Goal: Task Accomplishment & Management: Use online tool/utility

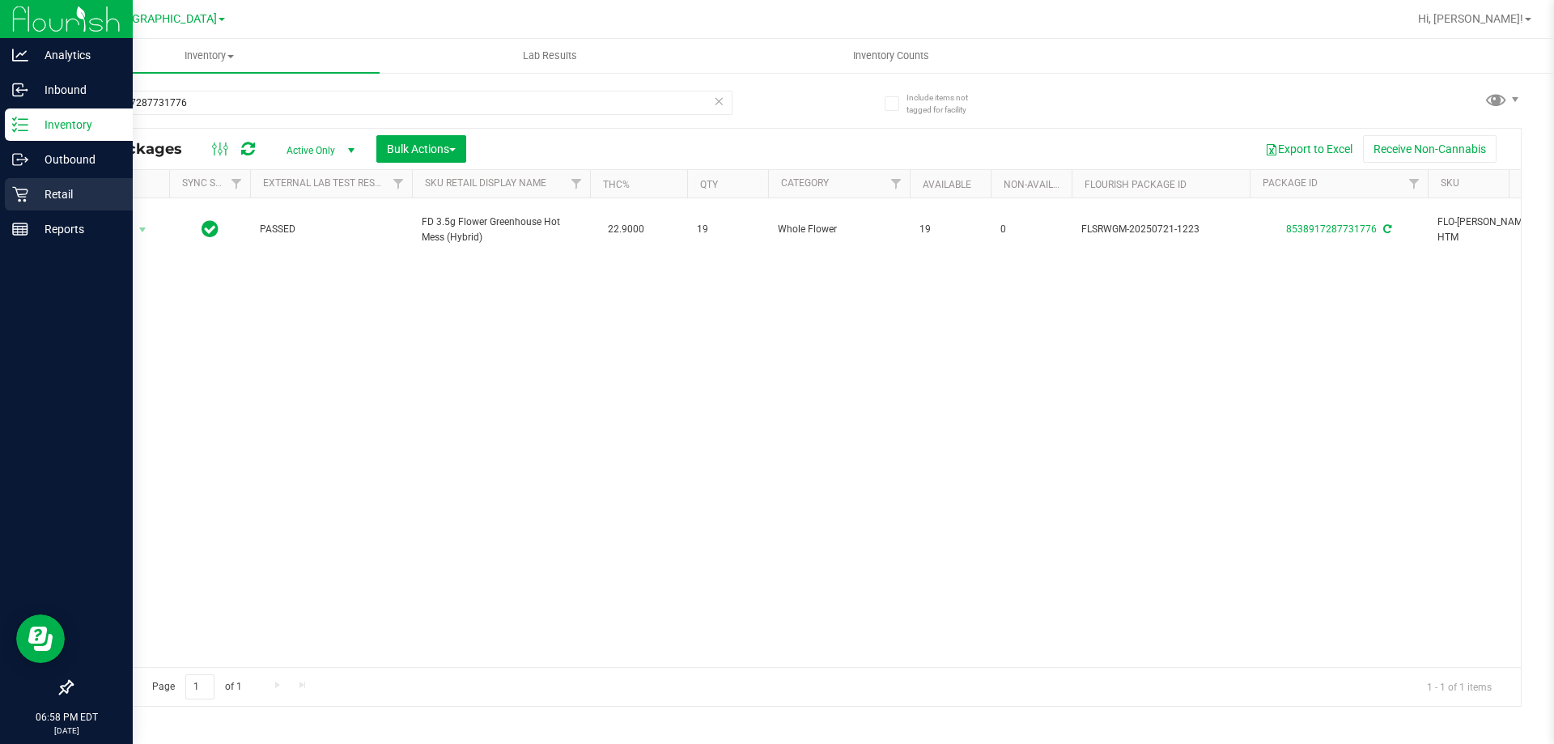
click at [17, 187] on icon at bounding box center [20, 194] width 16 height 16
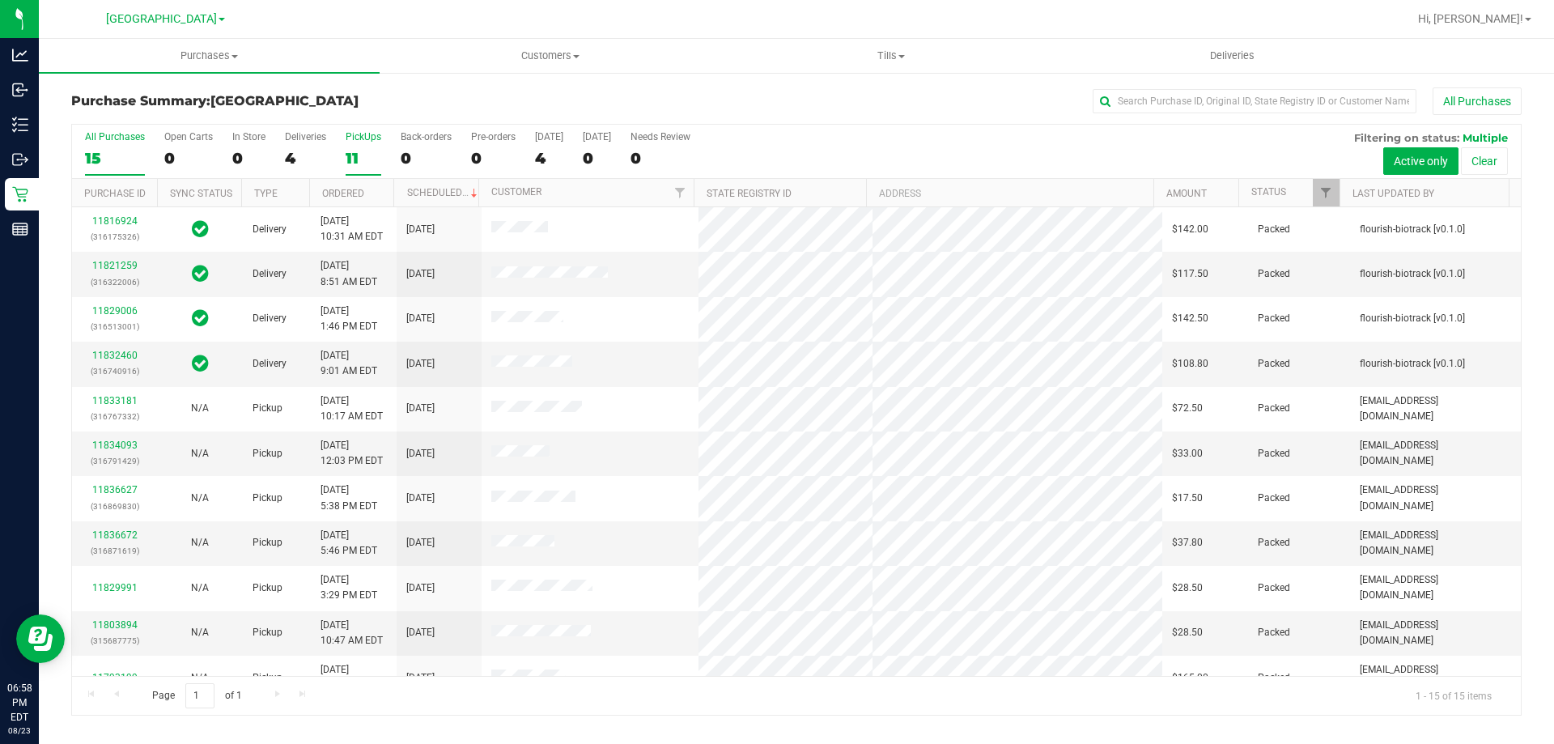
click at [356, 149] on div "11" at bounding box center [364, 158] width 36 height 19
click at [0, 0] on input "PickUps 11" at bounding box center [0, 0] width 0 height 0
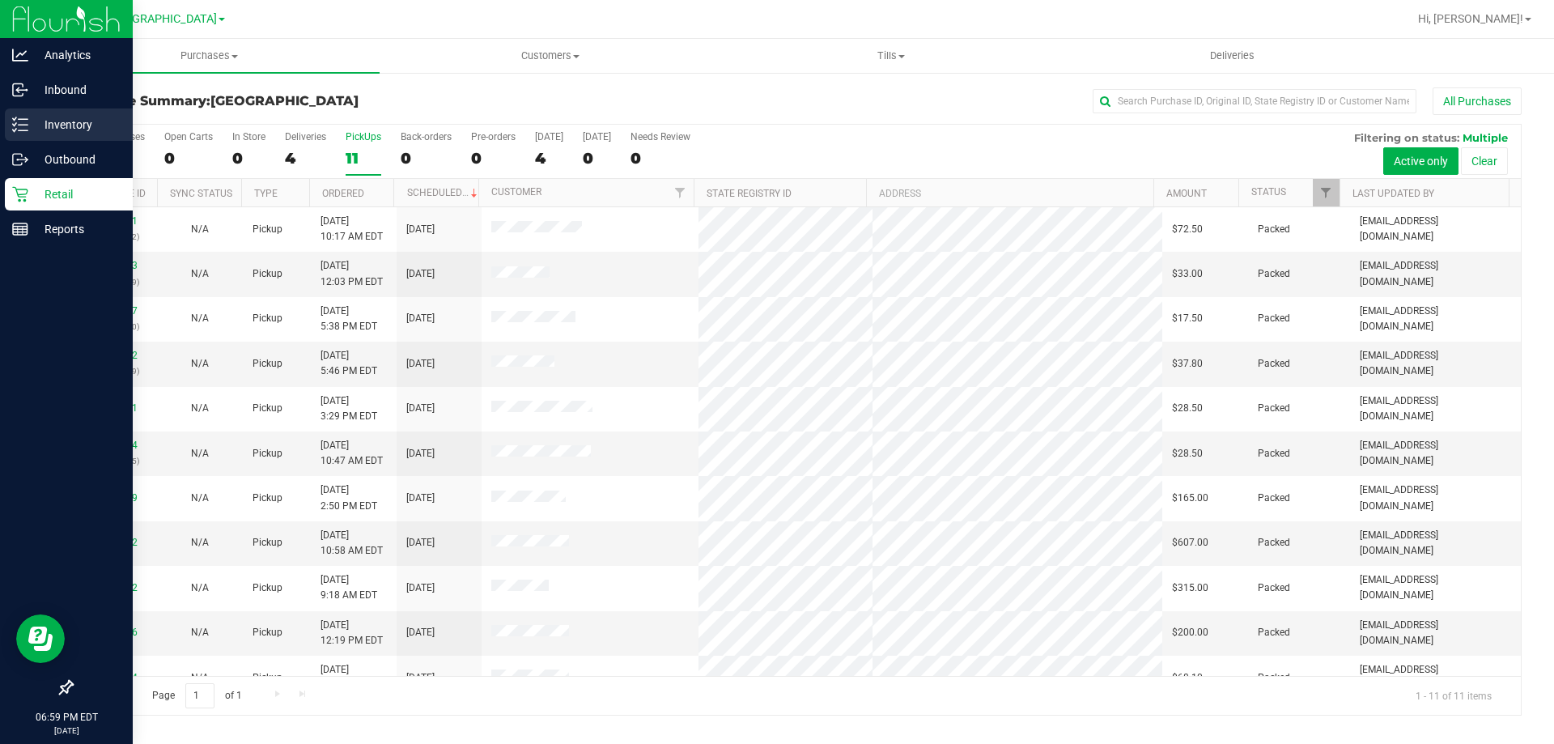
click at [31, 120] on p "Inventory" at bounding box center [76, 124] width 97 height 19
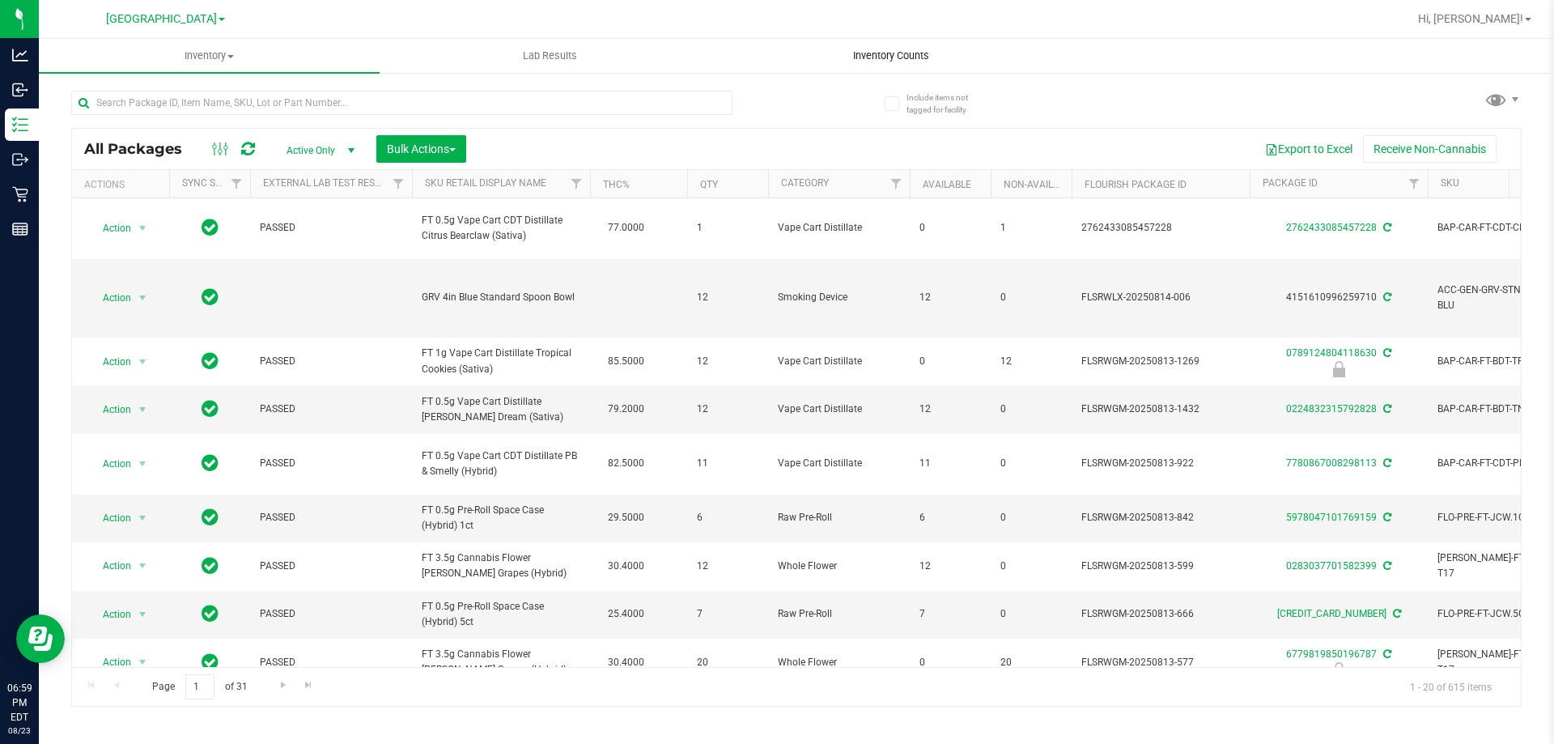
click at [884, 51] on span "Inventory Counts" at bounding box center [891, 56] width 120 height 15
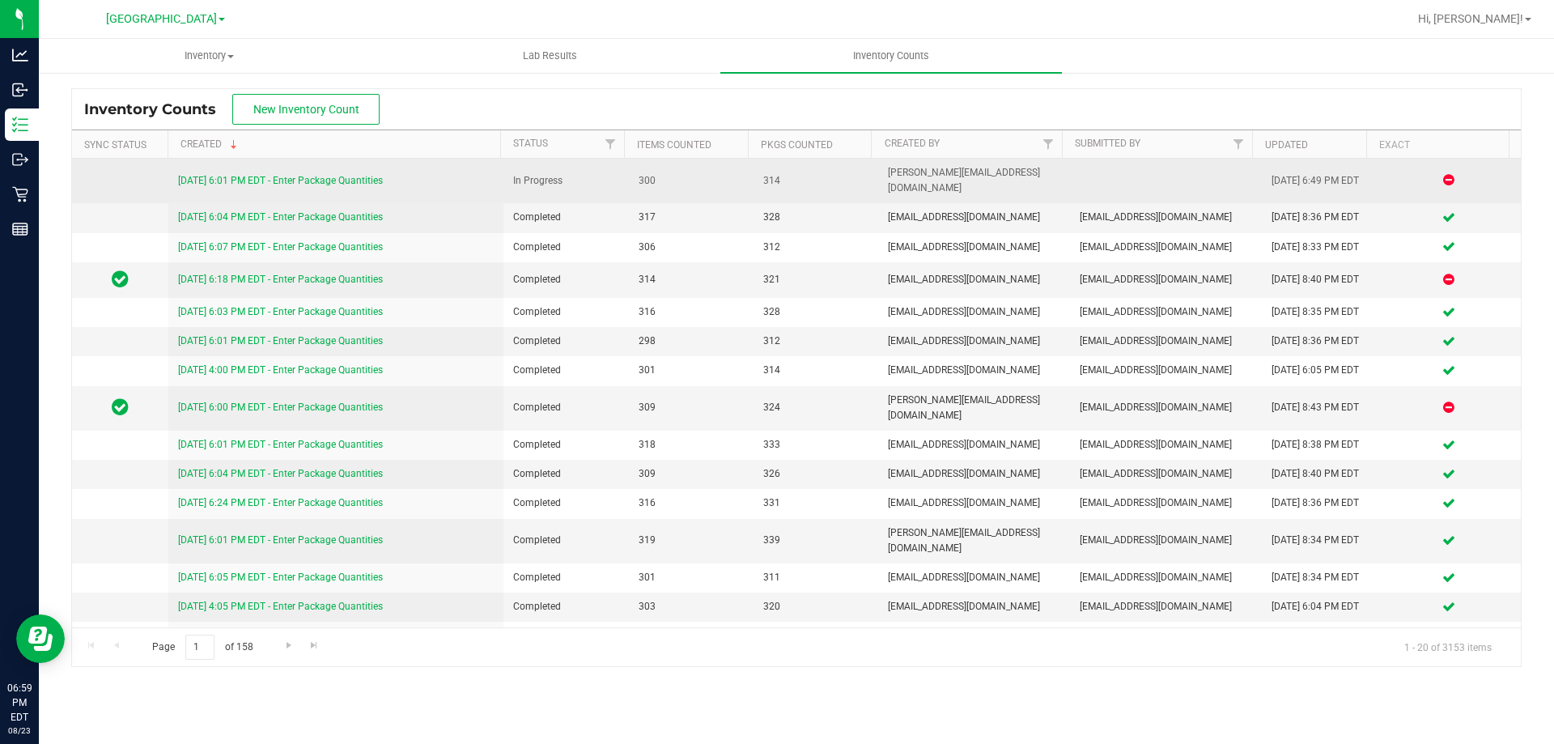
click at [342, 175] on link "8/23/25 6:01 PM EDT - Enter Package Quantities" at bounding box center [280, 180] width 205 height 11
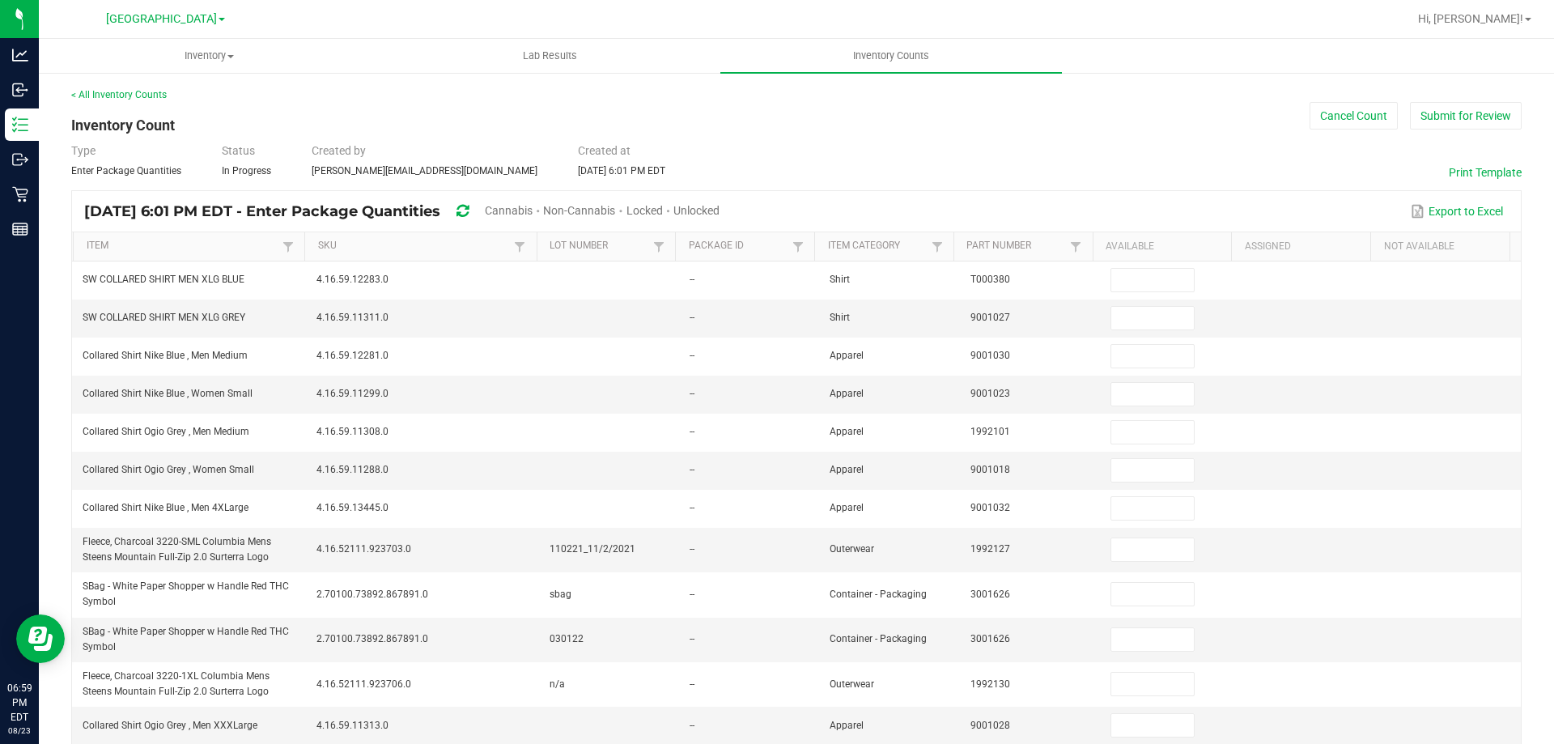
click at [720, 199] on div "Unlocked" at bounding box center [696, 212] width 46 height 30
click at [720, 206] on span "Unlocked" at bounding box center [696, 210] width 46 height 13
type input "2"
type input "3"
type input "11"
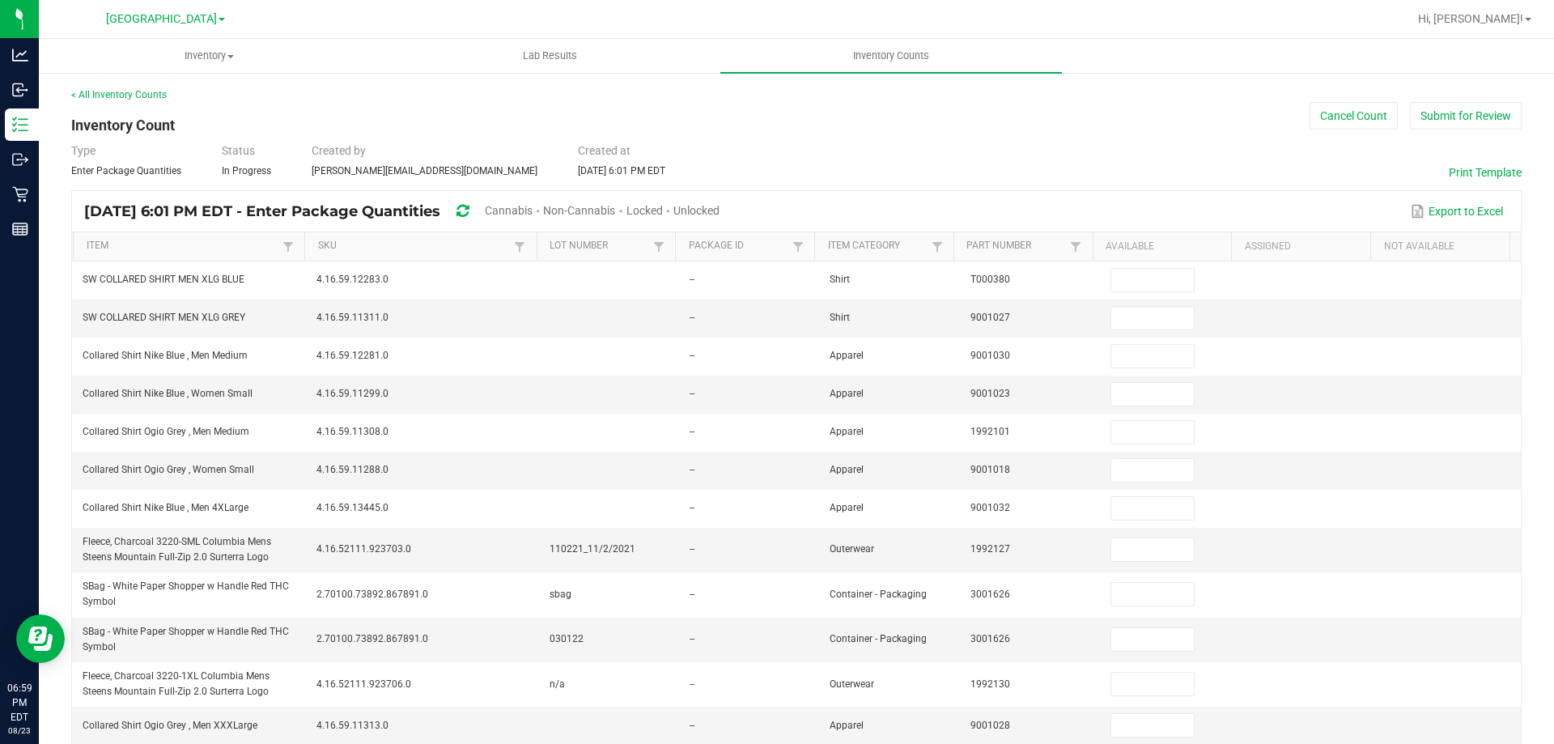
type input "6"
type input "3"
type input "1"
type input "28"
type input "3"
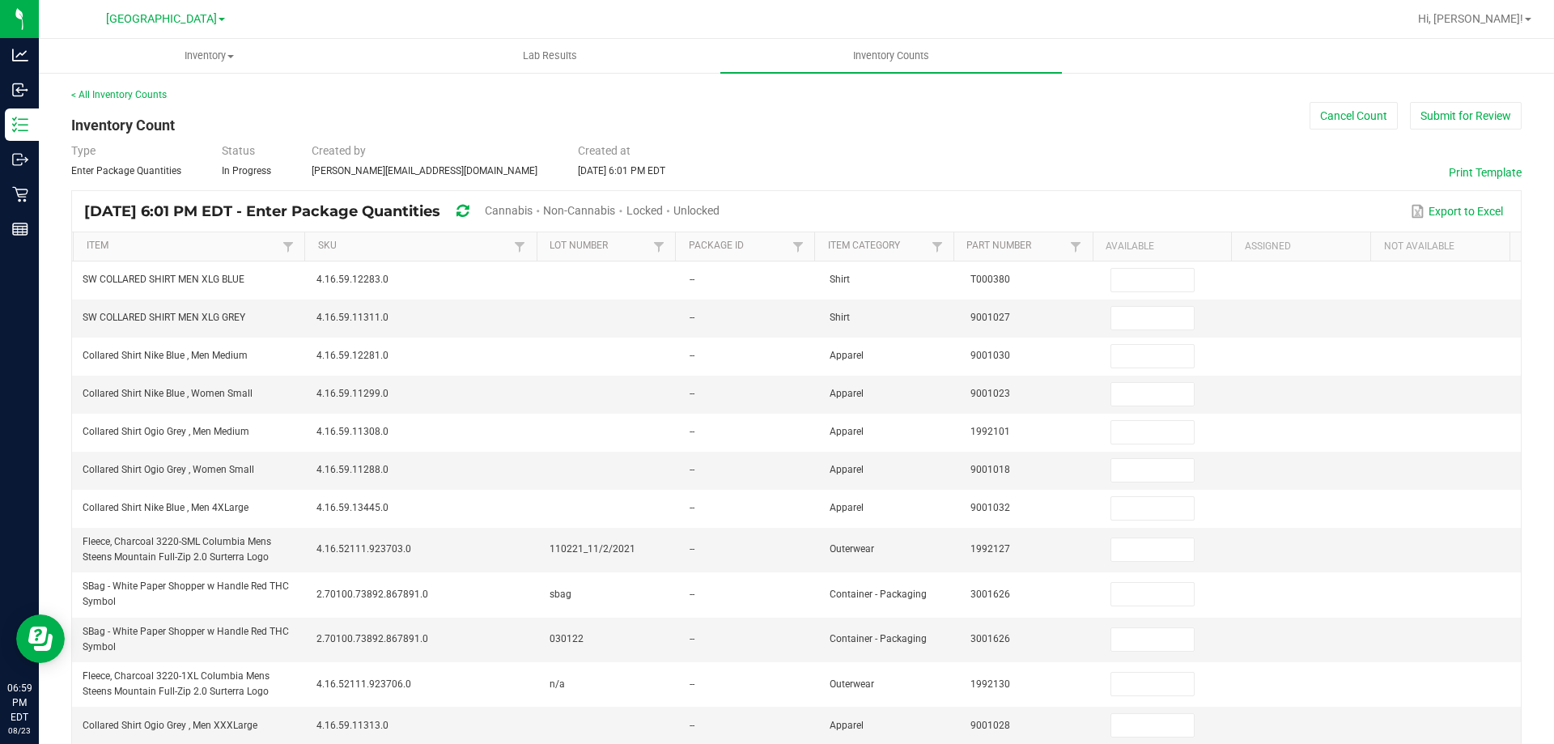
type input "1"
type input "12"
type input "1"
type input "2"
type input "8"
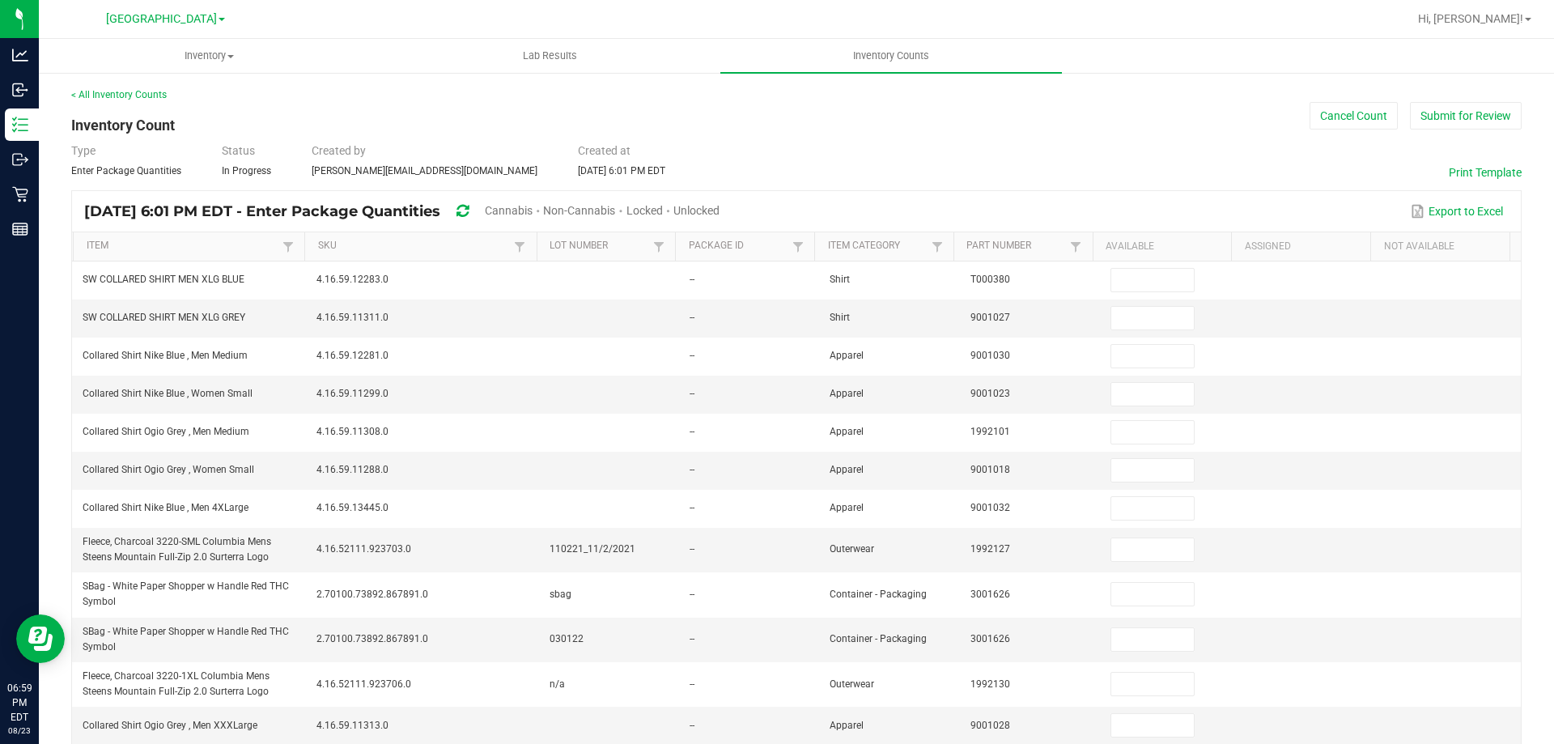
type input "3"
type input "0"
type input "31"
type input "2"
type input "3"
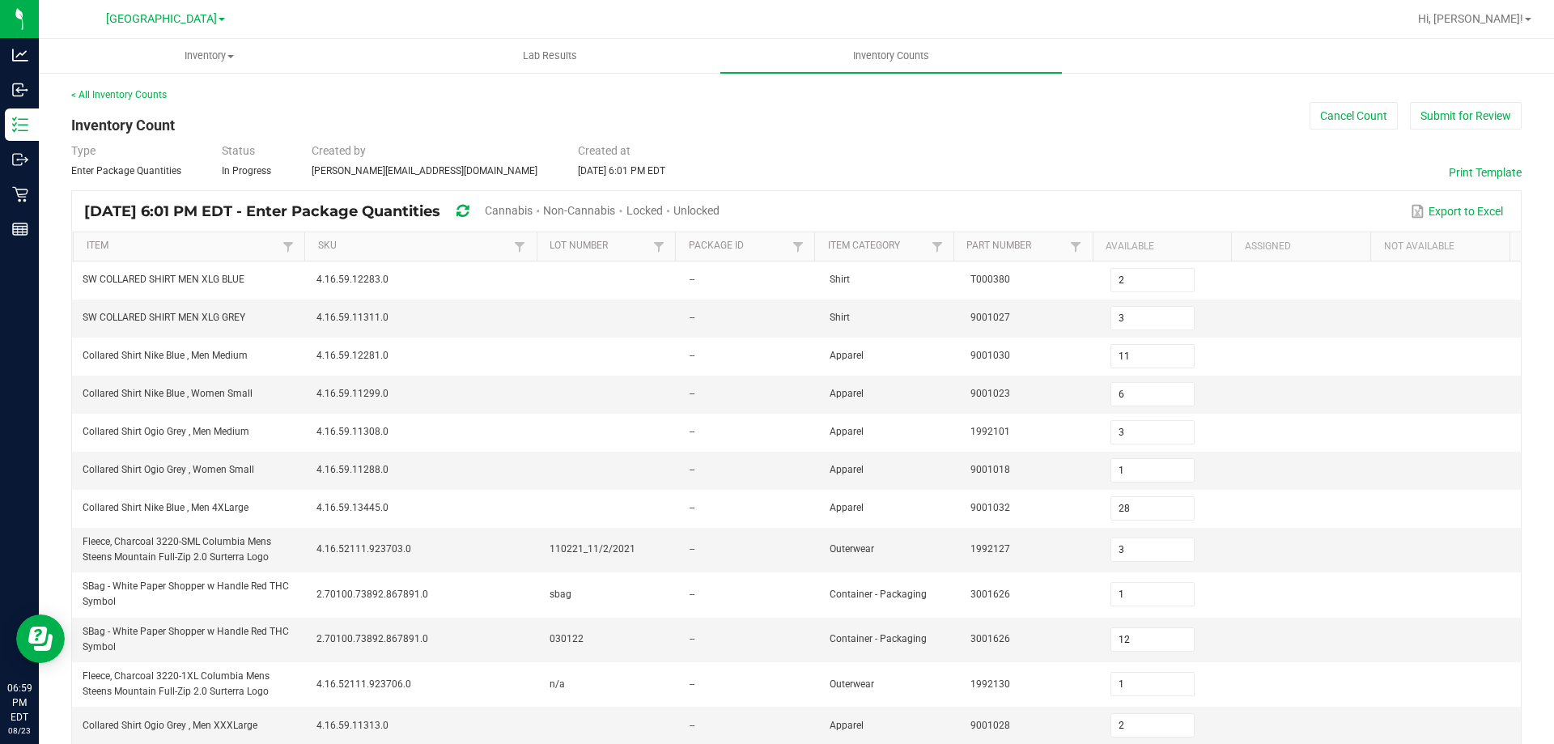
type input "2"
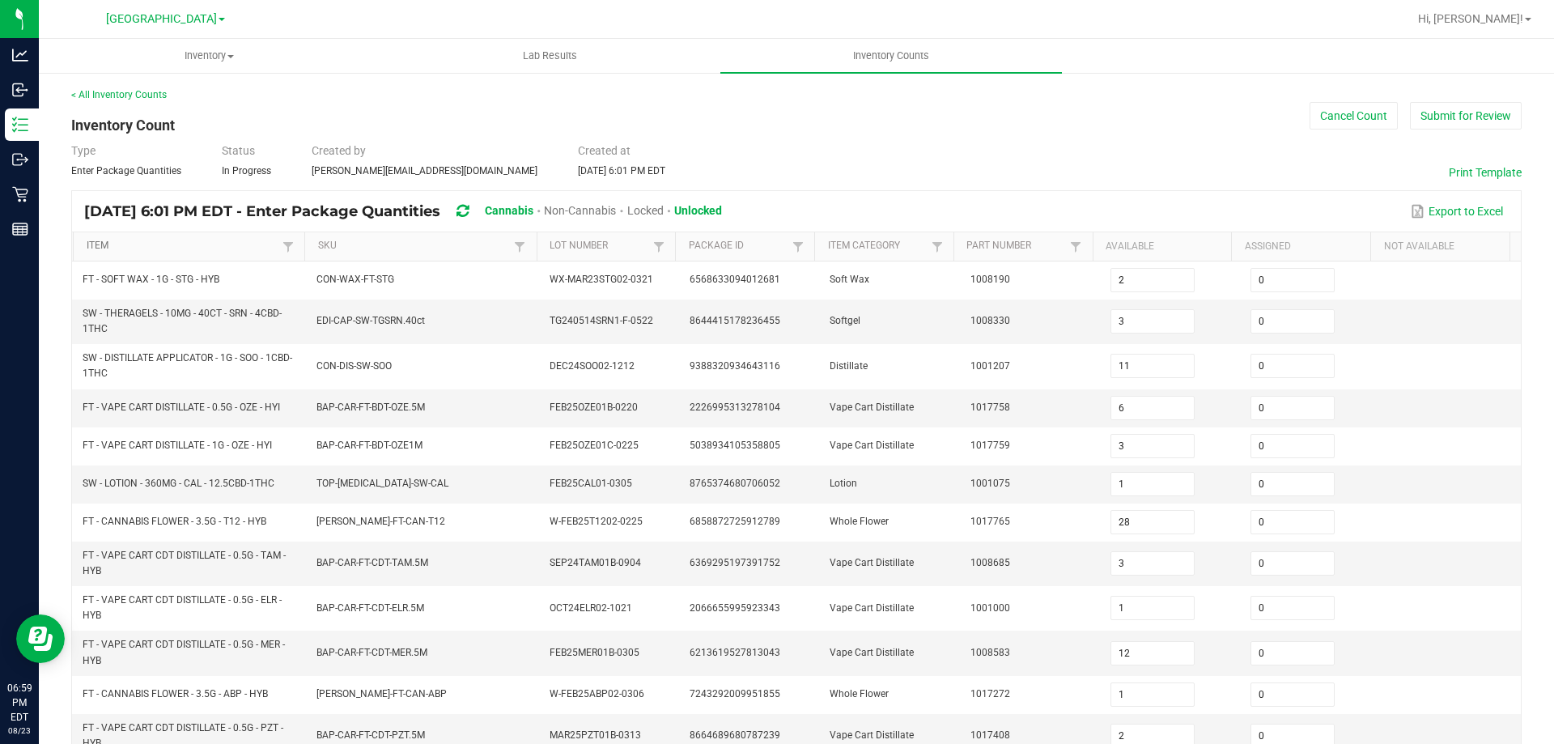
click at [233, 248] on link "Item" at bounding box center [183, 246] width 193 height 13
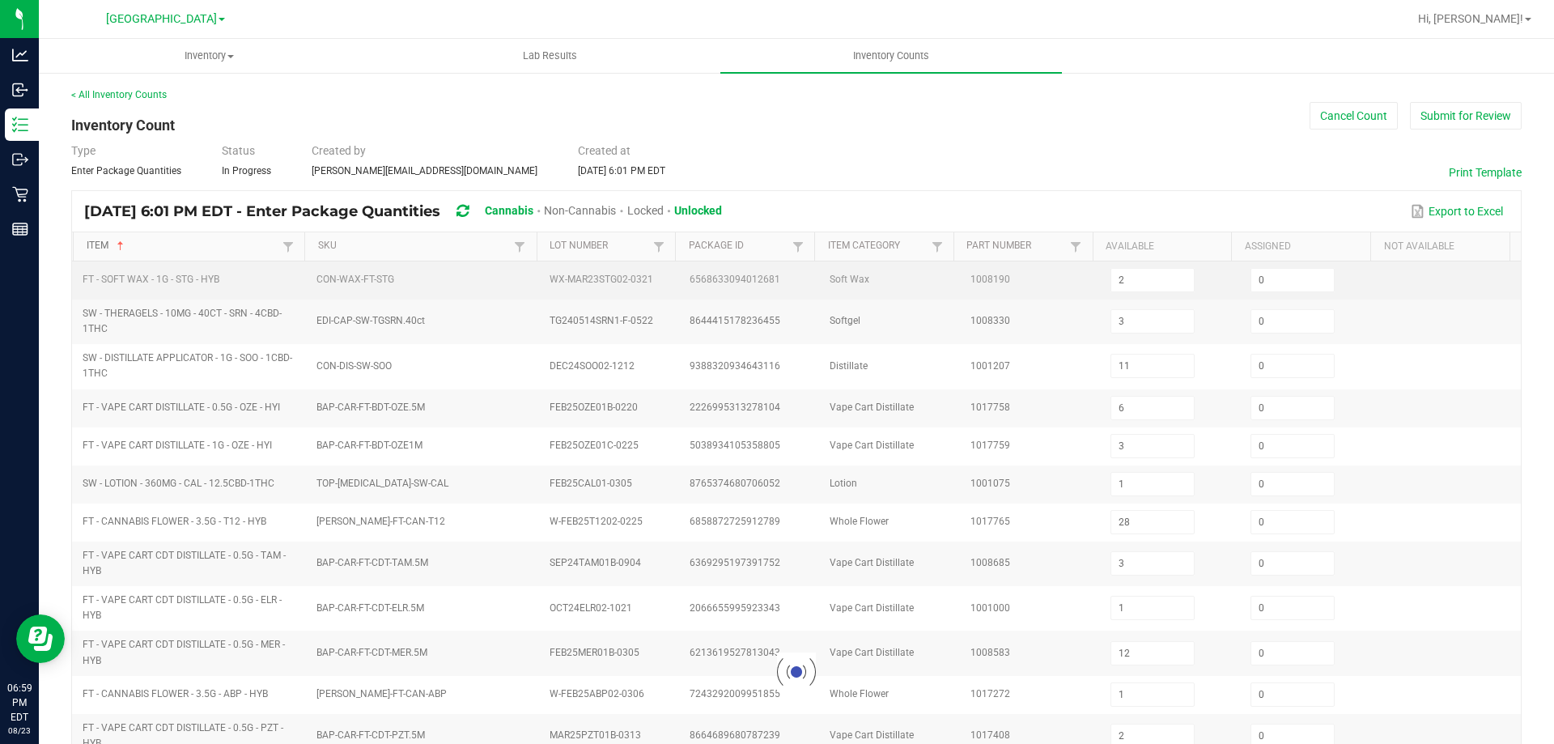
type input "17"
type input "14"
type input "20"
type input "19"
type input "1"
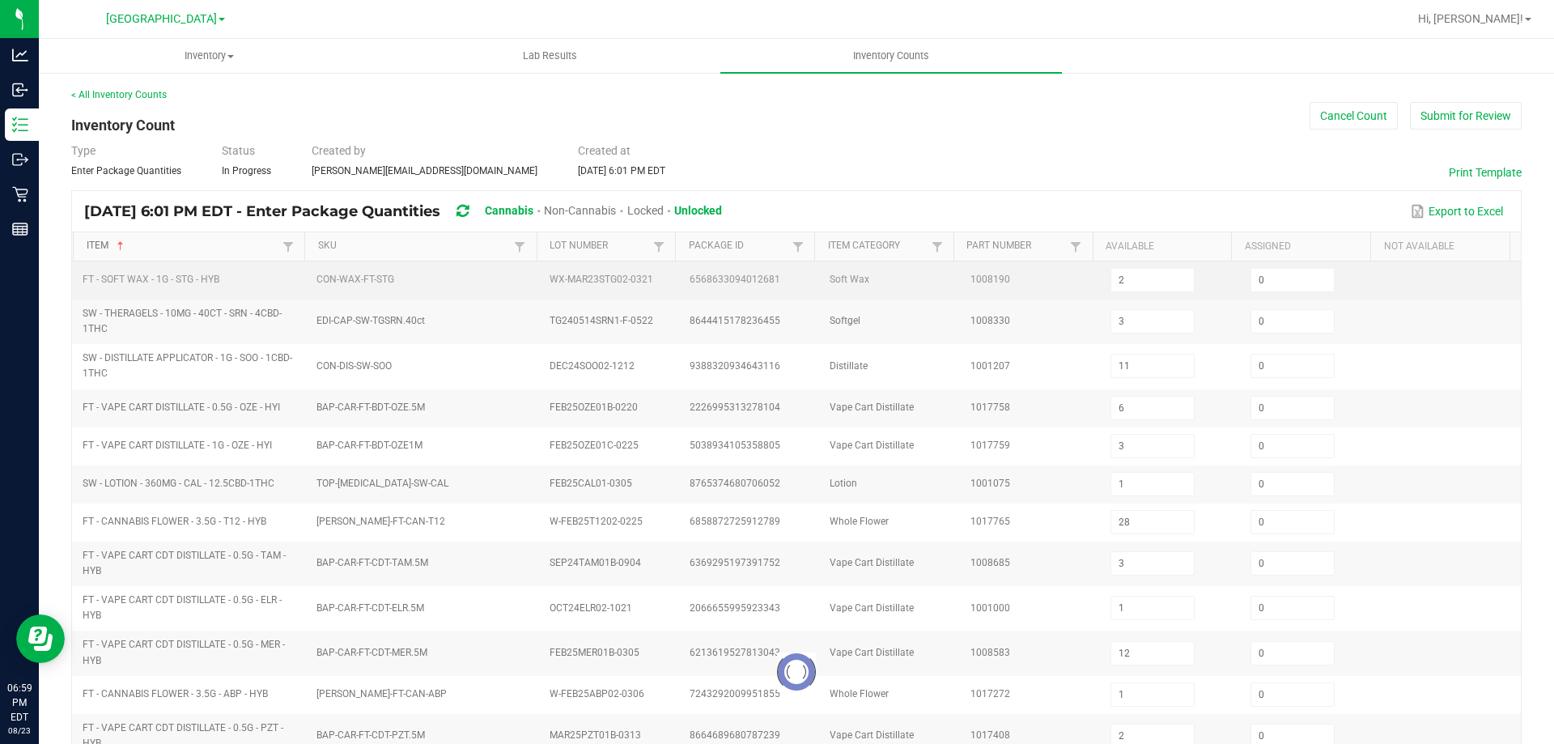
type input "11"
type input "8"
type input "10"
type input "0"
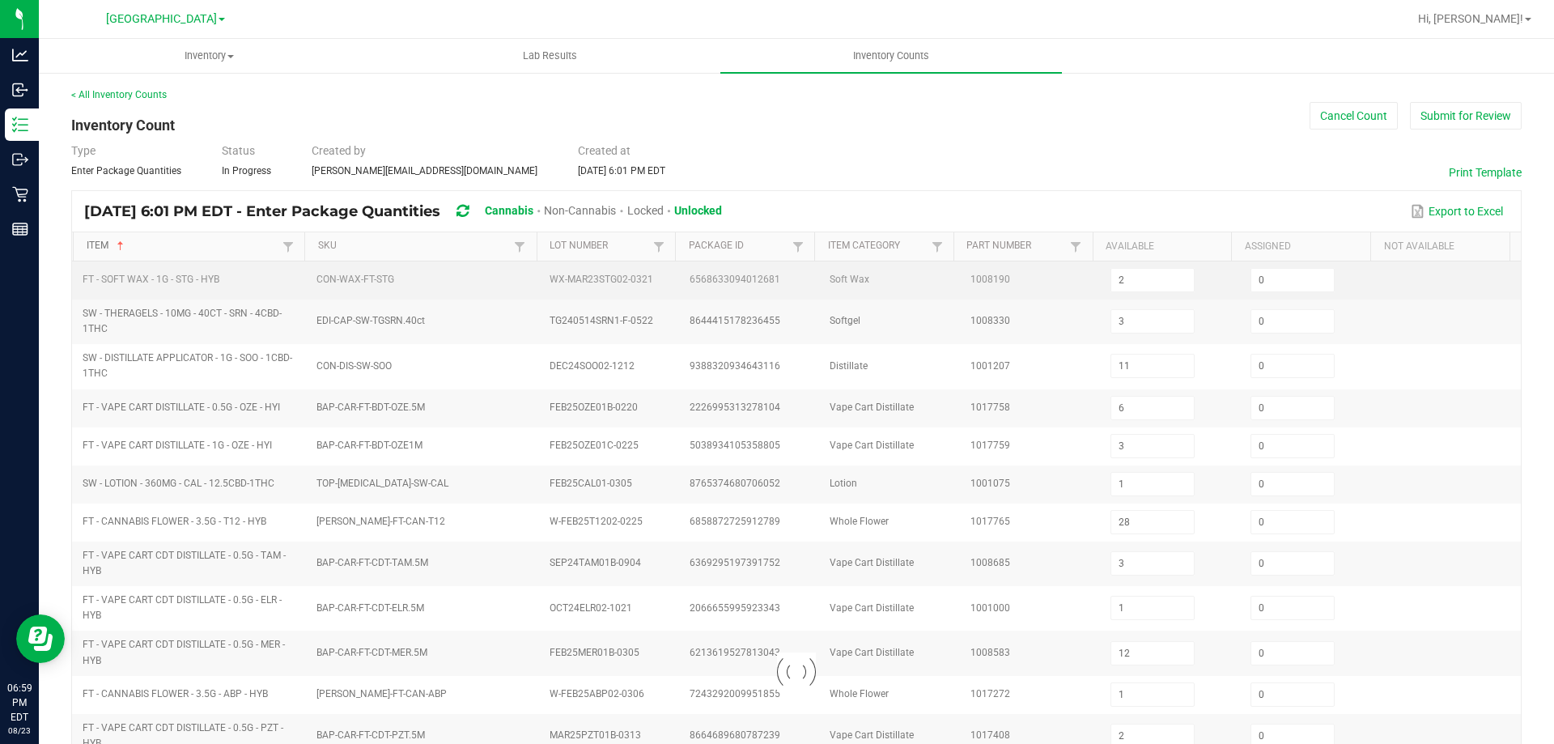
type input "13"
type input "12"
type input "0"
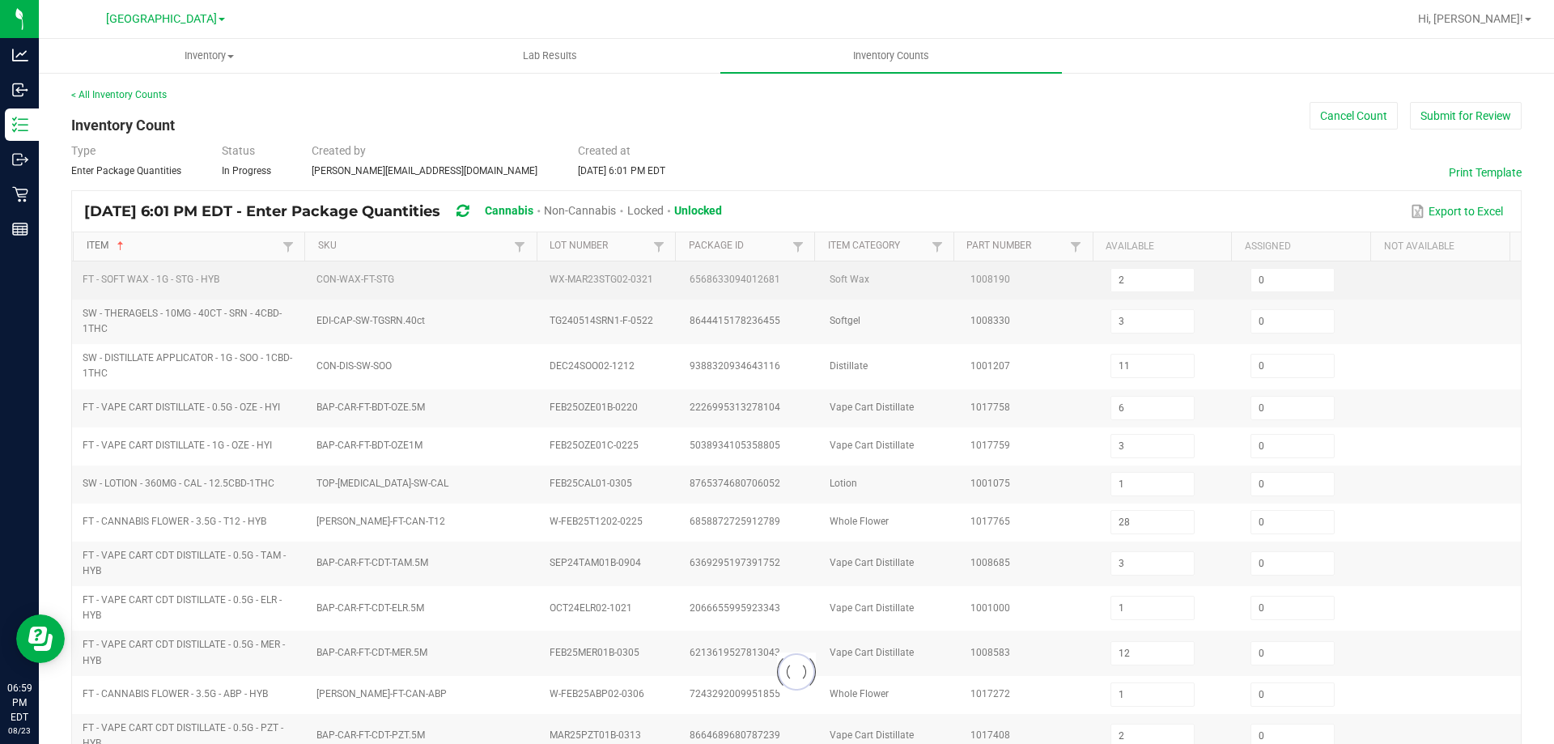
type input "0"
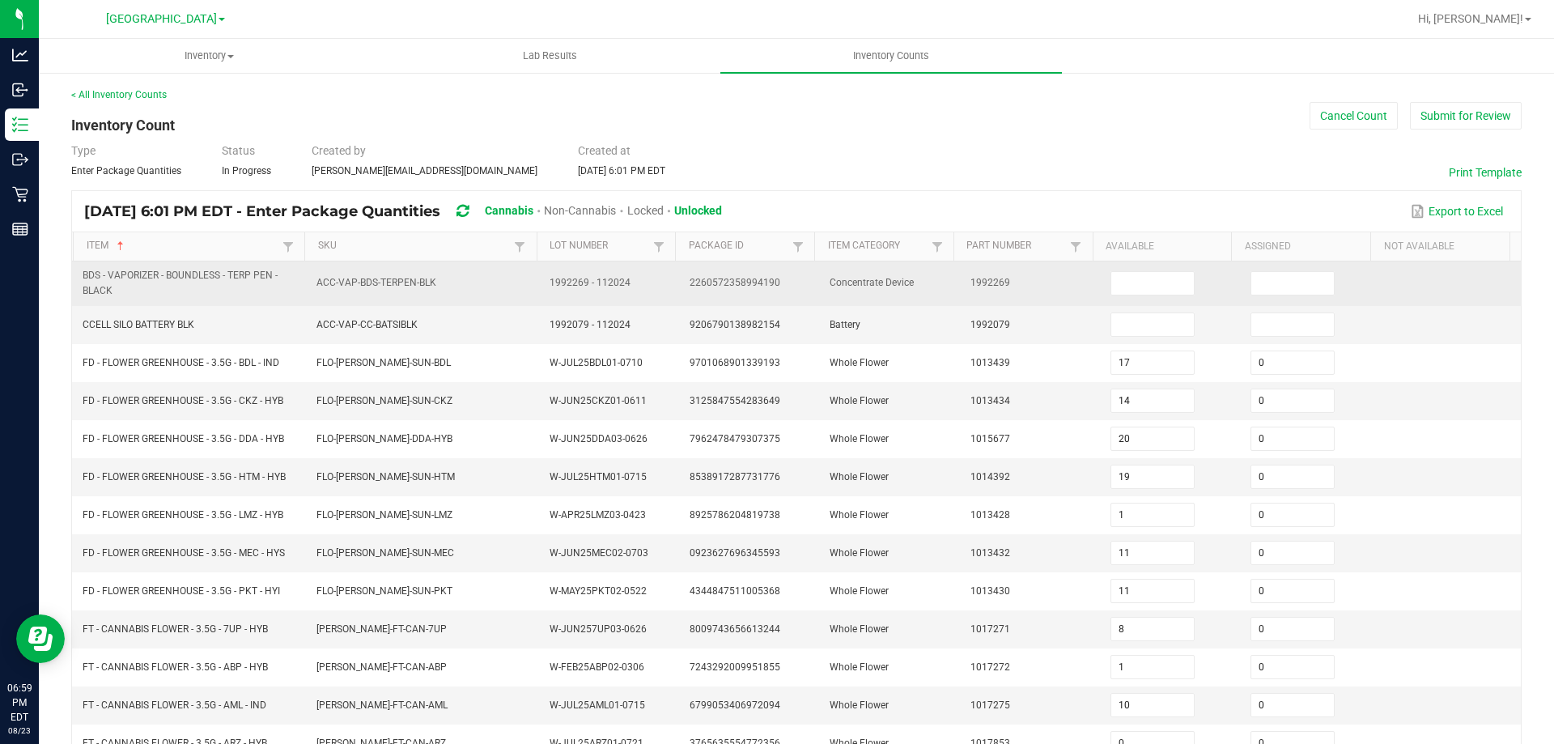
click at [188, 276] on span "BDS - VAPORIZER - BOUNDLESS - TERP PEN - BLACK" at bounding box center [180, 283] width 195 height 27
copy span "BDS - VAPORIZER - BOUNDLESS - TERP PEN - BLACK"
click at [1115, 282] on input at bounding box center [1152, 283] width 83 height 23
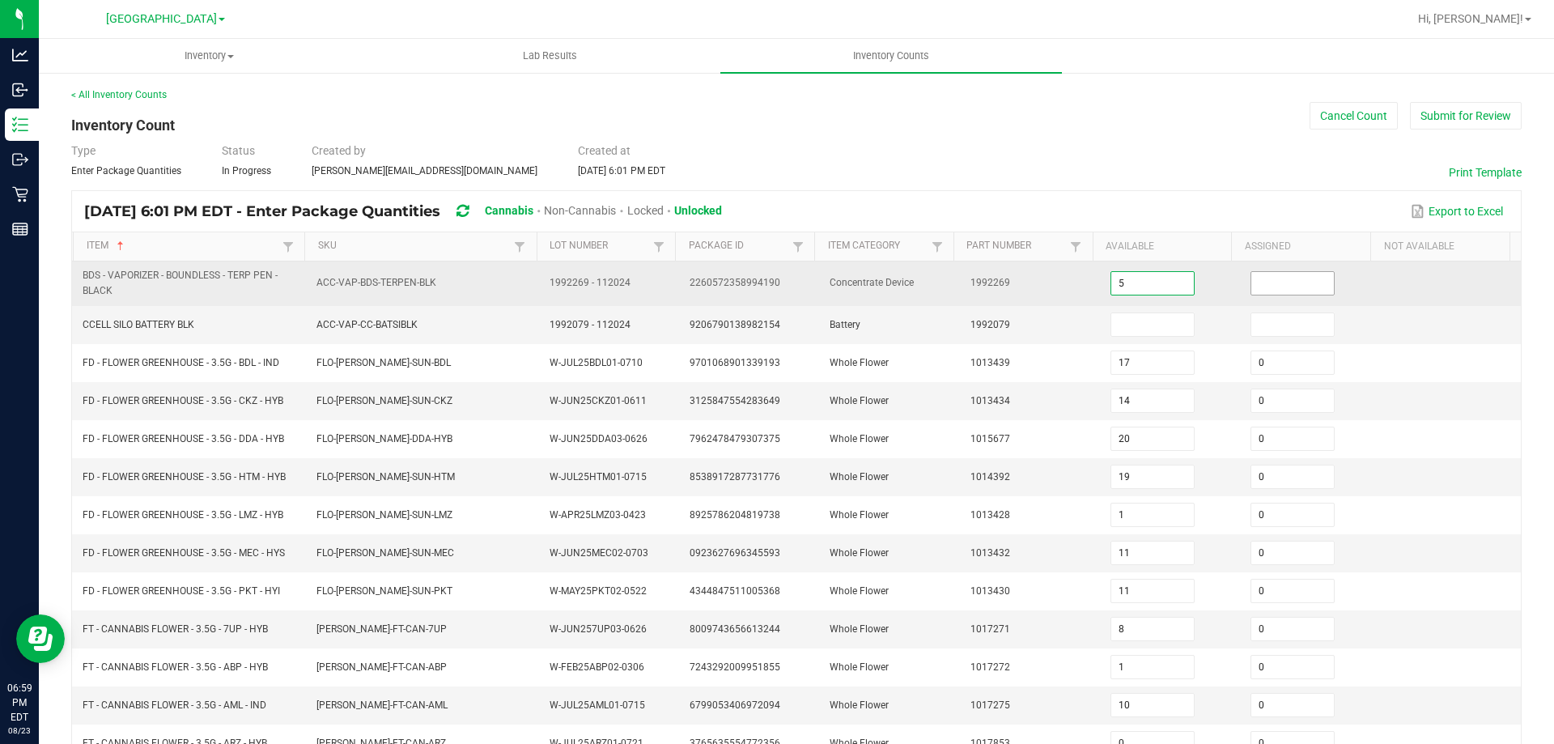
type input "5"
click at [1265, 282] on input at bounding box center [1292, 283] width 83 height 23
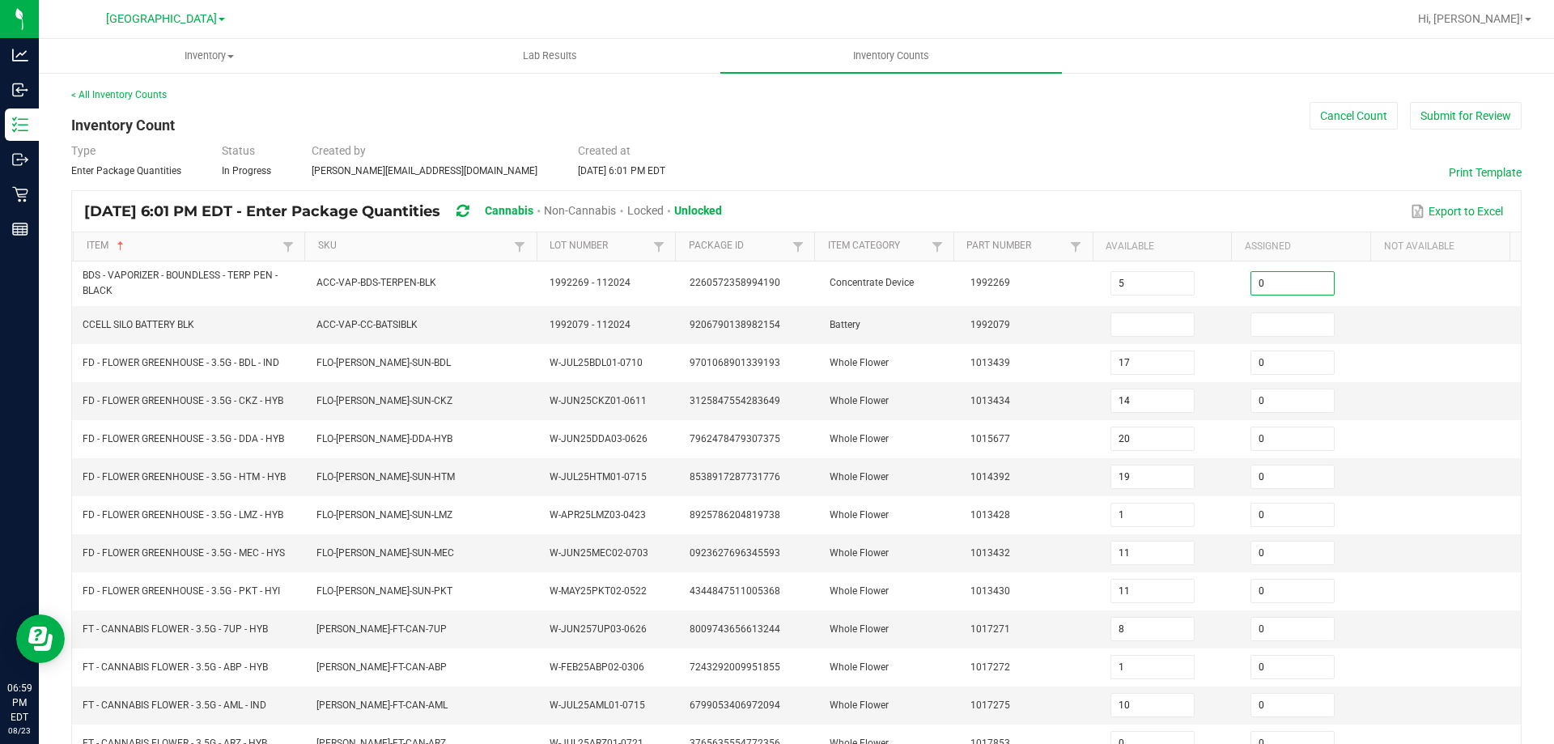
type input "0"
click at [1177, 138] on div "< All Inventory Counts Inventory Count Cancel Count Submit for Review Type Ente…" at bounding box center [796, 578] width 1451 height 983
click at [168, 325] on span "CCELL SILO BATTERY BLK" at bounding box center [139, 324] width 112 height 11
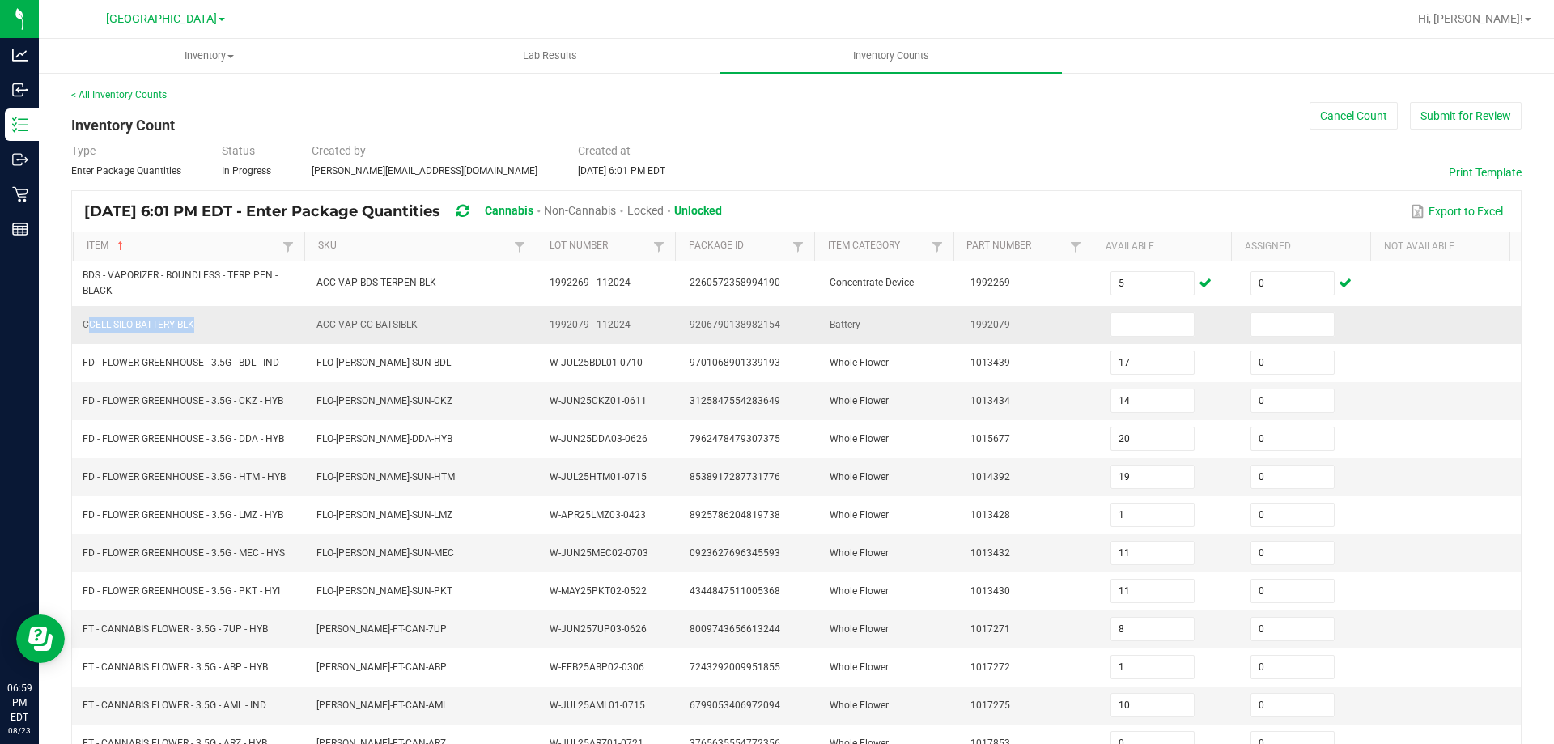
copy span "CCELL SILO BATTERY BLK"
click at [1137, 319] on input at bounding box center [1152, 324] width 83 height 23
type input "2"
click at [1259, 317] on input "0" at bounding box center [1292, 324] width 83 height 23
type input "0"
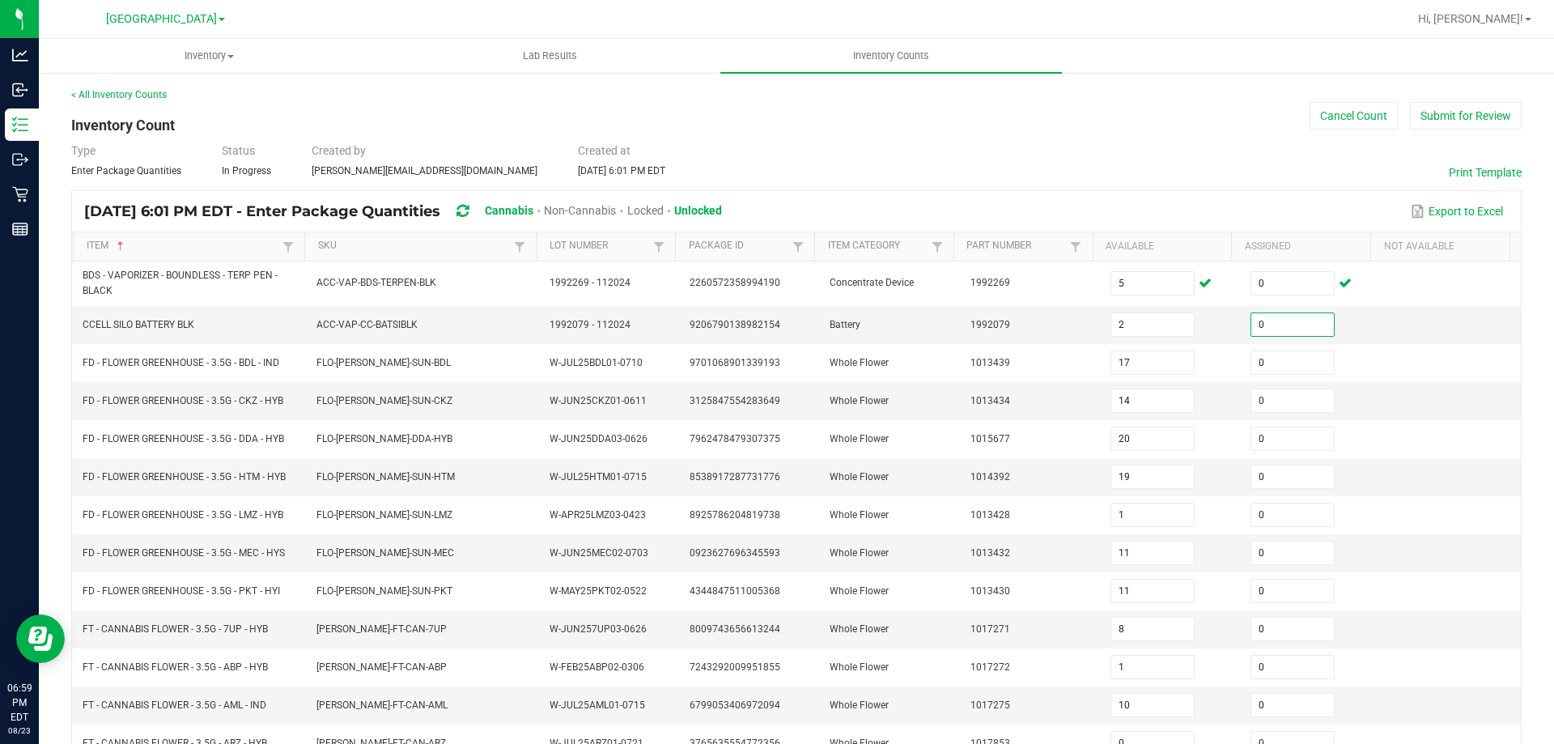
click at [1196, 163] on div "Type Enter Package Quantities Status In Progress Created by slayton@liveparalle…" at bounding box center [796, 160] width 1451 height 36
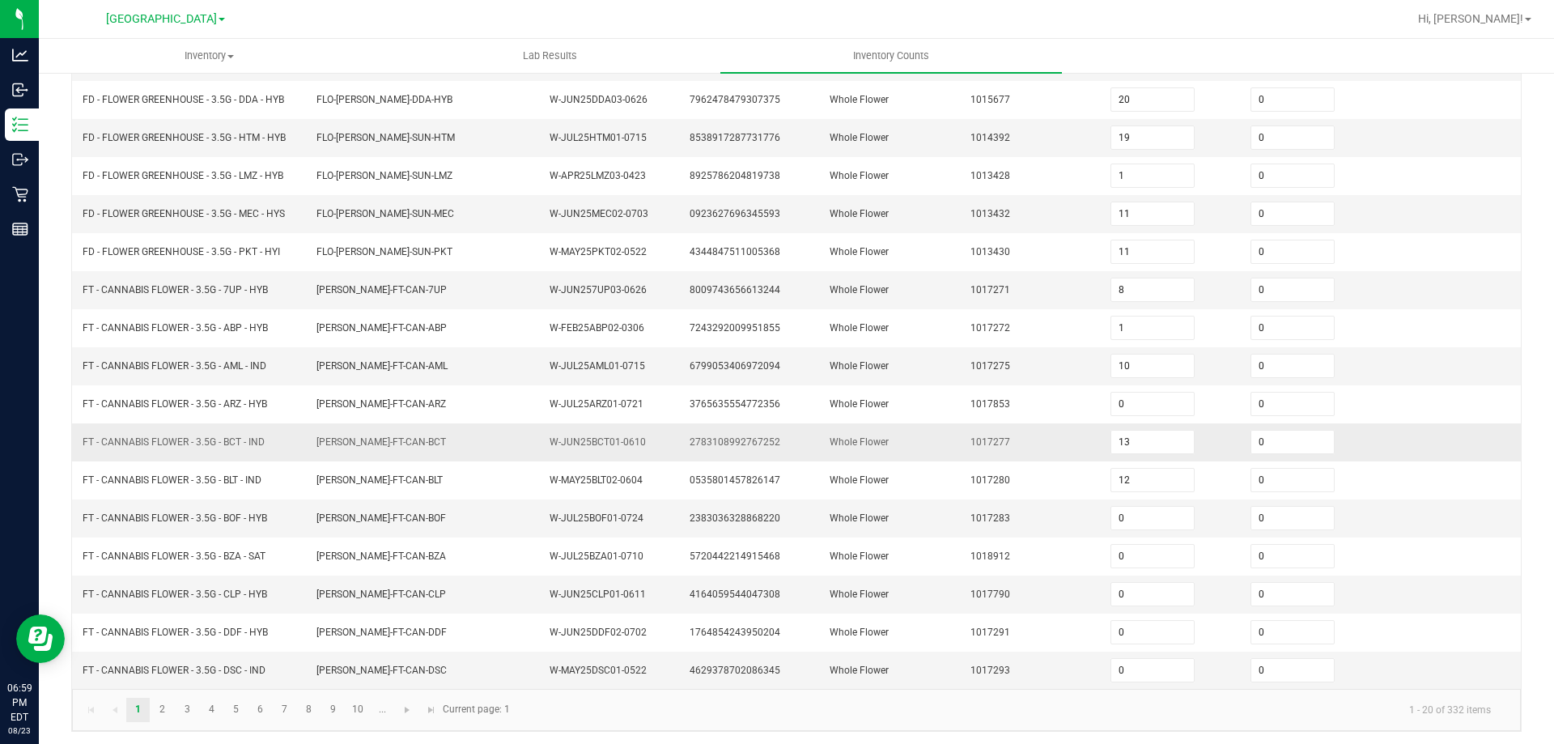
scroll to position [343, 0]
click at [160, 704] on link "2" at bounding box center [162, 706] width 23 height 24
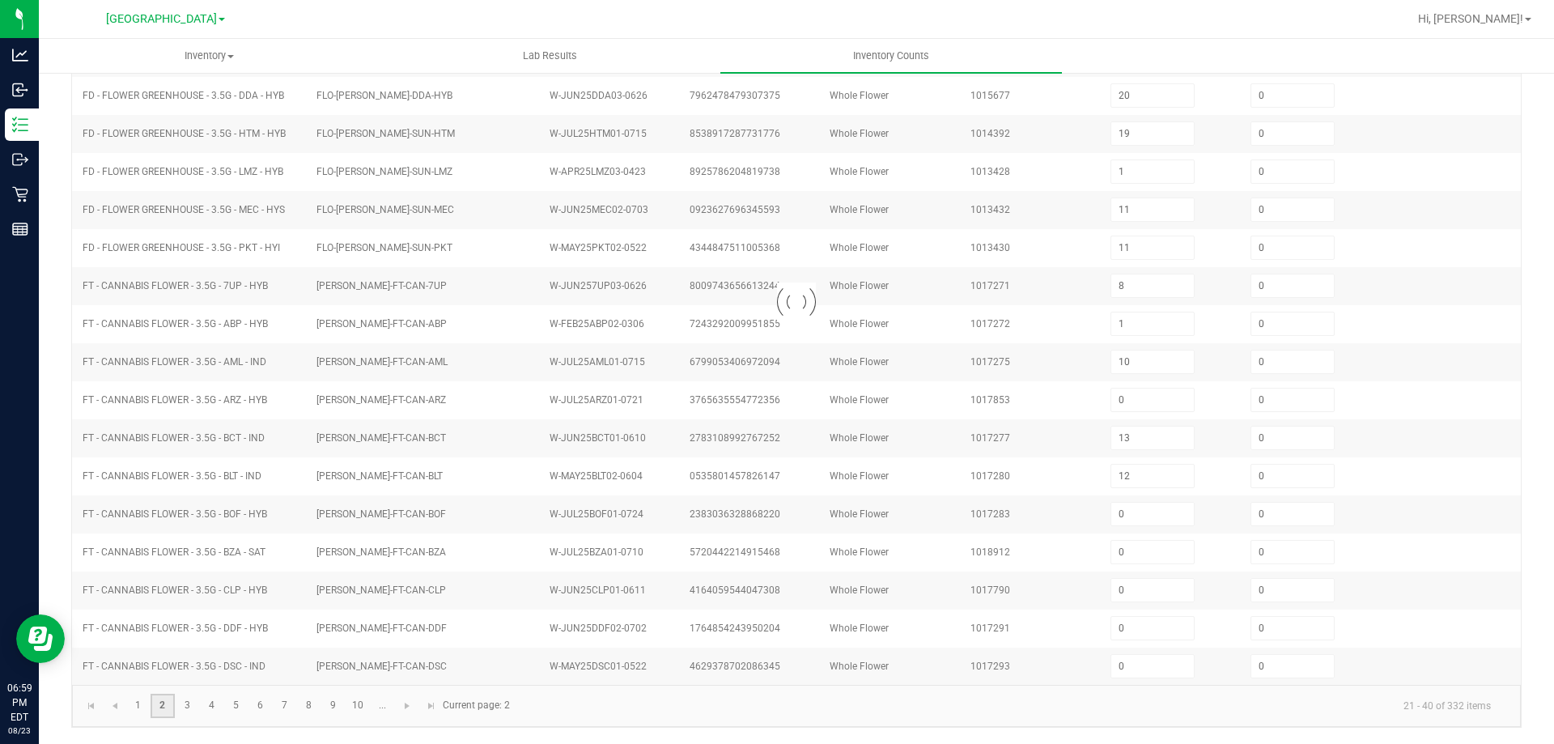
type input "18"
type input "0"
type input "18"
type input "16"
type input "0"
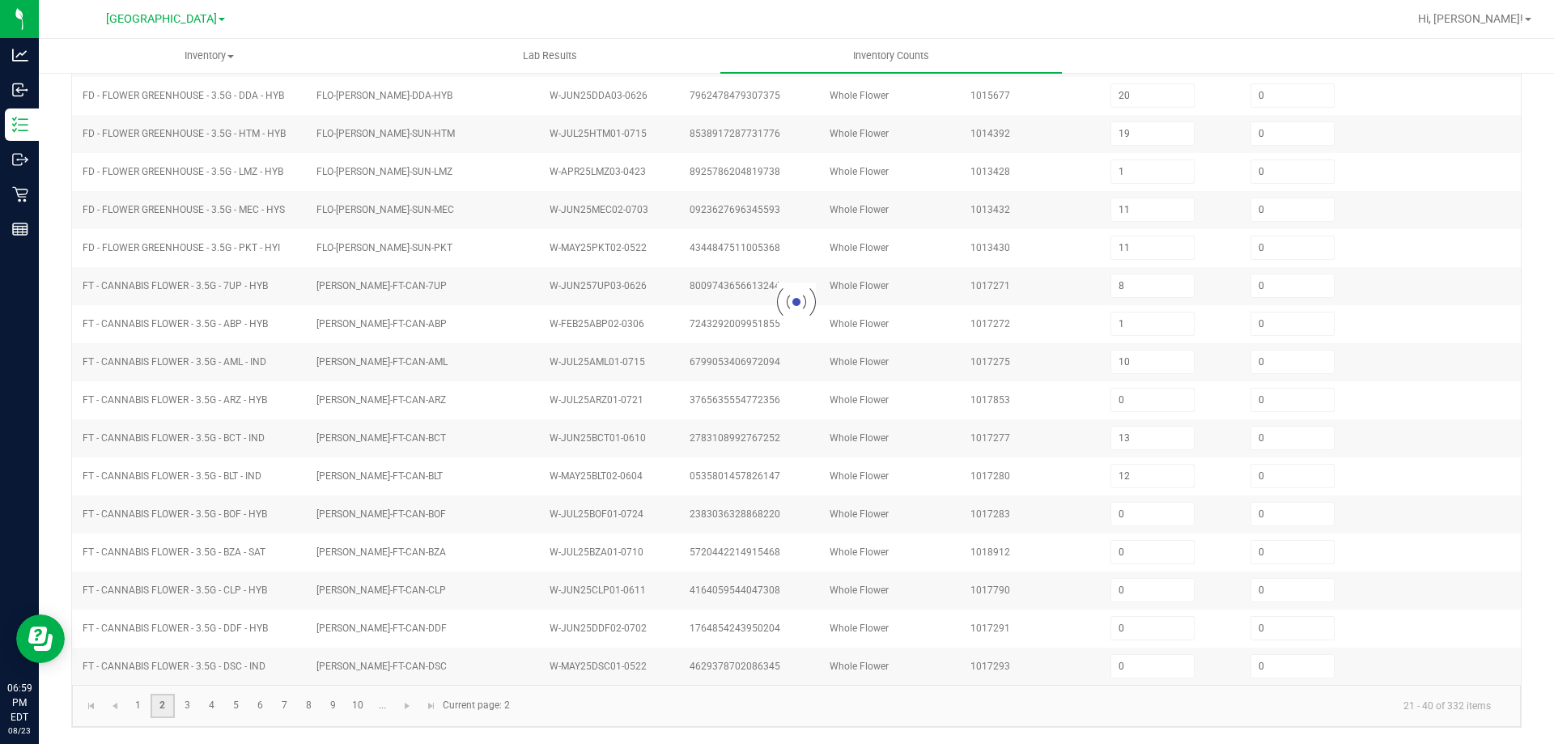
type input "1"
type input "0"
type input "2"
type input "0"
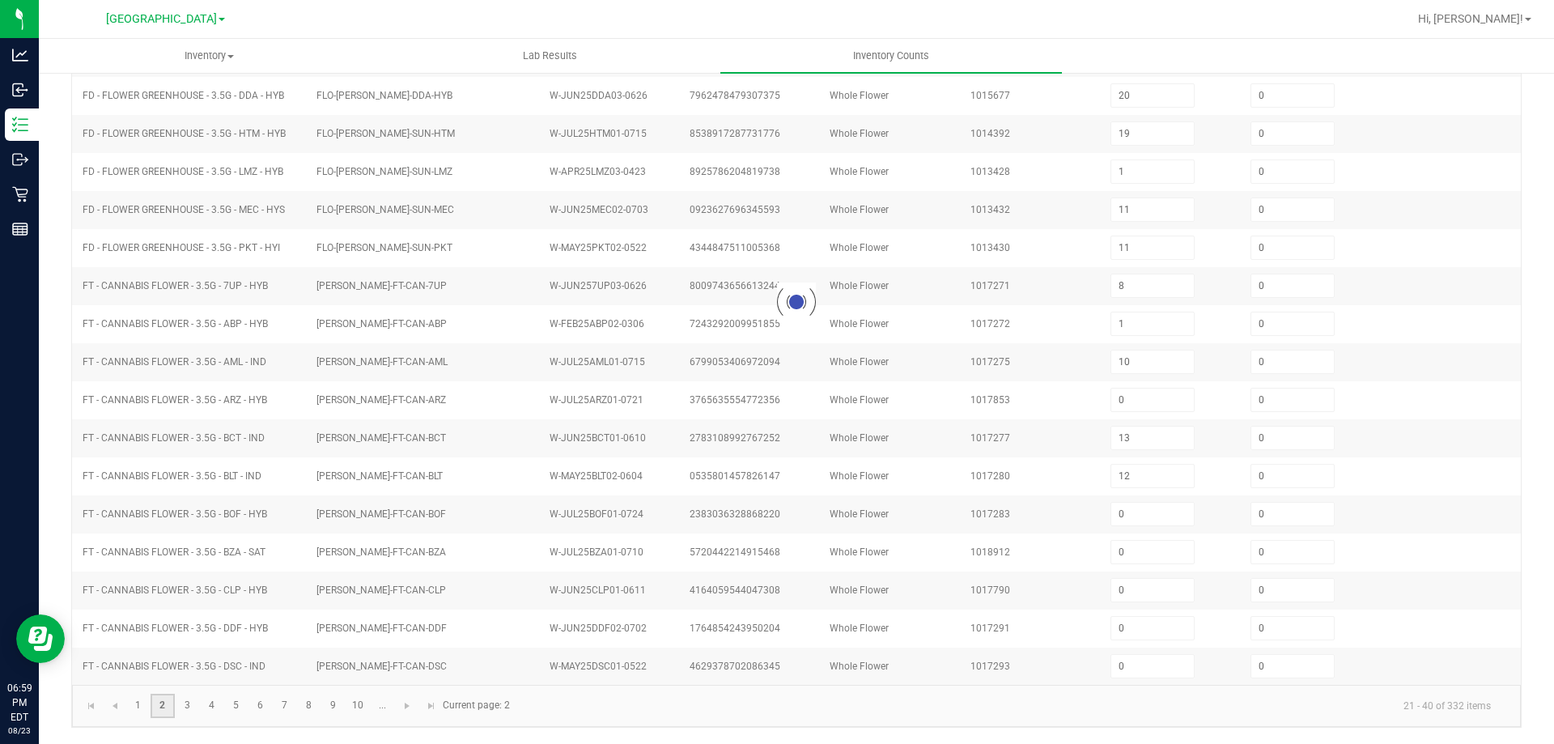
type input "5"
type input "12"
type input "19"
type input "28"
type input "11"
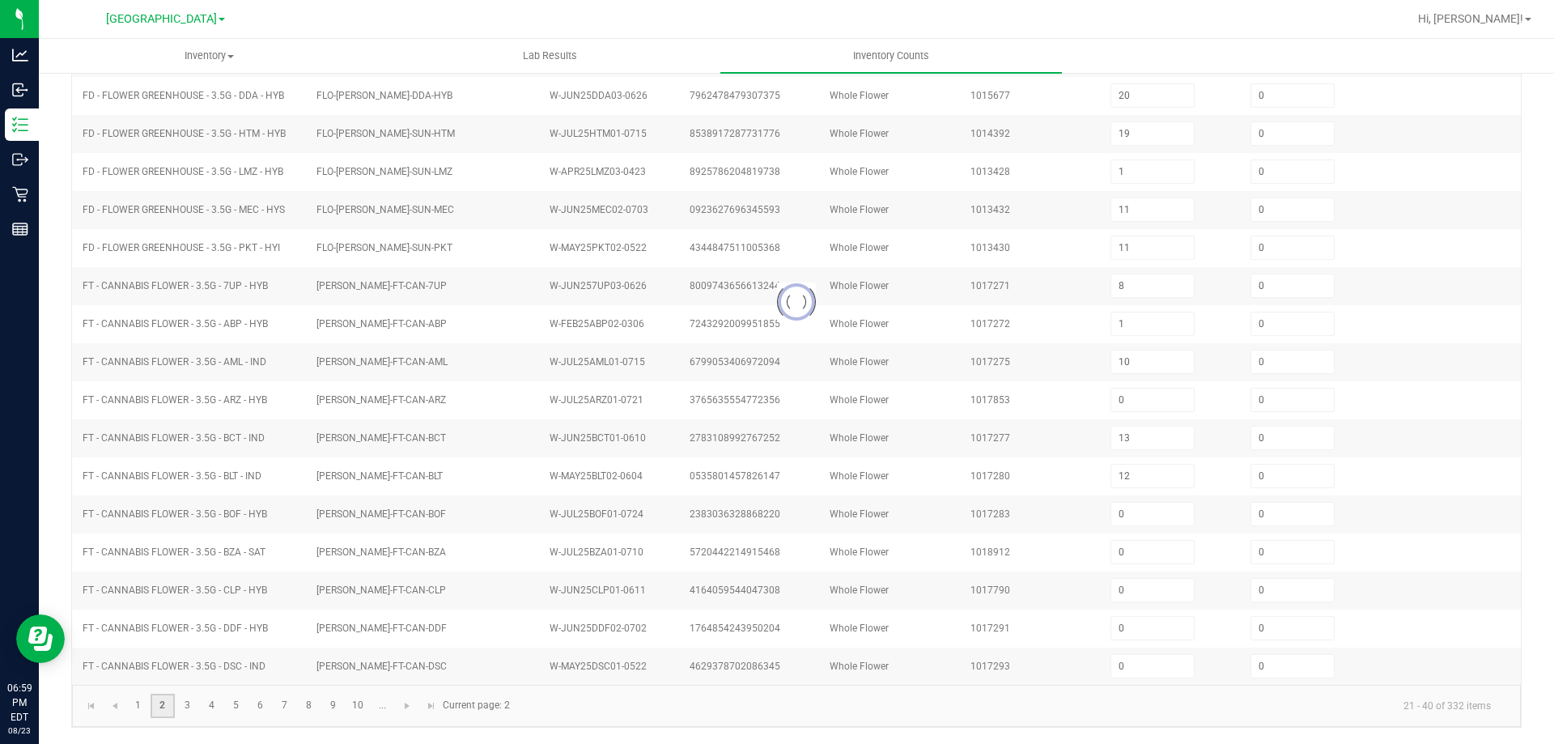
type input "17"
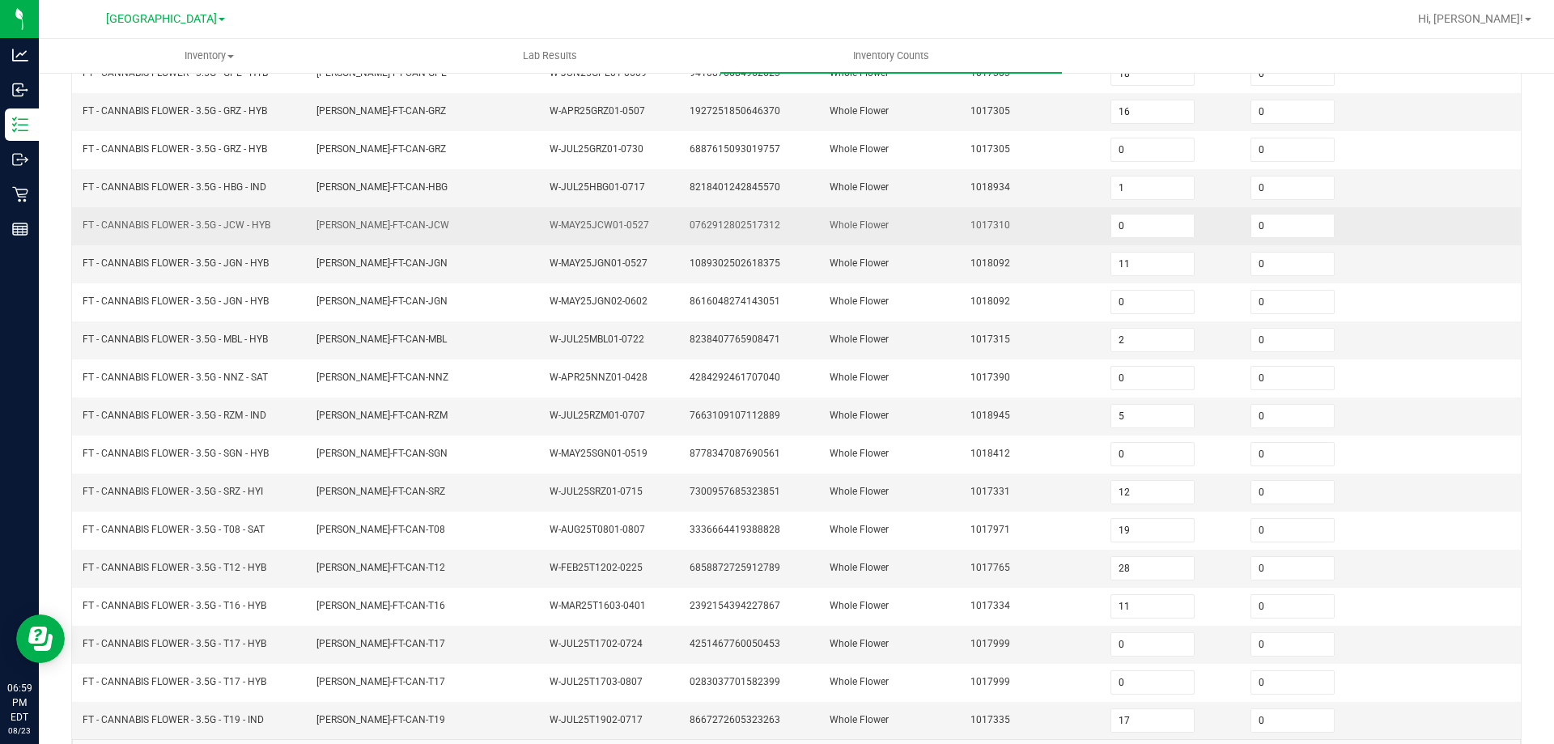
scroll to position [336, 0]
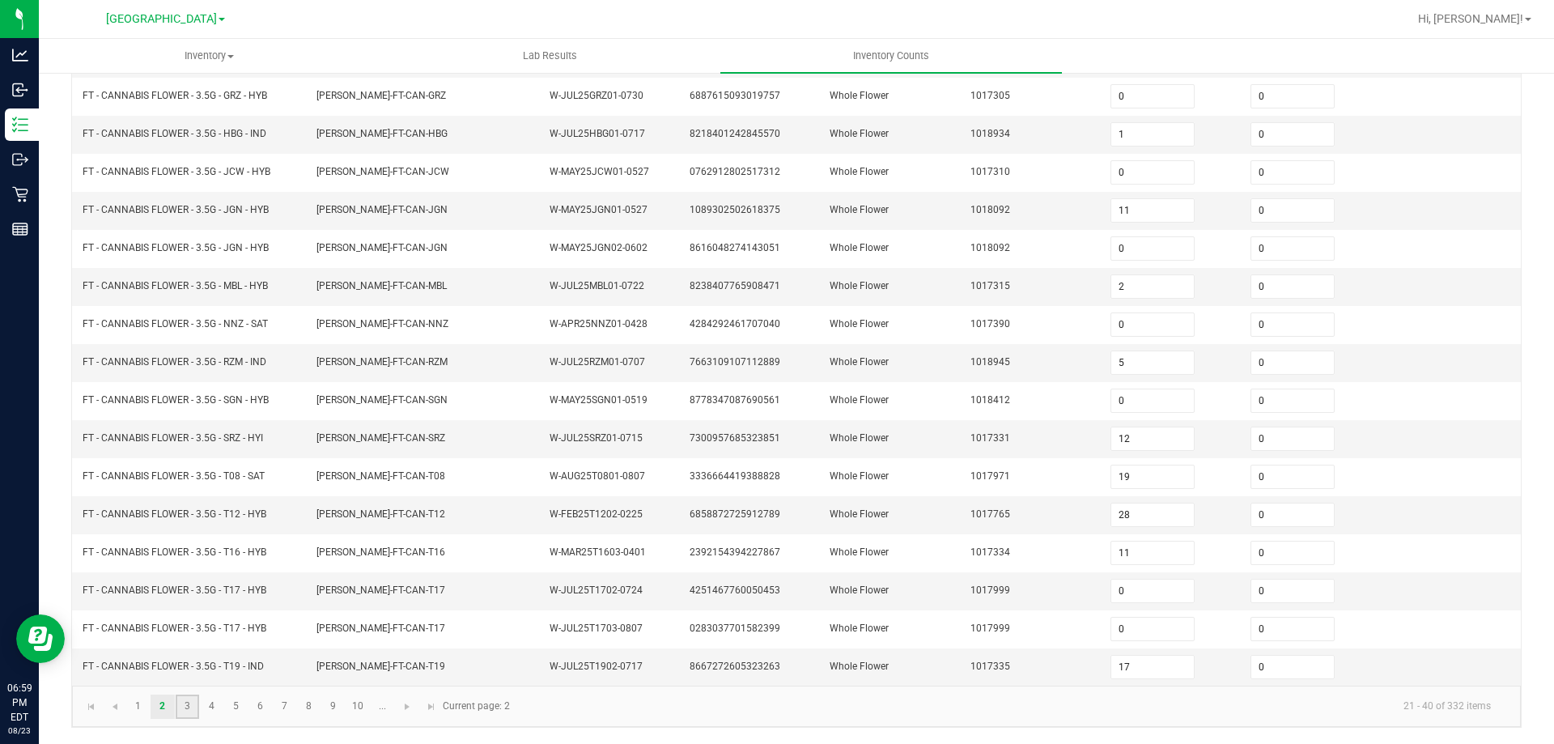
click at [186, 707] on link "3" at bounding box center [187, 707] width 23 height 24
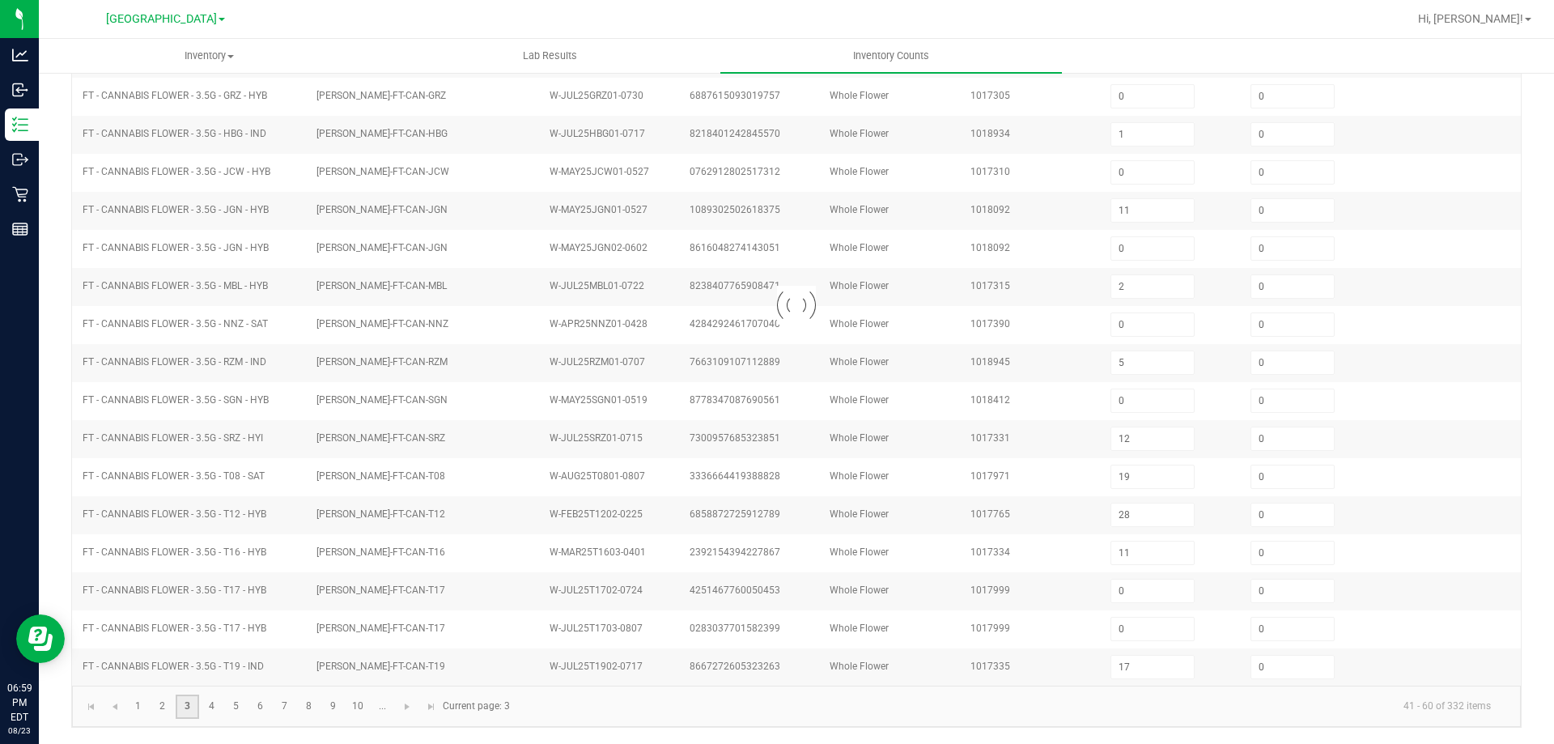
type input "12"
type input "8"
type input "20"
type input "18"
type input "20"
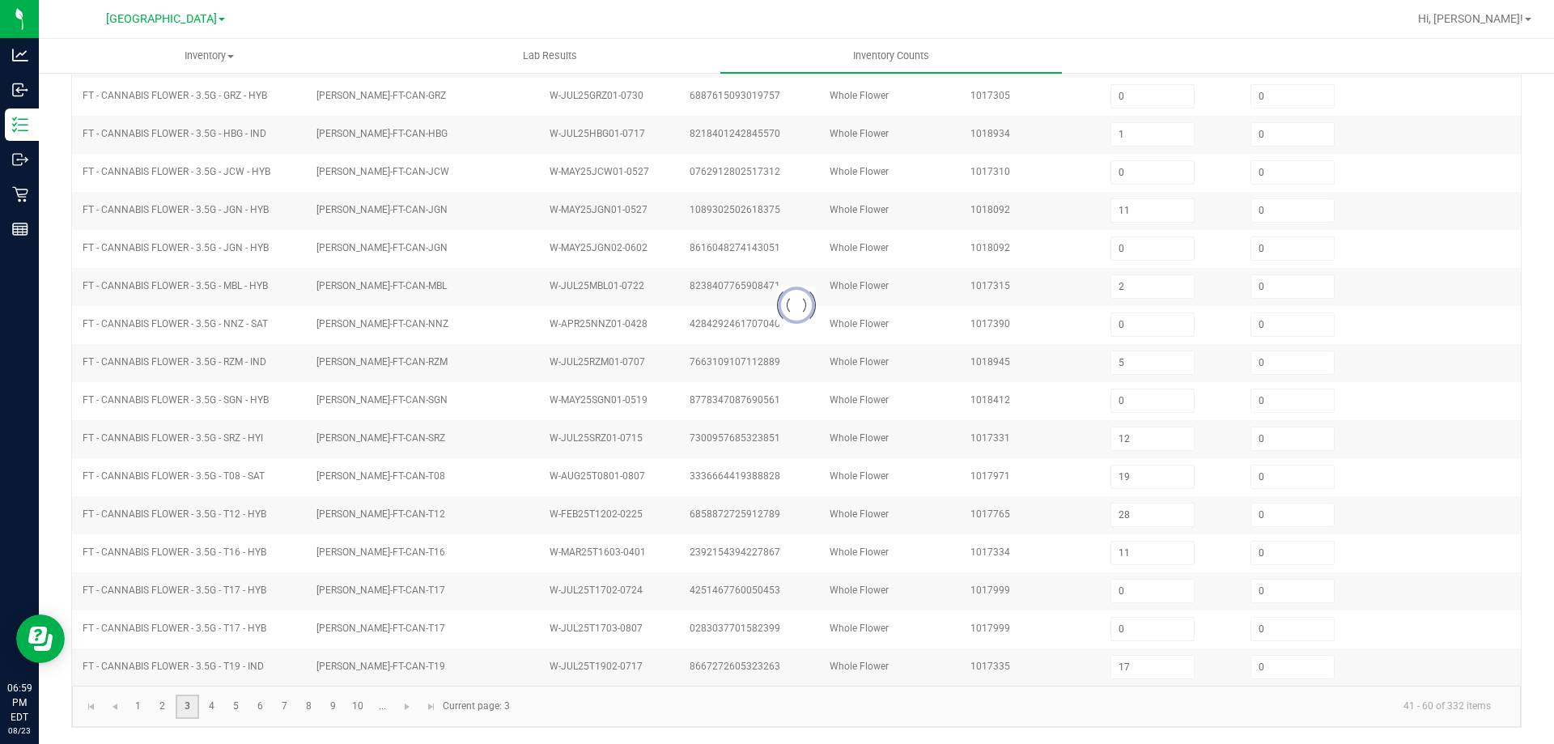
type input "5"
type input "6"
type input "4"
type input "7"
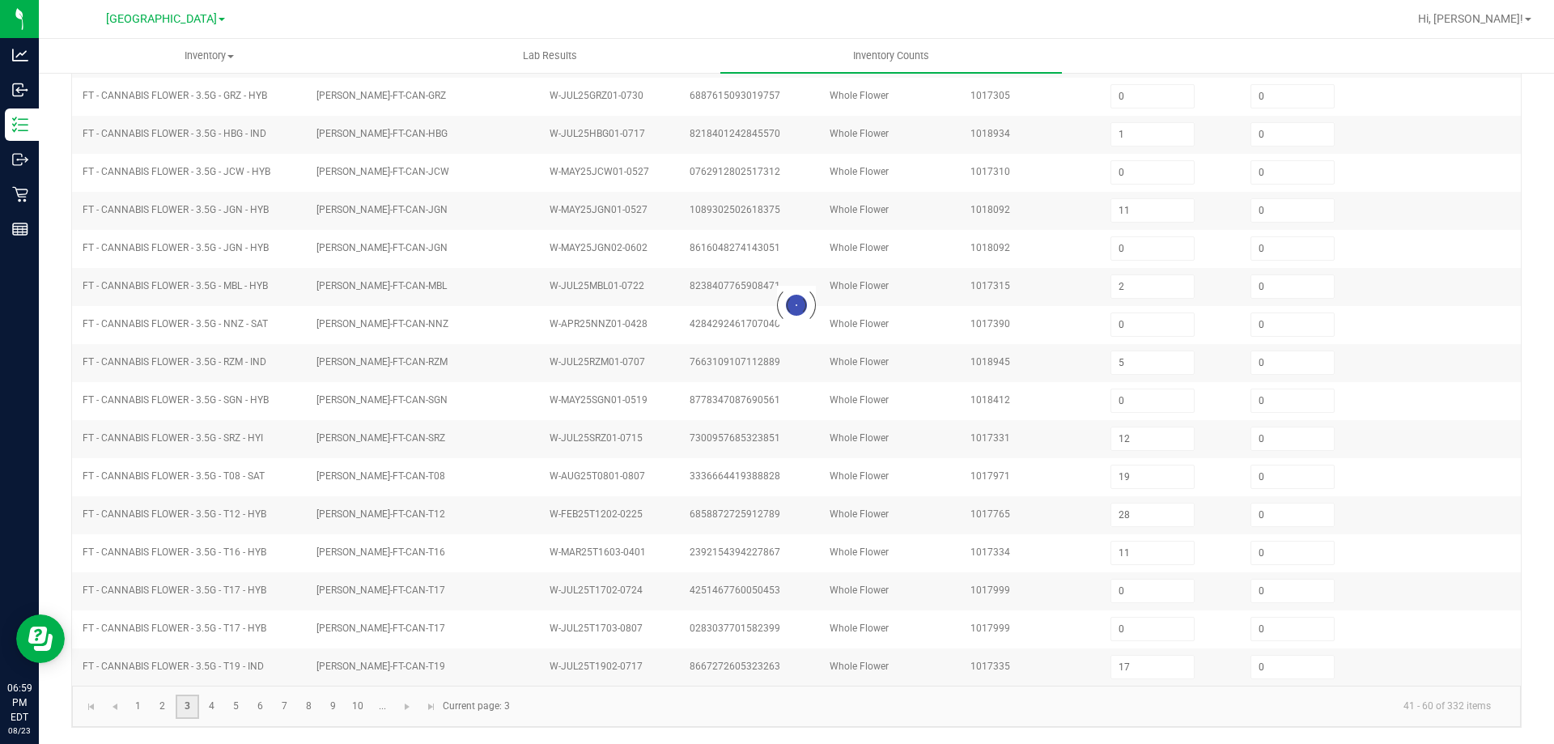
type input "4"
type input "12"
type input "5"
type input "9"
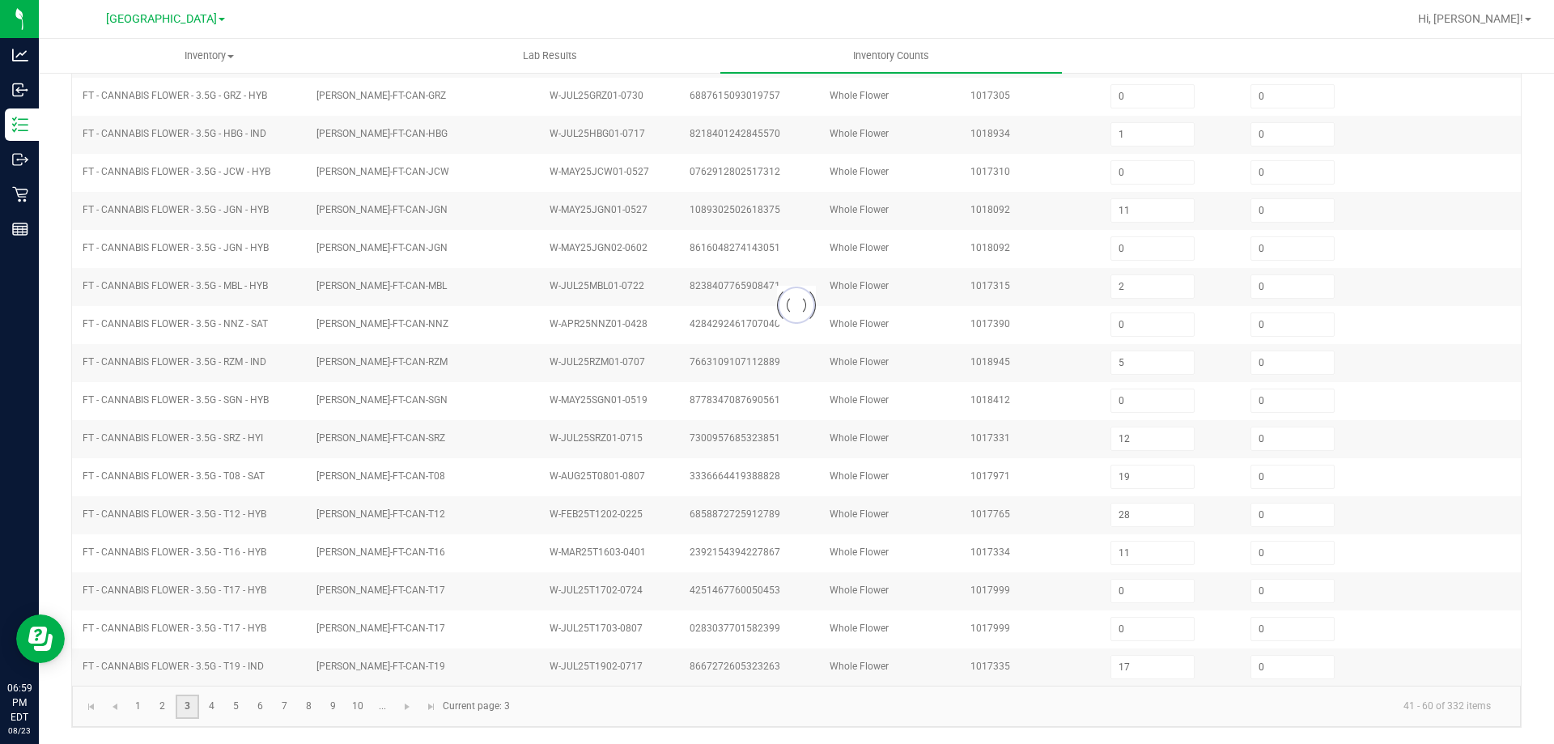
type input "7"
type input "1"
type input "8"
type input "10"
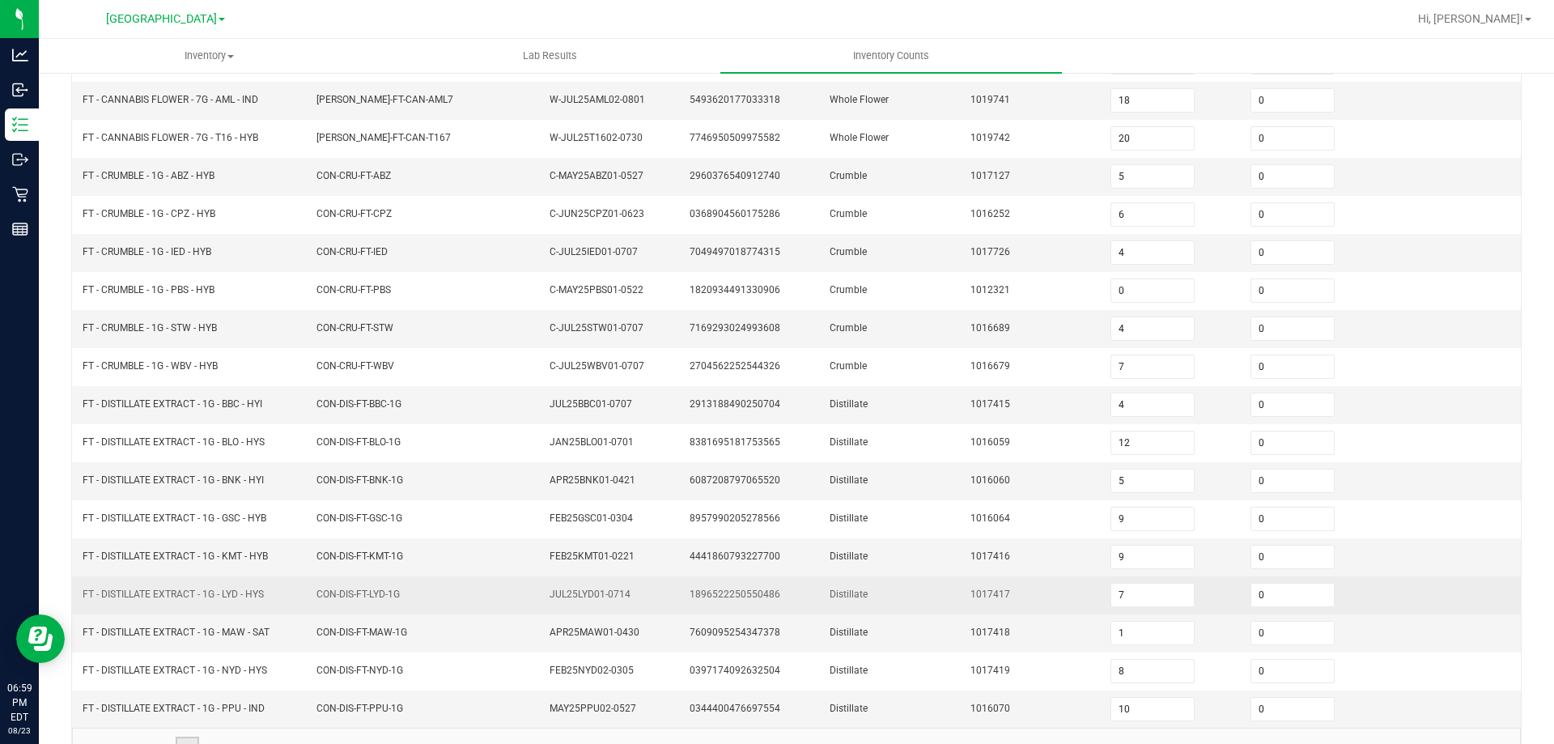
scroll to position [324, 0]
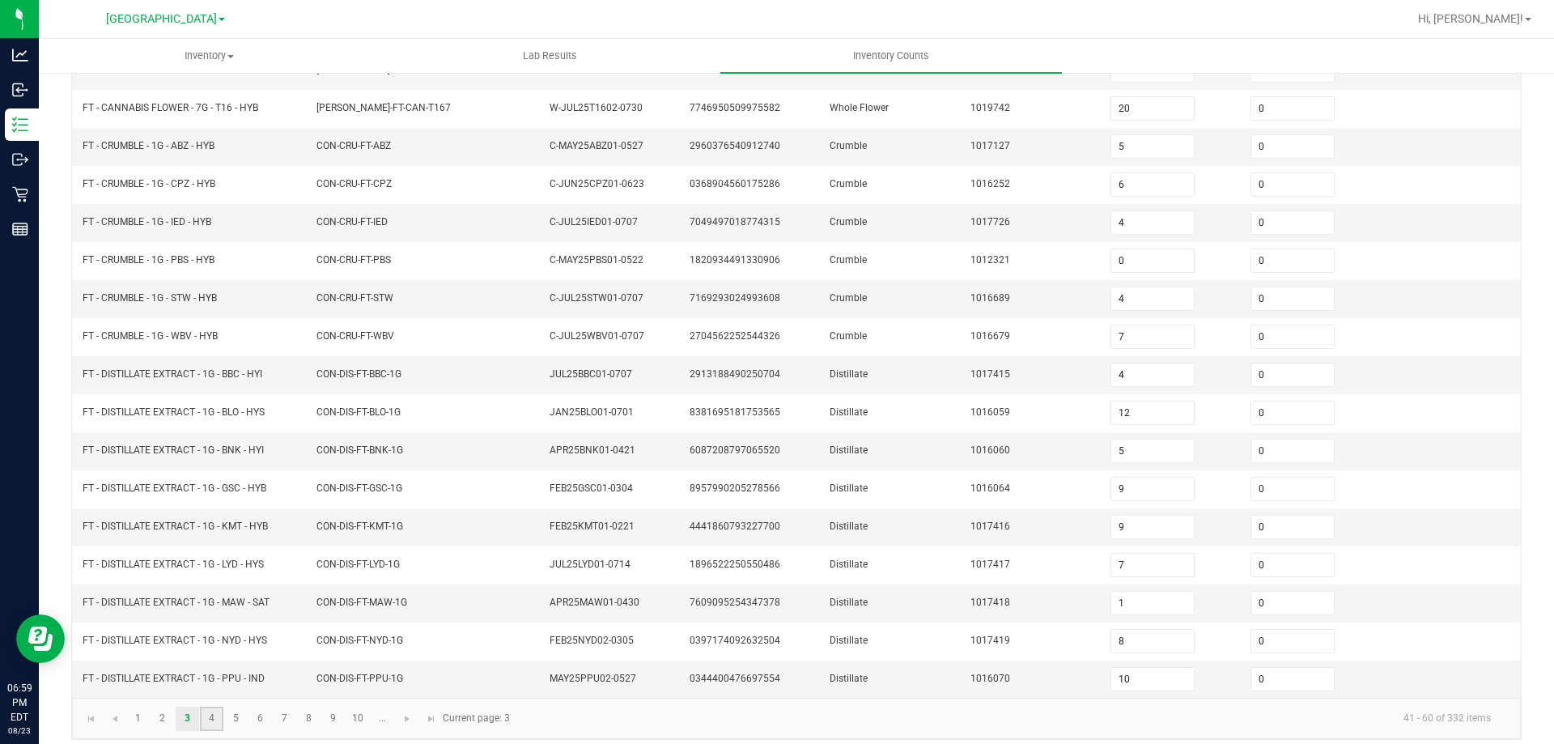
click at [214, 723] on link "4" at bounding box center [211, 719] width 23 height 24
type input "3"
type input "10"
type input "4"
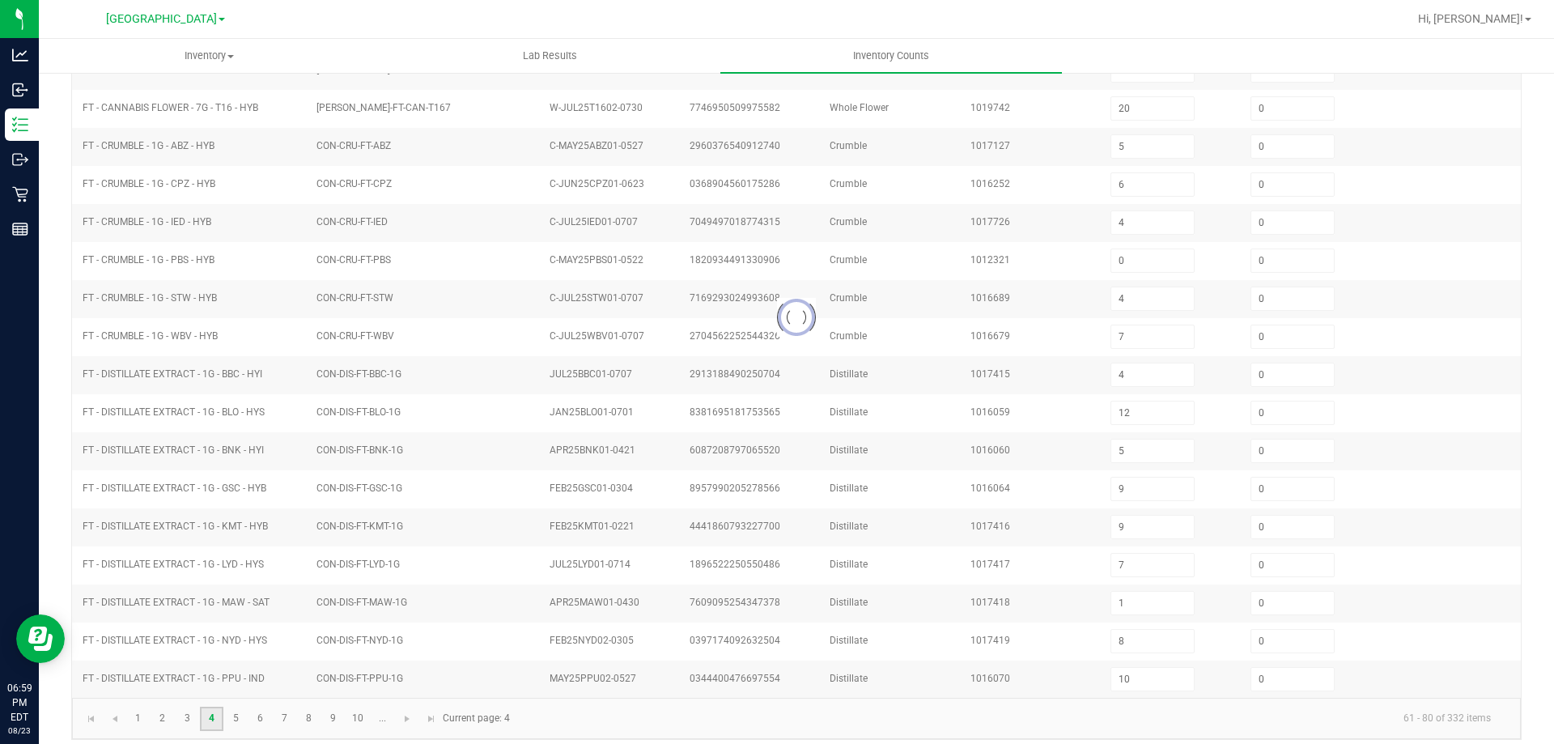
type input "0"
type input "7"
type input "6"
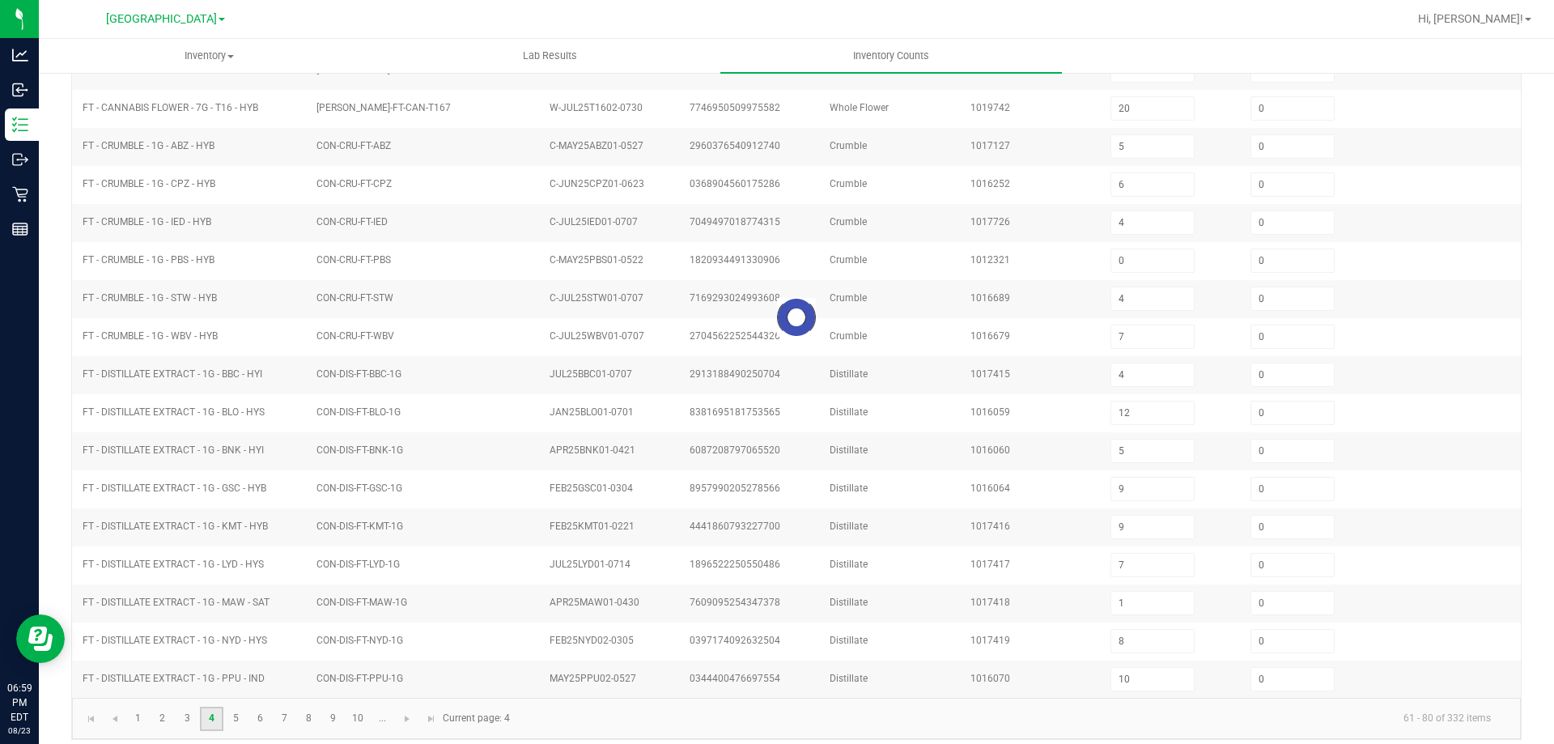
type input "1"
type input "4"
type input "2"
type input "7"
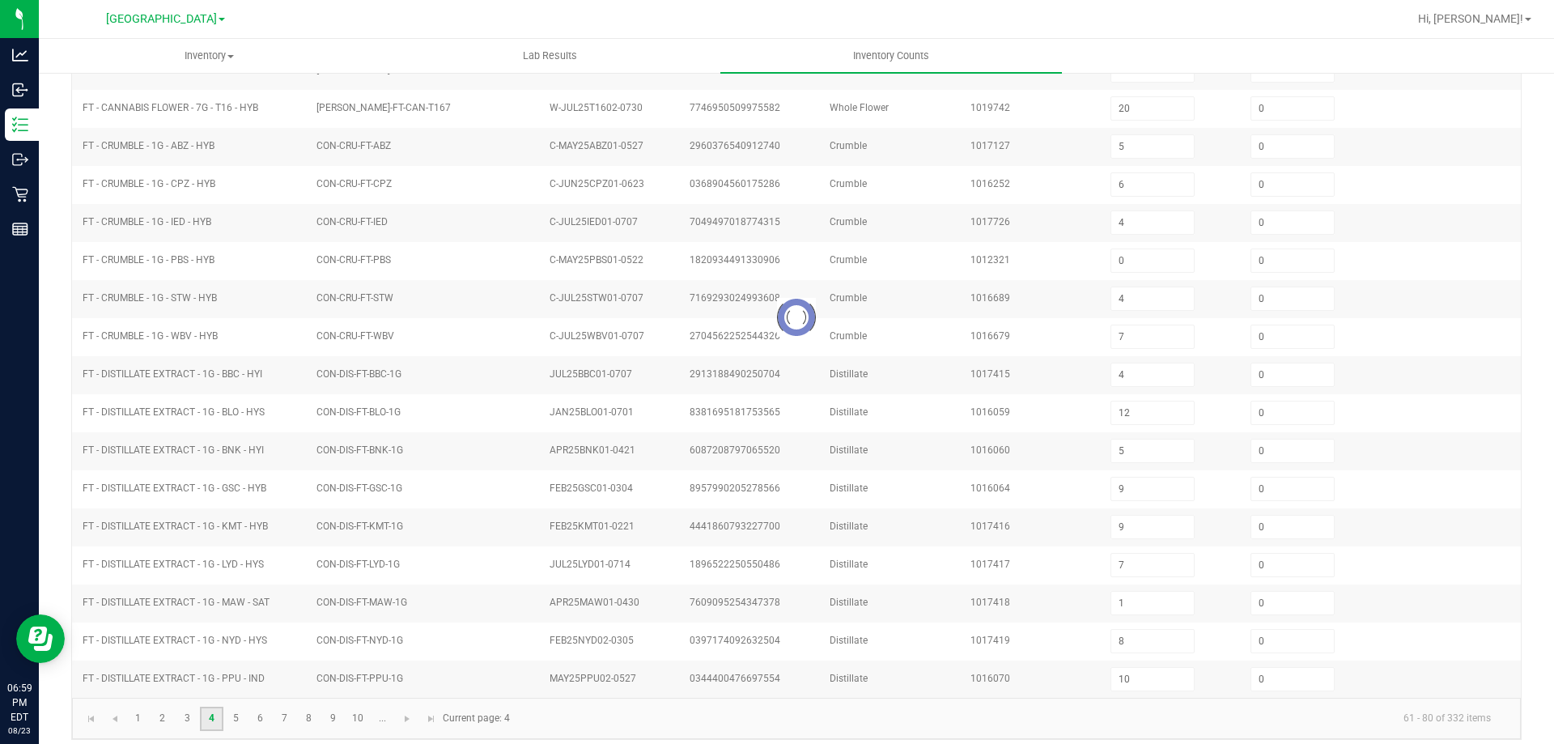
type input "6"
type input "11"
type input "7"
type input "9"
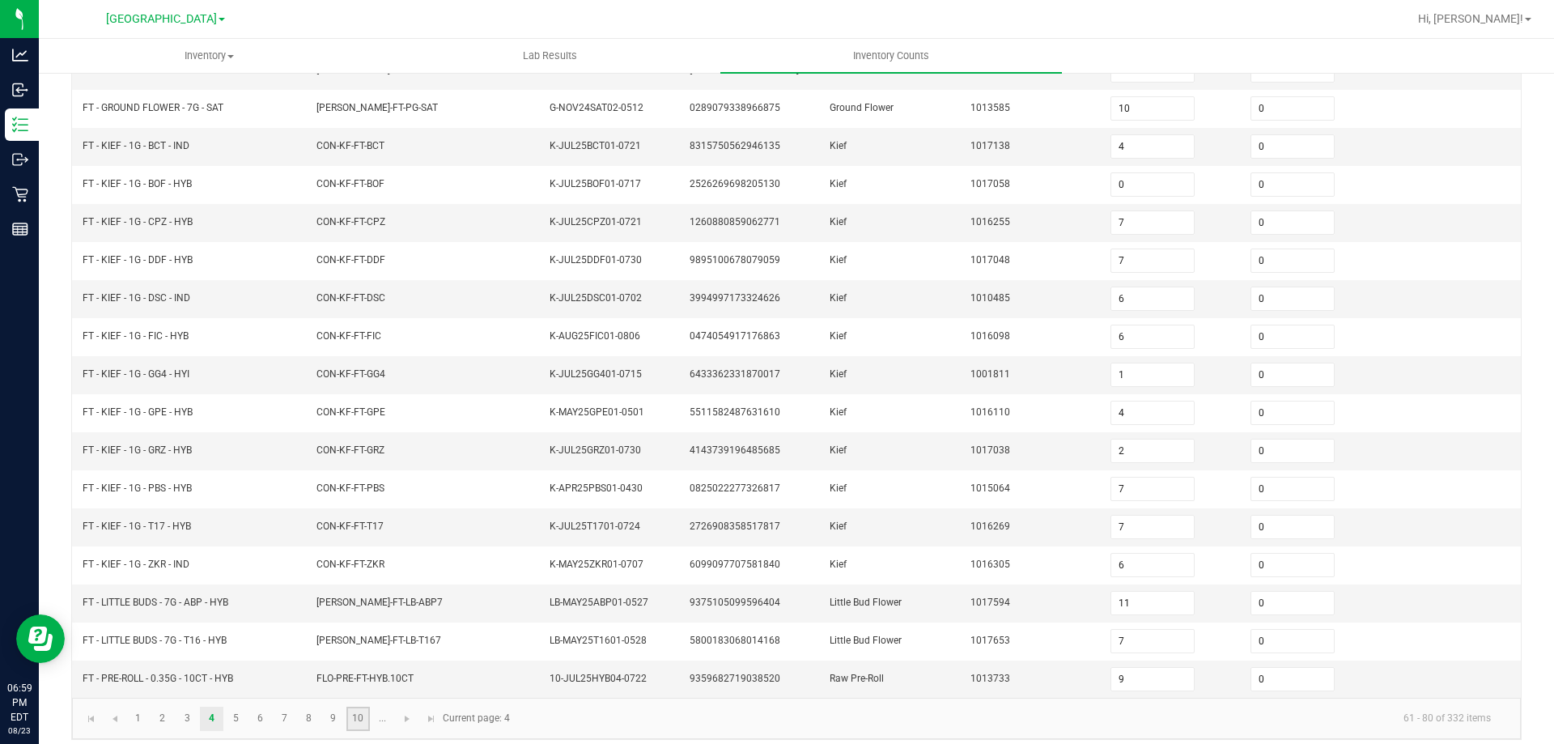
click at [354, 713] on link "10" at bounding box center [357, 719] width 23 height 24
type input "1"
type input "4"
type input "12"
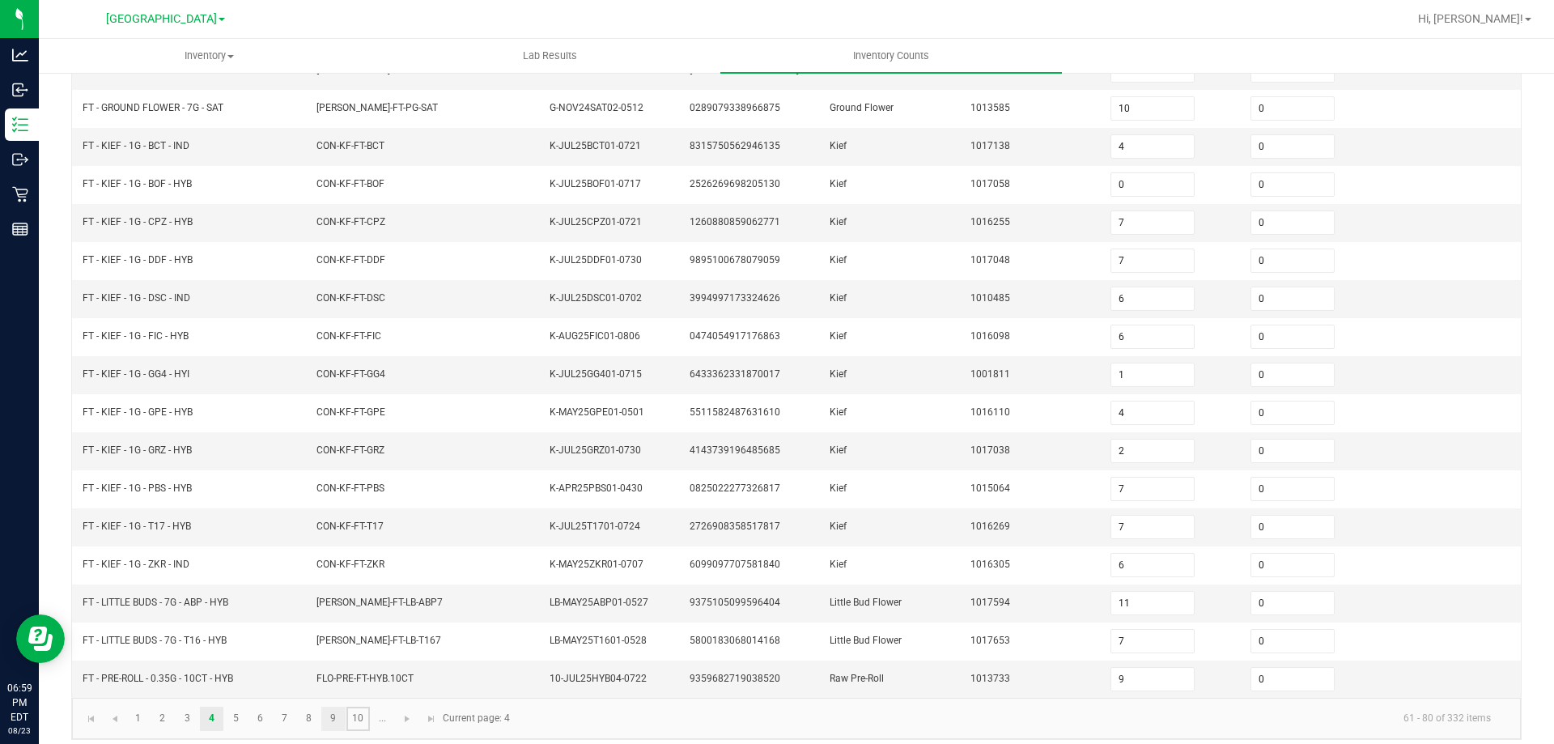
type input "5"
type input "2"
type input "8"
type input "5"
type input "4"
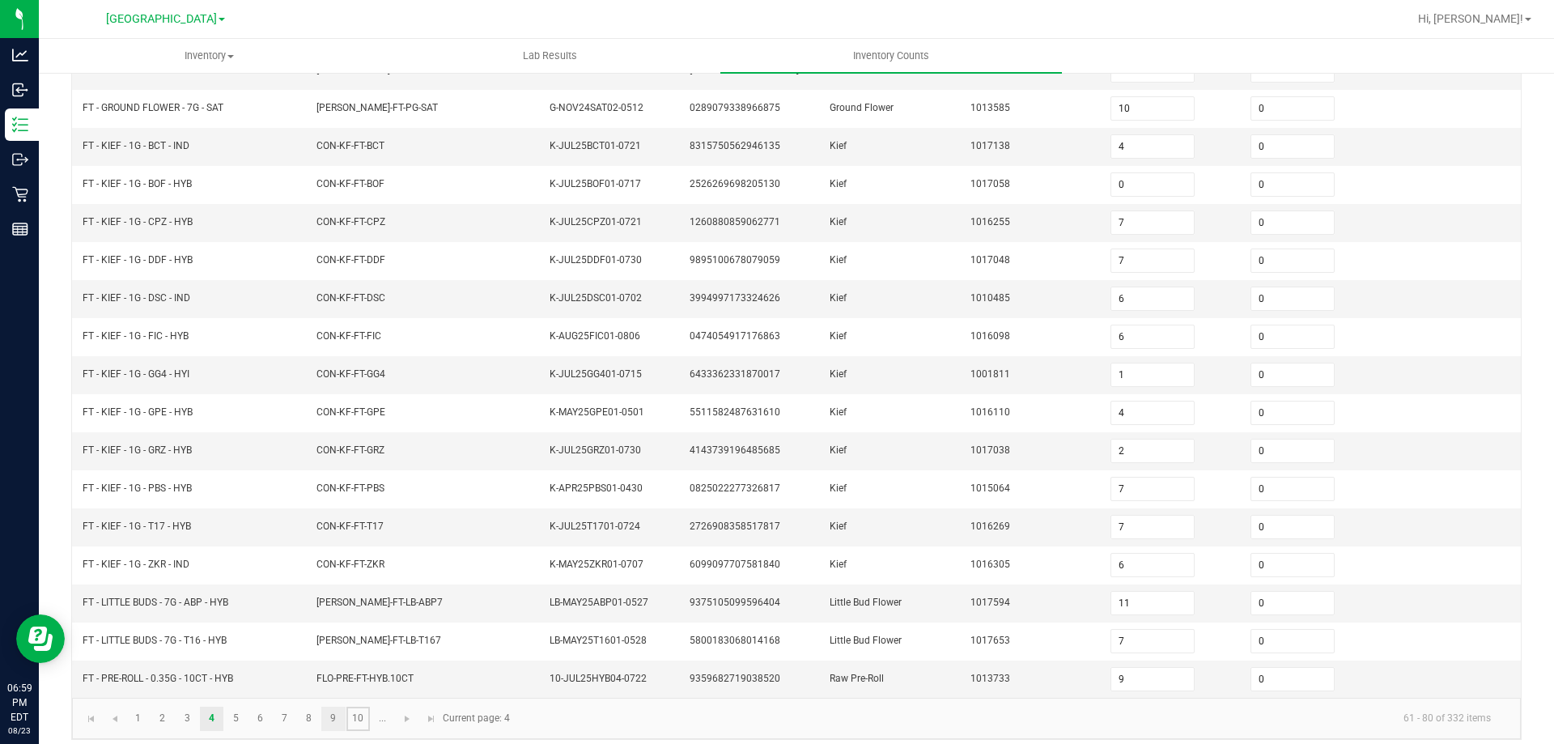
type input "8"
type input "6"
type input "3"
type input "9"
type input "7"
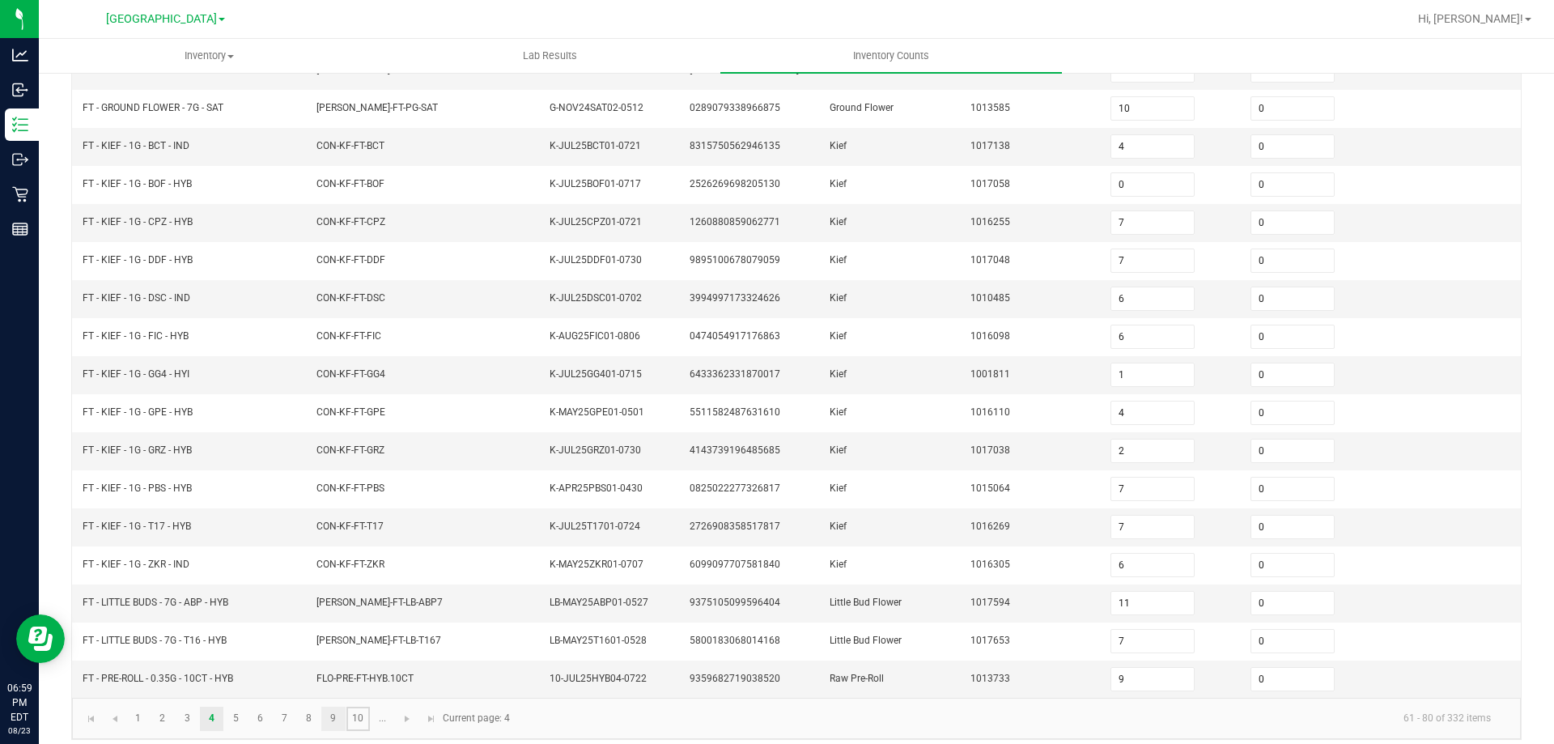
type input "6"
type input "10"
type input "8"
type input "0"
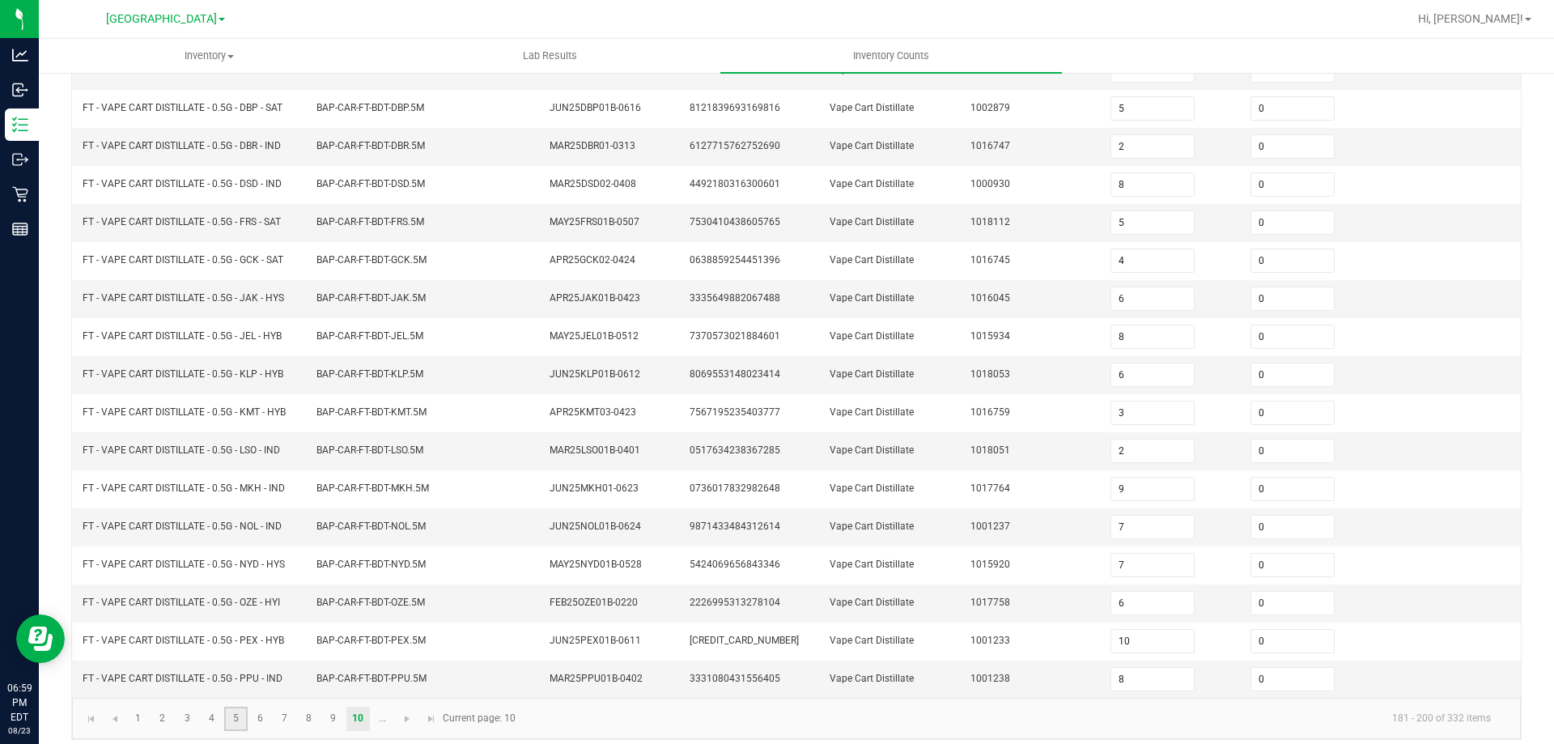
click at [236, 713] on link "5" at bounding box center [235, 719] width 23 height 24
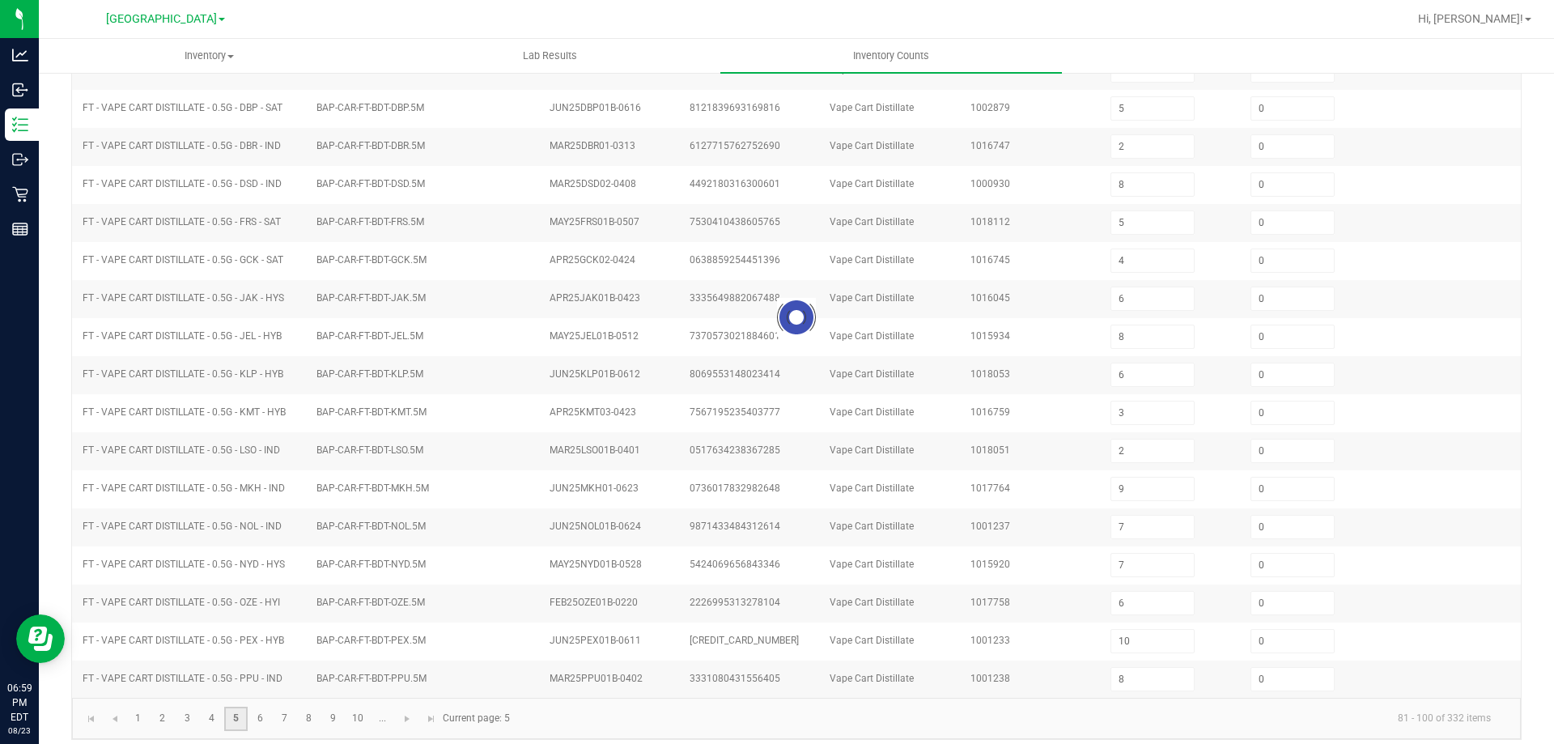
type input "15"
type input "17"
type input "22"
type input "16"
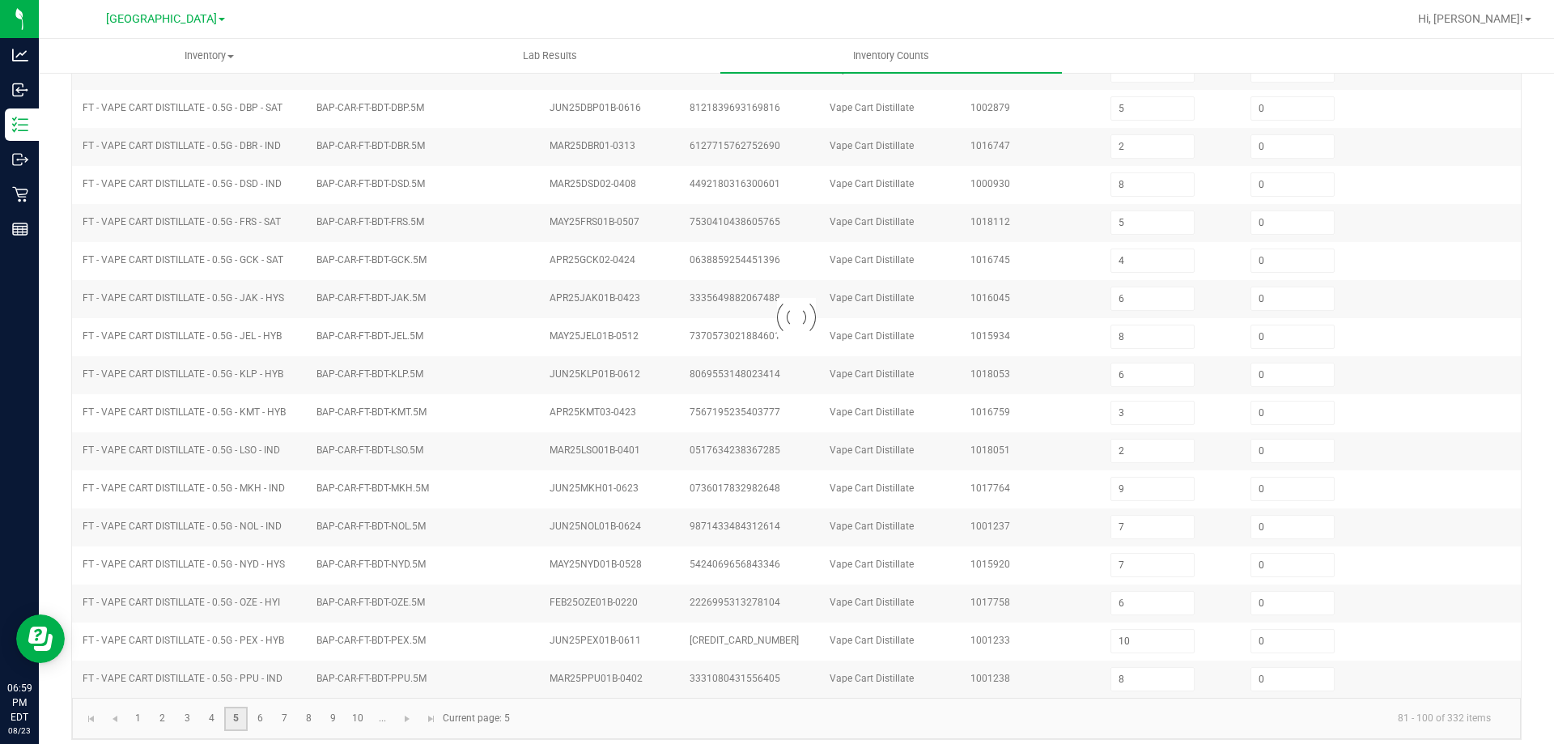
type input "6"
type input "9"
type input "22"
type input "15"
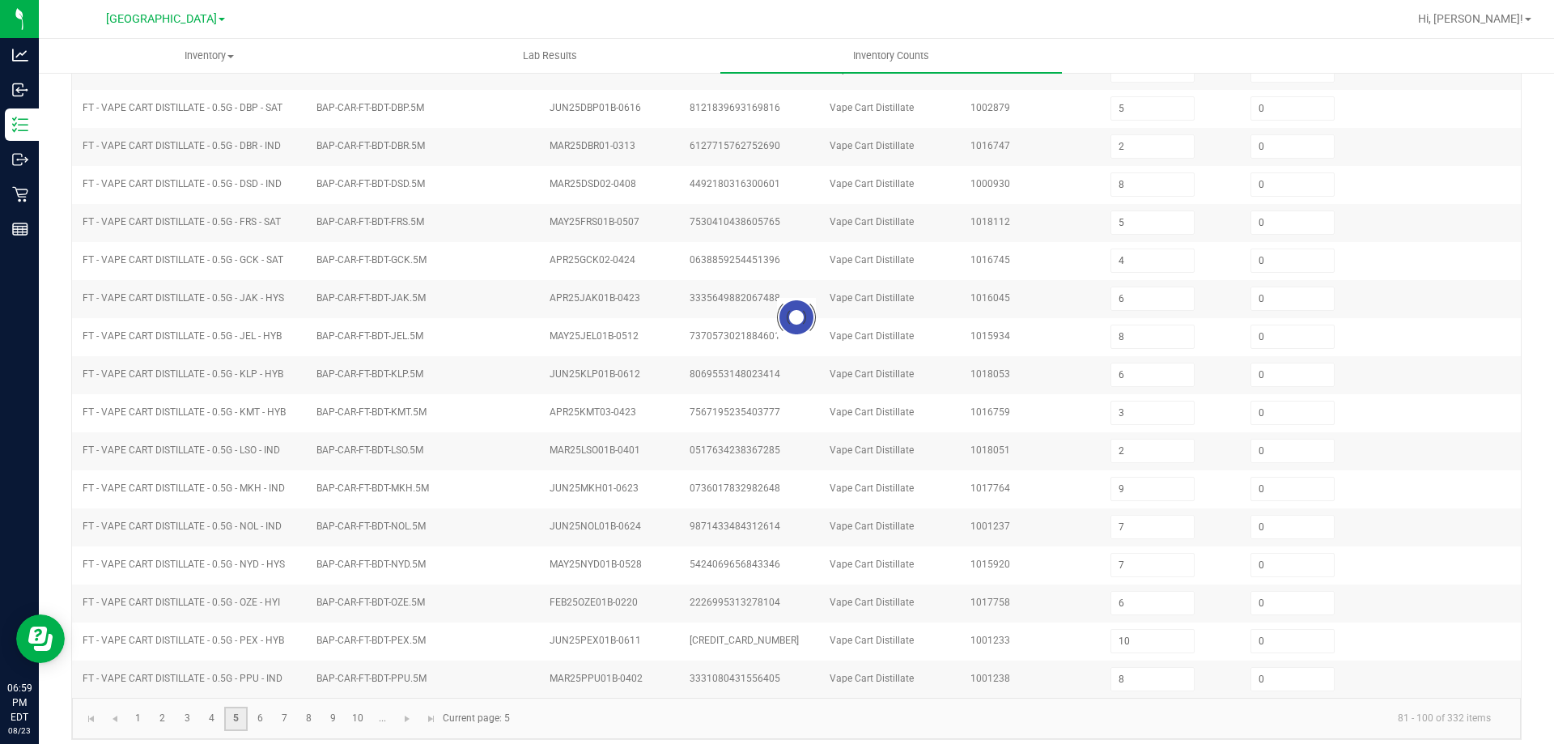
type input "24"
type input "9"
type input "10"
type input "11"
type input "6"
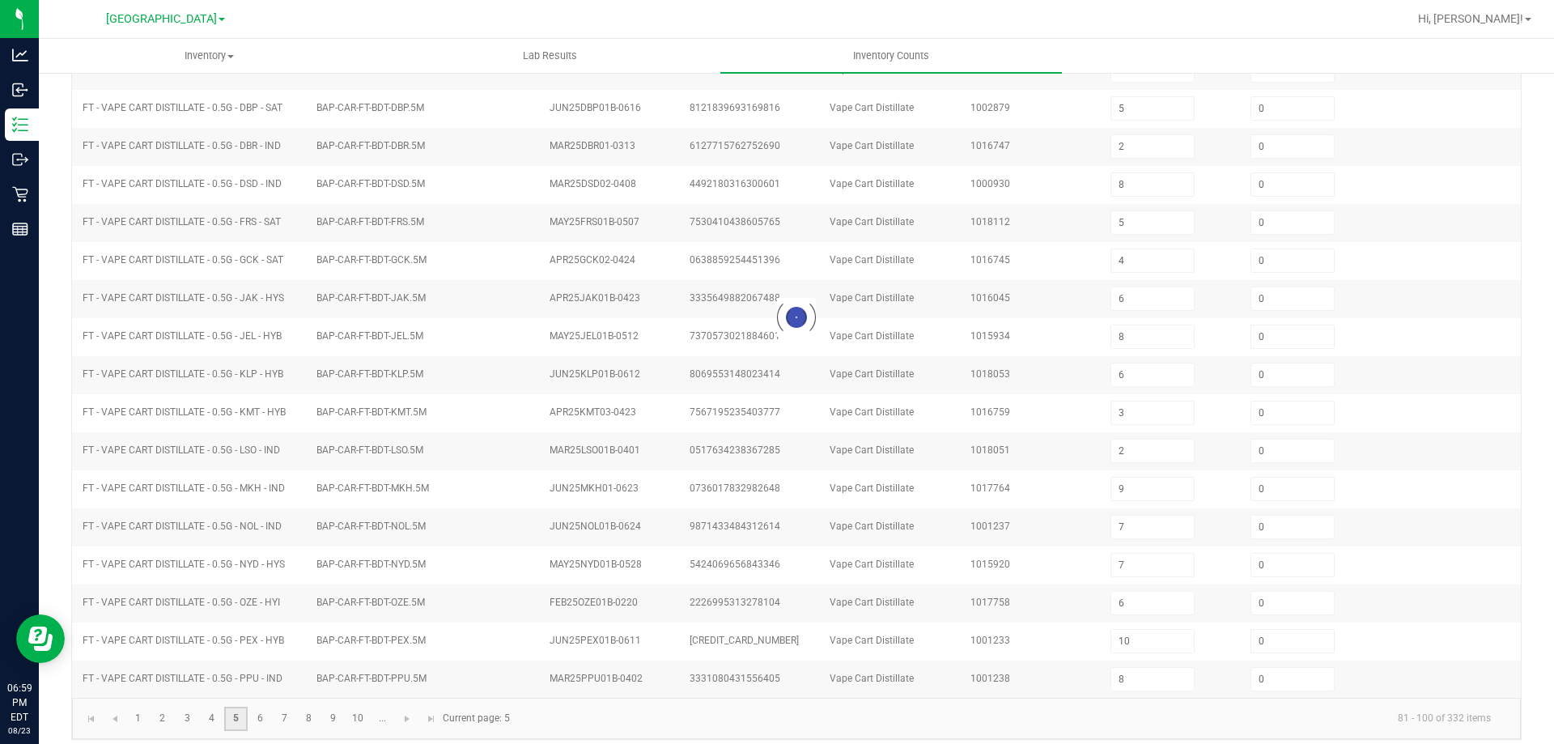
type input "8"
type input "11"
type input "7"
type input "3"
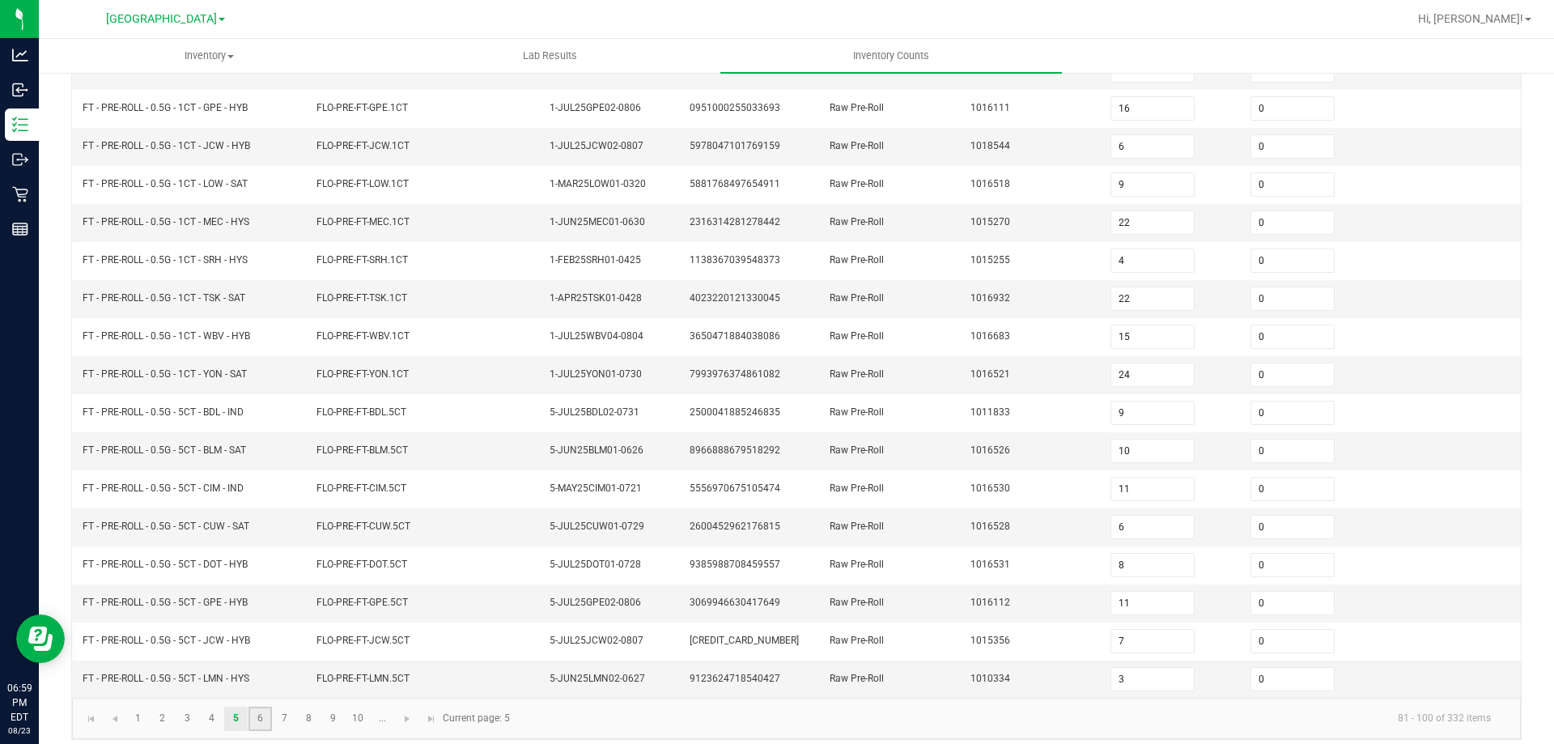
click at [262, 719] on link "6" at bounding box center [260, 719] width 23 height 24
type input "0"
type input "5"
type input "4"
type input "0"
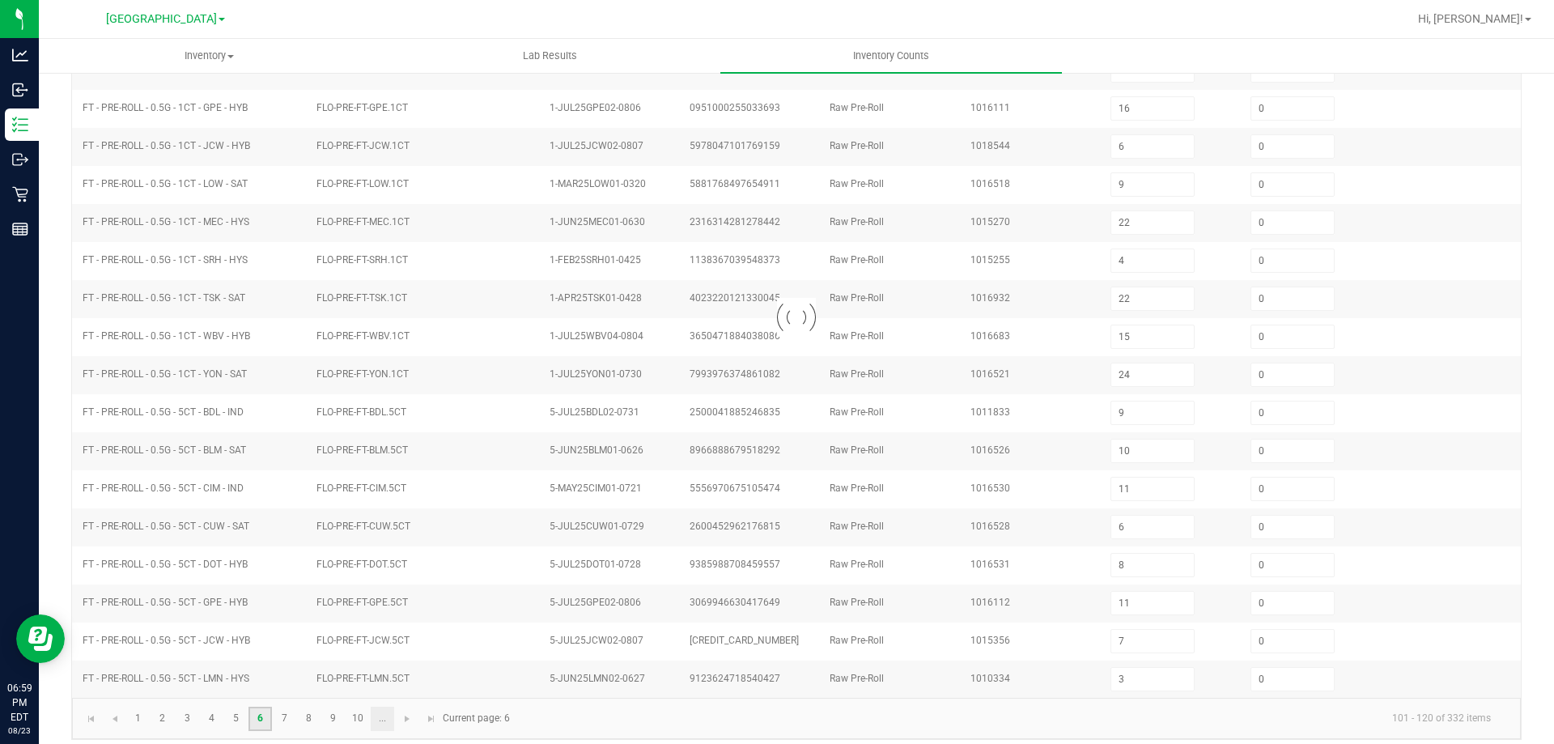
type input "2"
type input "9"
type input "12"
type input "2"
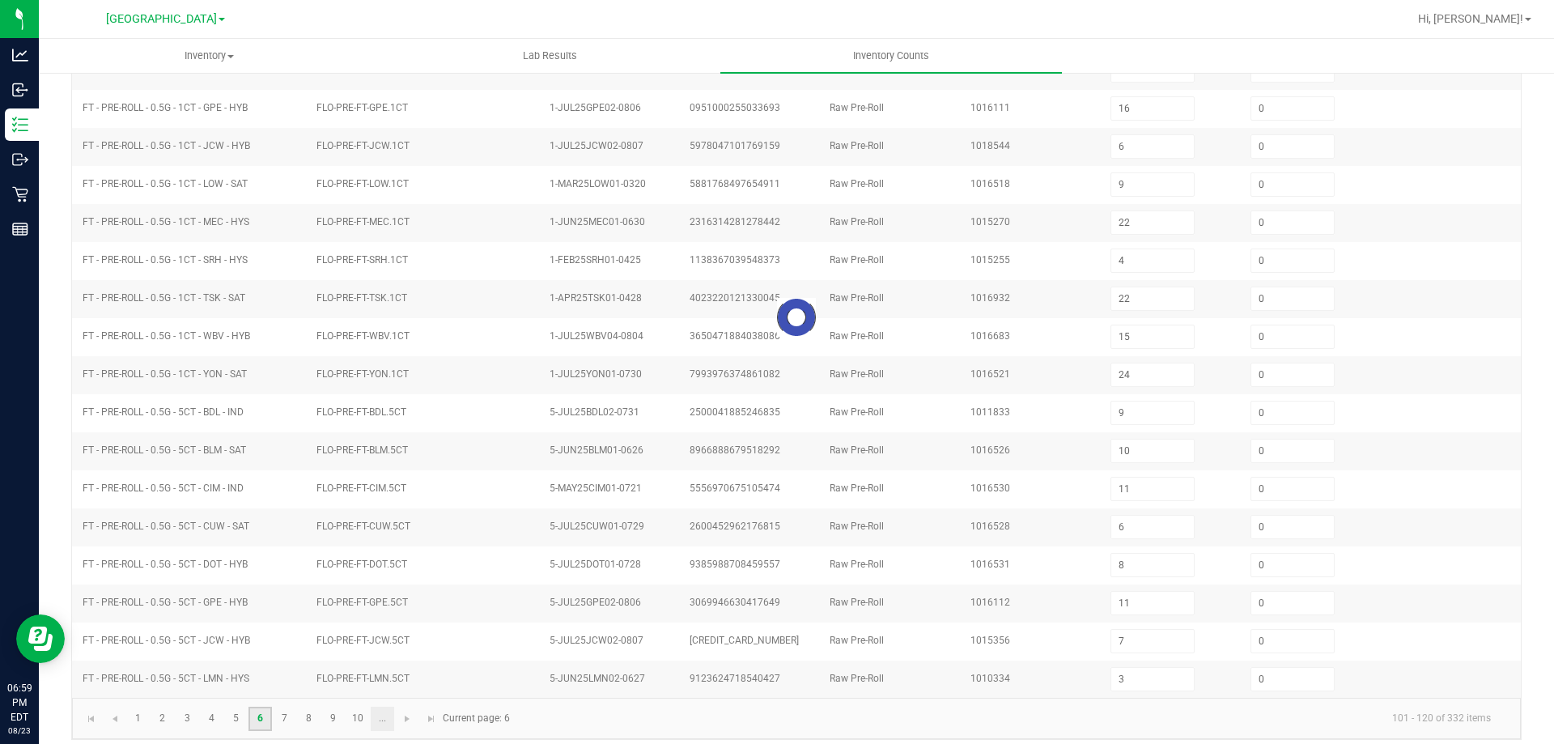
type input "5"
type input "1"
type input "8"
type input "4"
type input "5"
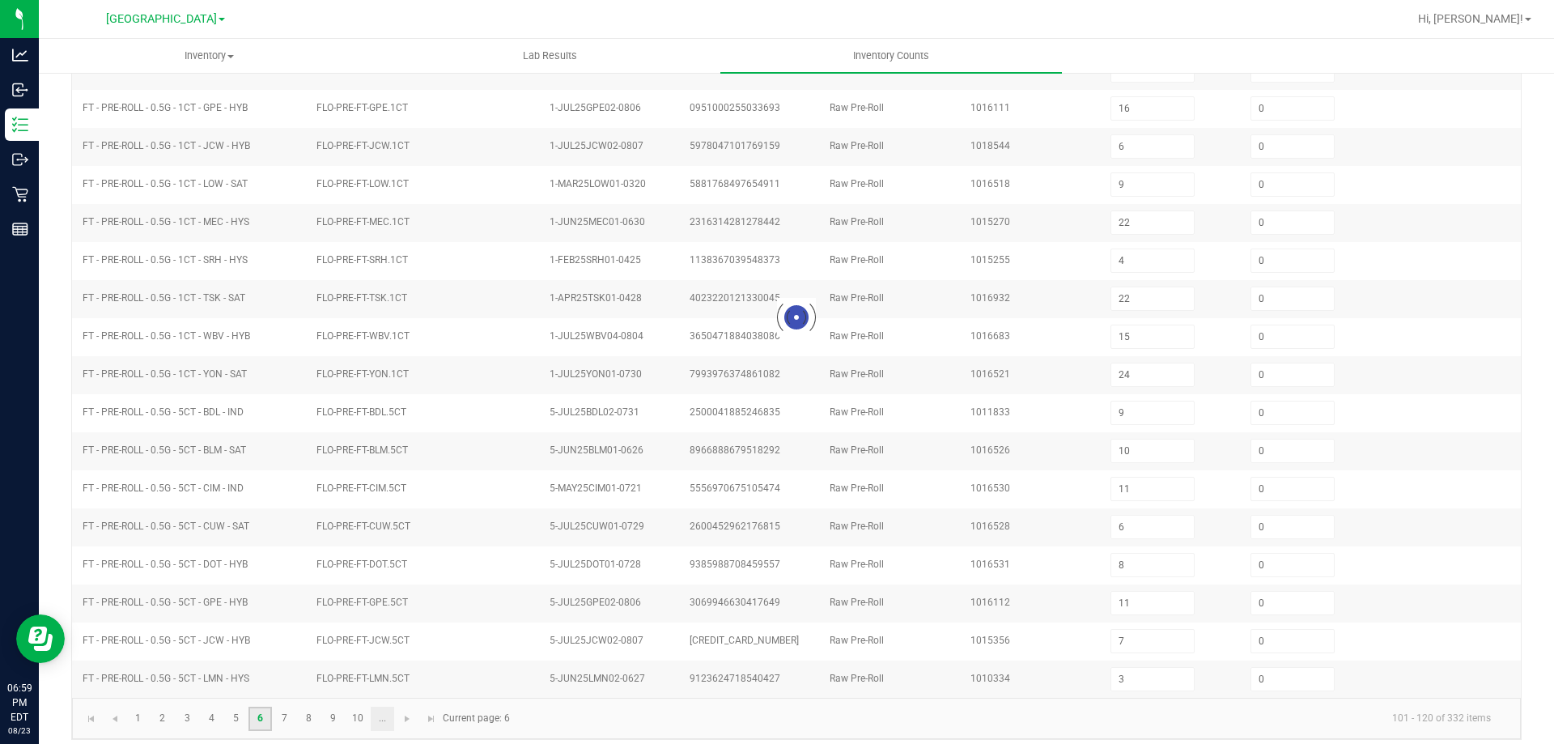
type input "0"
type input "3"
type input "6"
type input "4"
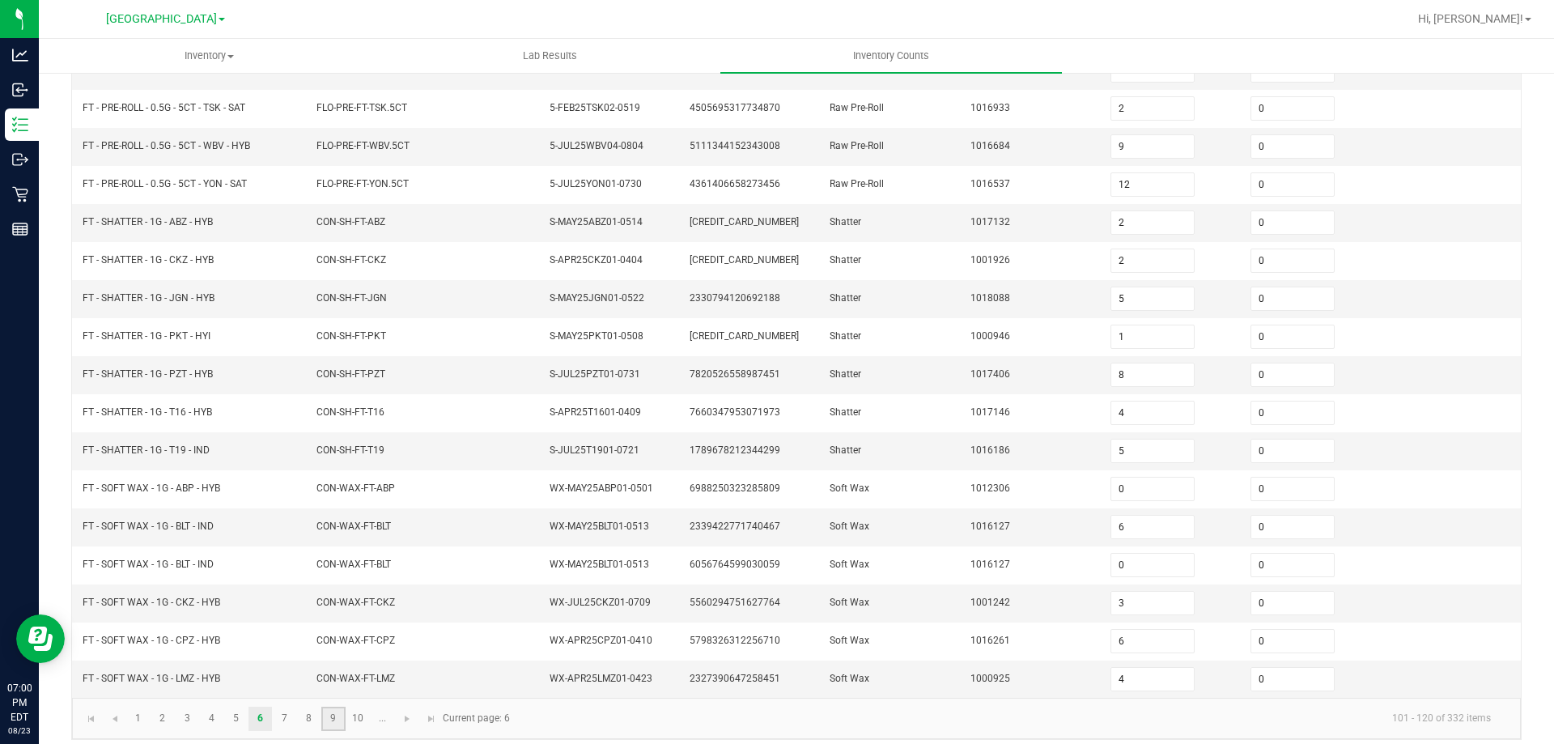
click at [345, 719] on link "9" at bounding box center [332, 719] width 23 height 24
type input "4"
type input "8"
type input "0"
type input "10"
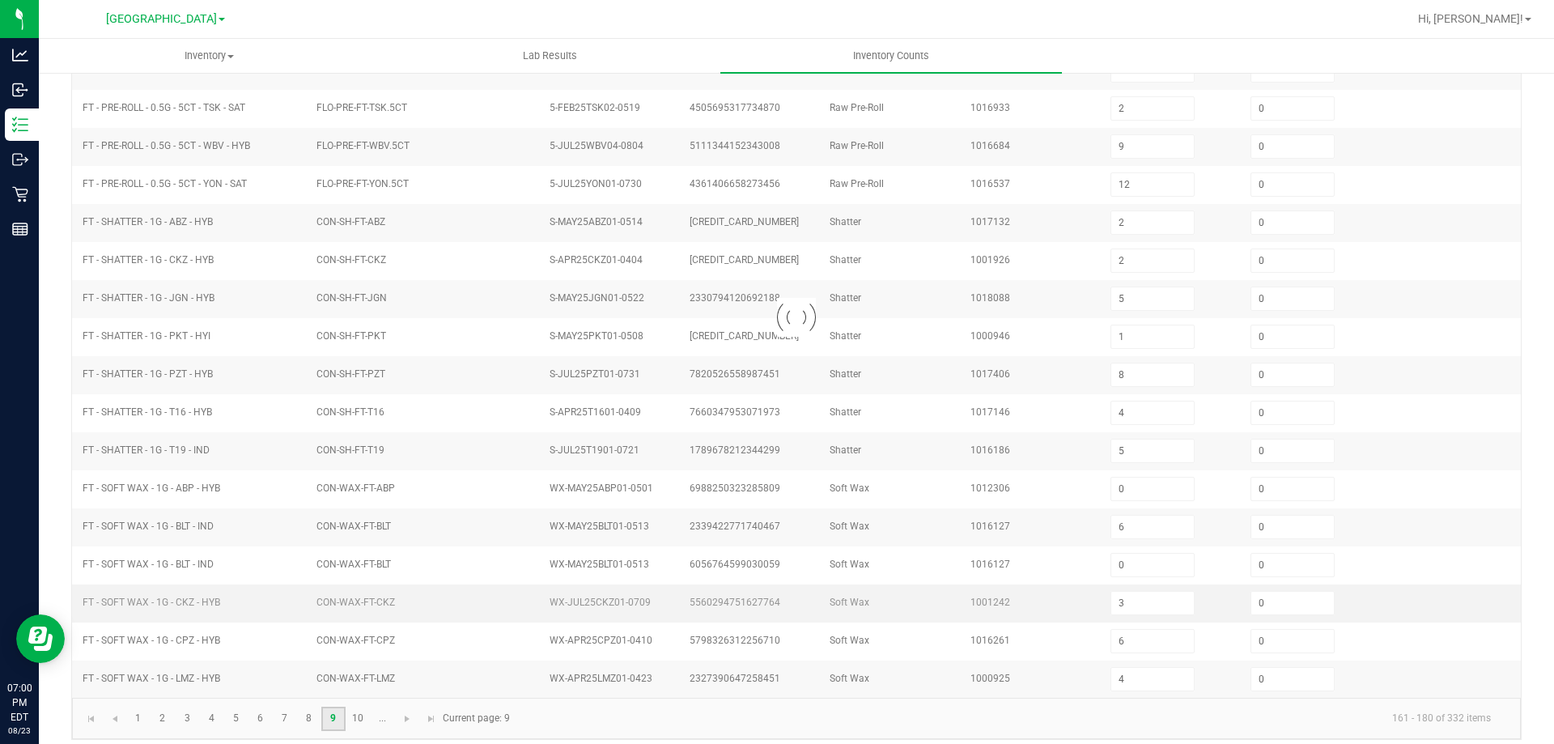
type input "0"
type input "4"
type input "6"
type input "0"
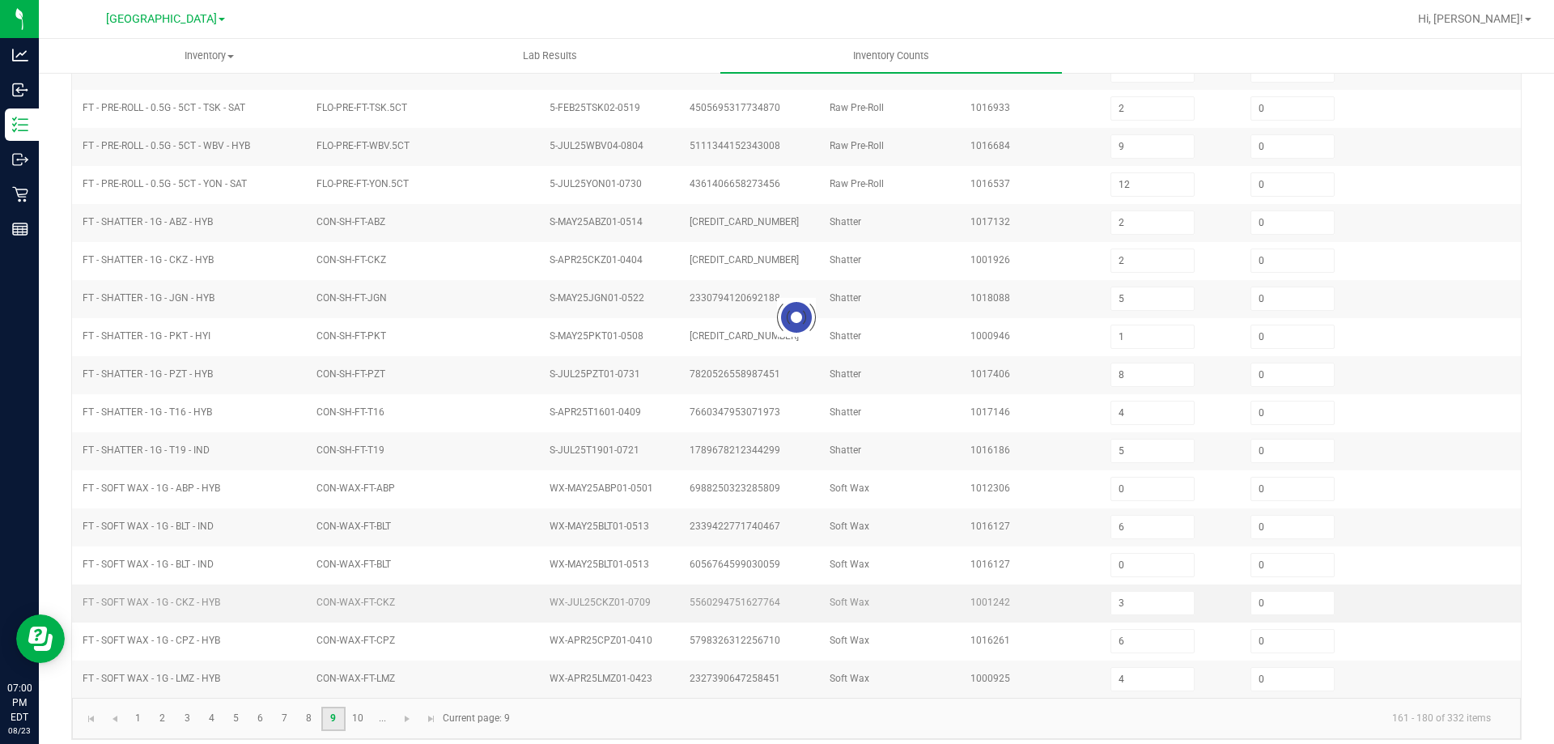
type input "6"
type input "10"
type input "7"
type input "0"
type input "3"
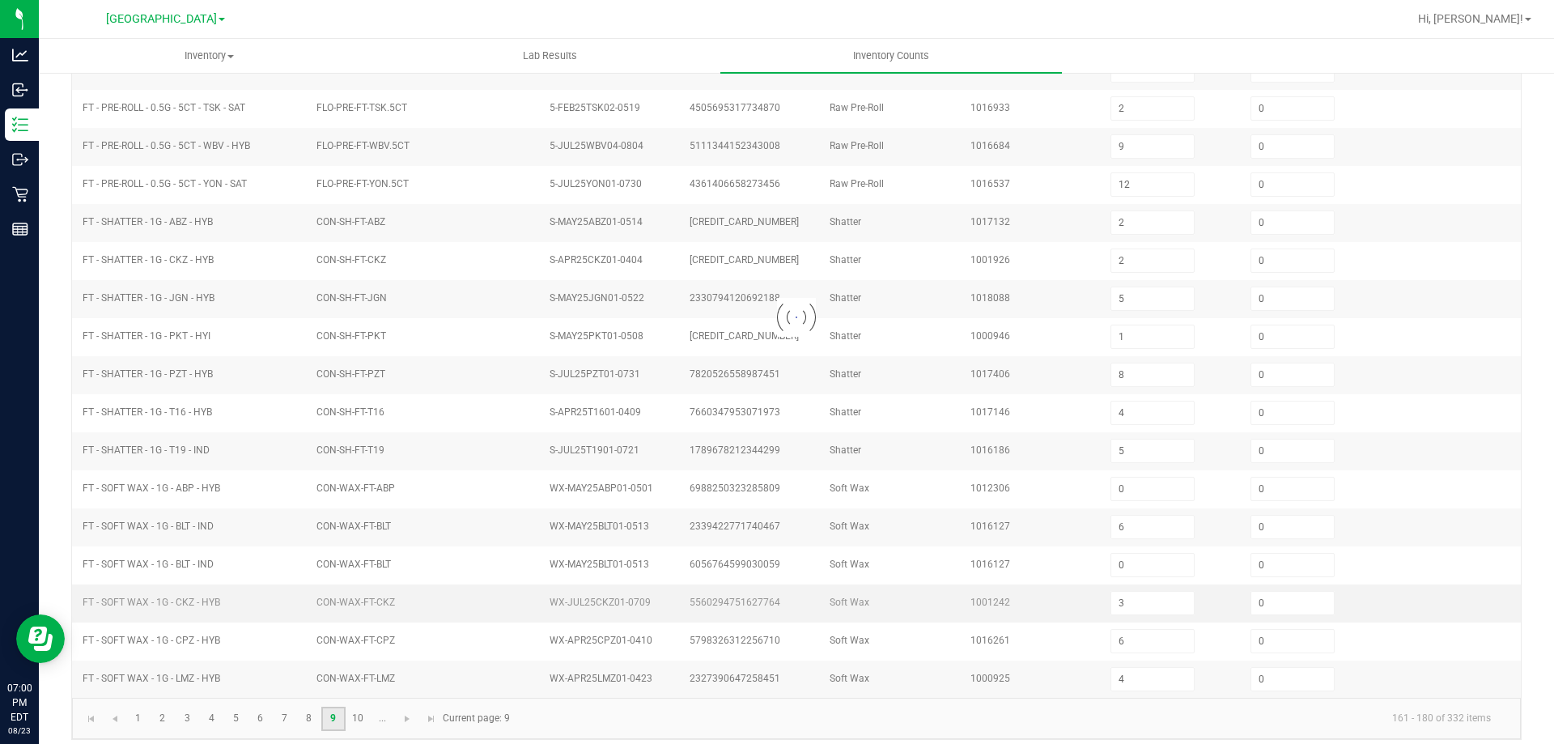
type input "0"
type input "6"
type input "0"
type input "1"
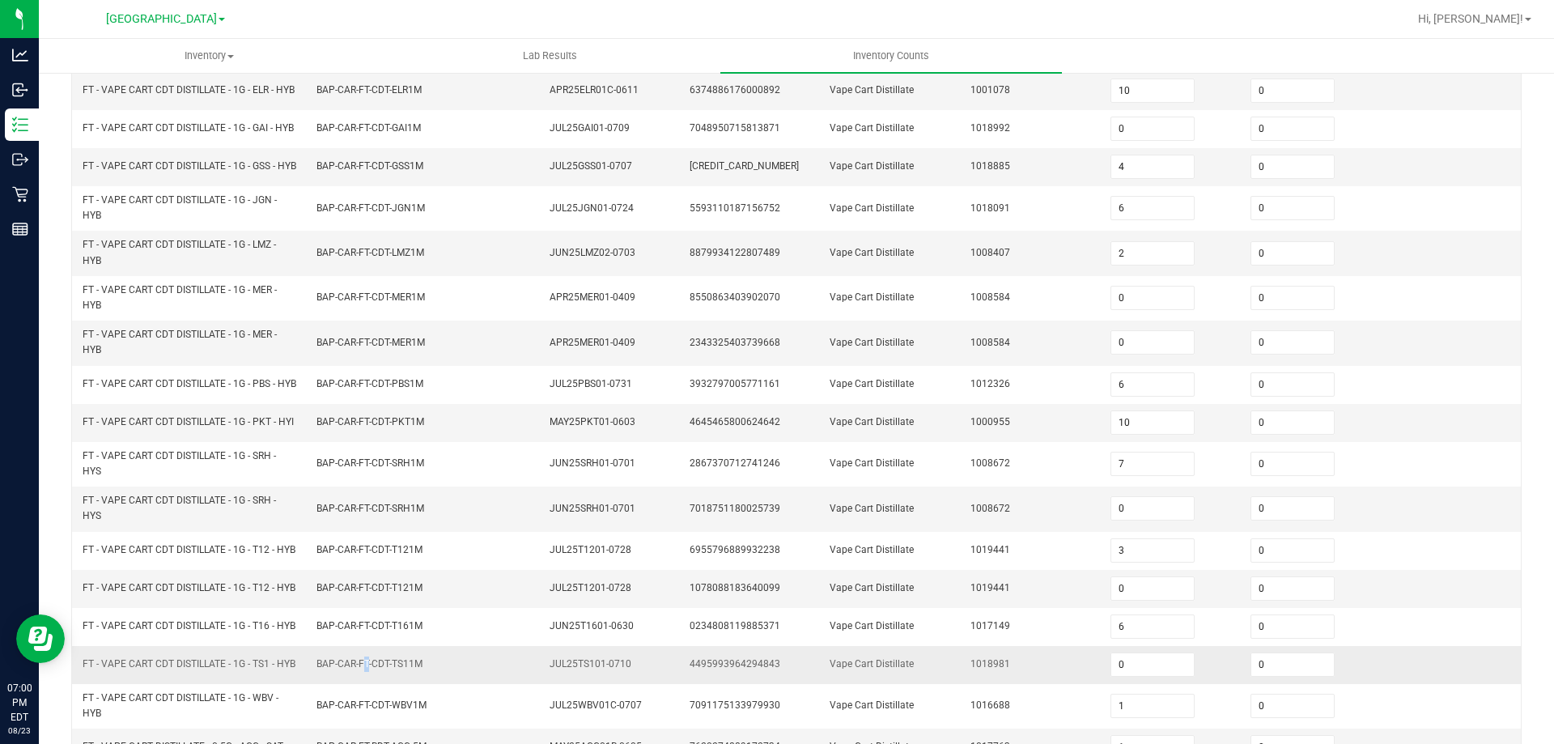
click at [358, 669] on span "BAP-CAR-FT-CDT-TS11M" at bounding box center [369, 663] width 106 height 11
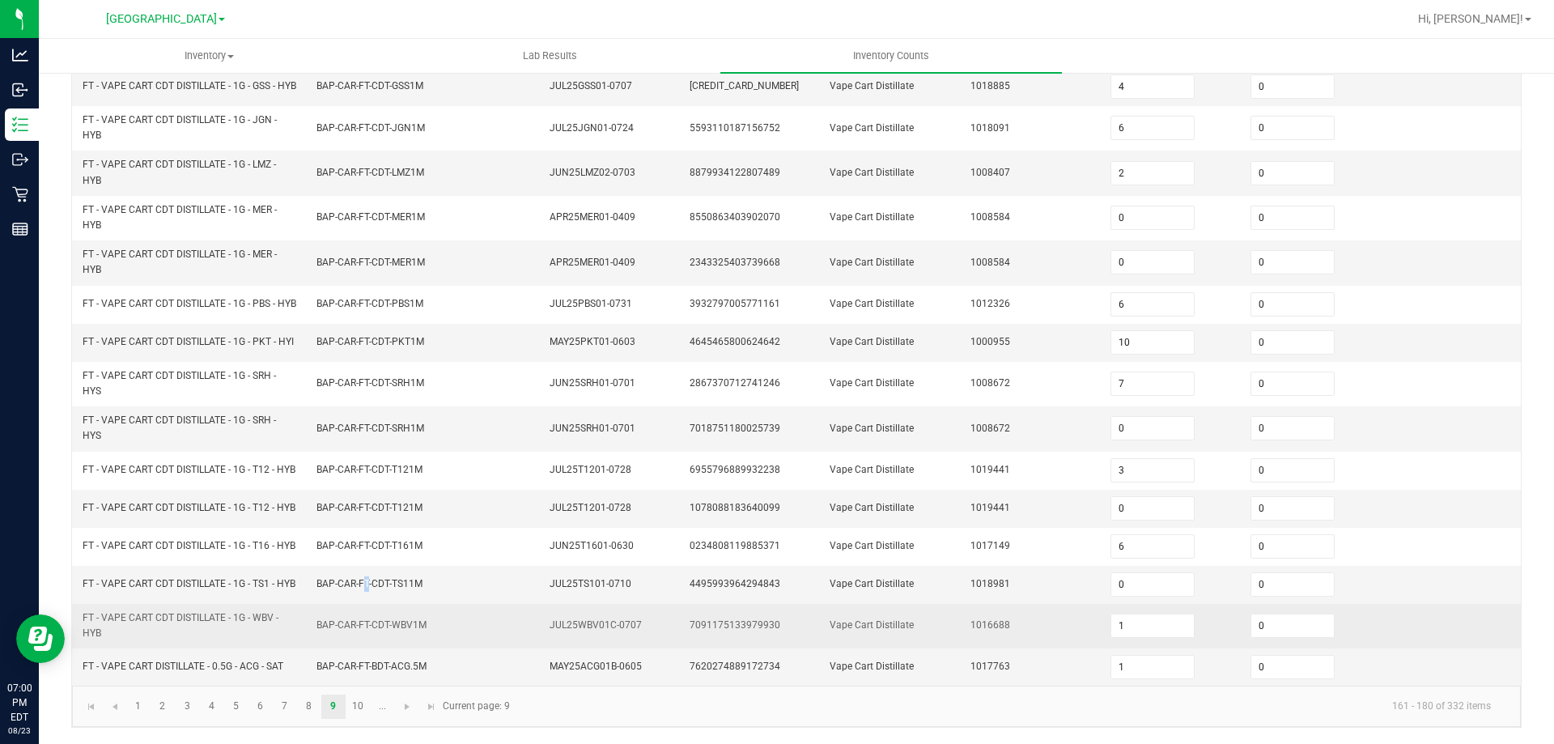
scroll to position [459, 0]
click at [366, 620] on span "BAP-CAR-FT-CDT-WBV1M" at bounding box center [371, 624] width 110 height 11
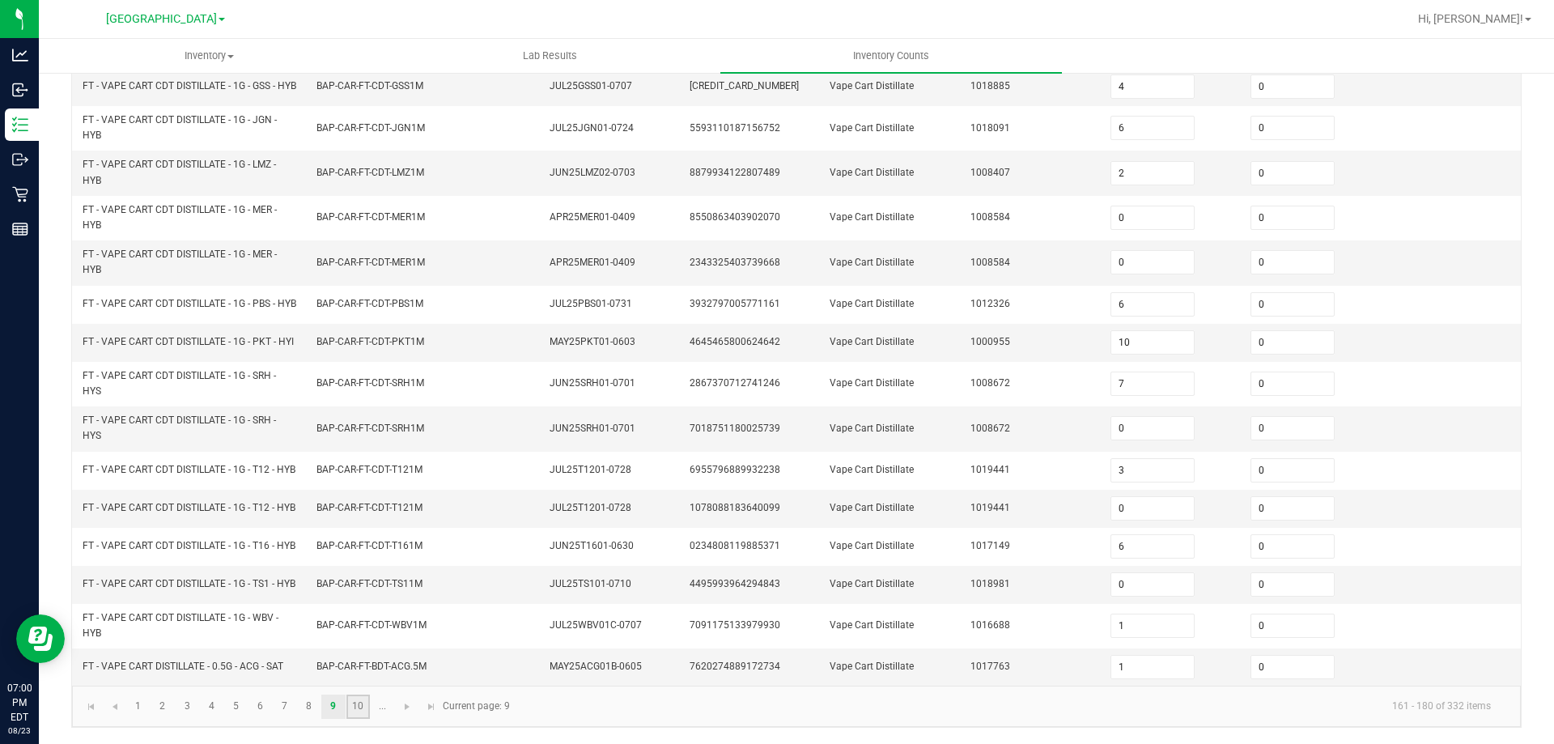
click at [367, 707] on link "10" at bounding box center [357, 707] width 23 height 24
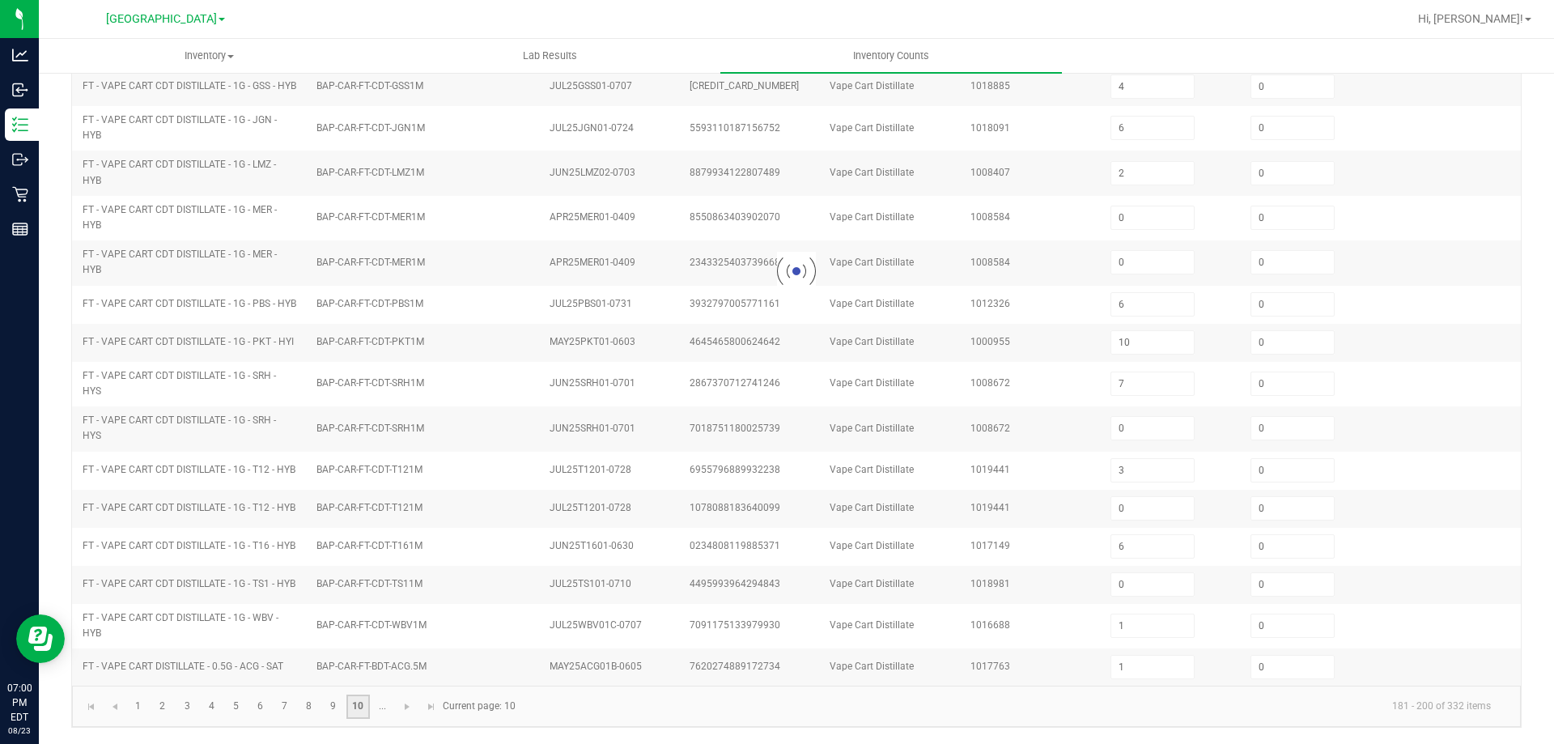
type input "1"
type input "4"
type input "12"
type input "5"
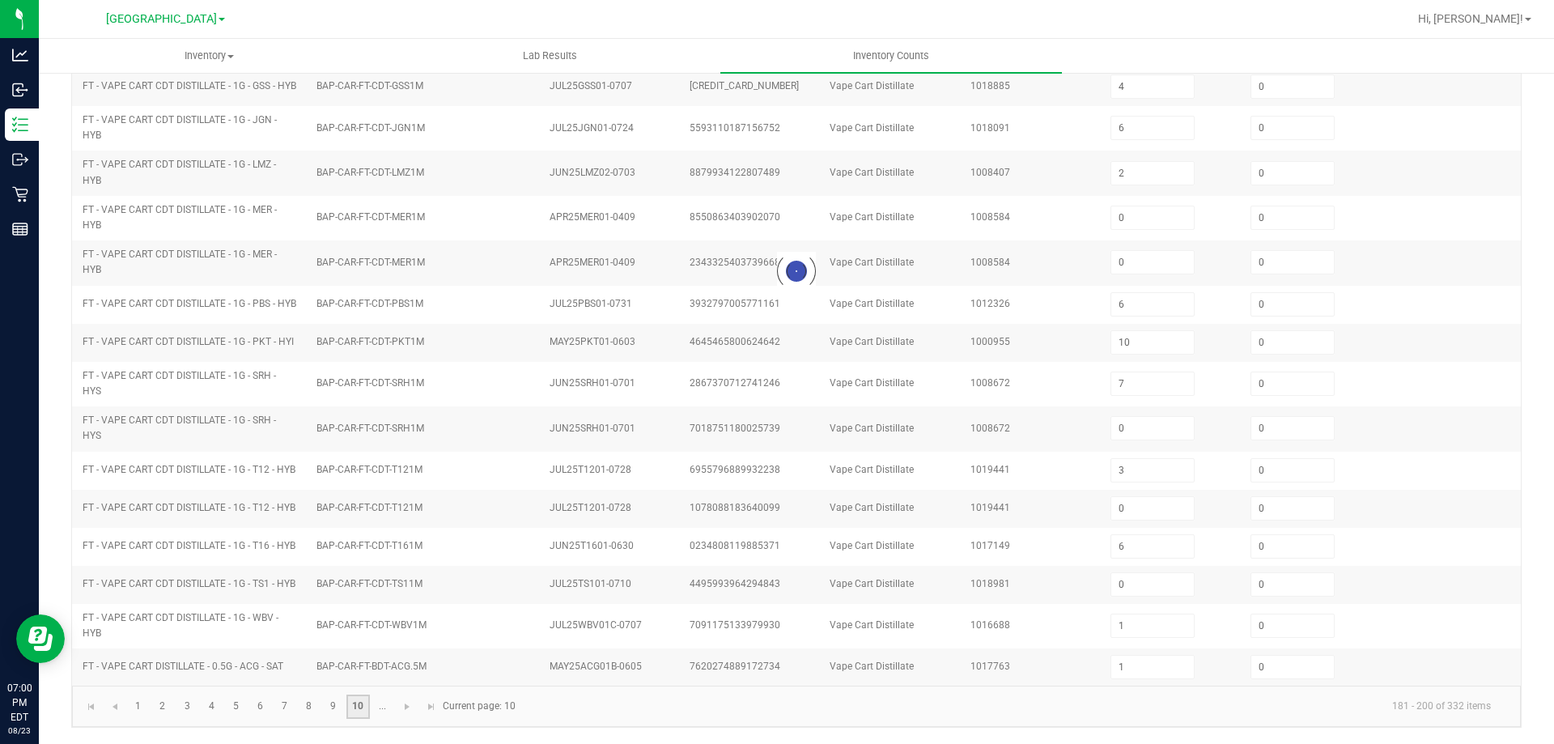
type input "2"
type input "8"
type input "5"
type input "4"
type input "6"
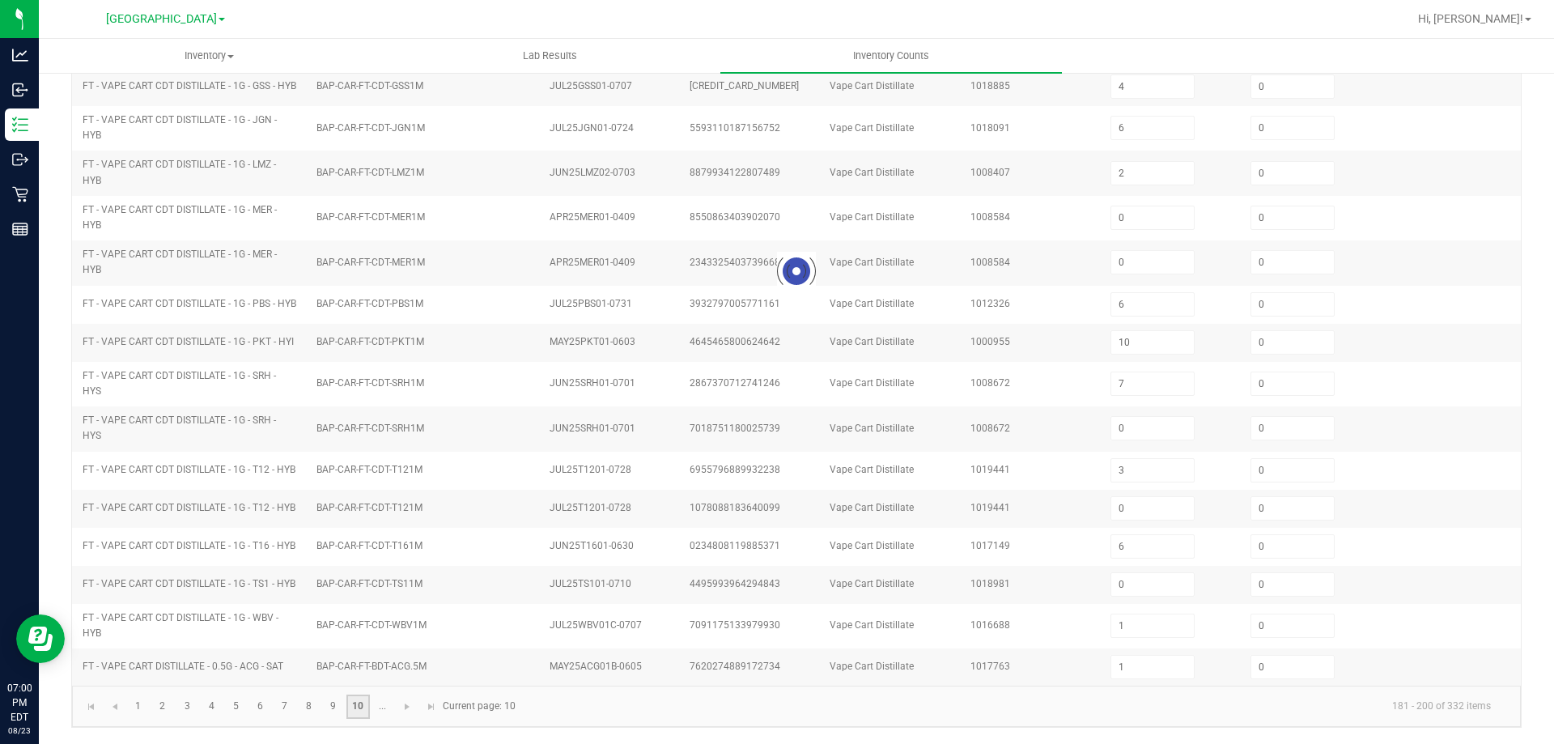
type input "8"
type input "6"
type input "3"
type input "2"
type input "9"
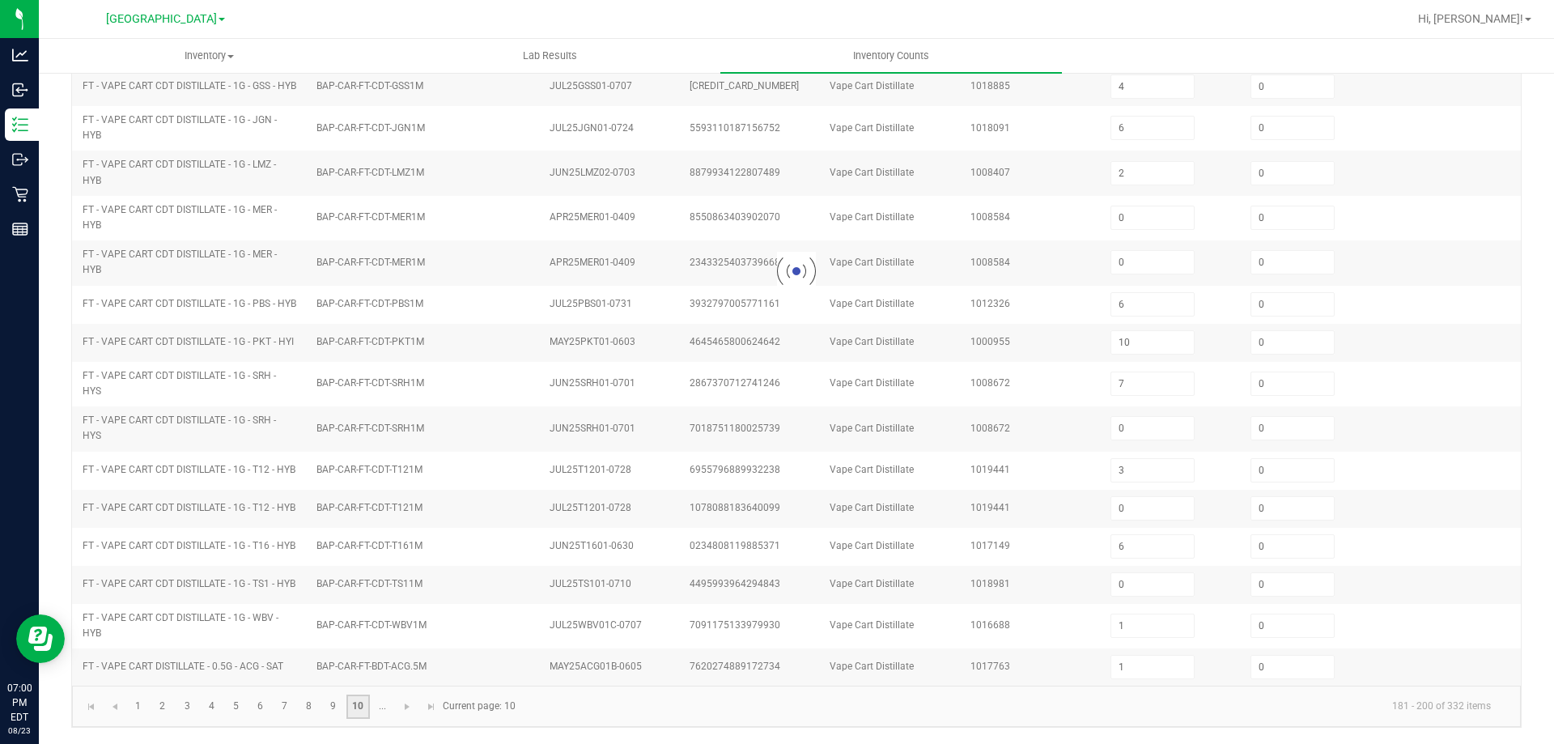
type input "7"
type input "6"
type input "10"
type input "8"
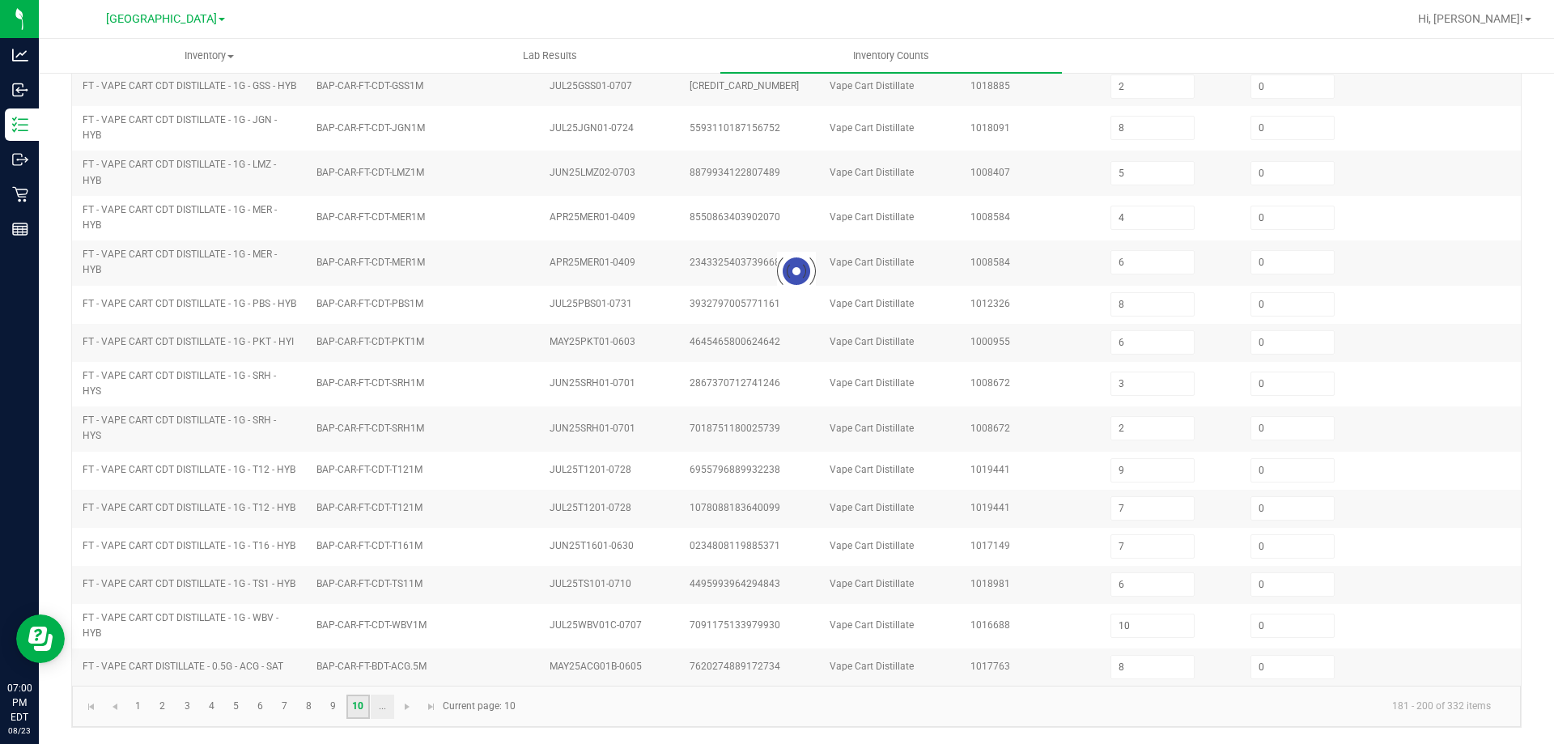
scroll to position [336, 0]
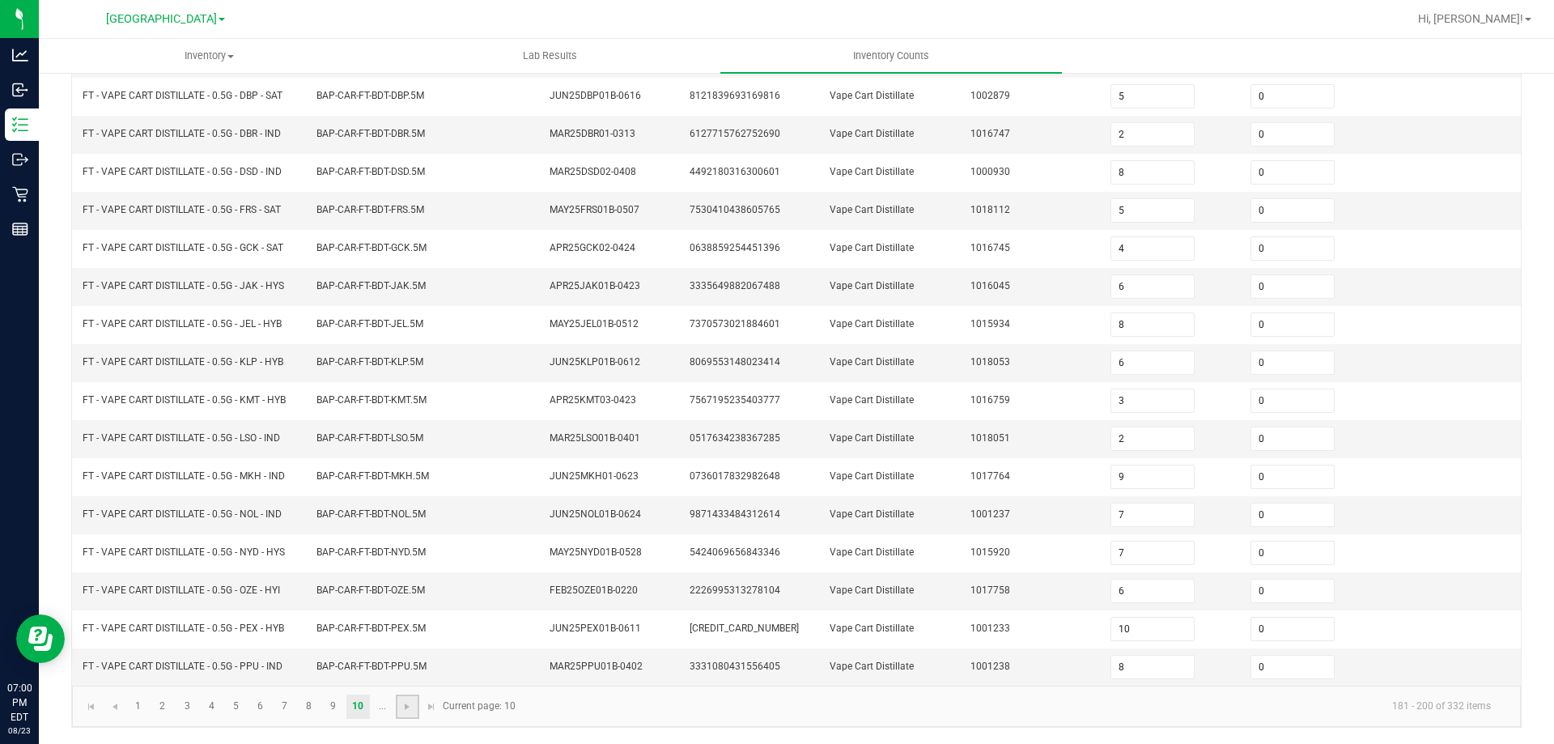
click at [402, 713] on link at bounding box center [407, 707] width 23 height 24
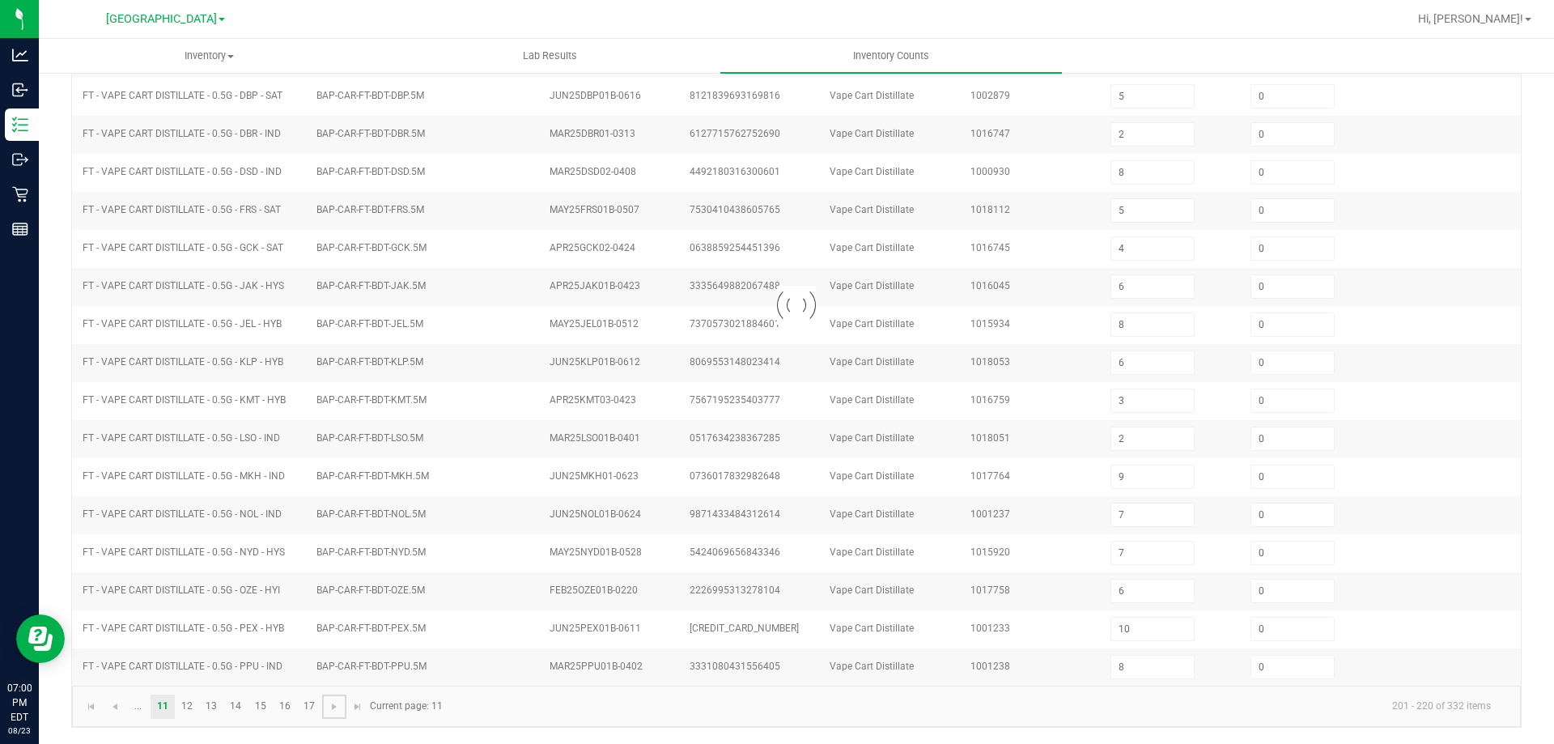
type input "2"
type input "12"
type input "5"
type input "6"
type input "3"
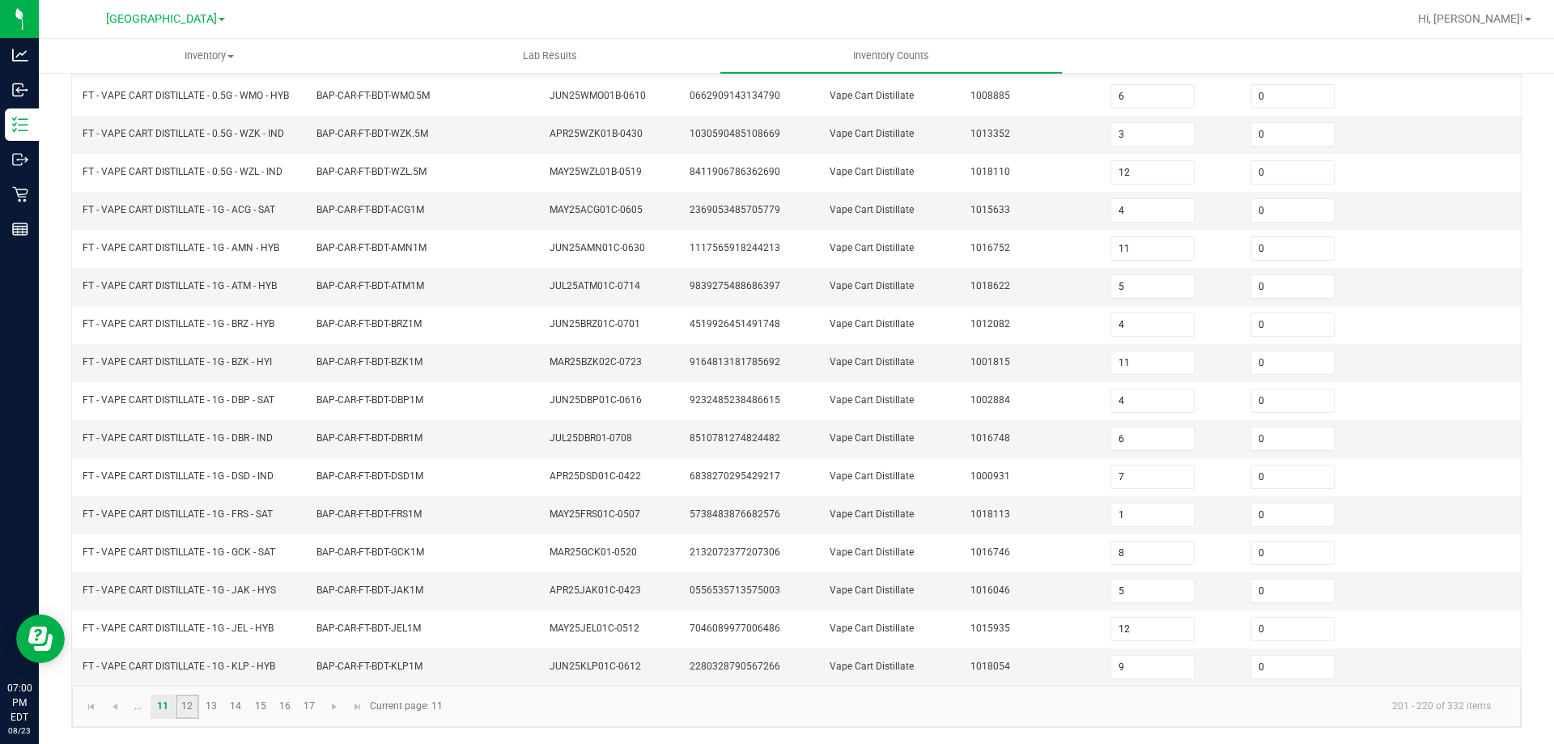
click at [189, 705] on link "12" at bounding box center [187, 707] width 23 height 24
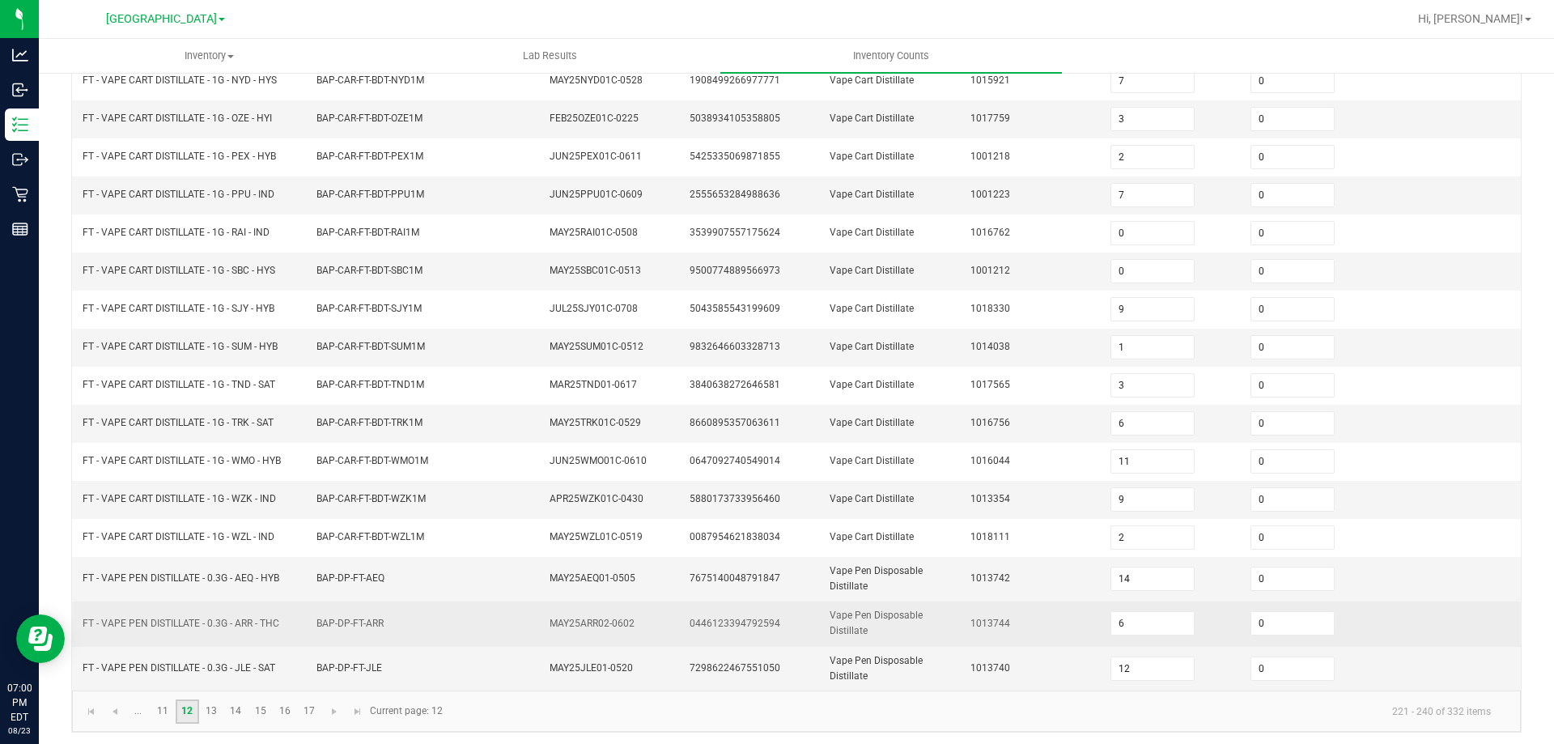
scroll to position [356, 0]
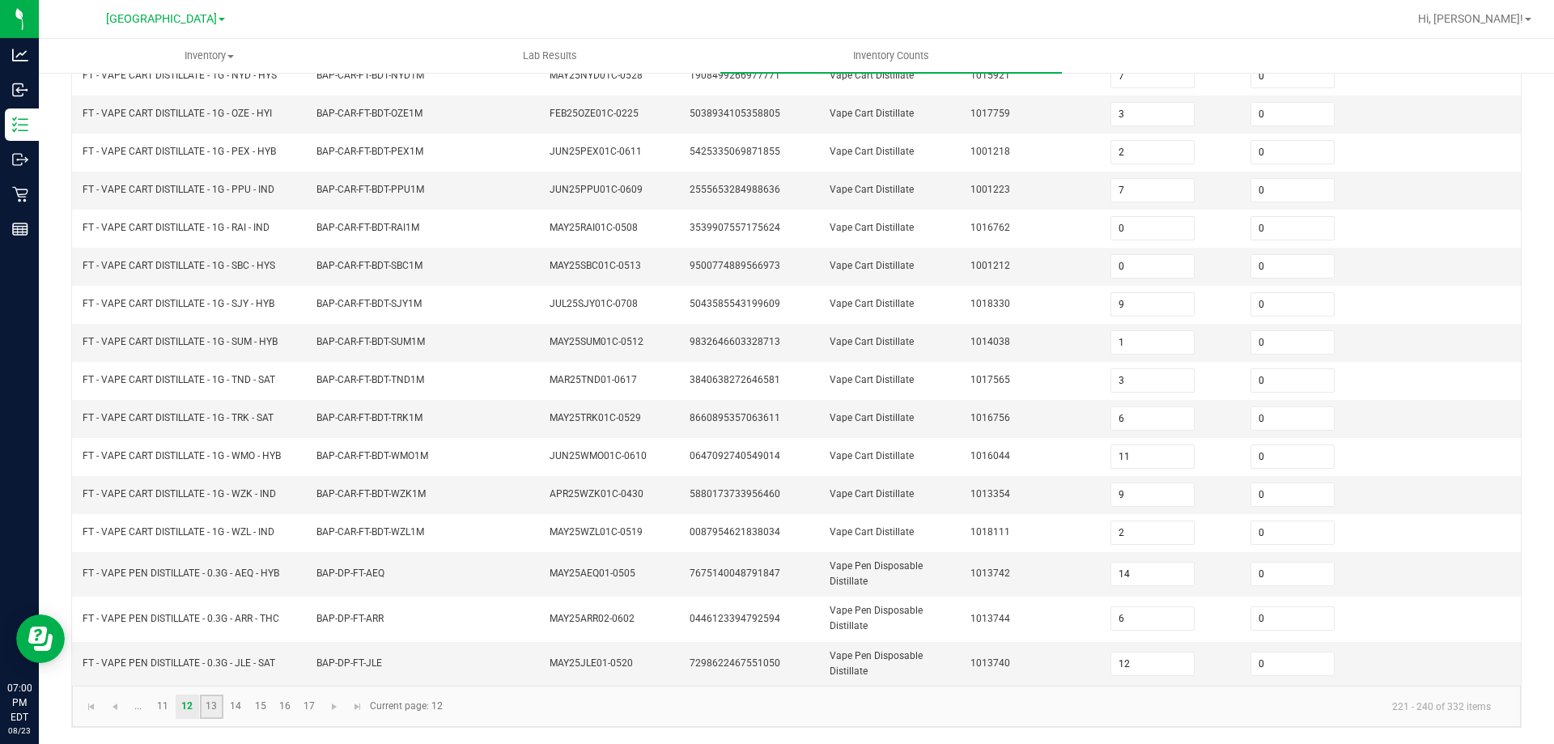
click at [220, 707] on link "13" at bounding box center [211, 707] width 23 height 24
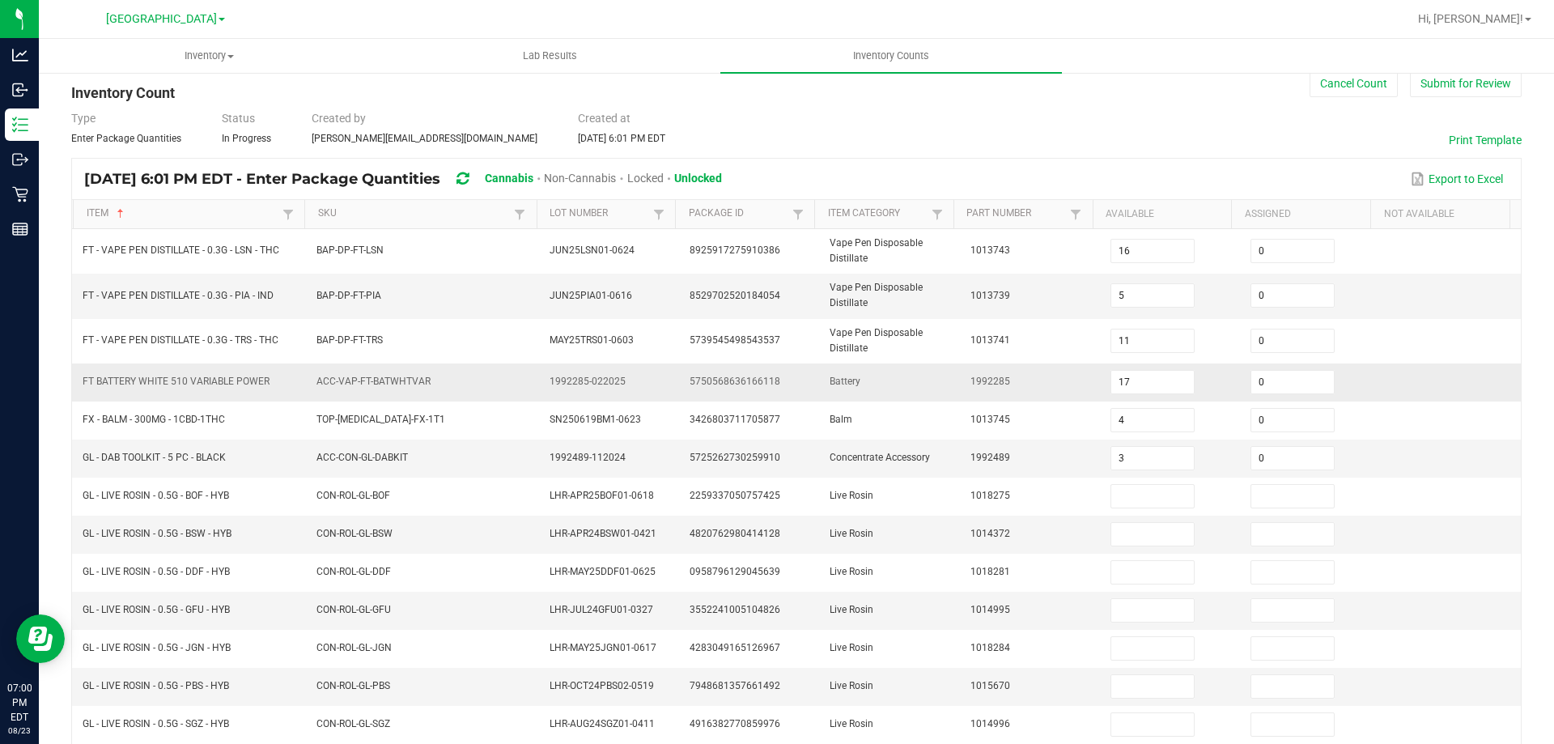
scroll to position [275, 0]
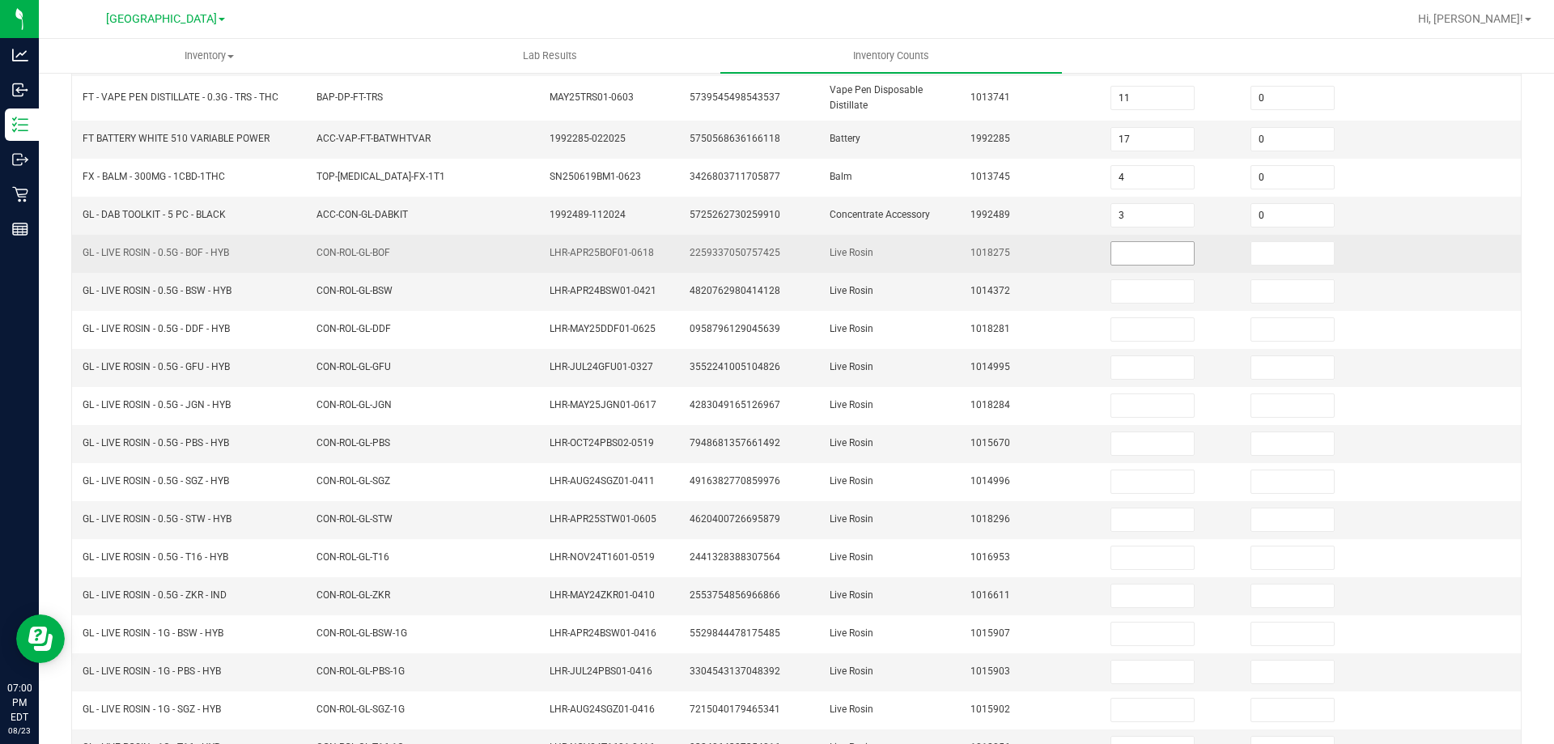
click at [1139, 259] on input at bounding box center [1152, 253] width 83 height 23
click at [164, 251] on span "GL - LIVE ROSIN - 0.5G - BOF - HYB" at bounding box center [156, 252] width 147 height 11
copy span "GL - LIVE ROSIN - 0.5G - BOF - HYB"
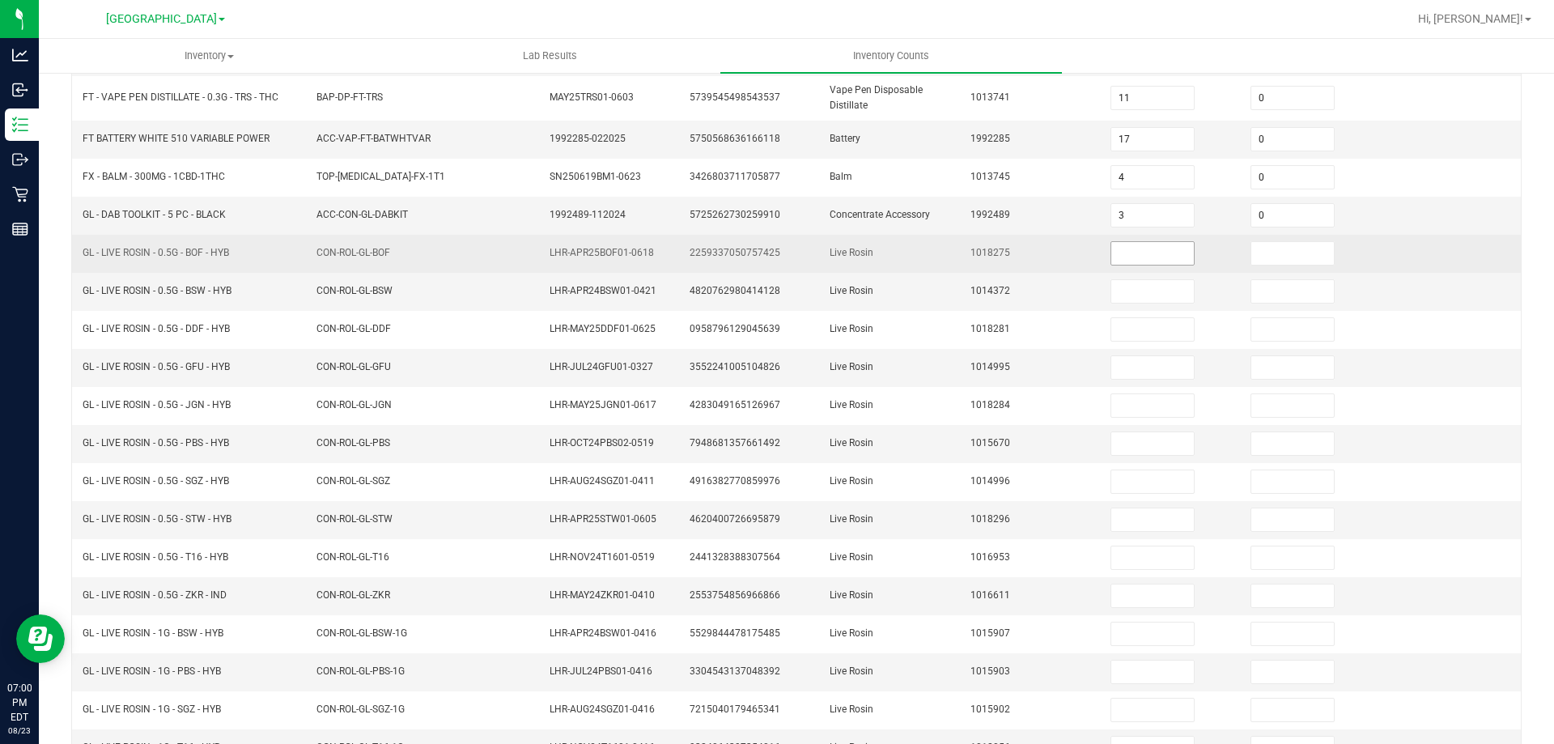
click at [1136, 246] on input at bounding box center [1152, 253] width 83 height 23
click at [1260, 249] on input "0" at bounding box center [1292, 253] width 83 height 23
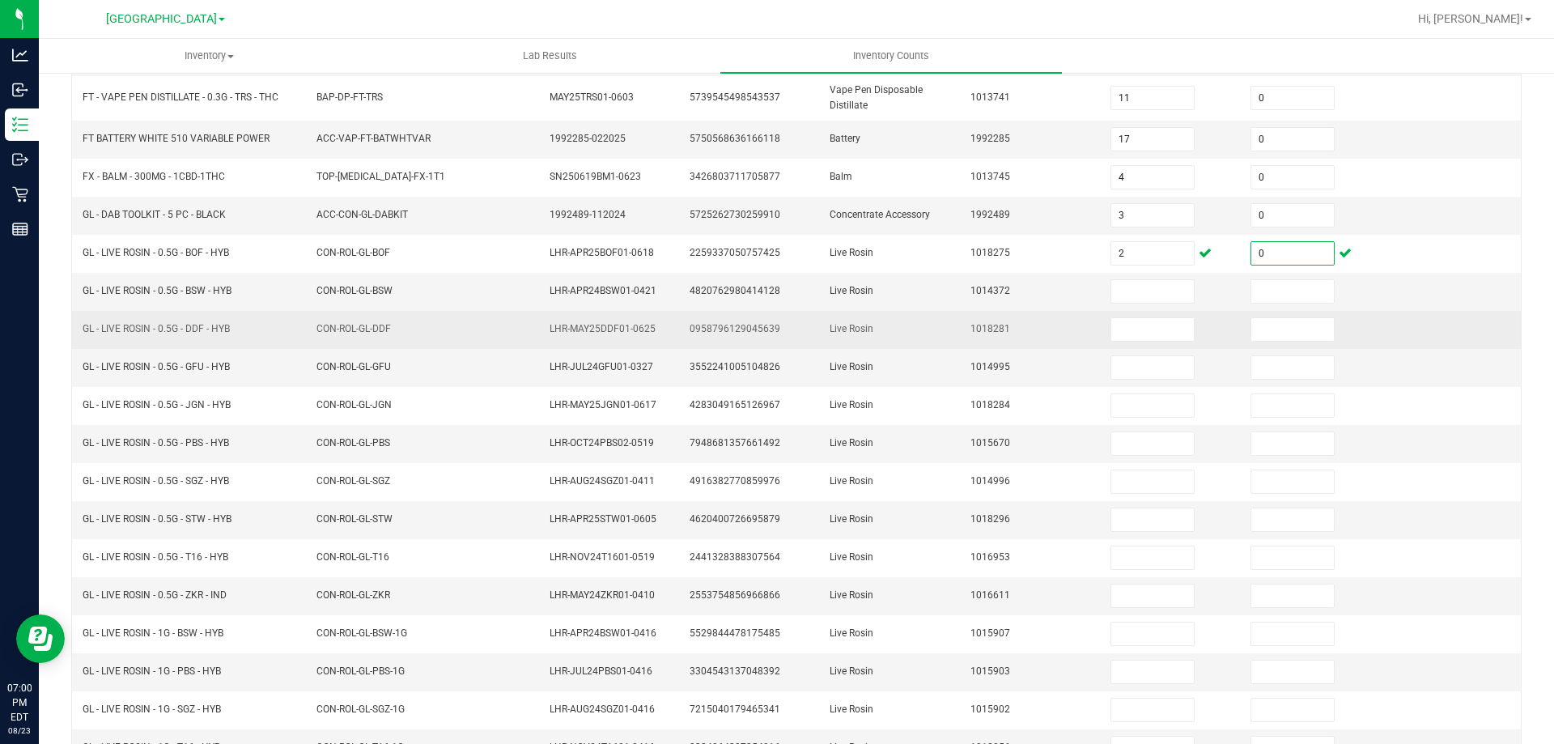
click at [178, 328] on span "GL - LIVE ROSIN - 0.5G - DDF - HYB" at bounding box center [156, 328] width 147 height 11
copy span "GL - LIVE ROSIN - 0.5G - DDF - HYB"
click at [1159, 324] on input at bounding box center [1152, 329] width 83 height 23
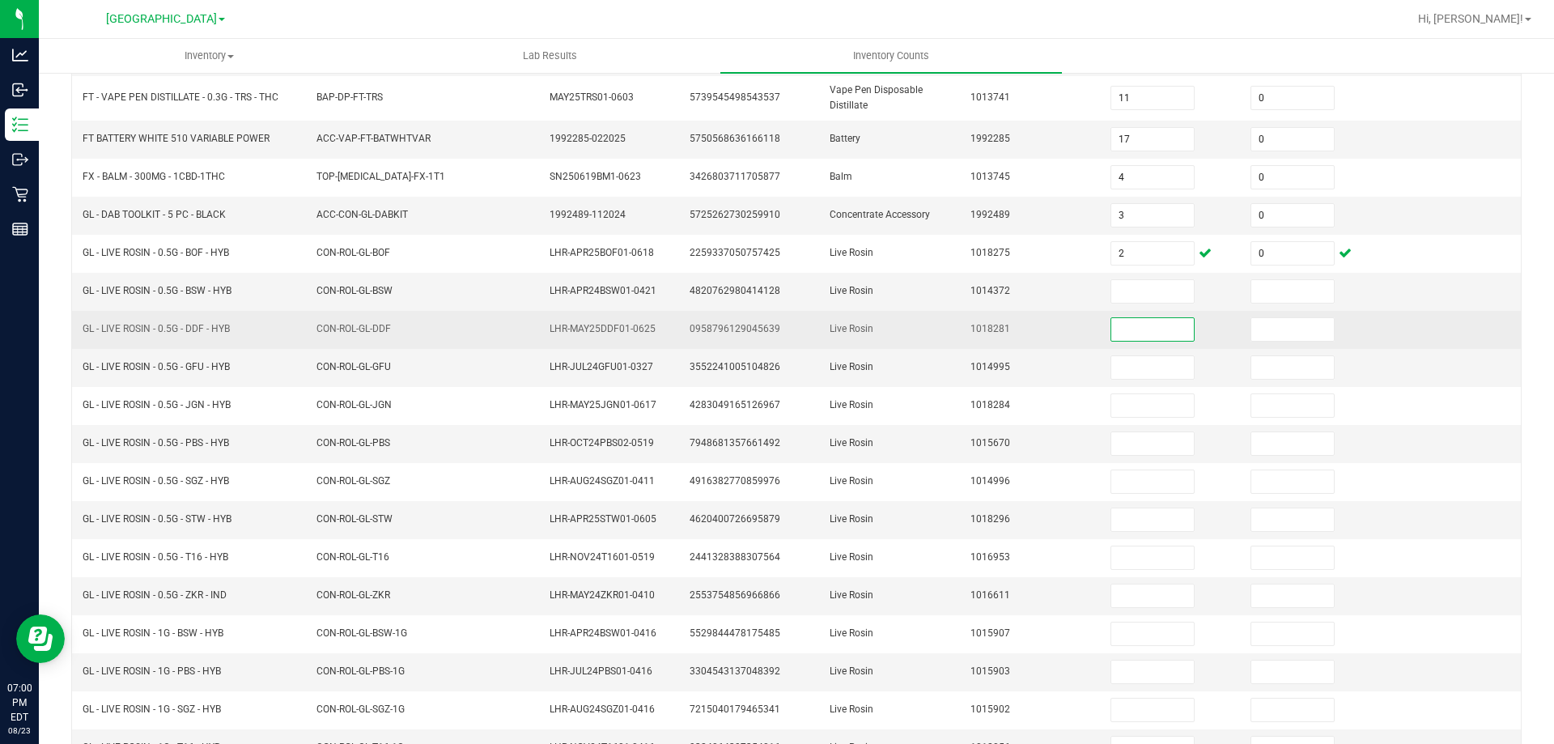
click at [1135, 321] on input at bounding box center [1152, 329] width 83 height 23
click at [1252, 326] on input at bounding box center [1292, 329] width 83 height 23
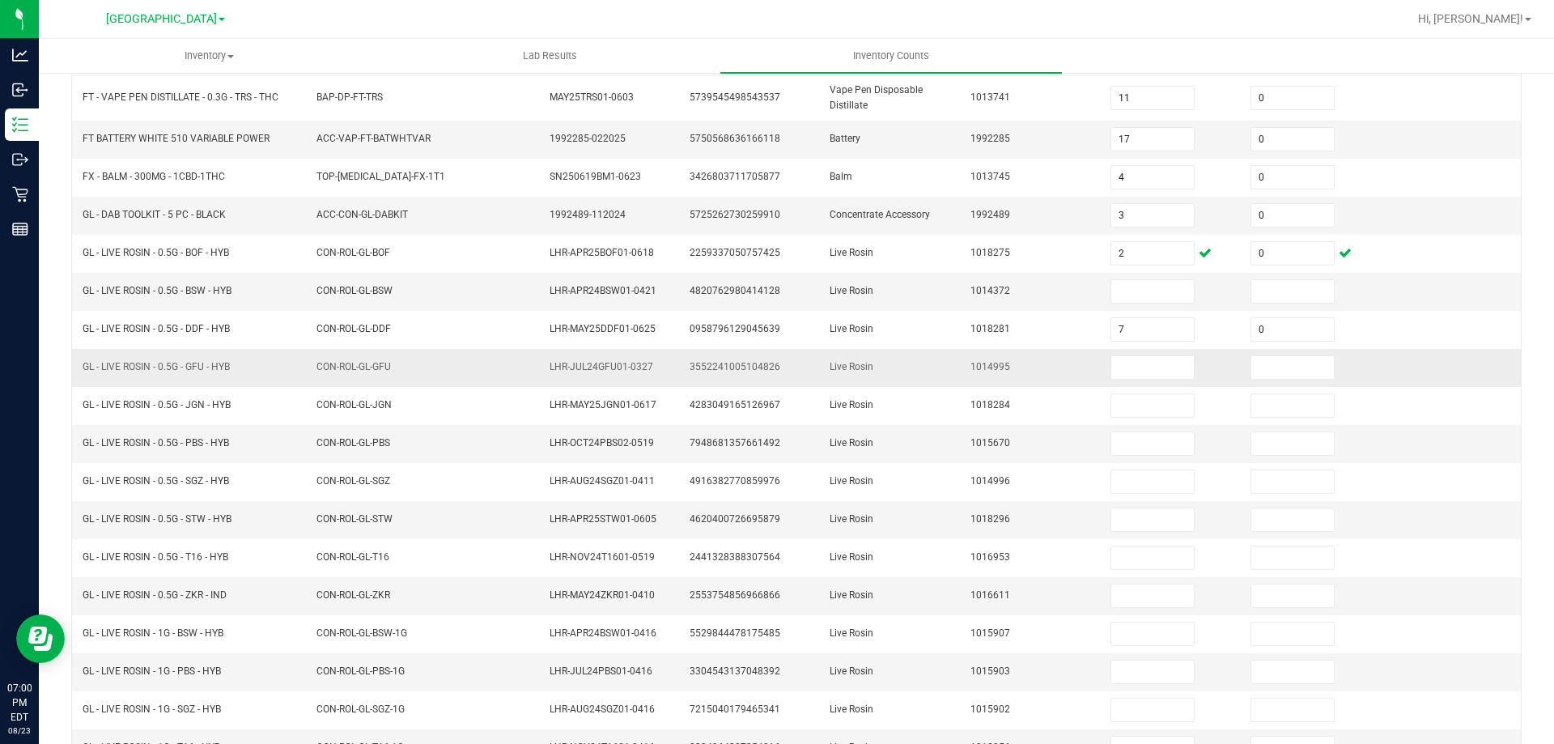
click at [878, 362] on td "Live Rosin" at bounding box center [890, 368] width 140 height 38
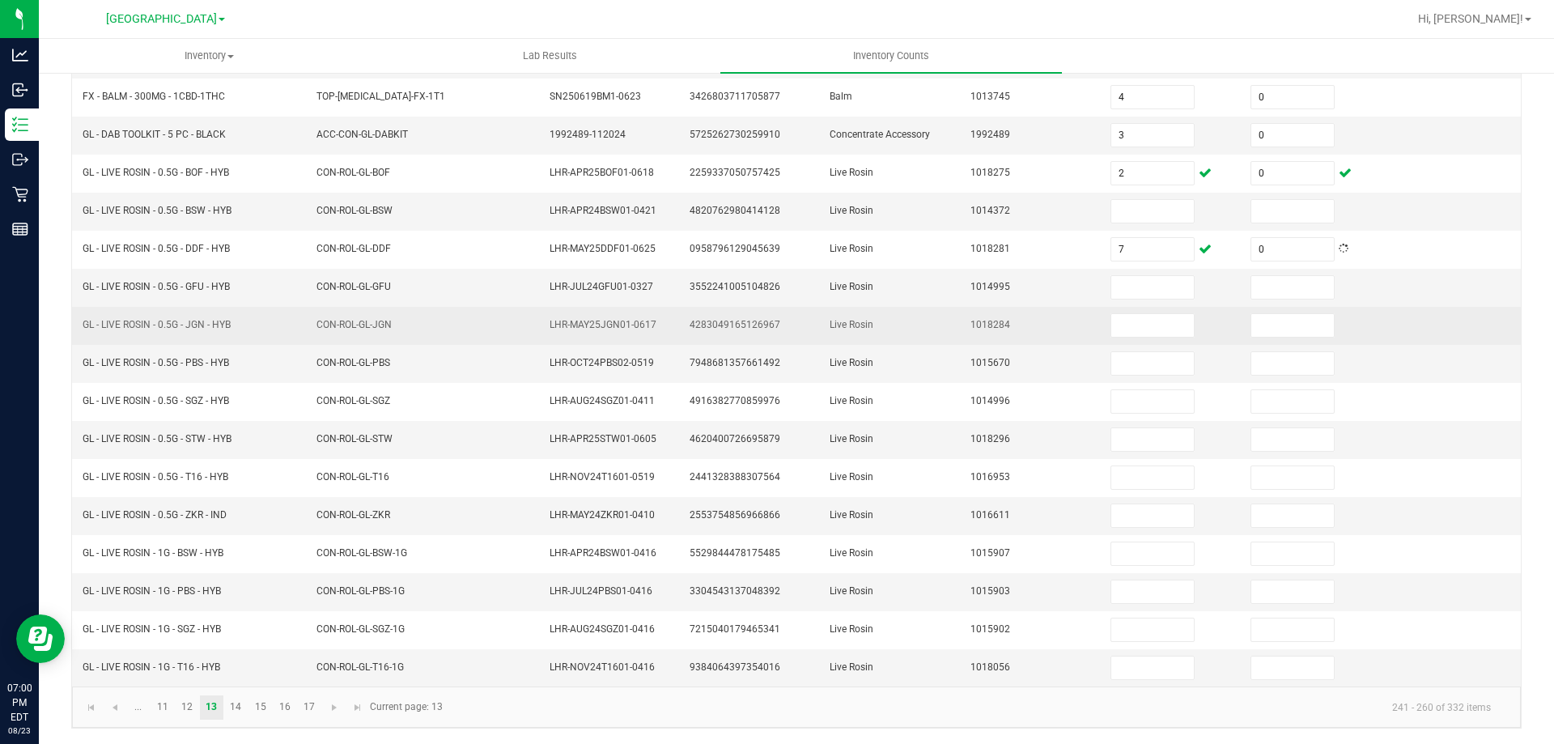
scroll to position [356, 0]
click at [176, 319] on span "GL - LIVE ROSIN - 0.5G - JGN - HYB" at bounding box center [157, 323] width 148 height 11
copy span "GL - LIVE ROSIN - 0.5G - JGN - HYB"
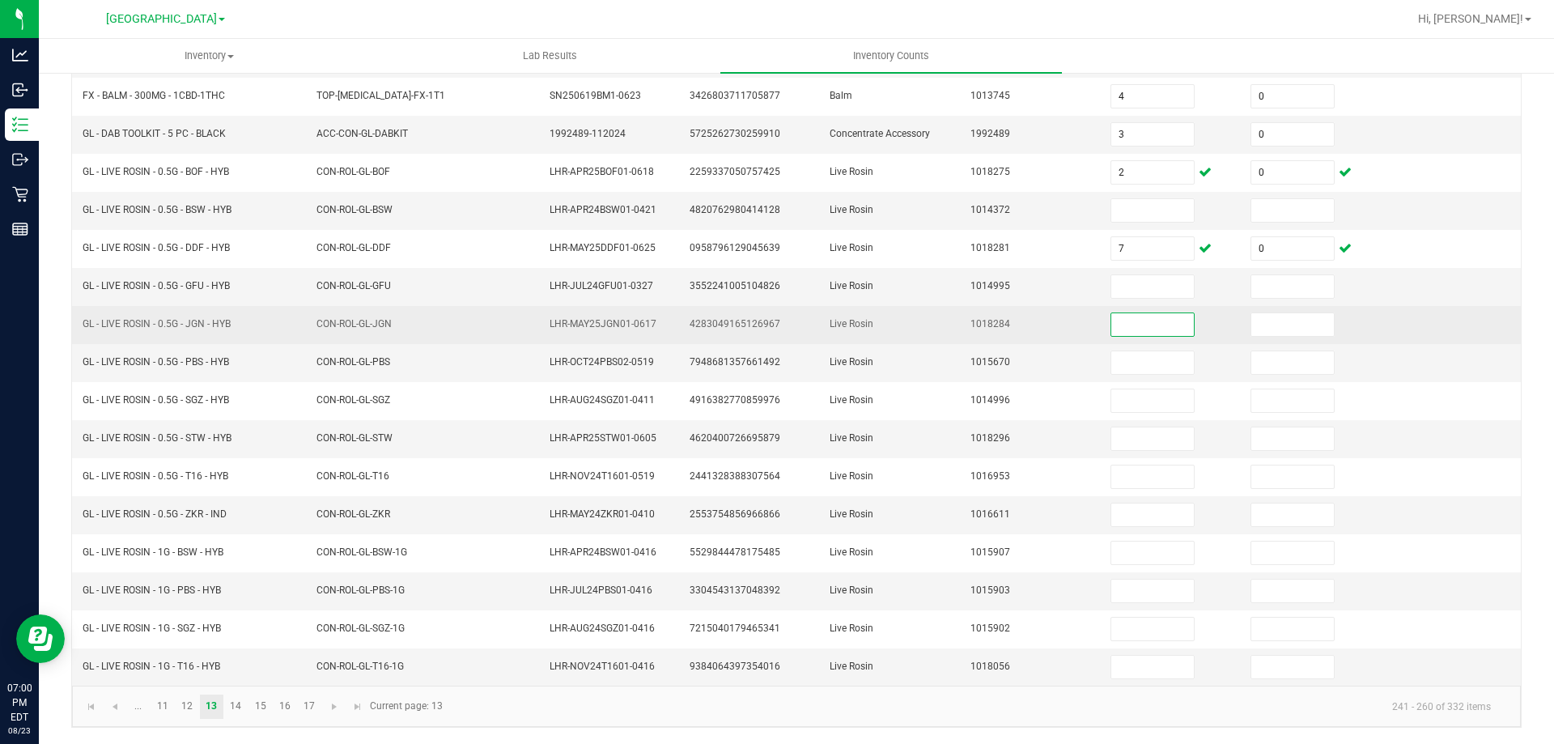
click at [1123, 321] on input at bounding box center [1152, 324] width 83 height 23
drag, startPoint x: 1252, startPoint y: 323, endPoint x: 1244, endPoint y: 324, distance: 8.1
click at [1251, 323] on input at bounding box center [1292, 324] width 83 height 23
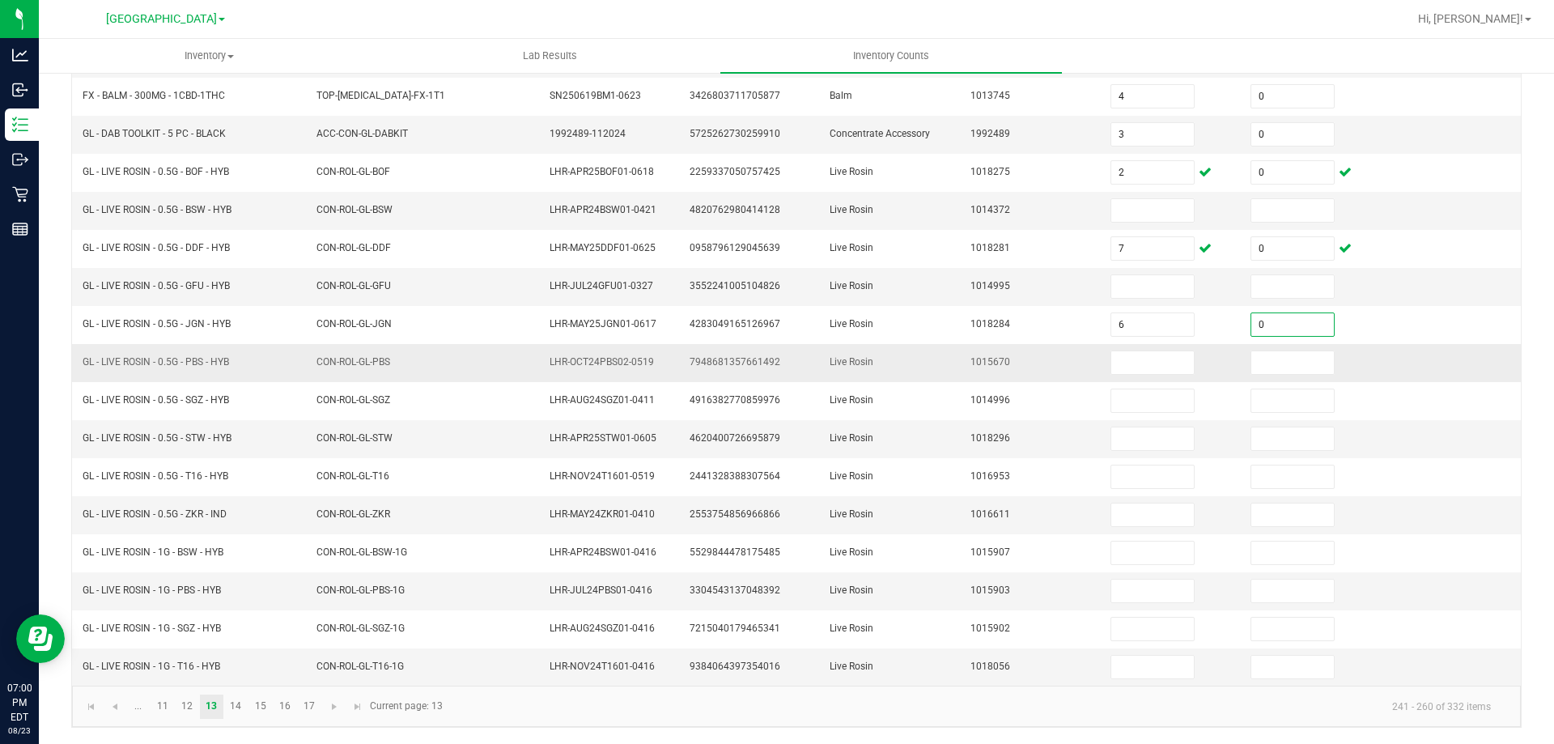
click at [961, 376] on td "1015670" at bounding box center [1031, 363] width 140 height 38
click at [143, 435] on span "GL - LIVE ROSIN - 0.5G - STW - HYB" at bounding box center [157, 437] width 149 height 11
copy span "GL - LIVE ROSIN - 0.5G - STW - HYB"
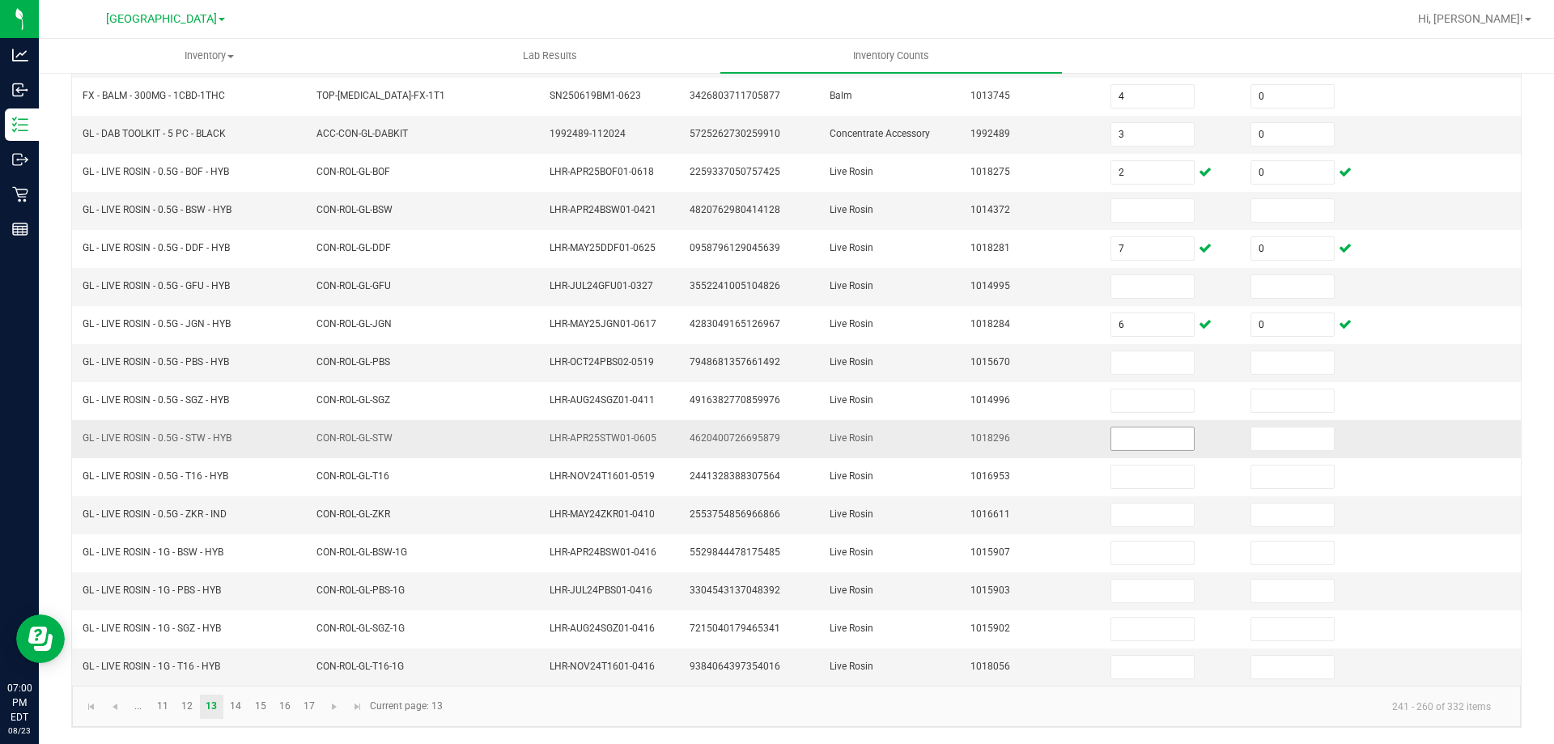
click at [1121, 440] on input at bounding box center [1152, 438] width 83 height 23
click at [1251, 441] on input at bounding box center [1292, 438] width 83 height 23
click at [188, 510] on span "GL - LIVE ROSIN - 0.5G - ZKR - IND" at bounding box center [155, 513] width 144 height 11
click at [189, 510] on span "GL - LIVE ROSIN - 0.5G - ZKR - IND" at bounding box center [155, 513] width 144 height 11
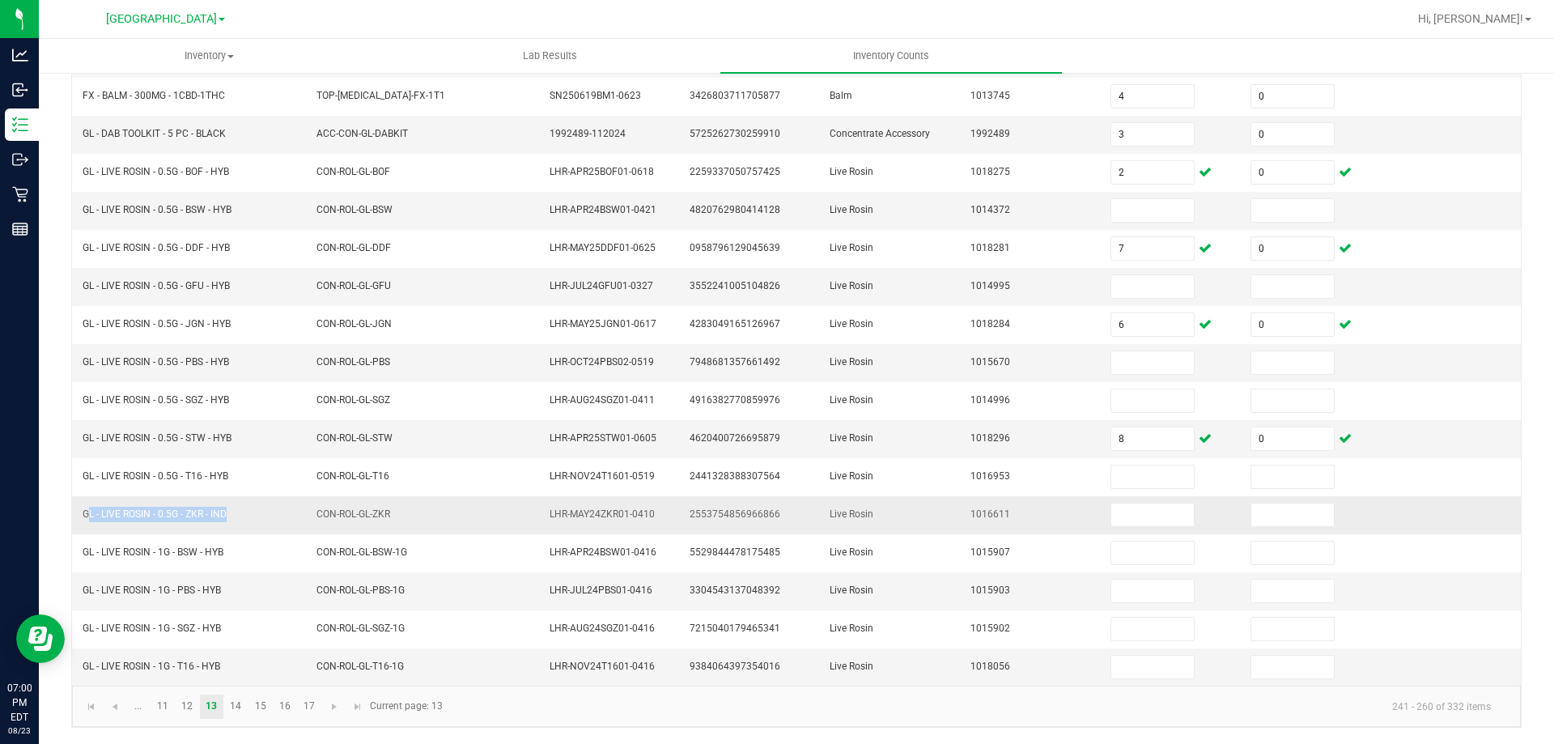
copy span "GL - LIVE ROSIN - 0.5G - ZKR - IND"
click at [1111, 511] on input at bounding box center [1152, 514] width 83 height 23
click at [1253, 516] on input at bounding box center [1292, 514] width 83 height 23
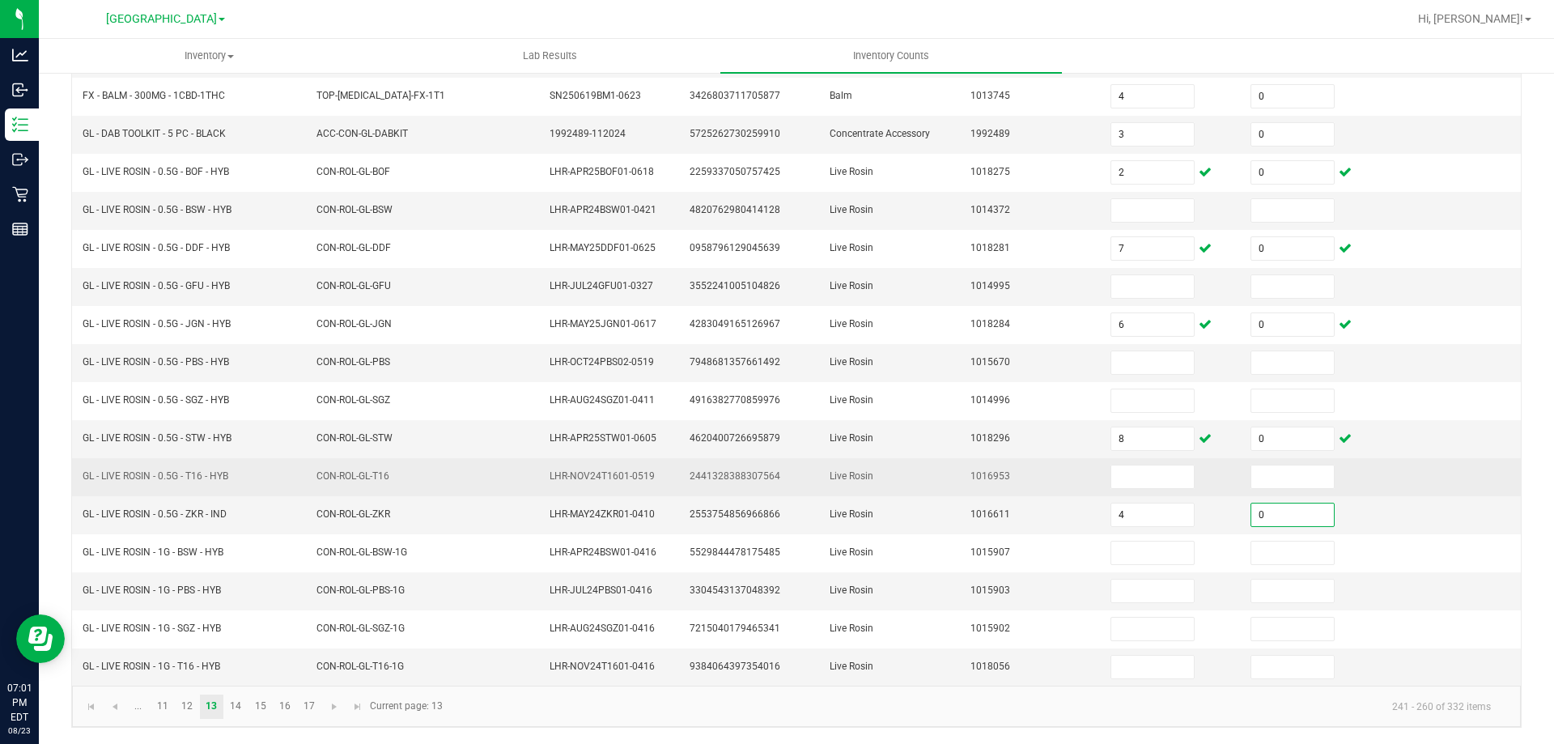
click at [999, 461] on td "1016953" at bounding box center [1031, 477] width 140 height 38
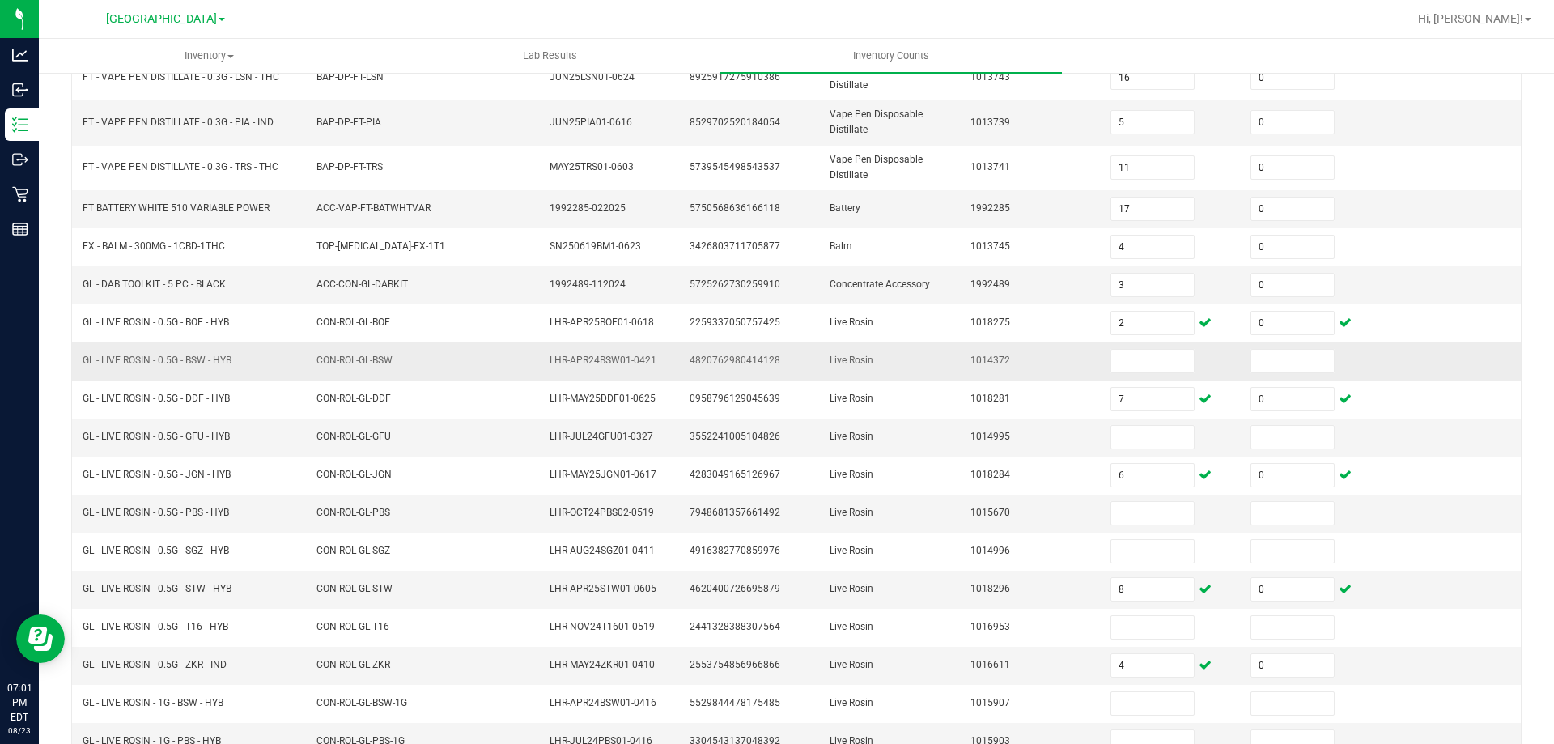
scroll to position [194, 0]
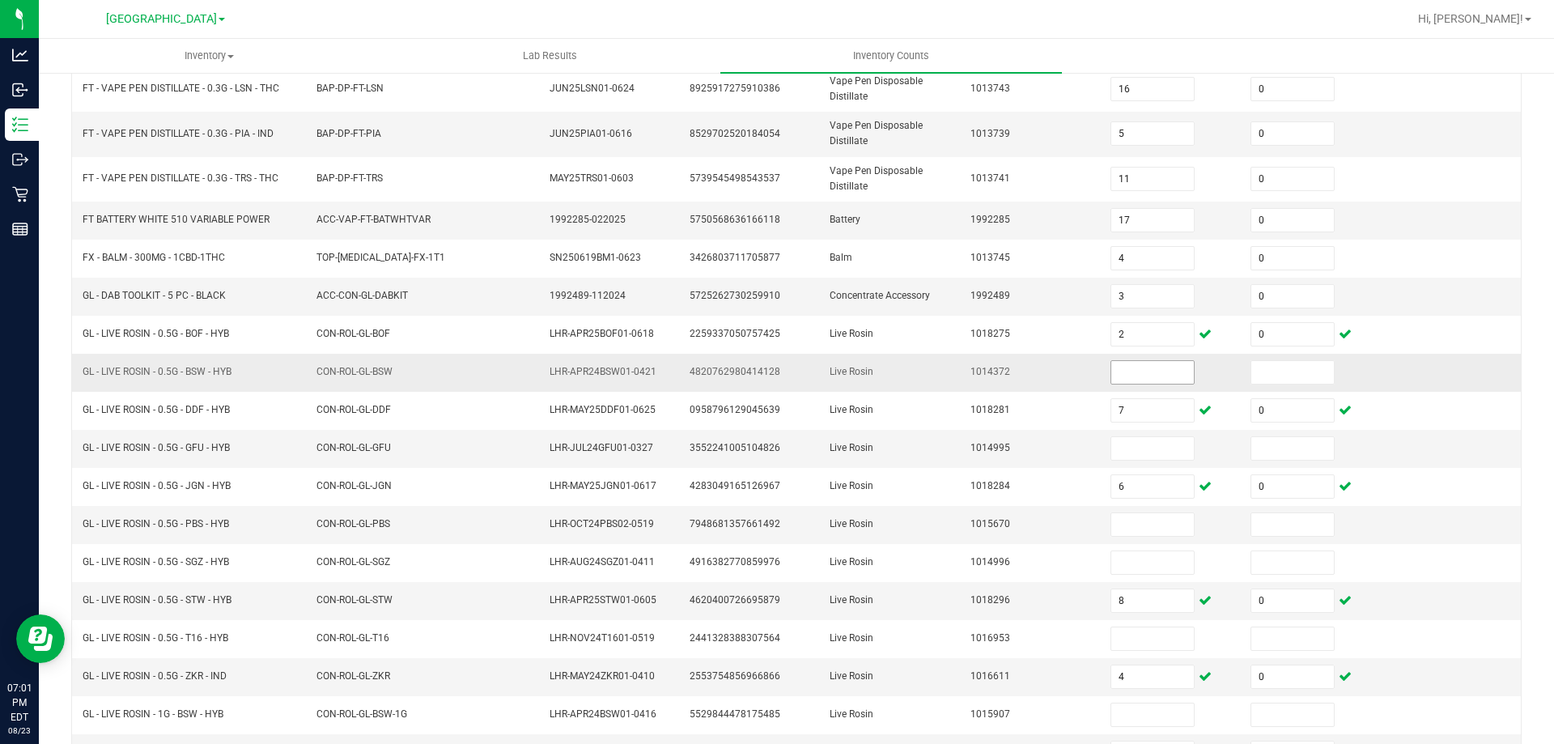
click at [1119, 374] on input at bounding box center [1152, 372] width 83 height 23
click at [1115, 449] on input at bounding box center [1152, 448] width 83 height 23
click at [1142, 524] on input at bounding box center [1152, 524] width 83 height 23
click at [1064, 587] on td "1018296" at bounding box center [1031, 601] width 140 height 38
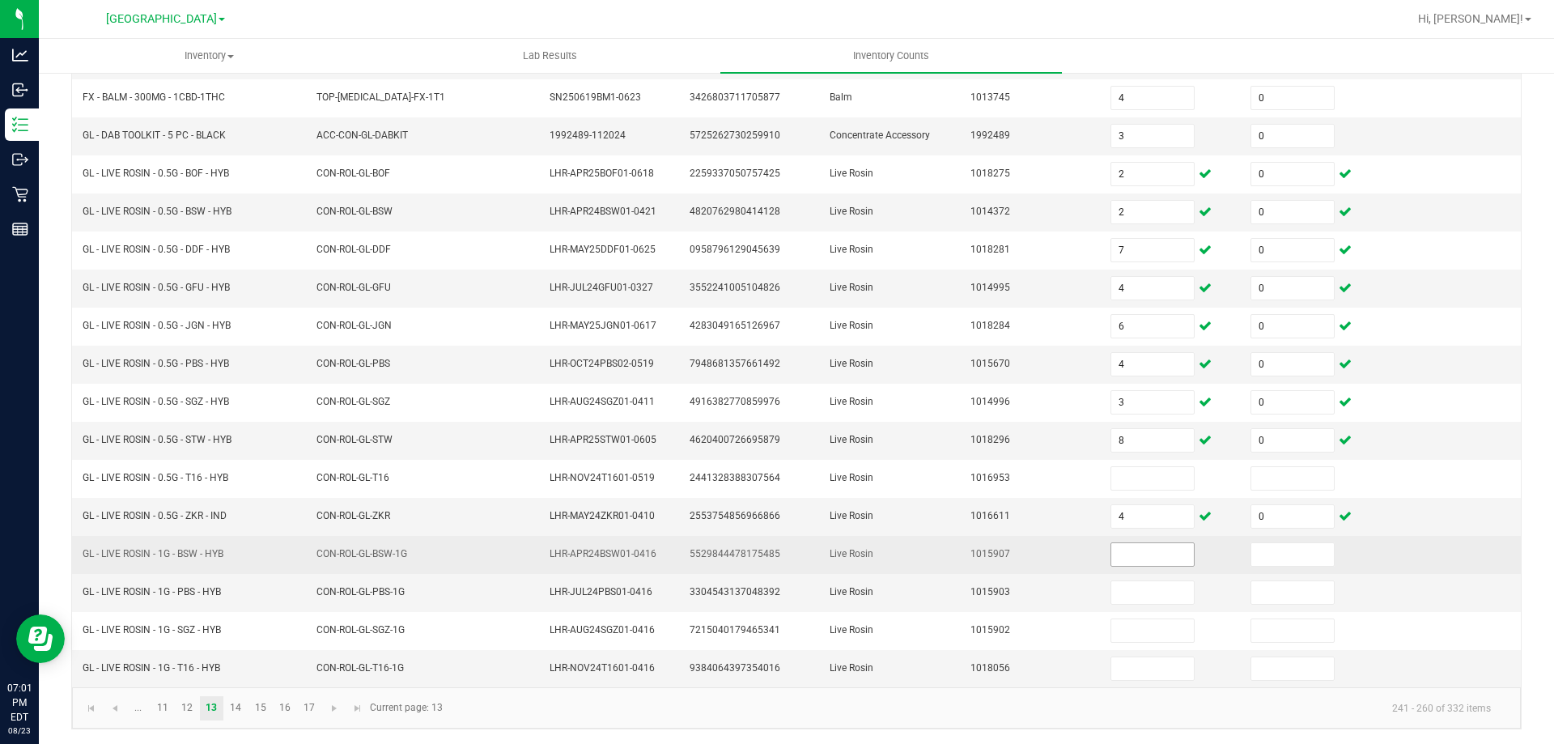
scroll to position [356, 0]
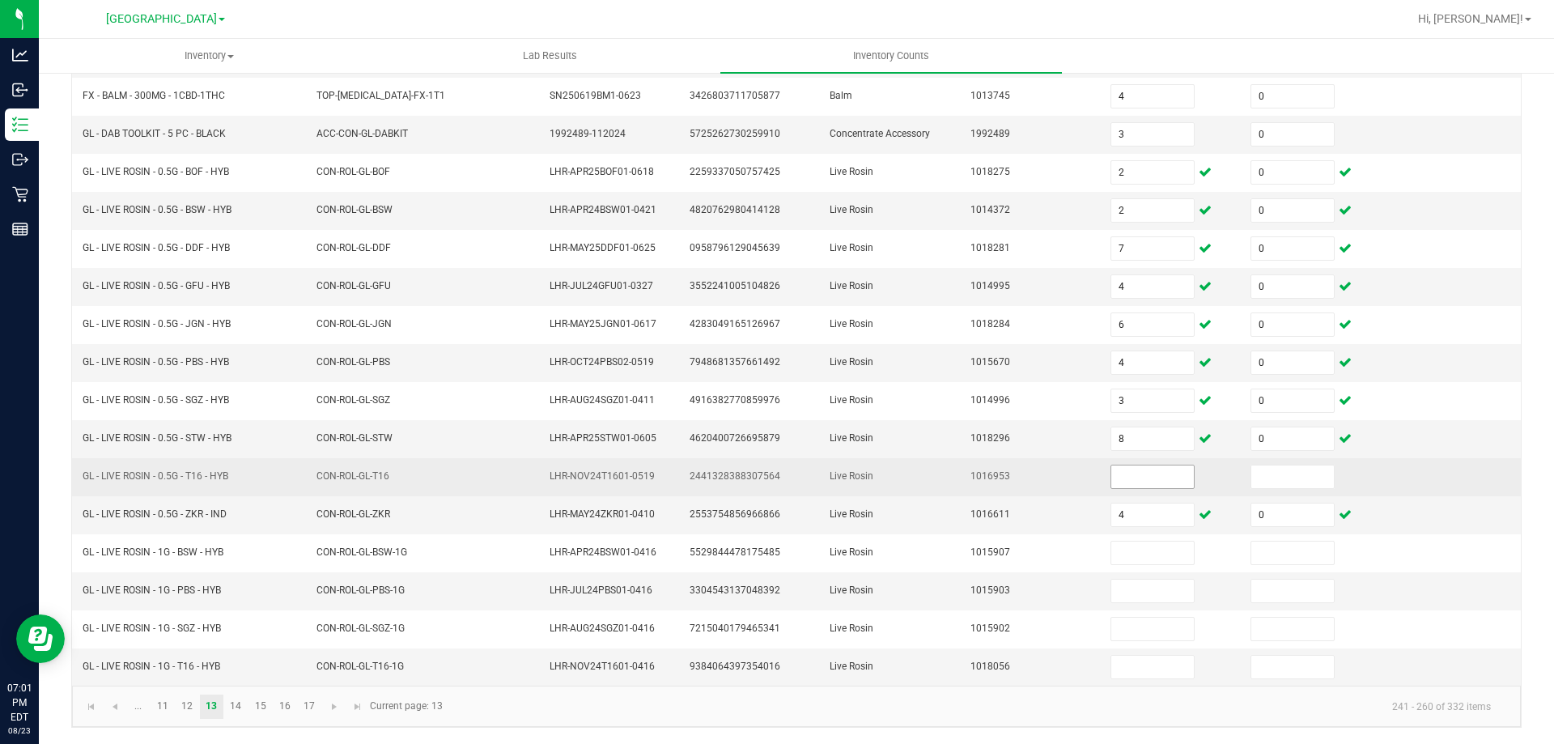
click at [1116, 475] on input at bounding box center [1152, 476] width 83 height 23
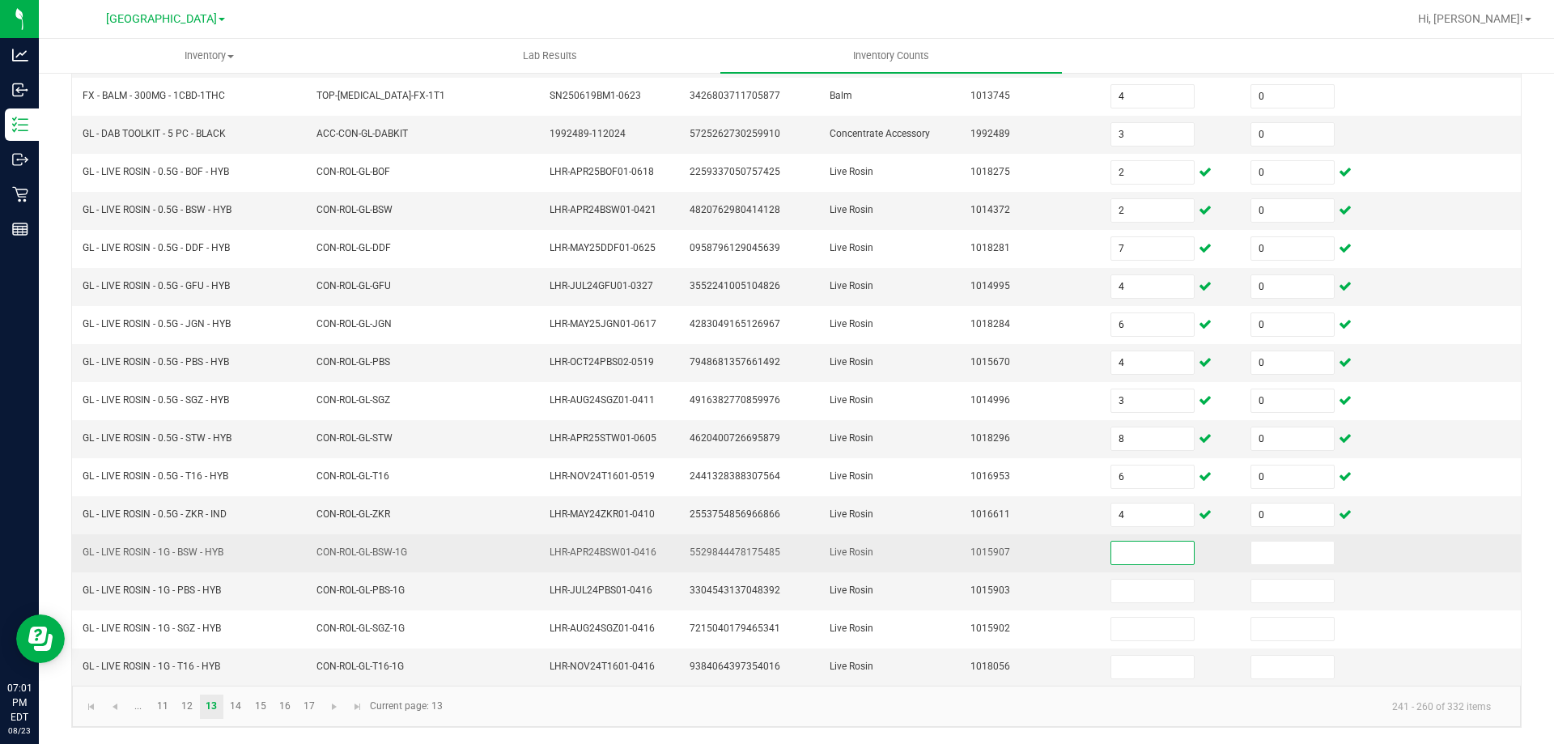
click at [1111, 550] on input at bounding box center [1152, 553] width 83 height 23
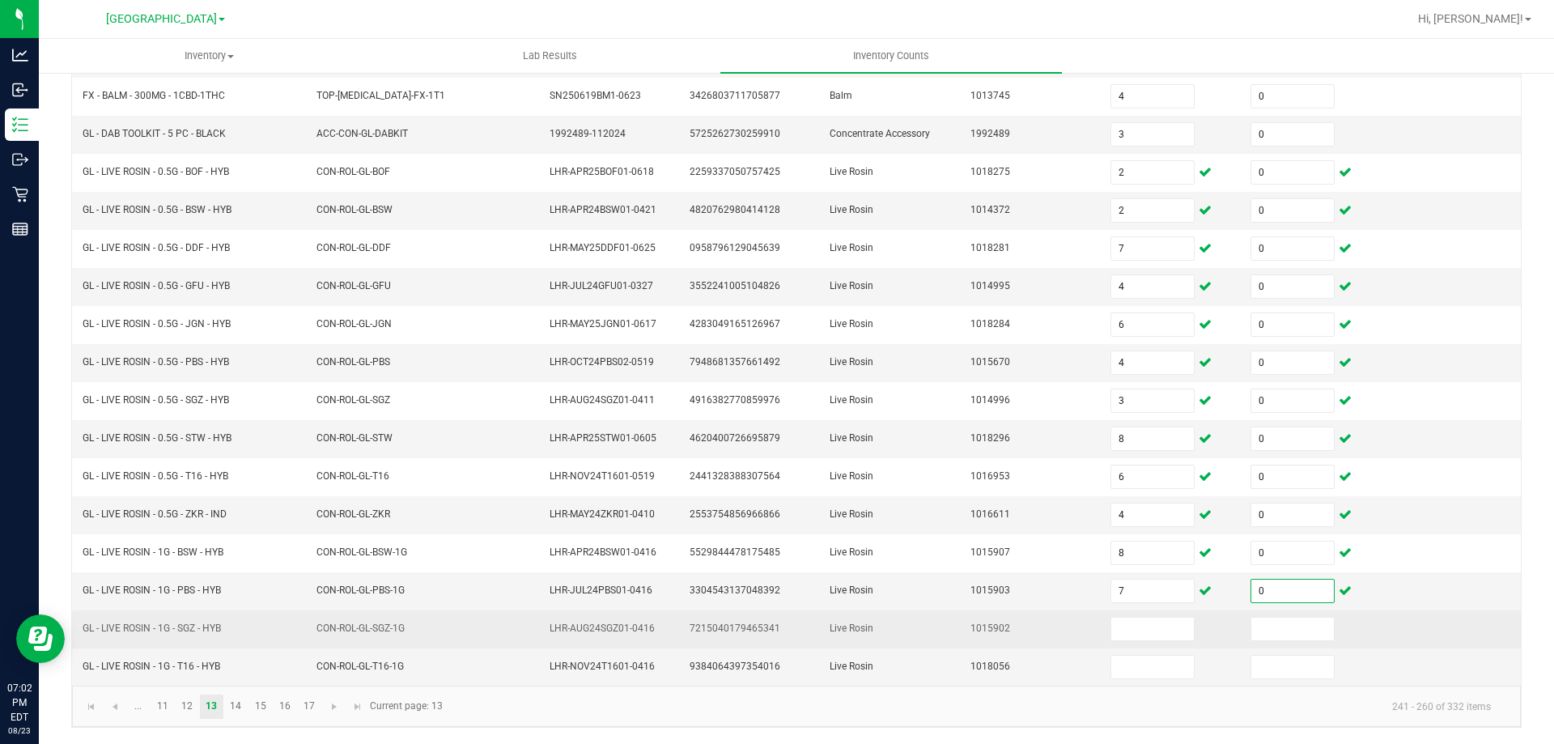
click at [1113, 610] on td at bounding box center [1171, 629] width 140 height 38
click at [1115, 621] on input at bounding box center [1152, 629] width 83 height 23
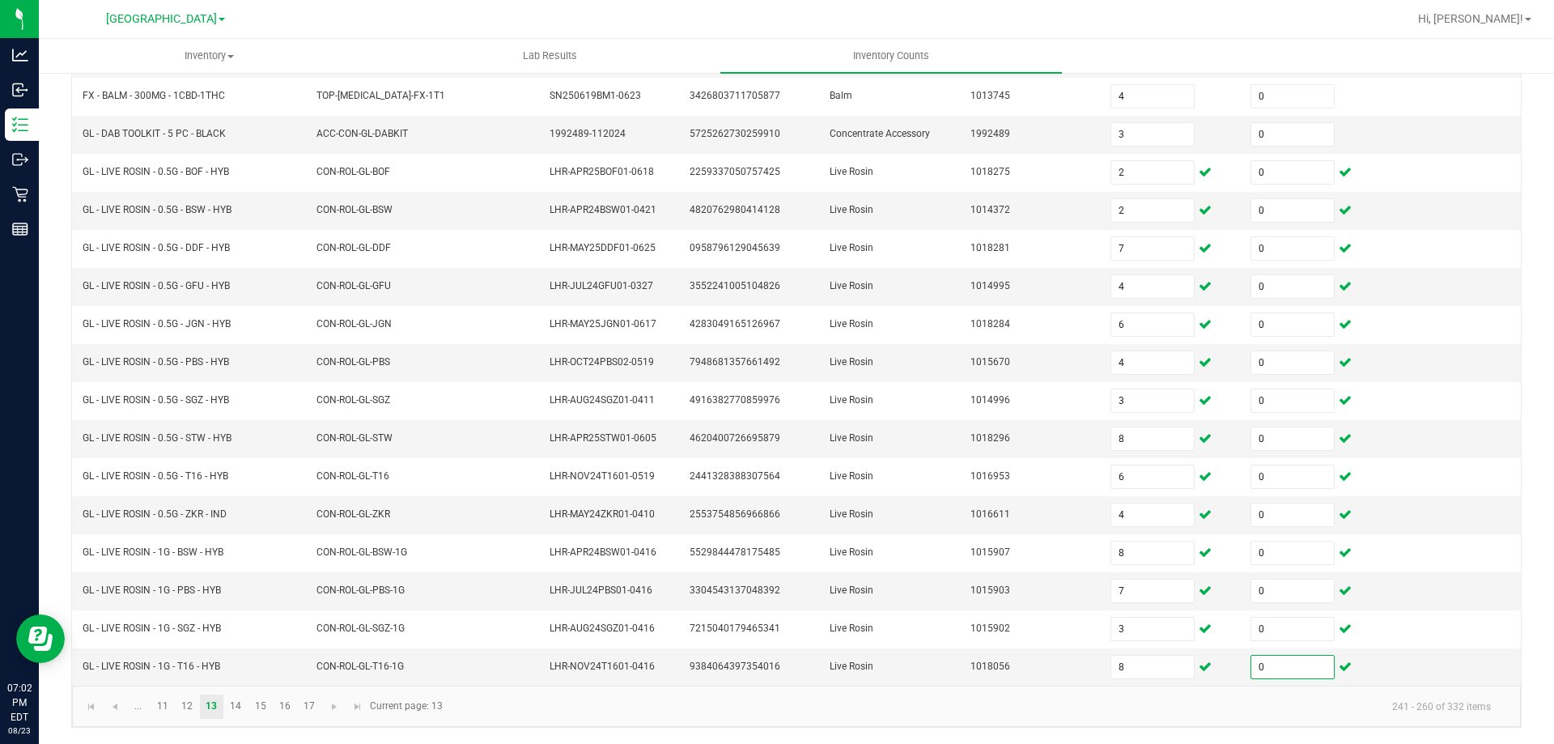
drag, startPoint x: 1100, startPoint y: 696, endPoint x: 1085, endPoint y: 693, distance: 14.9
click at [1102, 696] on kendo-pager-info "241 - 260 of 332 items" at bounding box center [977, 706] width 1051 height 27
click at [240, 713] on link "14" at bounding box center [235, 707] width 23 height 24
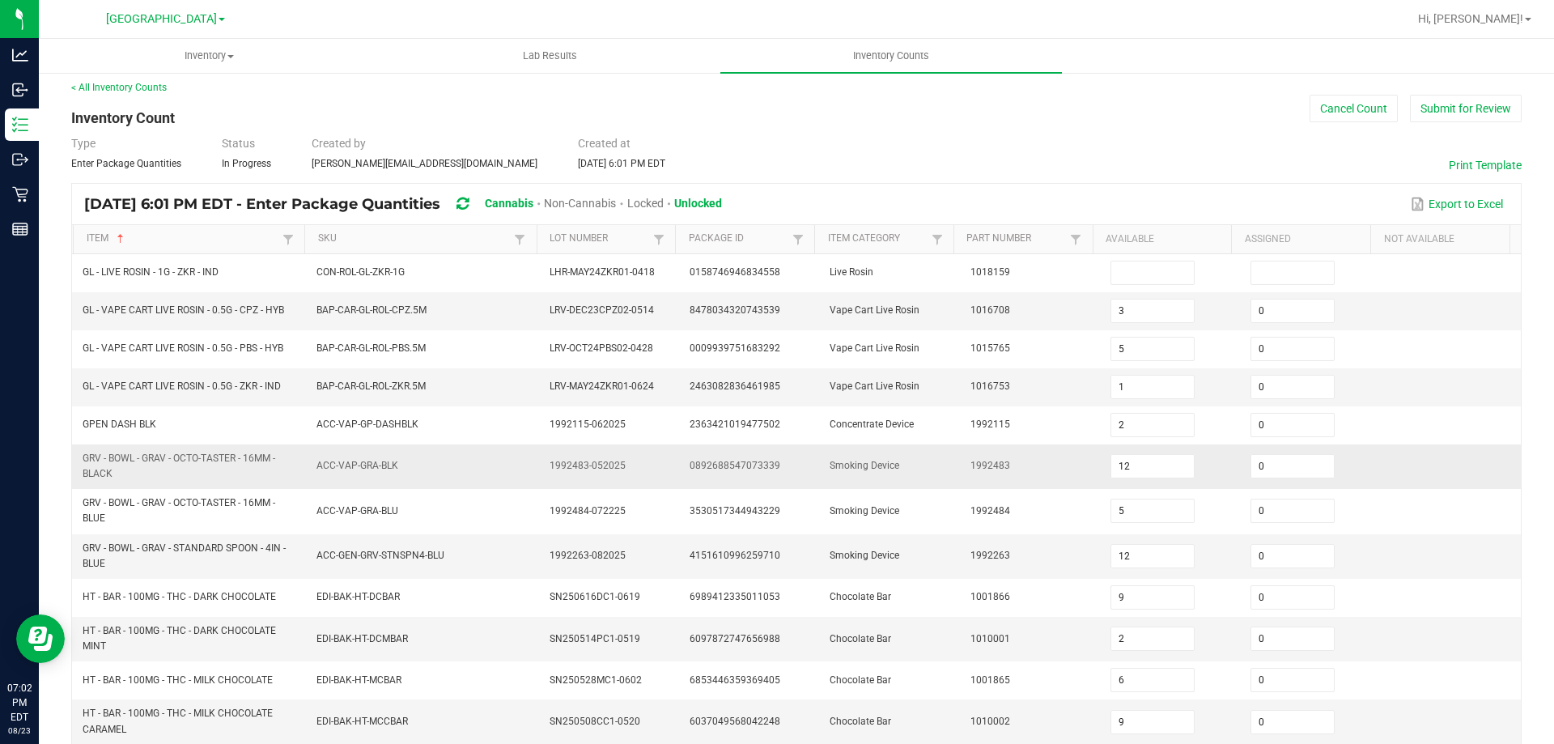
scroll to position [0, 0]
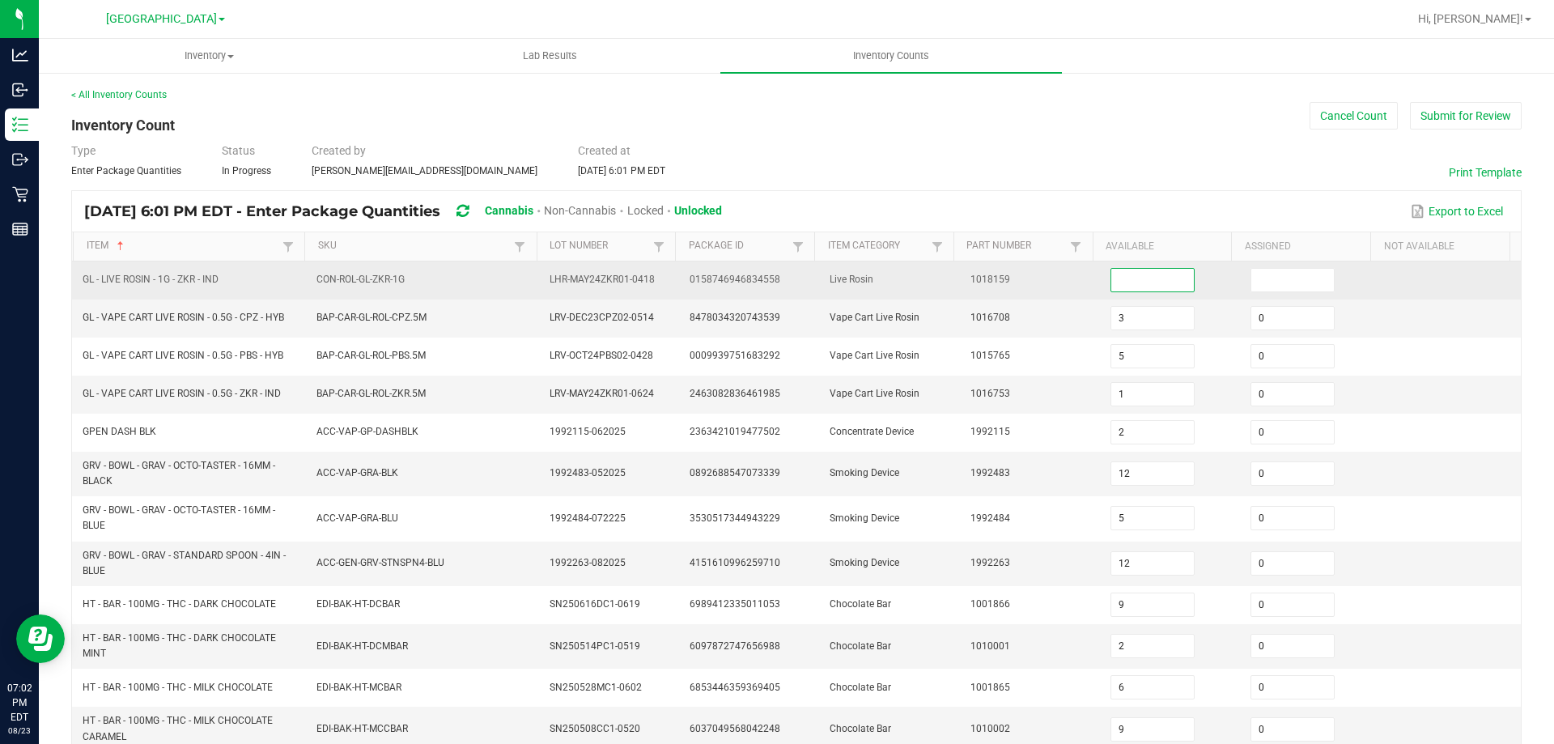
click at [1111, 278] on input at bounding box center [1152, 280] width 83 height 23
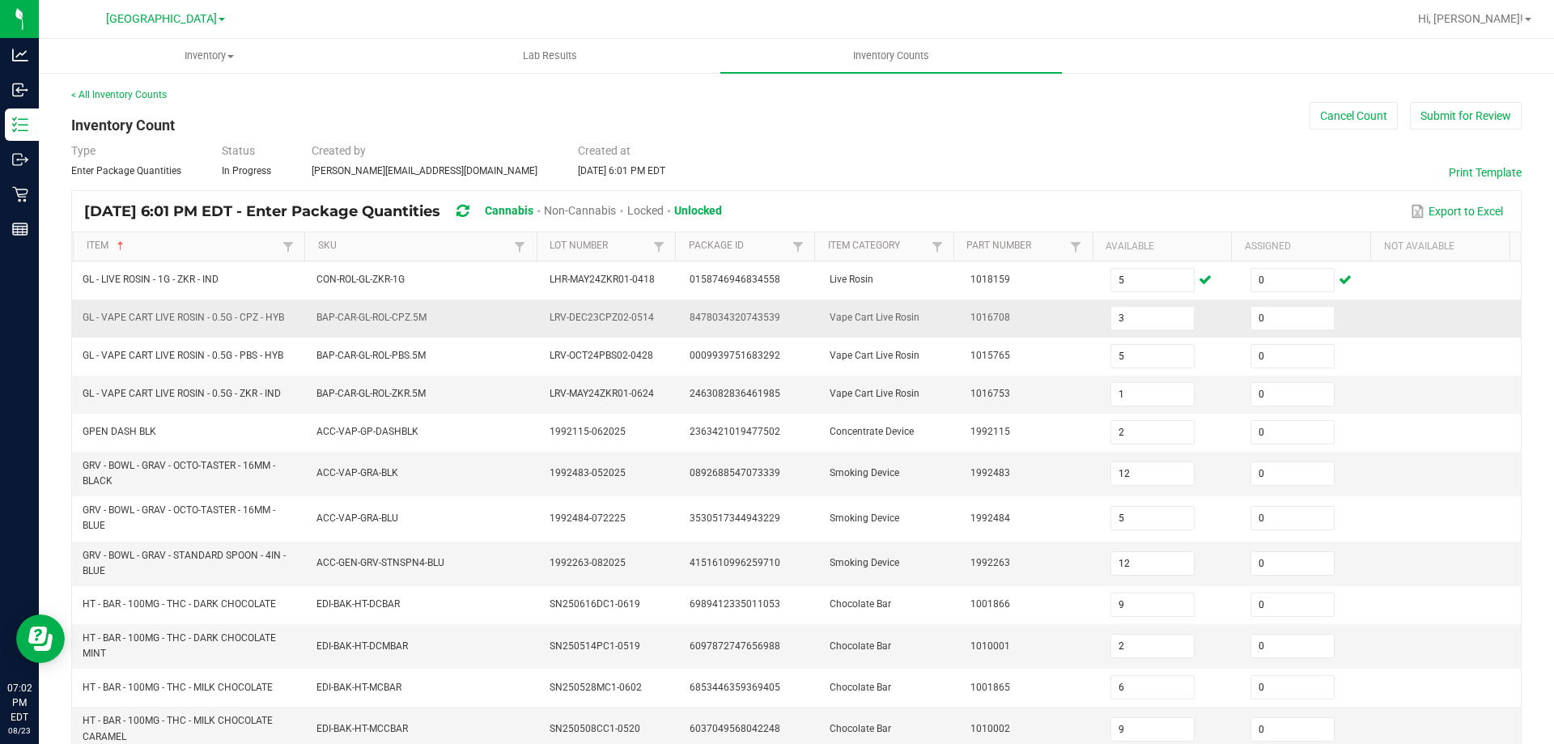
click at [847, 306] on td "Vape Cart Live Rosin" at bounding box center [890, 319] width 140 height 38
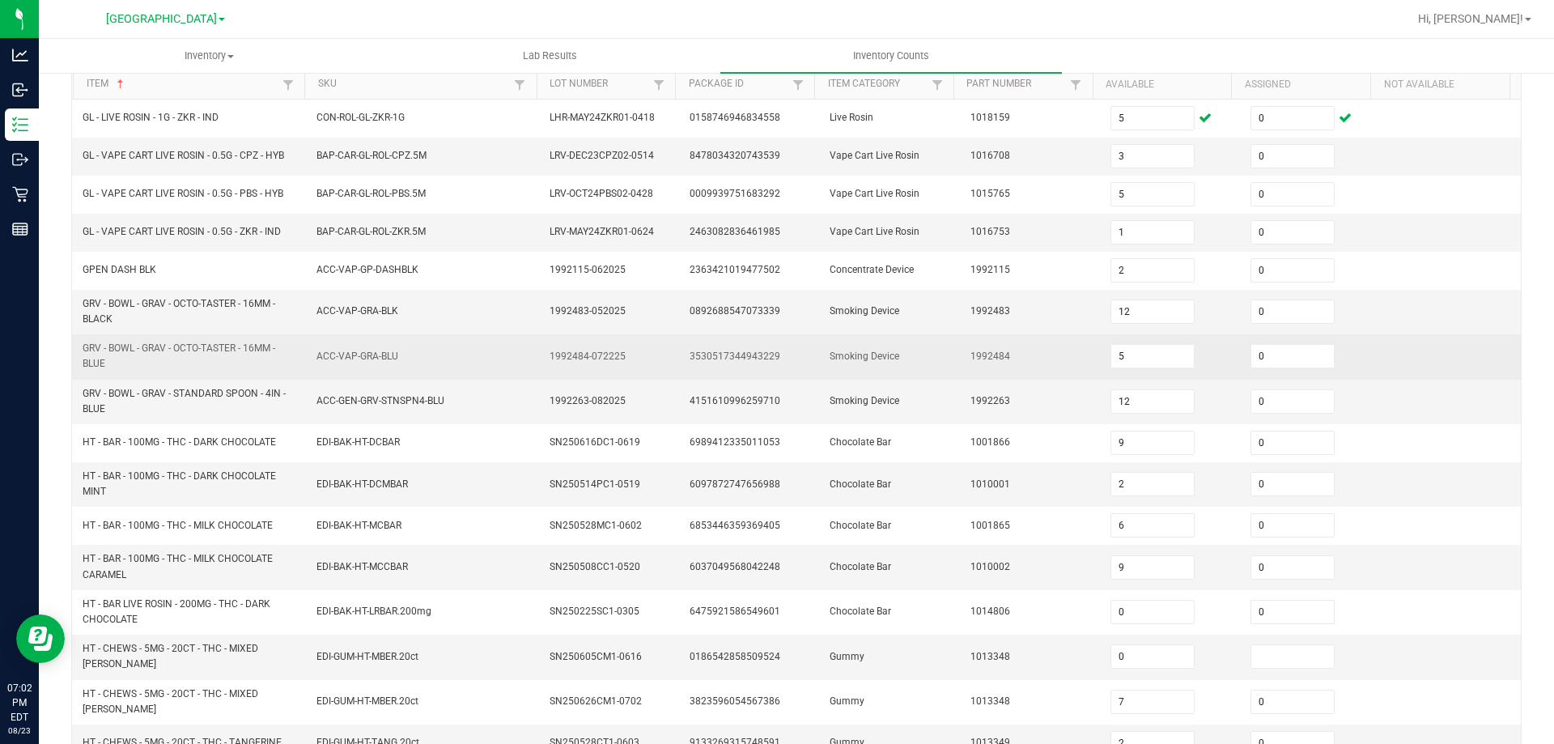
scroll to position [243, 0]
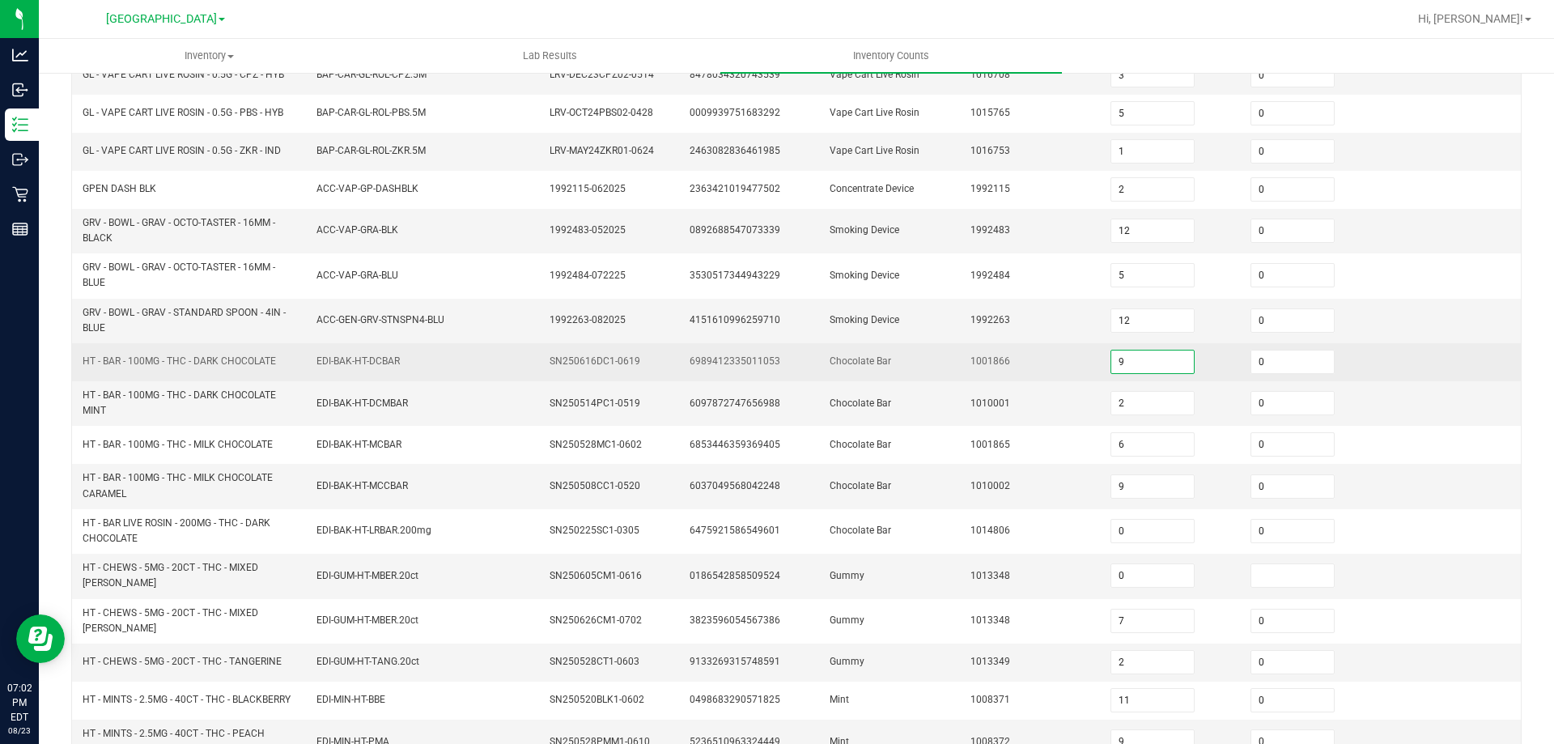
click at [1122, 358] on input "9" at bounding box center [1152, 361] width 83 height 23
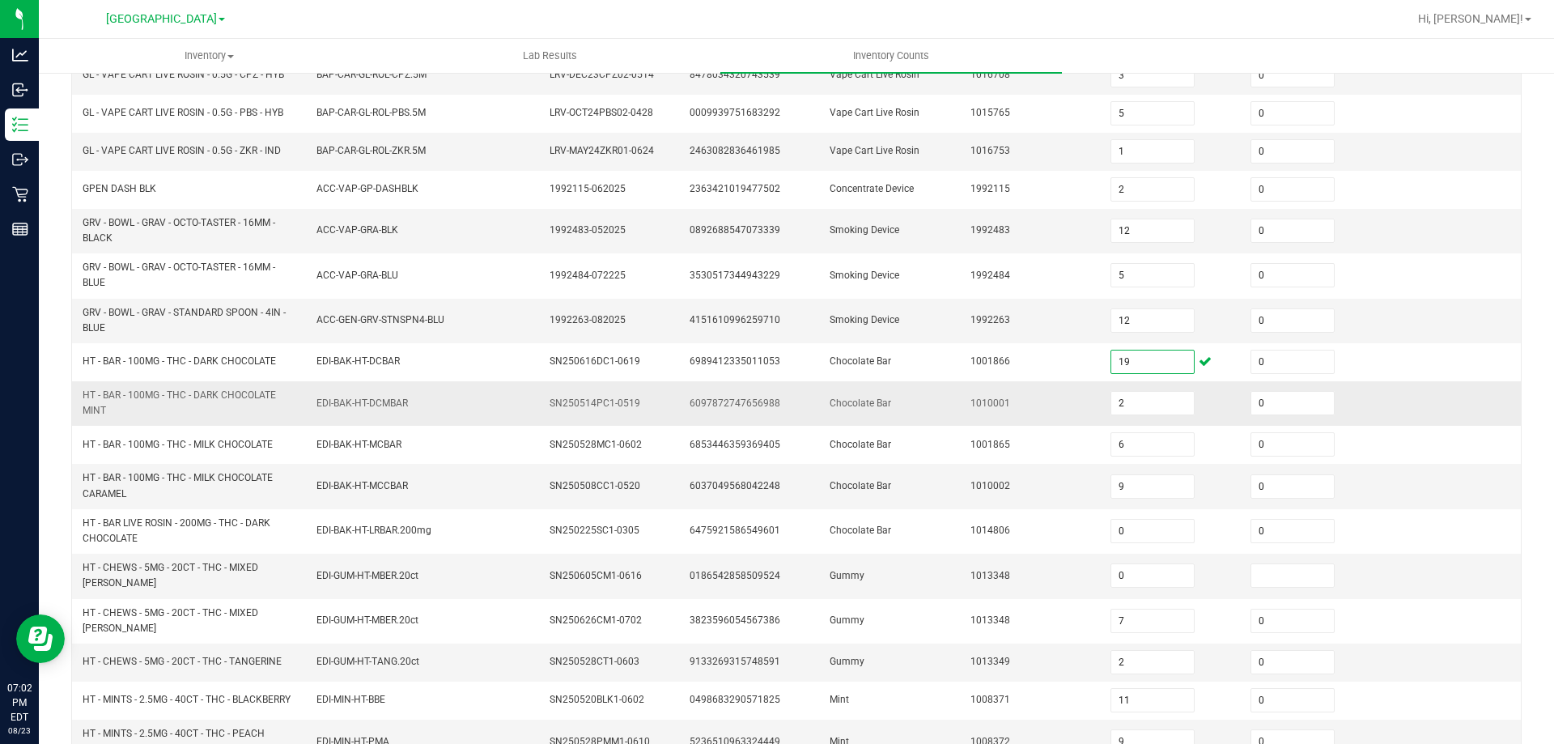
click at [988, 418] on td "1010001" at bounding box center [1031, 403] width 140 height 45
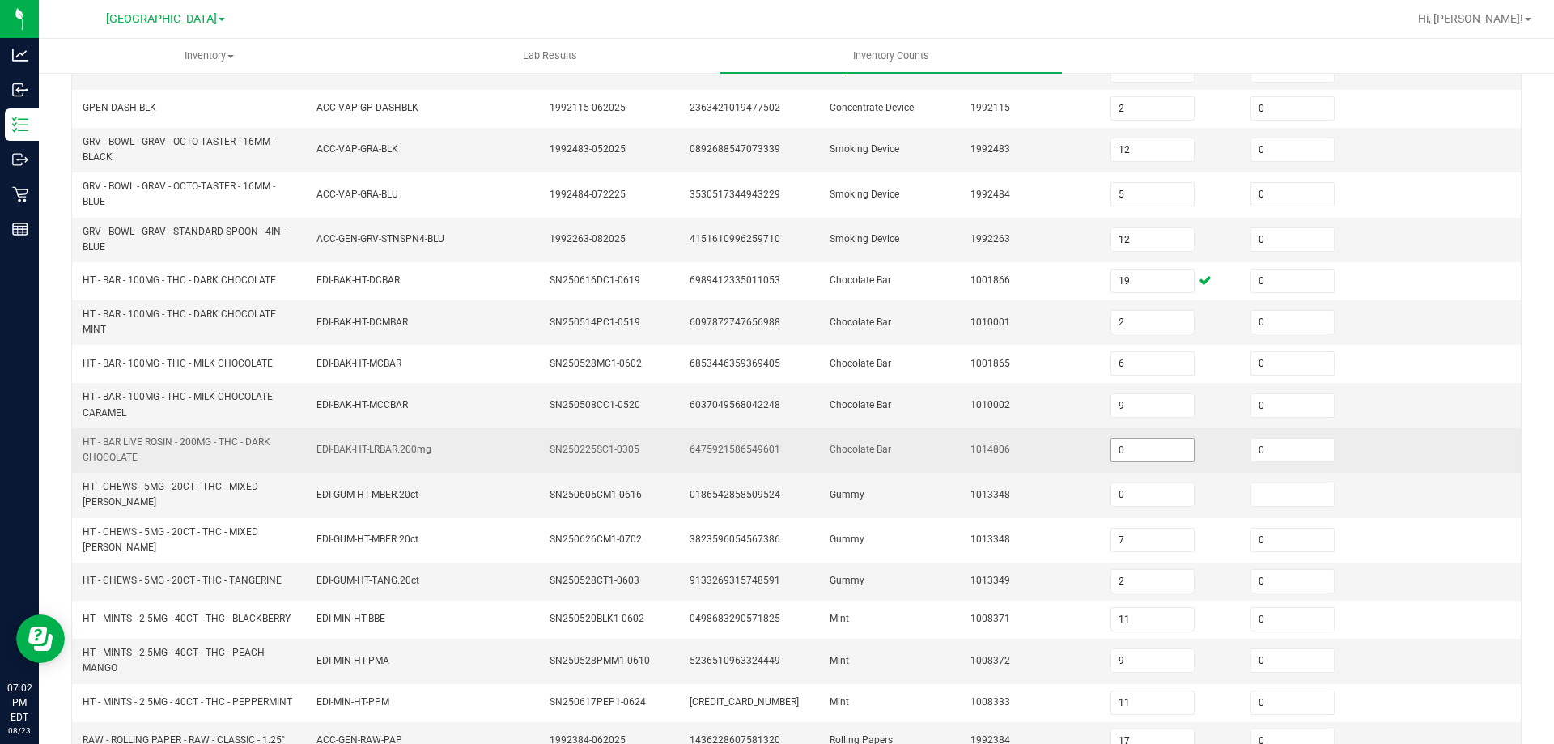
click at [1147, 444] on input "0" at bounding box center [1152, 450] width 83 height 23
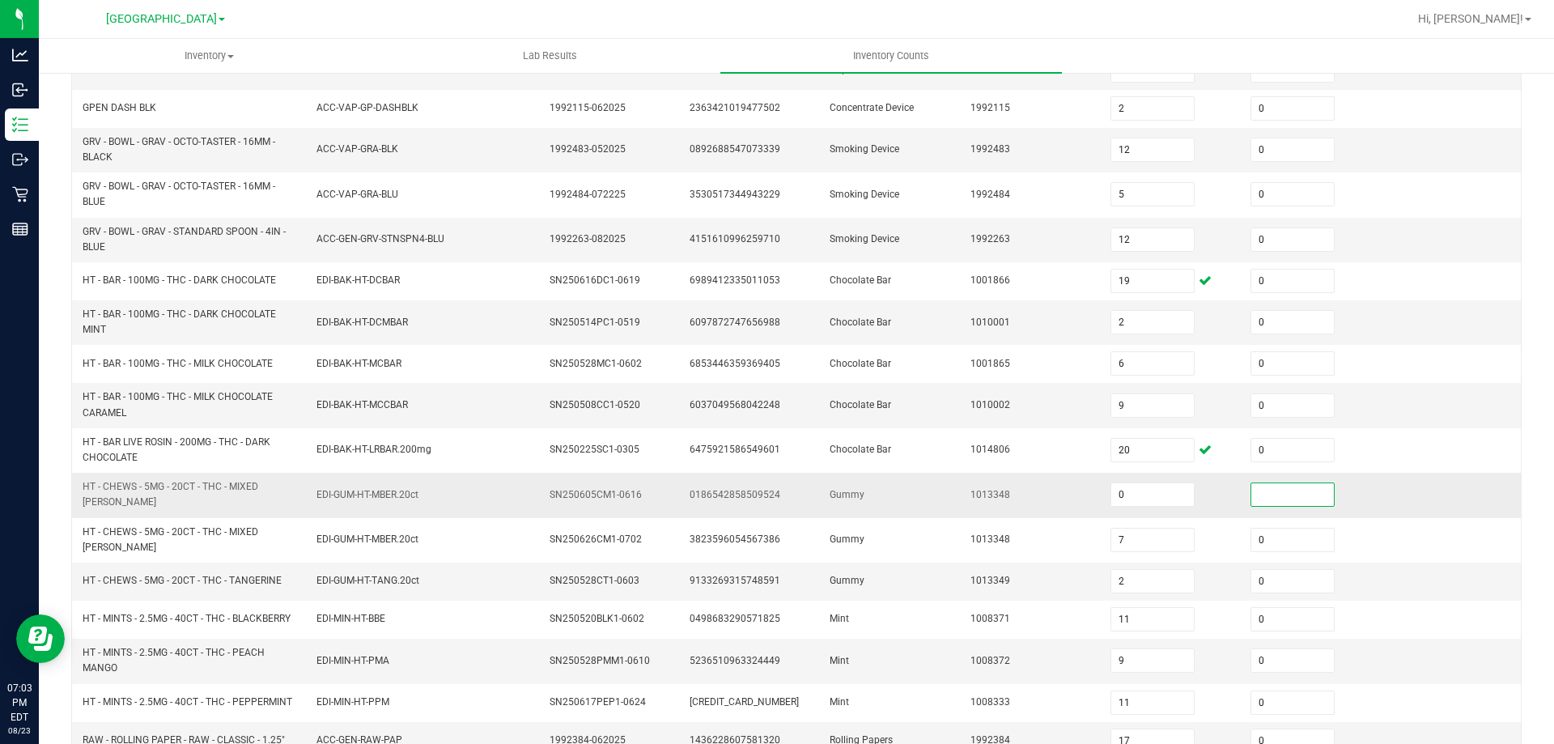
click at [1278, 493] on input at bounding box center [1292, 494] width 83 height 23
click at [693, 575] on span "9133269315748591" at bounding box center [735, 580] width 91 height 11
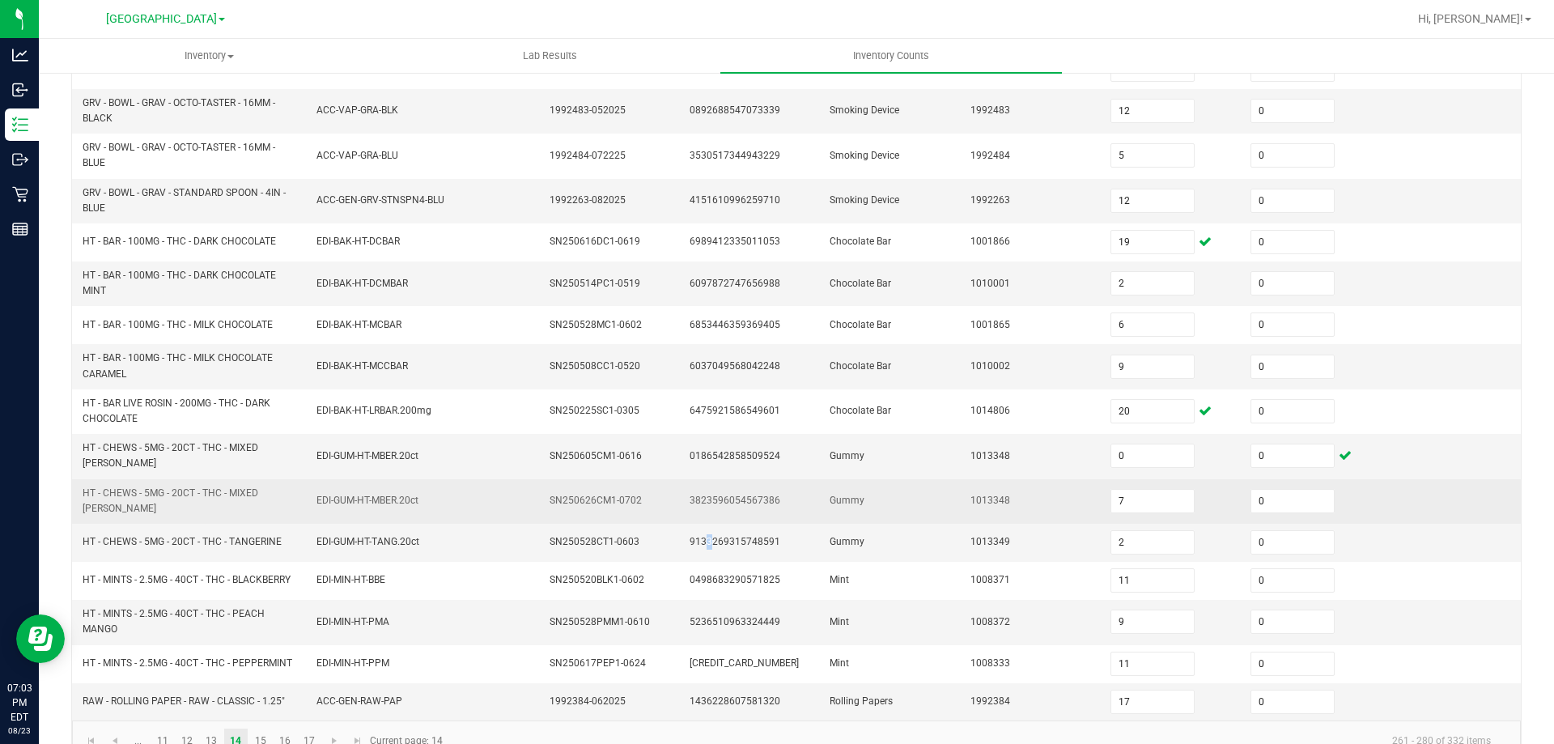
scroll to position [384, 0]
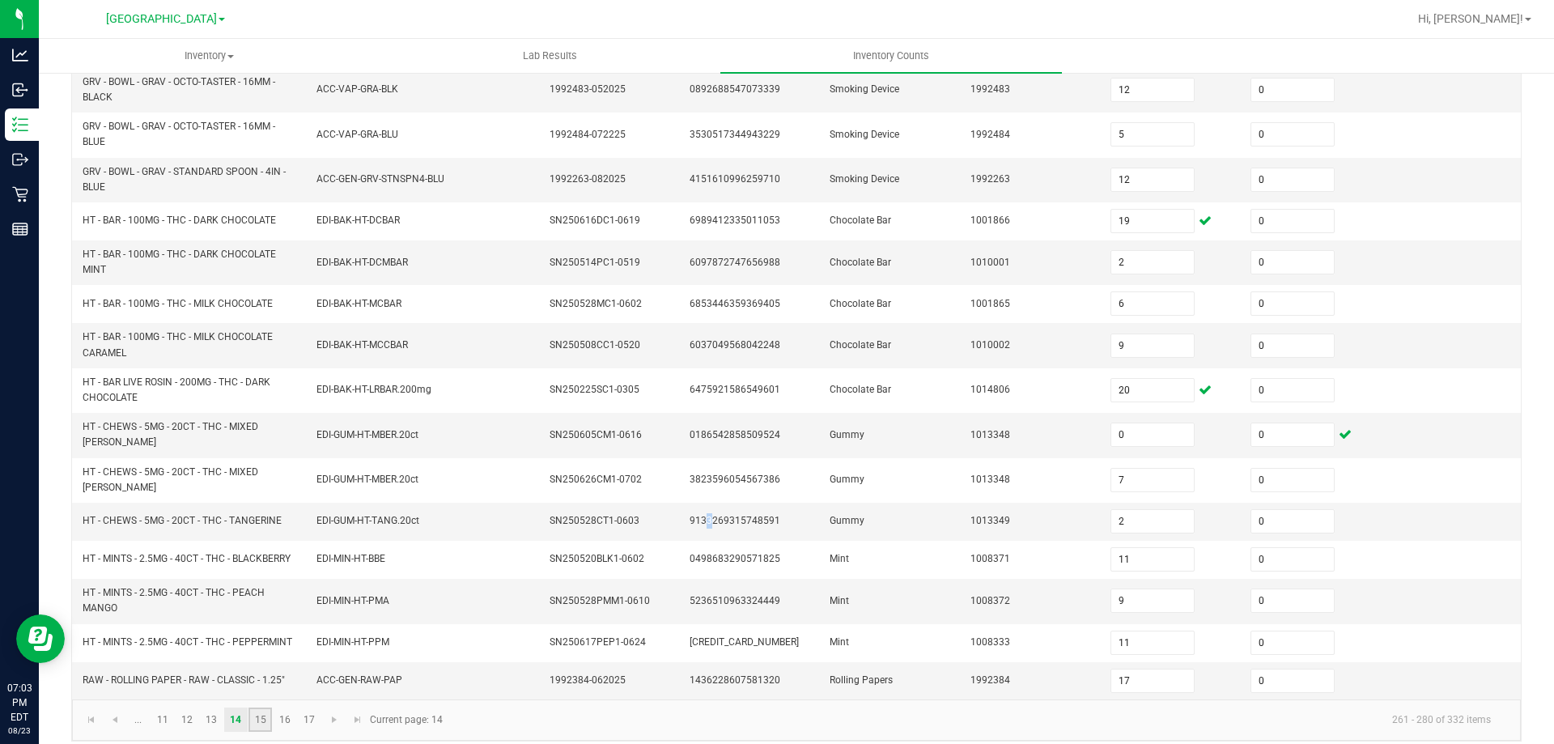
click at [267, 709] on link "15" at bounding box center [260, 719] width 23 height 24
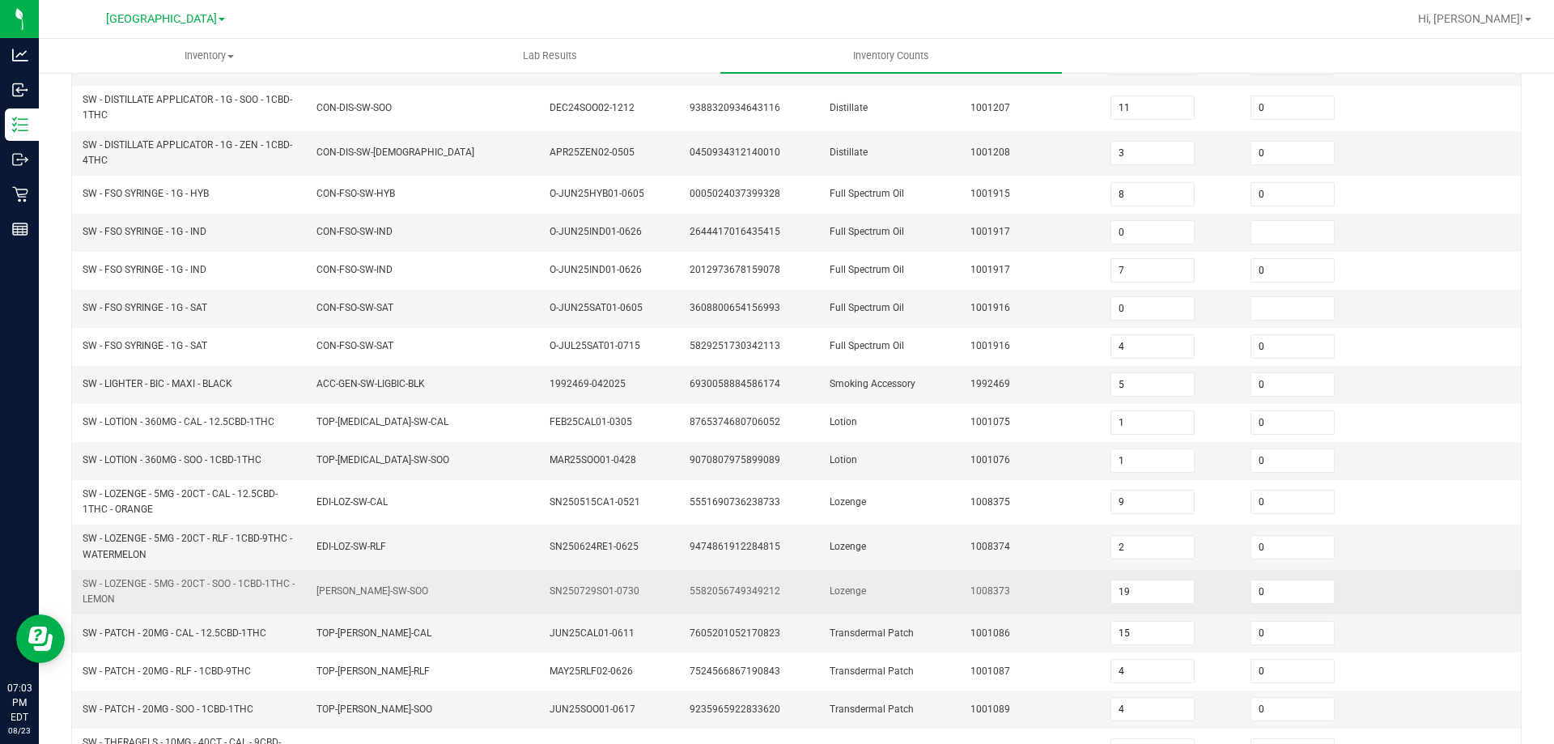
scroll to position [60, 0]
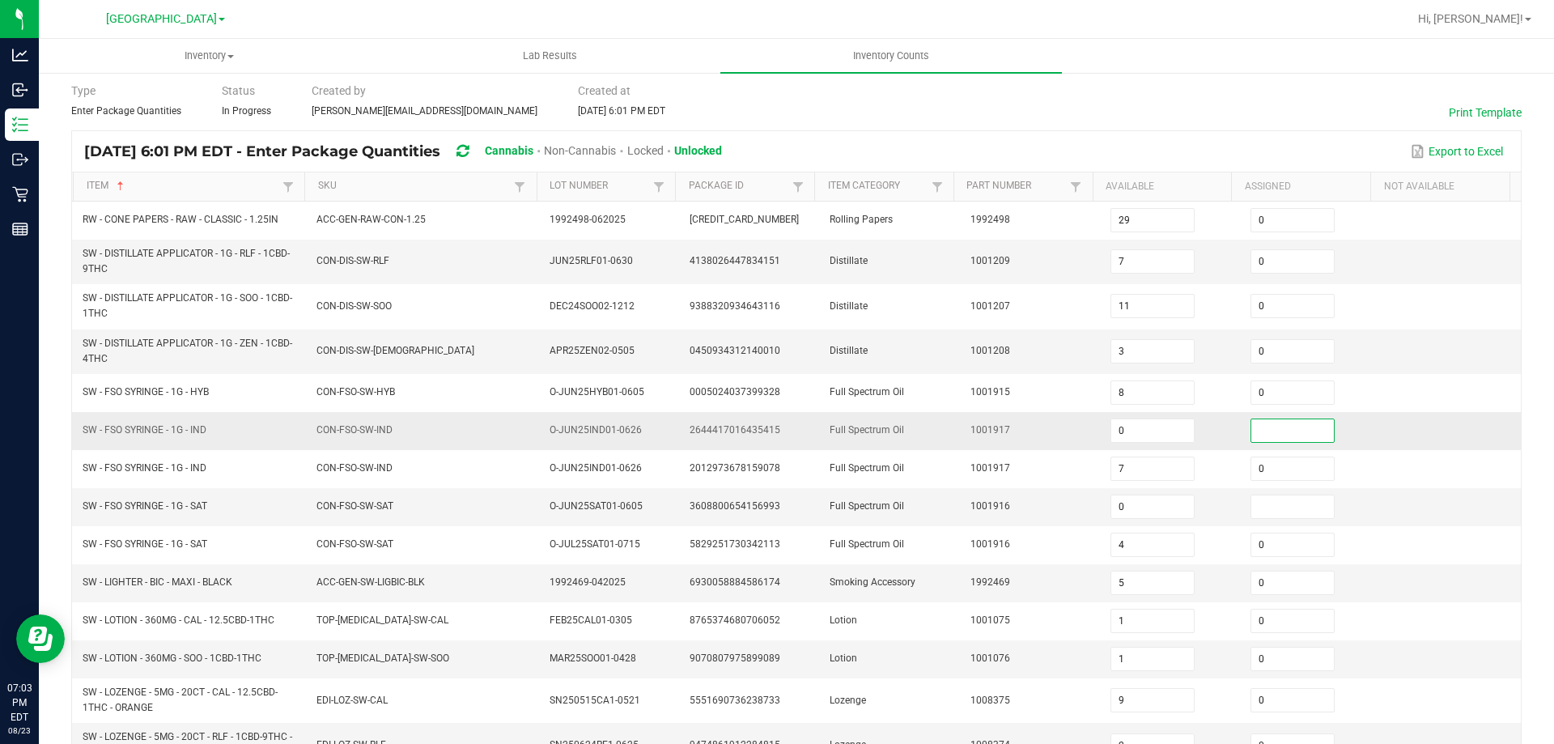
click at [1251, 435] on input at bounding box center [1292, 430] width 83 height 23
click at [1256, 497] on input at bounding box center [1292, 506] width 83 height 23
click at [961, 422] on td "1001917" at bounding box center [1031, 431] width 140 height 38
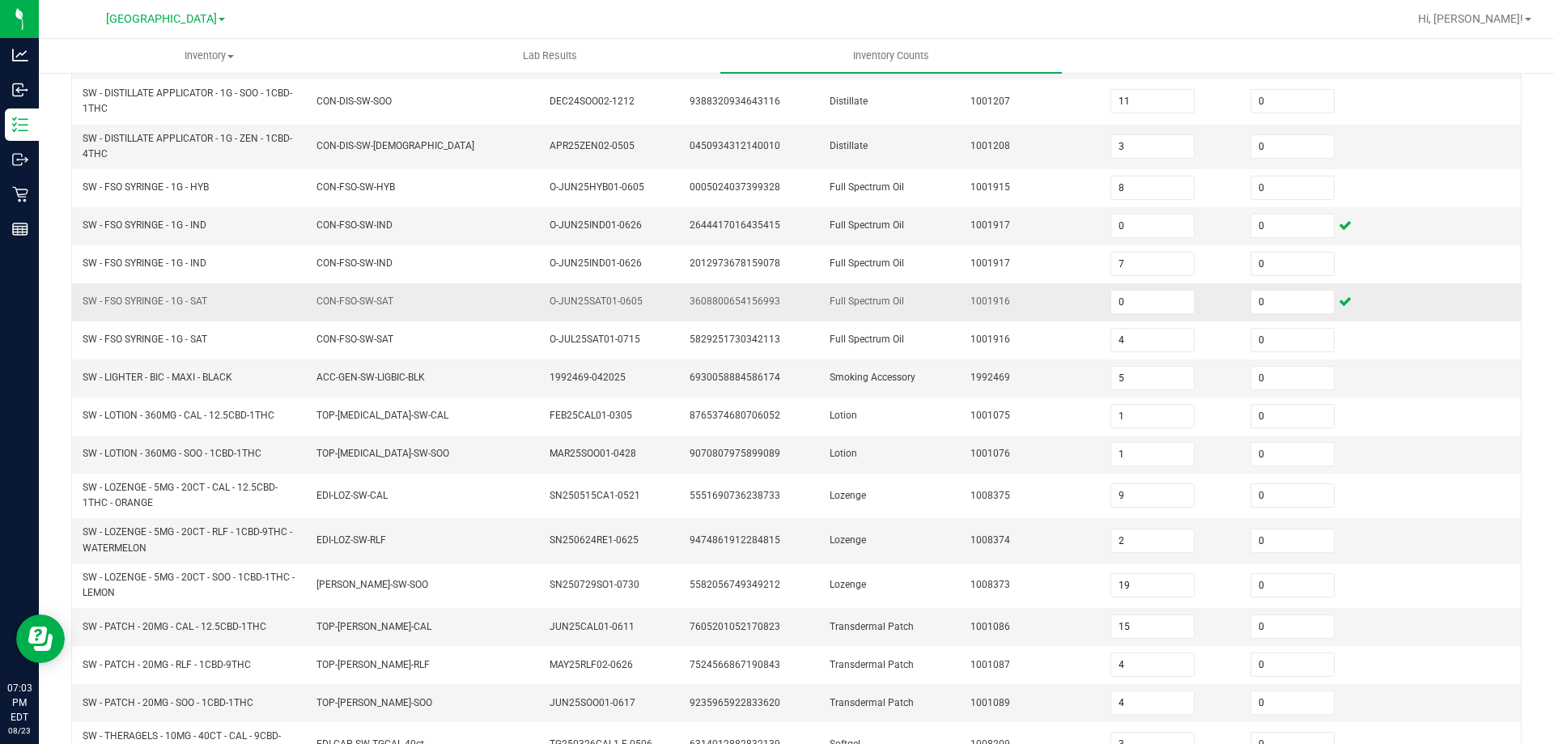
scroll to position [303, 0]
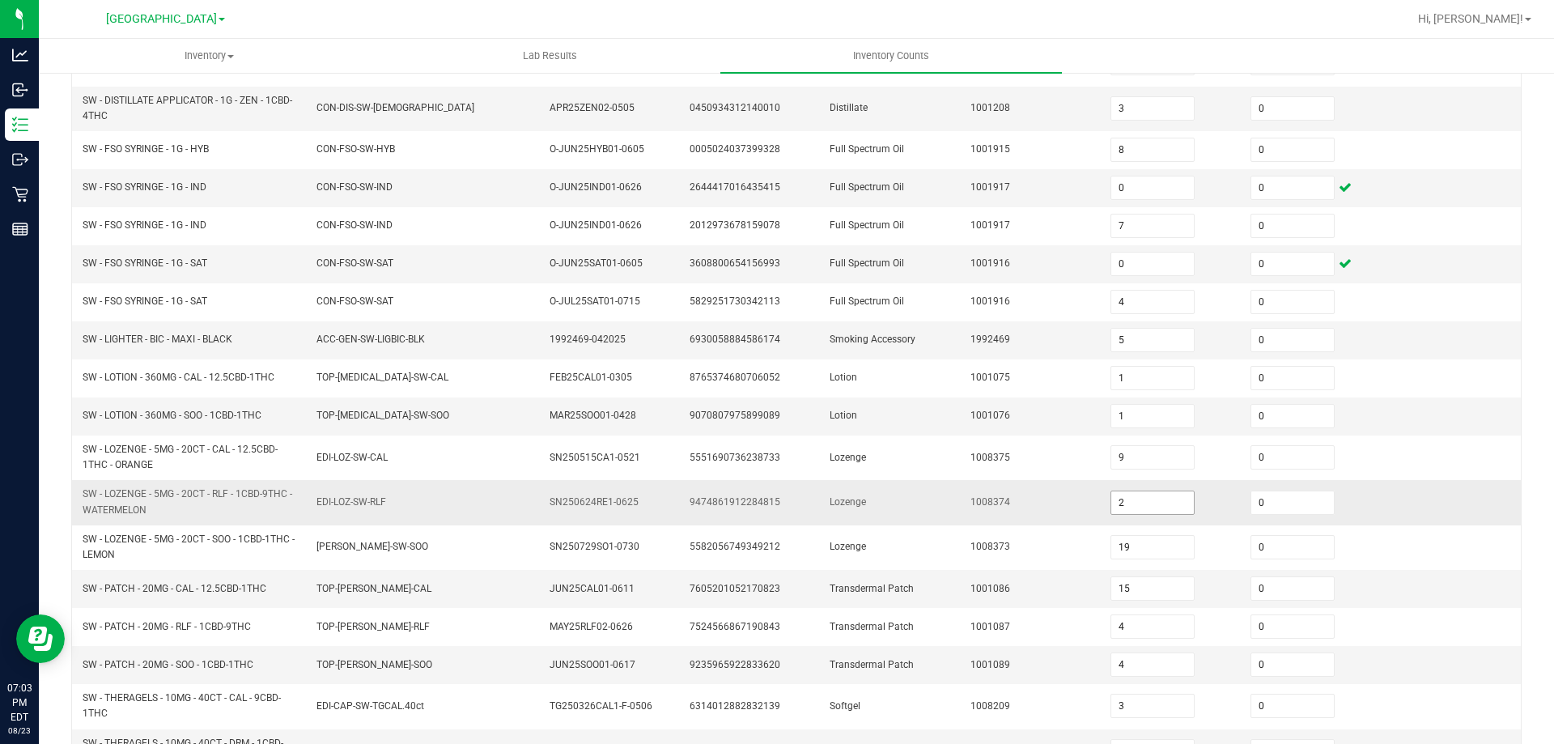
click at [1146, 507] on td "2" at bounding box center [1171, 502] width 140 height 45
click at [1145, 502] on input "2" at bounding box center [1152, 502] width 83 height 23
click at [961, 591] on td "1001086" at bounding box center [1031, 589] width 140 height 38
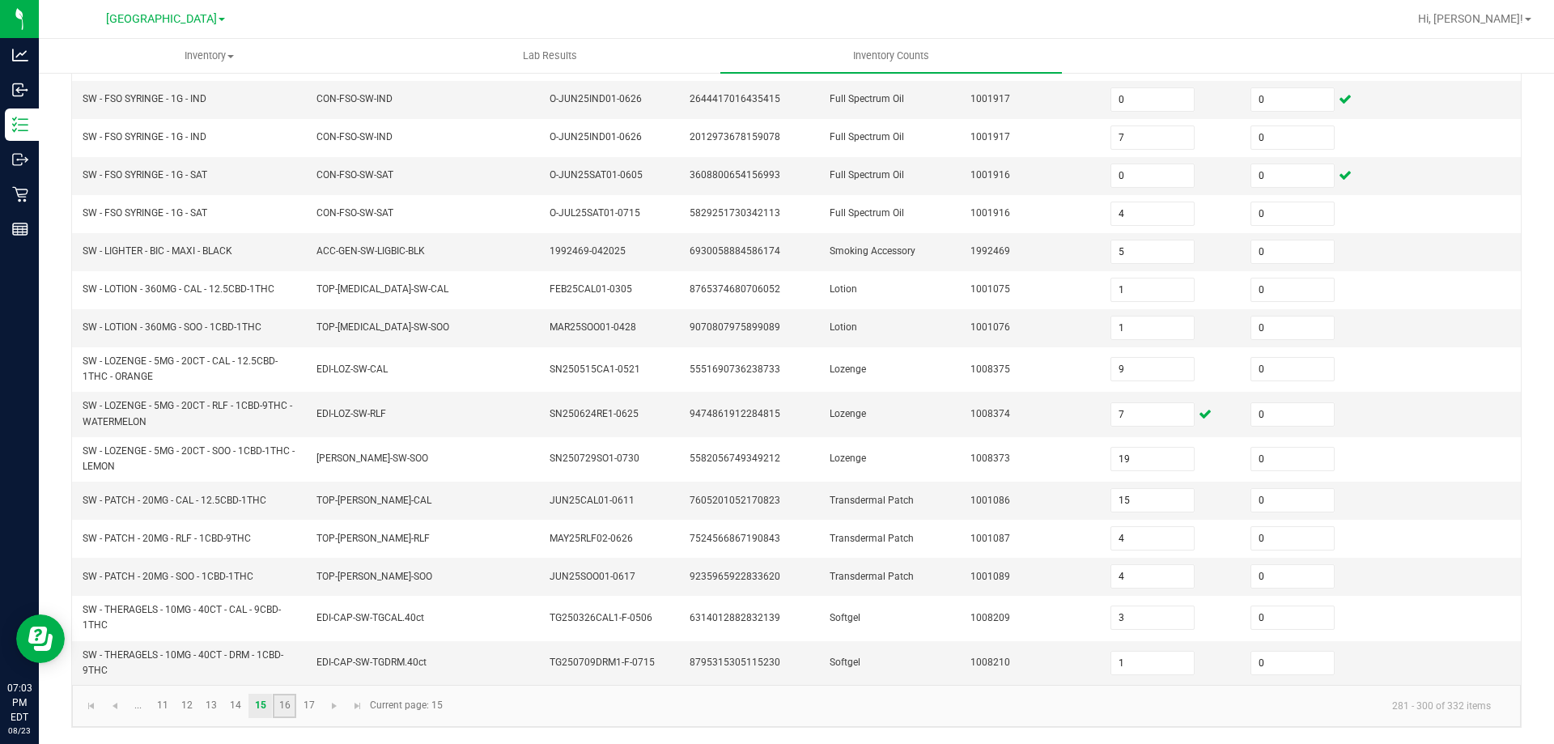
click at [291, 714] on link "16" at bounding box center [284, 706] width 23 height 24
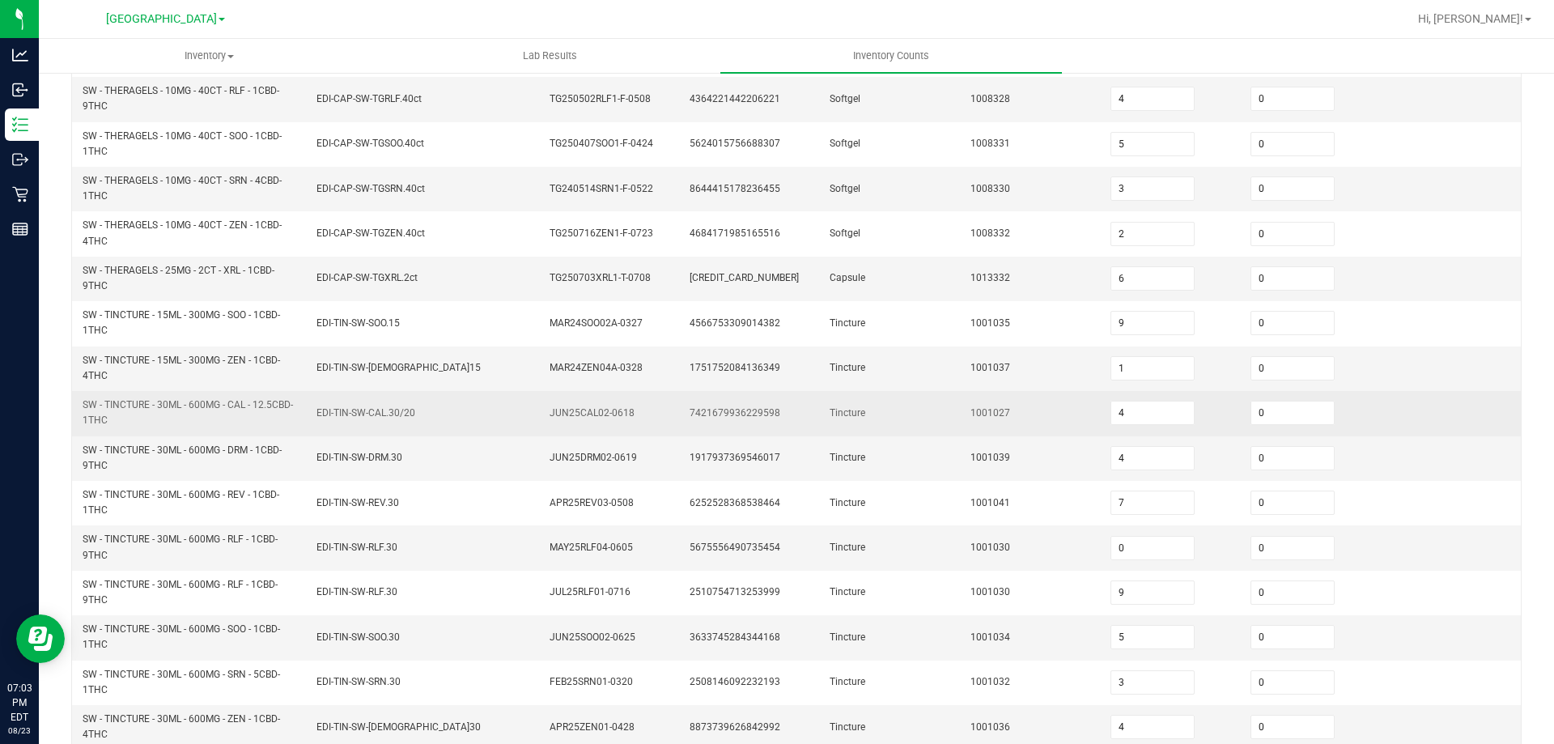
scroll to position [310, 0]
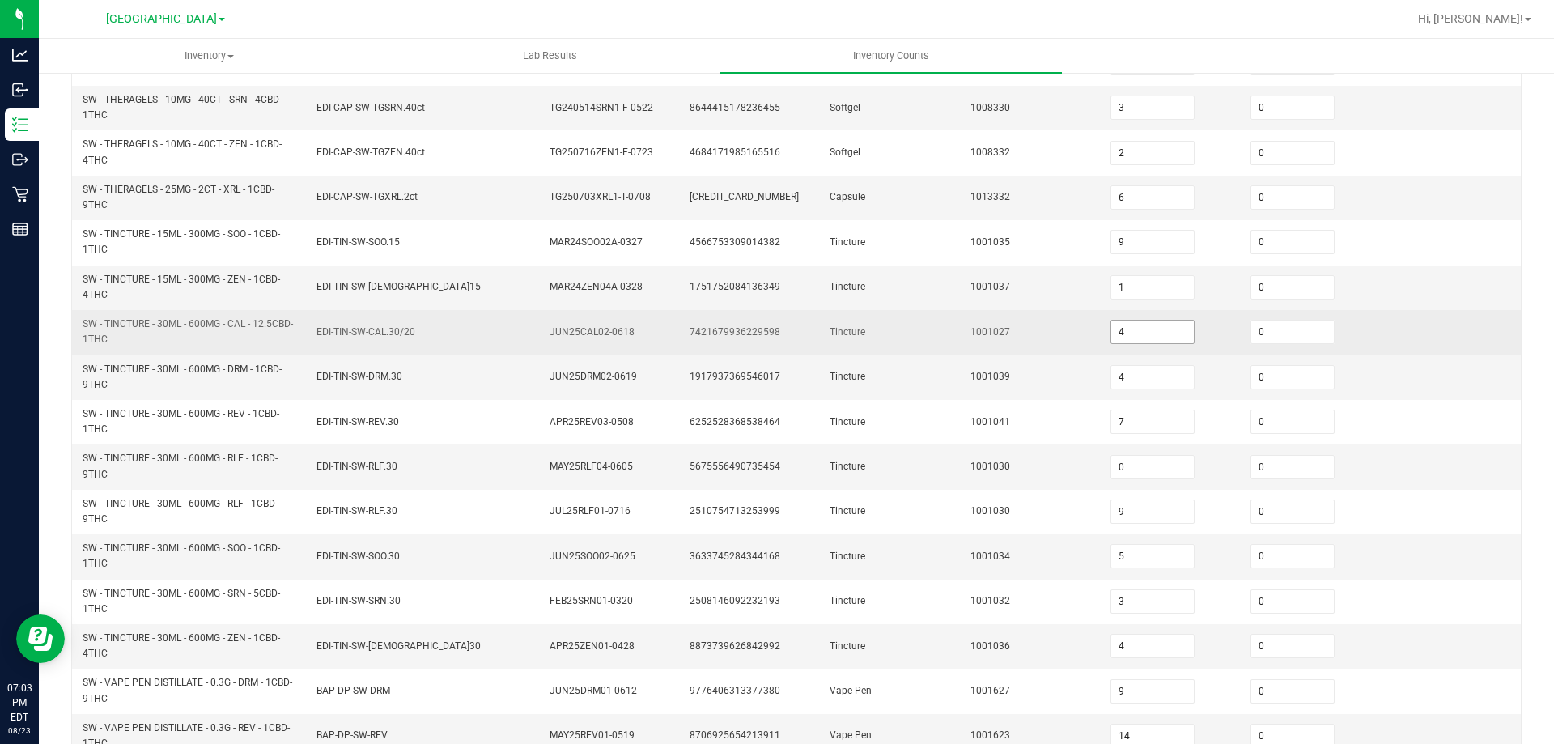
click at [1149, 343] on span "4" at bounding box center [1153, 332] width 84 height 24
click at [1149, 340] on input "4" at bounding box center [1152, 332] width 83 height 23
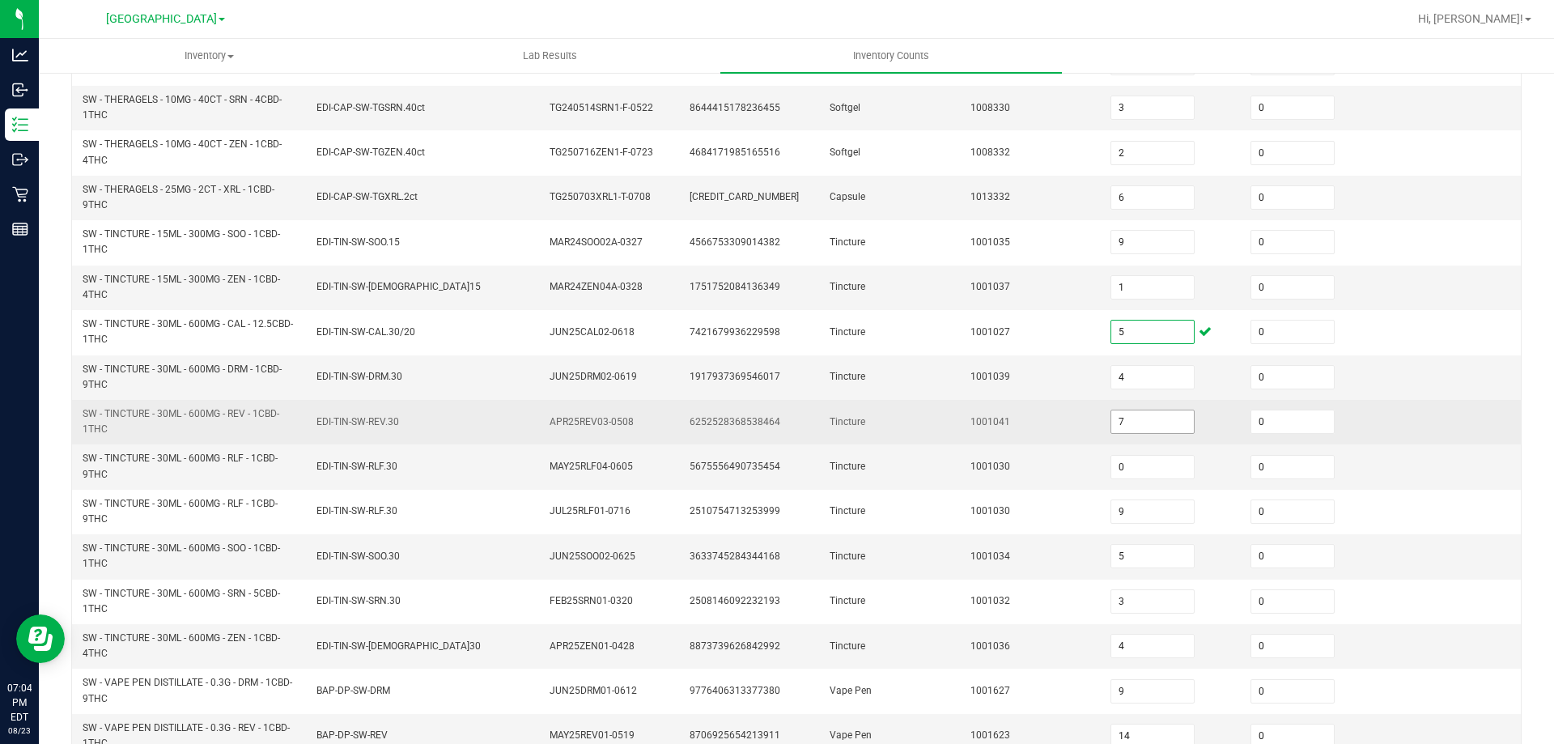
click at [1136, 423] on input "7" at bounding box center [1152, 421] width 83 height 23
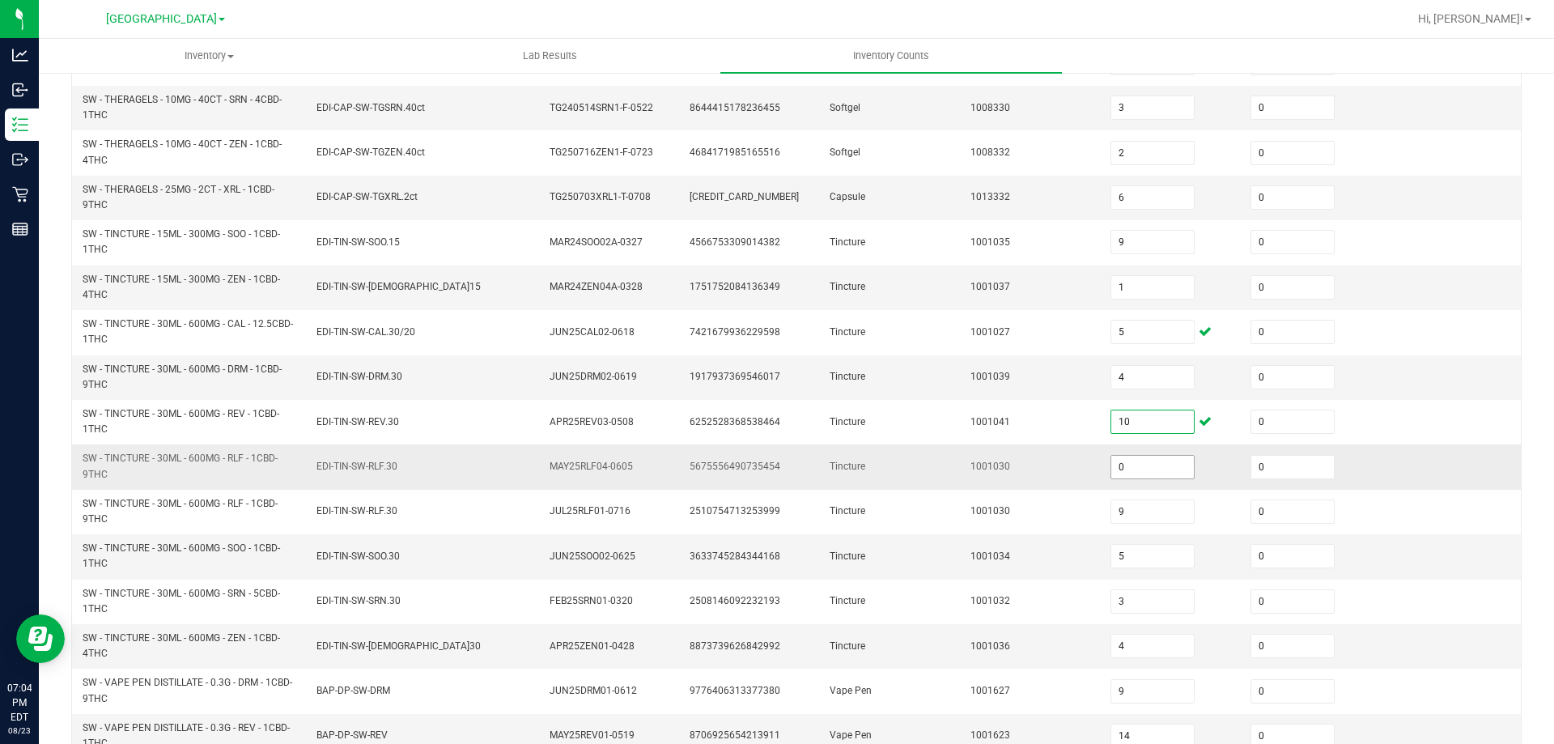
click at [1133, 469] on input "0" at bounding box center [1152, 467] width 83 height 23
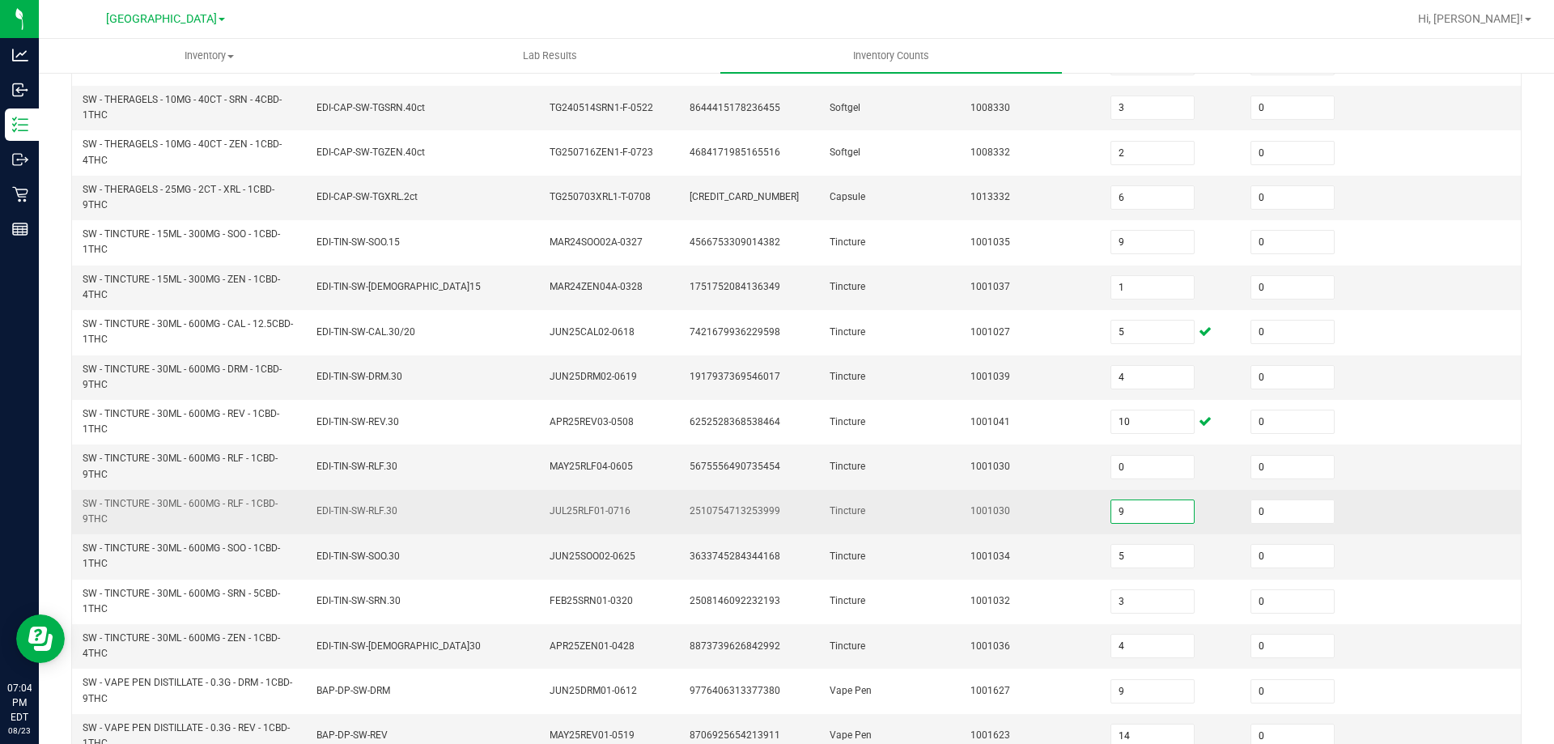
click at [1122, 507] on input "9" at bounding box center [1152, 511] width 83 height 23
click at [502, 495] on td "EDI-TIN-SW-RLF.30" at bounding box center [424, 512] width 234 height 45
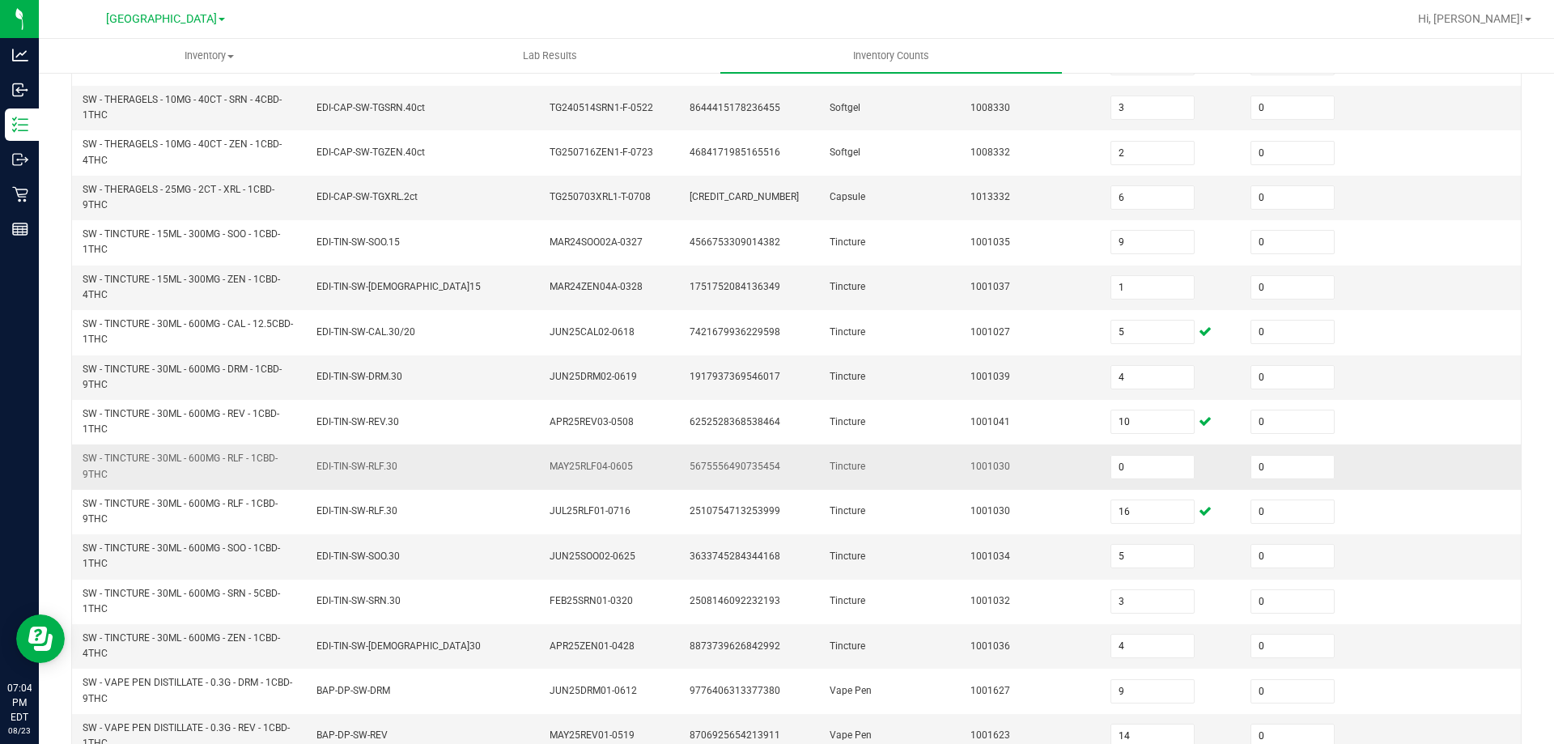
click at [728, 466] on span "5675556490735454" at bounding box center [735, 466] width 91 height 11
copy span "5675556490735454"
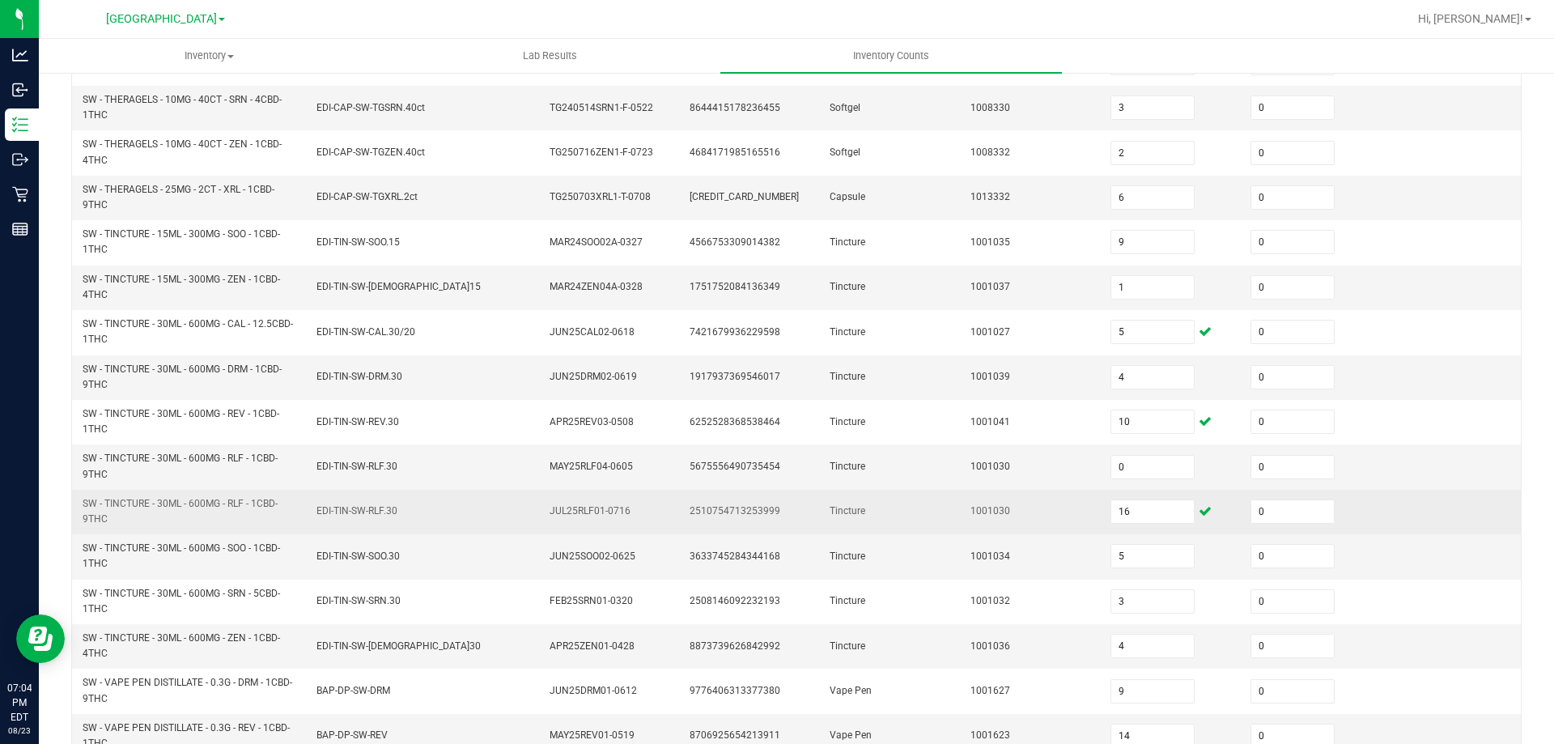
click at [736, 516] on span "2510754713253999" at bounding box center [735, 510] width 91 height 11
copy span "2510754713253999"
click at [973, 490] on td "1001030" at bounding box center [1031, 512] width 140 height 45
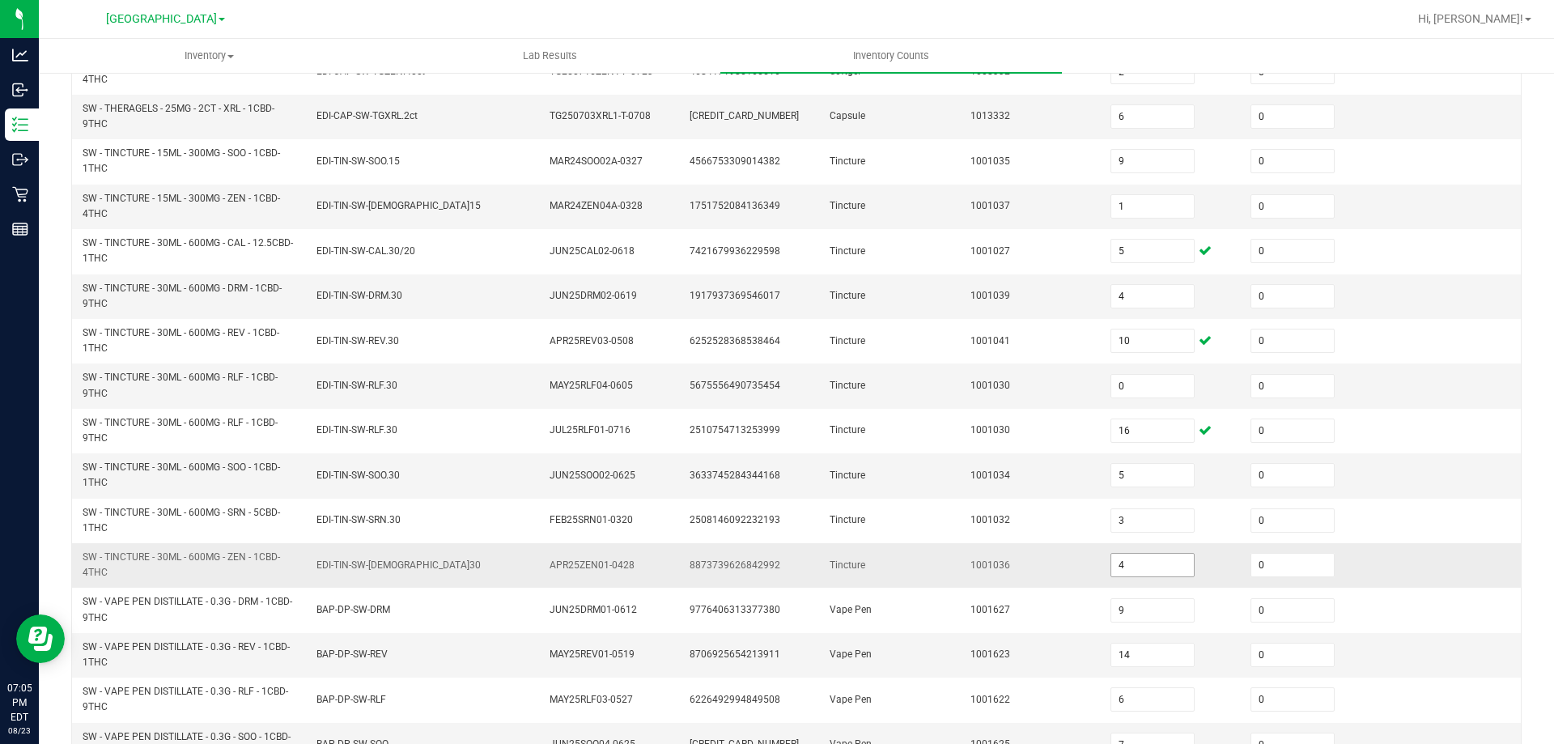
click at [1130, 561] on input "4" at bounding box center [1152, 565] width 83 height 23
click at [961, 454] on td "1001034" at bounding box center [1031, 475] width 140 height 45
click at [213, 556] on span "SW - TINCTURE - 30ML - 600MG - ZEN - 1CBD-4THC" at bounding box center [182, 564] width 198 height 27
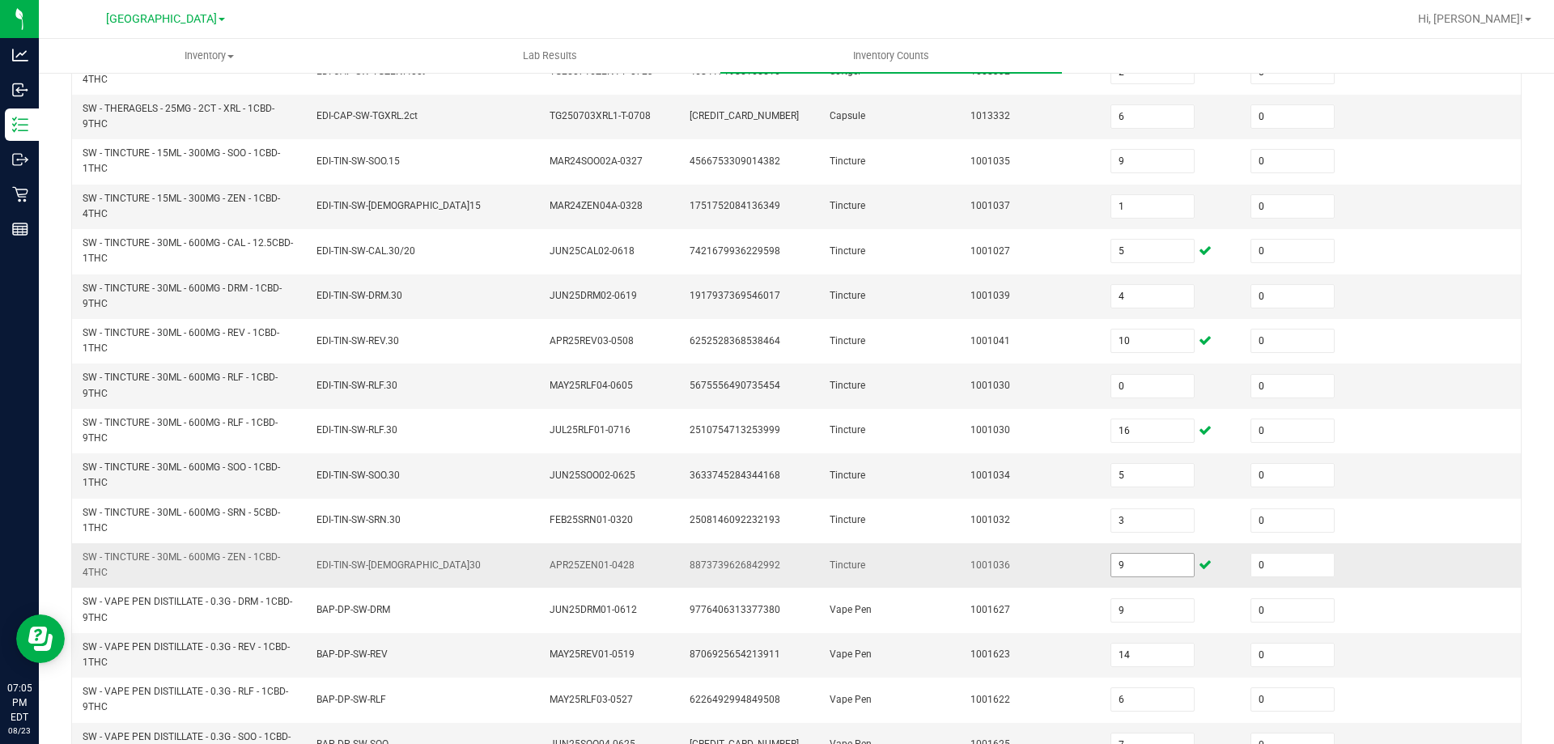
click at [1119, 566] on input "9" at bounding box center [1152, 565] width 83 height 23
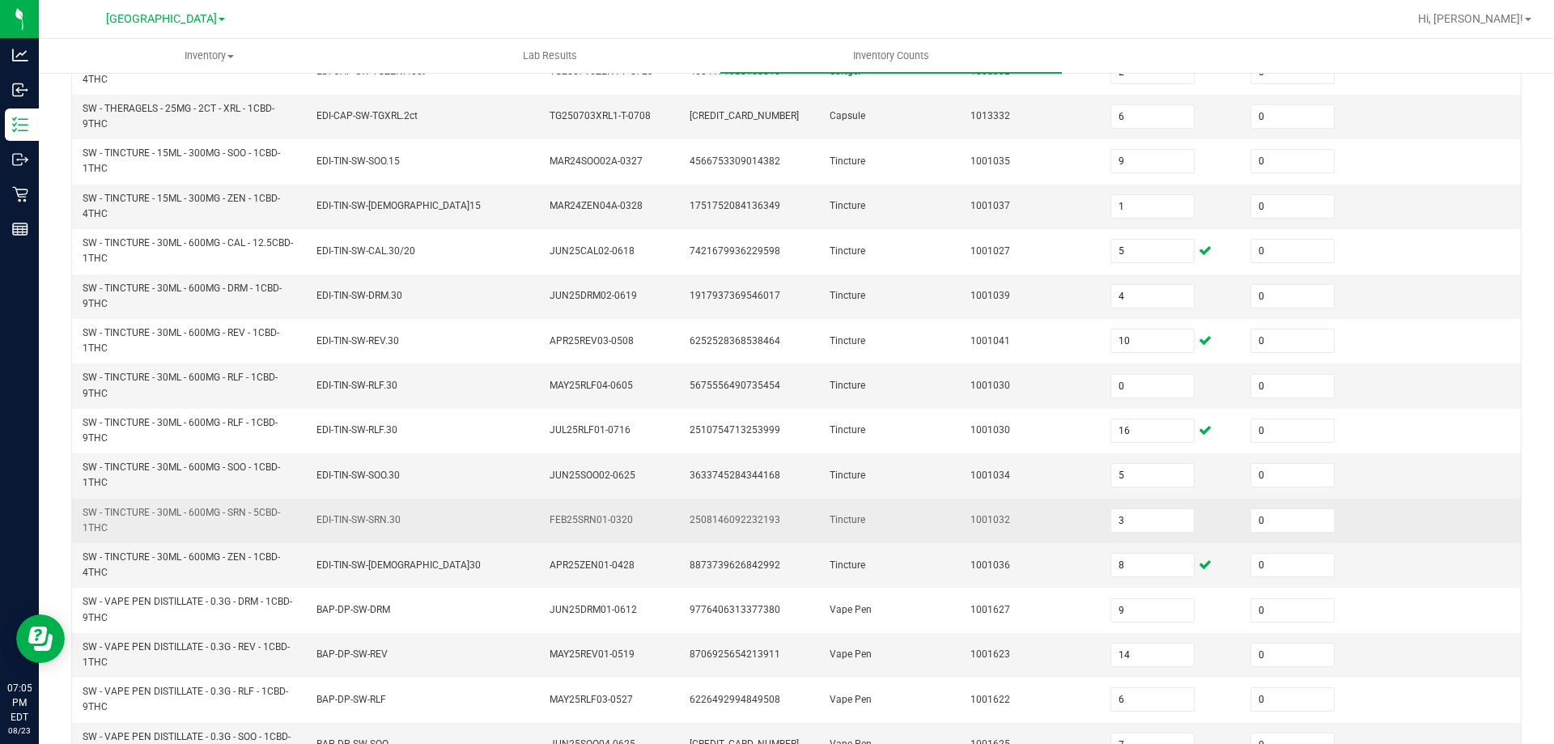
click at [1009, 542] on td "1001032" at bounding box center [1031, 521] width 140 height 45
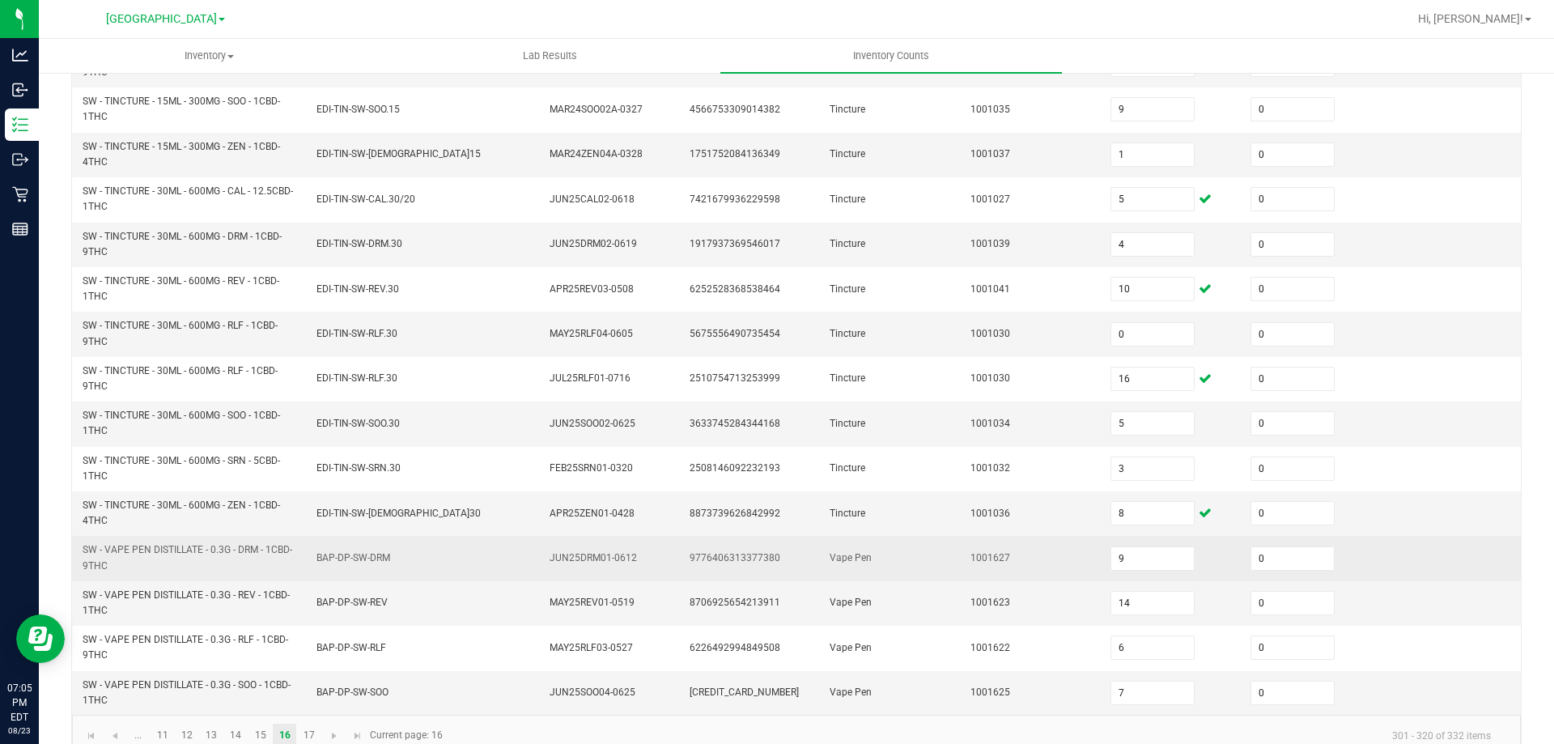
scroll to position [472, 0]
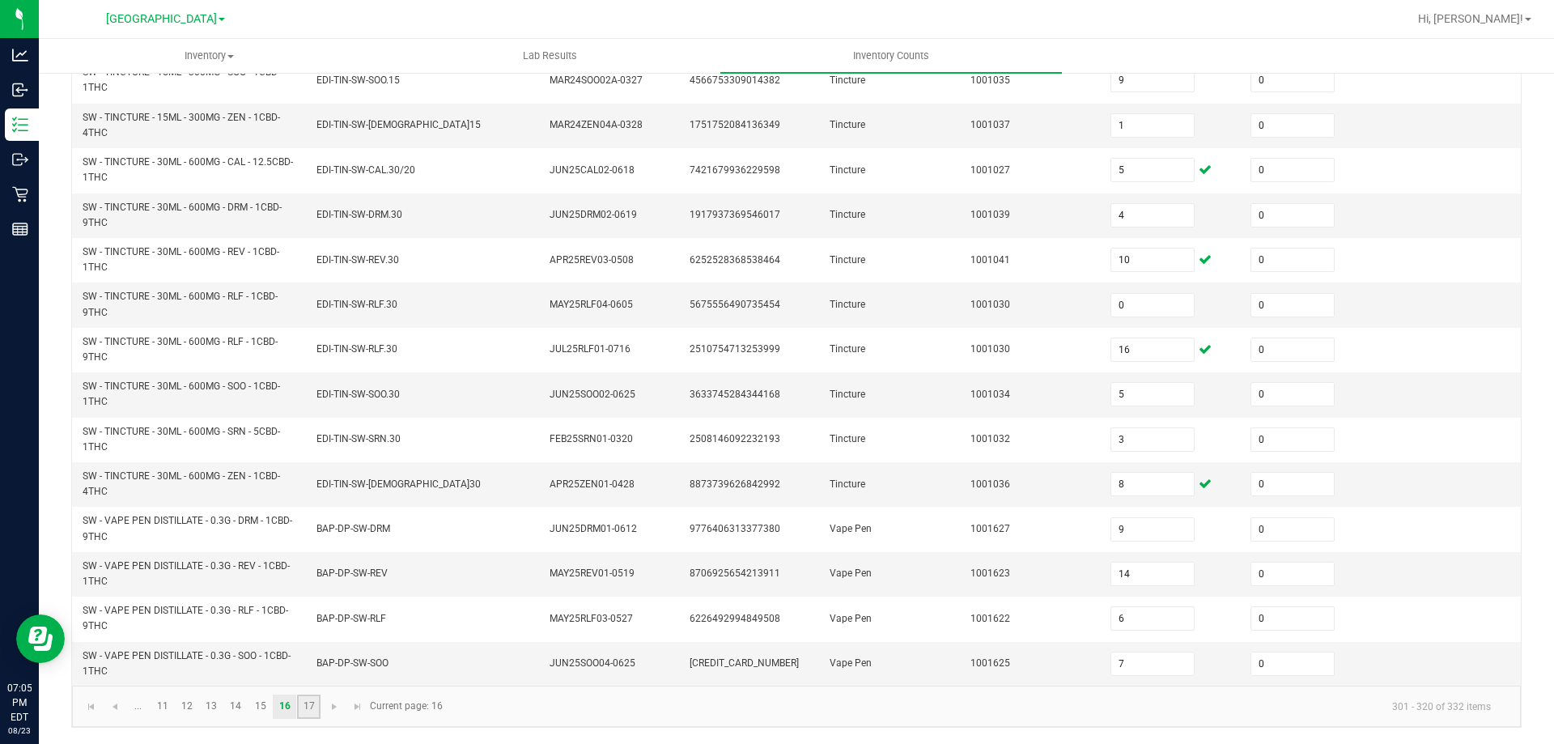
click at [304, 708] on link "17" at bounding box center [308, 707] width 23 height 24
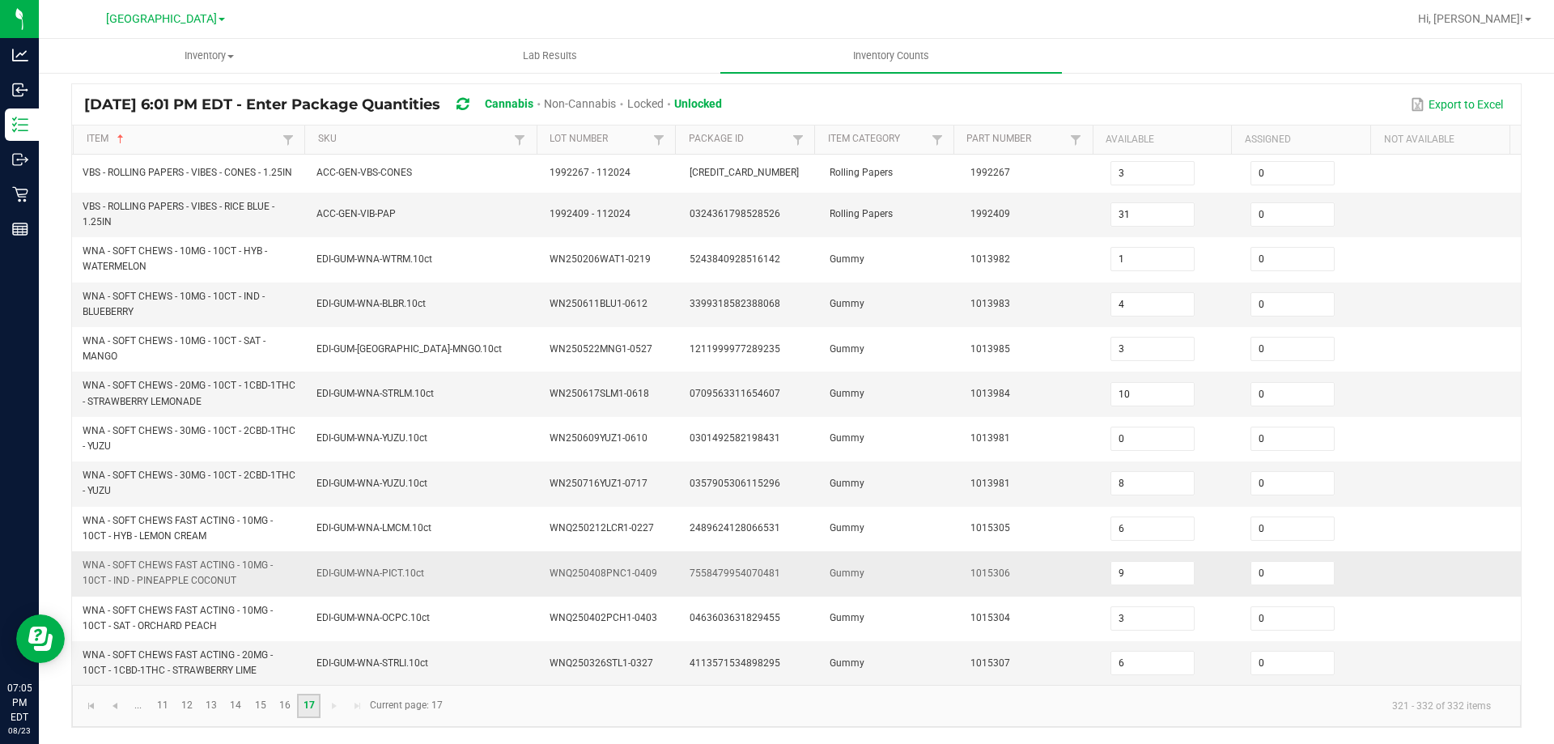
scroll to position [113, 0]
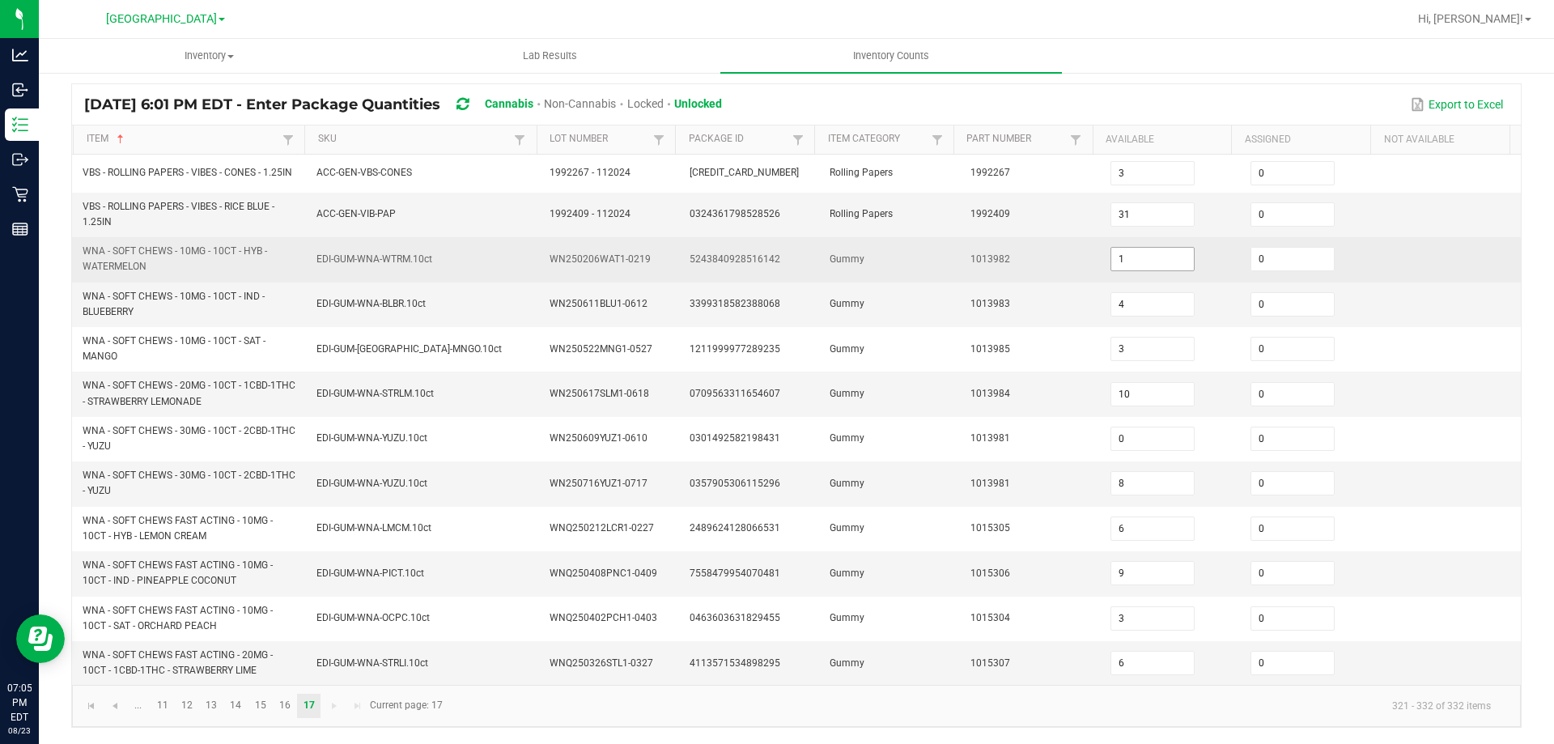
click at [1143, 265] on input "1" at bounding box center [1152, 259] width 83 height 23
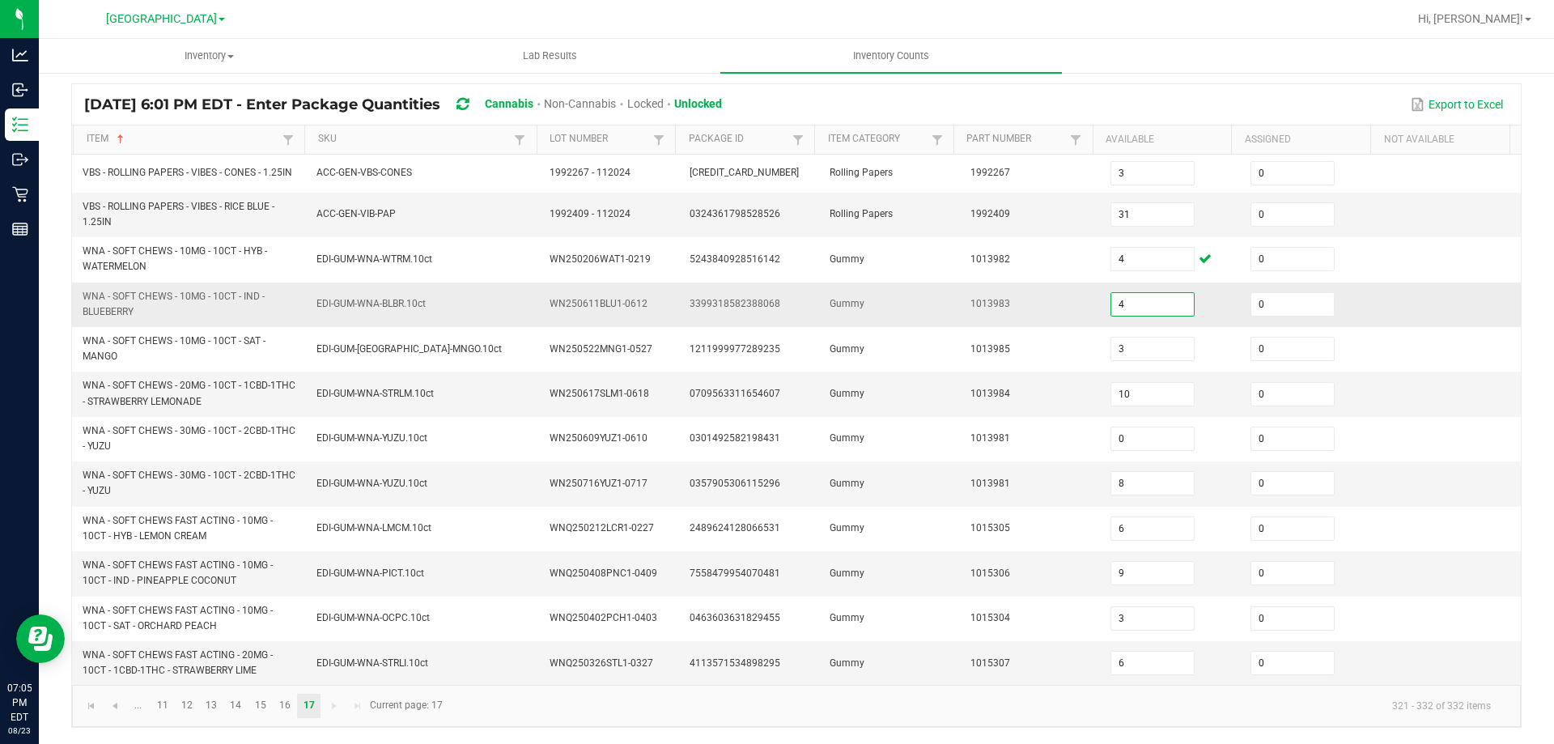
click at [1141, 303] on input "4" at bounding box center [1152, 304] width 83 height 23
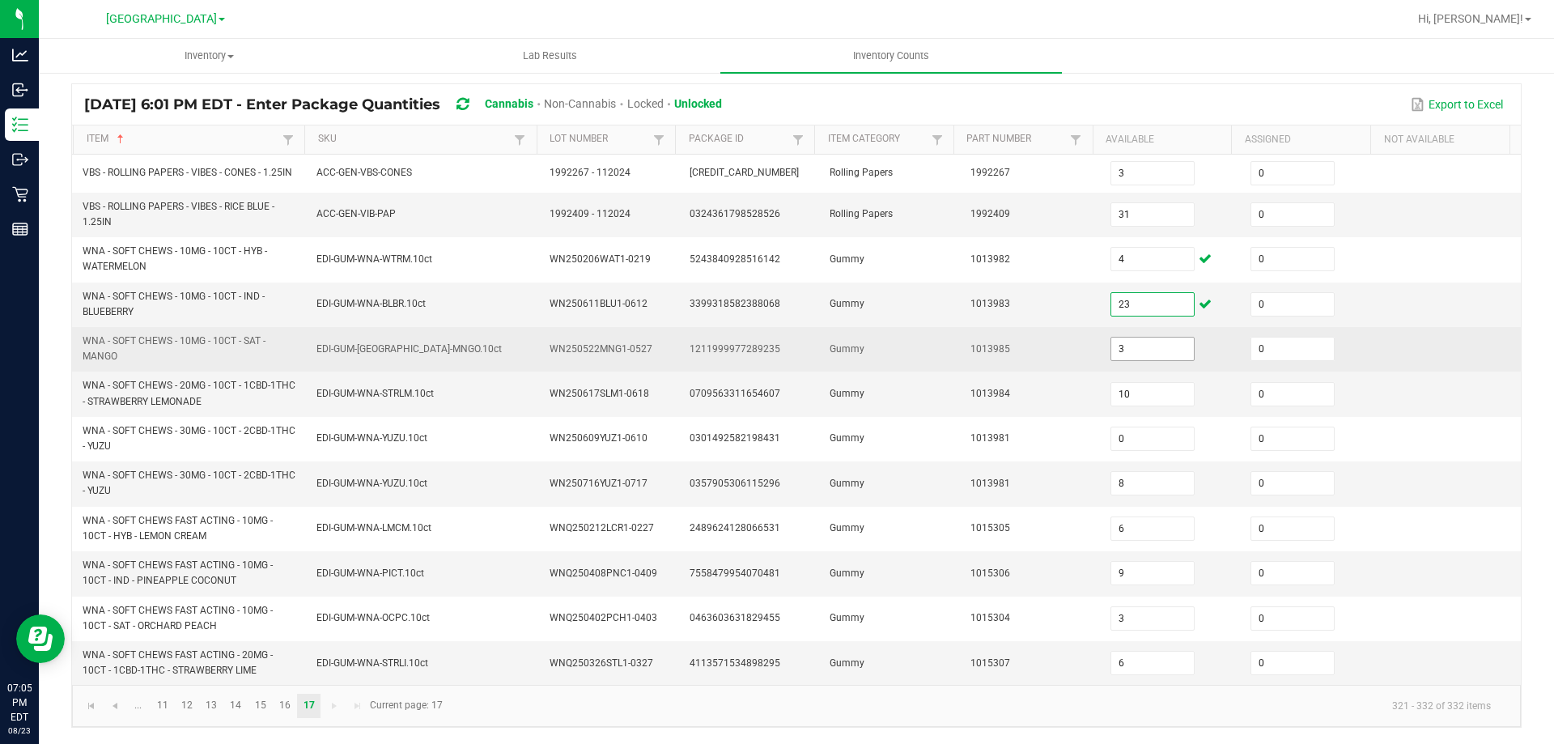
click at [1137, 341] on input "3" at bounding box center [1152, 349] width 83 height 23
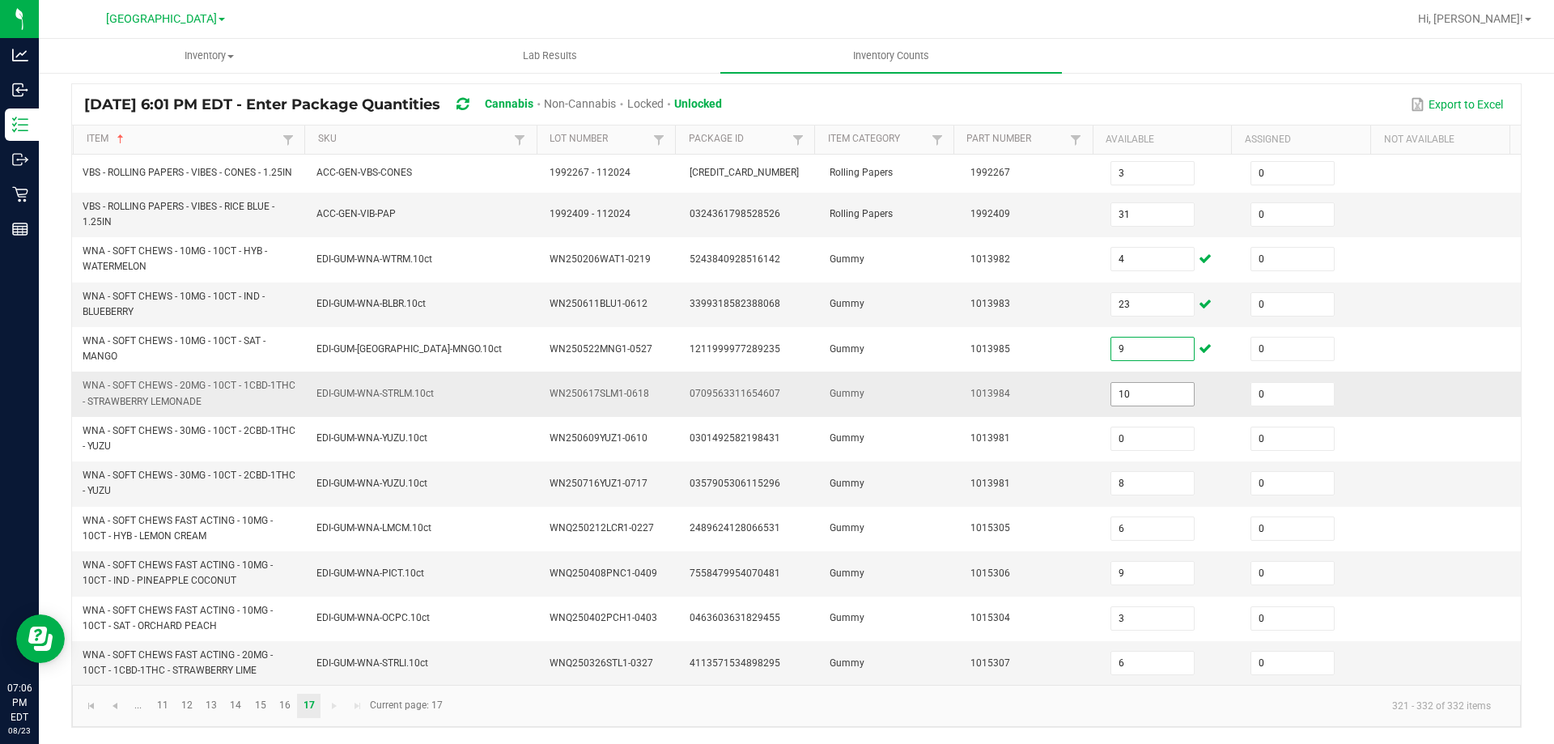
click at [1128, 397] on input "10" at bounding box center [1152, 394] width 83 height 23
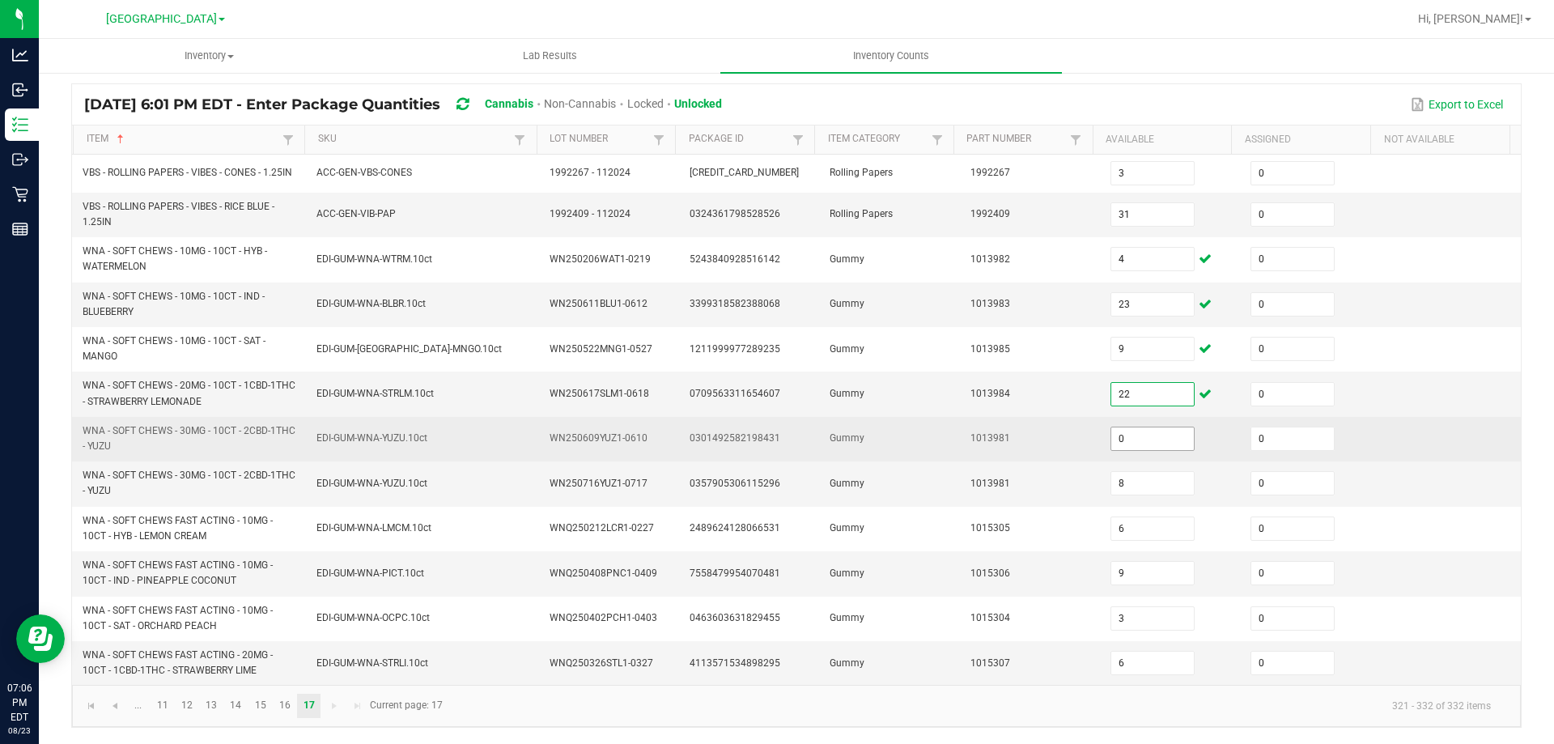
click at [1130, 439] on input "0" at bounding box center [1152, 438] width 83 height 23
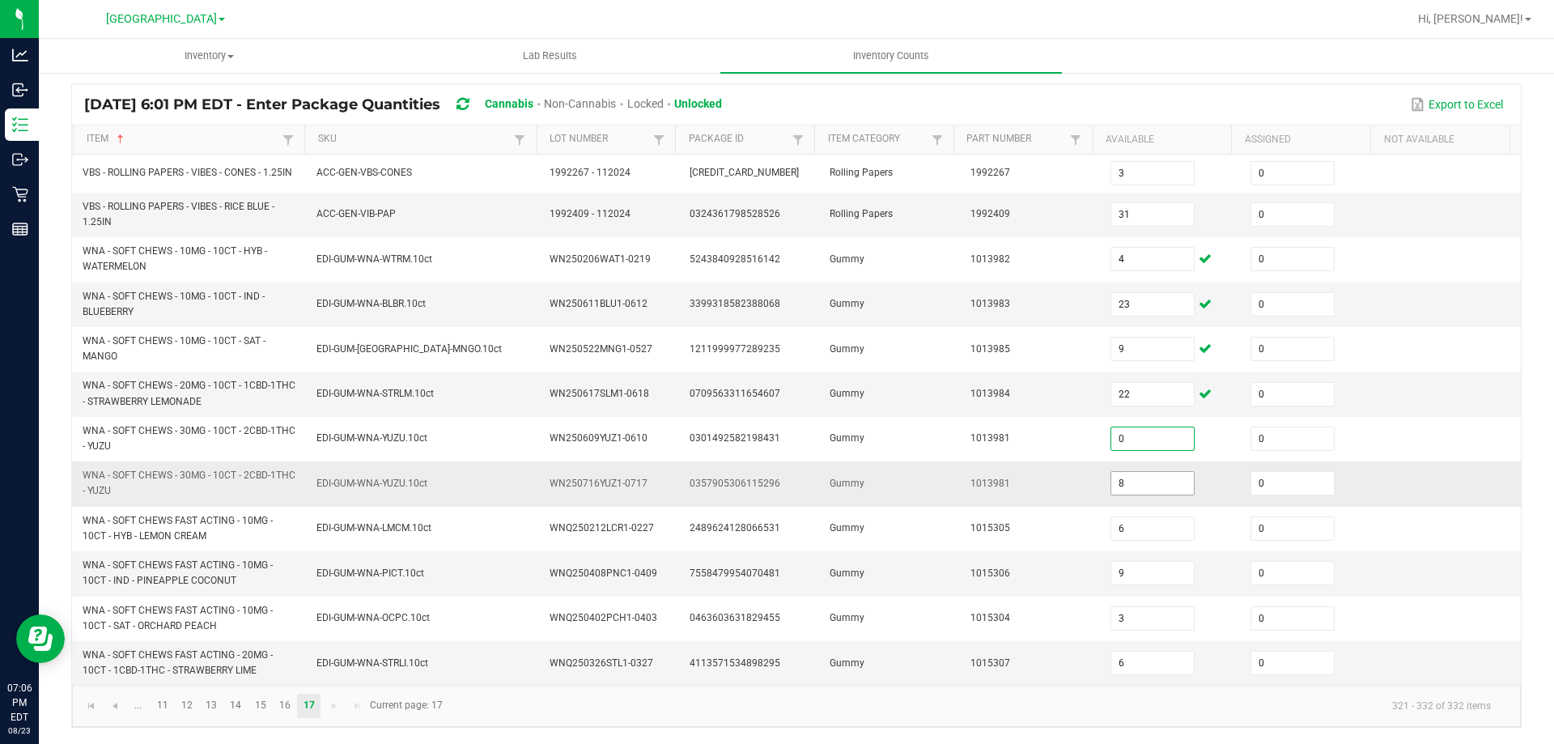
click at [1116, 483] on input "8" at bounding box center [1152, 483] width 83 height 23
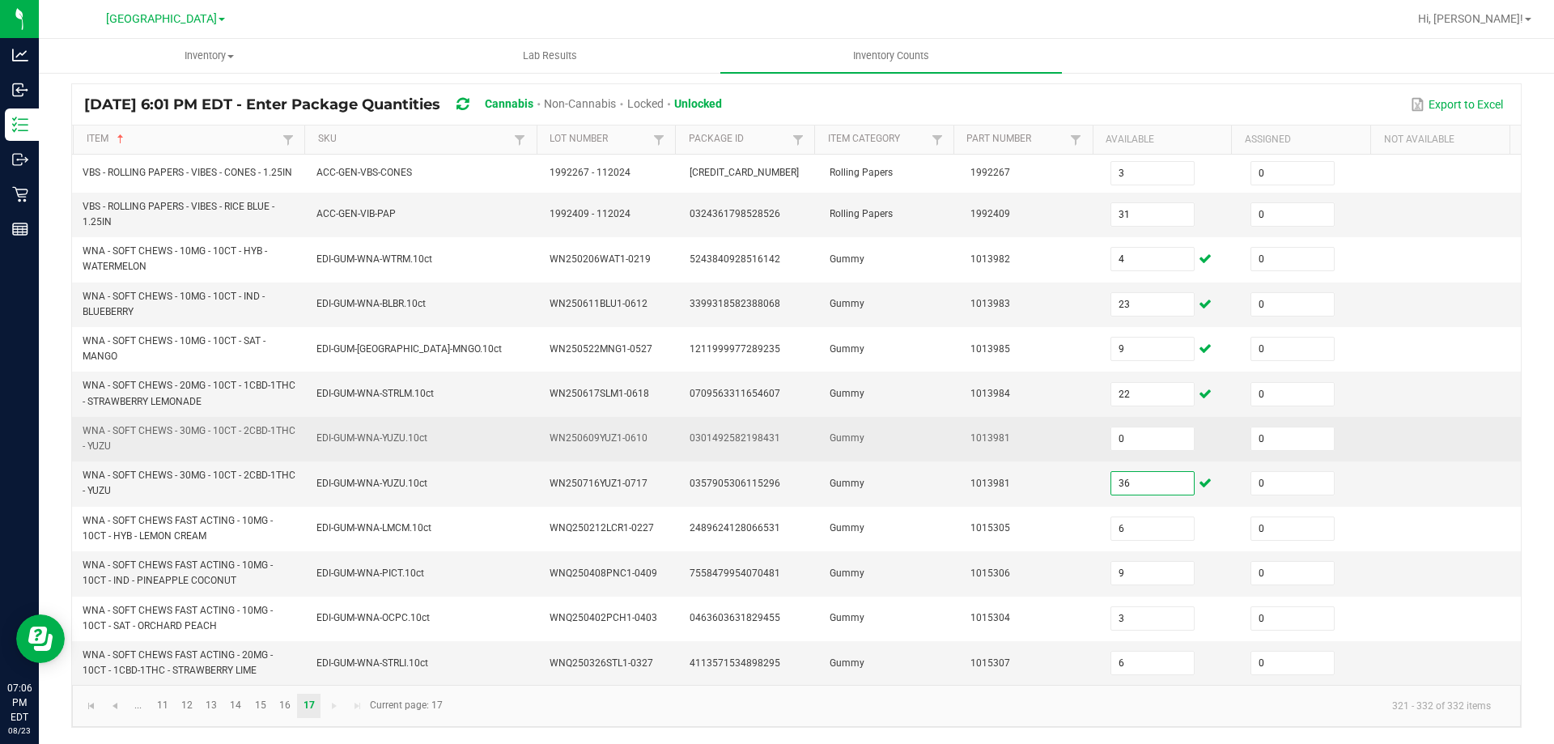
click at [703, 437] on span "0301492582198431" at bounding box center [735, 437] width 91 height 11
drag, startPoint x: 703, startPoint y: 437, endPoint x: 708, endPoint y: 444, distance: 8.6
click at [708, 444] on span "0301492582198431" at bounding box center [735, 437] width 91 height 11
click at [712, 437] on span "0301492582198431" at bounding box center [735, 437] width 91 height 11
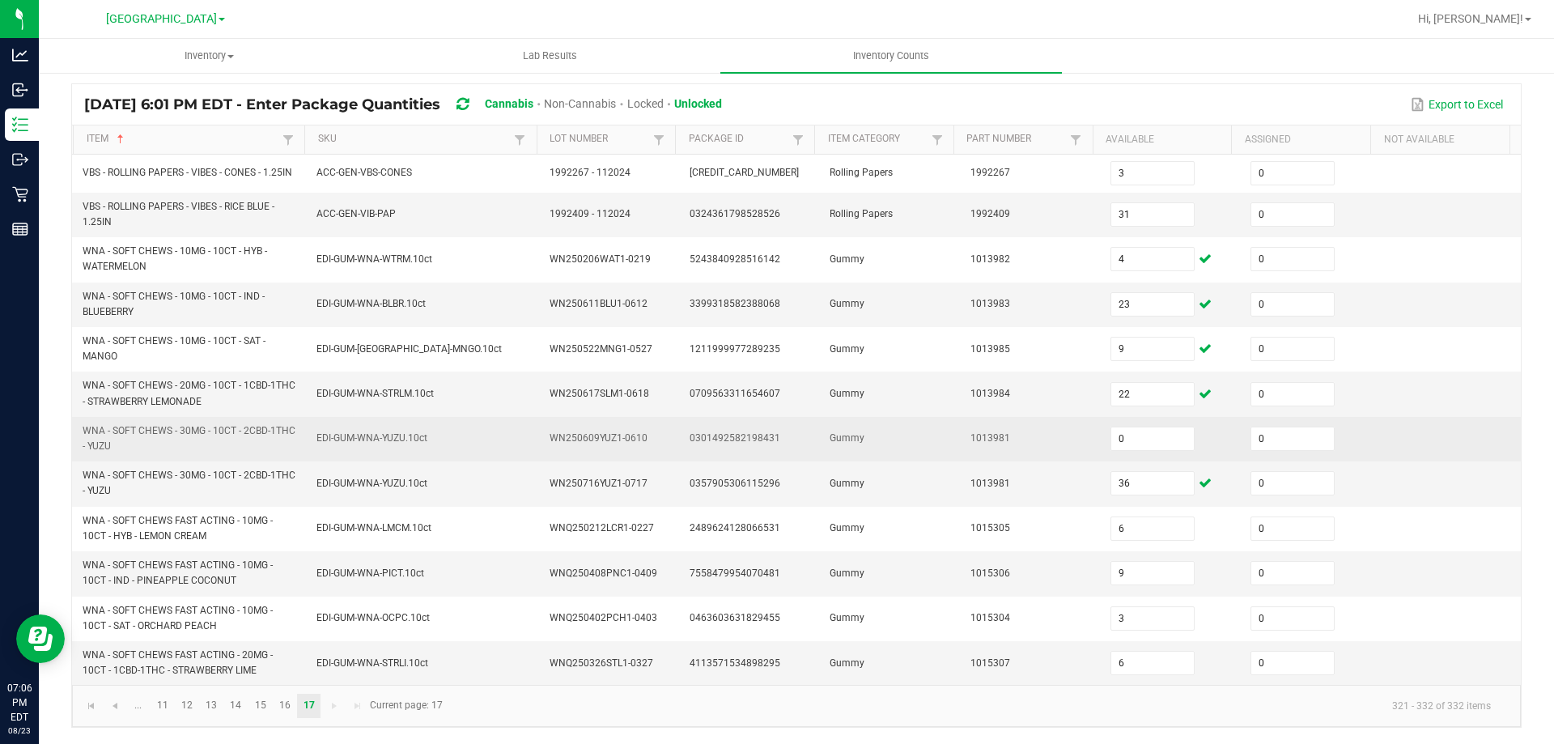
click at [712, 437] on span "0301492582198431" at bounding box center [735, 437] width 91 height 11
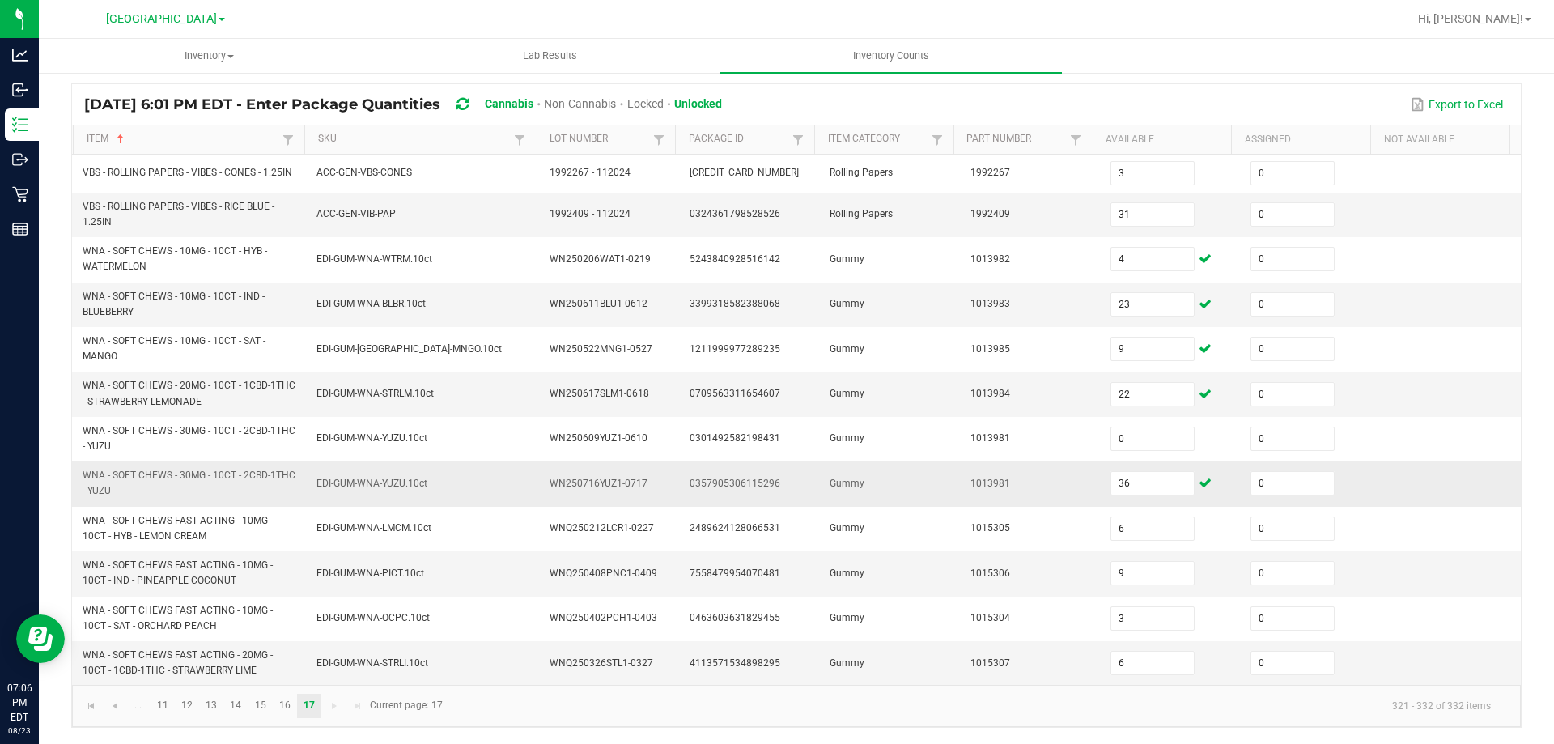
click at [716, 479] on span "0357905306115296" at bounding box center [735, 483] width 91 height 11
click at [637, 495] on td "WN250716YUZ1-0717" at bounding box center [610, 483] width 140 height 45
click at [1121, 567] on input "9" at bounding box center [1152, 573] width 83 height 23
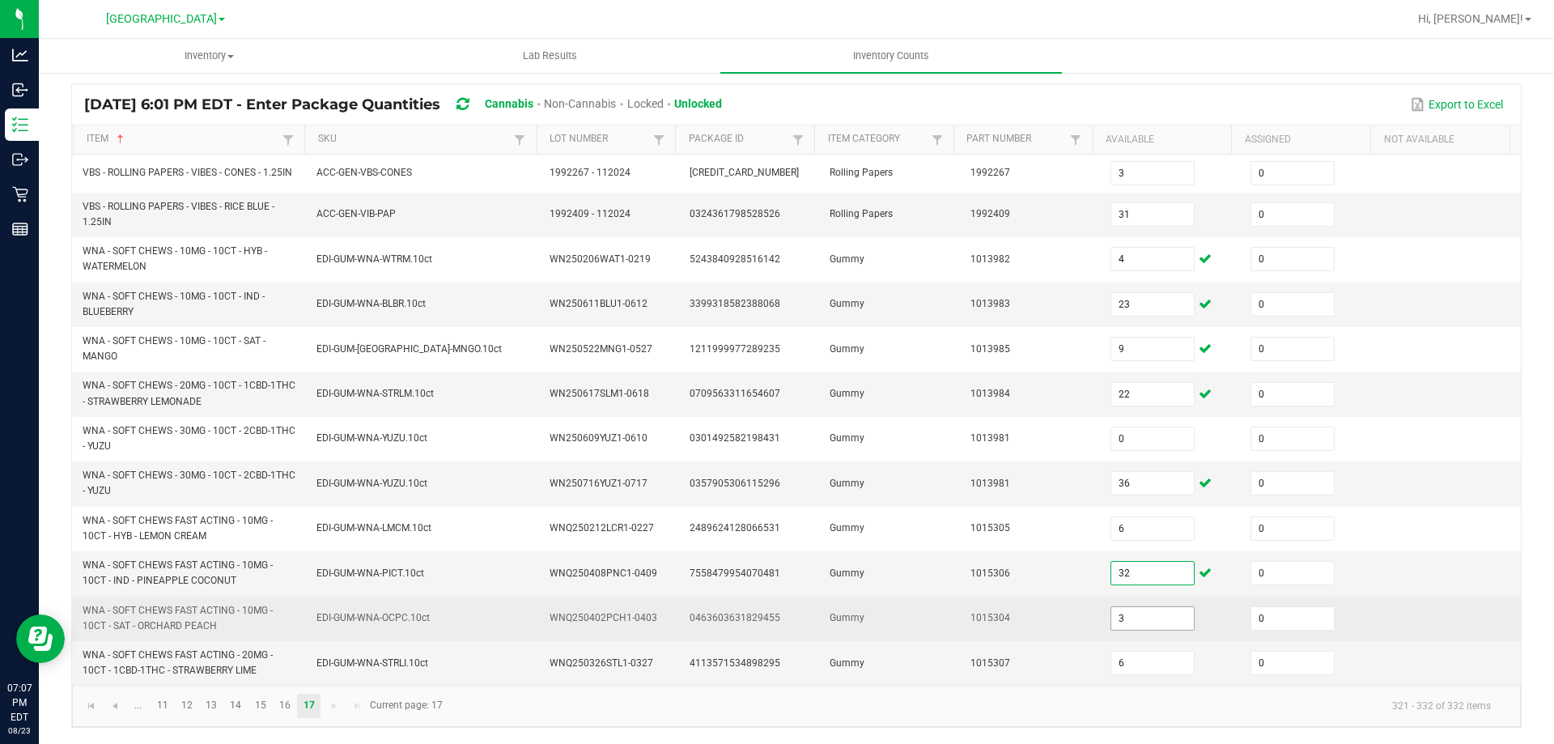
click at [1148, 624] on input "3" at bounding box center [1152, 618] width 83 height 23
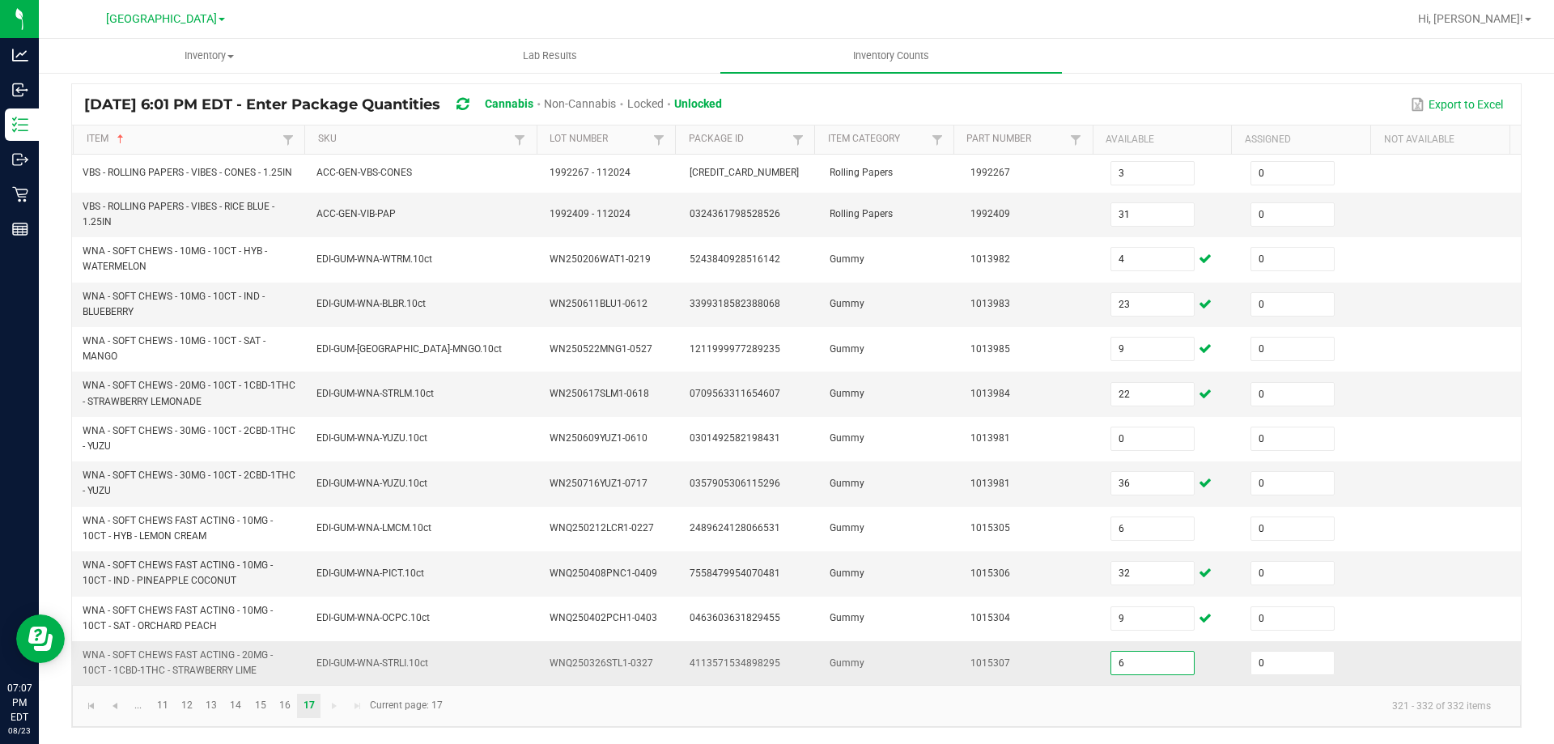
click at [1149, 652] on input "6" at bounding box center [1152, 663] width 83 height 23
click at [795, 719] on kendo-pager-info "321 - 332 of 332 items" at bounding box center [977, 705] width 1051 height 27
click at [99, 712] on link at bounding box center [90, 706] width 23 height 24
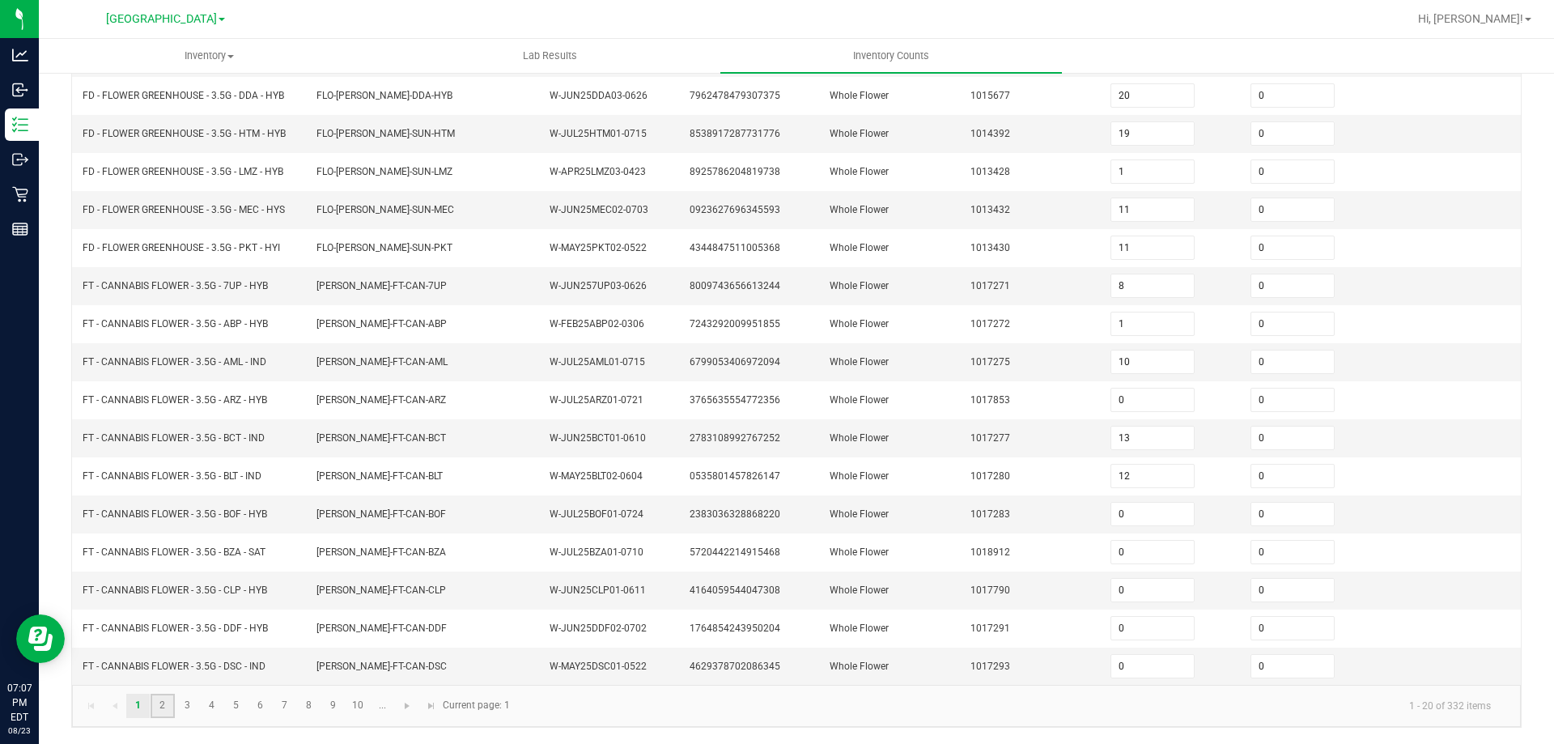
click at [174, 704] on link "2" at bounding box center [162, 706] width 23 height 24
click at [193, 707] on link "3" at bounding box center [187, 707] width 23 height 24
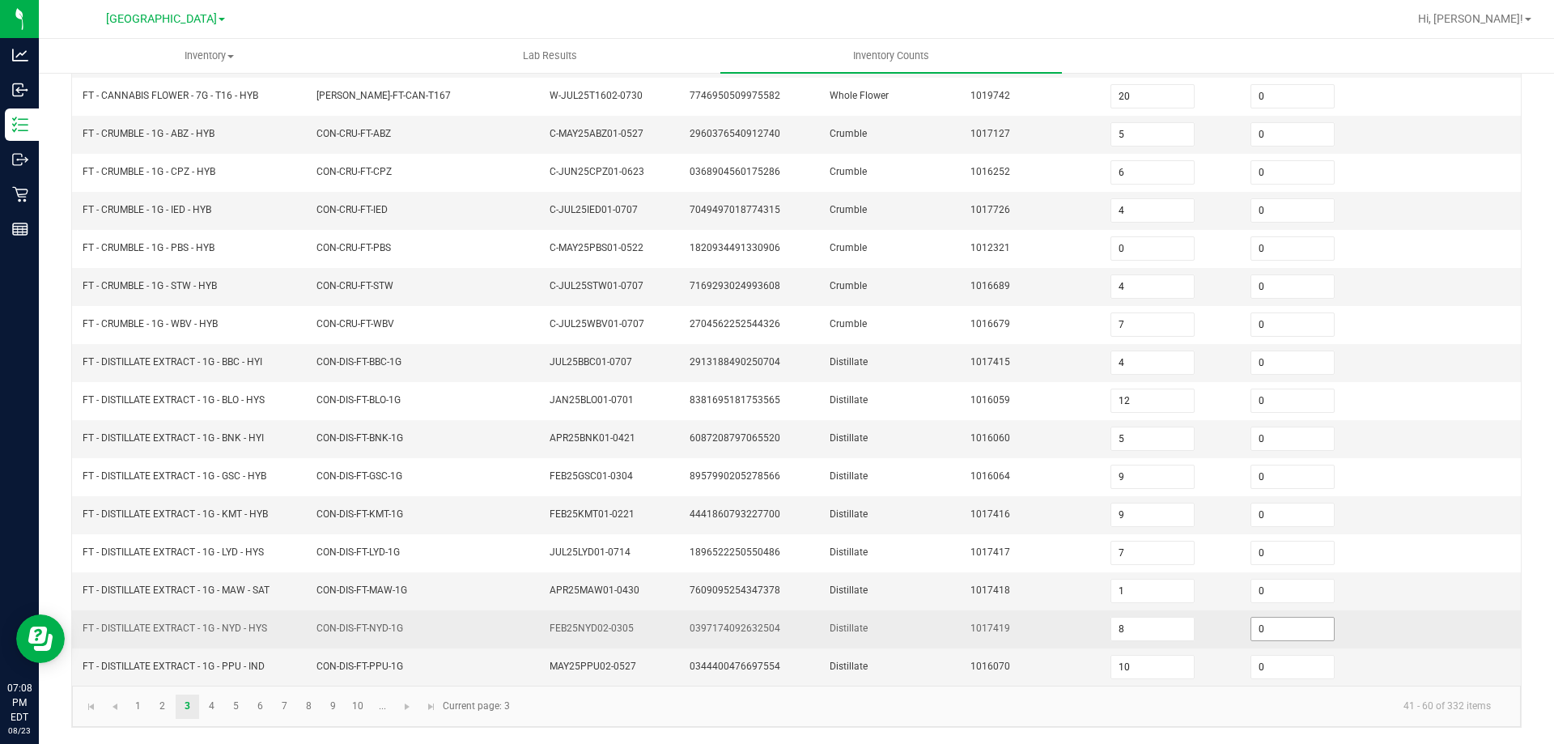
click at [1303, 630] on input "0" at bounding box center [1292, 629] width 83 height 23
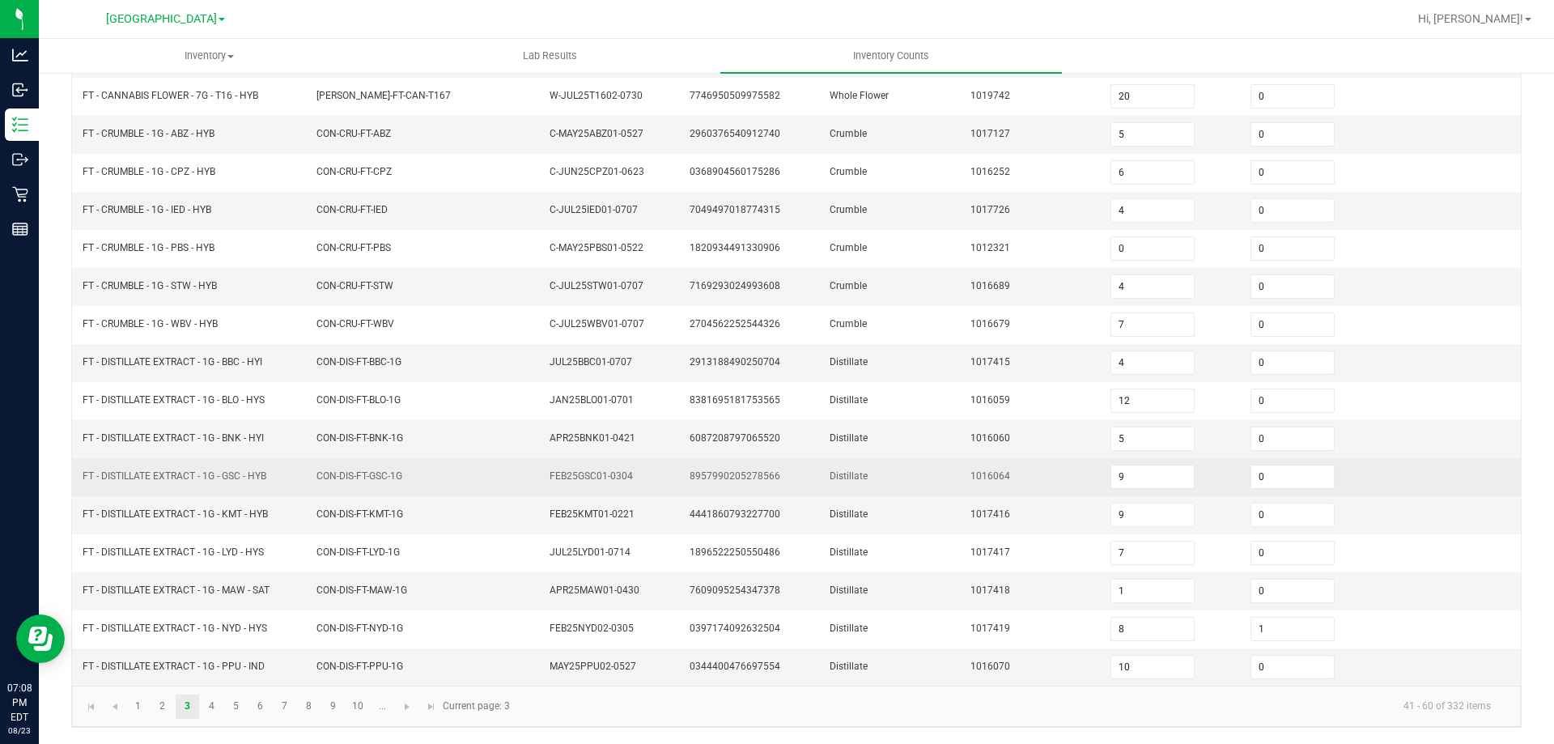
click at [820, 472] on td "Distillate" at bounding box center [890, 477] width 140 height 38
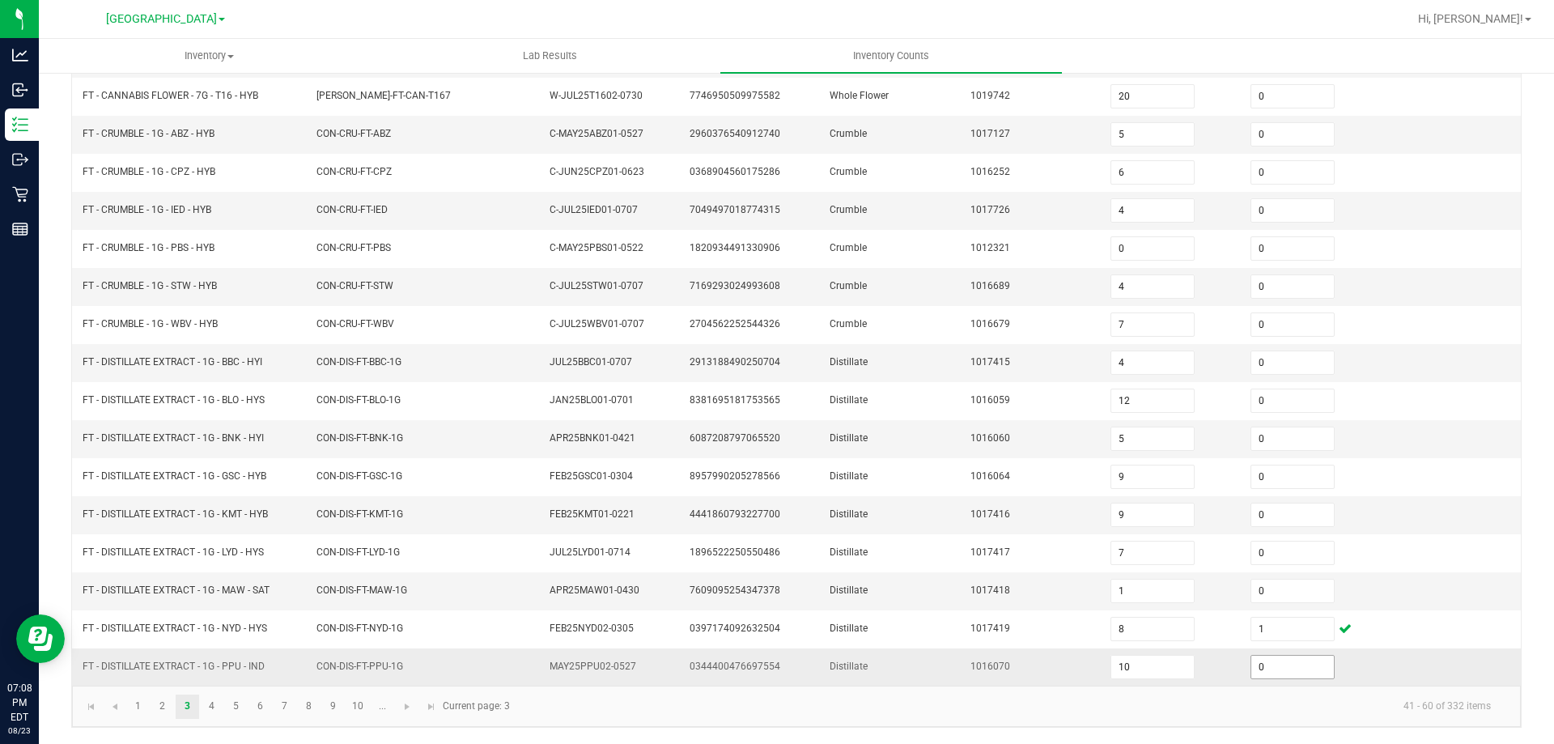
click at [1257, 659] on input "0" at bounding box center [1292, 667] width 83 height 23
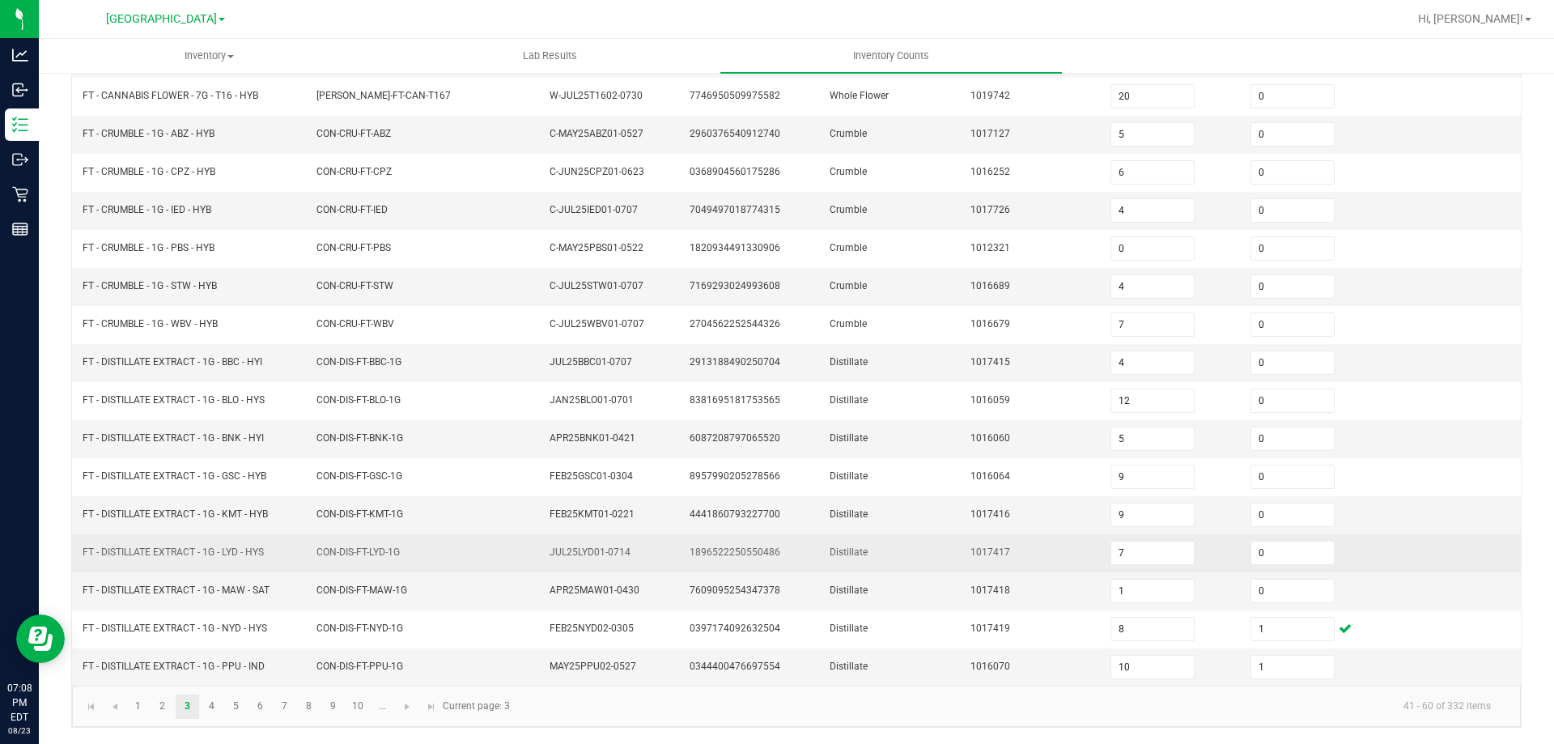
click at [912, 563] on td "Distillate" at bounding box center [890, 553] width 140 height 38
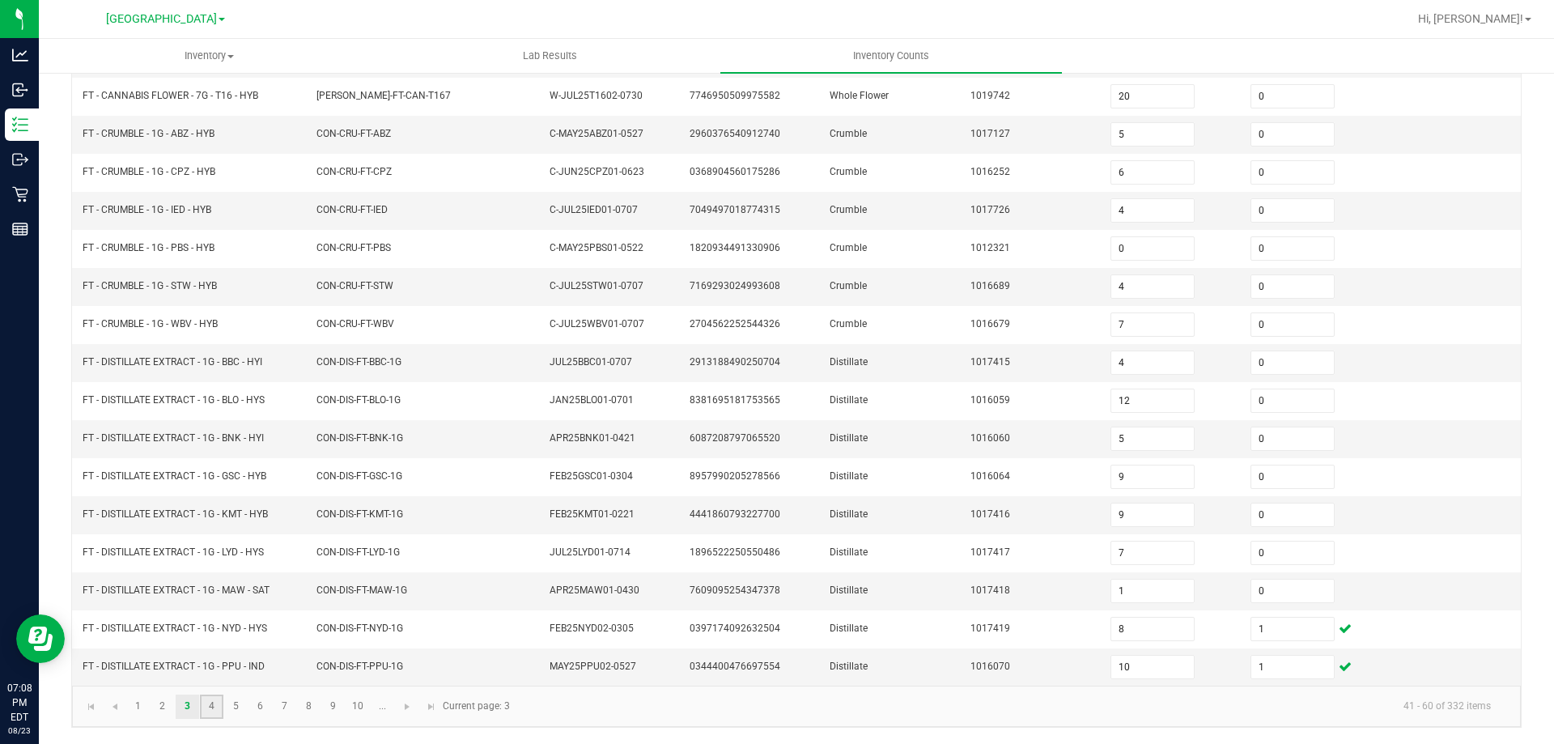
click at [210, 699] on link "4" at bounding box center [211, 707] width 23 height 24
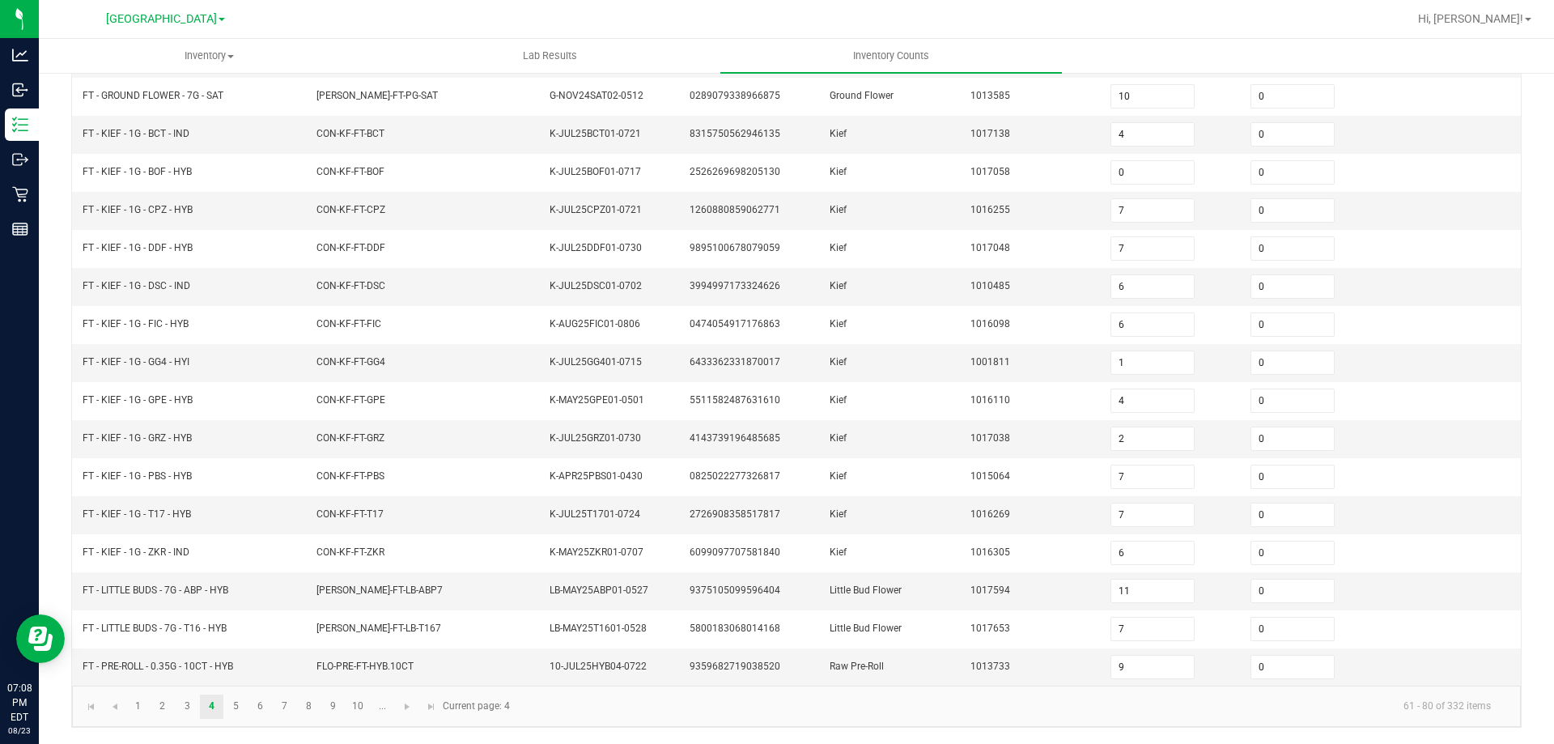
click at [185, 719] on kendo-pager "1 2 3 4 5 6 7 8 9 10 ... 61 - 80 of 332 items Current page: 4" at bounding box center [796, 706] width 1449 height 41
click at [186, 713] on link "3" at bounding box center [187, 707] width 23 height 24
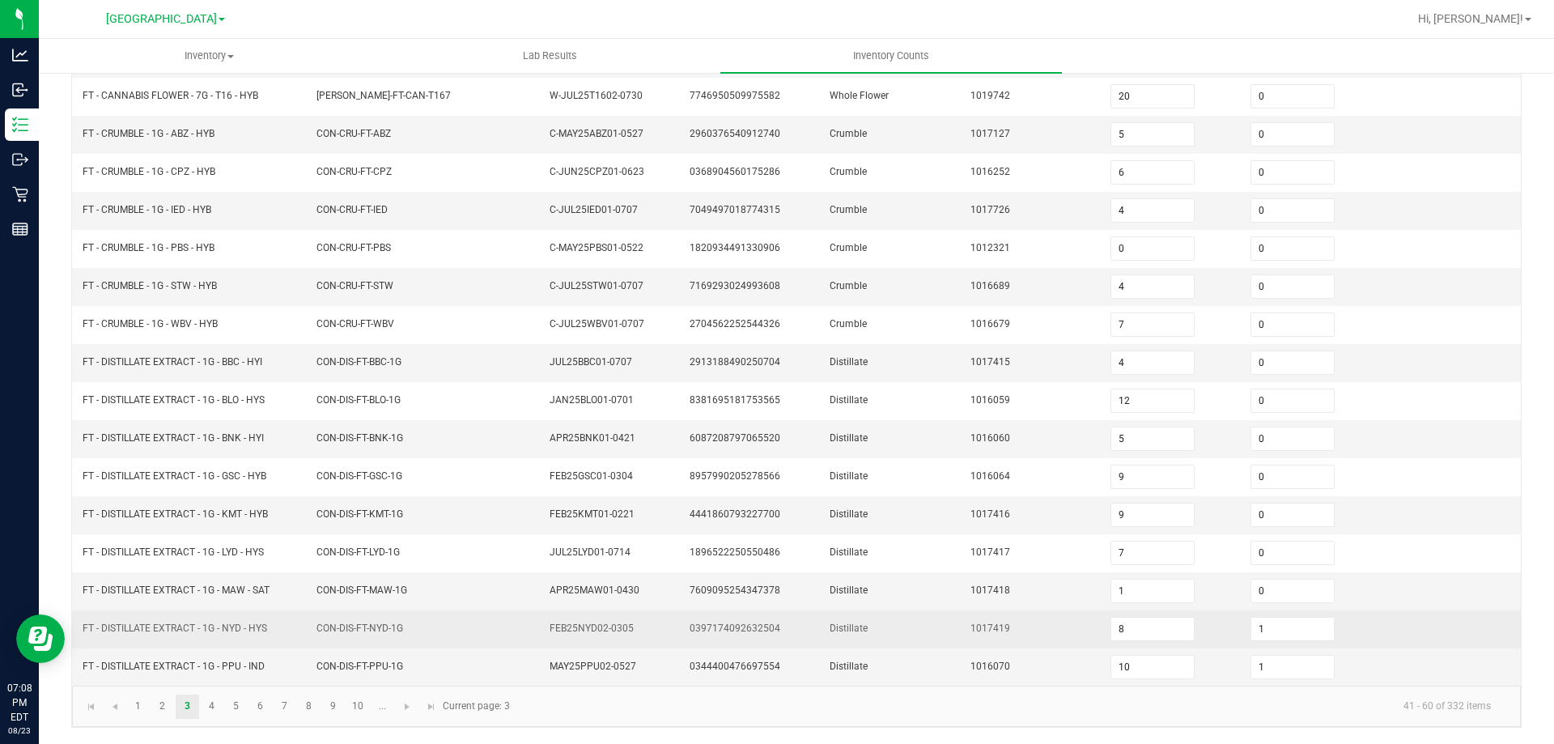
click at [486, 644] on td "CON-DIS-FT-NYD-1G" at bounding box center [424, 629] width 234 height 38
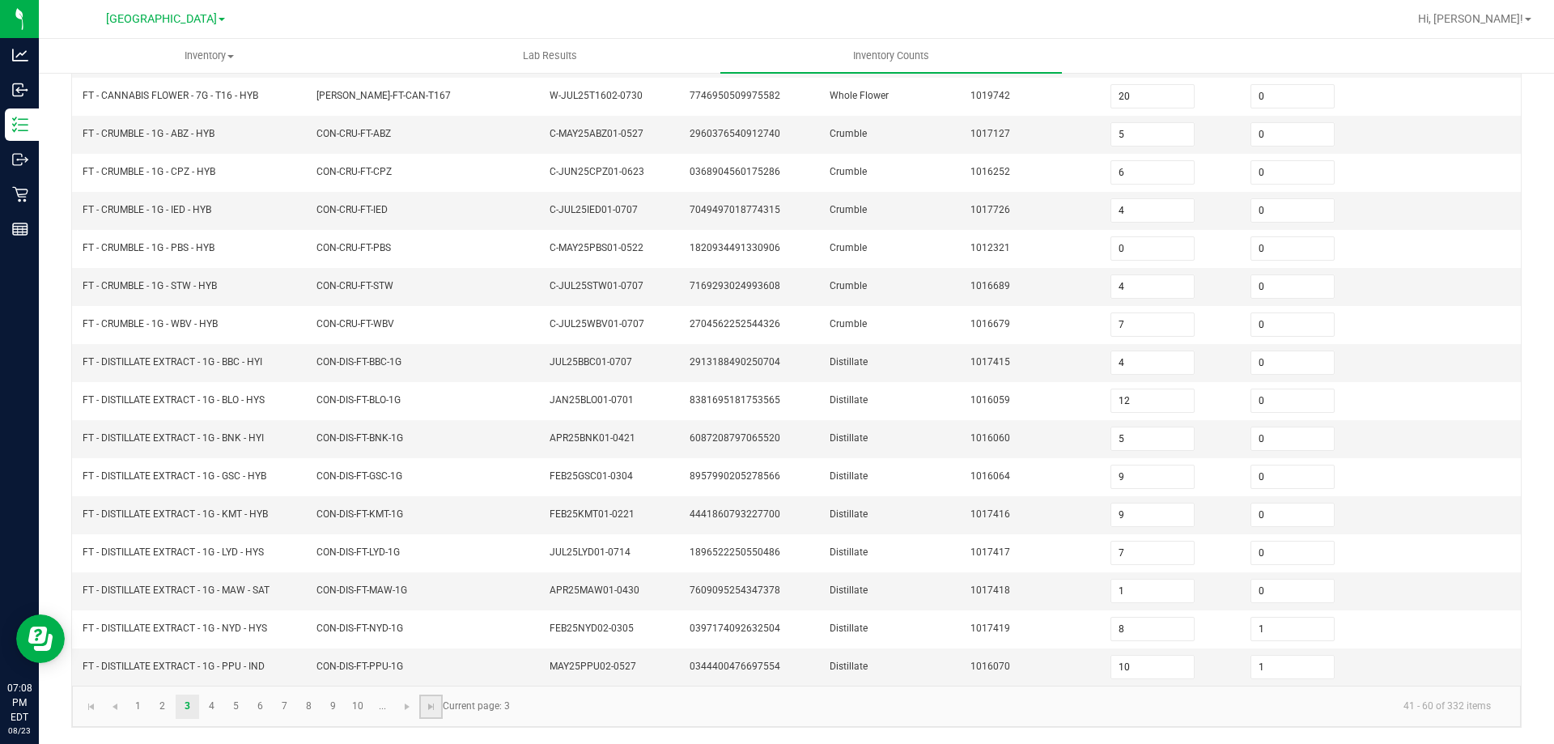
drag, startPoint x: 430, startPoint y: 696, endPoint x: 375, endPoint y: 696, distance: 55.0
click at [430, 697] on link at bounding box center [430, 707] width 23 height 24
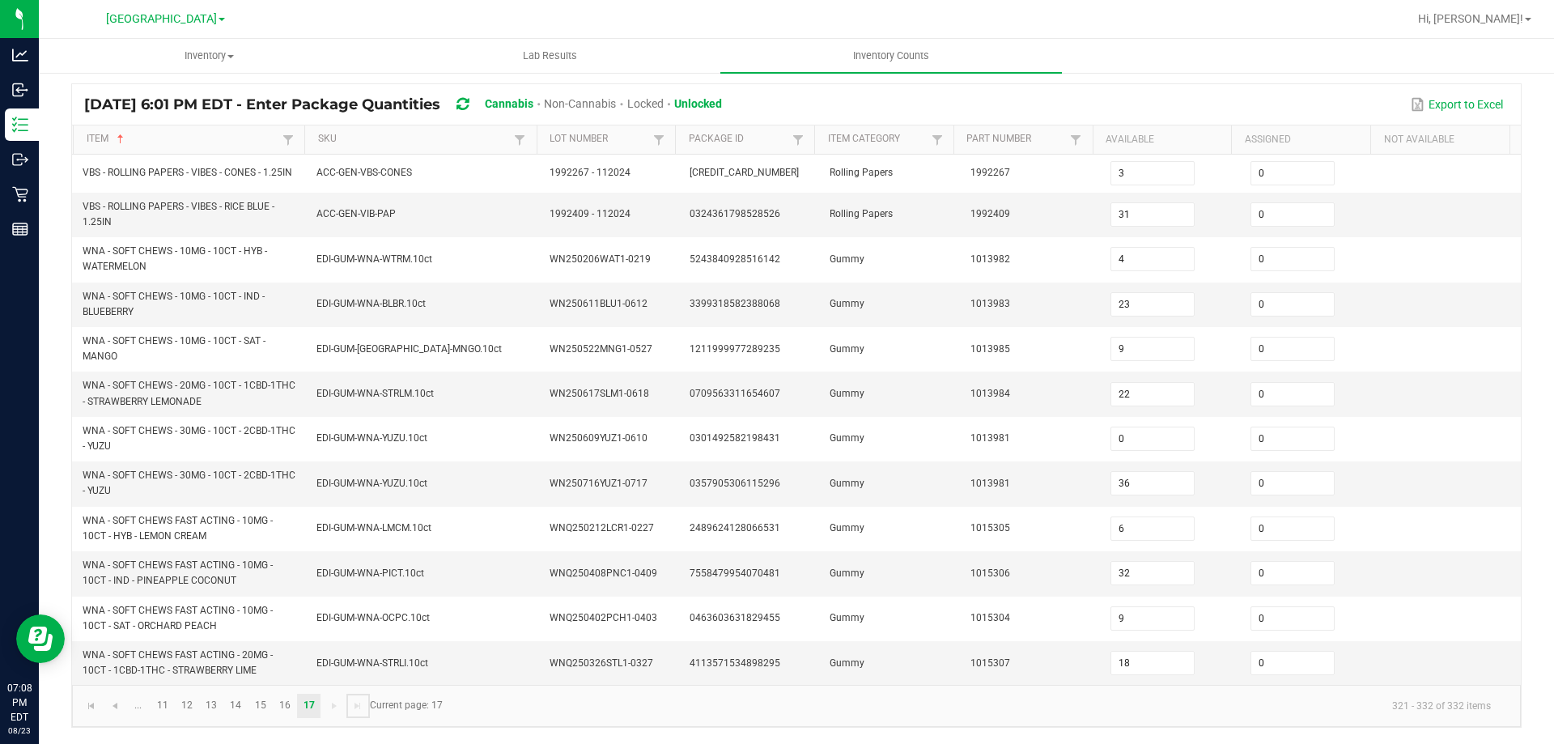
scroll to position [113, 0]
click at [238, 709] on link "14" at bounding box center [235, 706] width 23 height 24
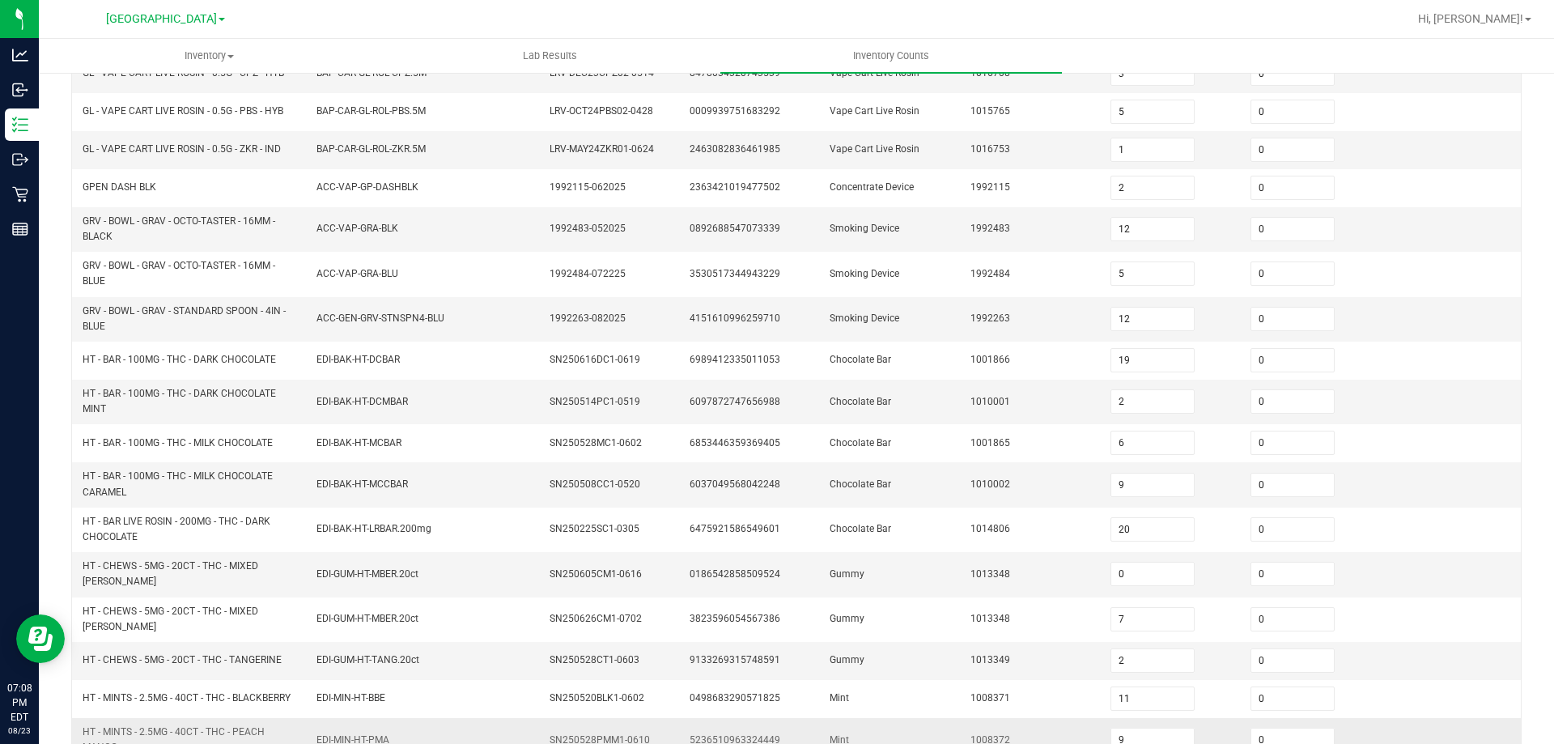
scroll to position [384, 0]
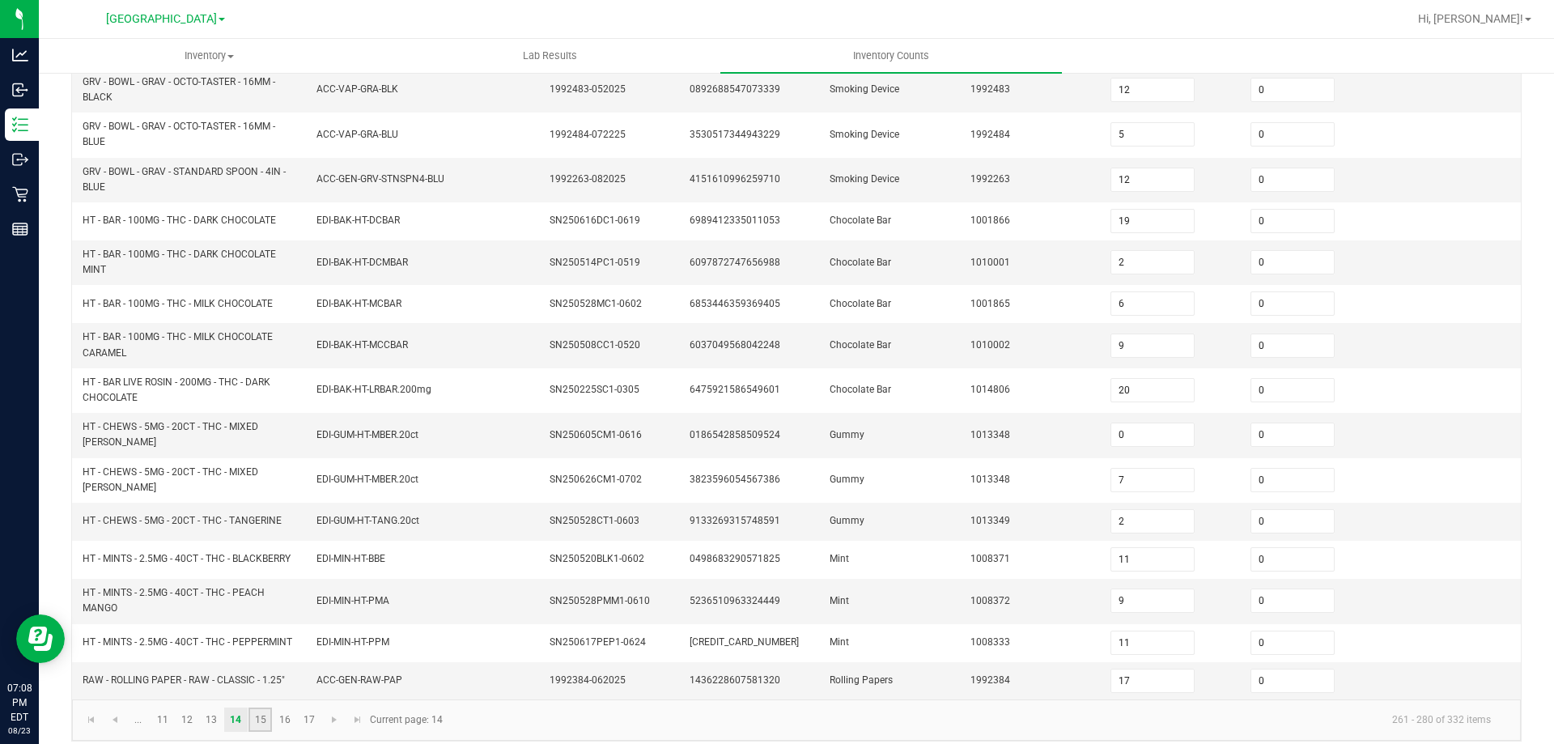
click at [262, 717] on link "15" at bounding box center [260, 719] width 23 height 24
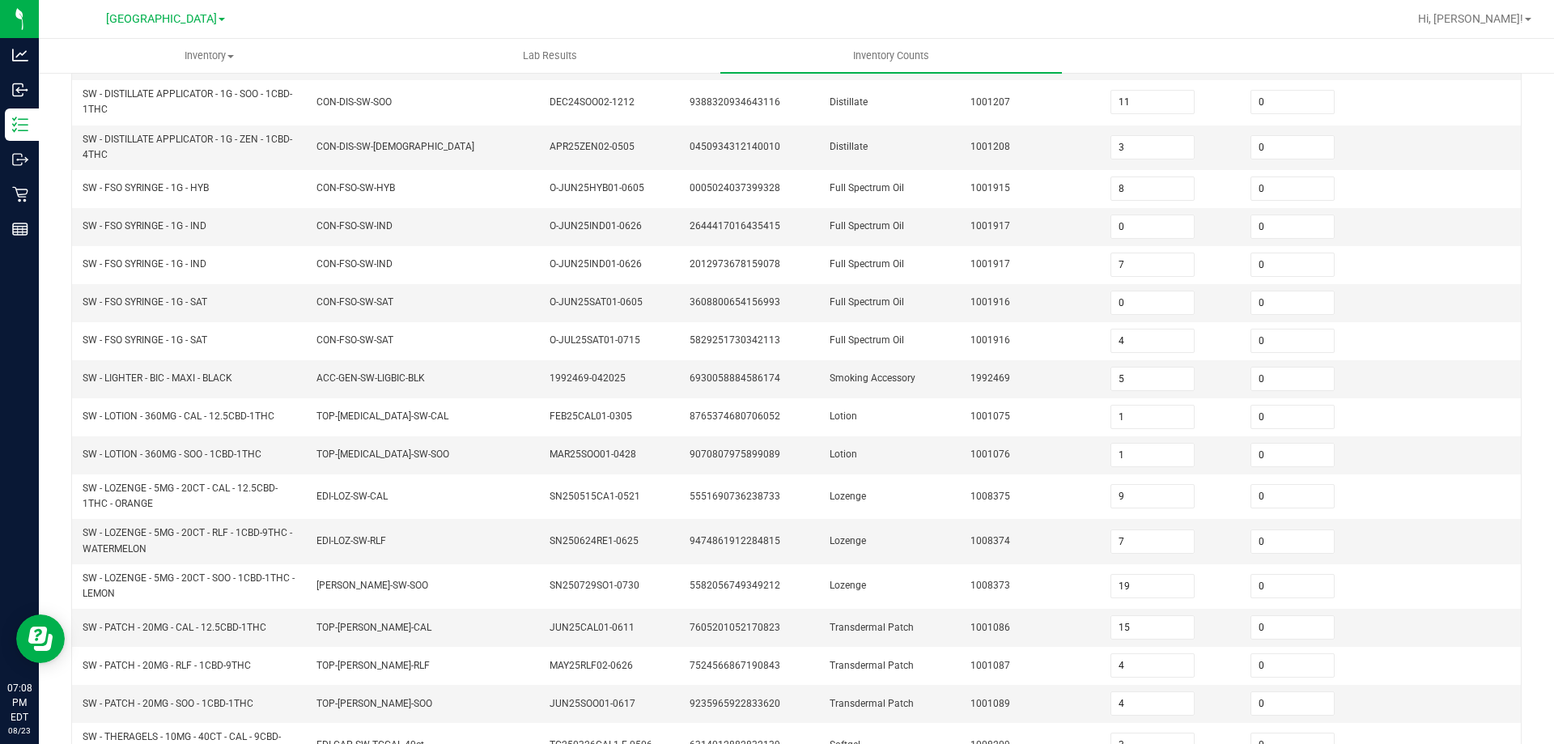
scroll to position [141, 0]
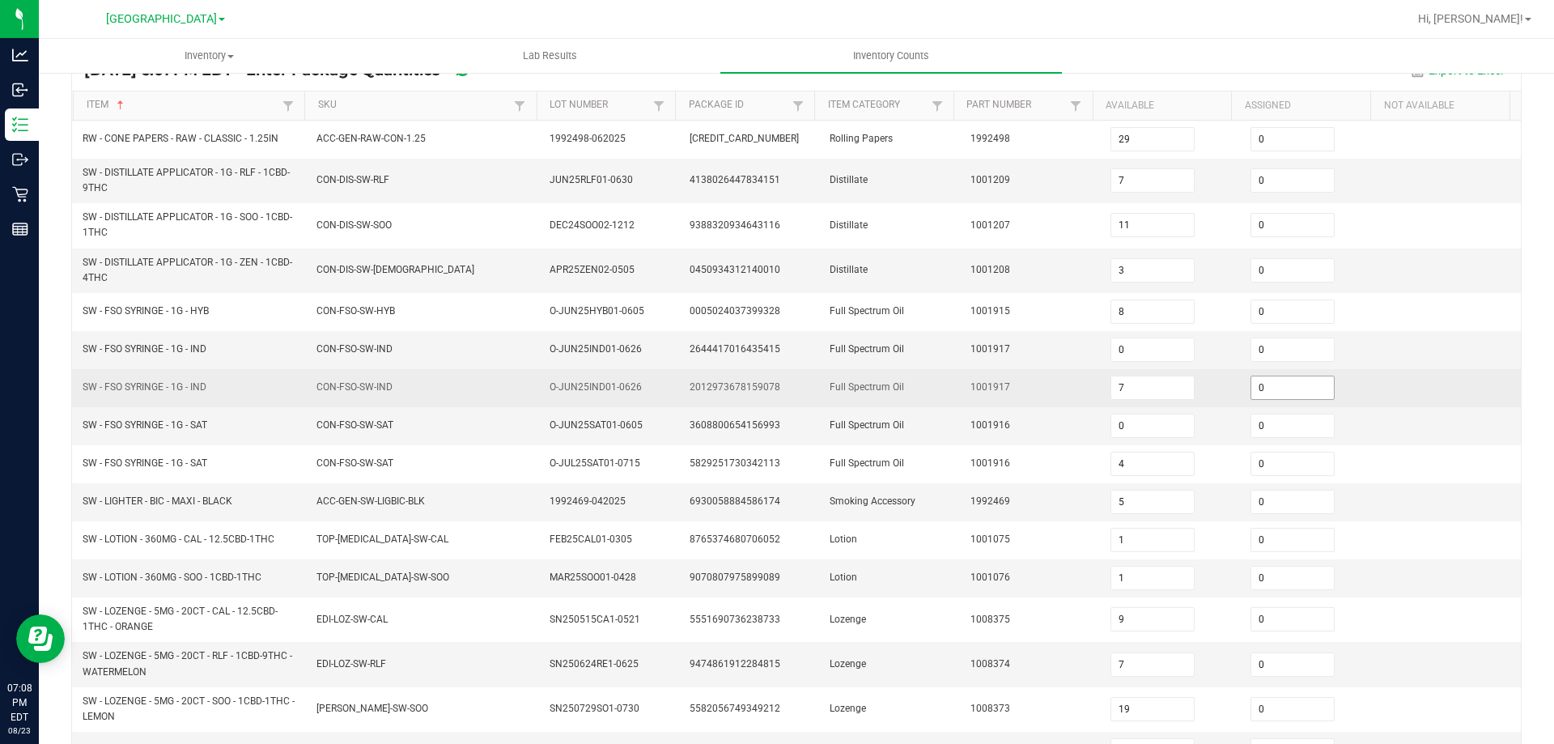
drag, startPoint x: 1258, startPoint y: 383, endPoint x: 1250, endPoint y: 386, distance: 8.7
click at [1258, 382] on input "0" at bounding box center [1292, 387] width 83 height 23
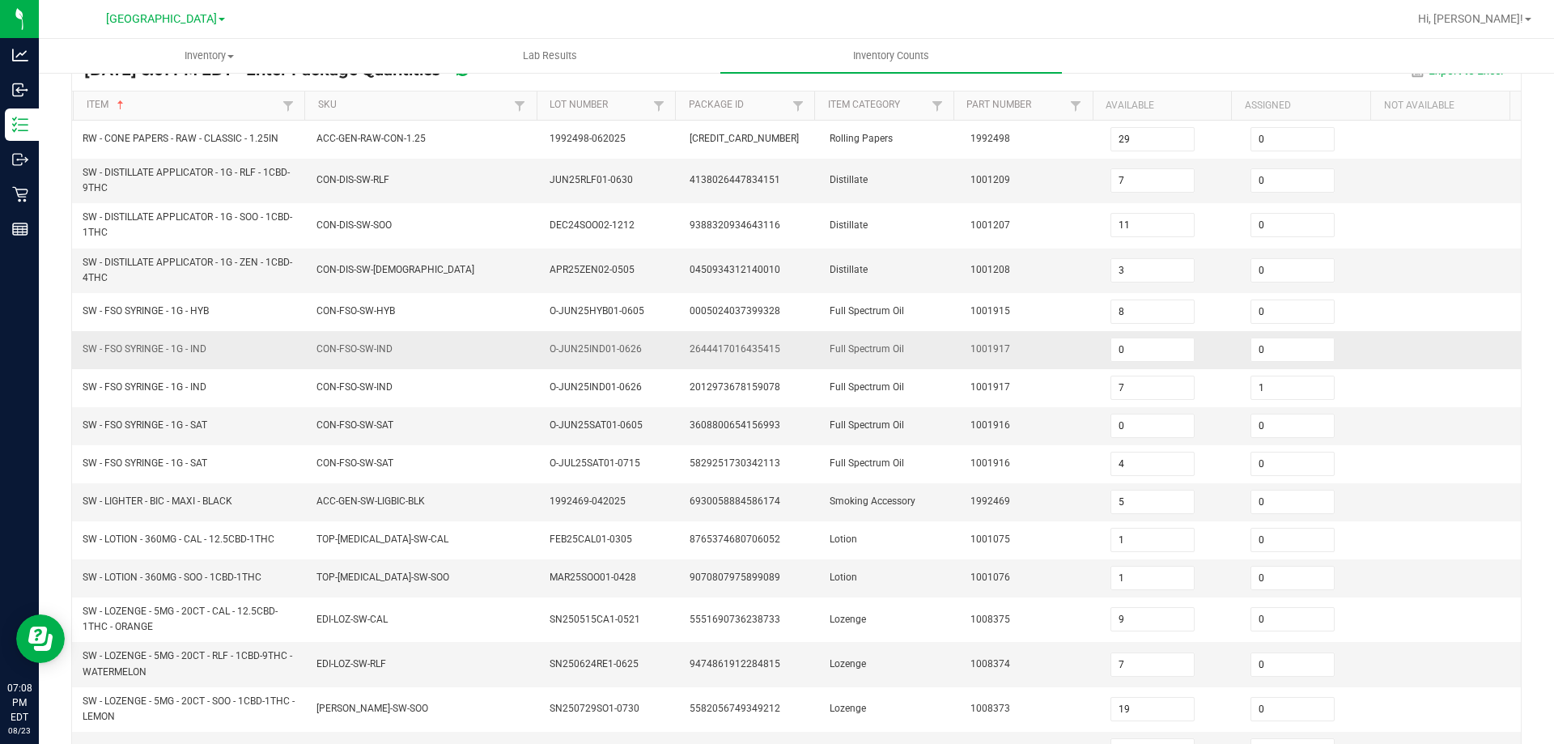
click at [1075, 363] on td "1001917" at bounding box center [1031, 350] width 140 height 38
click at [186, 491] on td "SW - LIGHTER - BIC - MAXI - BLACK" at bounding box center [190, 502] width 234 height 38
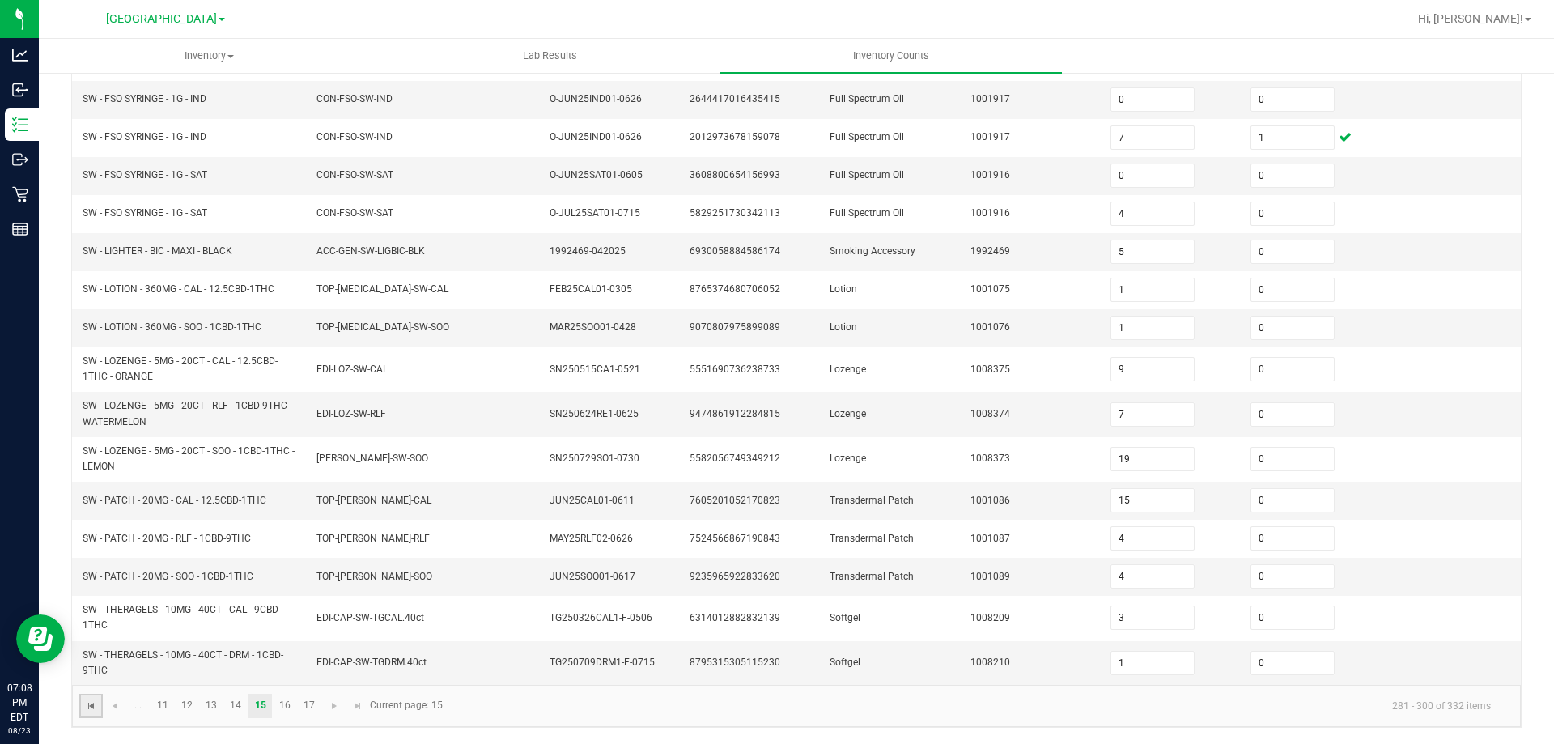
click at [90, 711] on span "Go to the first page" at bounding box center [91, 705] width 13 height 13
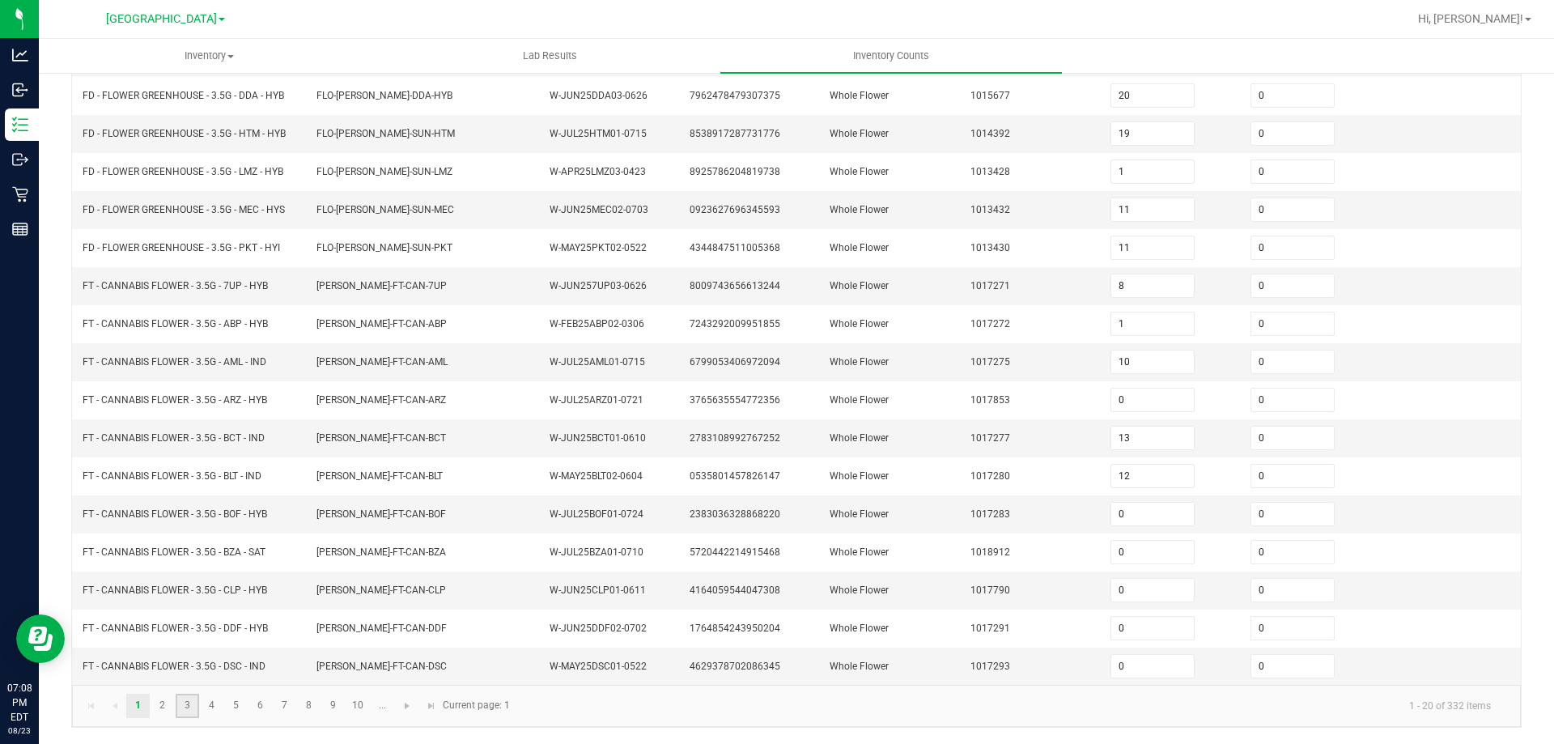
click at [187, 712] on link "3" at bounding box center [187, 706] width 23 height 24
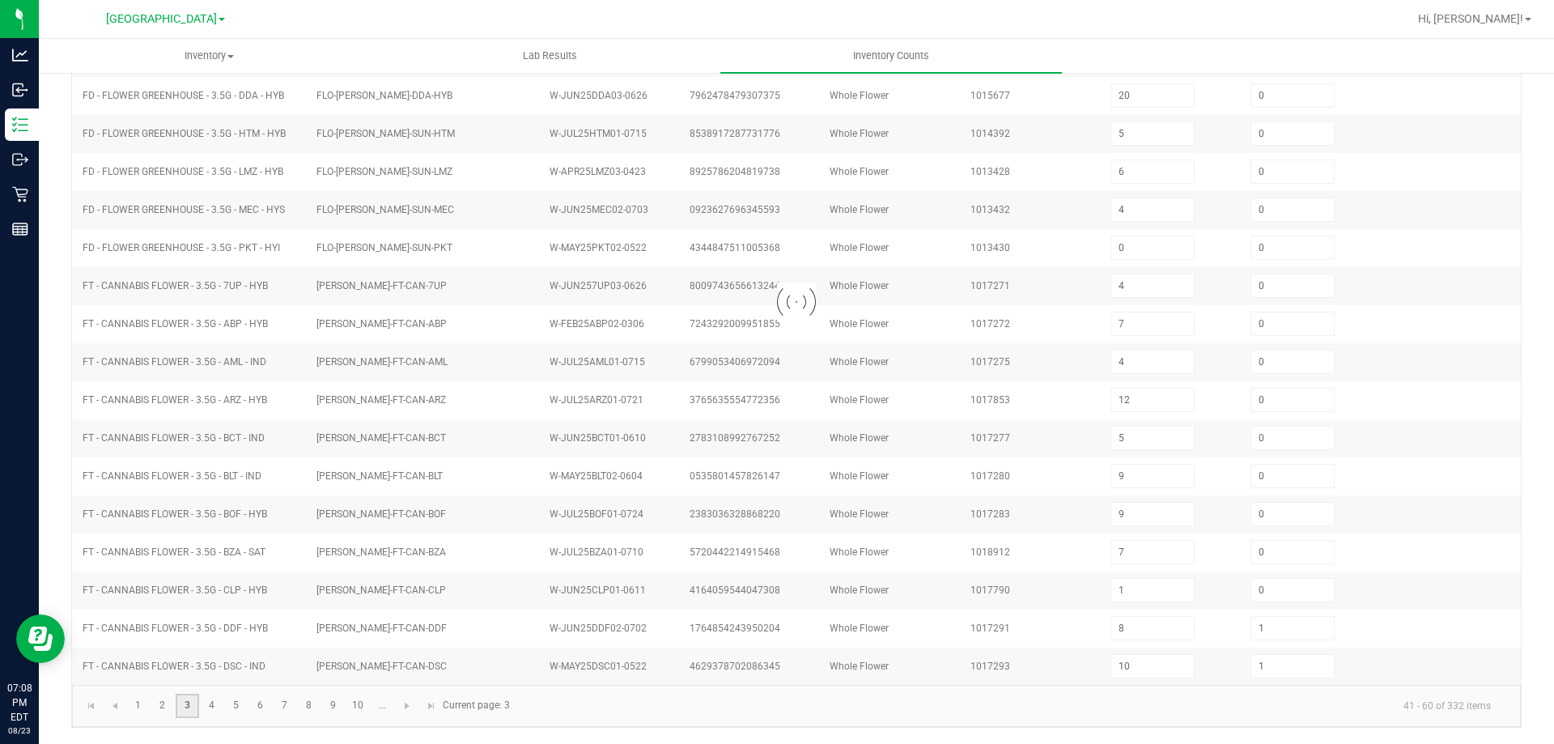
scroll to position [336, 0]
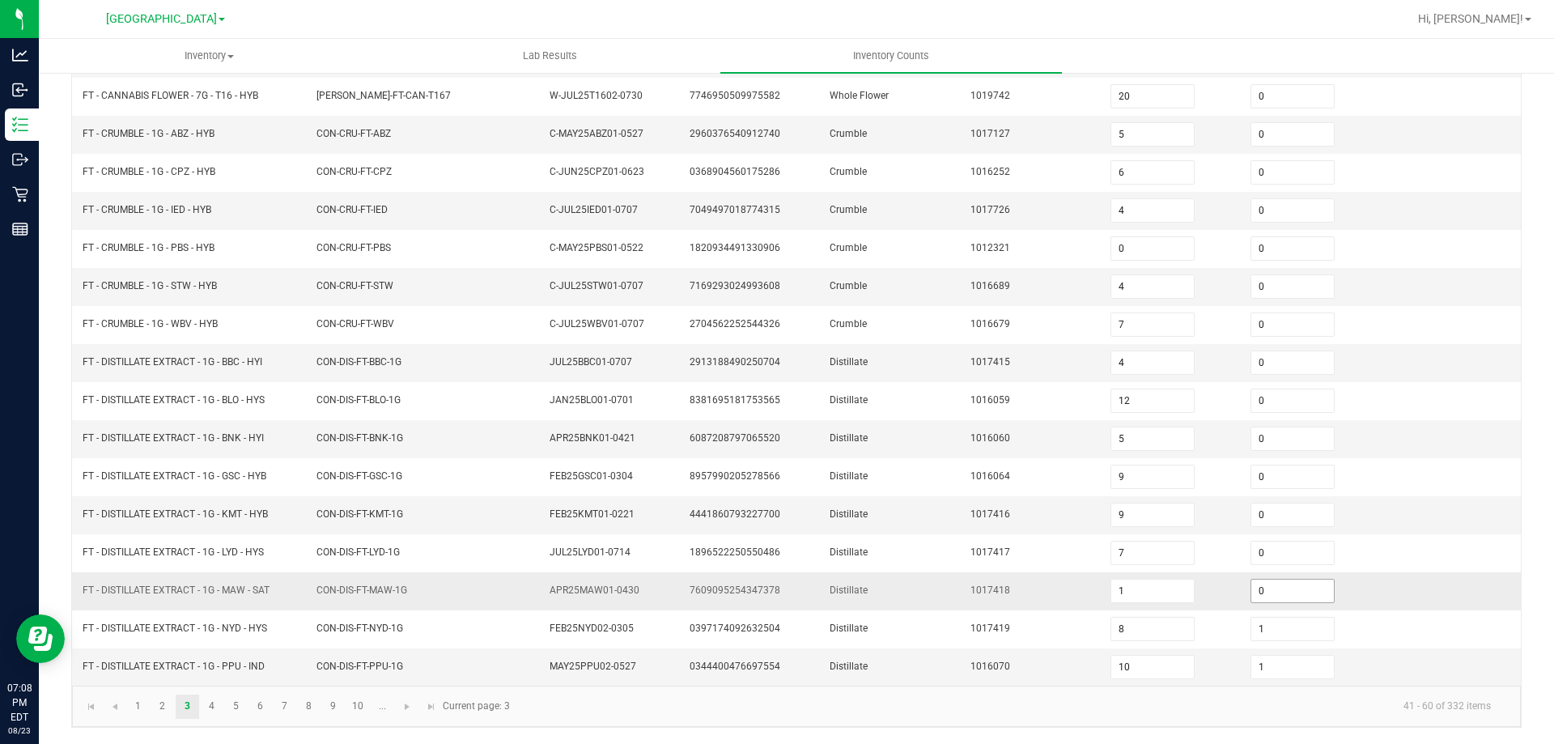
click at [1258, 589] on input "0" at bounding box center [1292, 591] width 83 height 23
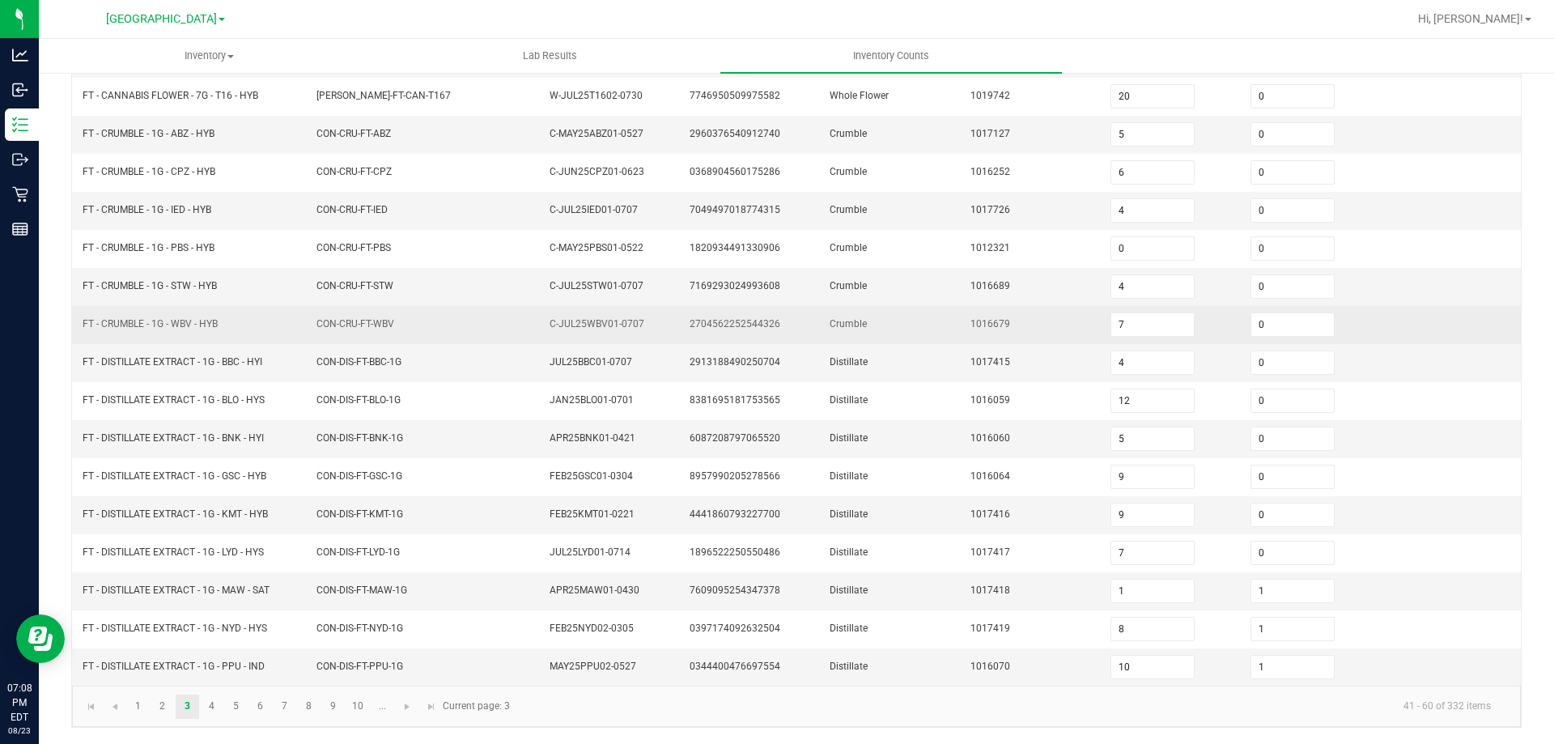
drag, startPoint x: 1031, startPoint y: 537, endPoint x: 677, endPoint y: 317, distance: 416.9
click at [1031, 537] on td "1017417" at bounding box center [1031, 553] width 140 height 38
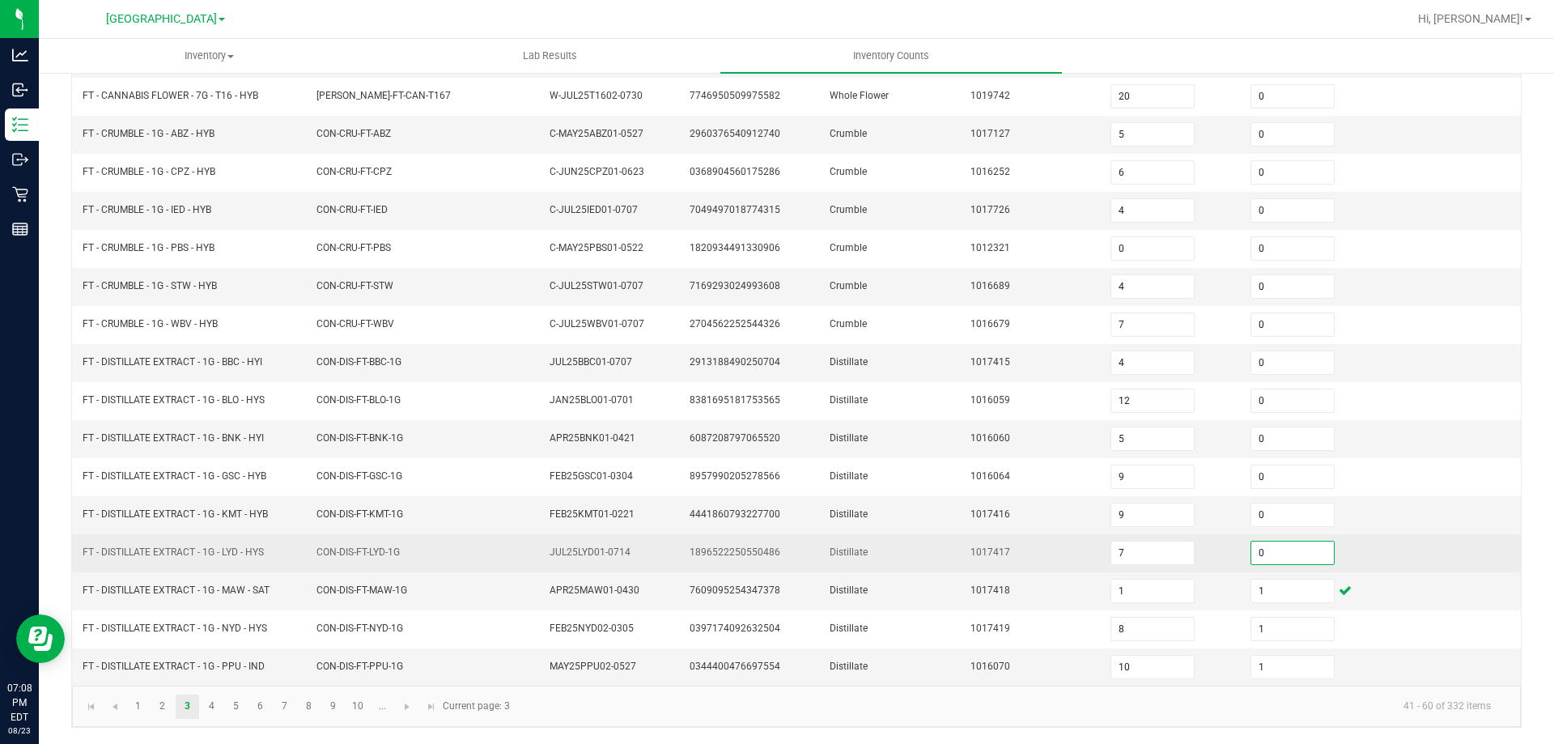
click at [1305, 550] on input "0" at bounding box center [1292, 553] width 83 height 23
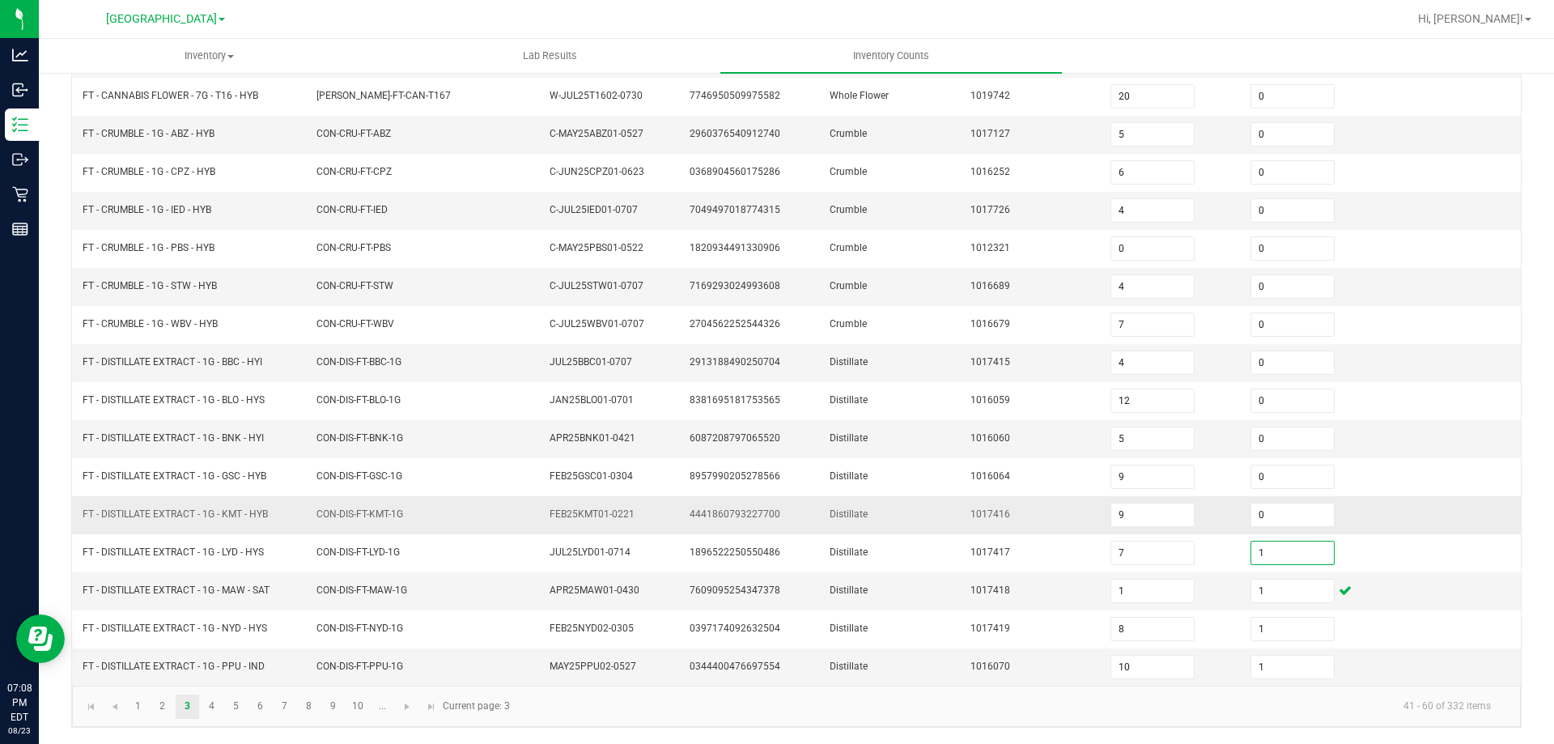
click at [961, 504] on td "1017416" at bounding box center [1031, 515] width 140 height 38
click at [426, 707] on span "Go to the last page" at bounding box center [431, 706] width 13 height 13
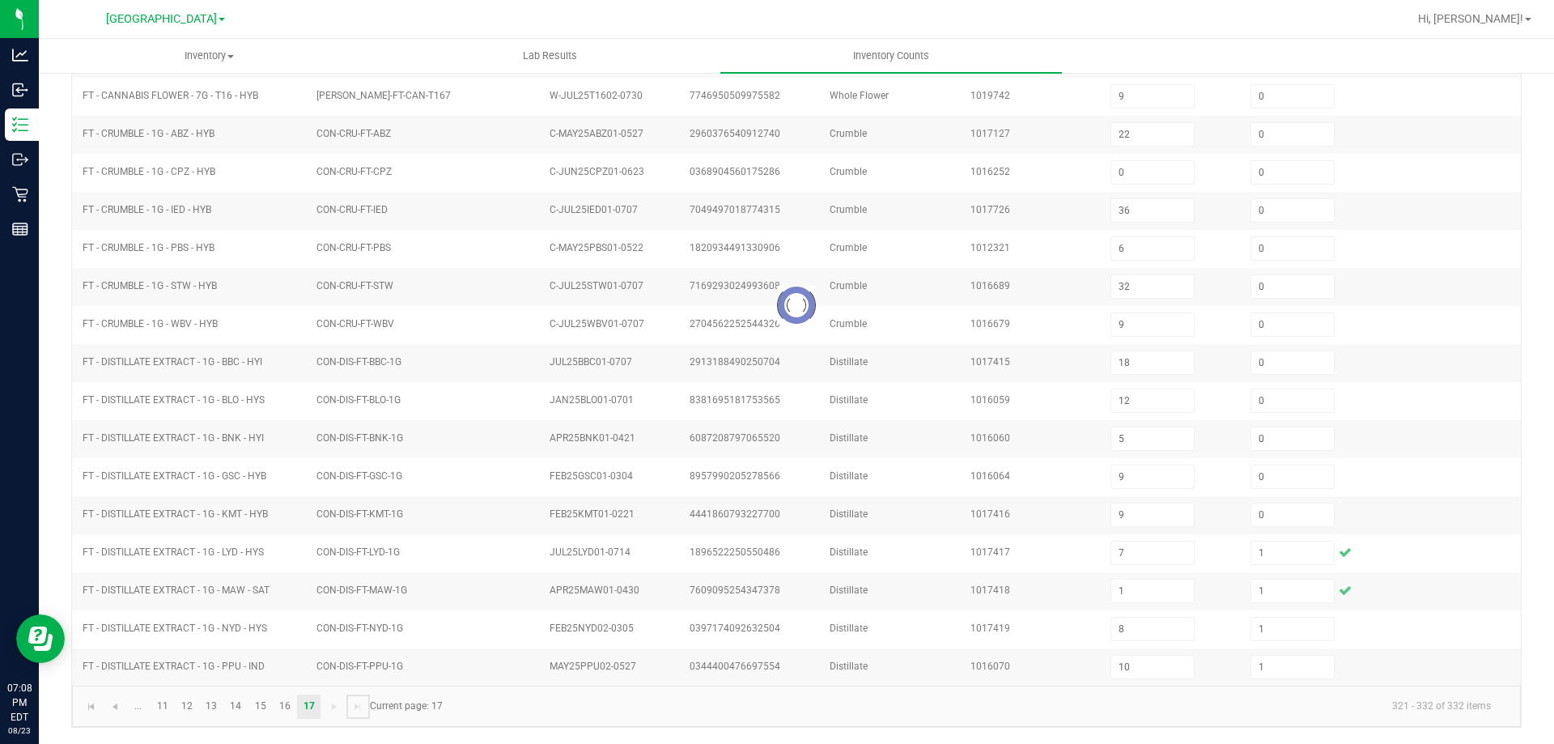
scroll to position [113, 0]
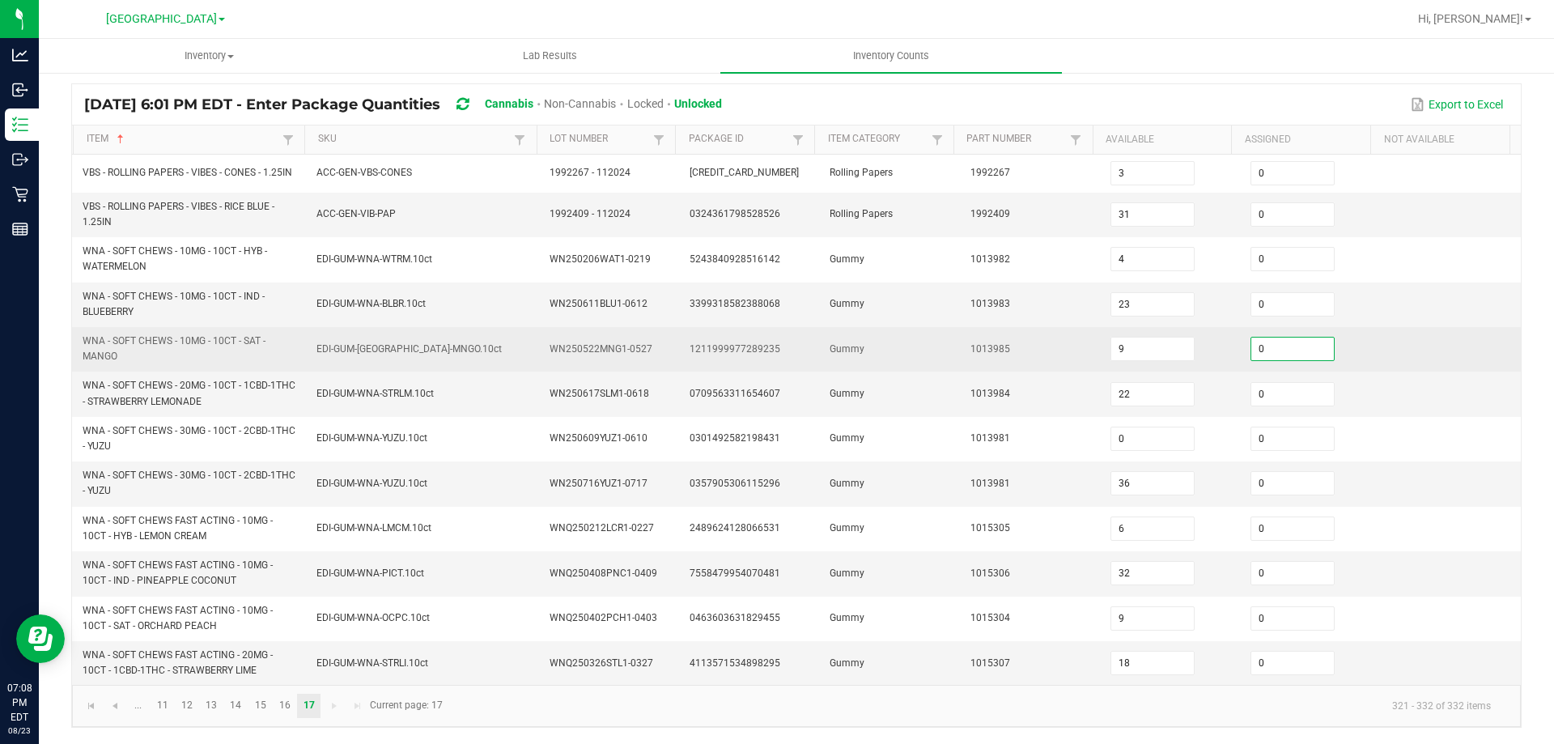
click at [1287, 359] on input "0" at bounding box center [1292, 349] width 83 height 23
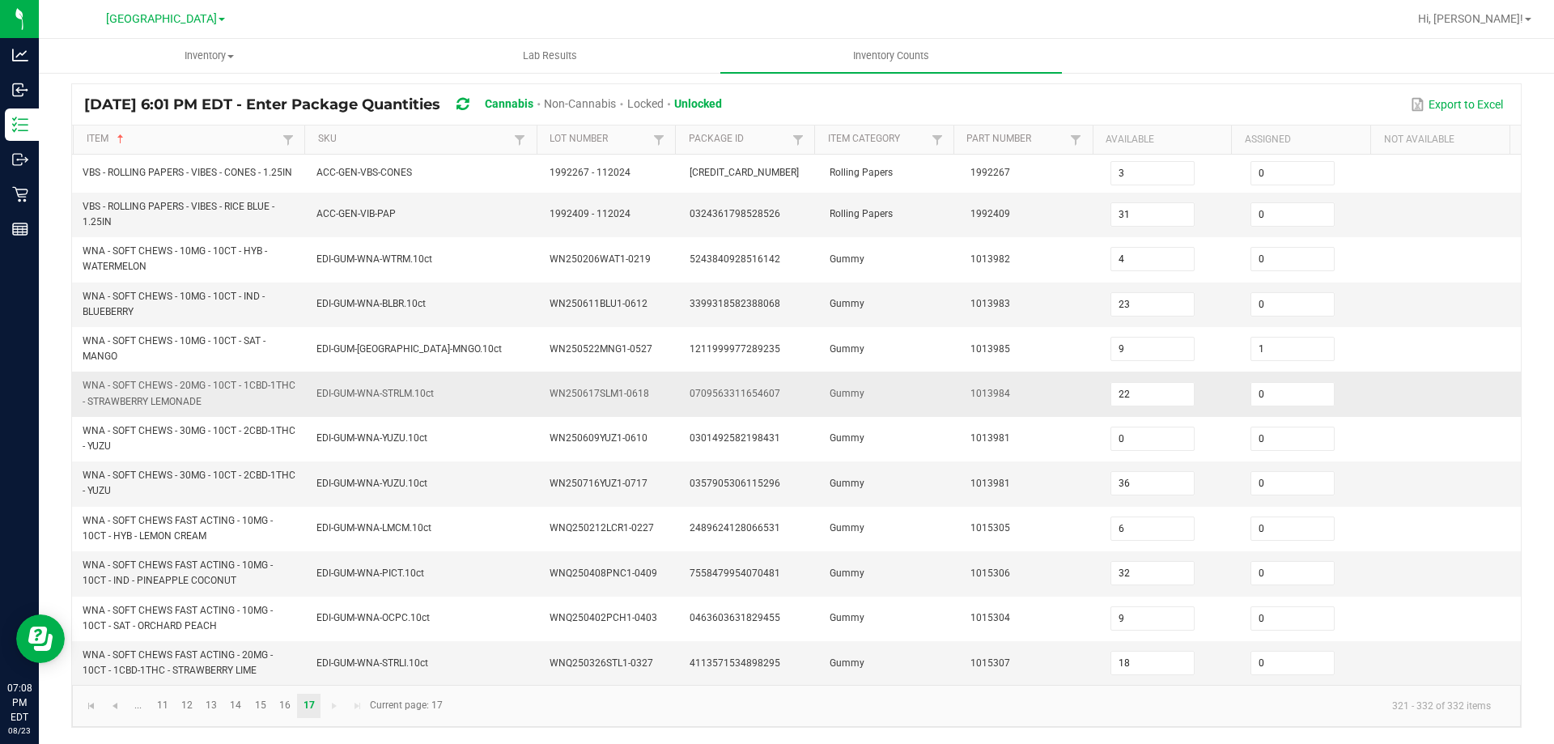
click at [961, 390] on td "1013984" at bounding box center [1031, 394] width 140 height 45
click at [1294, 298] on input "0" at bounding box center [1292, 304] width 83 height 23
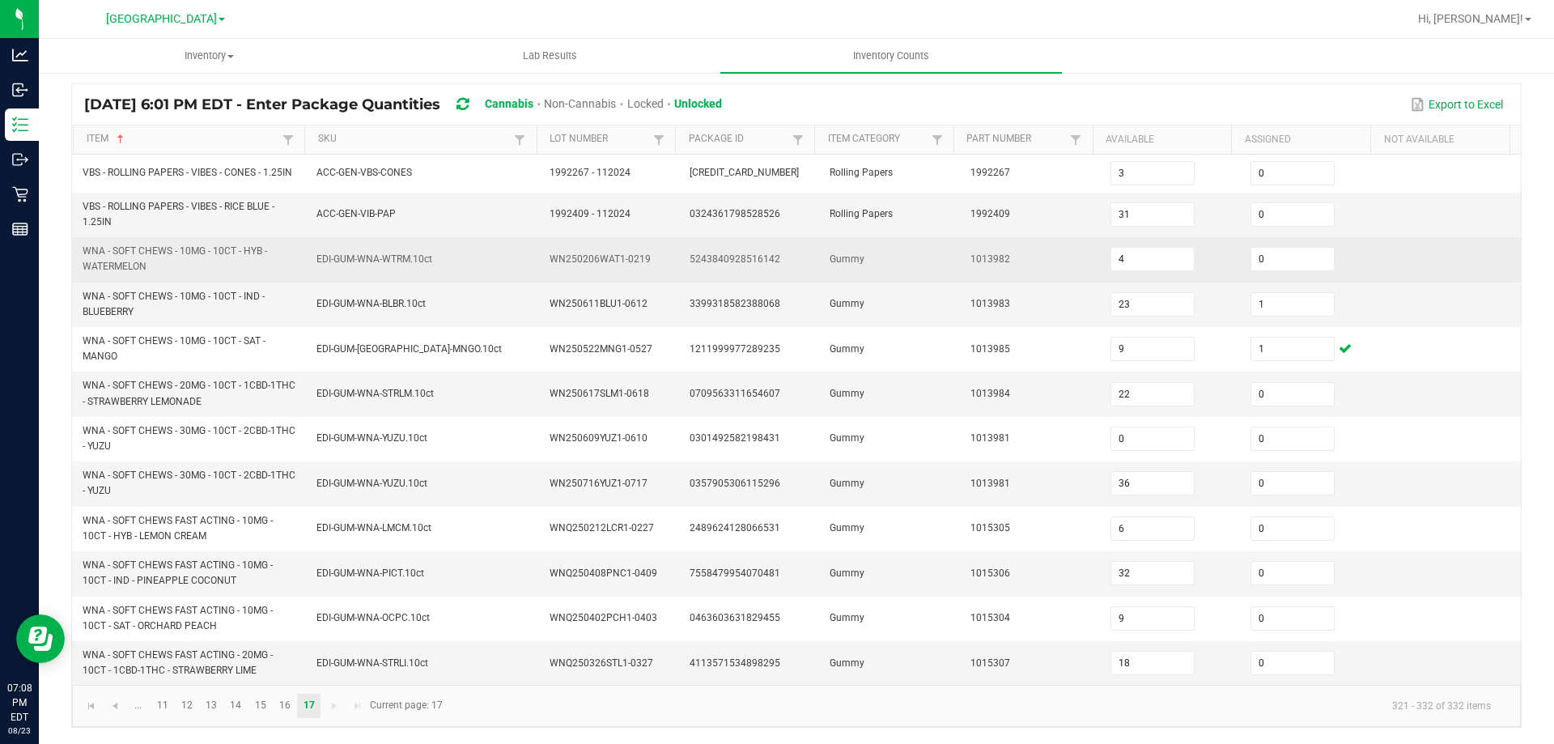
click at [945, 269] on td "Gummy" at bounding box center [890, 259] width 140 height 45
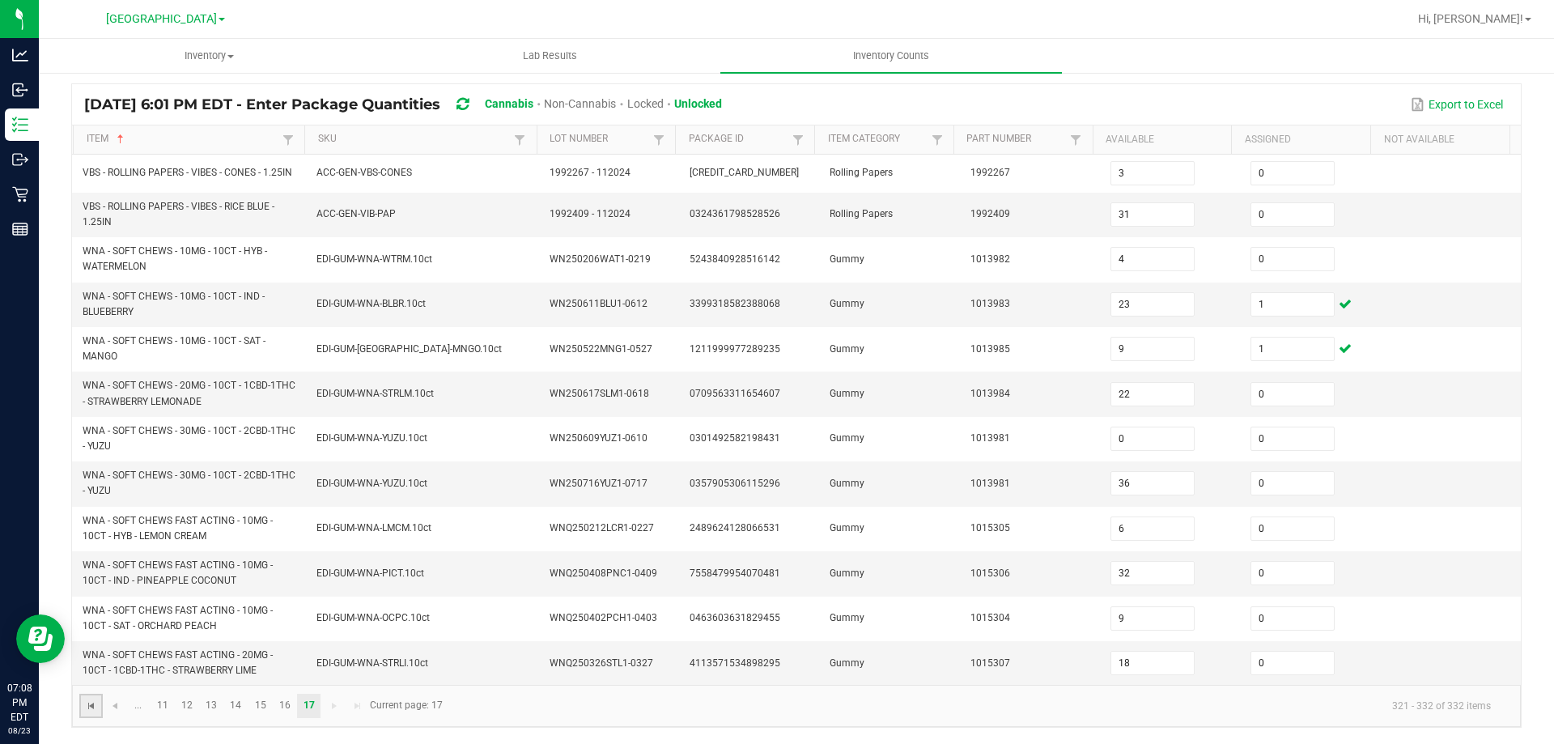
click at [96, 702] on span "Go to the first page" at bounding box center [91, 705] width 13 height 13
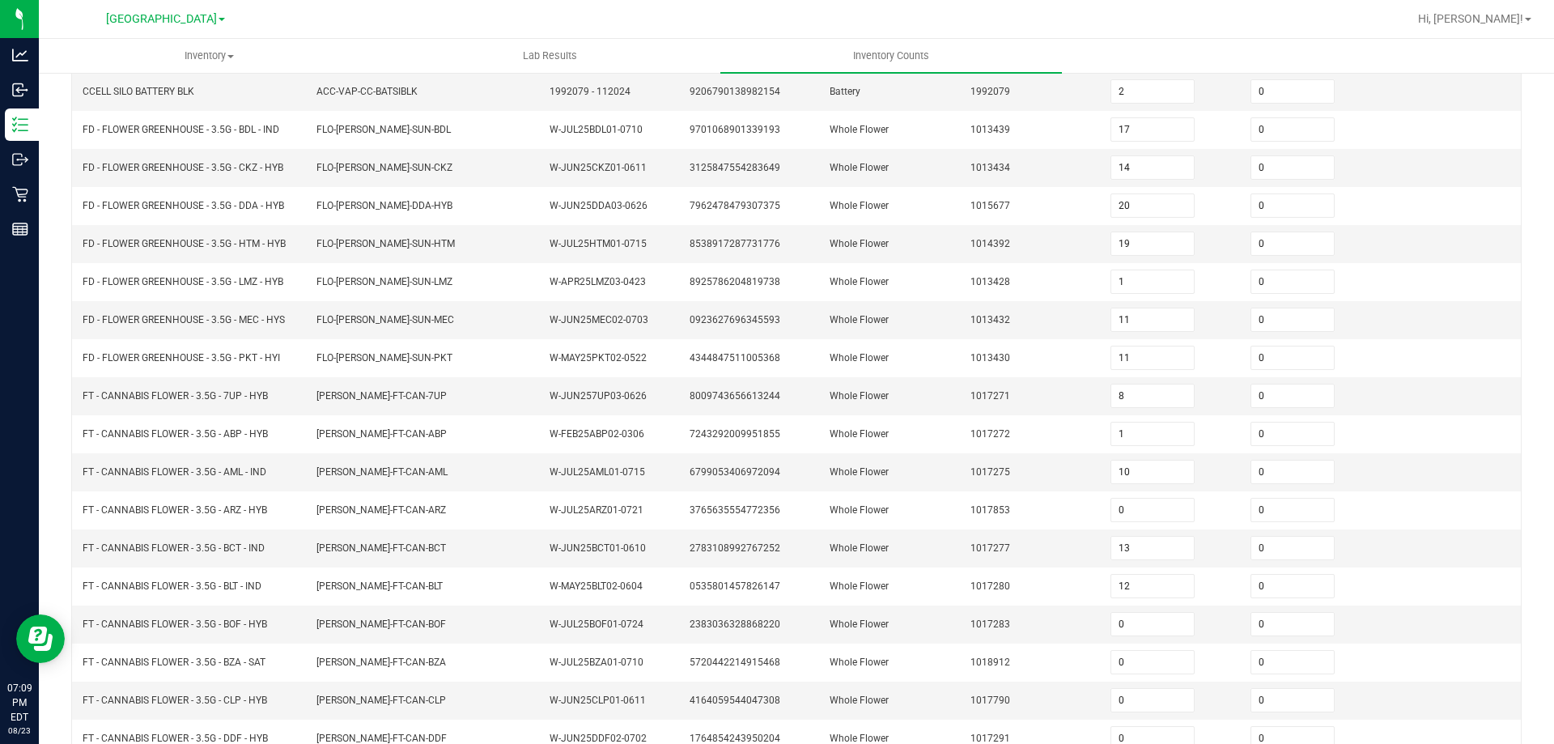
scroll to position [343, 0]
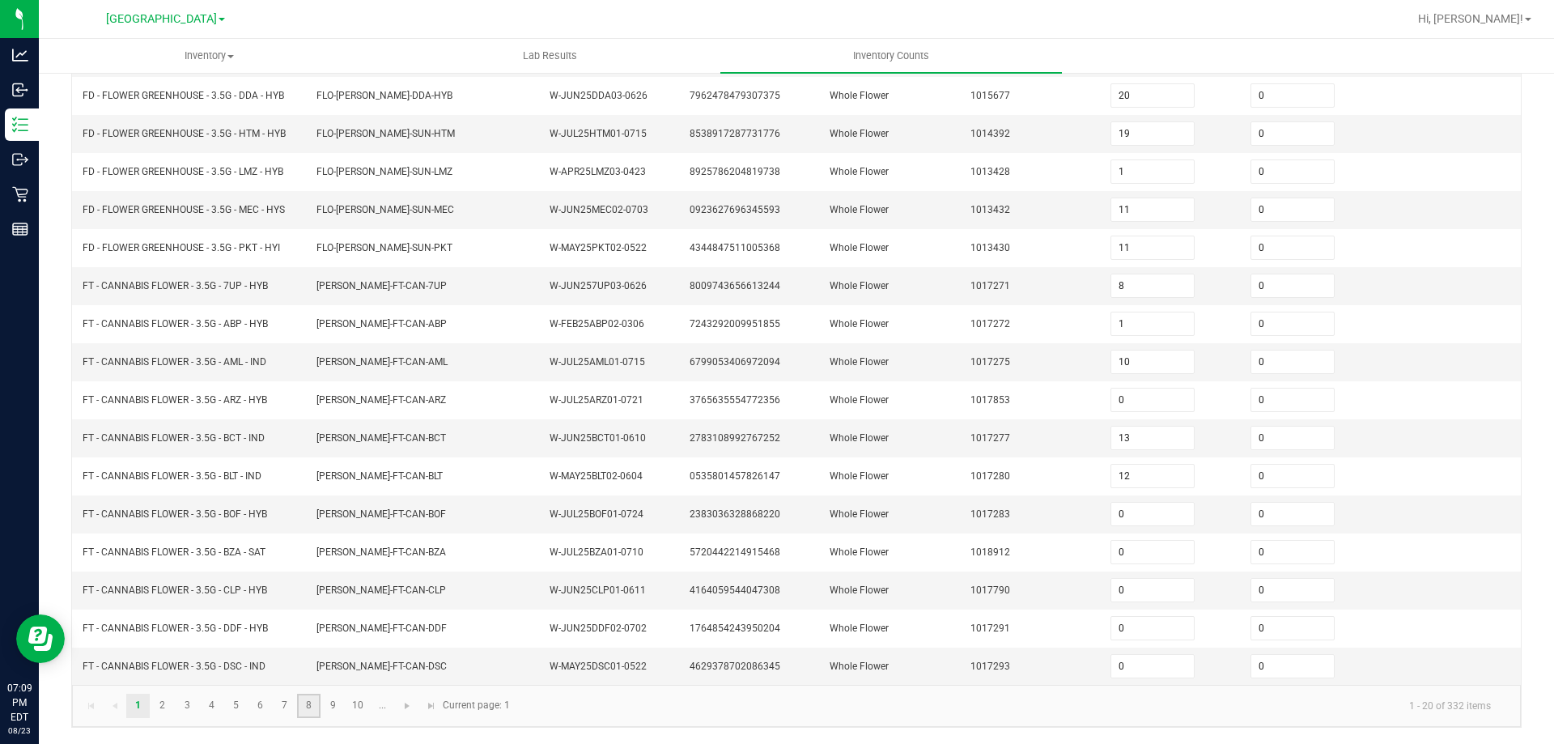
click at [313, 704] on link "8" at bounding box center [308, 706] width 23 height 24
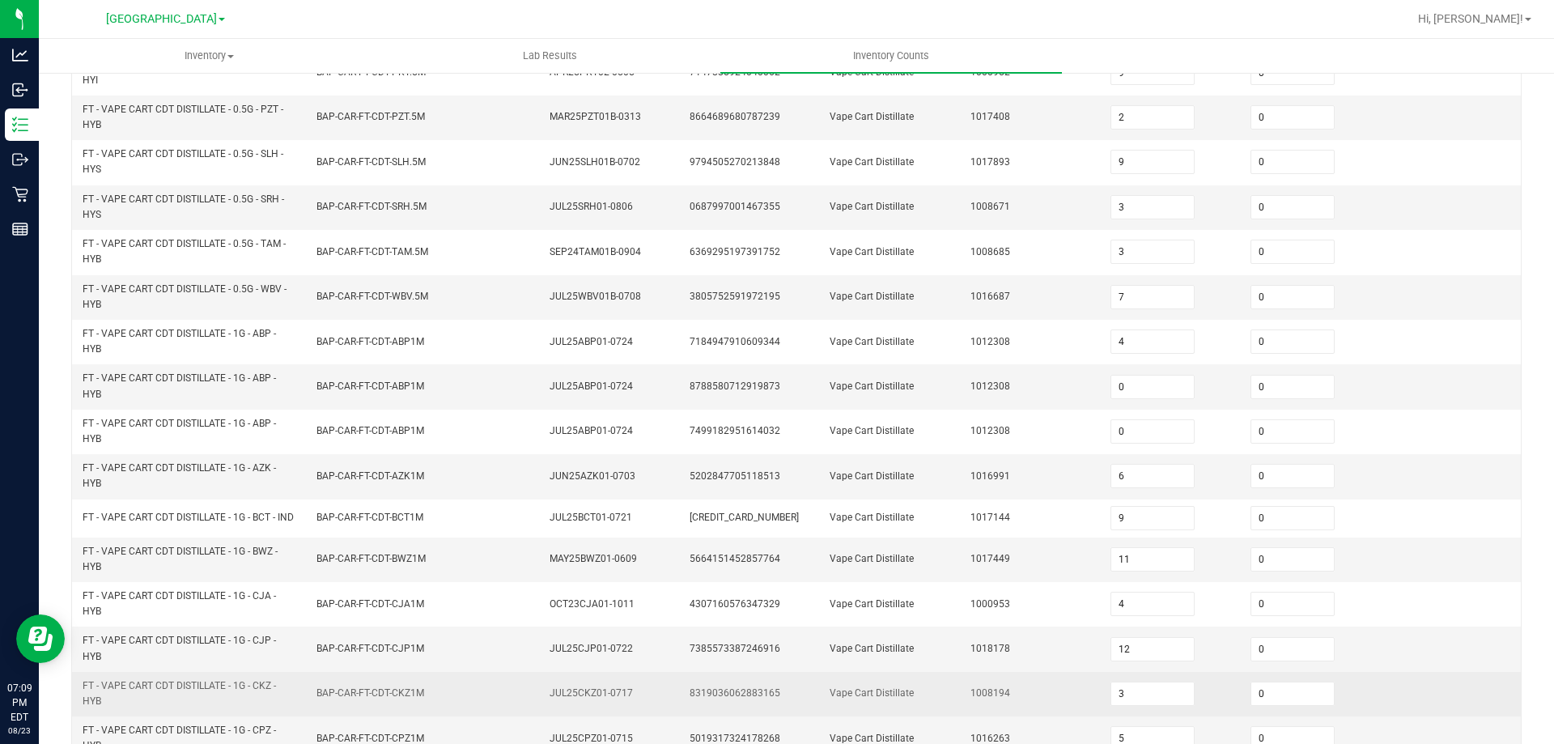
scroll to position [472, 0]
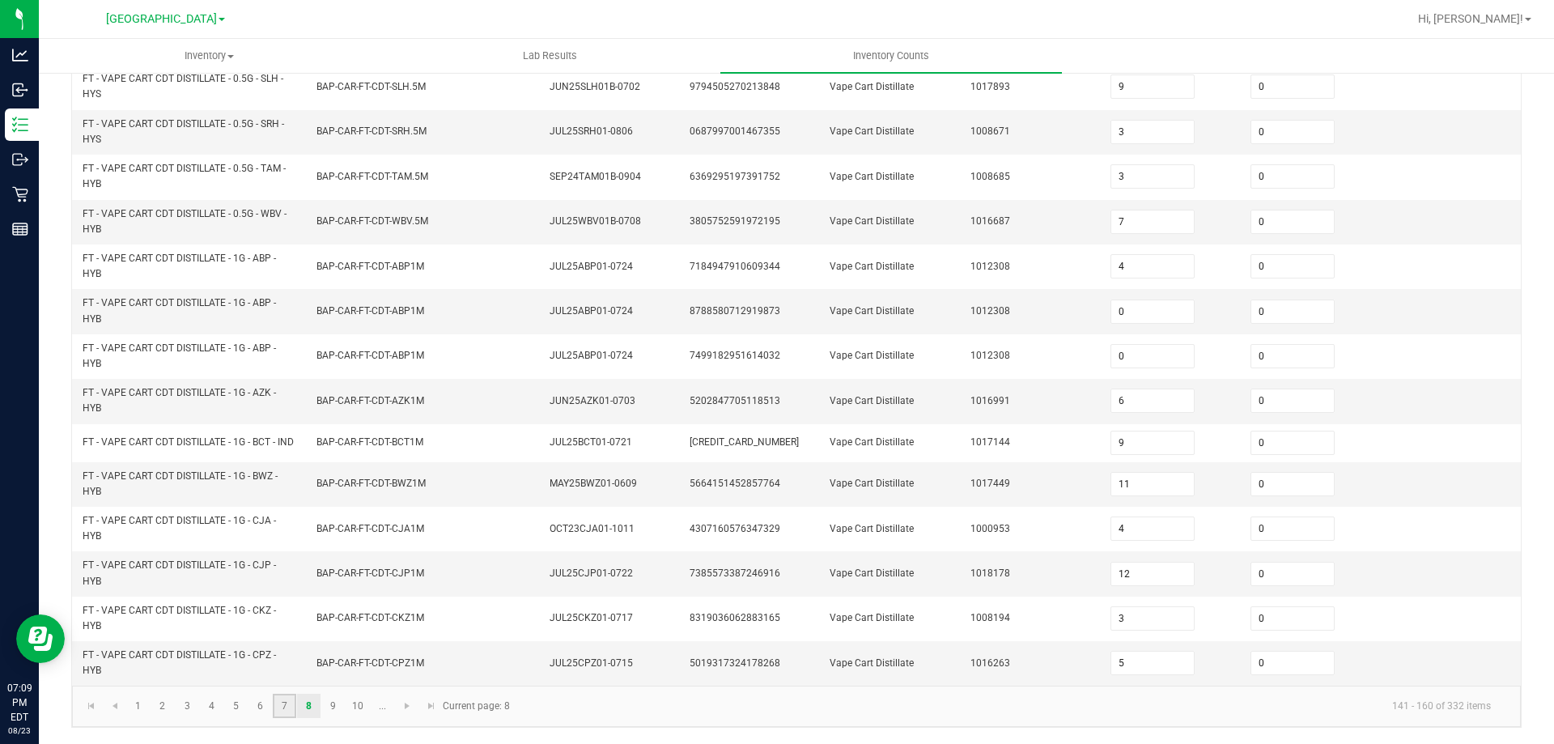
click at [287, 707] on link "7" at bounding box center [284, 706] width 23 height 24
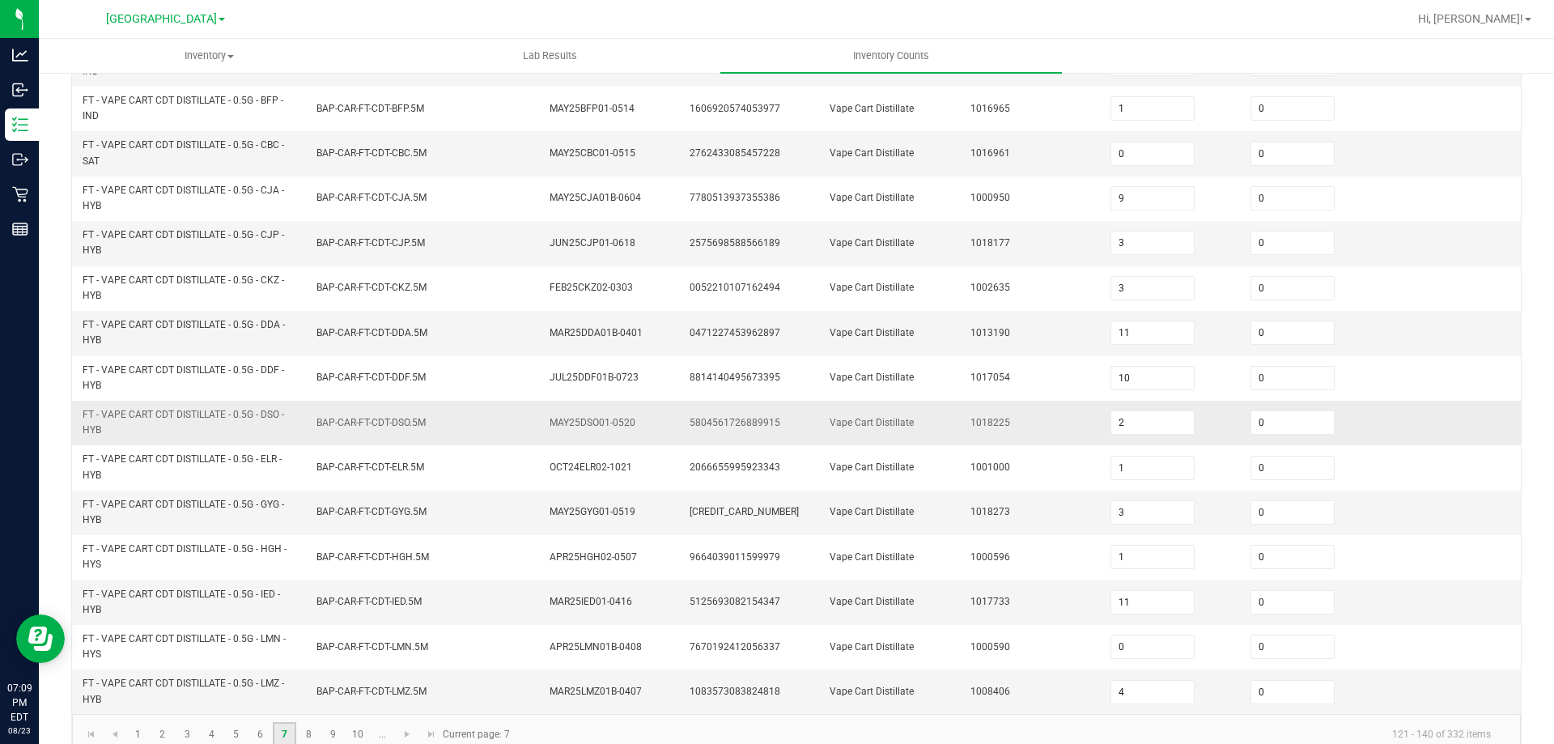
scroll to position [452, 0]
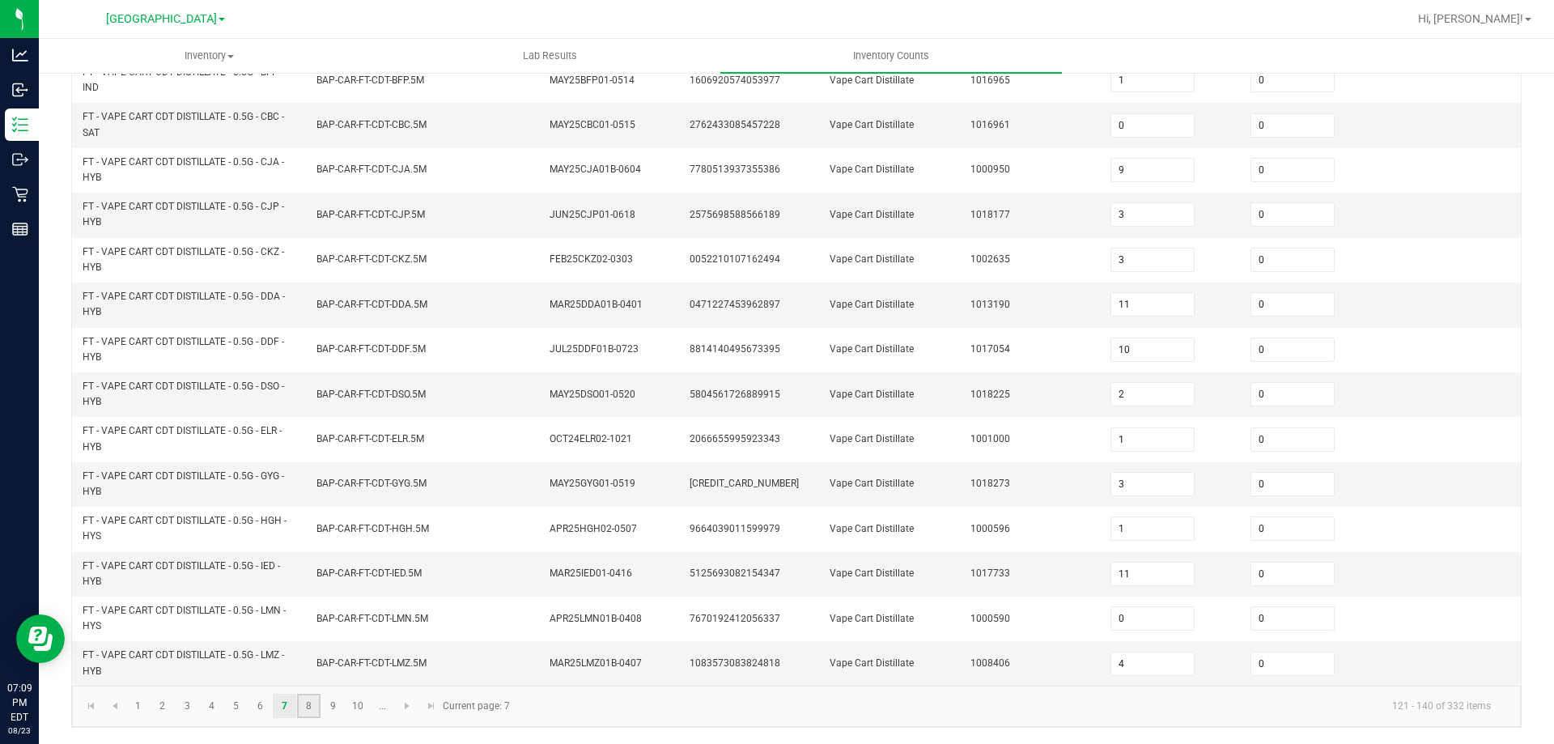
click at [304, 709] on link "8" at bounding box center [308, 706] width 23 height 24
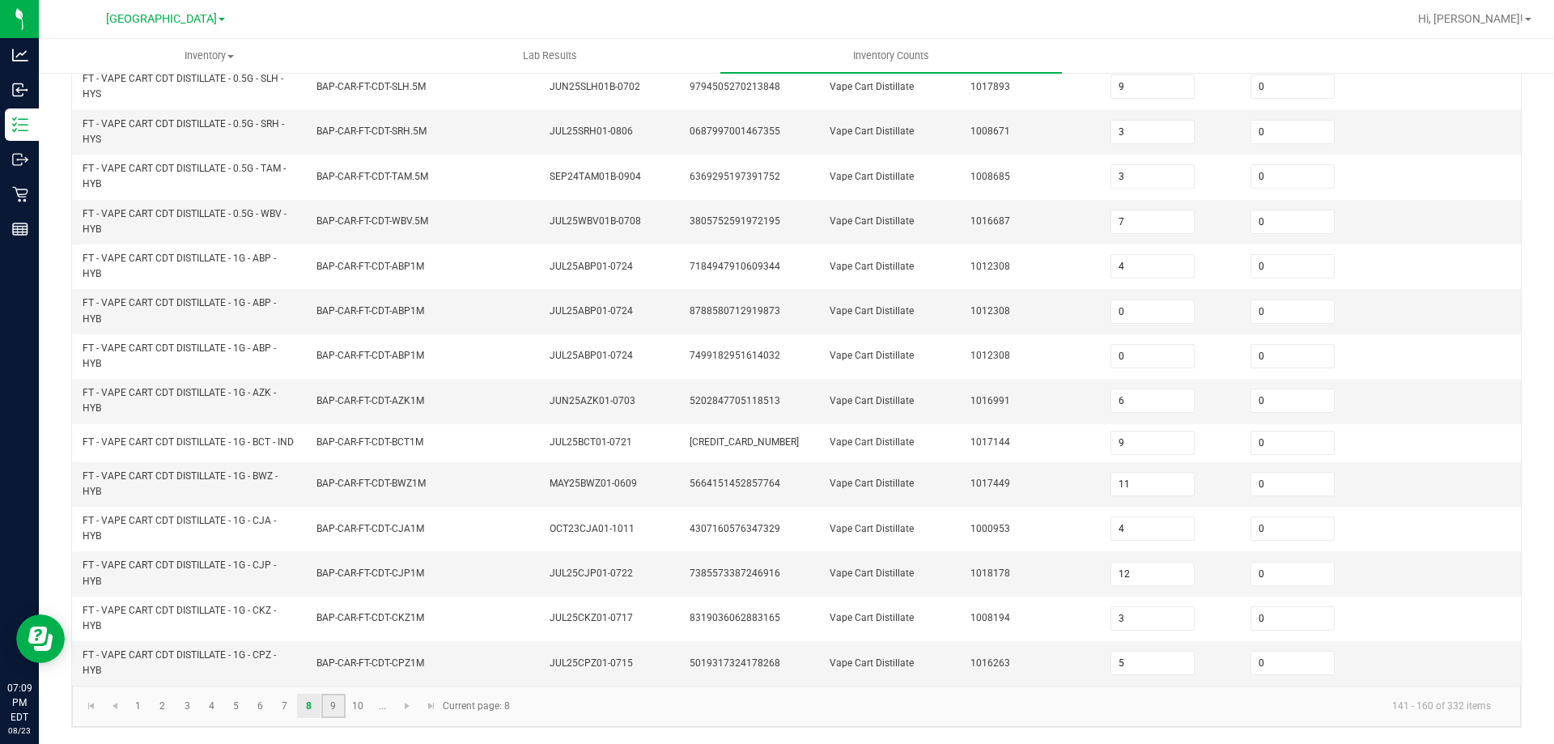
click at [338, 712] on link "9" at bounding box center [332, 706] width 23 height 24
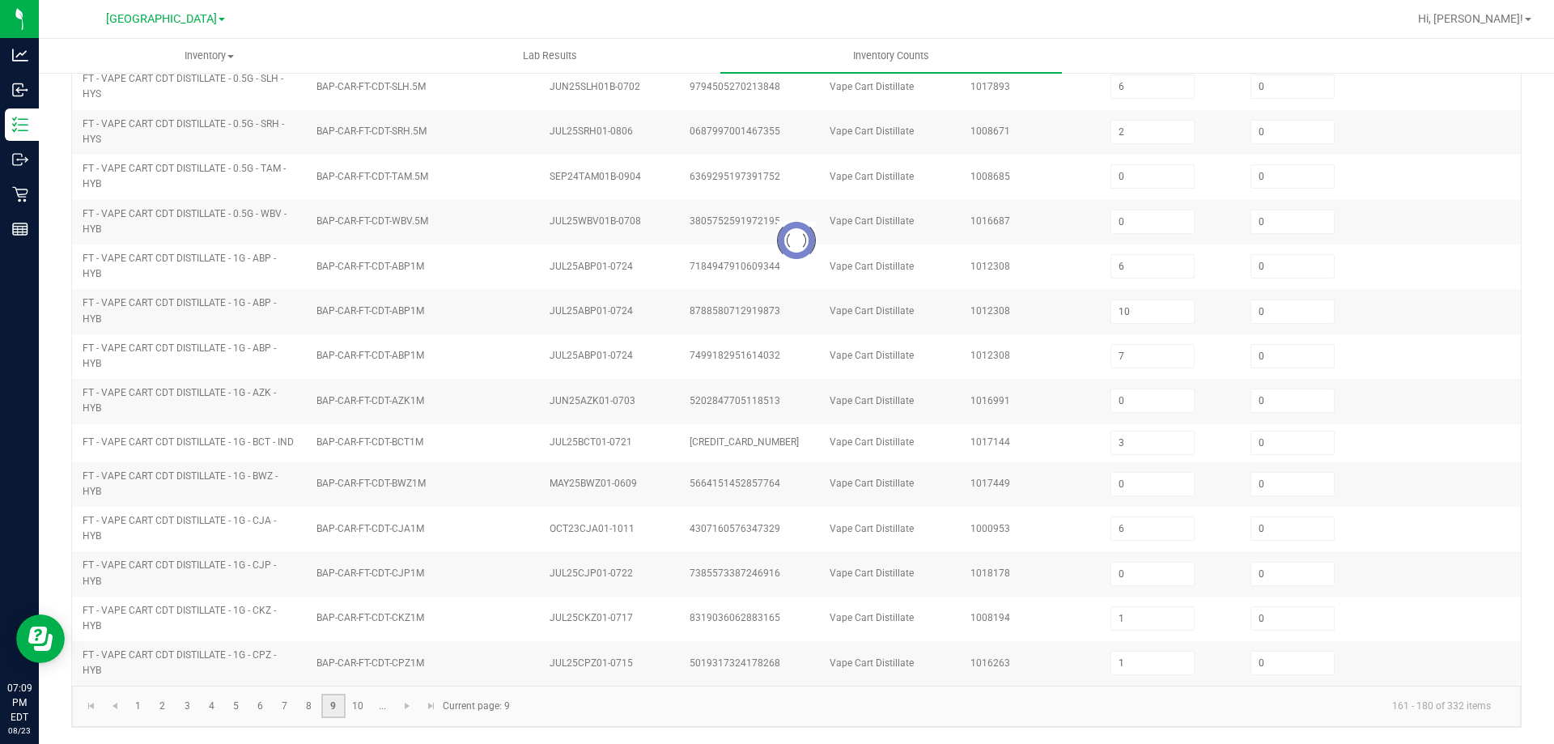
scroll to position [459, 0]
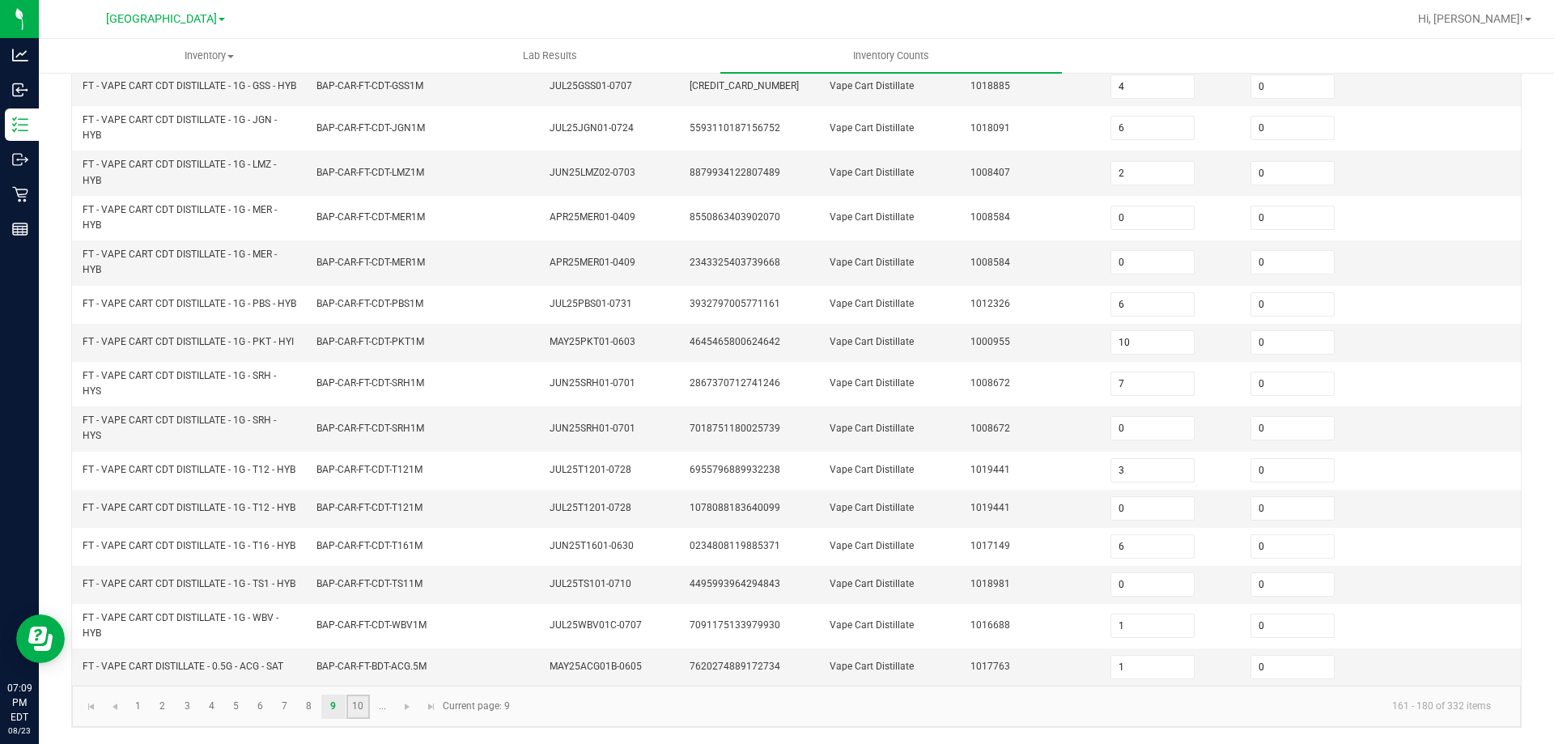
click at [353, 704] on link "10" at bounding box center [357, 707] width 23 height 24
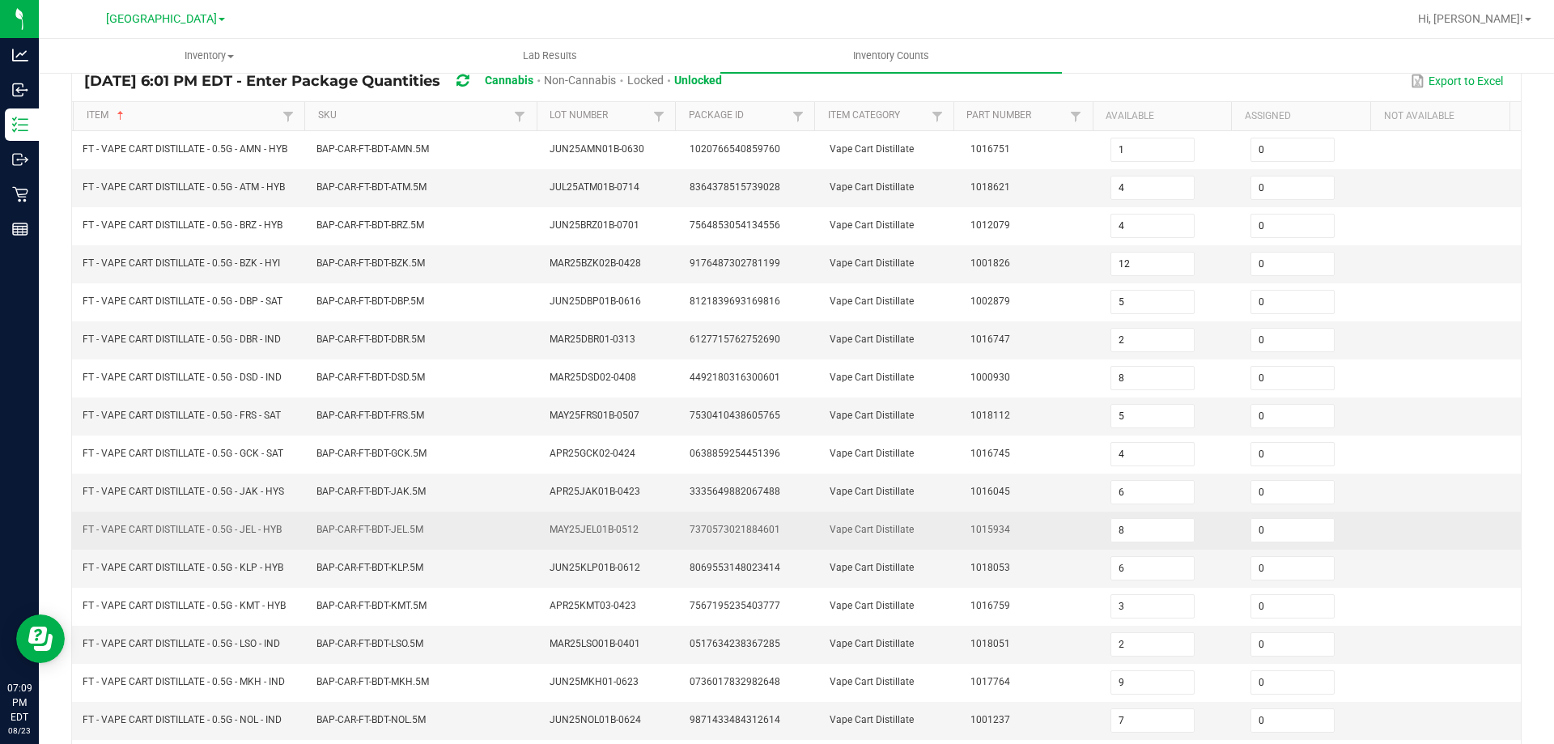
scroll to position [93, 0]
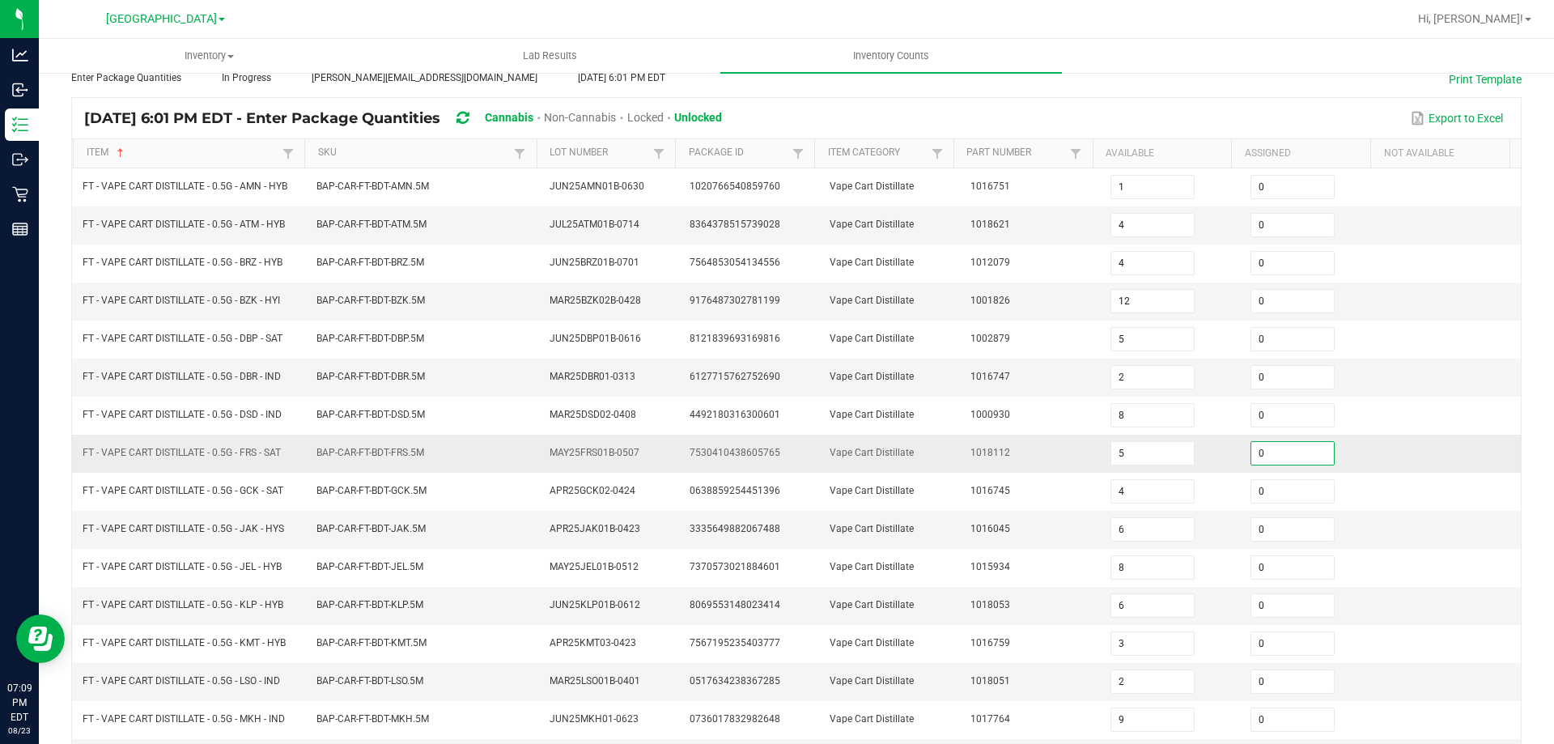
click at [1285, 452] on input "0" at bounding box center [1292, 453] width 83 height 23
click at [979, 380] on span "1016747" at bounding box center [991, 376] width 40 height 11
click at [478, 585] on td "BAP-CAR-FT-BDT-JEL.5M" at bounding box center [424, 568] width 234 height 38
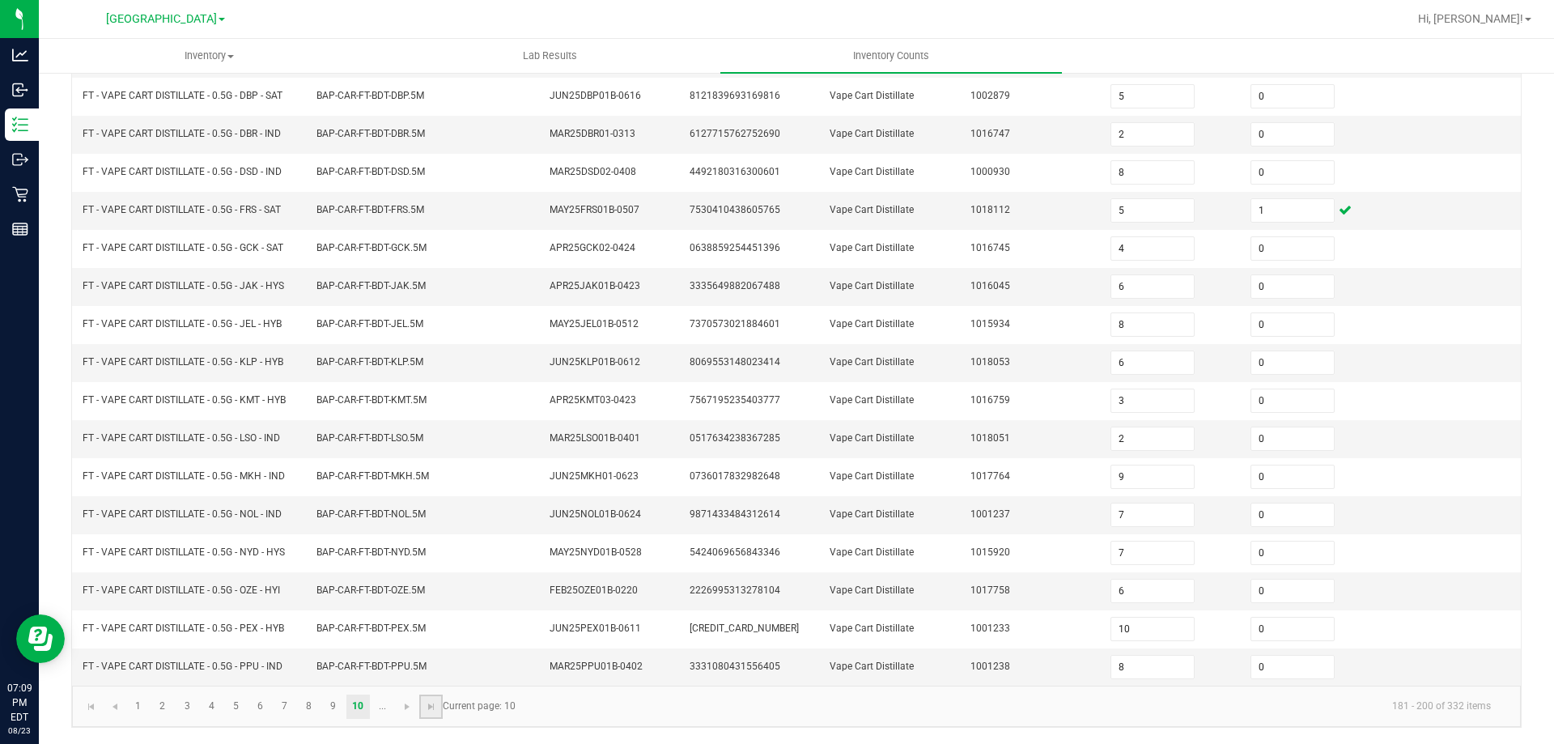
click at [440, 702] on link at bounding box center [430, 707] width 23 height 24
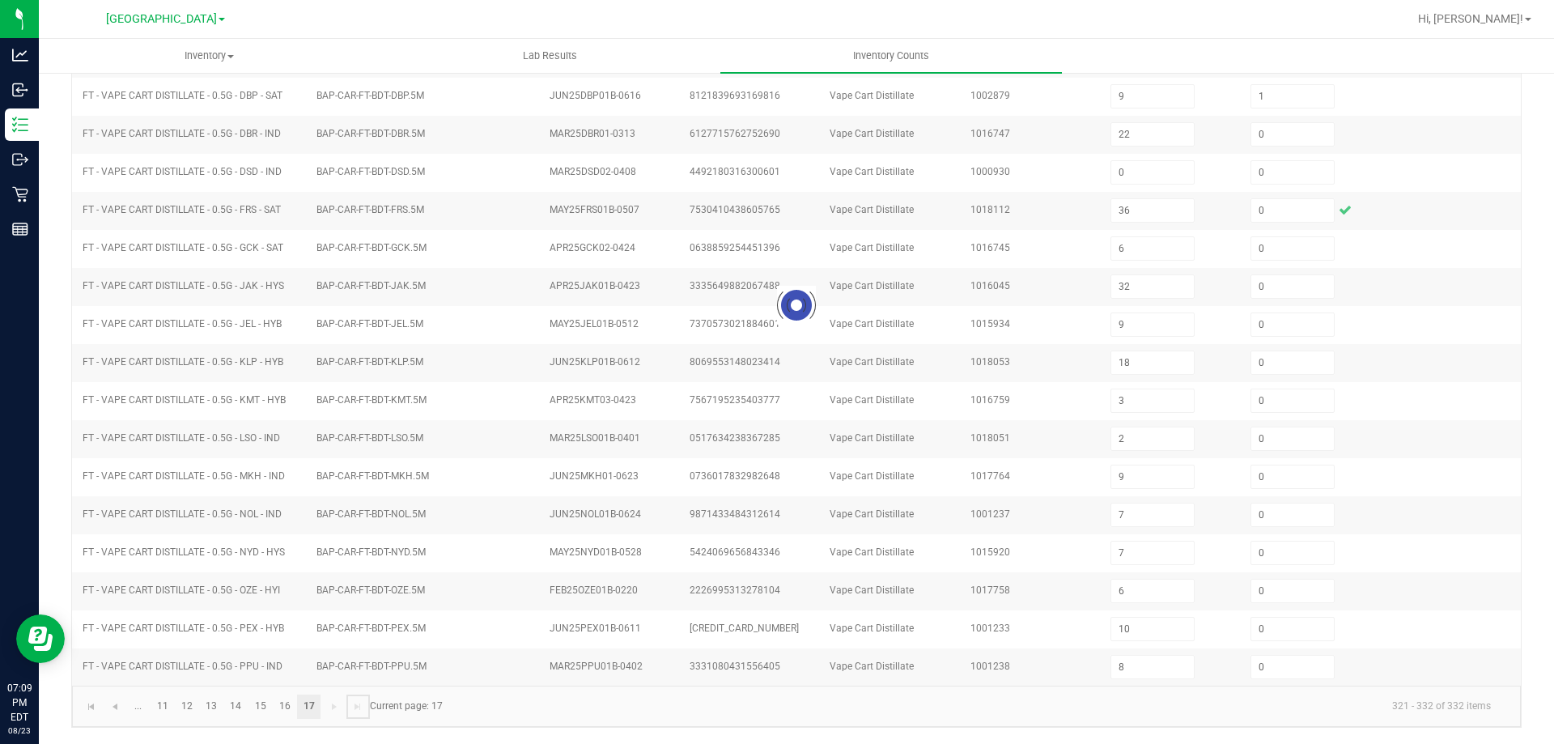
scroll to position [113, 0]
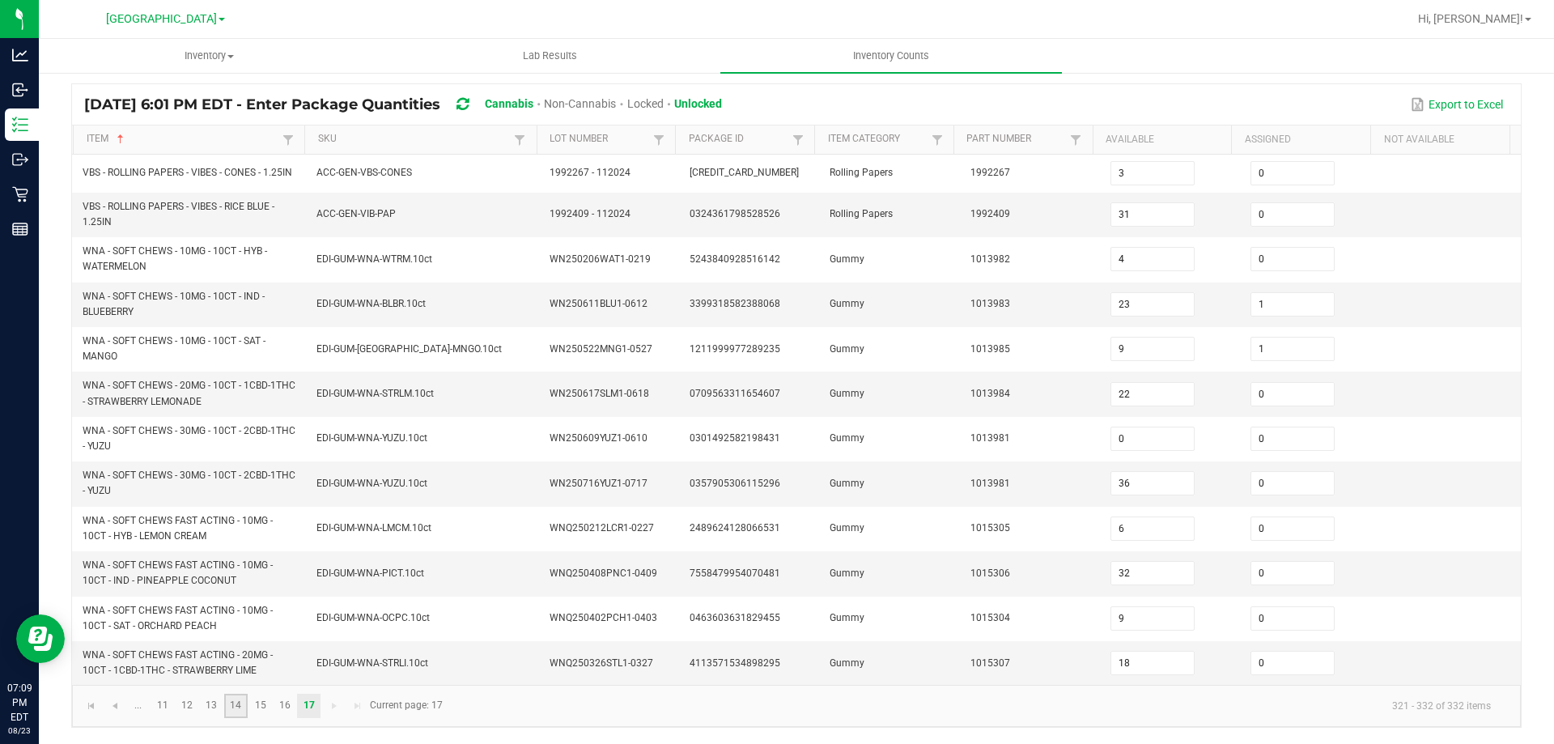
click at [244, 704] on link "14" at bounding box center [235, 706] width 23 height 24
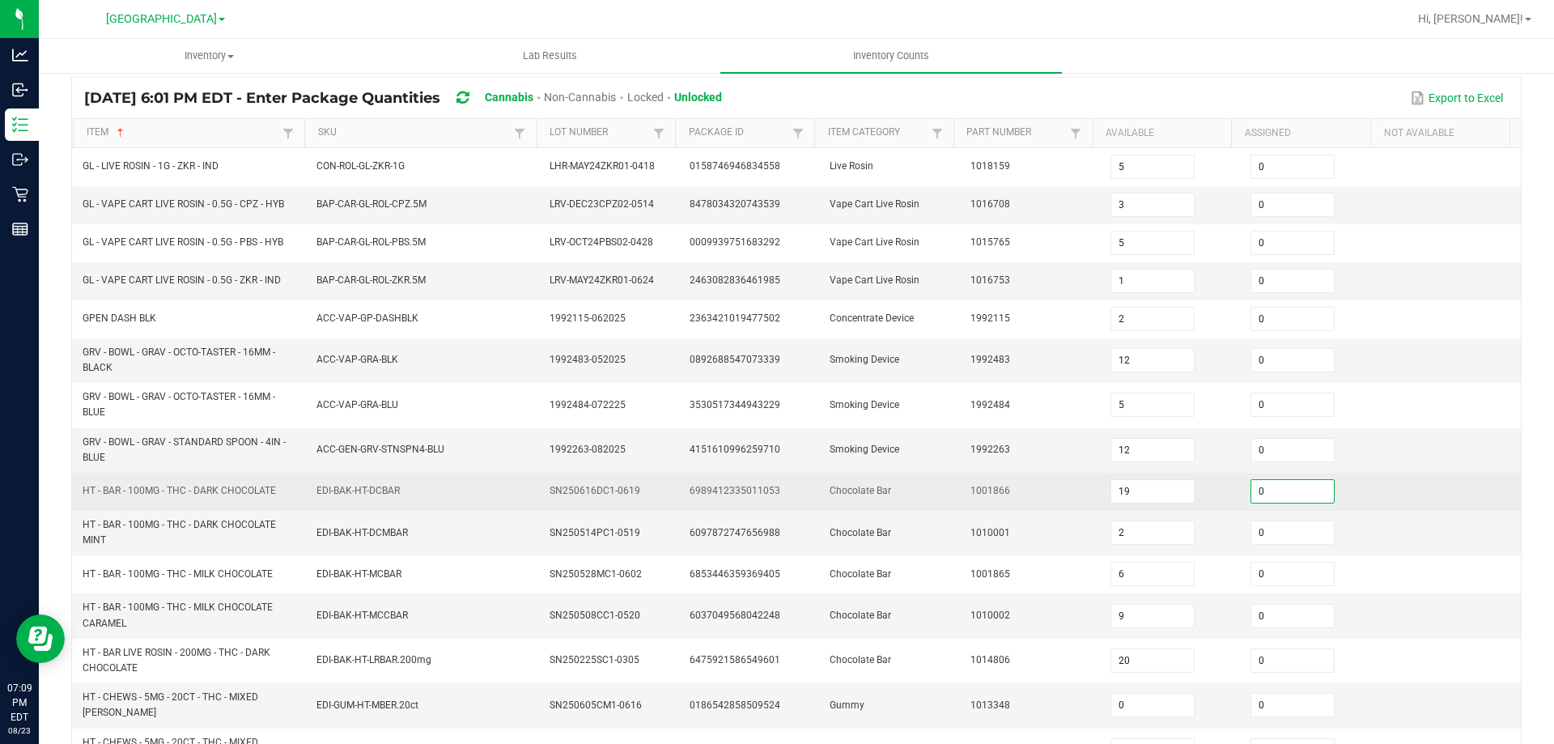
click at [1280, 487] on input "0" at bounding box center [1292, 491] width 83 height 23
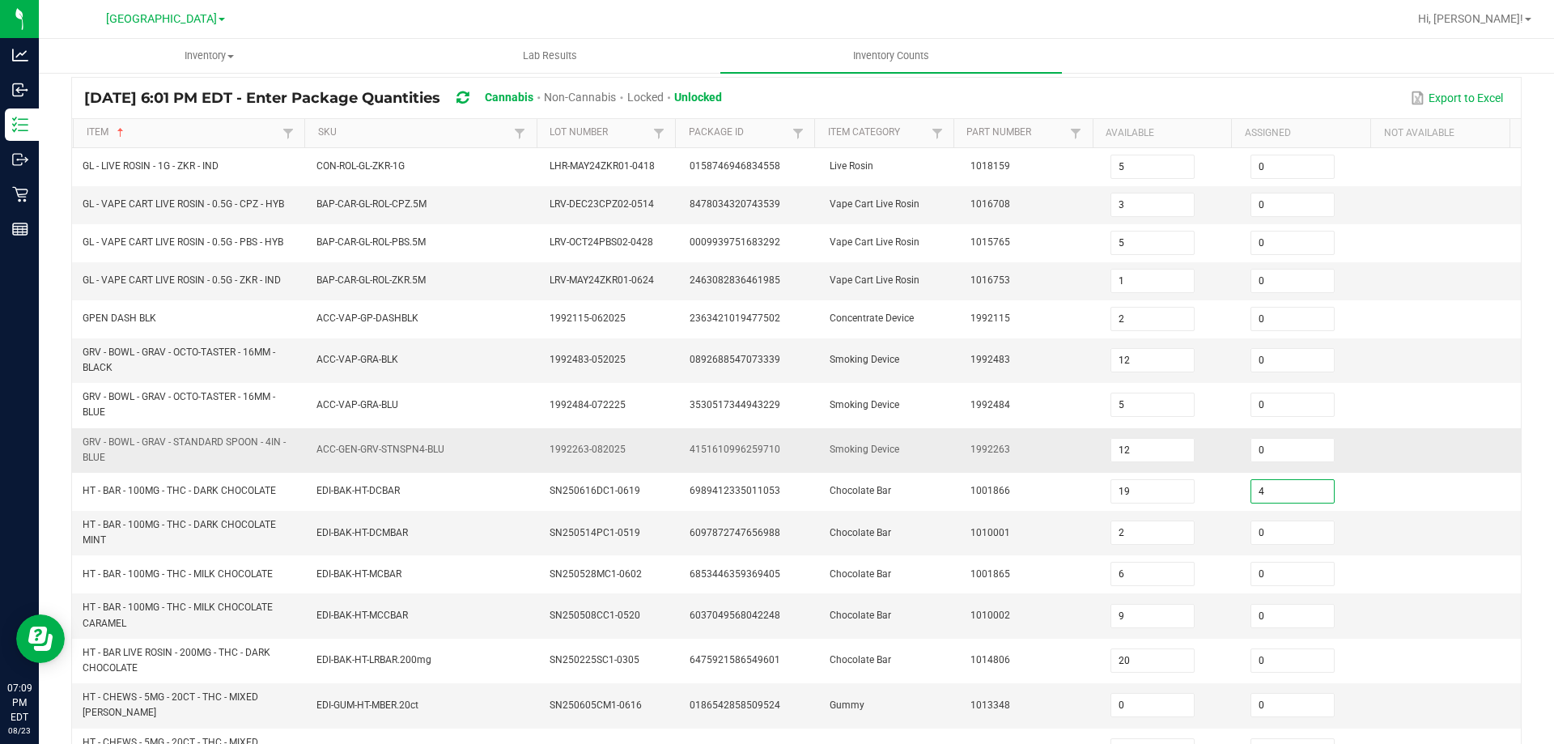
click at [838, 437] on td "Smoking Device" at bounding box center [890, 450] width 140 height 45
click at [235, 429] on td "GRV - BOWL - GRAV - STANDARD SPOON - 4IN - BLUE" at bounding box center [190, 450] width 234 height 45
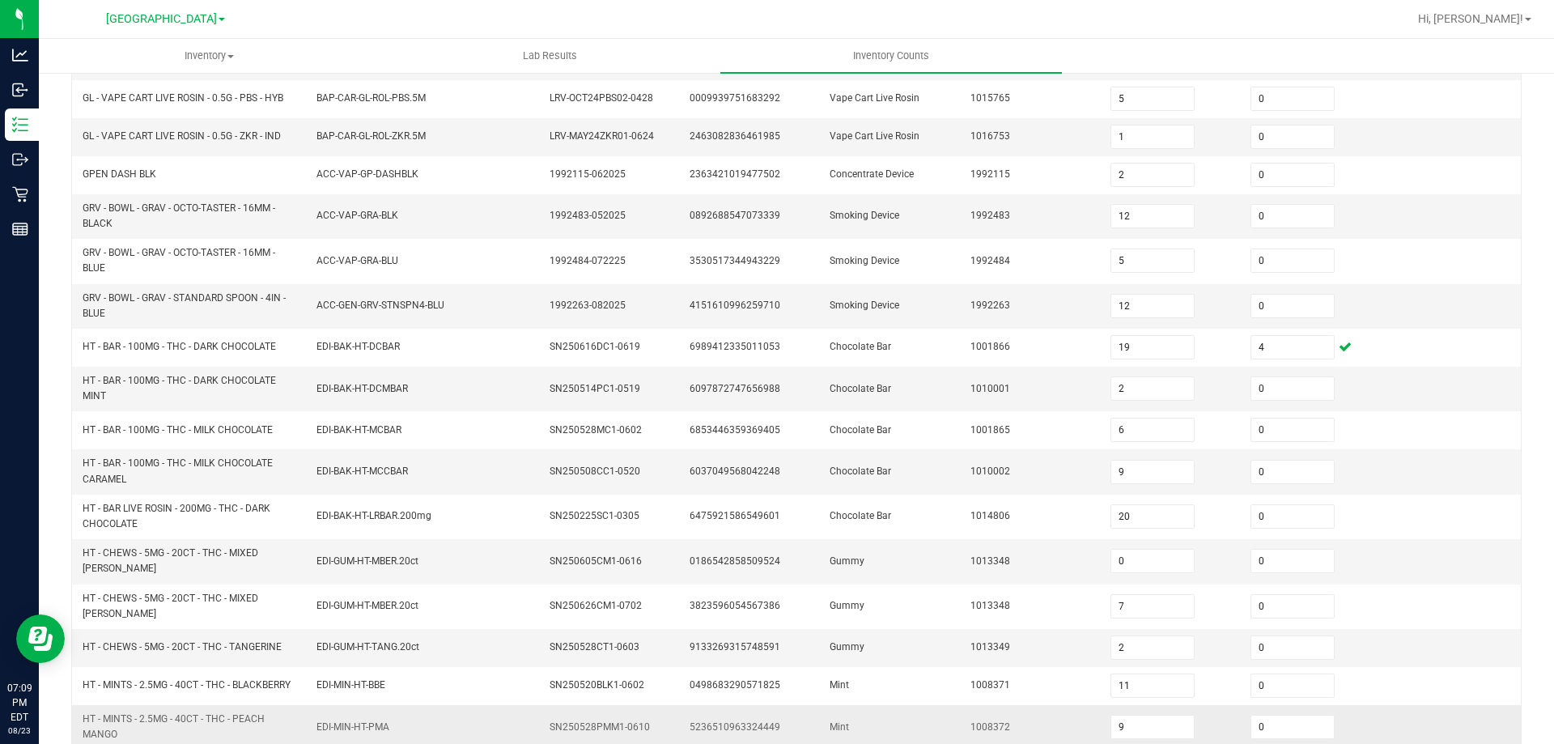
scroll to position [384, 0]
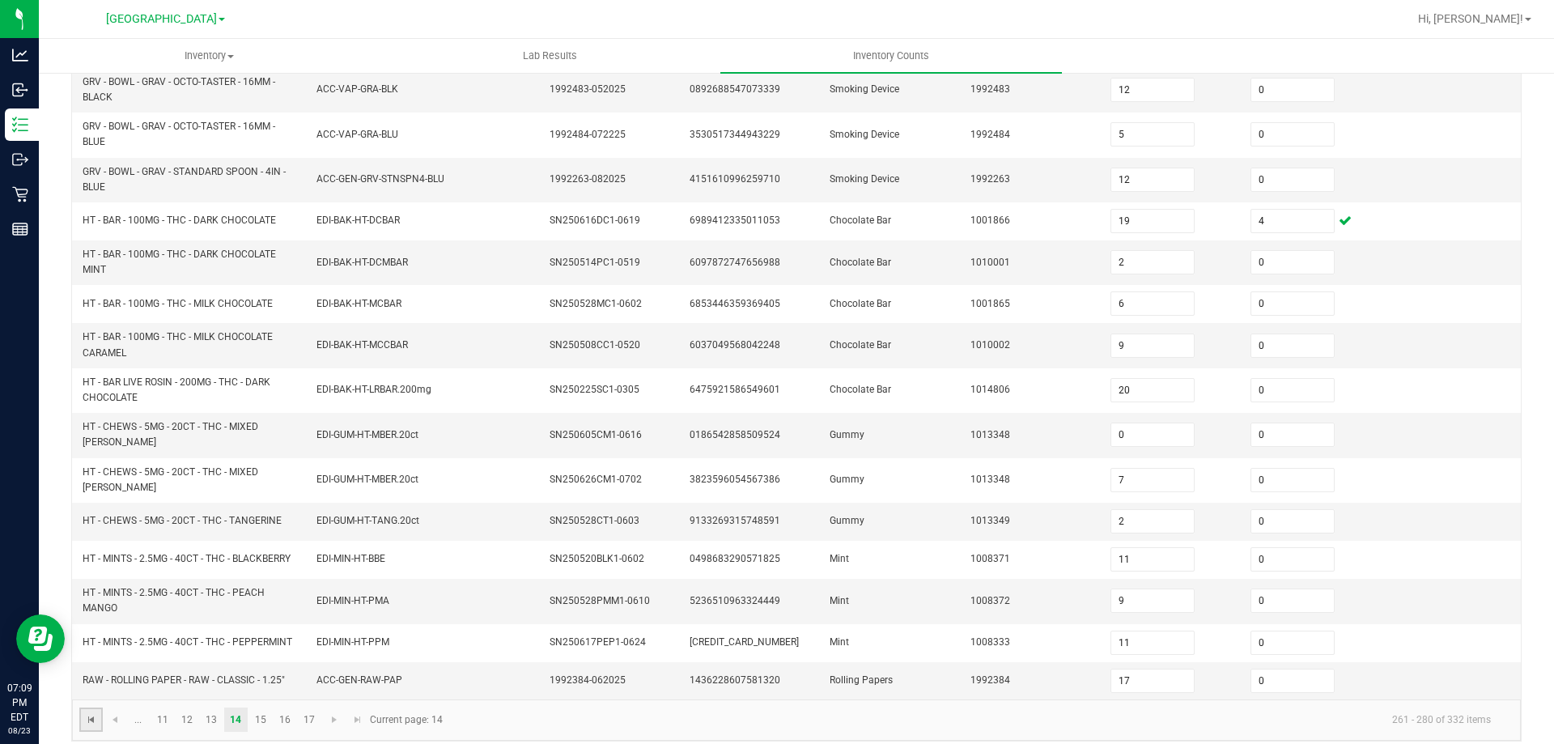
click at [87, 713] on span "Go to the first page" at bounding box center [91, 719] width 13 height 13
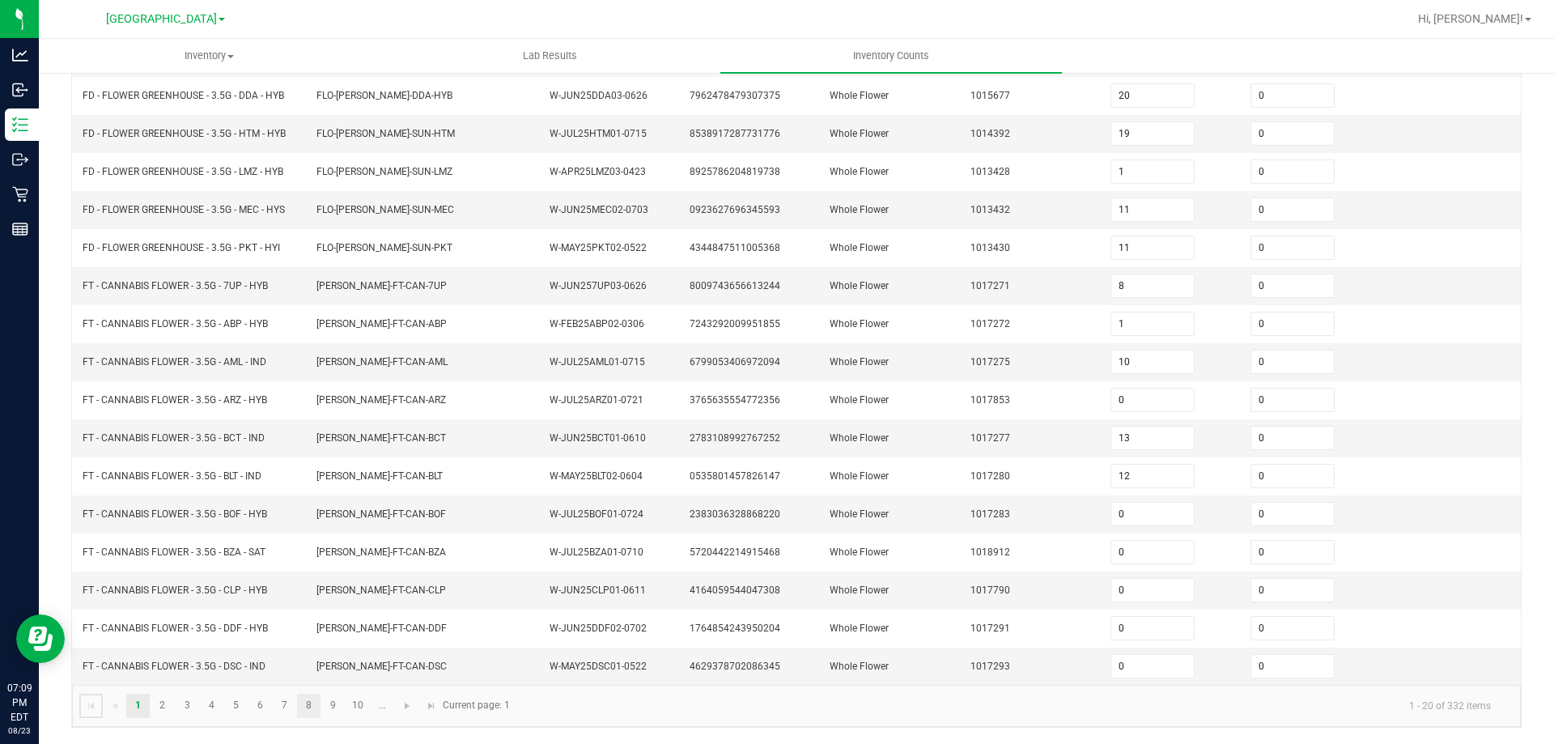
scroll to position [343, 0]
click at [356, 707] on link "10" at bounding box center [357, 706] width 23 height 24
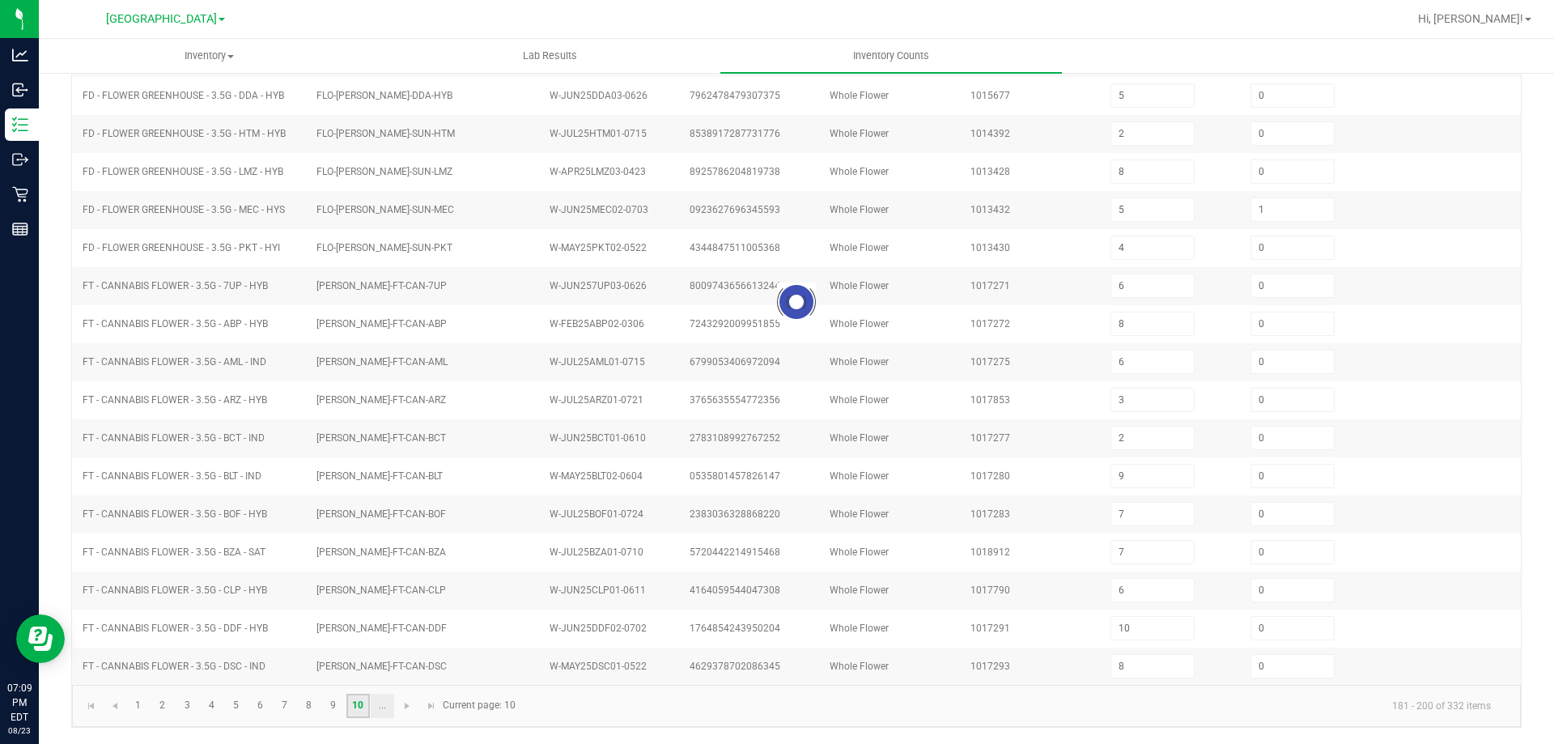
scroll to position [336, 0]
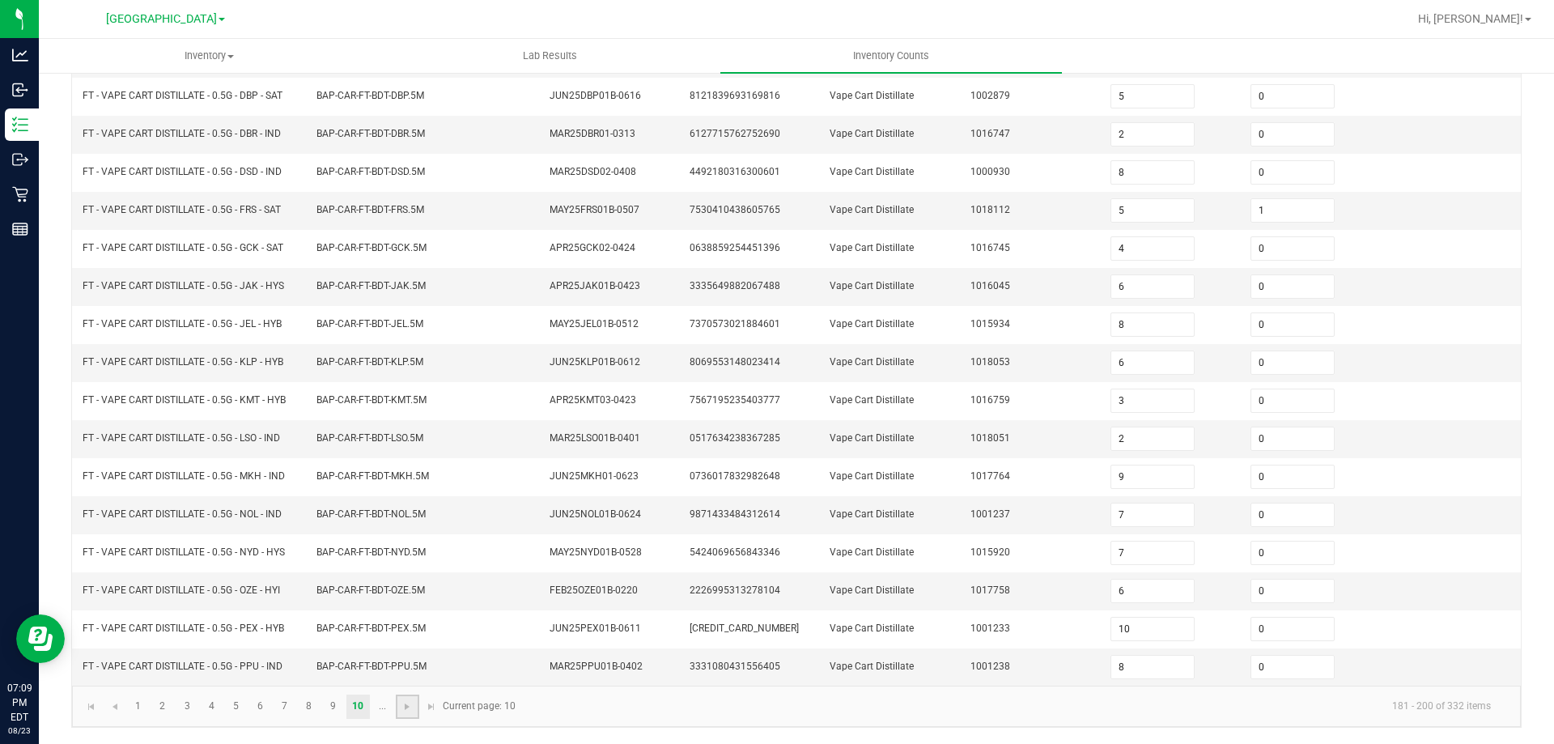
click at [396, 710] on link at bounding box center [407, 707] width 23 height 24
click at [176, 705] on link "12" at bounding box center [187, 707] width 23 height 24
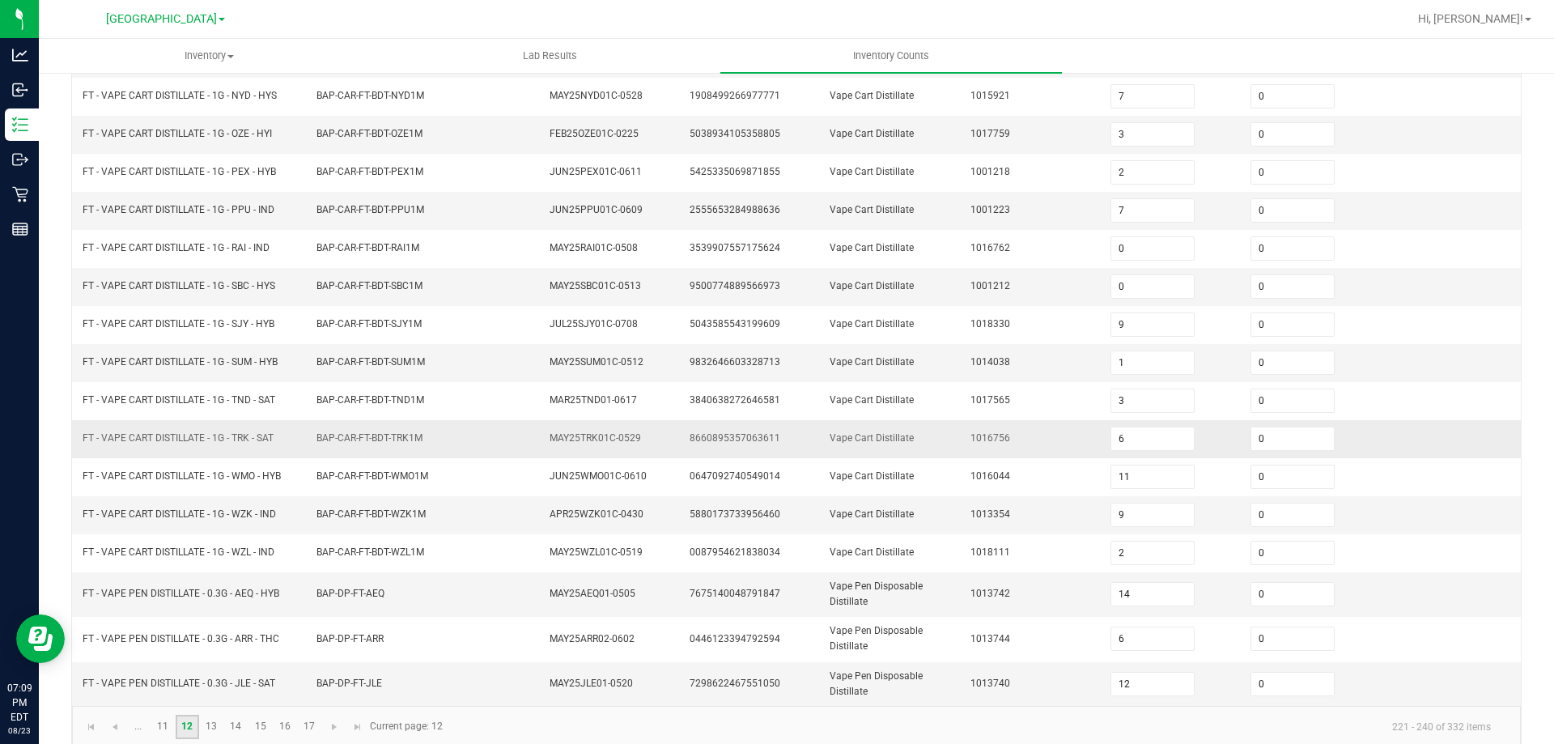
scroll to position [255, 0]
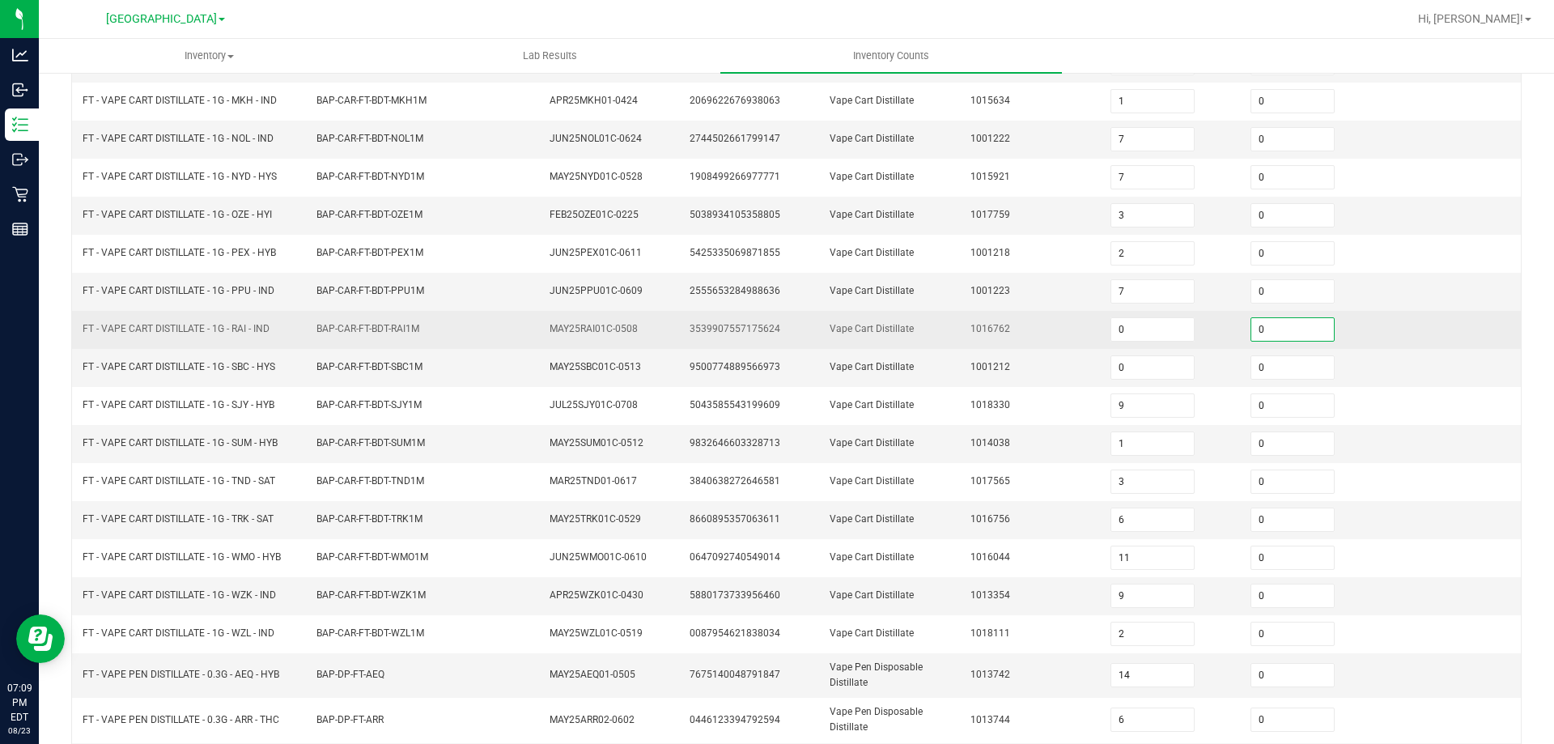
click at [1311, 334] on input "0" at bounding box center [1292, 329] width 83 height 23
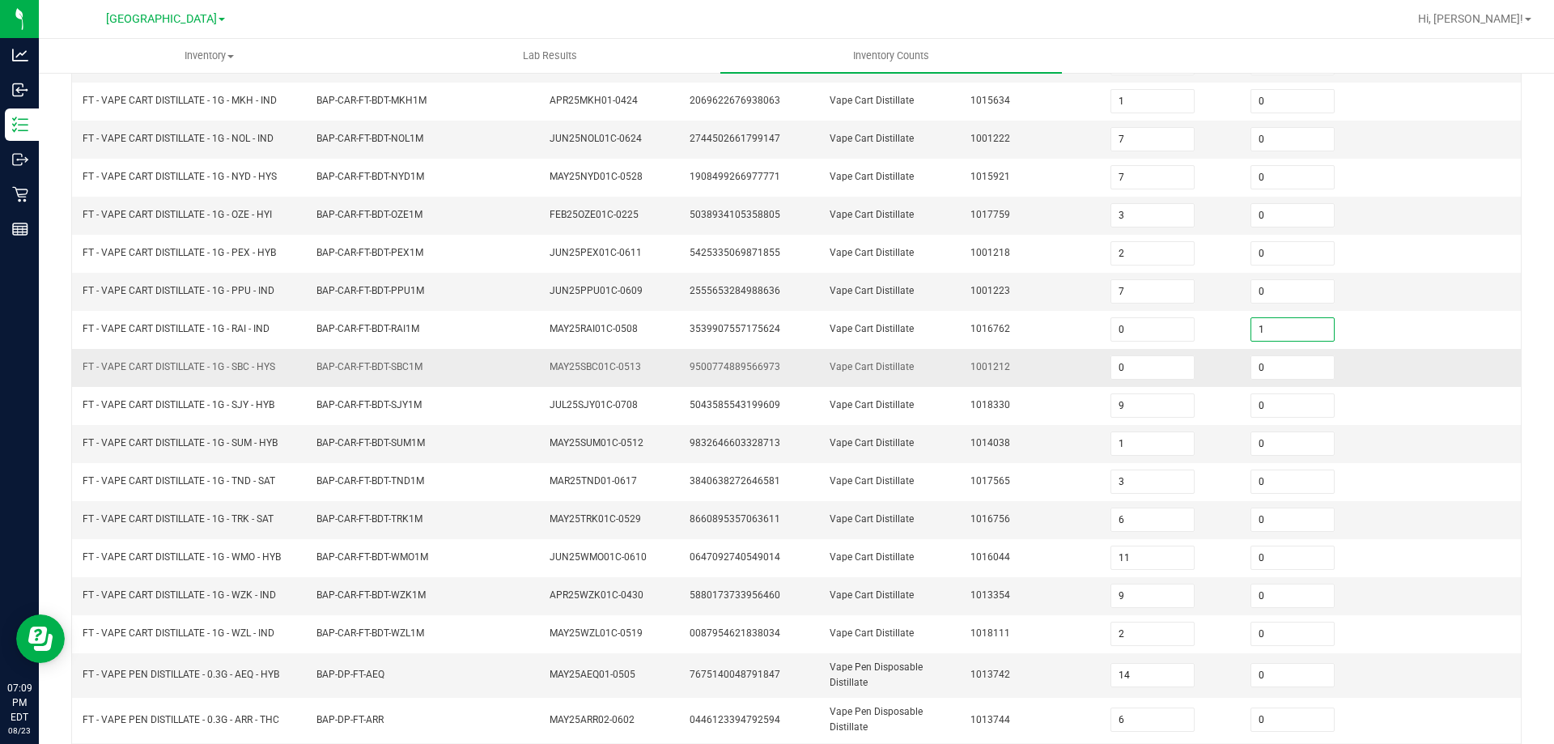
click at [996, 358] on td "1001212" at bounding box center [1031, 368] width 140 height 38
click at [288, 448] on td "FT - VAPE CART DISTILLATE - 1G - SUM - HYB" at bounding box center [190, 444] width 234 height 38
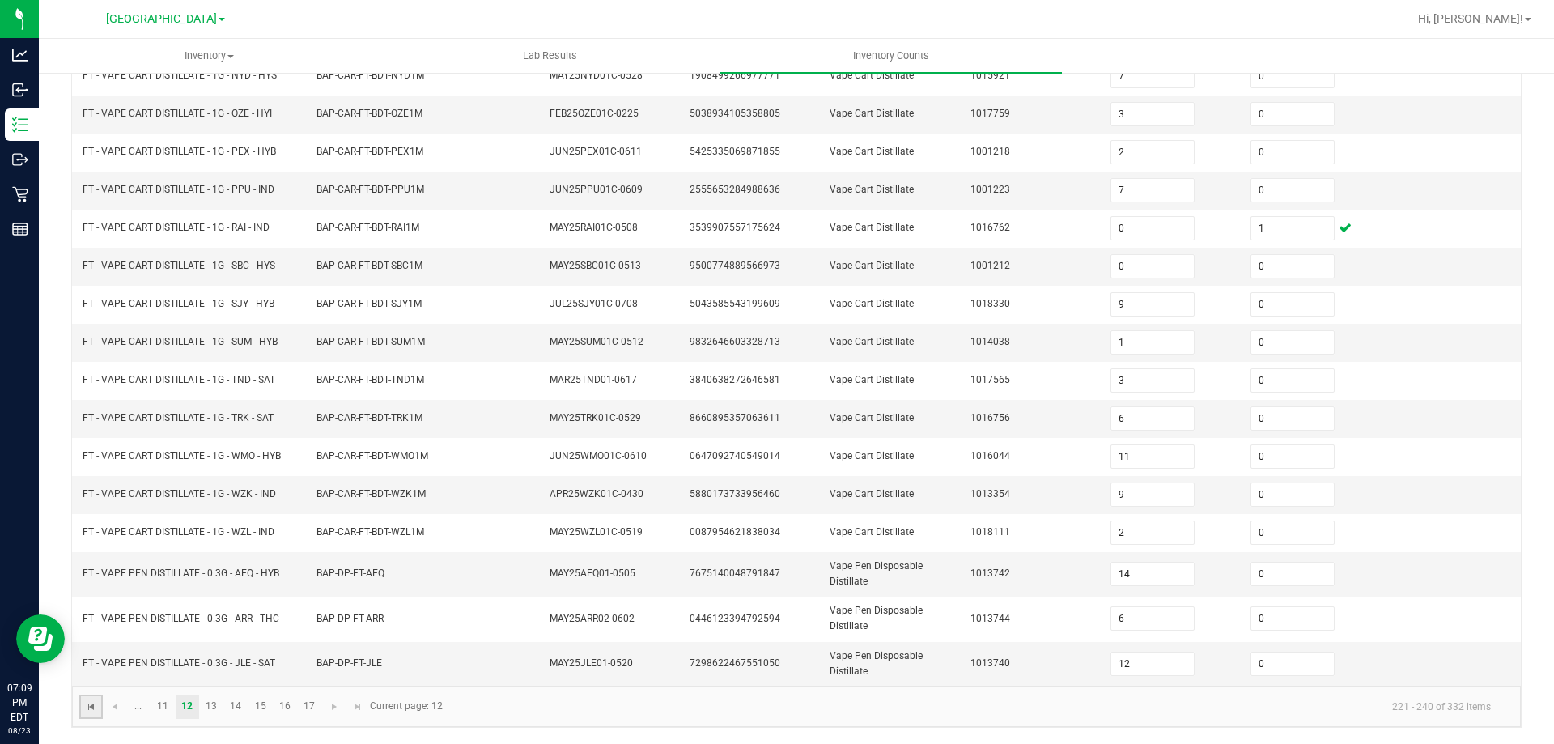
click at [90, 705] on span "Go to the first page" at bounding box center [91, 706] width 13 height 13
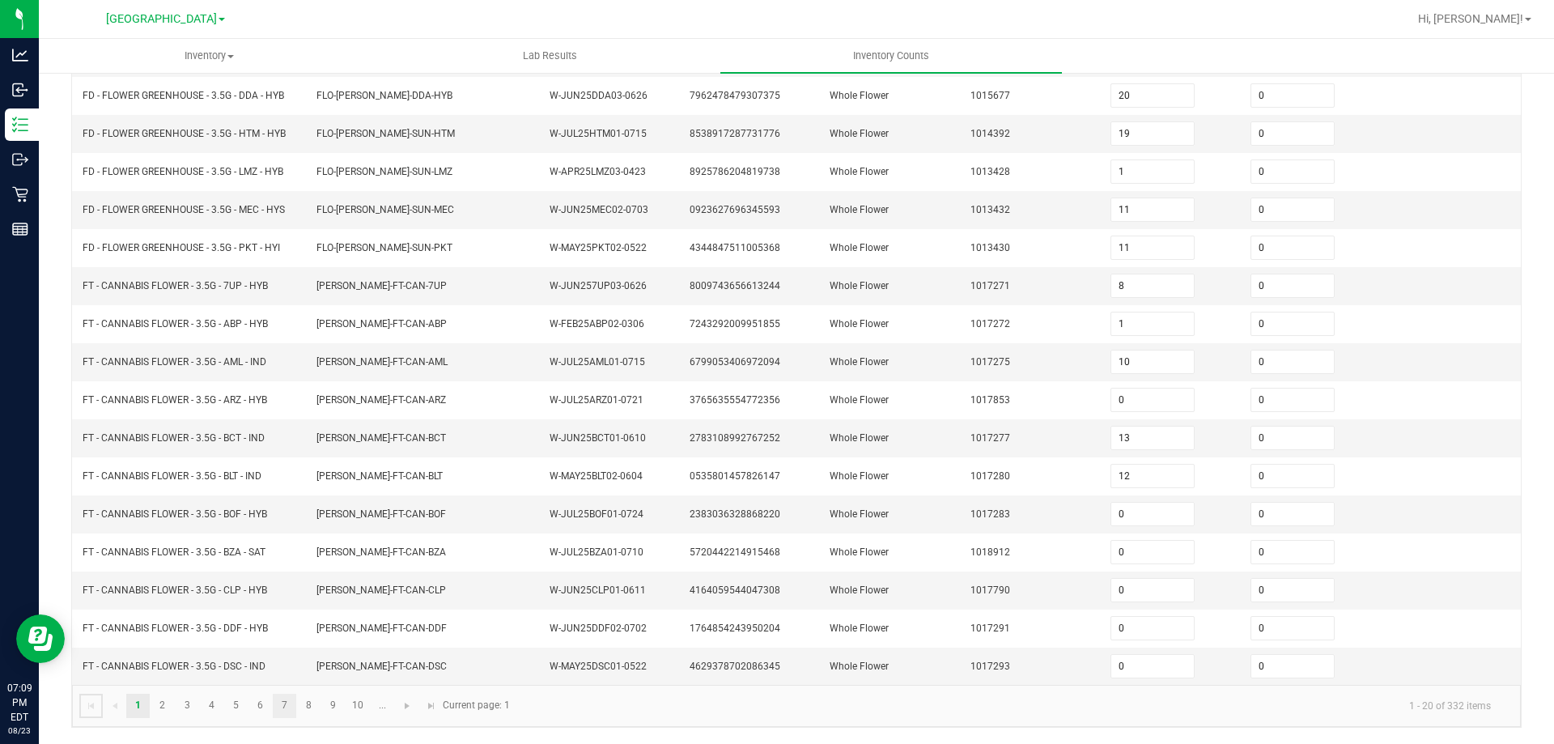
scroll to position [343, 0]
click at [307, 712] on link "8" at bounding box center [308, 706] width 23 height 24
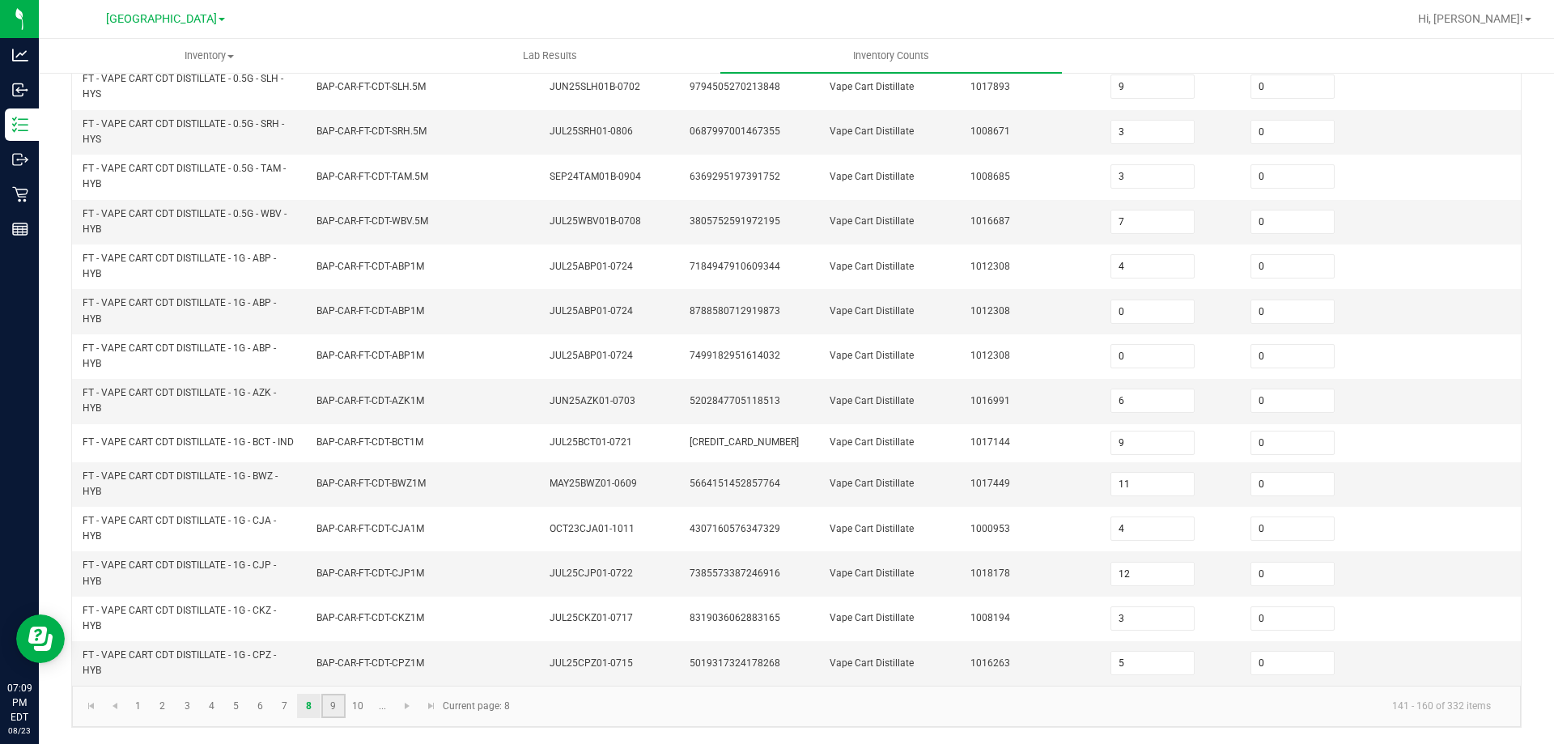
click at [336, 716] on link "9" at bounding box center [332, 706] width 23 height 24
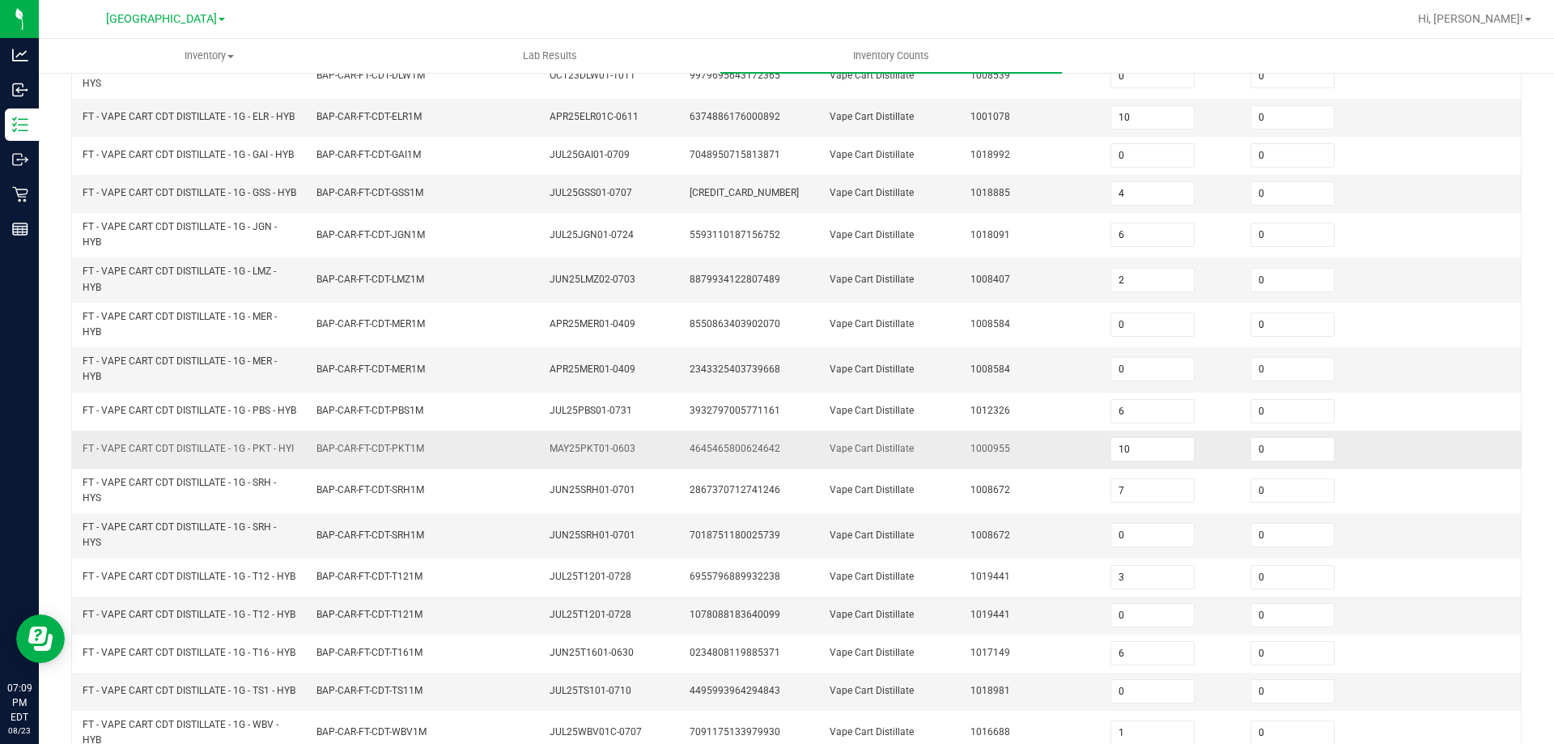
scroll to position [378, 0]
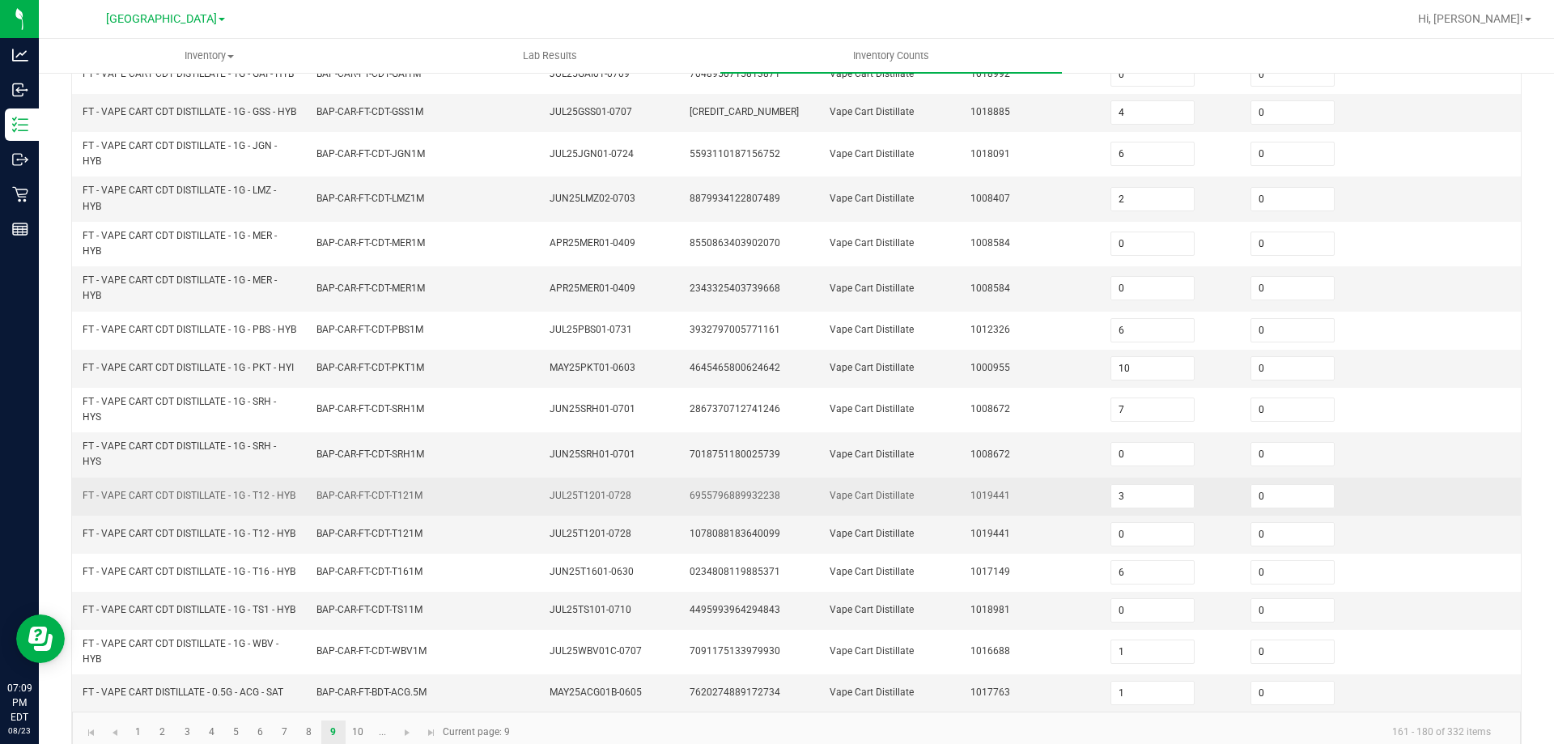
click at [1311, 516] on td "0" at bounding box center [1311, 497] width 140 height 38
click at [1302, 508] on input "0" at bounding box center [1292, 496] width 83 height 23
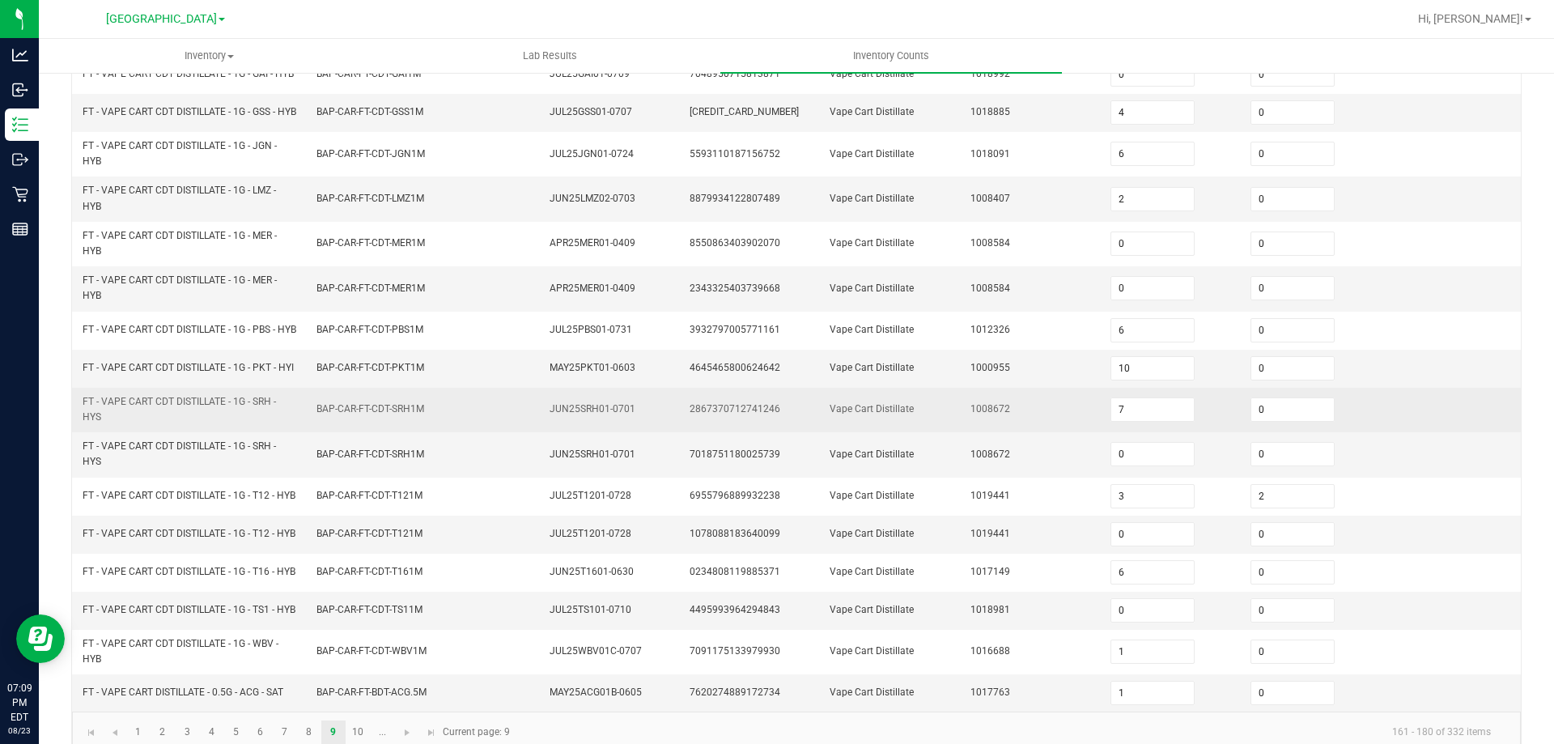
click at [1002, 432] on td "1008672" at bounding box center [1031, 410] width 140 height 45
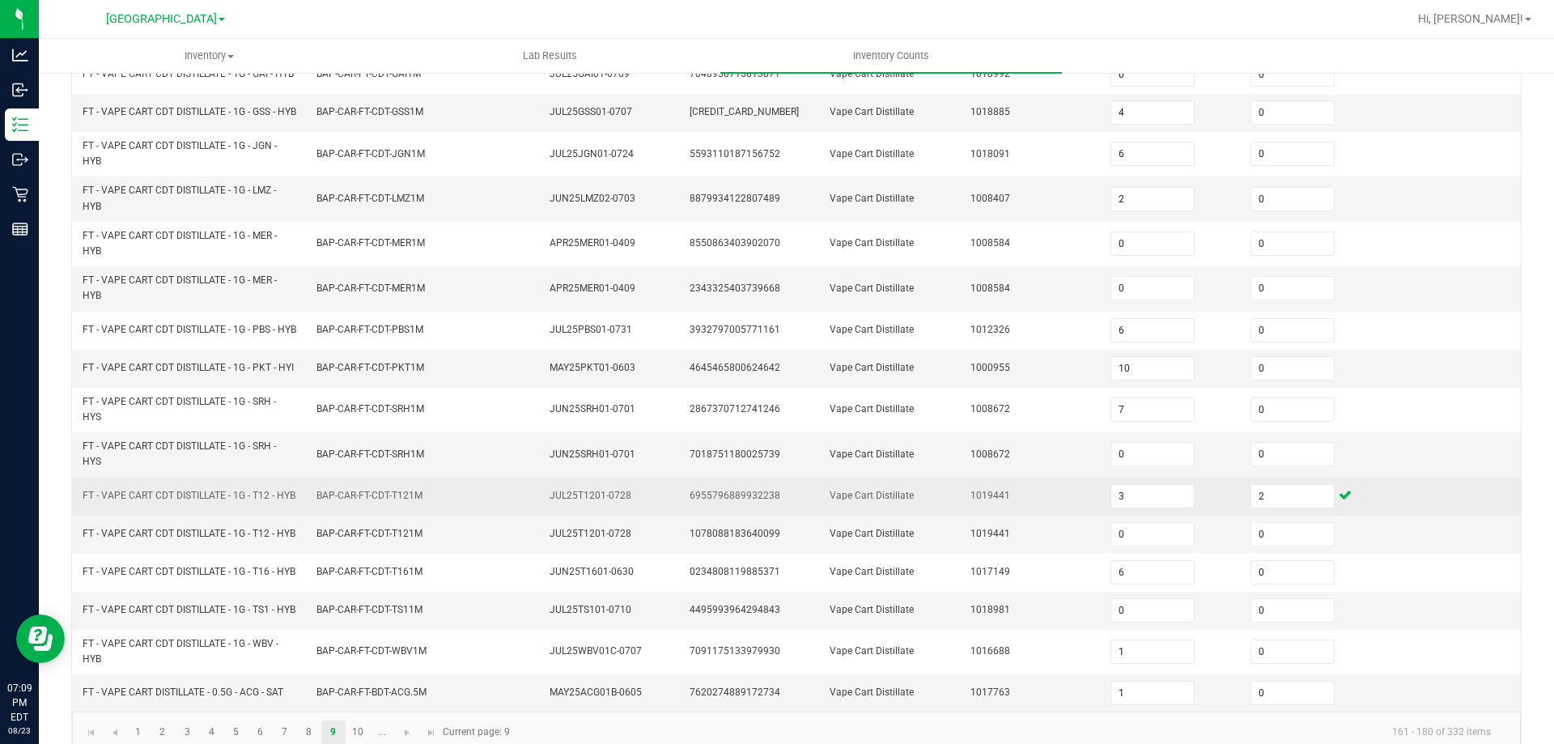
scroll to position [297, 0]
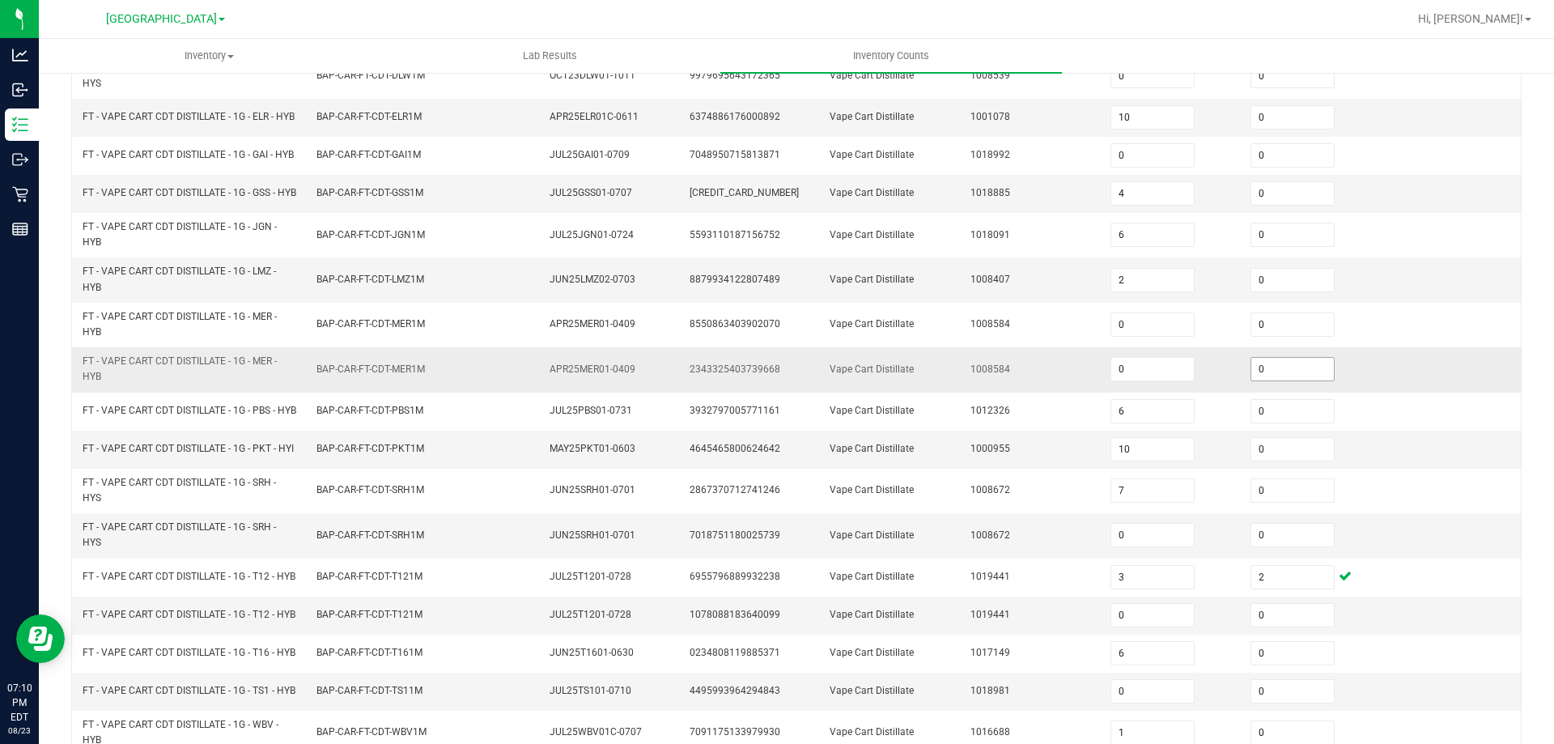
click at [1280, 380] on input "0" at bounding box center [1292, 369] width 83 height 23
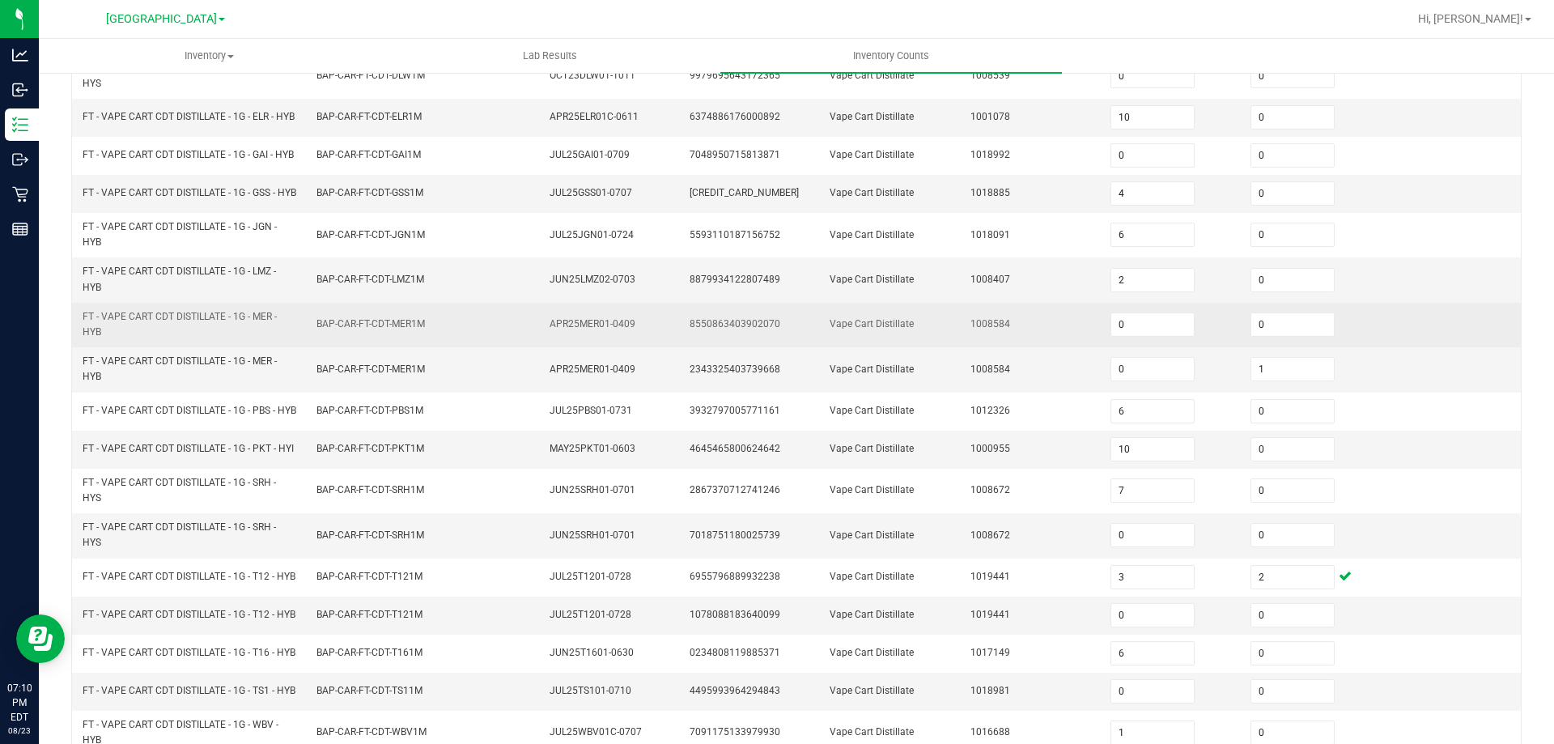
click at [918, 347] on td "Vape Cart Distillate" at bounding box center [890, 325] width 140 height 45
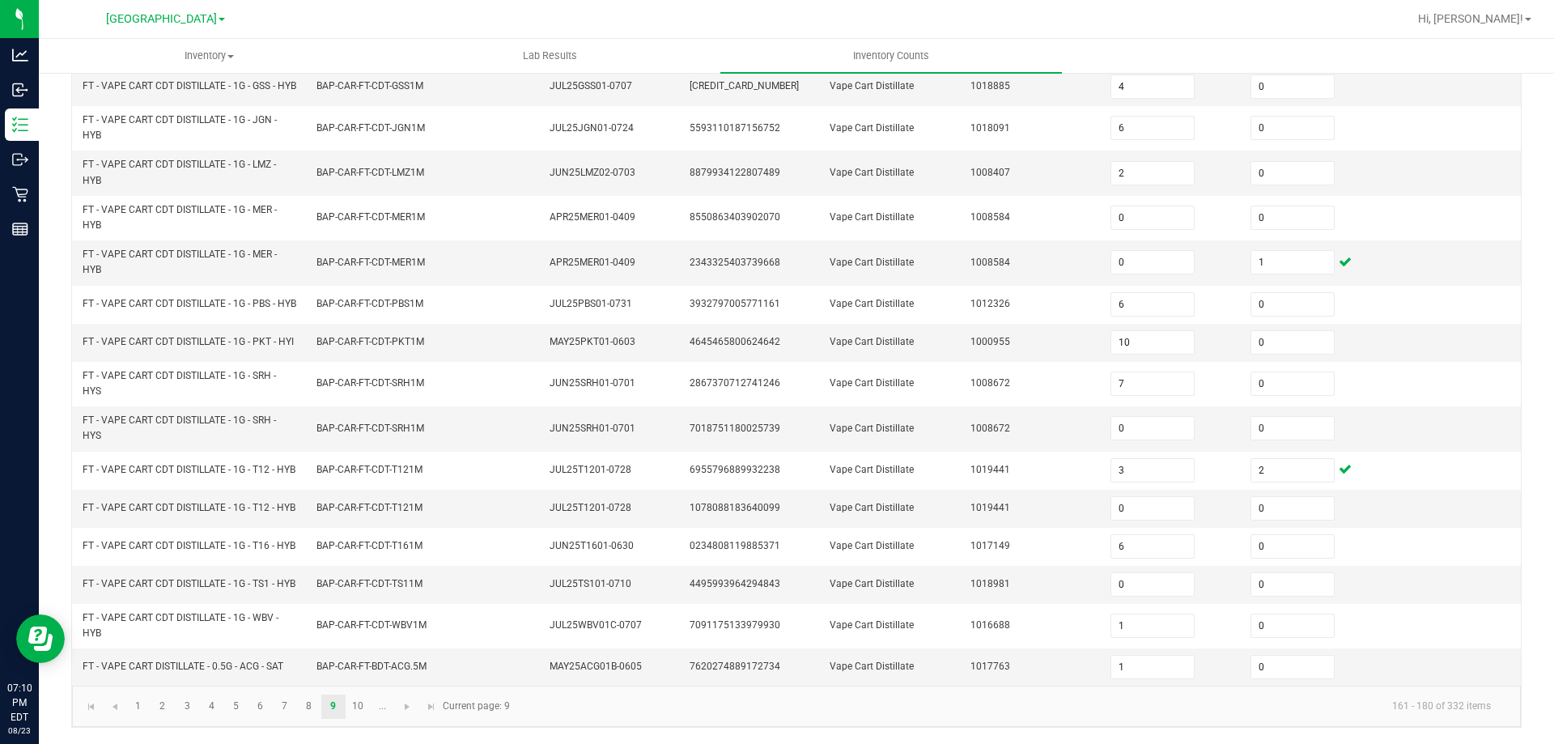
scroll to position [378, 0]
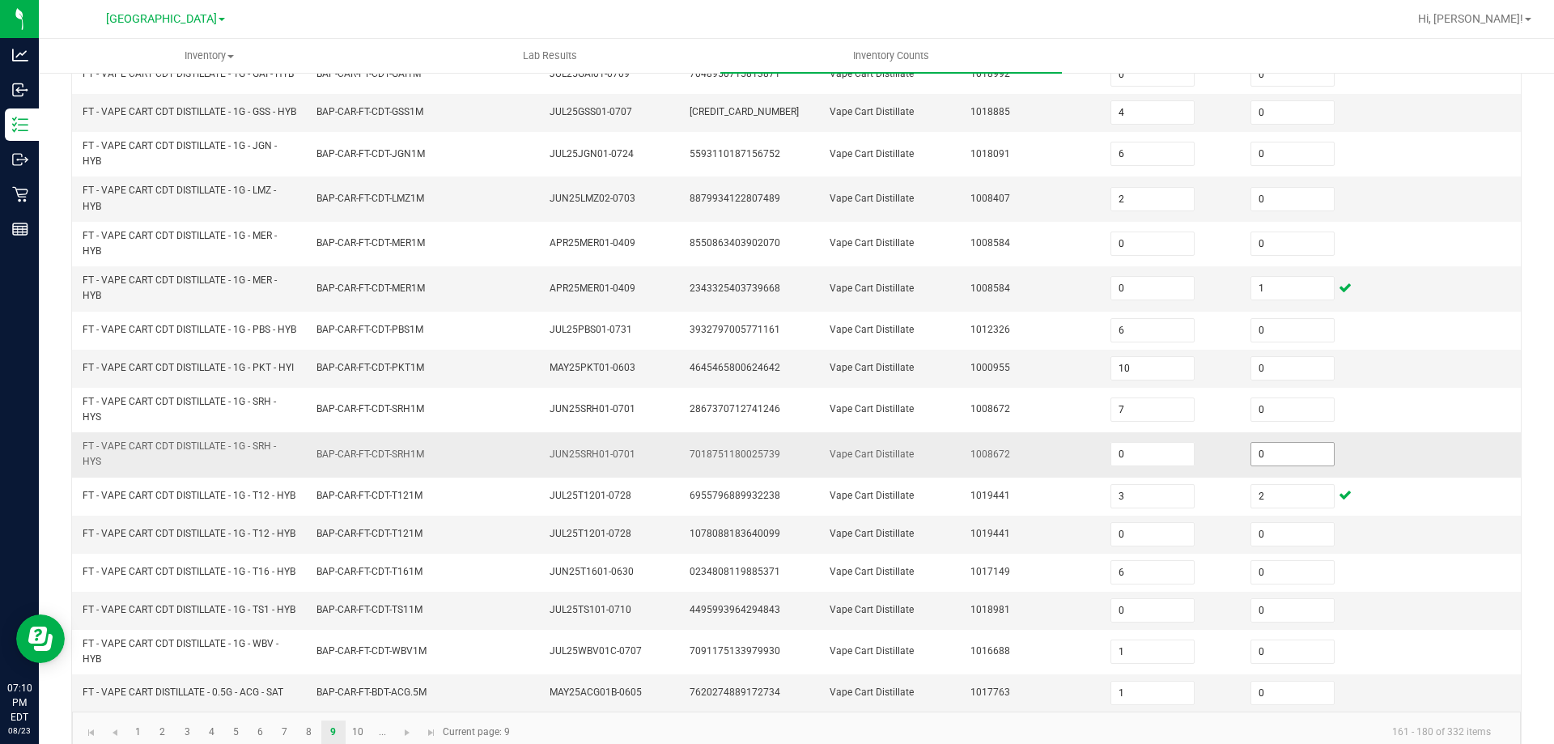
drag, startPoint x: 1289, startPoint y: 482, endPoint x: 1245, endPoint y: 476, distance: 45.0
click at [1285, 465] on input "0" at bounding box center [1292, 454] width 83 height 23
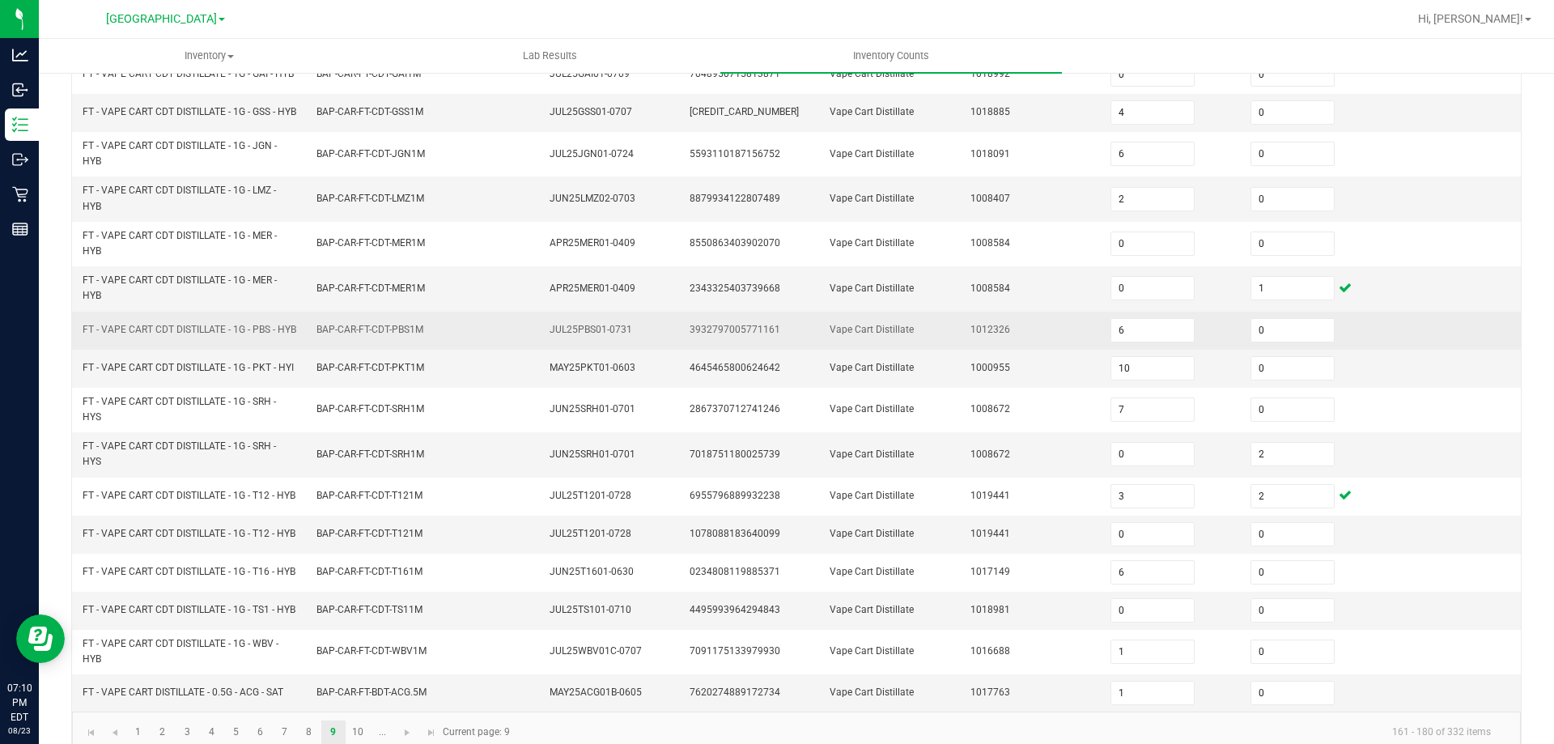
click at [899, 350] on td "Vape Cart Distillate" at bounding box center [890, 331] width 140 height 38
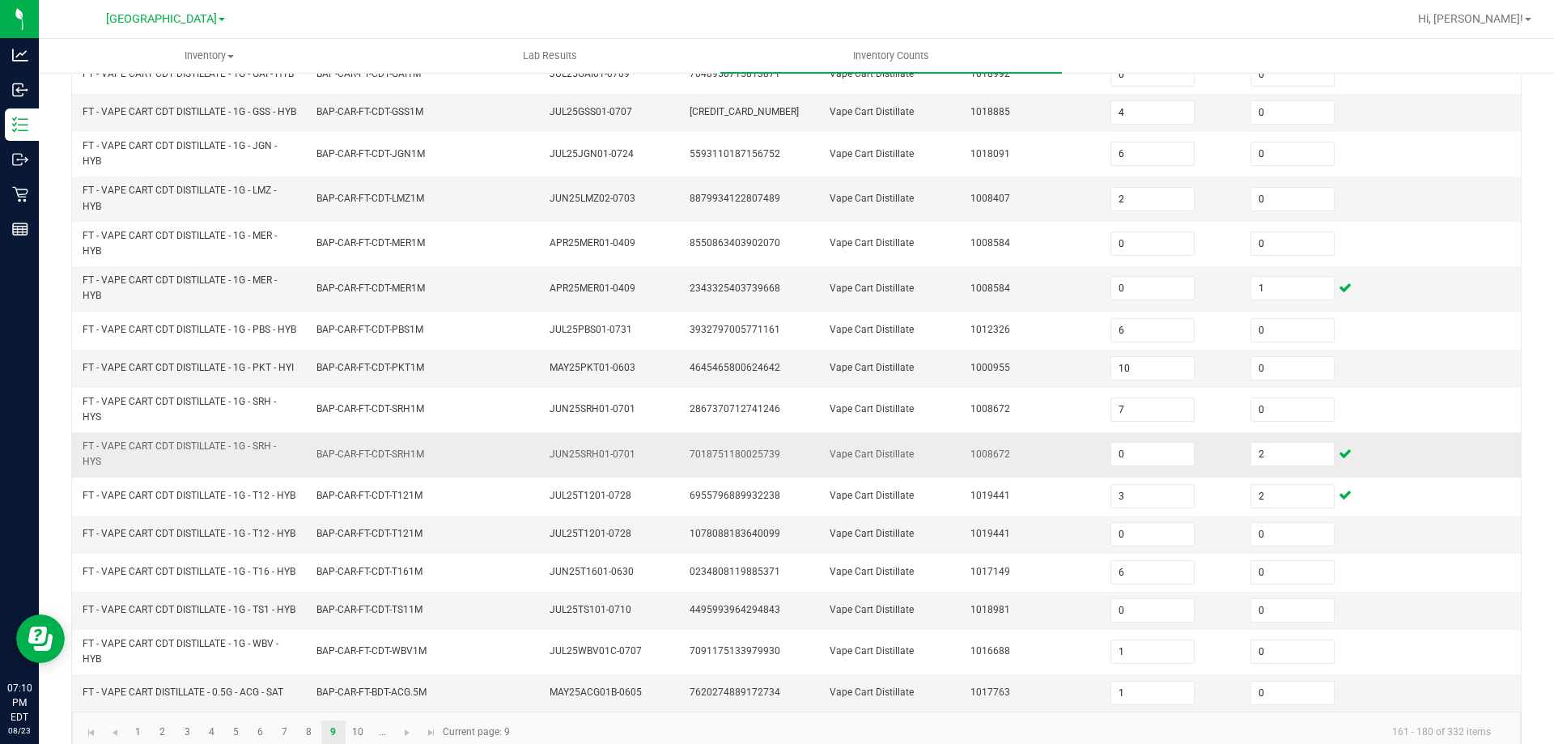
click at [386, 477] on td "BAP-CAR-FT-CDT-SRH1M" at bounding box center [424, 454] width 234 height 45
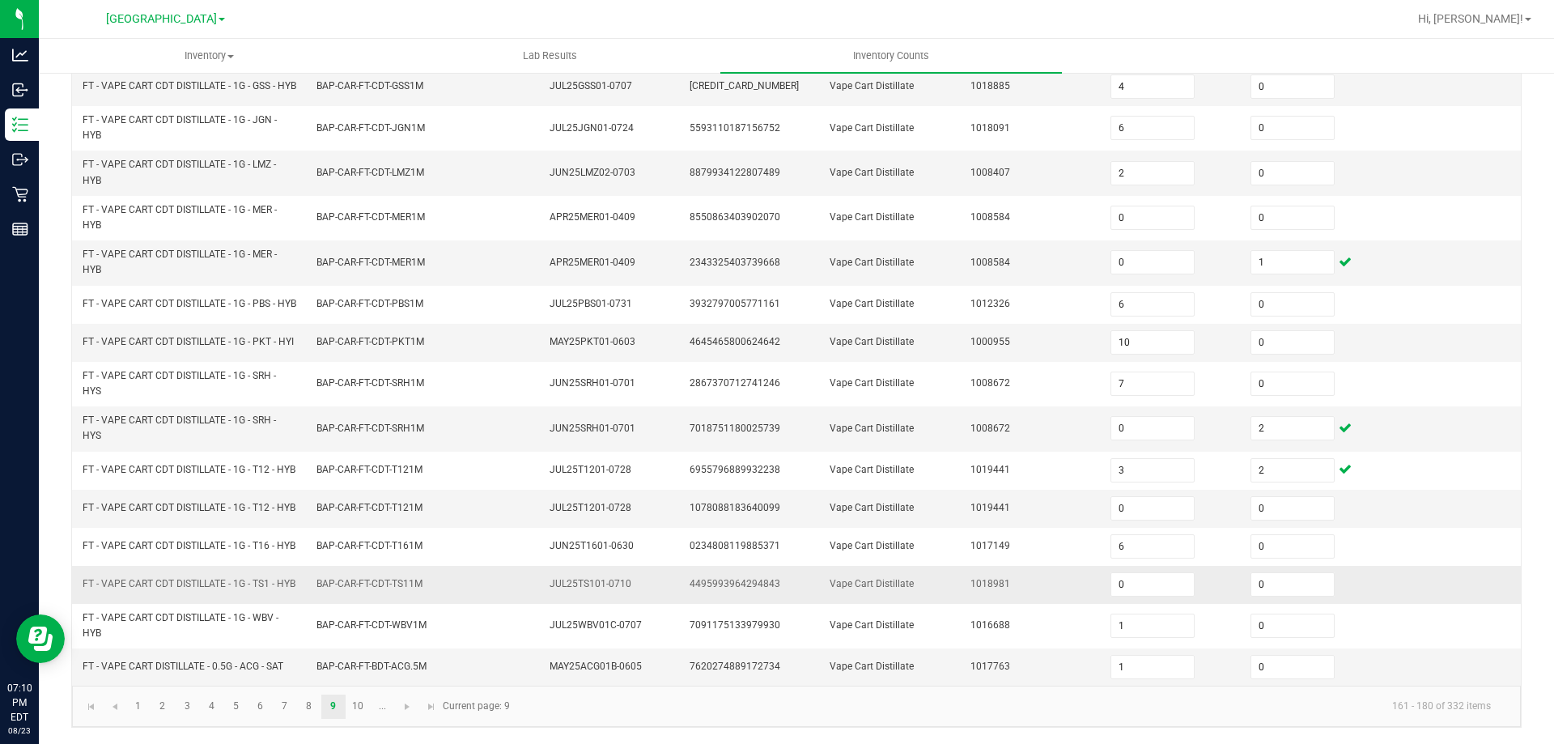
scroll to position [459, 0]
click at [435, 713] on link at bounding box center [430, 707] width 23 height 24
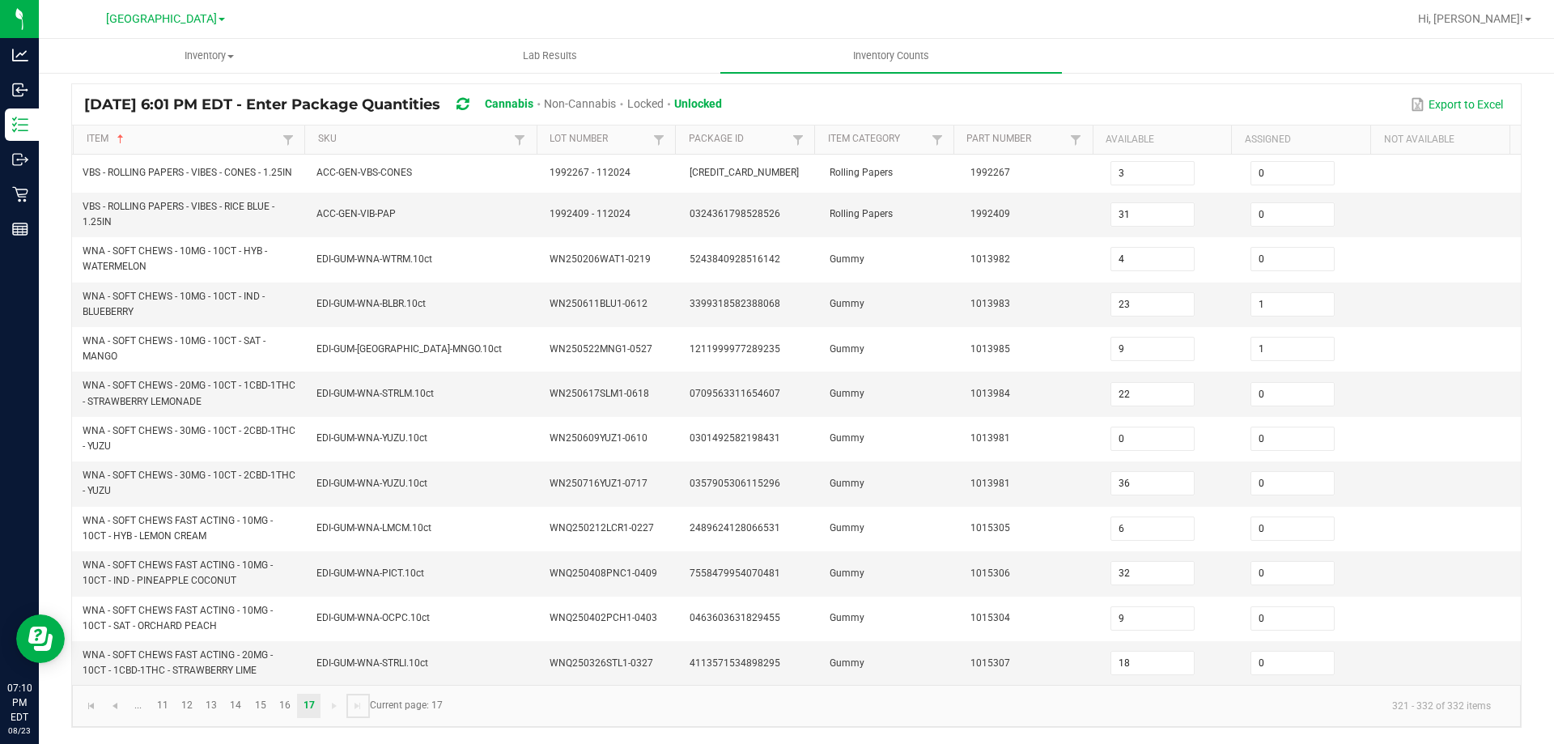
scroll to position [113, 0]
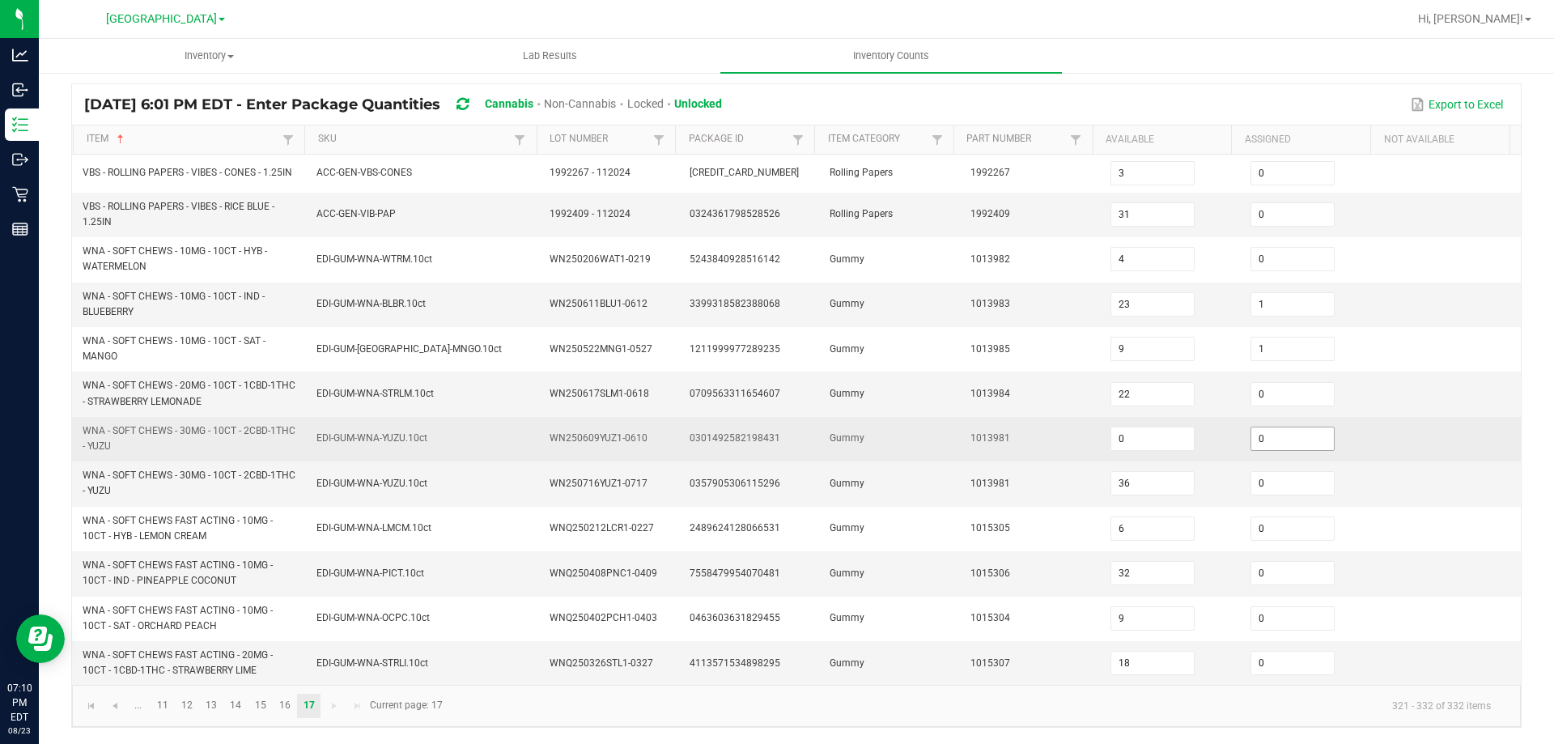
drag, startPoint x: 1261, startPoint y: 437, endPoint x: 1218, endPoint y: 435, distance: 42.9
click at [1260, 437] on input "0" at bounding box center [1292, 438] width 83 height 23
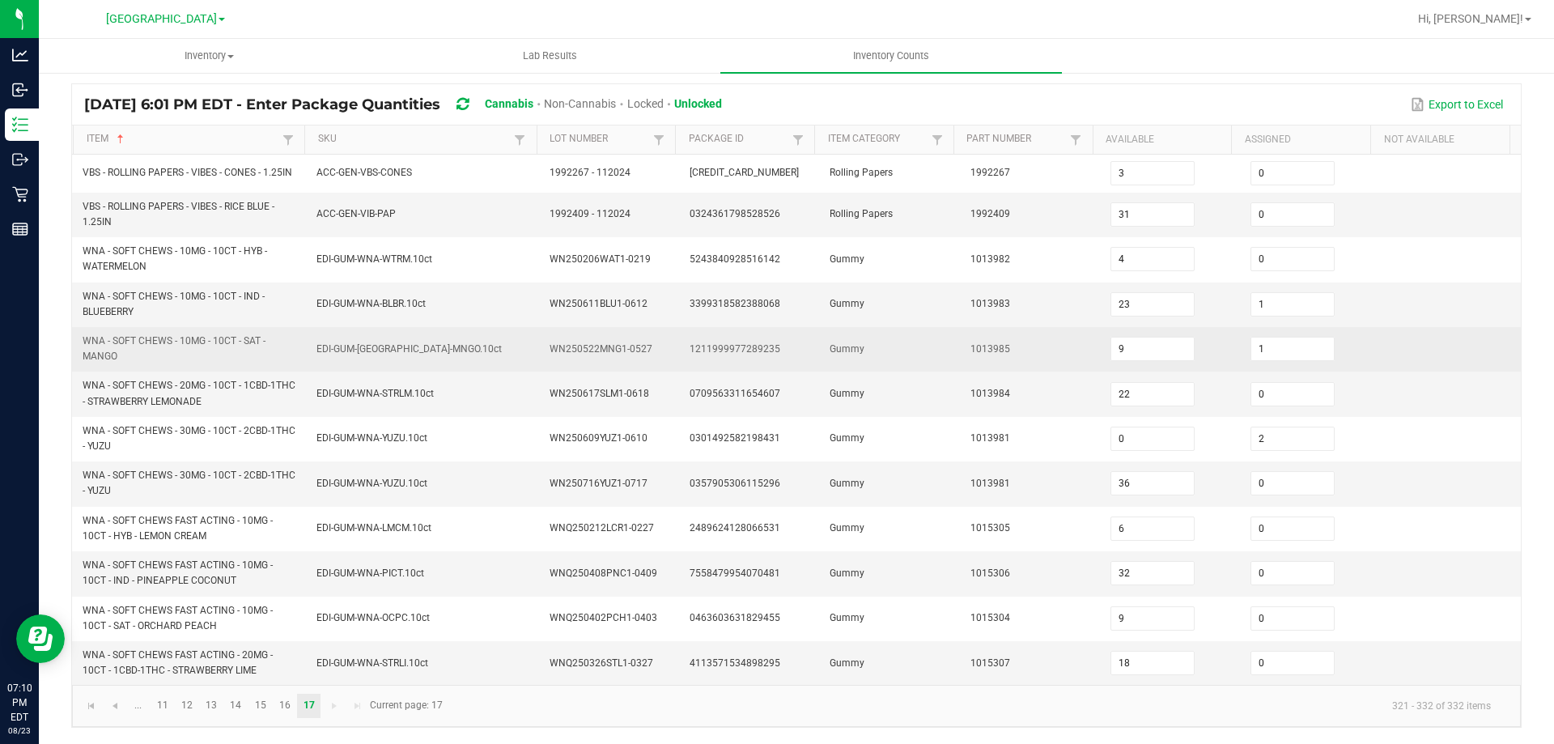
click at [934, 364] on td "Gummy" at bounding box center [890, 349] width 140 height 45
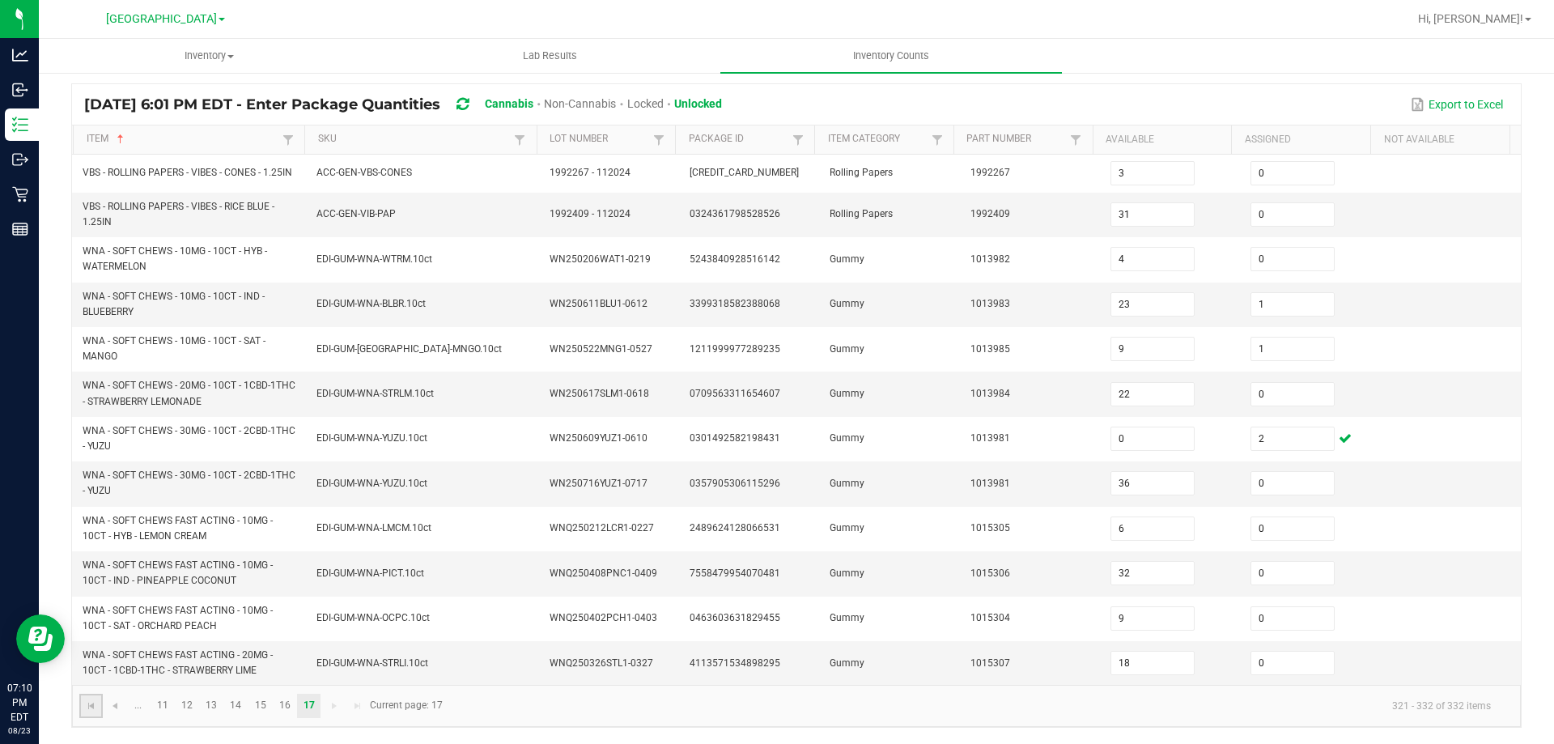
click at [100, 703] on link at bounding box center [90, 706] width 23 height 24
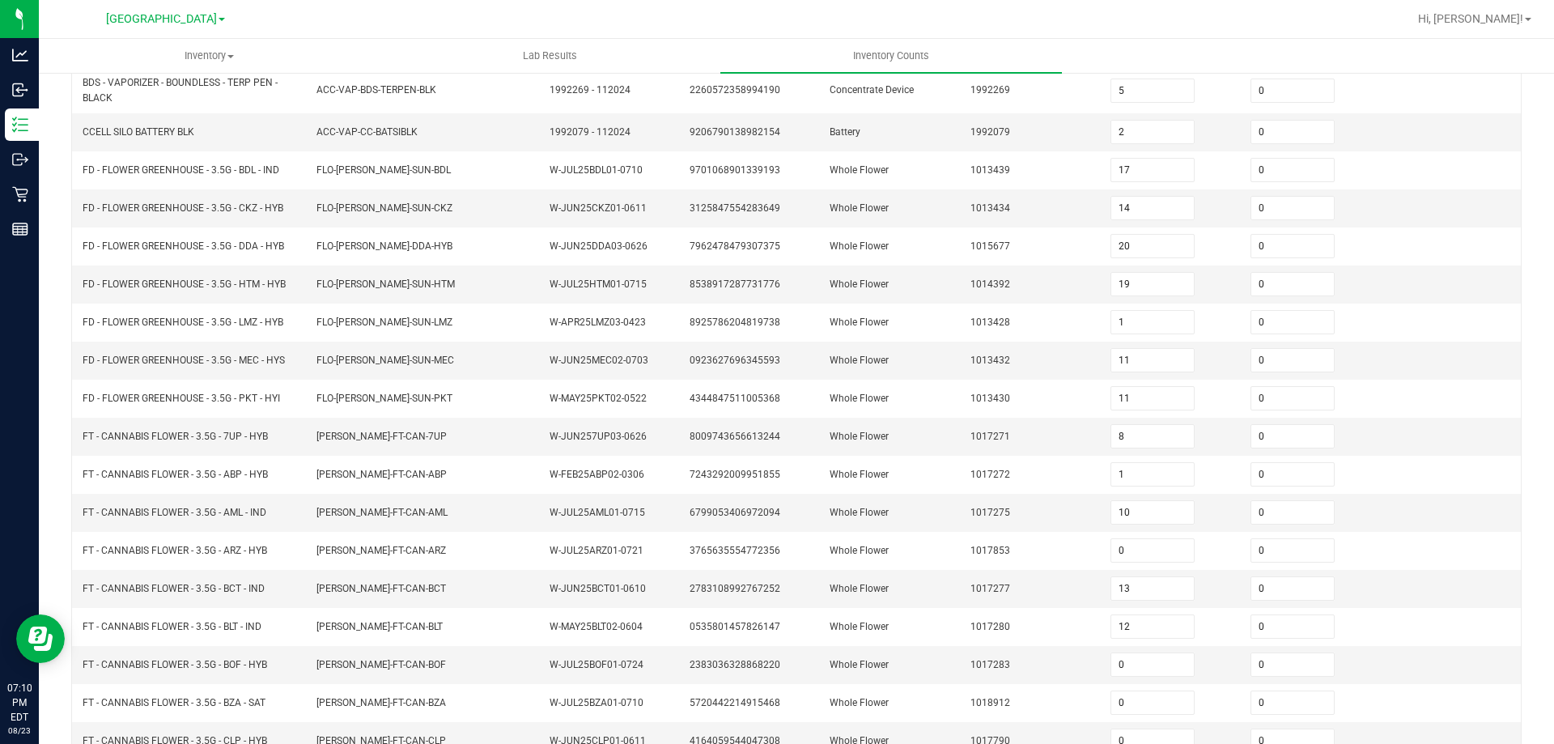
scroll to position [343, 0]
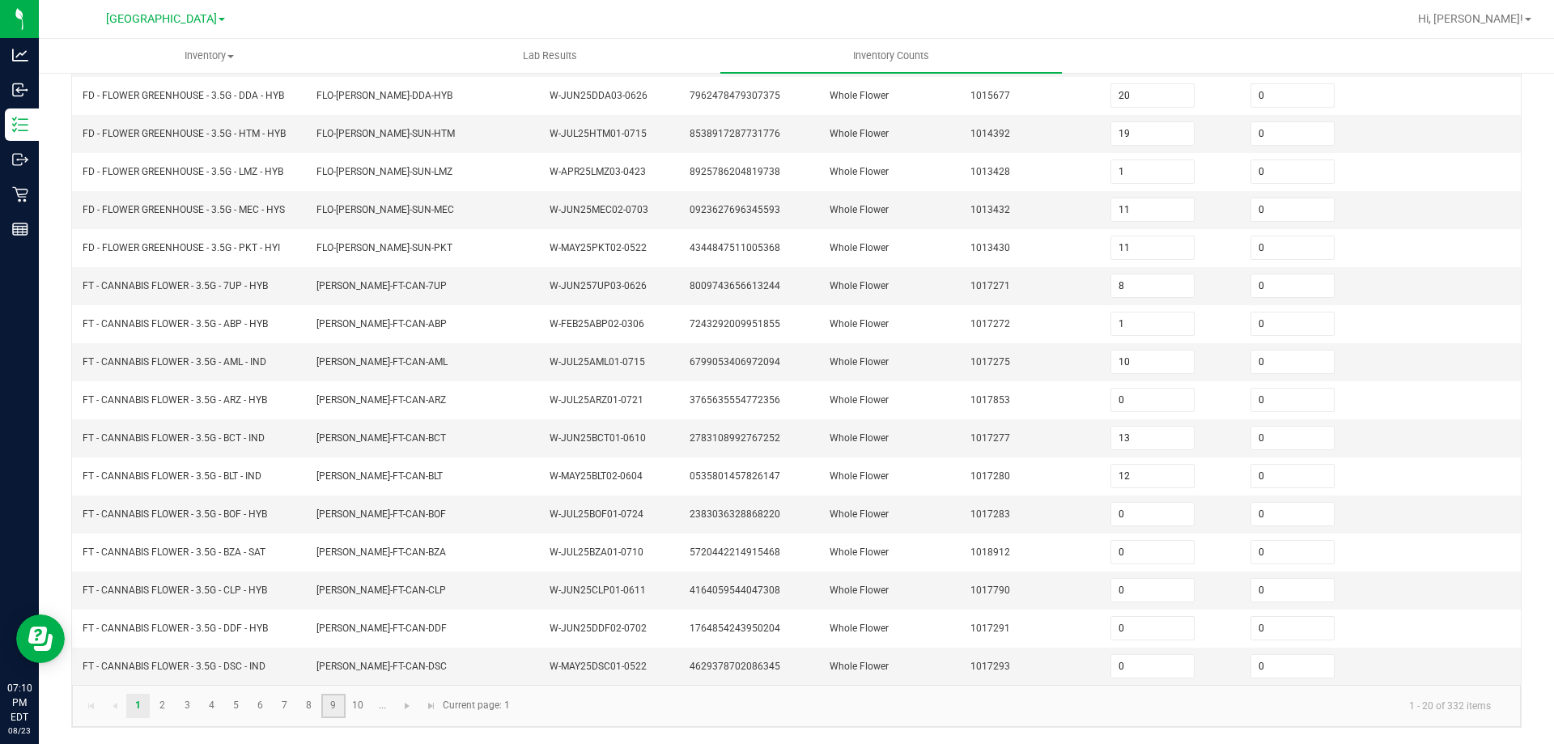
click at [334, 712] on link "9" at bounding box center [332, 706] width 23 height 24
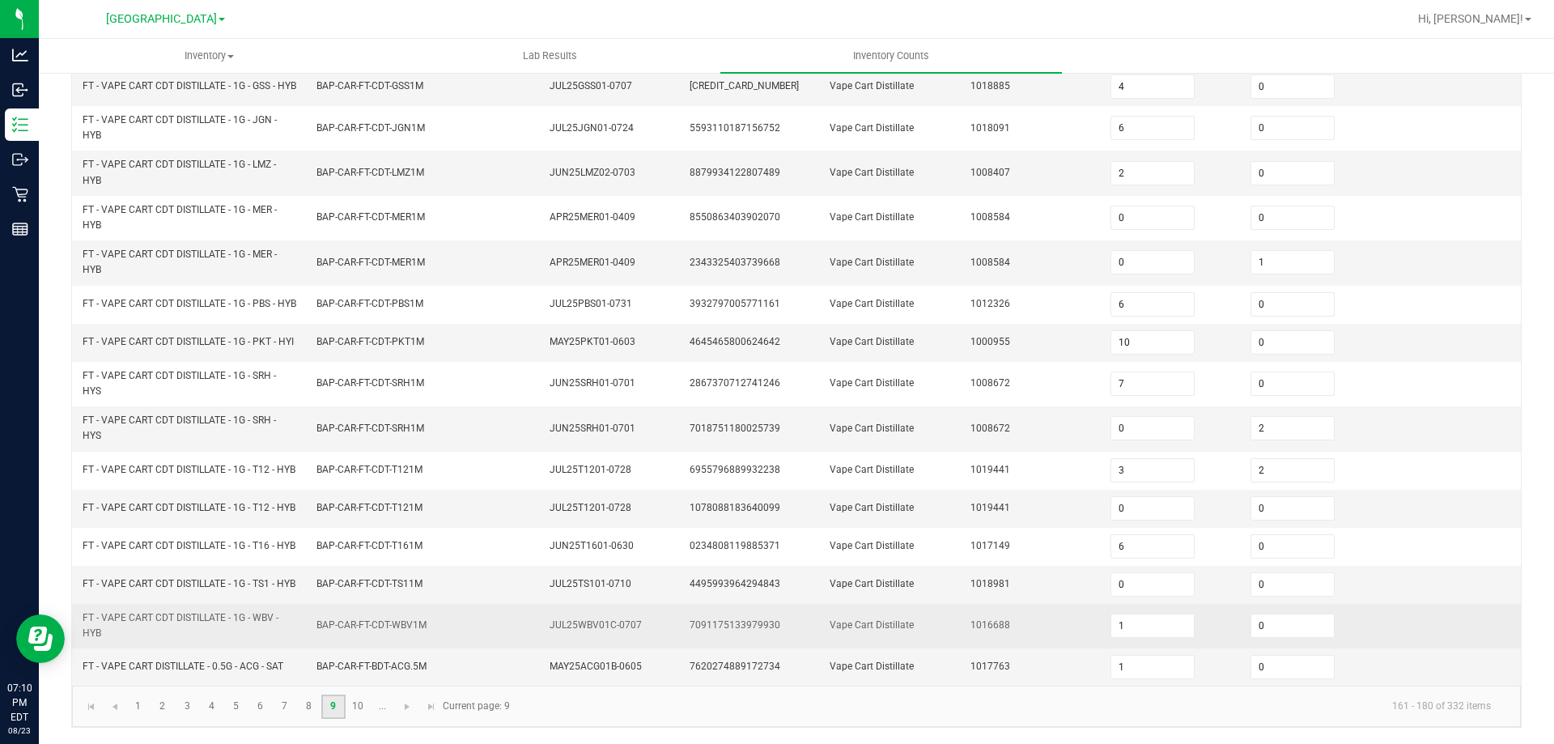
scroll to position [459, 0]
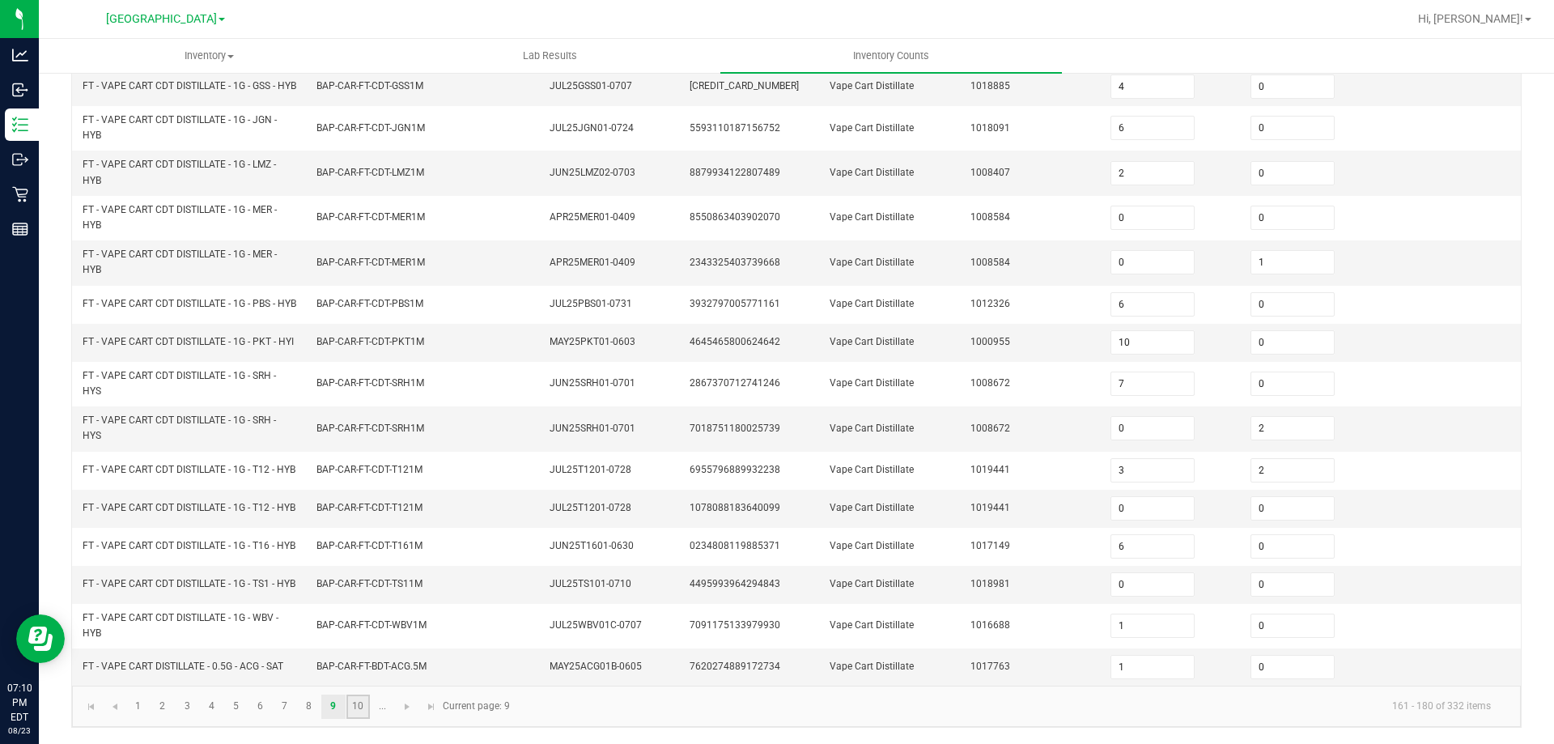
click at [355, 707] on link "10" at bounding box center [357, 707] width 23 height 24
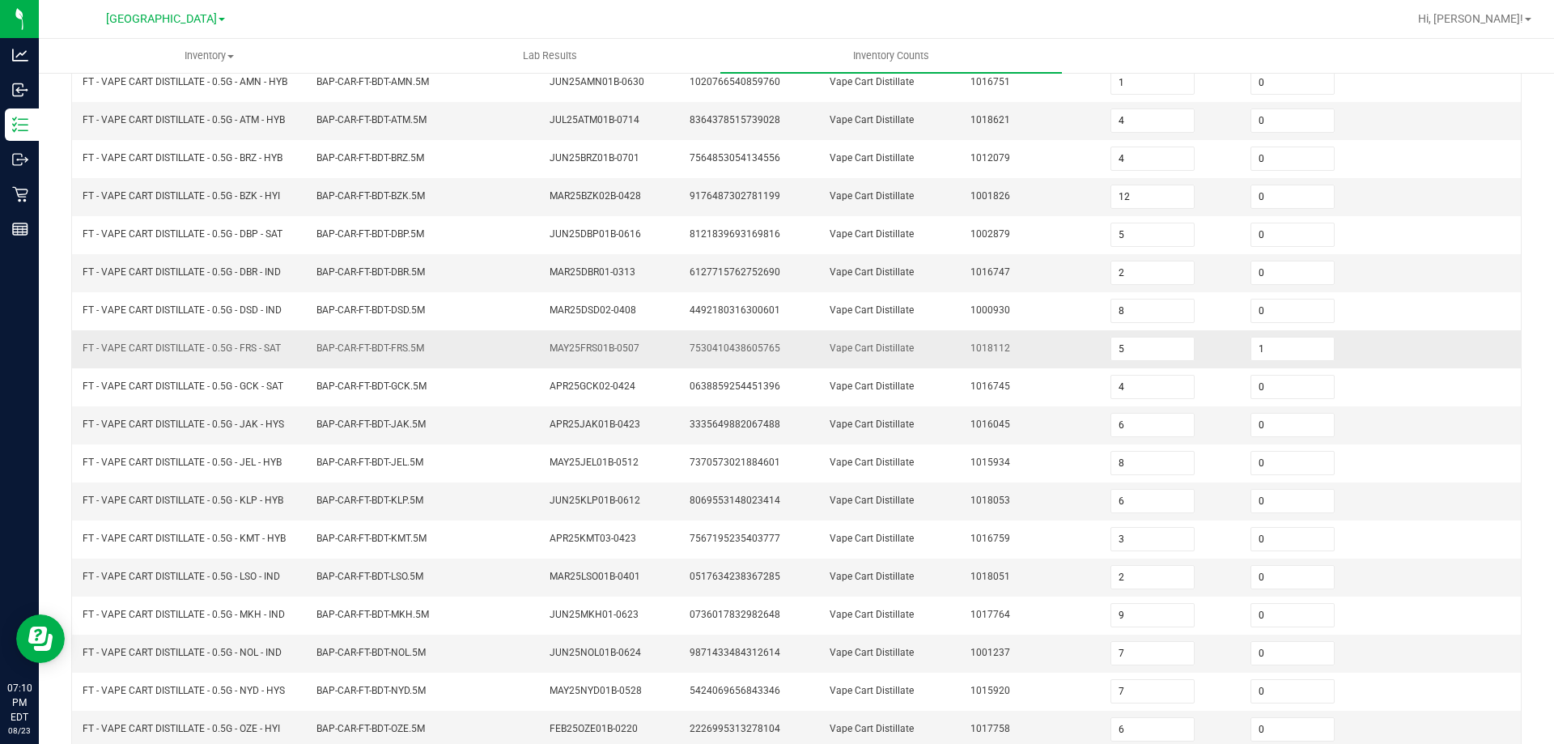
scroll to position [0, 0]
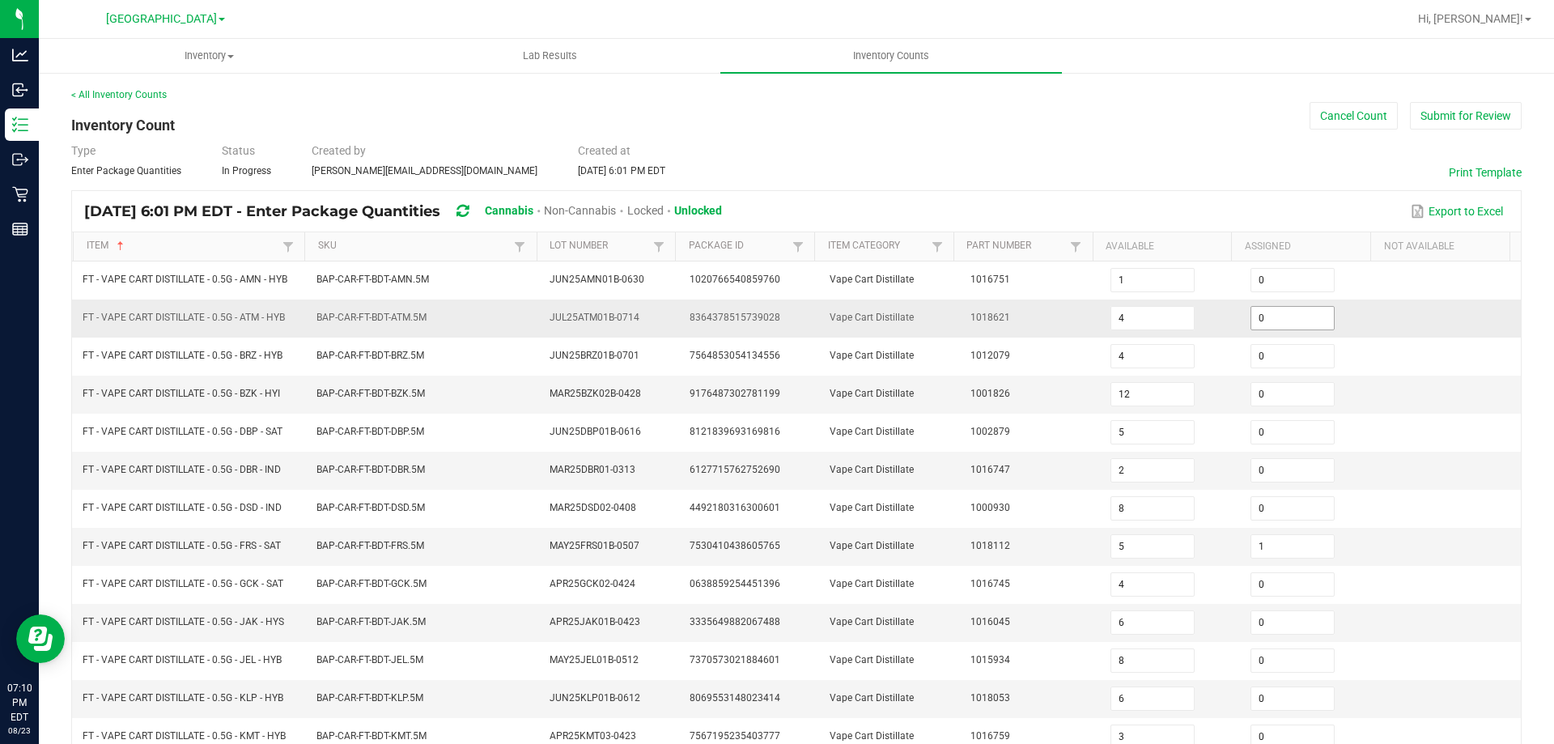
click at [1294, 316] on input "0" at bounding box center [1292, 318] width 83 height 23
click at [837, 322] on span "Vape Cart Distillate" at bounding box center [872, 317] width 84 height 11
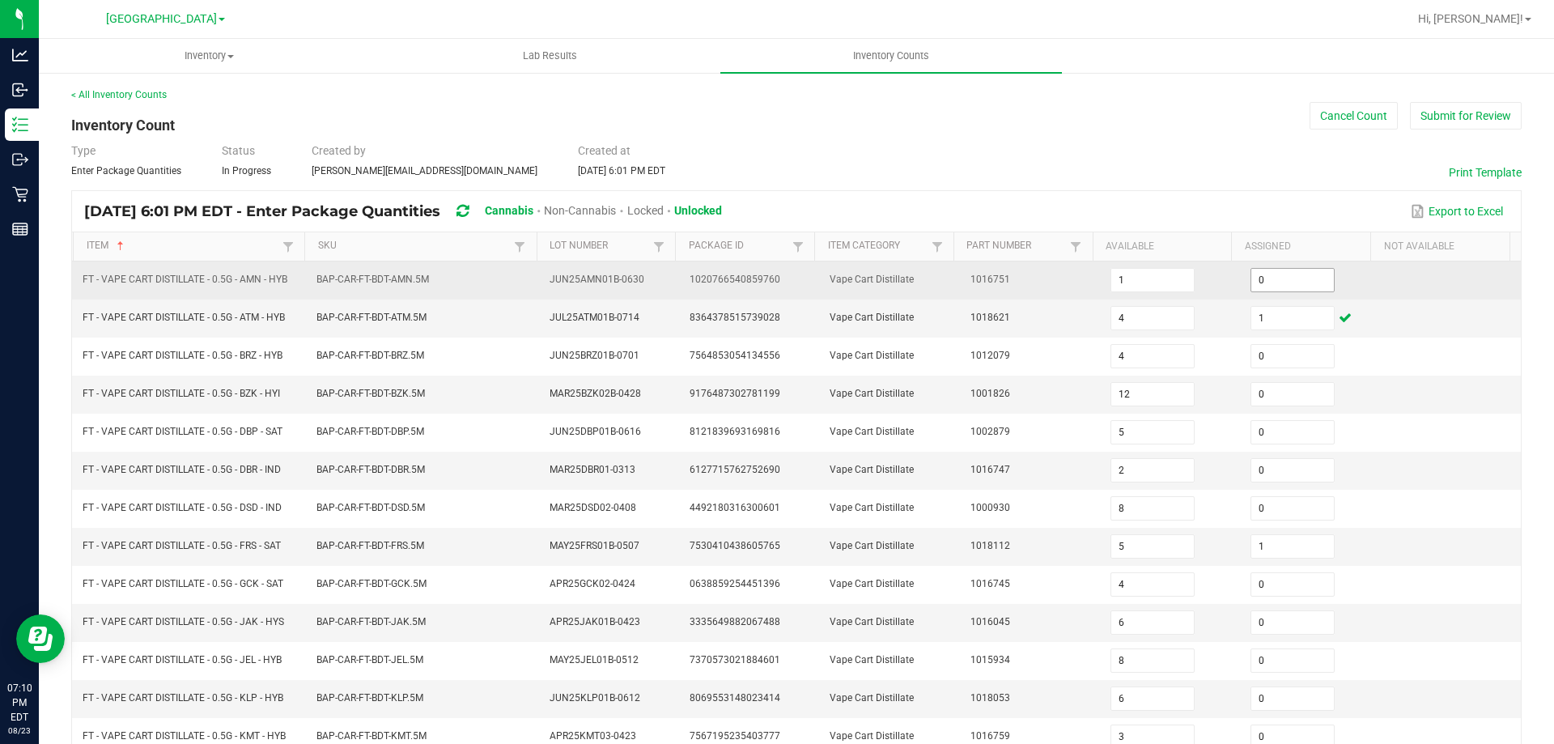
click at [1251, 275] on input "0" at bounding box center [1292, 280] width 83 height 23
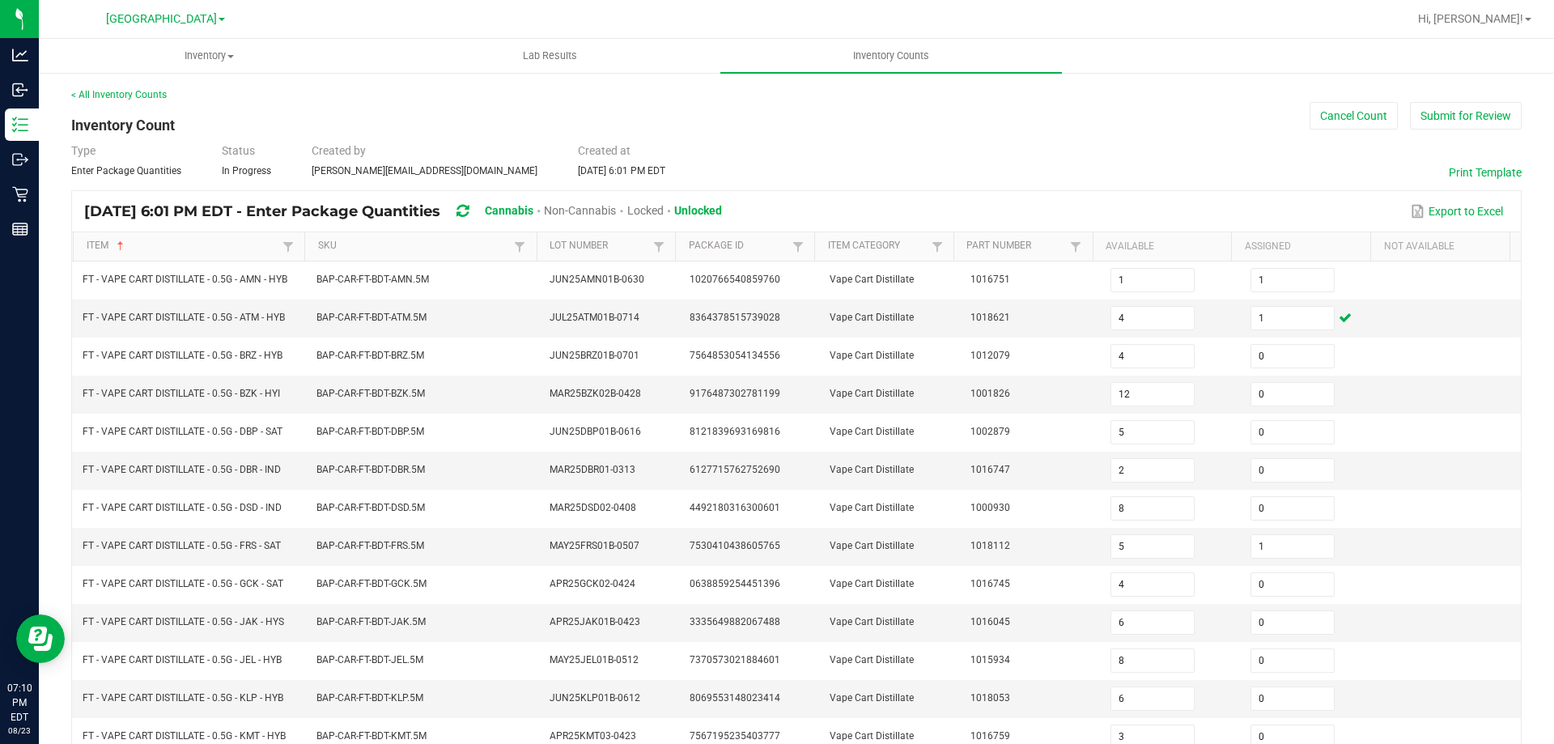
click at [1149, 150] on div "Type Enter Package Quantities Status In Progress Created by slayton@liveparalle…" at bounding box center [796, 160] width 1451 height 36
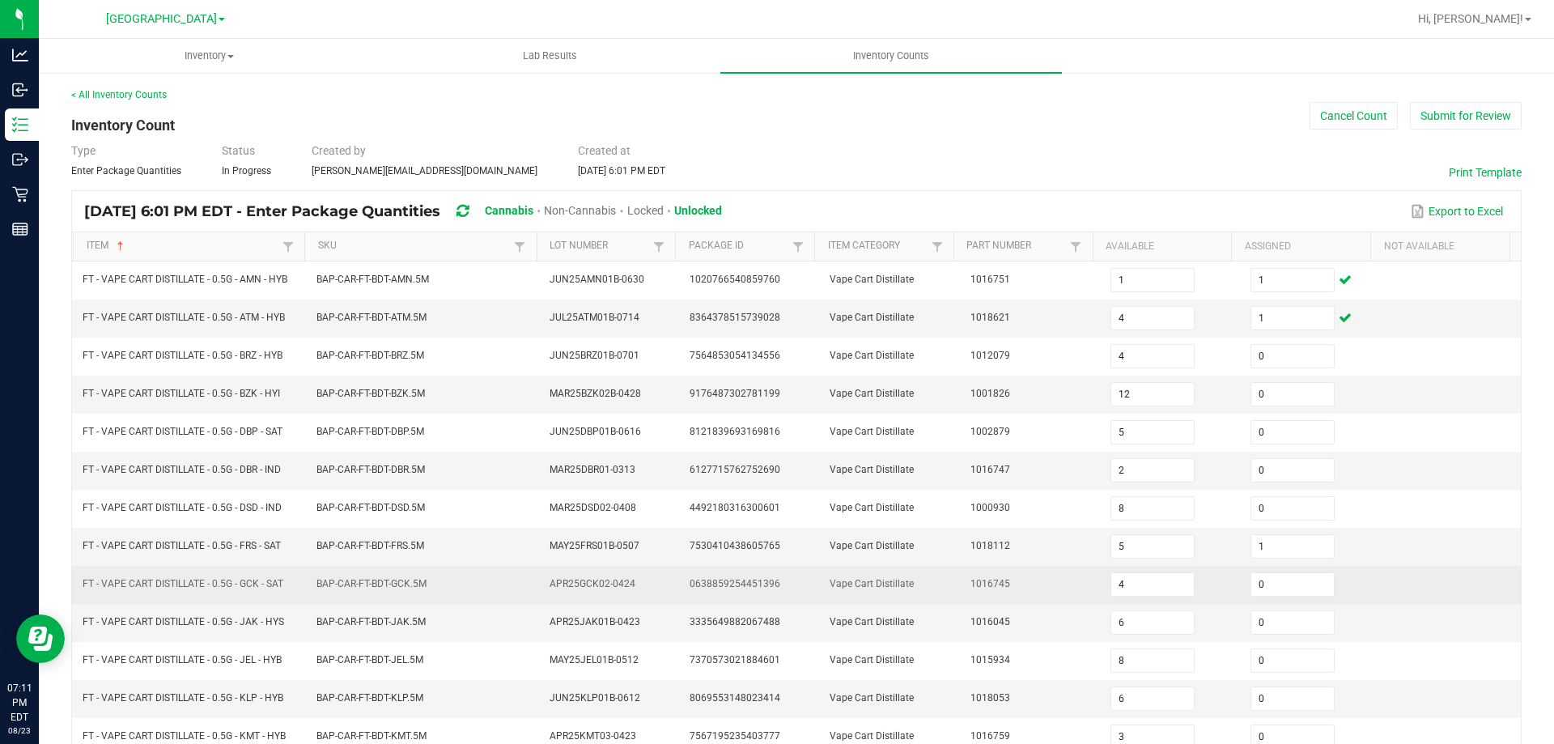
click at [329, 576] on td "BAP-CAR-FT-BDT-GCK.5M" at bounding box center [424, 585] width 234 height 38
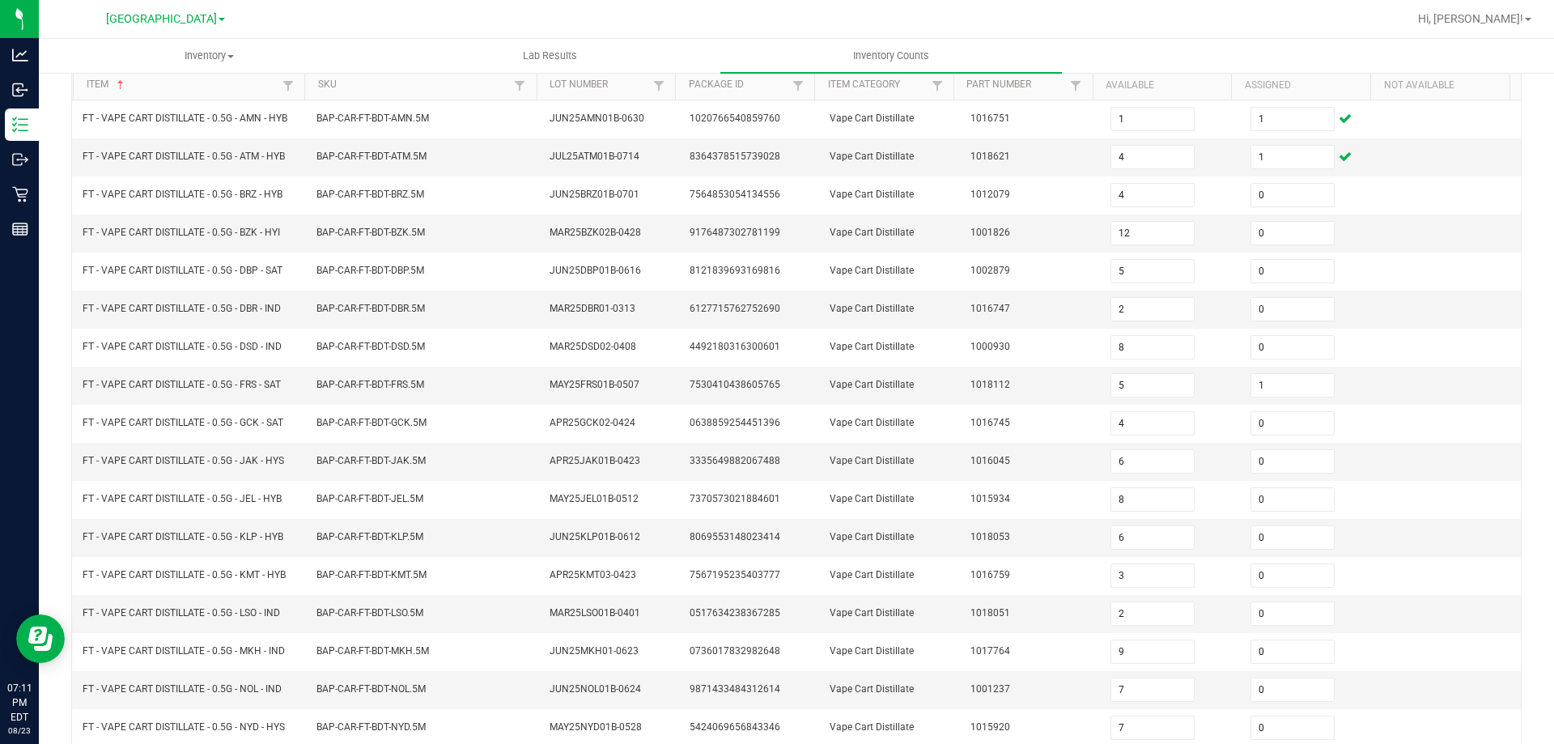
scroll to position [336, 0]
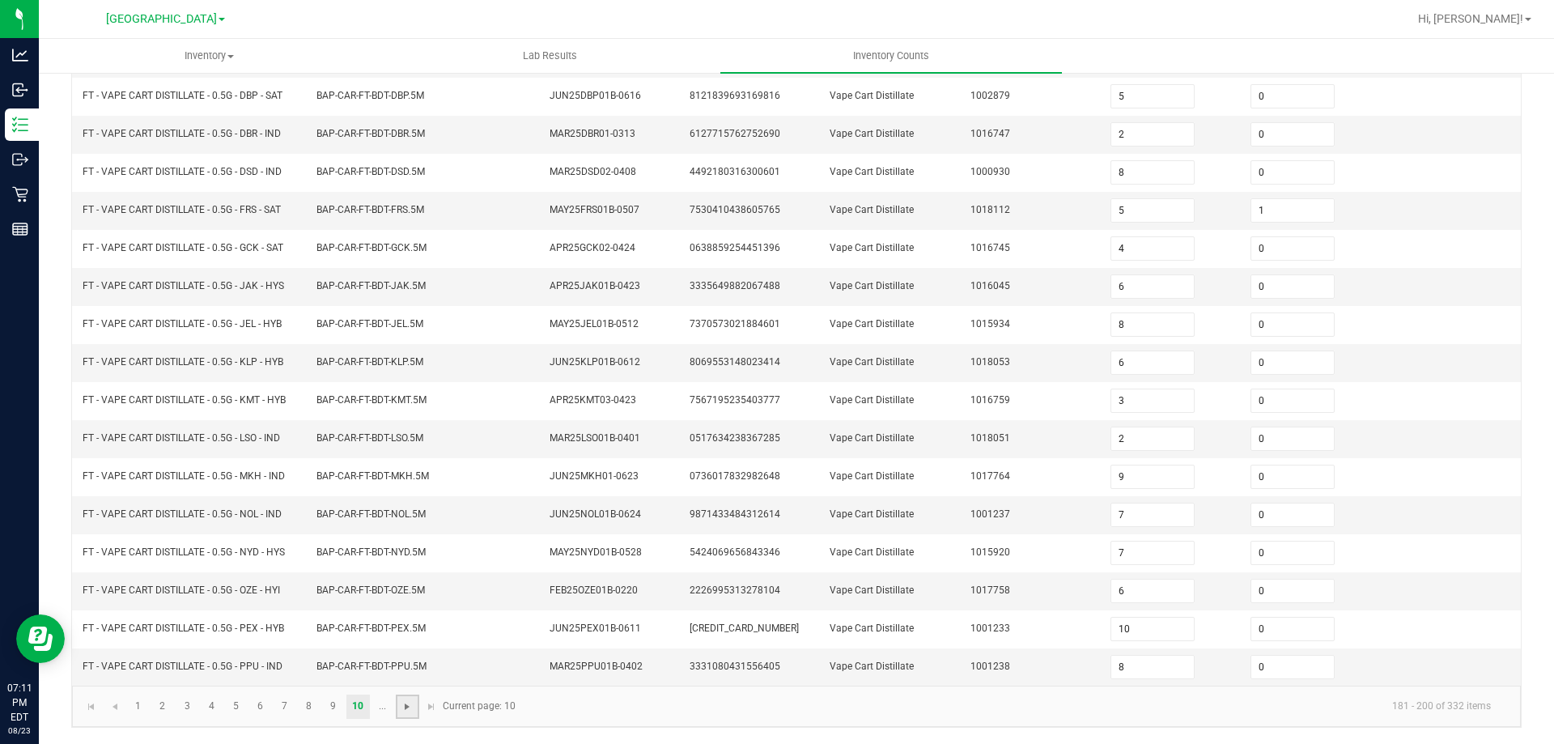
click at [410, 712] on span "Go to the next page" at bounding box center [407, 706] width 13 height 13
click at [186, 710] on link "12" at bounding box center [187, 707] width 23 height 24
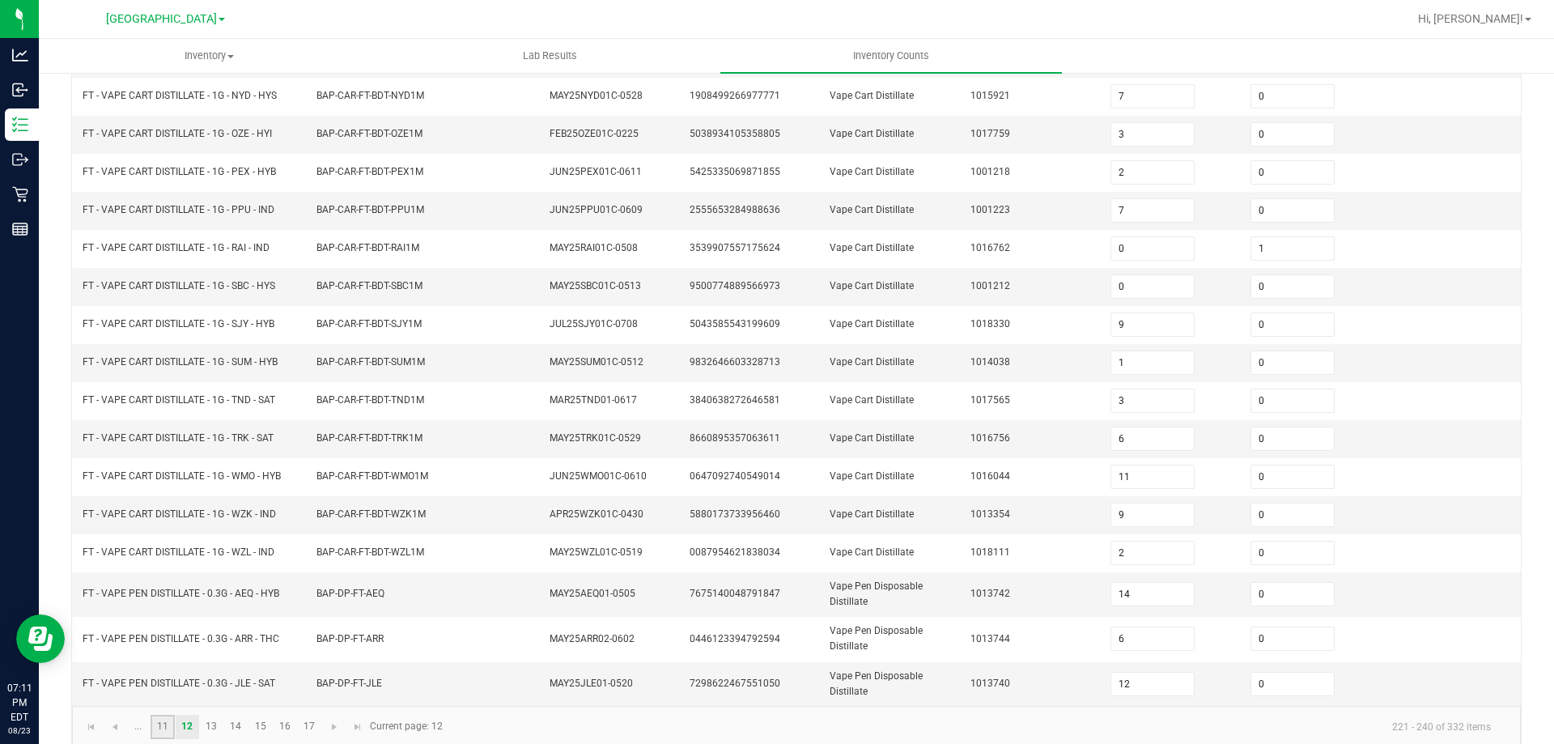
click at [158, 726] on link "11" at bounding box center [162, 727] width 23 height 24
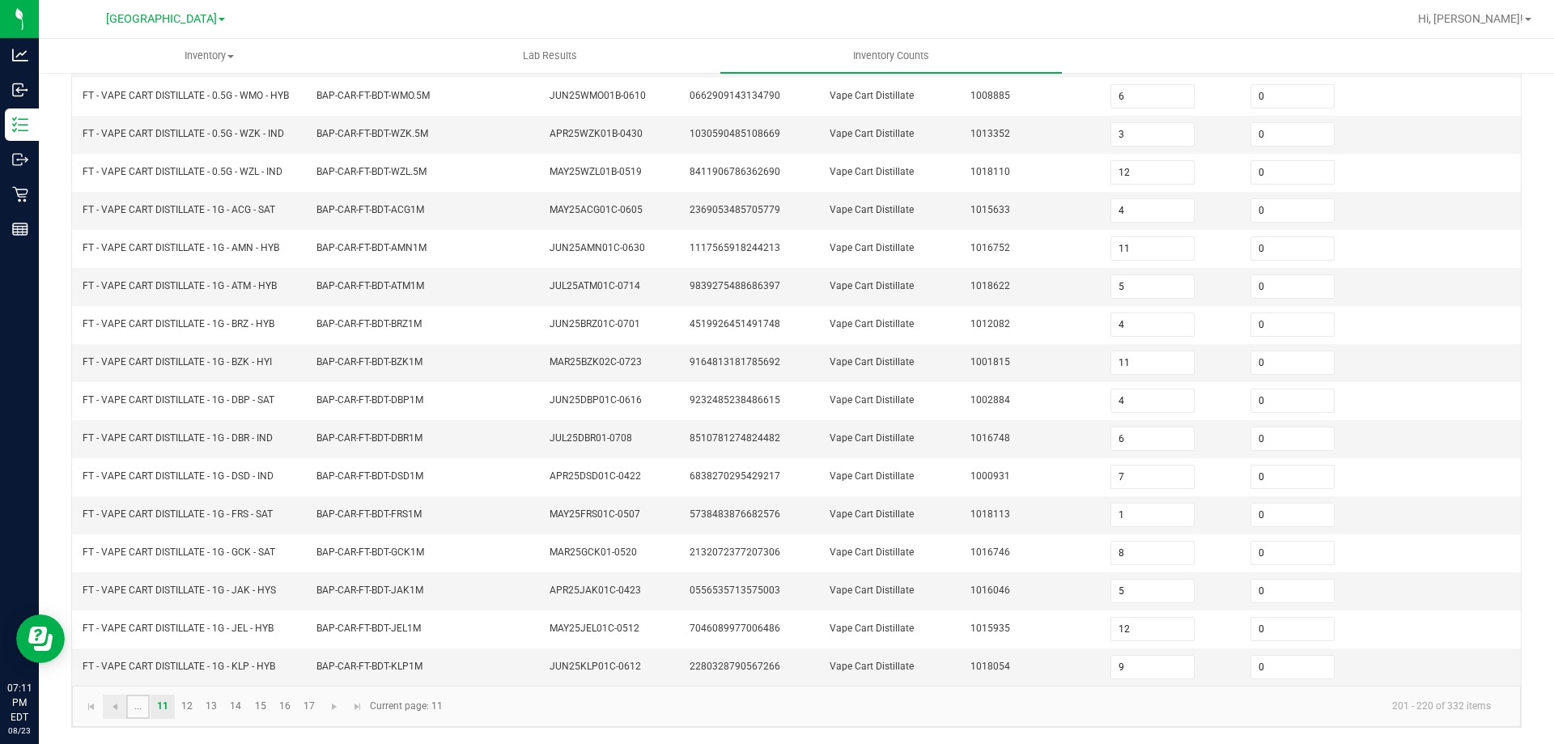
click at [126, 710] on link "..." at bounding box center [137, 707] width 23 height 24
click at [340, 706] on link "9" at bounding box center [332, 707] width 23 height 24
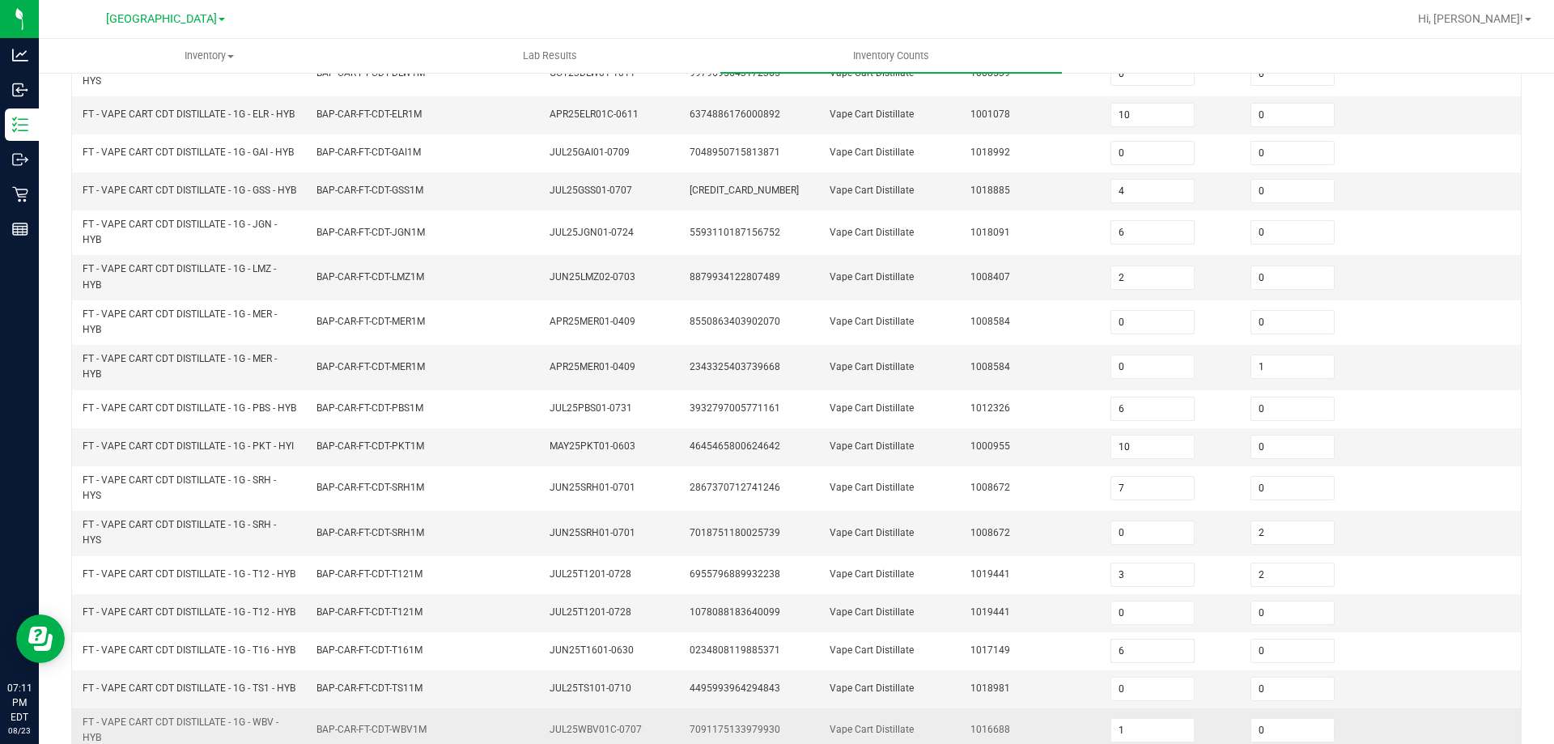
scroll to position [459, 0]
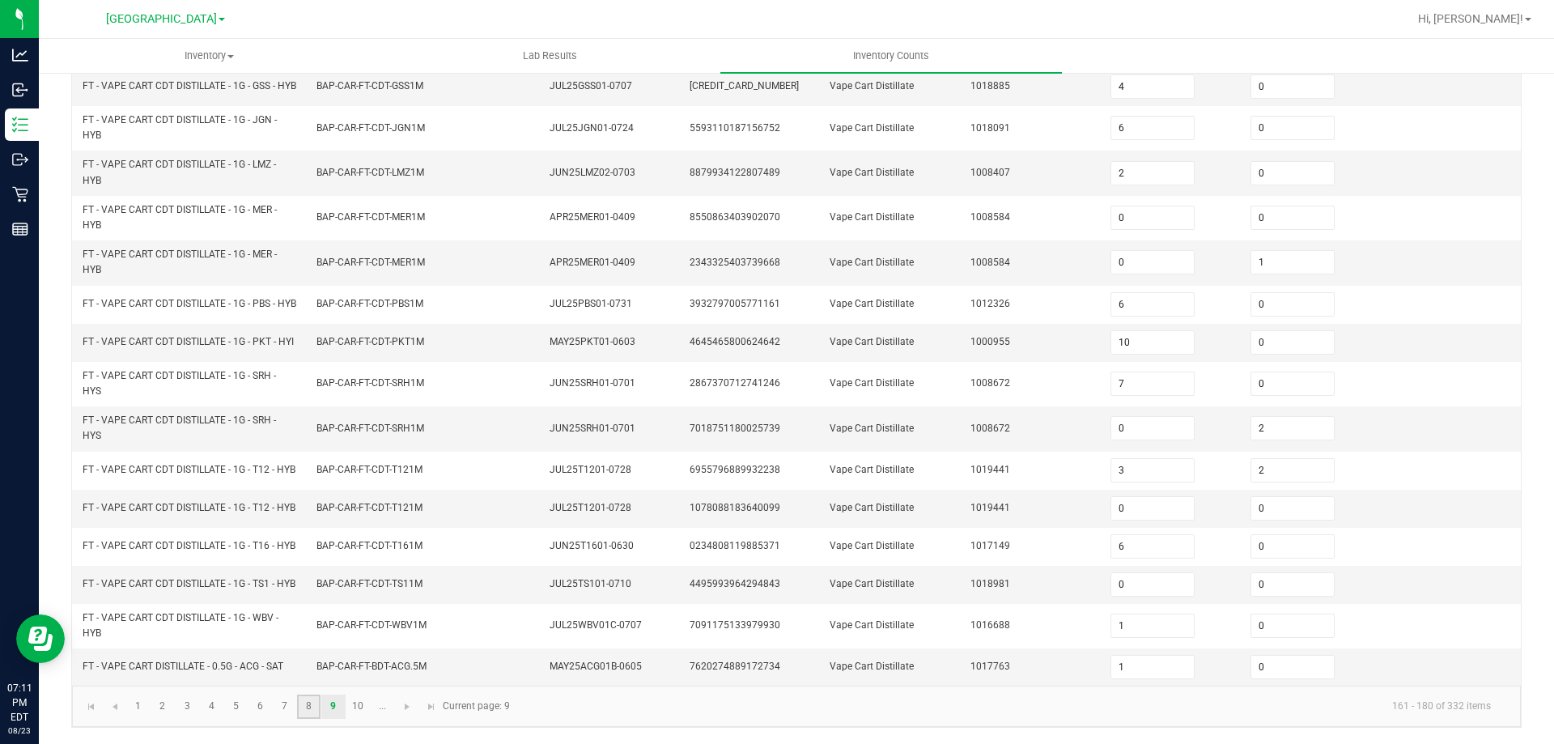
click at [313, 712] on link "8" at bounding box center [308, 707] width 23 height 24
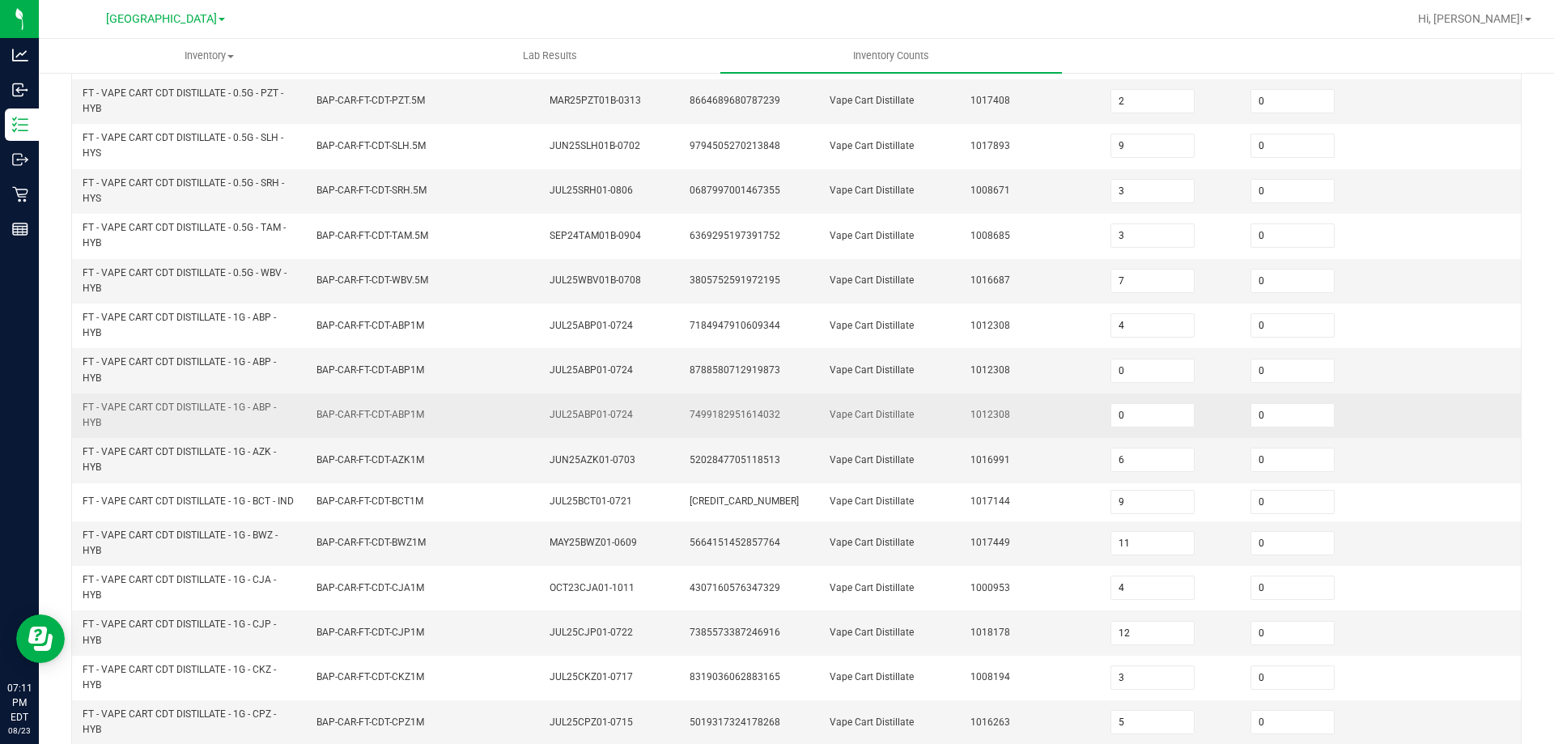
scroll to position [378, 0]
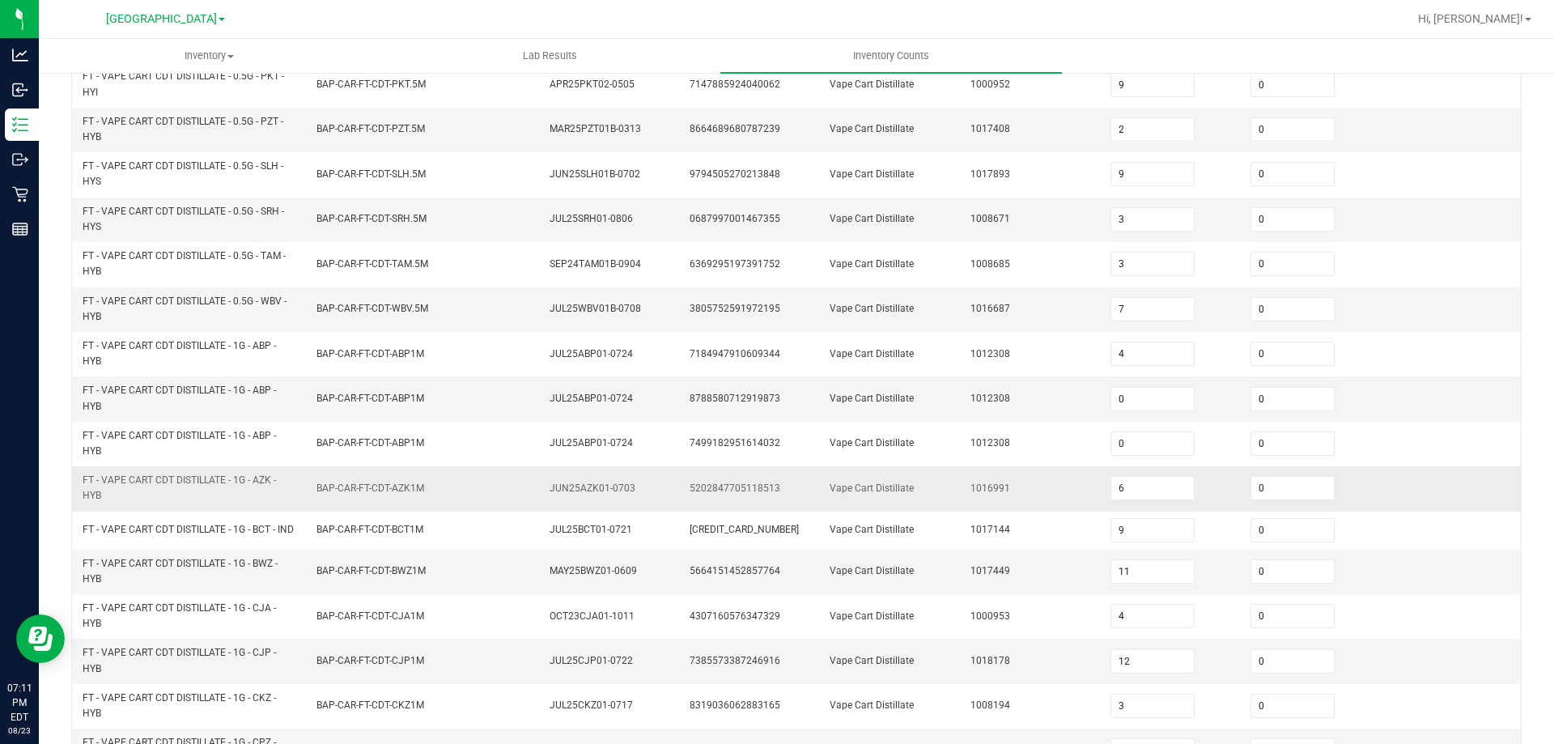
click at [1258, 474] on td "0" at bounding box center [1311, 488] width 140 height 45
click at [1262, 495] on input "0" at bounding box center [1292, 488] width 83 height 23
drag, startPoint x: 924, startPoint y: 431, endPoint x: 547, endPoint y: 68, distance: 523.3
click at [924, 431] on td "Vape Cart Distillate" at bounding box center [890, 444] width 140 height 45
click at [273, 489] on span "FT - VAPE CART CDT DISTILLATE - 1G - AZK - HYB" at bounding box center [190, 488] width 215 height 31
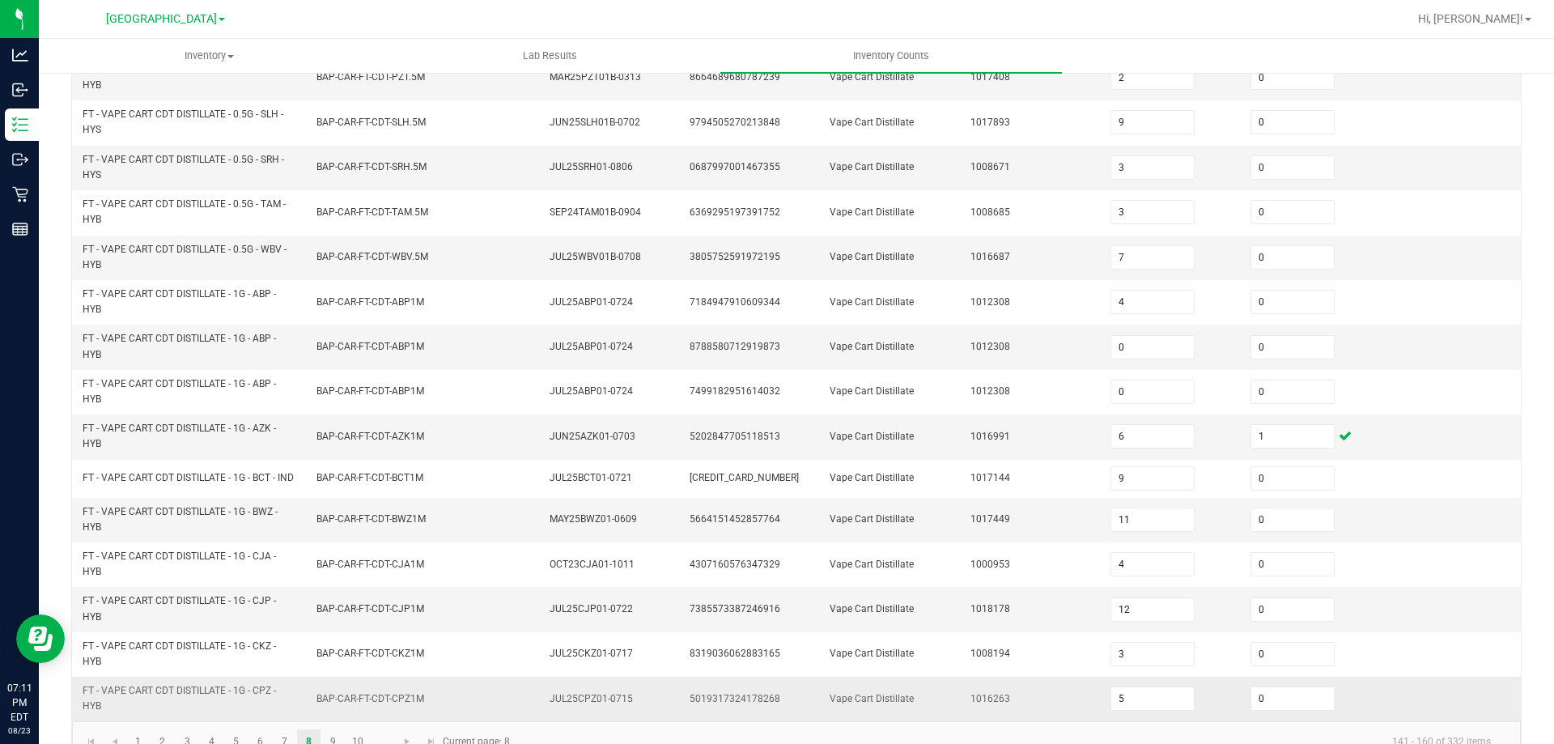
scroll to position [472, 0]
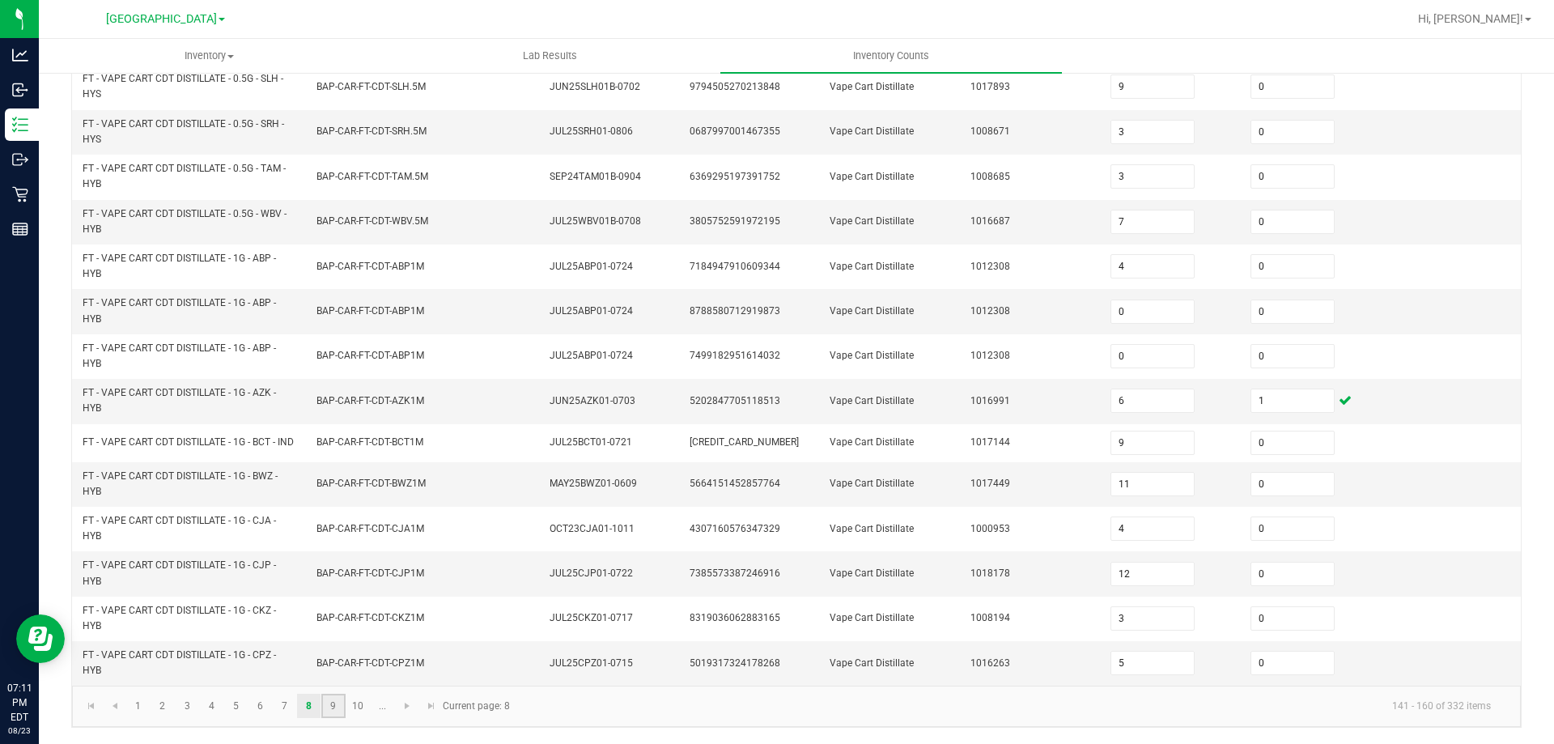
click at [327, 708] on link "9" at bounding box center [332, 706] width 23 height 24
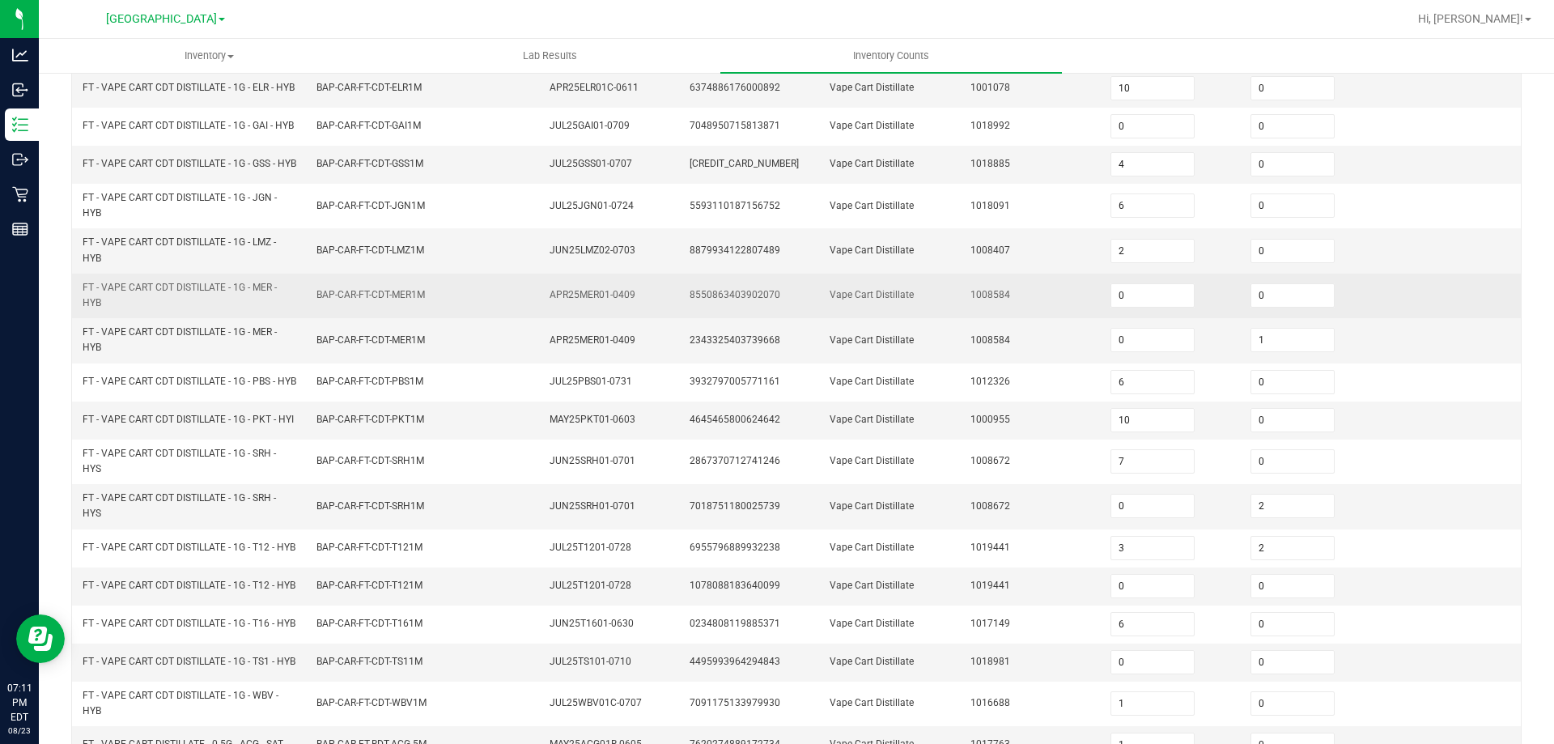
scroll to position [297, 0]
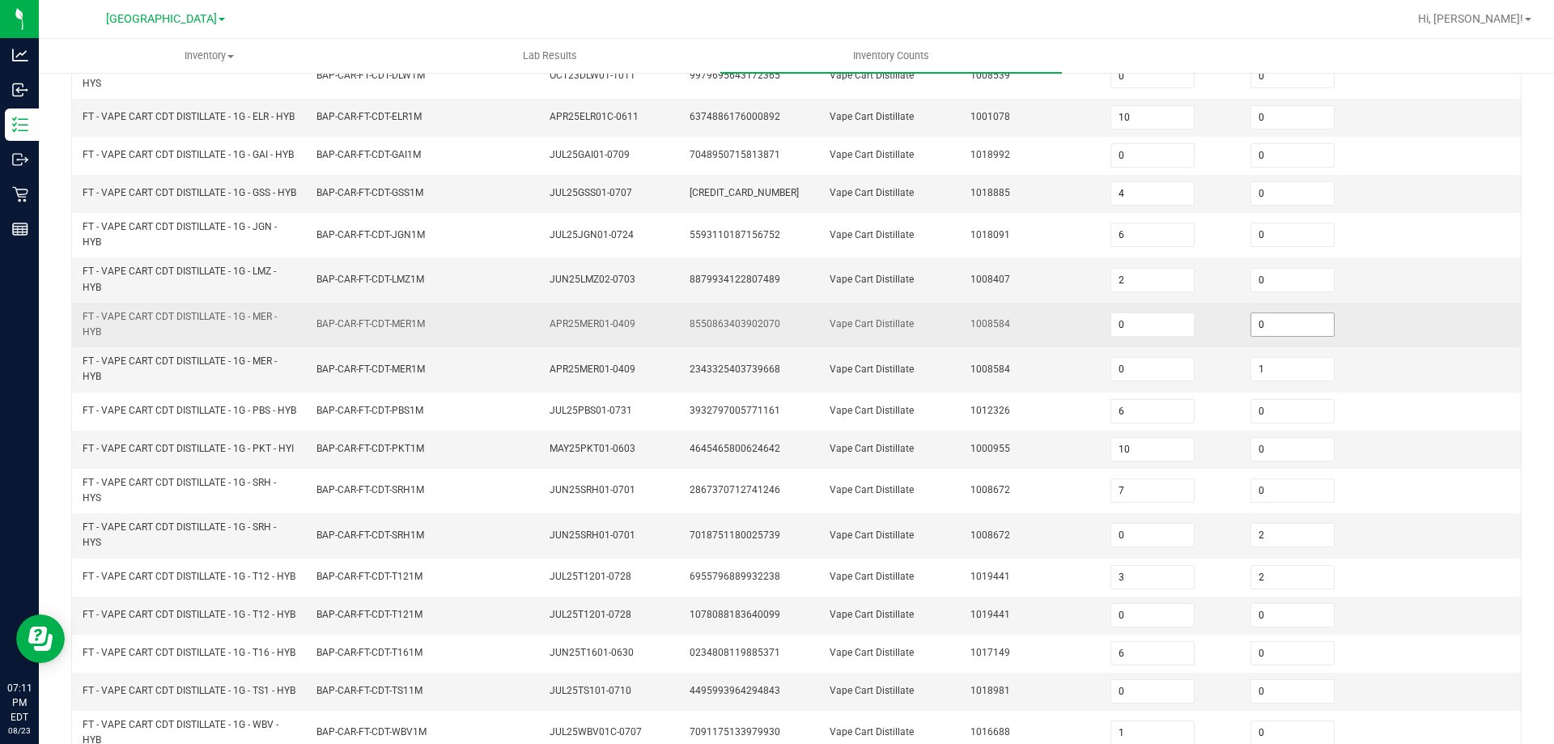
click at [1259, 336] on input "0" at bounding box center [1292, 324] width 83 height 23
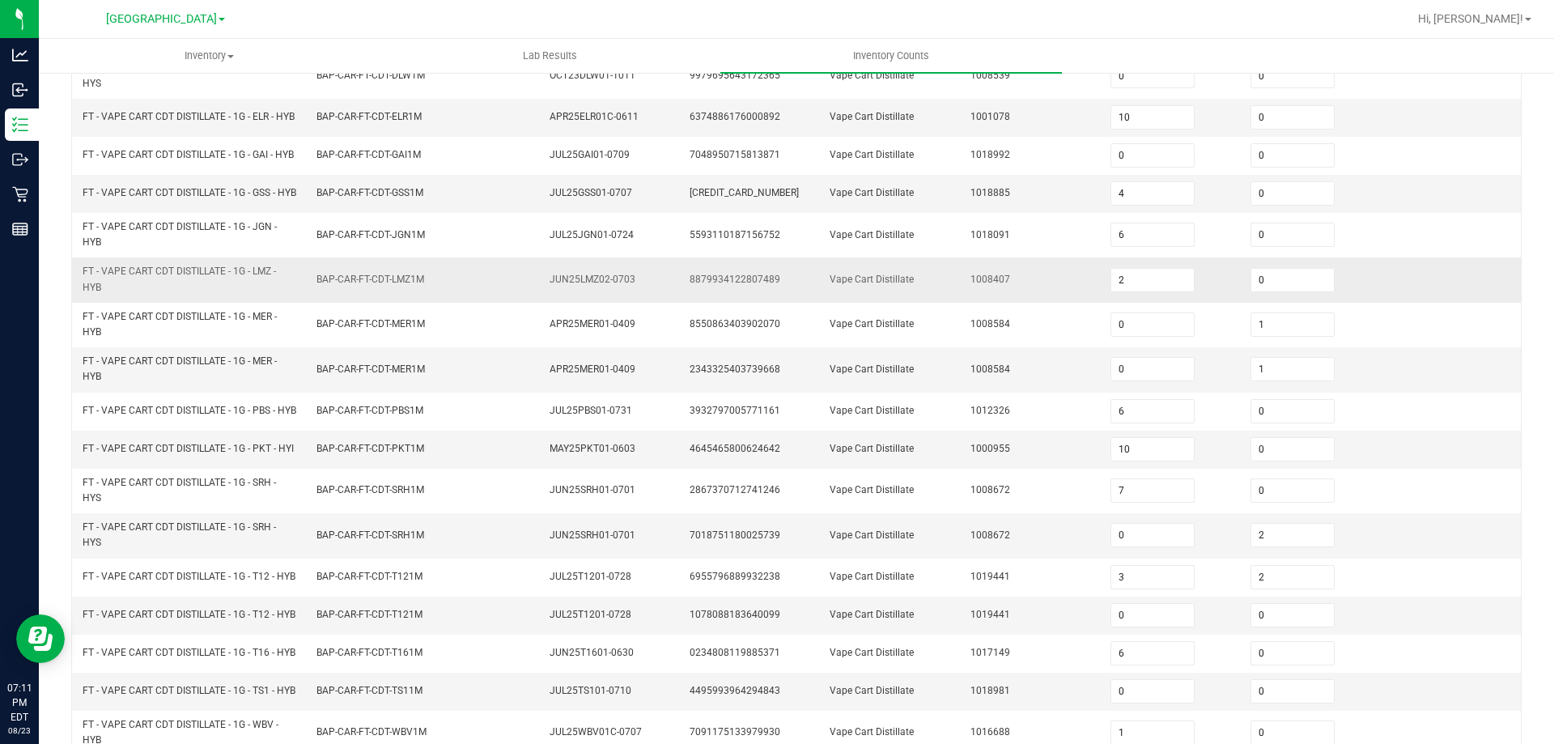
click at [889, 302] on td "Vape Cart Distillate" at bounding box center [890, 279] width 140 height 45
click at [323, 375] on span "BAP-CAR-FT-CDT-MER1M" at bounding box center [370, 368] width 108 height 11
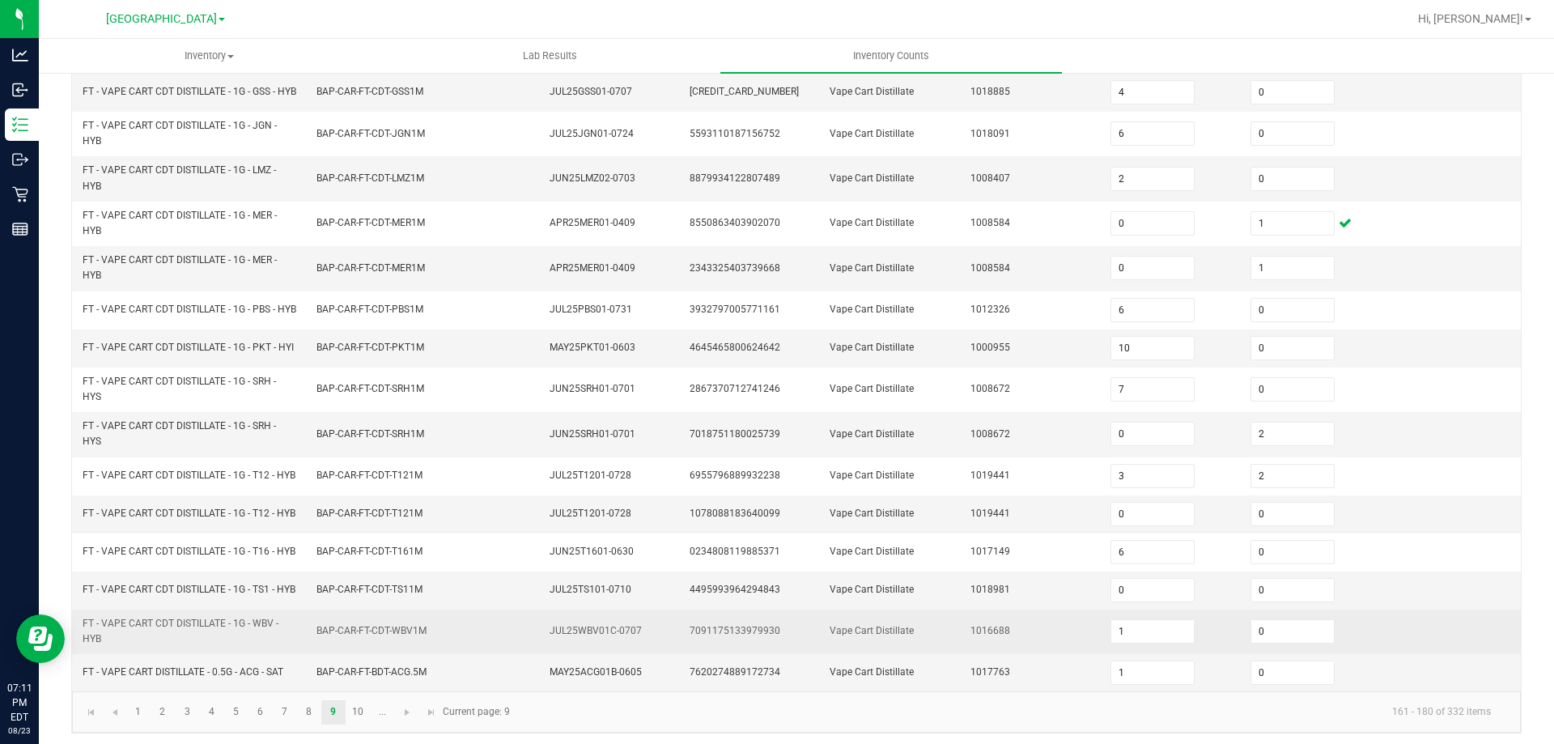
scroll to position [459, 0]
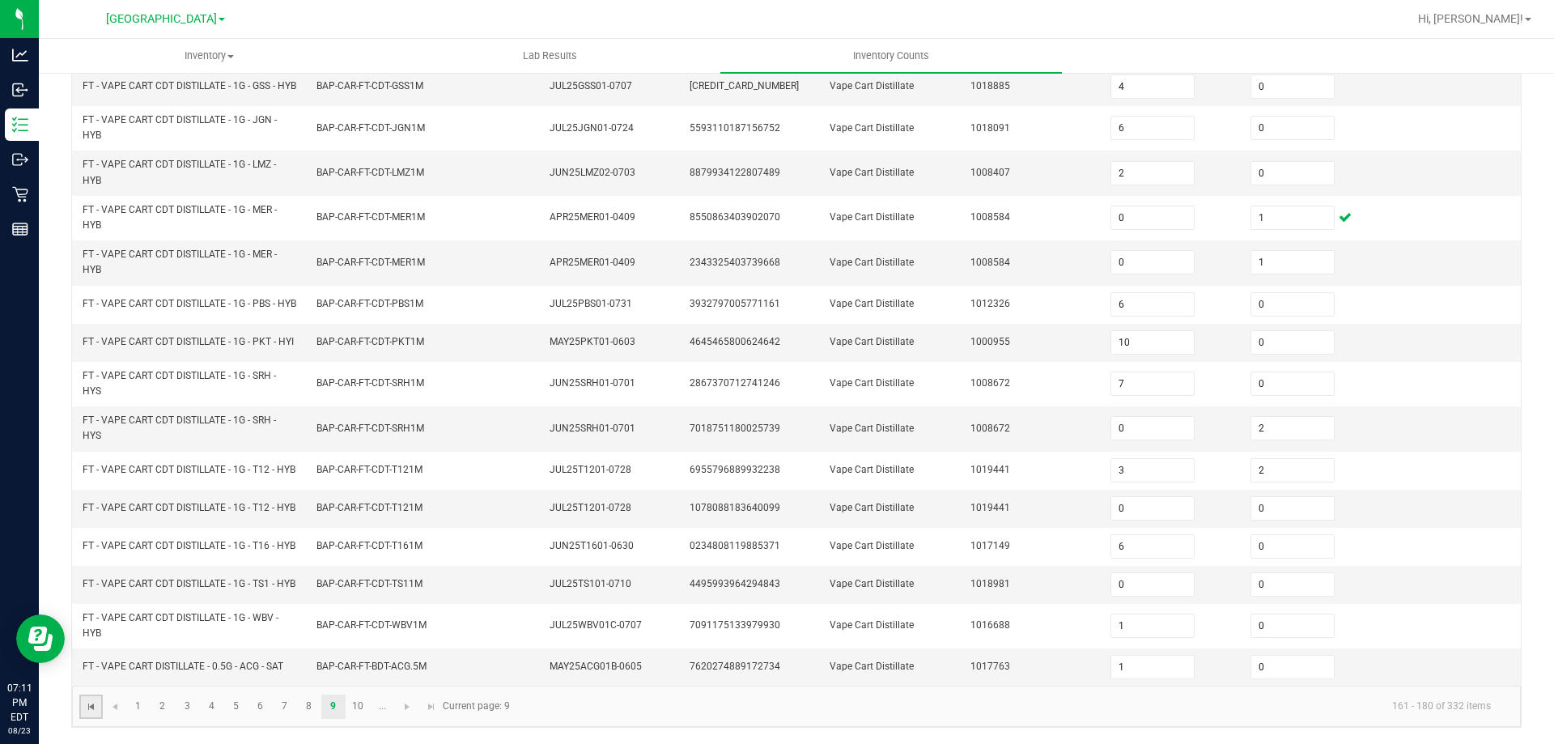
click at [96, 710] on span "Go to the first page" at bounding box center [91, 706] width 13 height 13
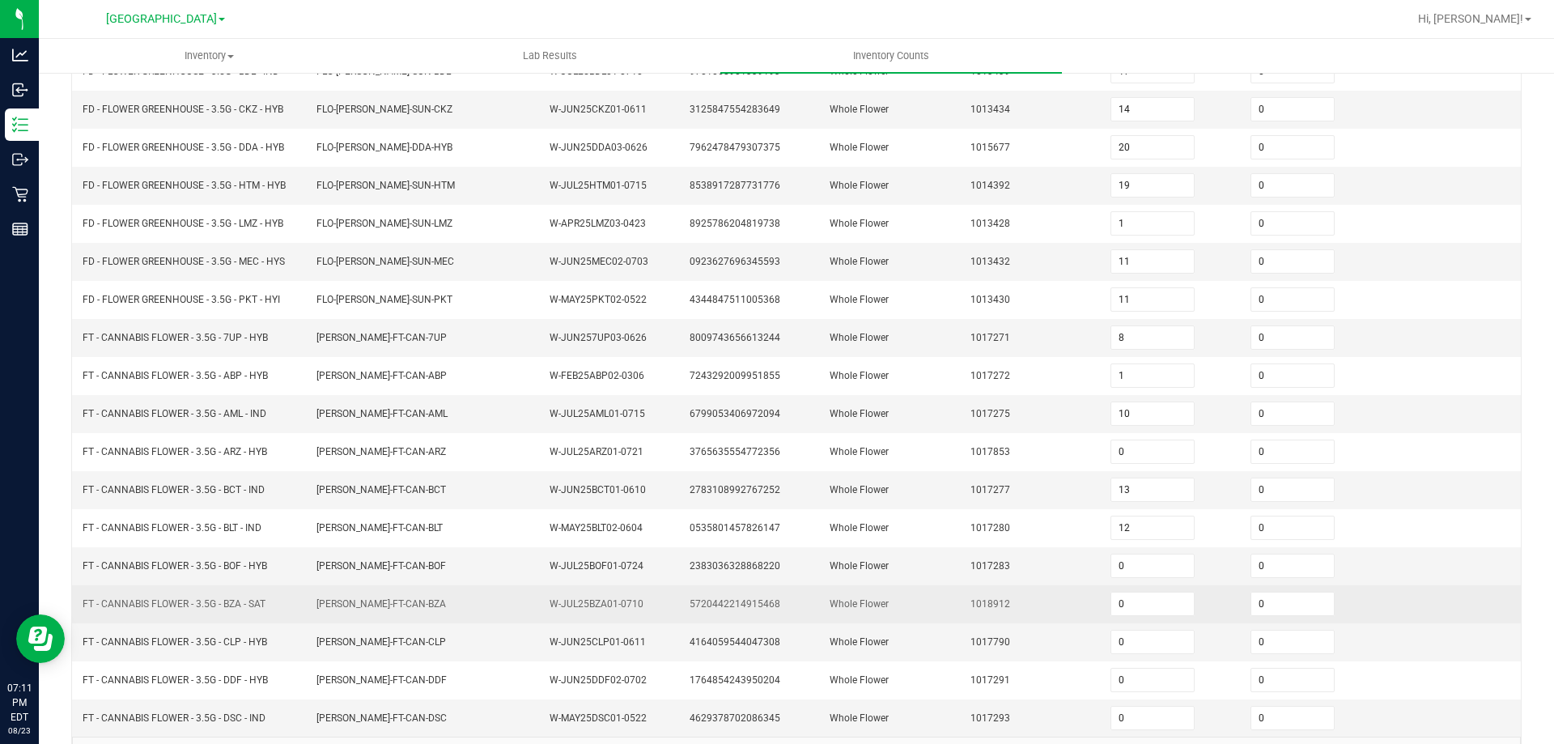
scroll to position [262, 0]
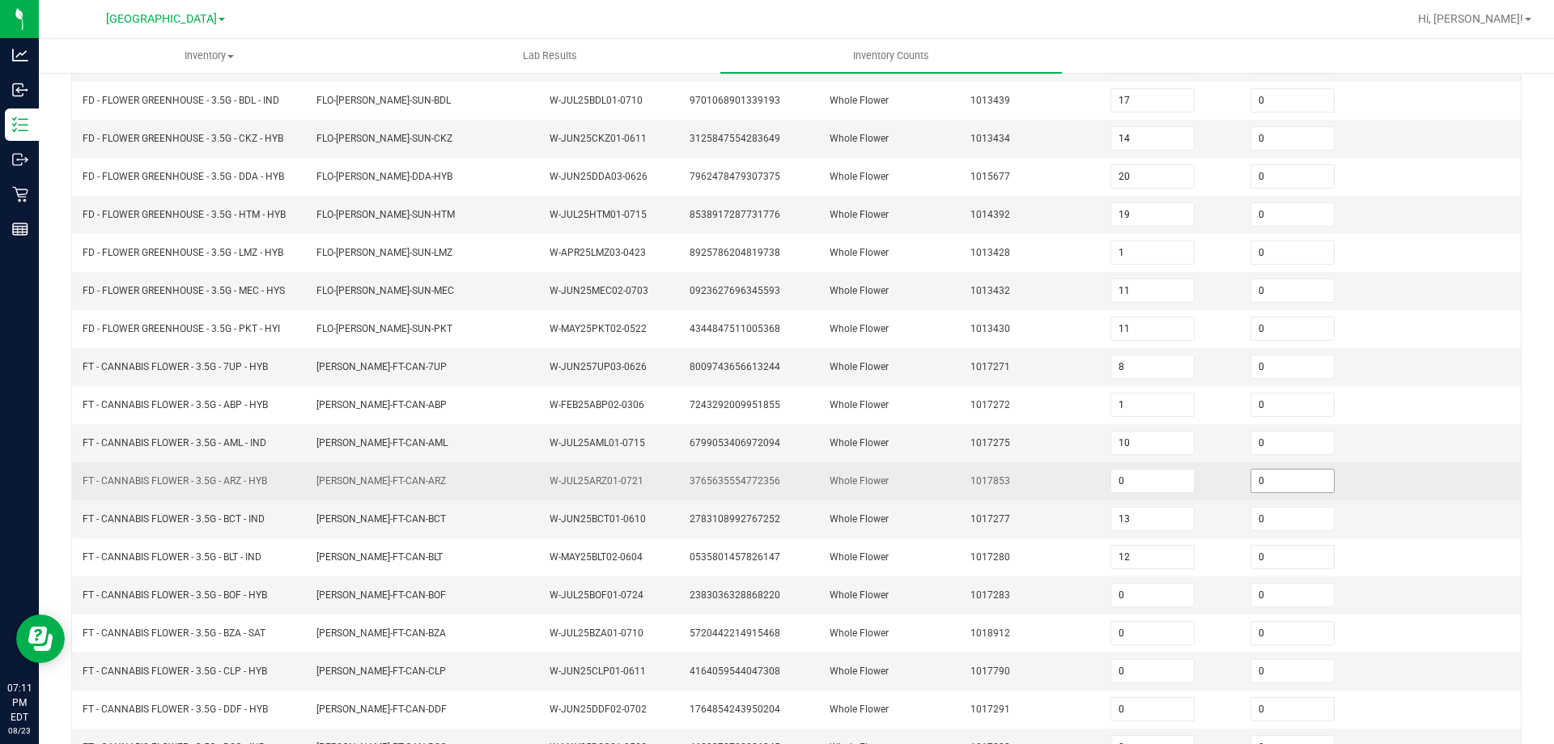
click at [1272, 486] on input "0" at bounding box center [1292, 480] width 83 height 23
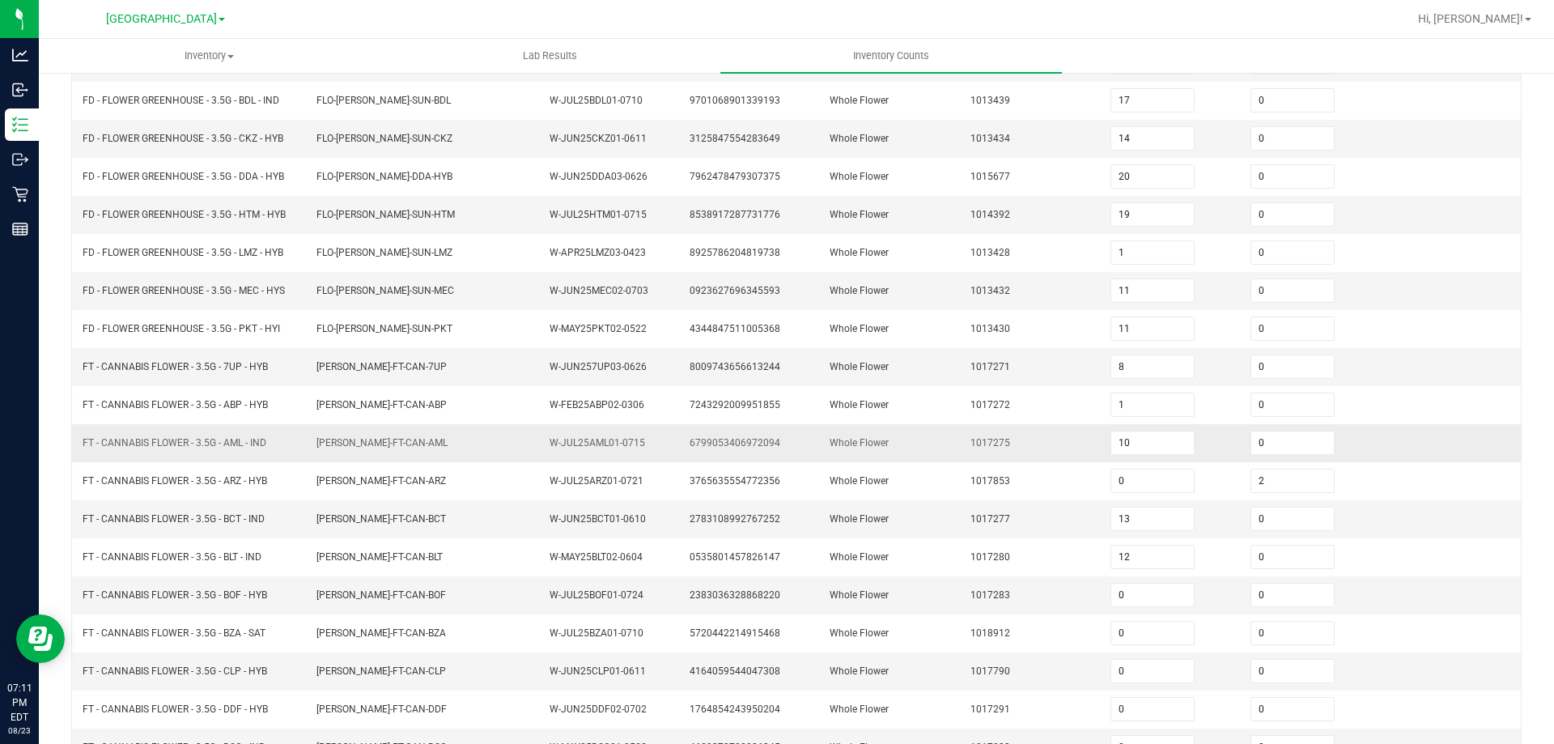
click at [961, 444] on td "1017275" at bounding box center [1031, 443] width 140 height 38
click at [363, 512] on span "FLO-BUD-FT-CAN-BCT" at bounding box center [381, 519] width 130 height 15
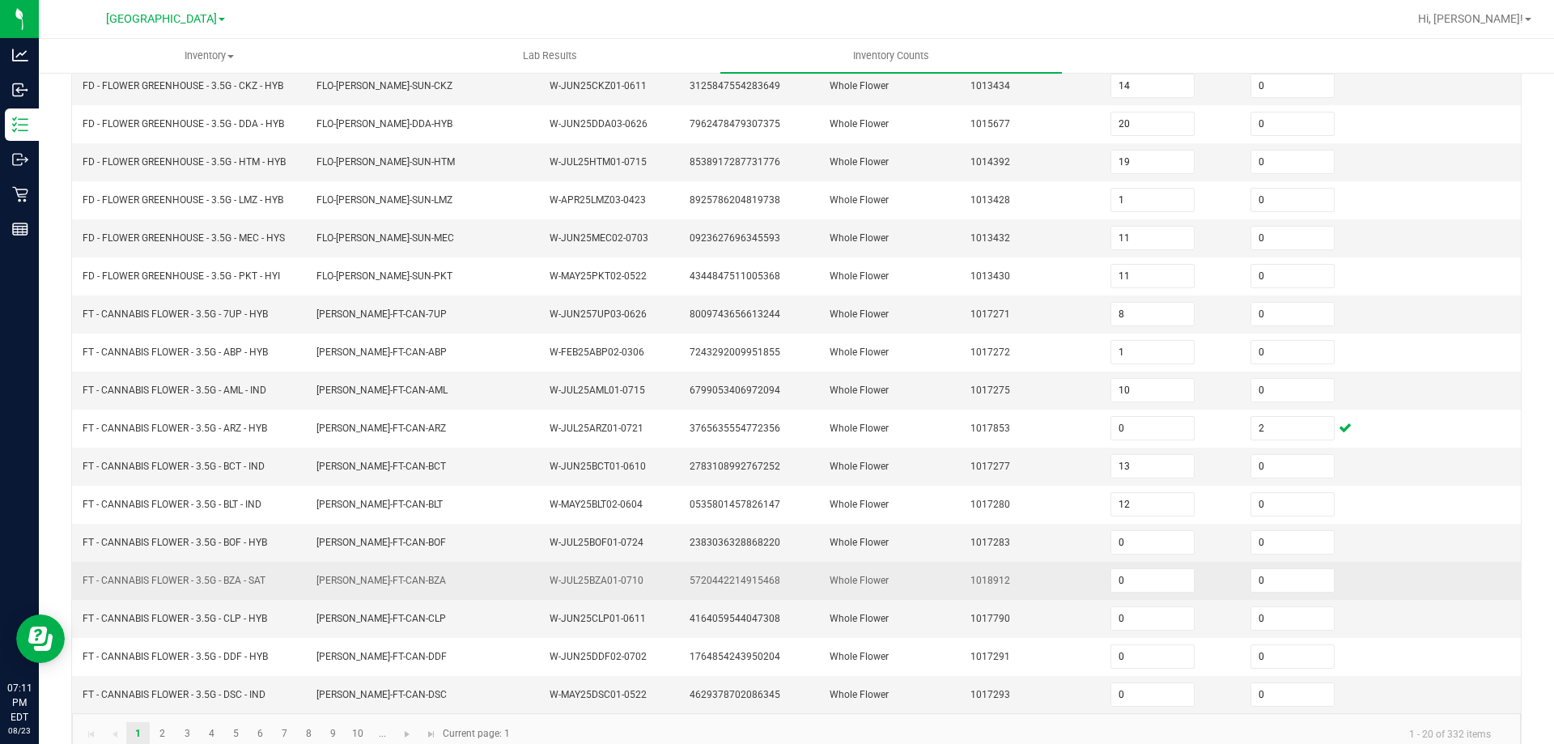
scroll to position [343, 0]
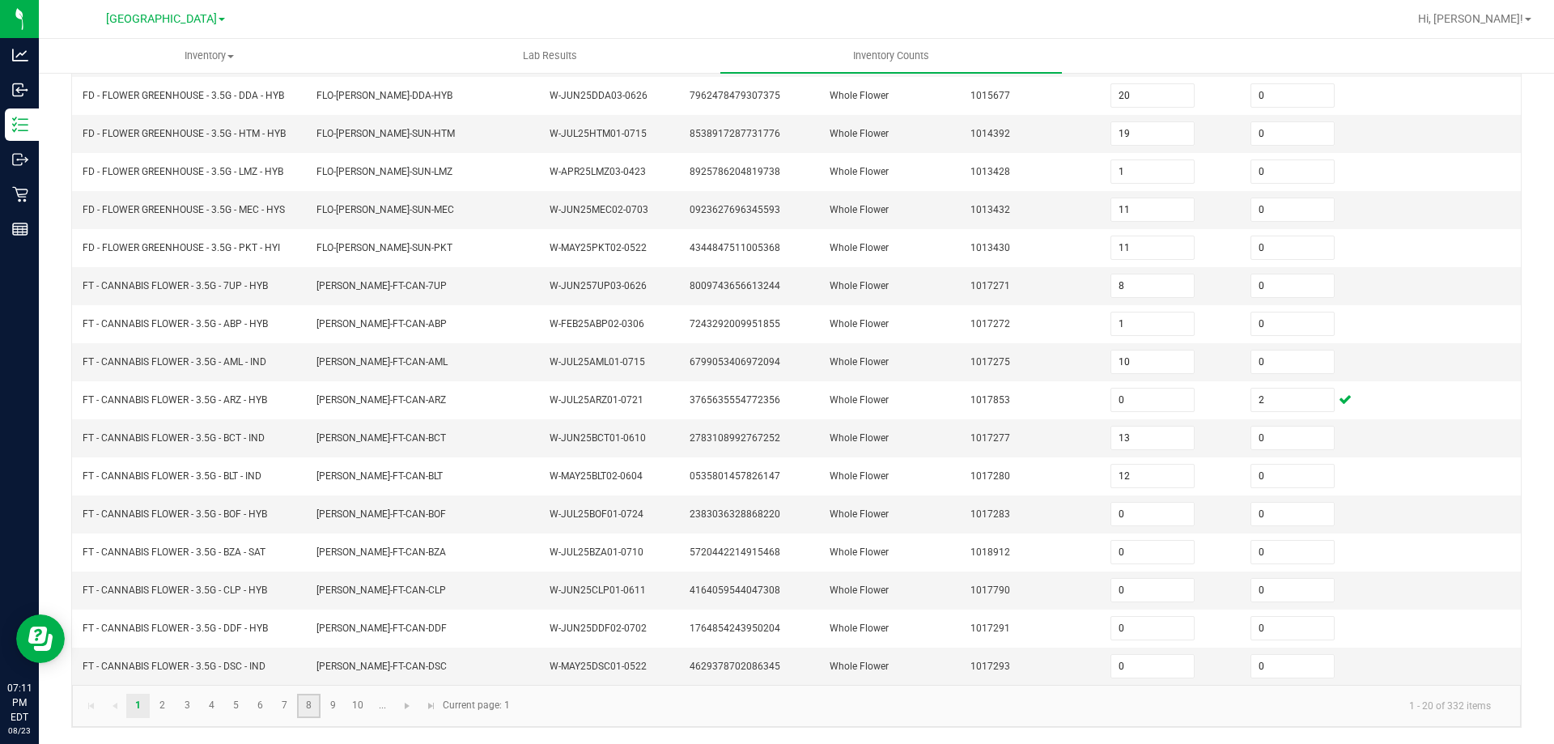
click at [316, 714] on link "8" at bounding box center [308, 706] width 23 height 24
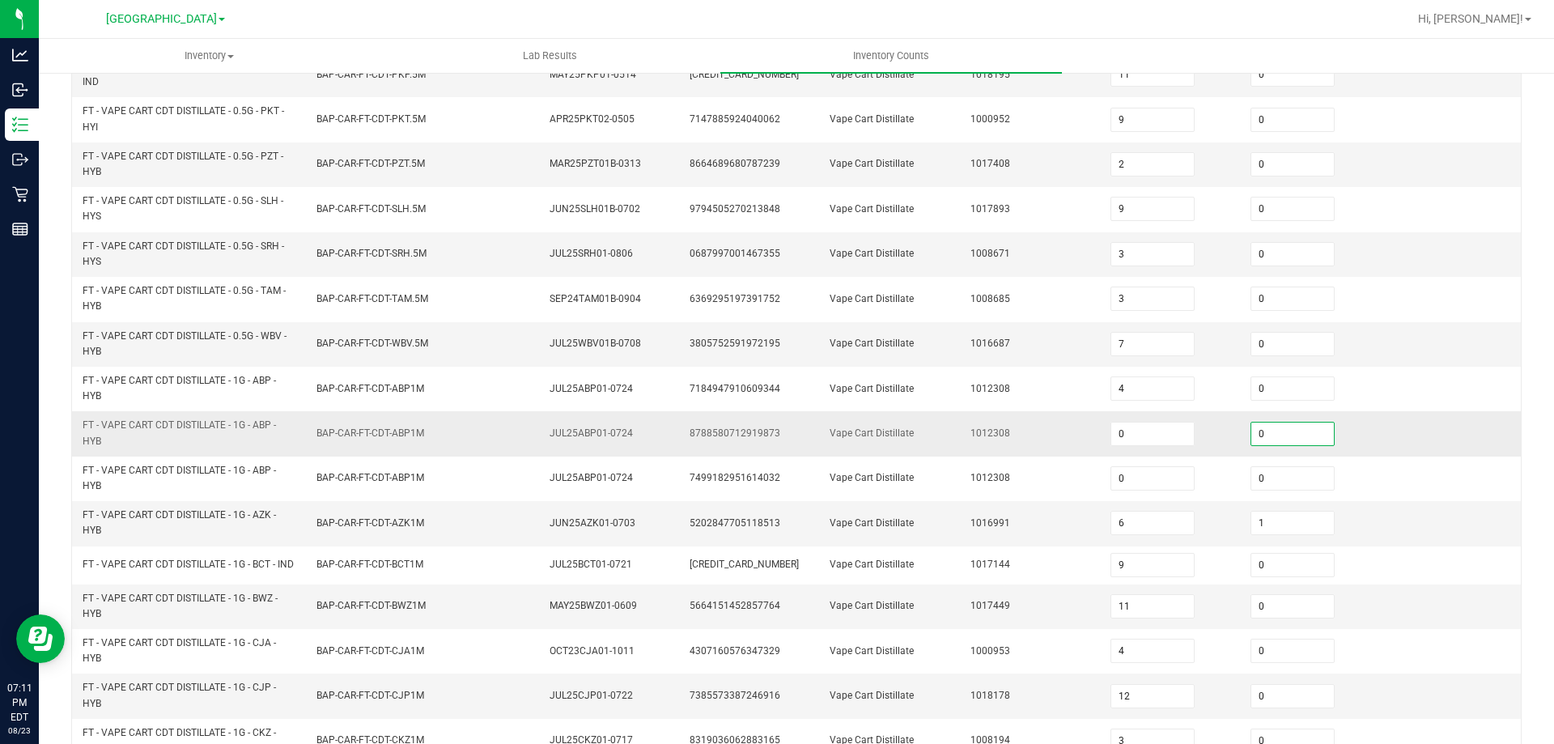
click at [1278, 444] on input "0" at bounding box center [1292, 434] width 83 height 23
click at [945, 436] on td "Vape Cart Distillate" at bounding box center [890, 433] width 140 height 45
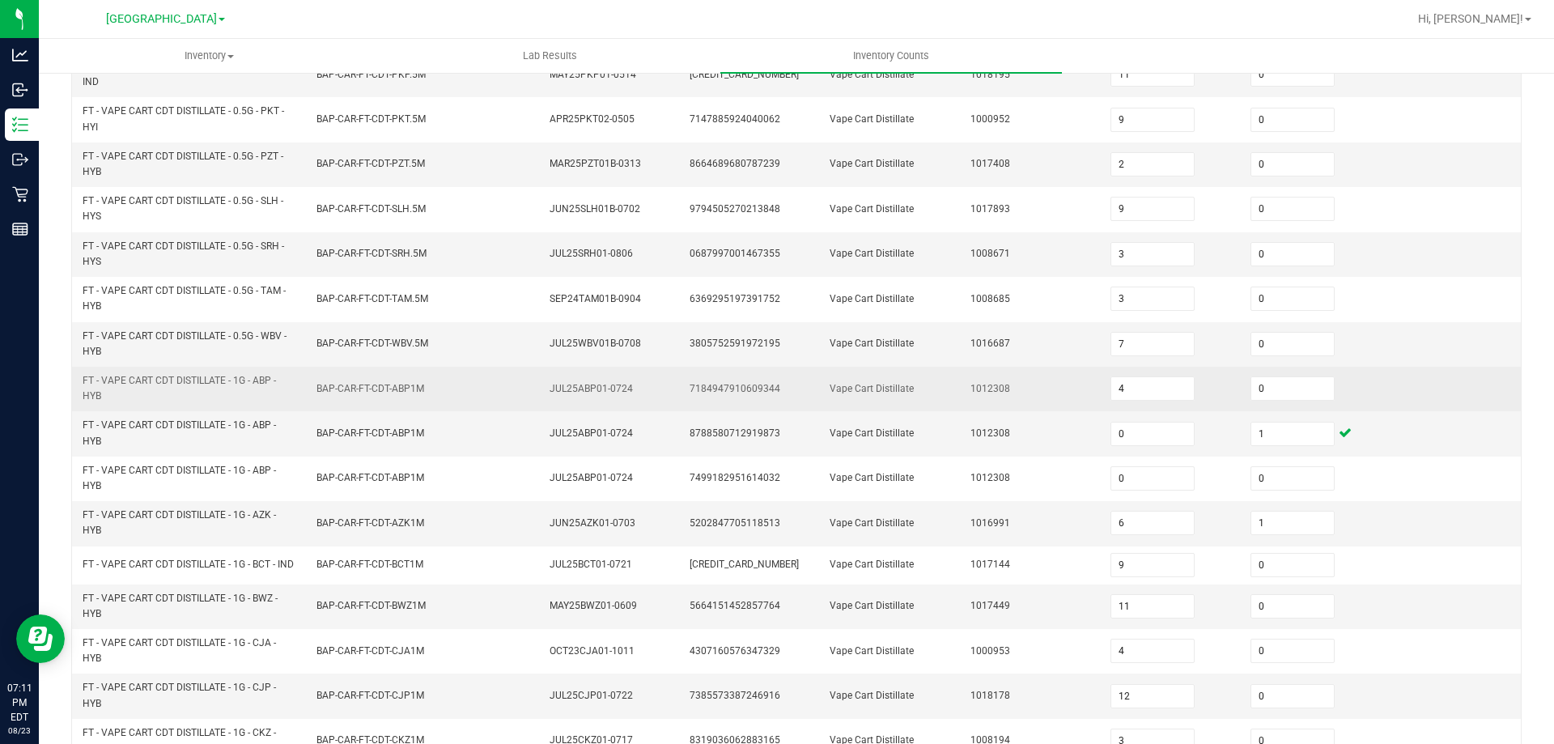
click at [316, 387] on span "BAP-CAR-FT-CDT-ABP1M" at bounding box center [370, 388] width 108 height 11
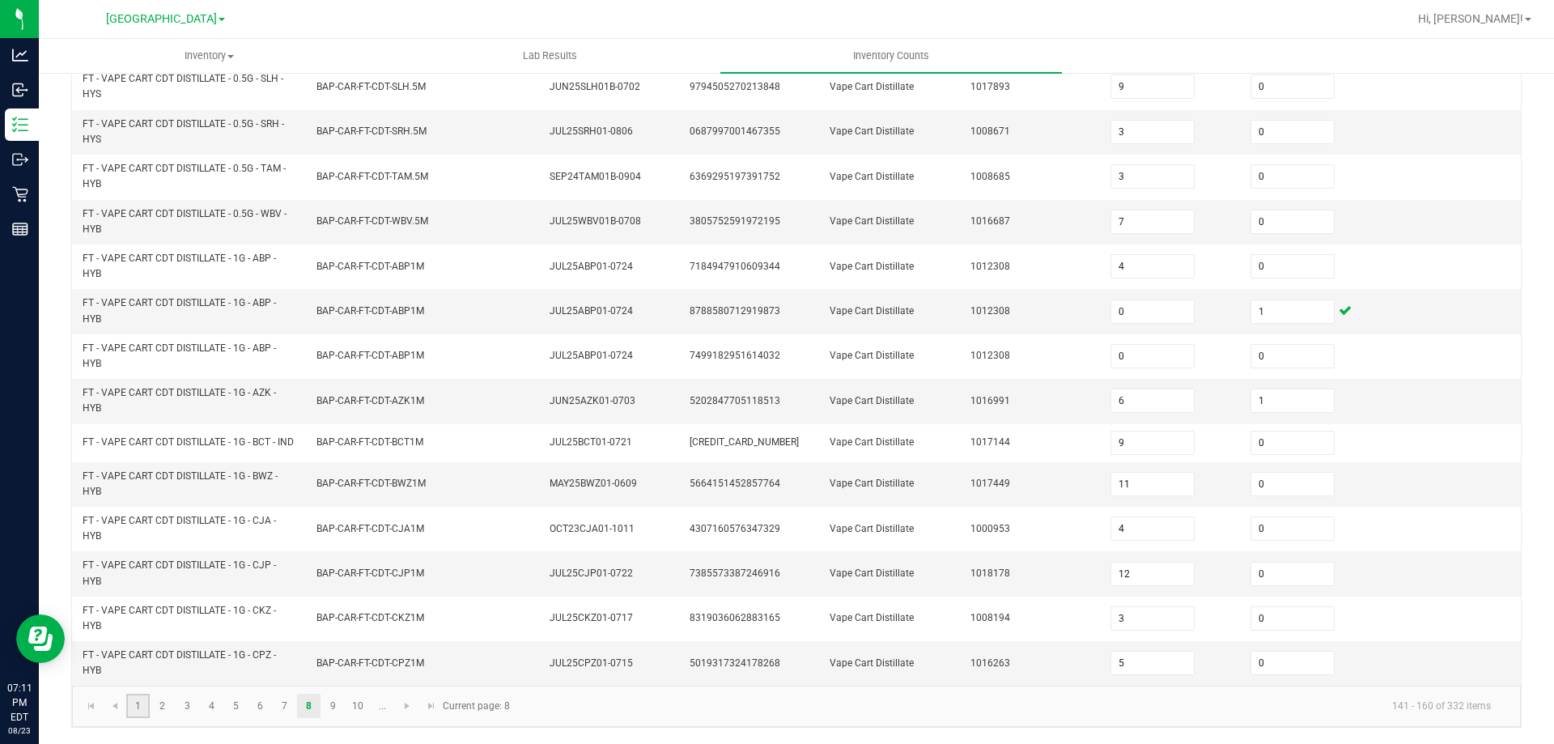
click at [129, 715] on link "1" at bounding box center [137, 706] width 23 height 24
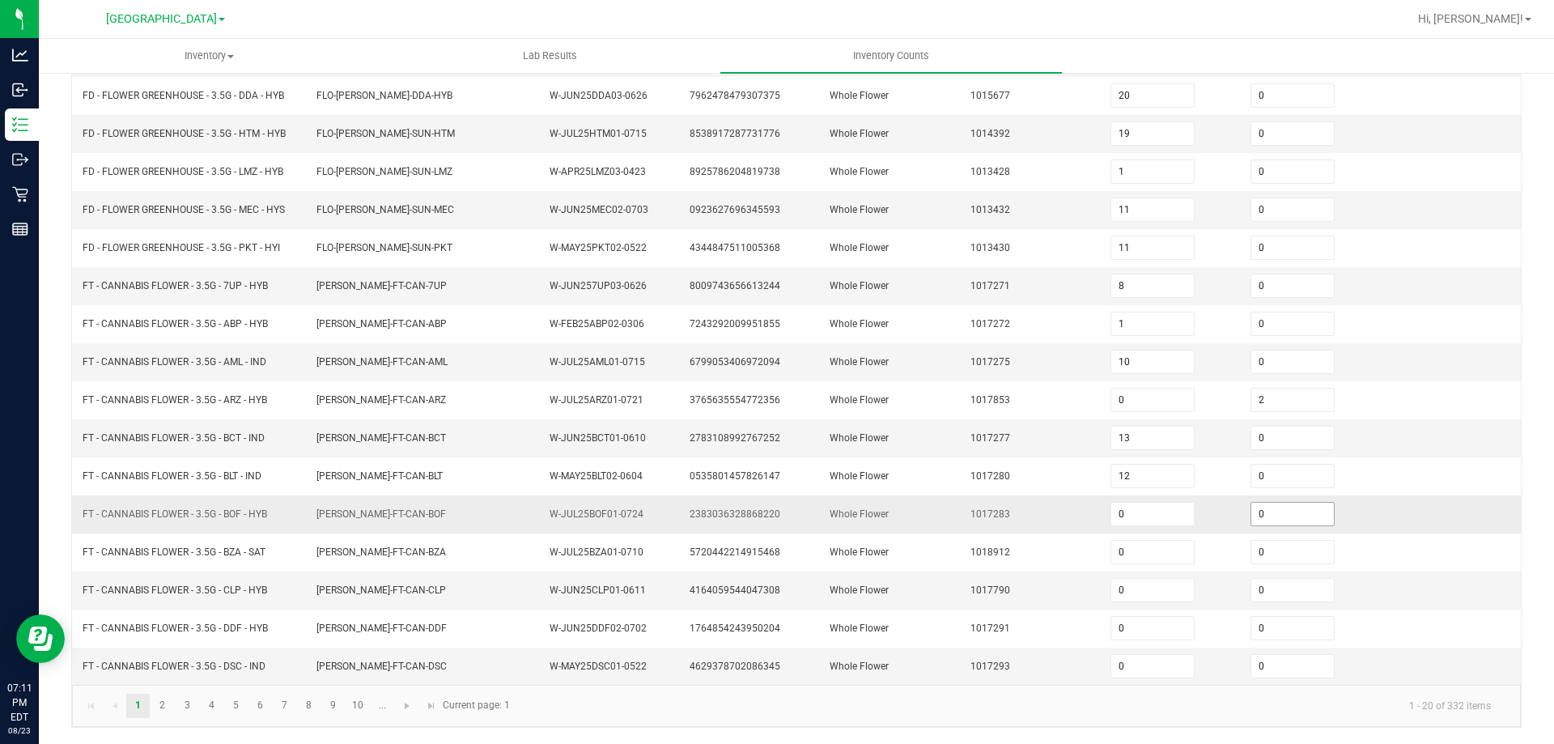
click at [1277, 517] on input "0" at bounding box center [1292, 514] width 83 height 23
click at [926, 423] on td "Whole Flower" at bounding box center [890, 438] width 140 height 38
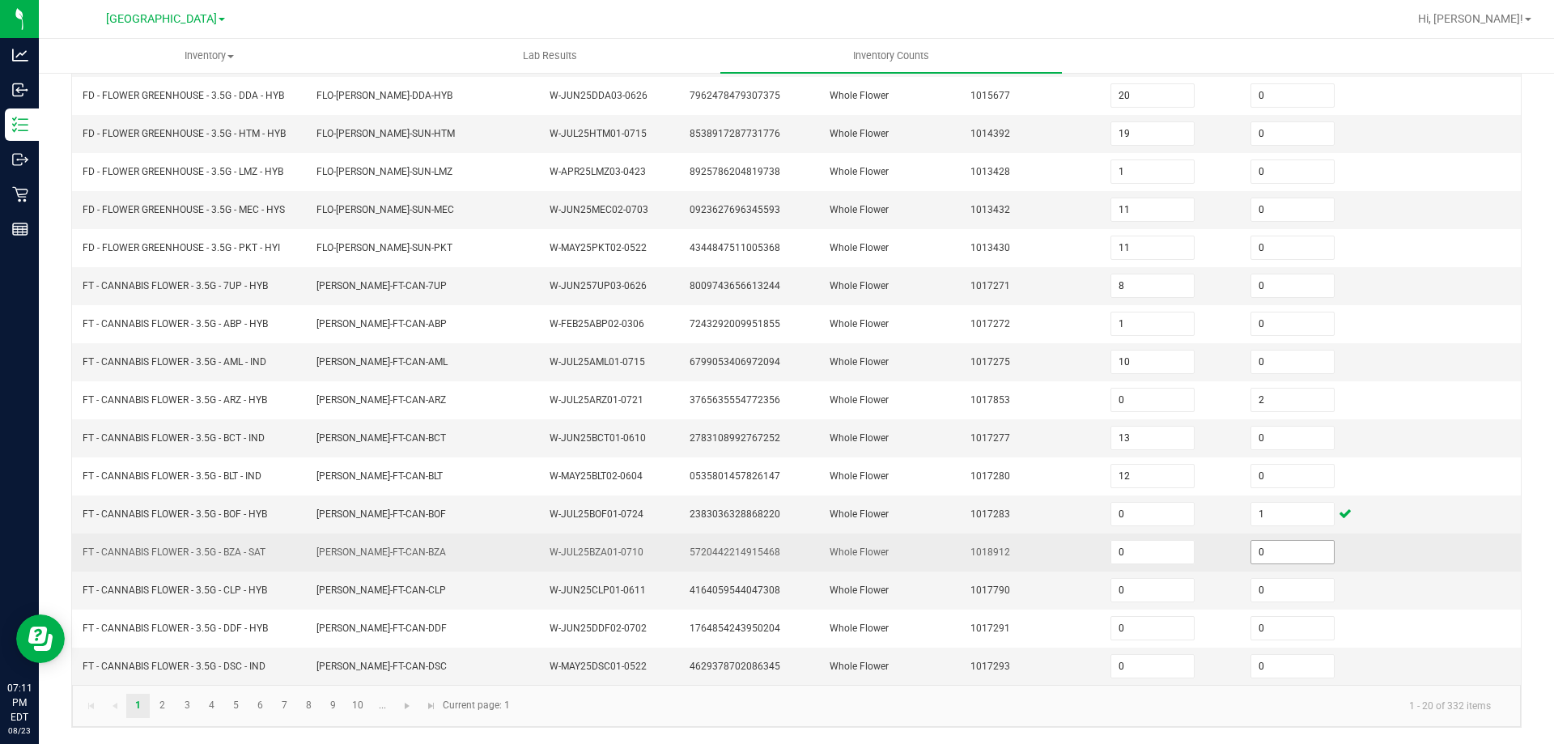
click at [1280, 552] on input "0" at bounding box center [1292, 552] width 83 height 23
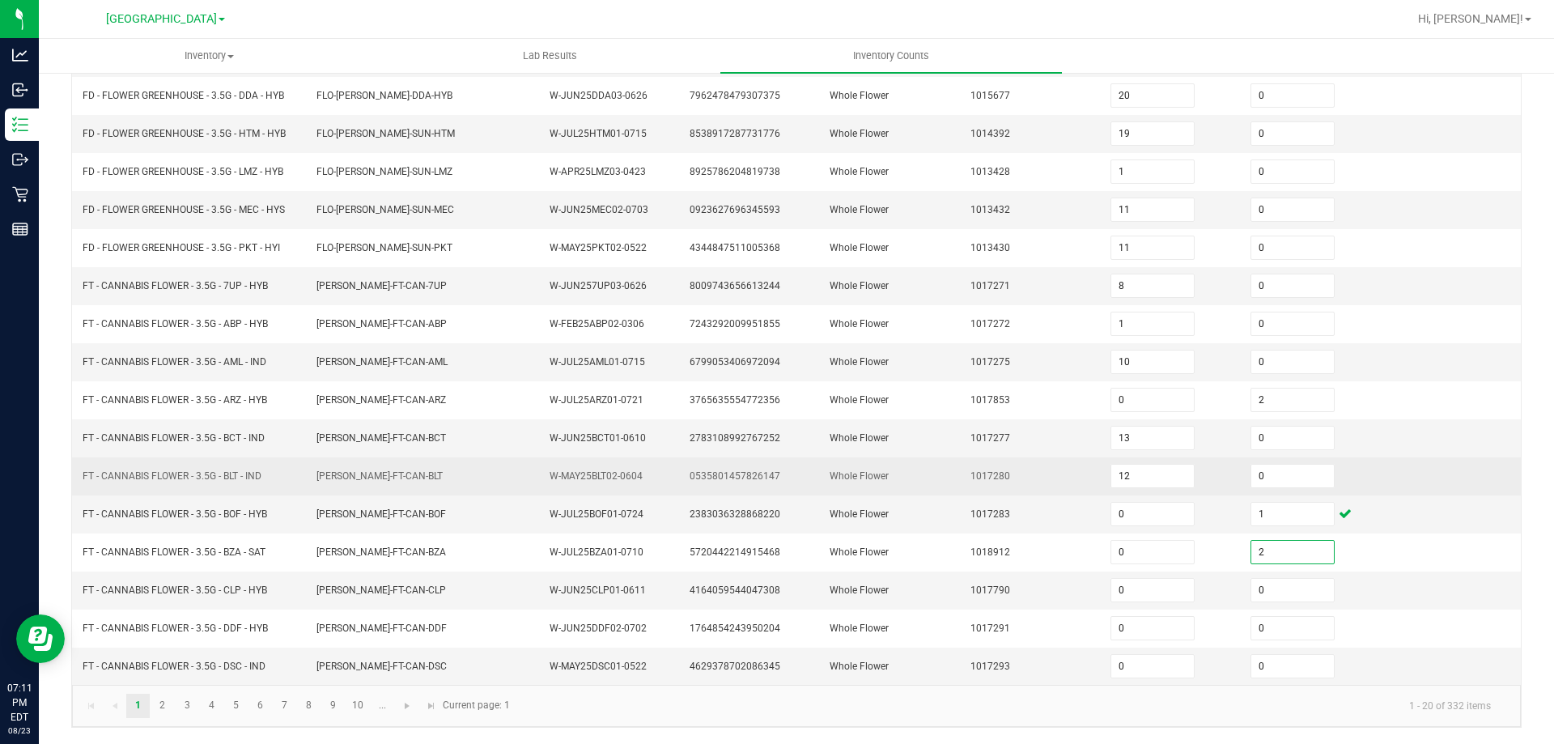
click at [882, 464] on td "Whole Flower" at bounding box center [890, 476] width 140 height 38
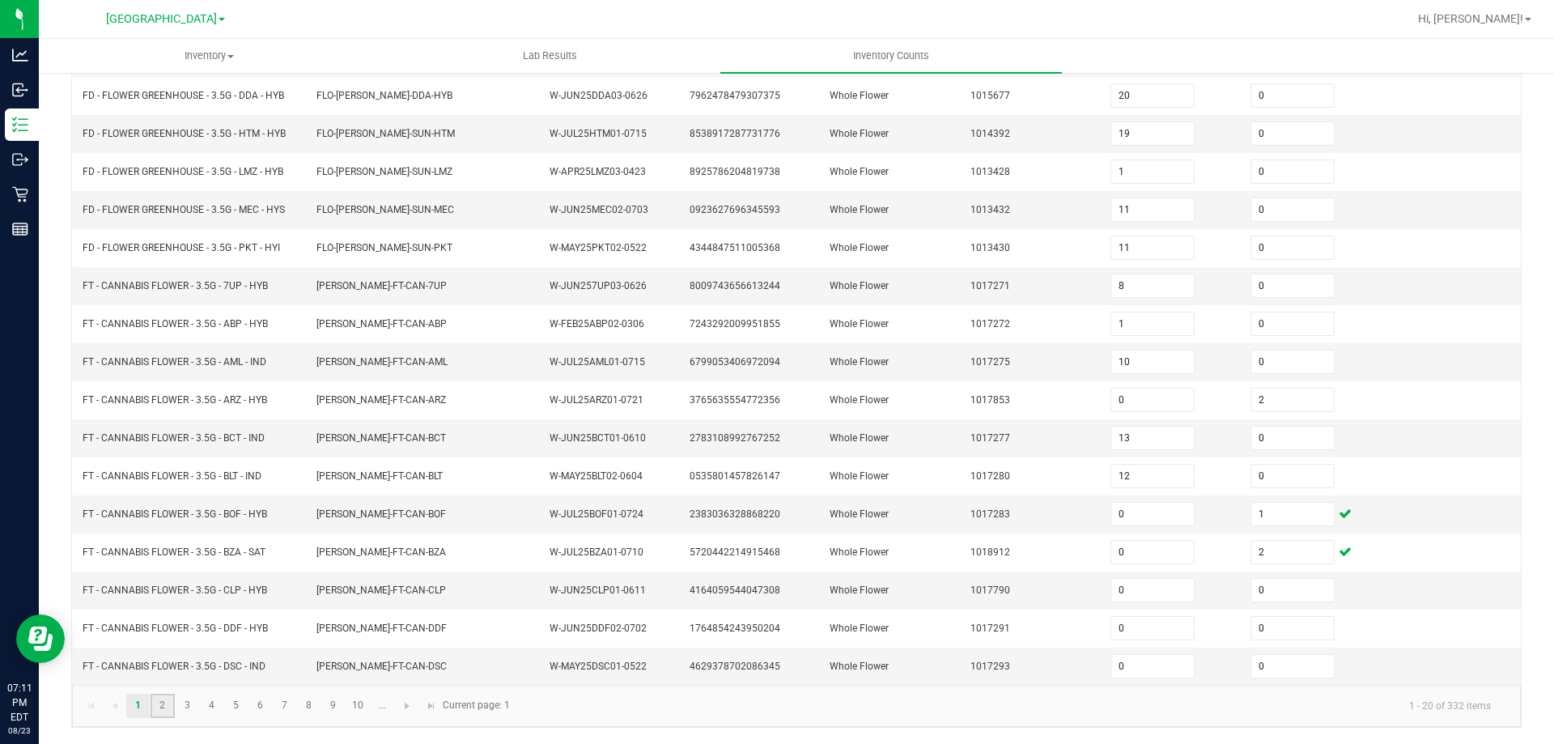
click at [159, 698] on link "2" at bounding box center [162, 706] width 23 height 24
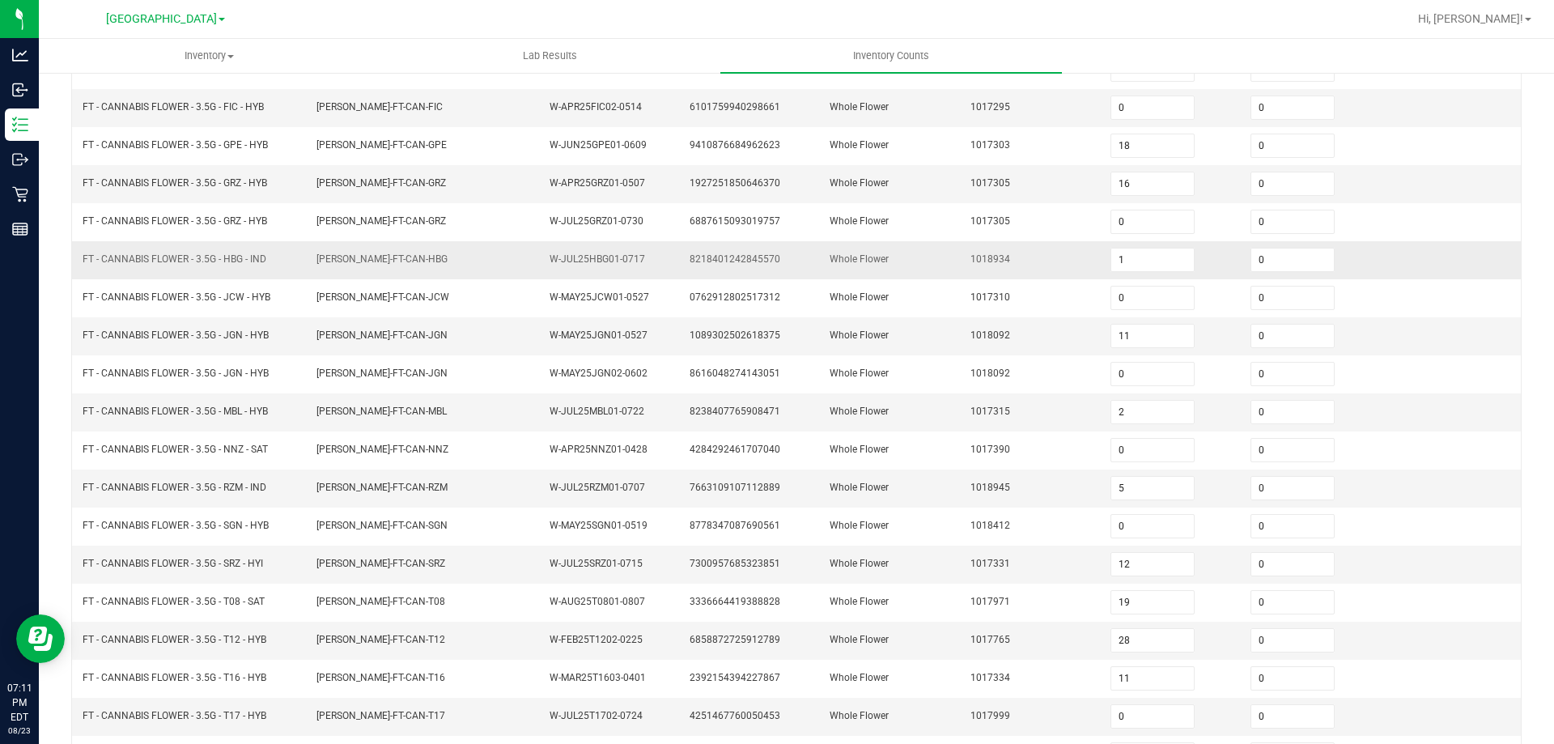
scroll to position [12, 0]
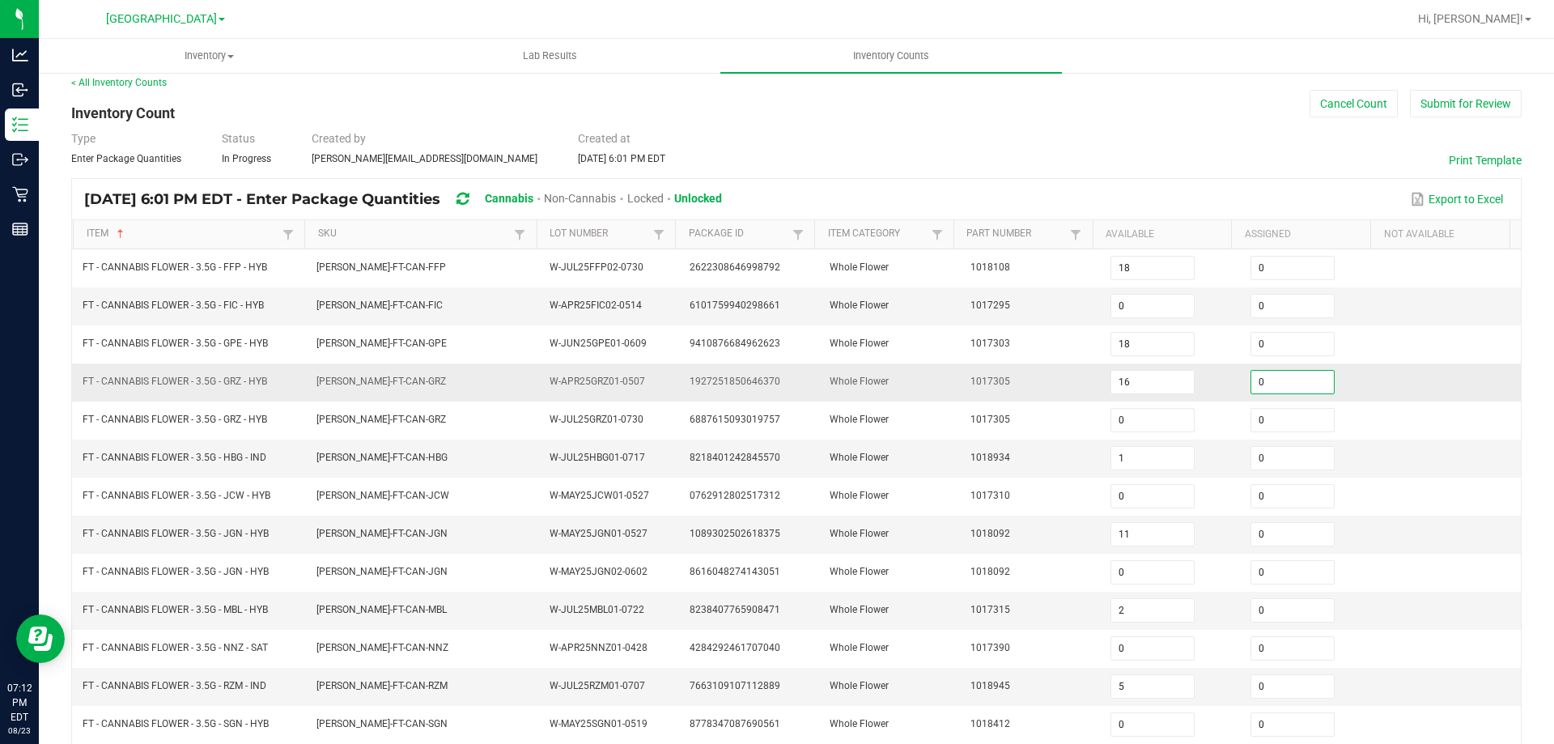
click at [1284, 378] on input "0" at bounding box center [1292, 382] width 83 height 23
click at [896, 377] on td "Whole Flower" at bounding box center [890, 382] width 140 height 38
click at [741, 380] on span "1927251850646370" at bounding box center [735, 381] width 91 height 11
click at [1139, 378] on input "16" at bounding box center [1152, 382] width 83 height 23
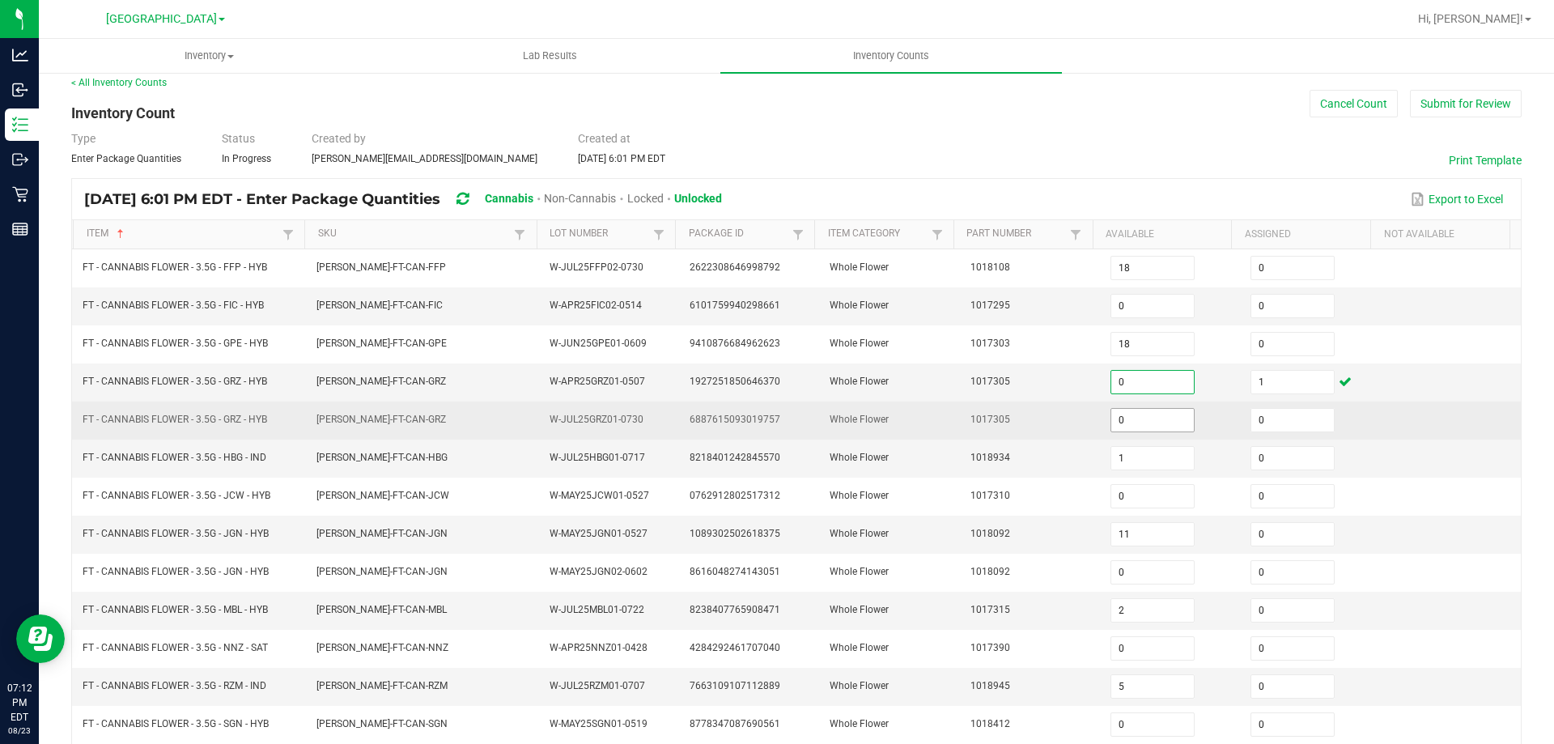
click at [1142, 410] on input "0" at bounding box center [1152, 420] width 83 height 23
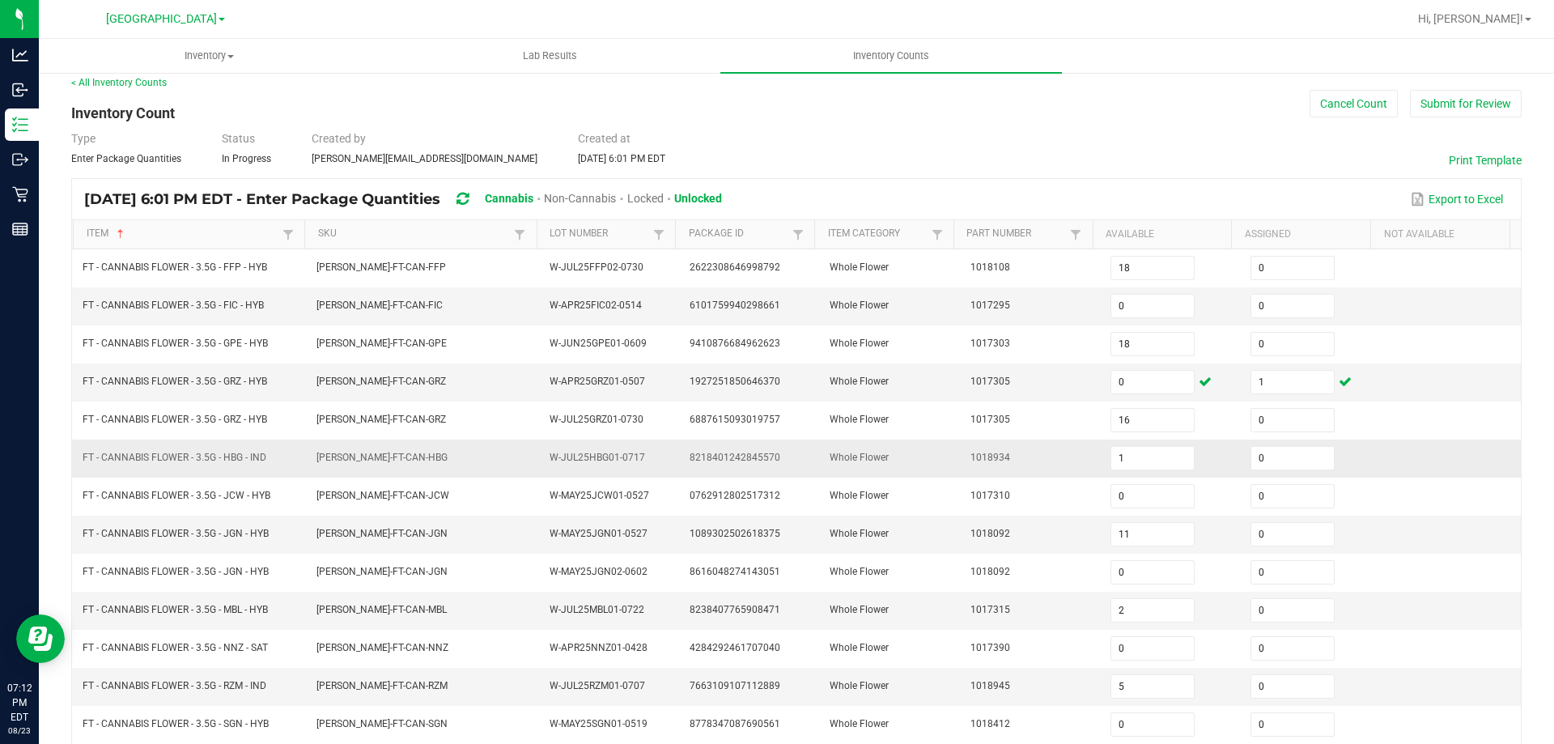
click at [1007, 467] on td "1018934" at bounding box center [1031, 459] width 140 height 38
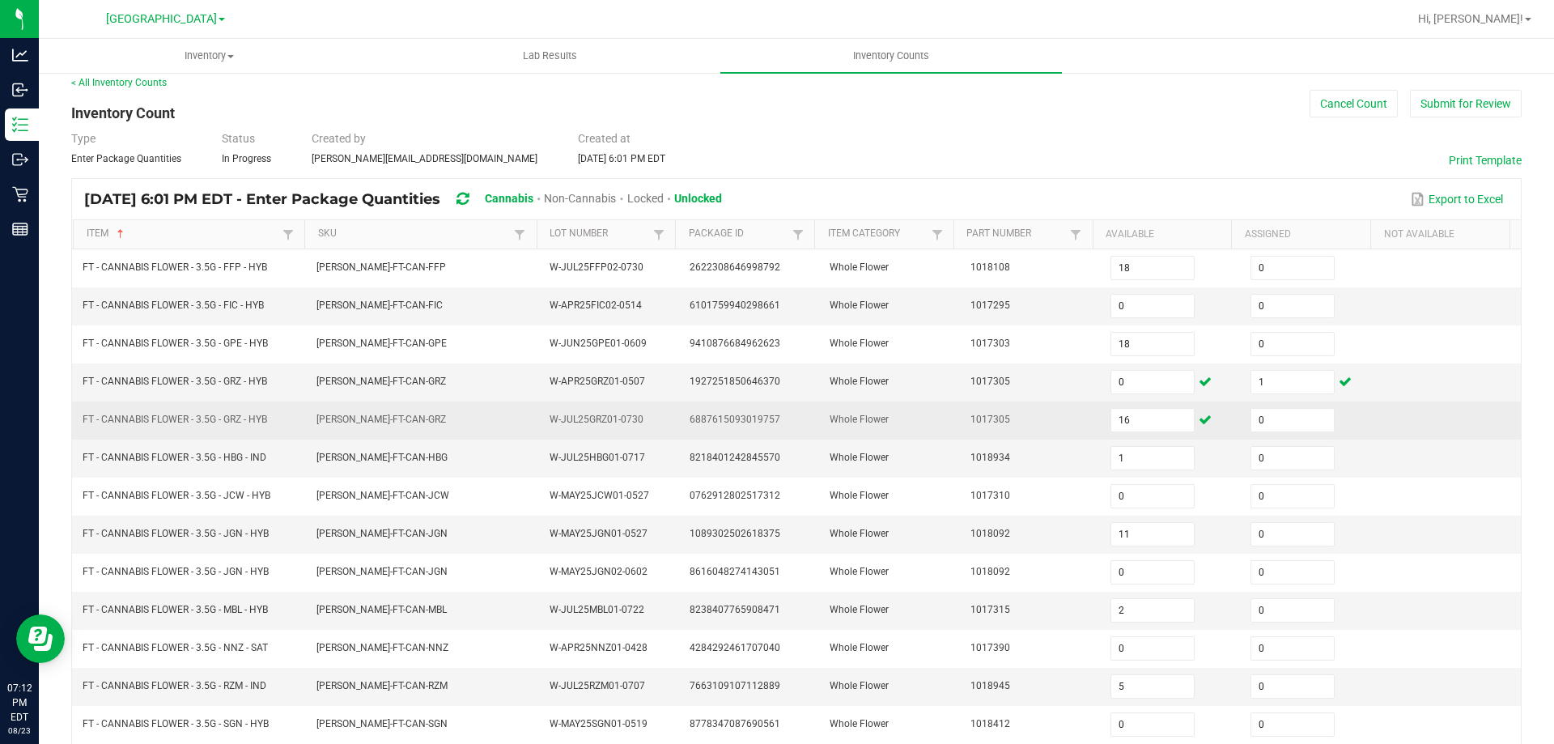
click at [707, 415] on span "6887615093019757" at bounding box center [735, 419] width 91 height 11
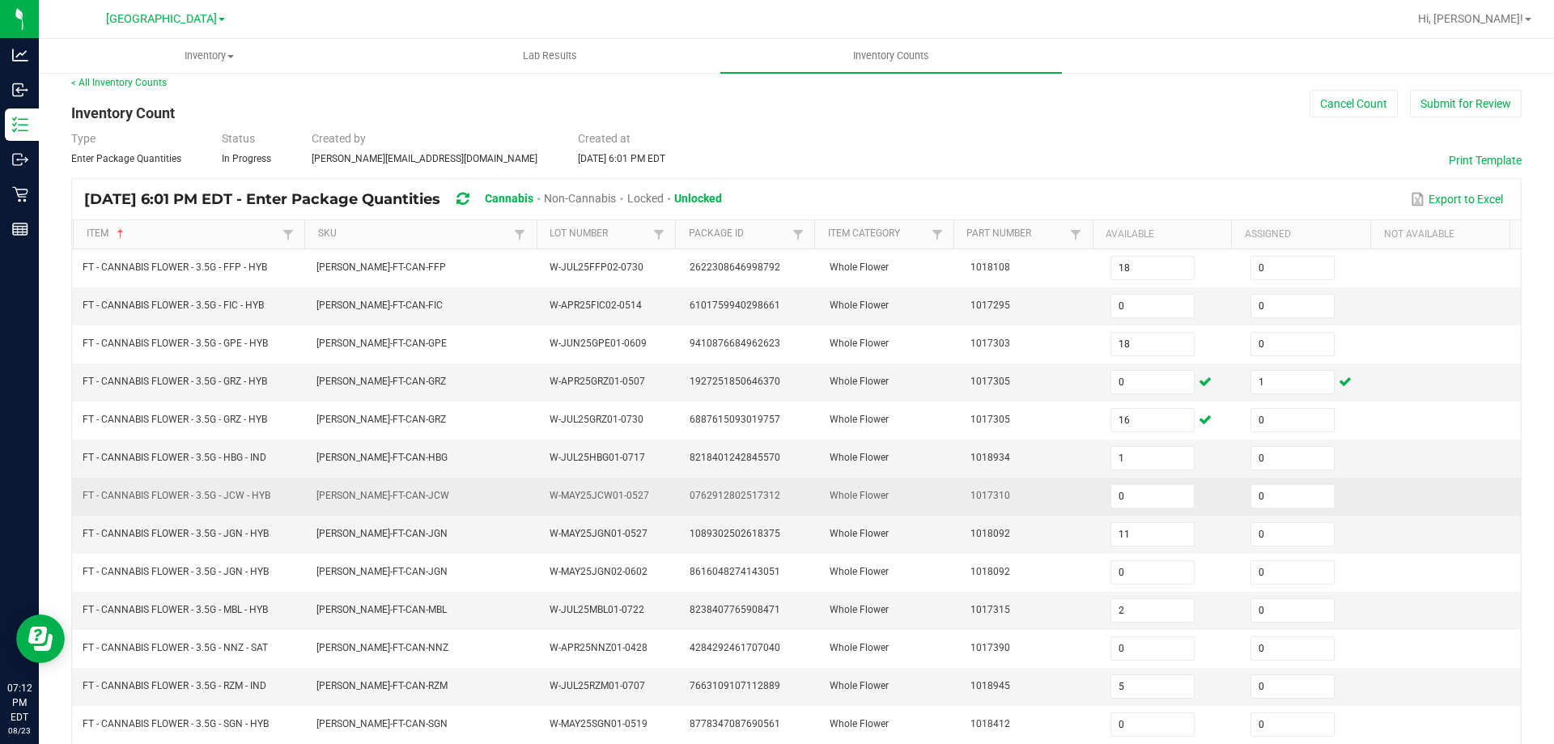
click at [730, 492] on span "0762912802517312" at bounding box center [735, 495] width 91 height 11
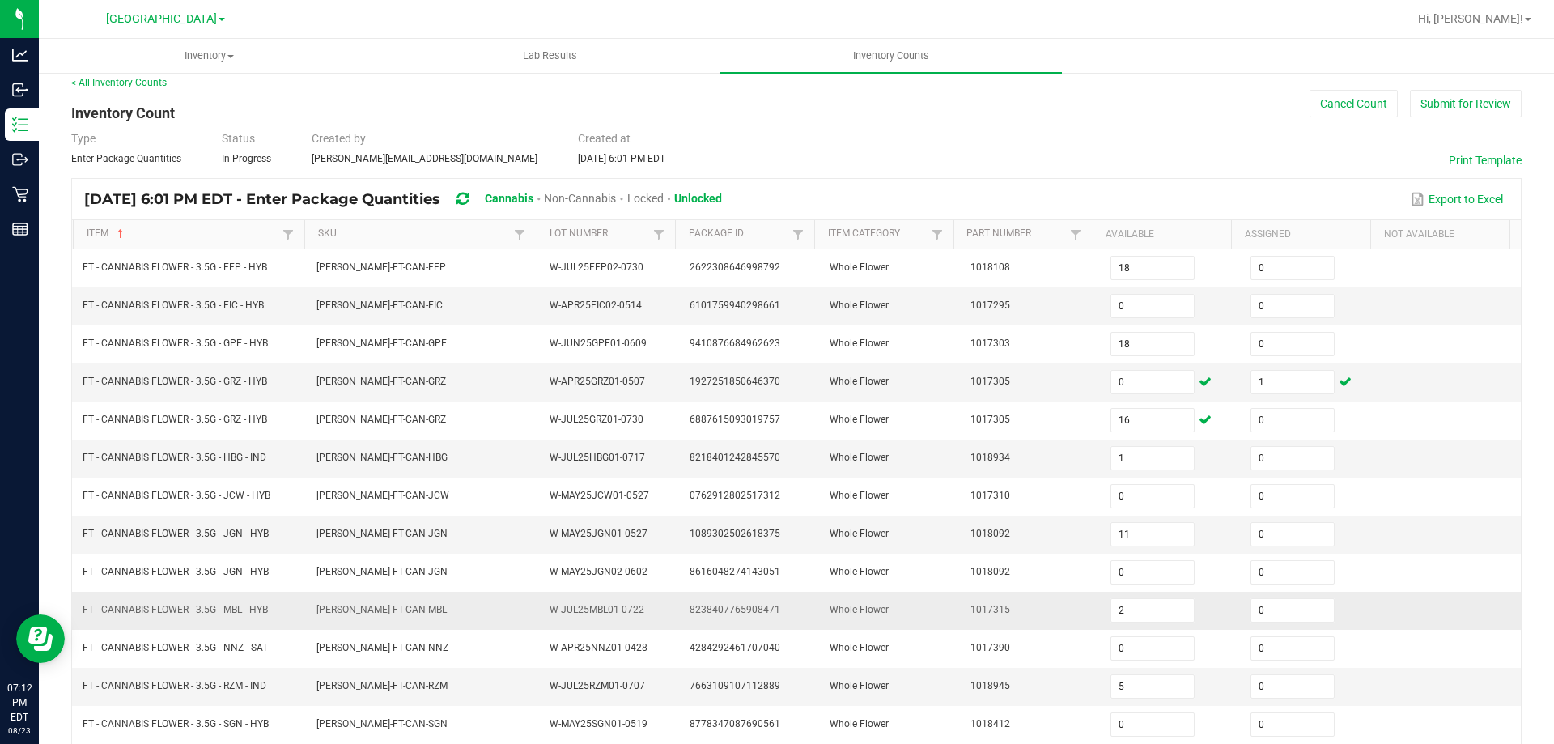
click at [322, 628] on td "FLO-BUD-FT-CAN-MBL" at bounding box center [424, 611] width 234 height 38
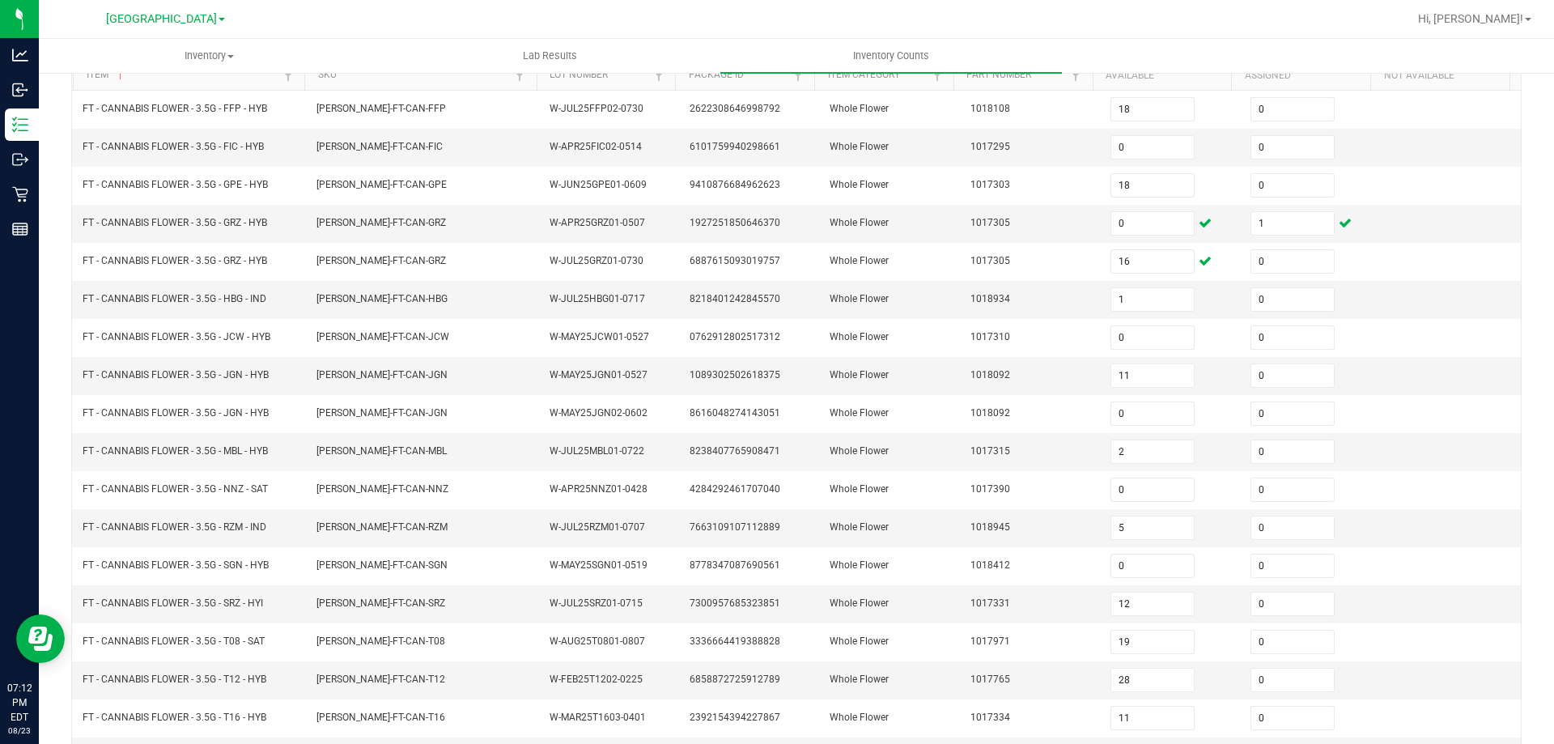
scroll to position [336, 0]
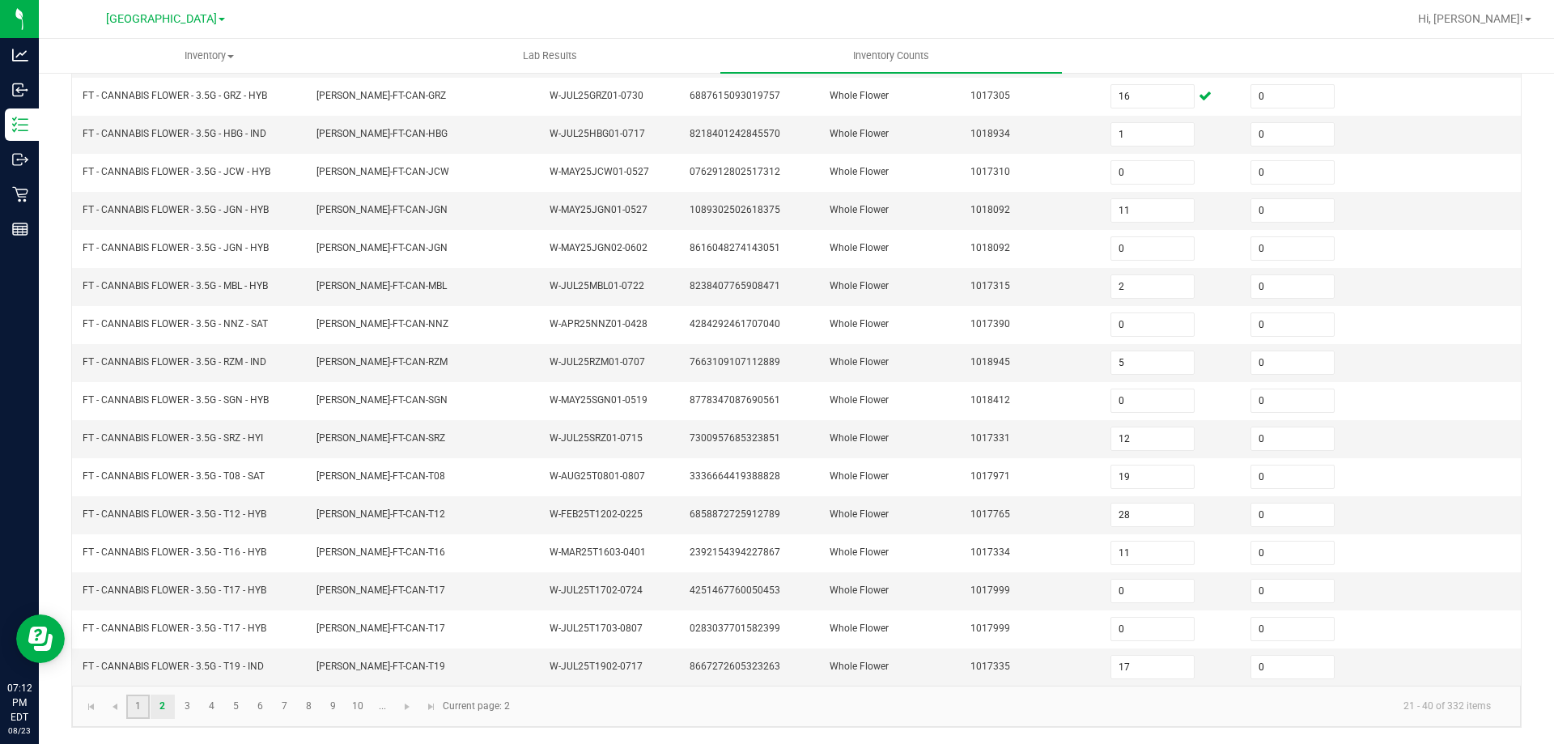
click at [136, 699] on link "1" at bounding box center [137, 707] width 23 height 24
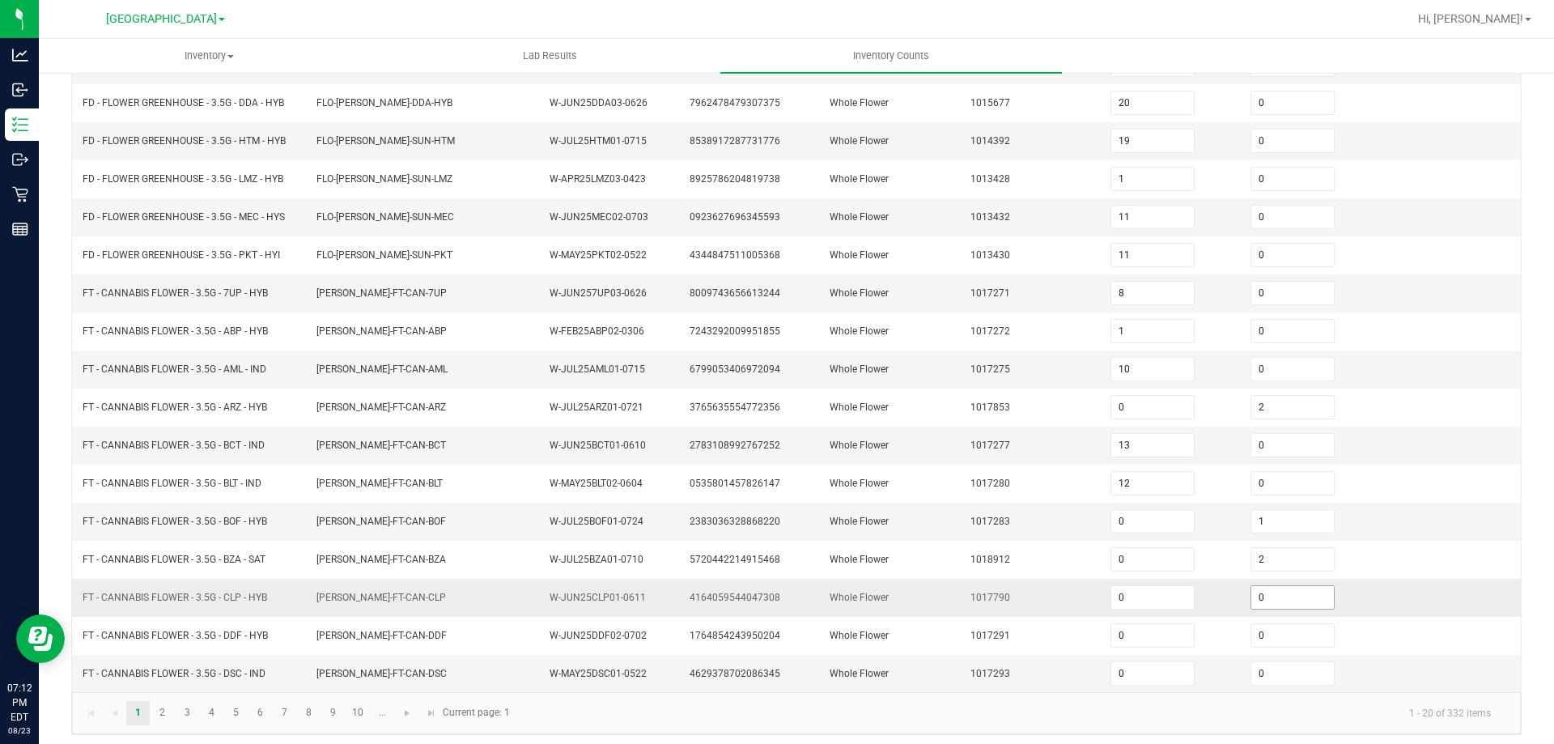
click at [1272, 605] on input "0" at bounding box center [1292, 597] width 83 height 23
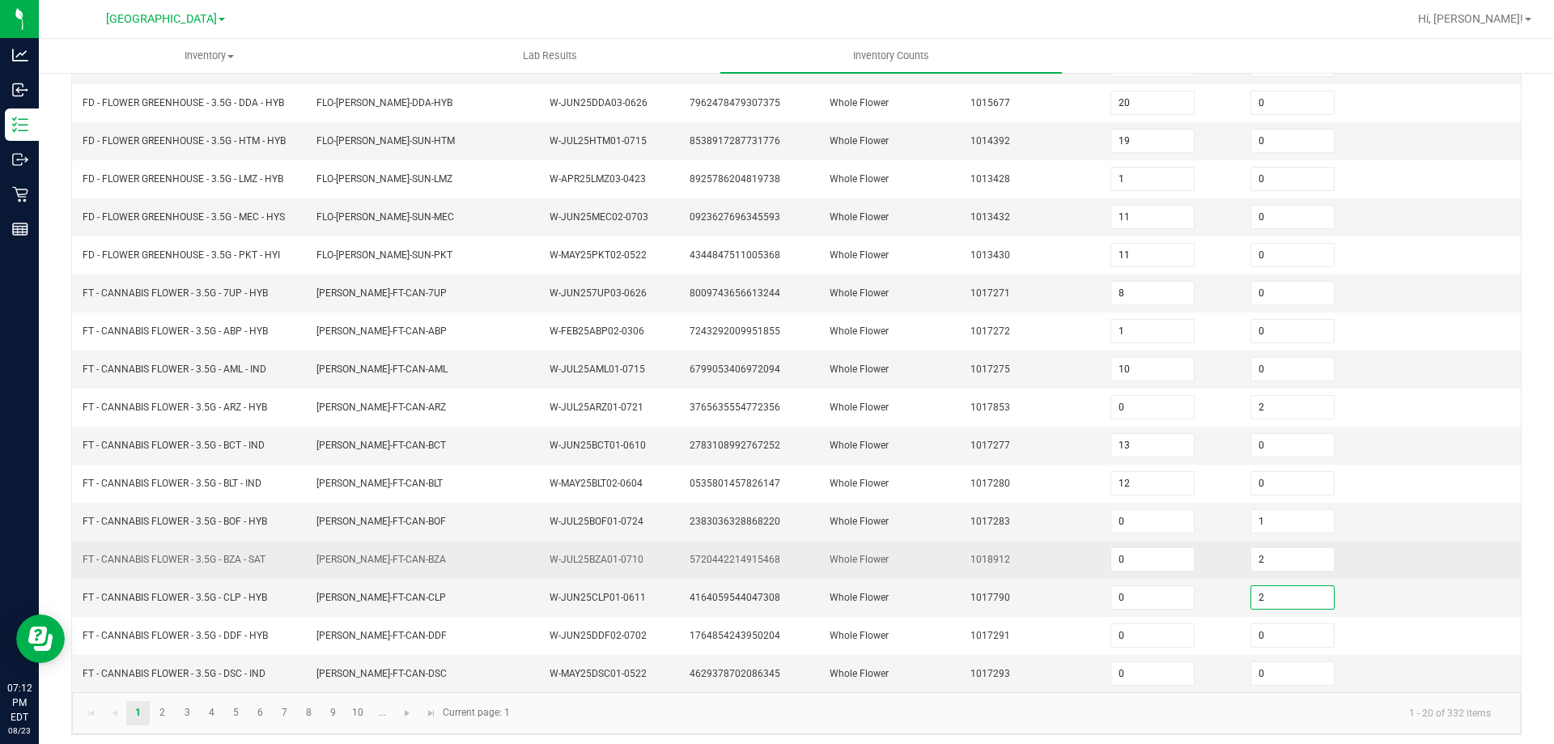
click at [1029, 554] on td "1018912" at bounding box center [1031, 560] width 140 height 38
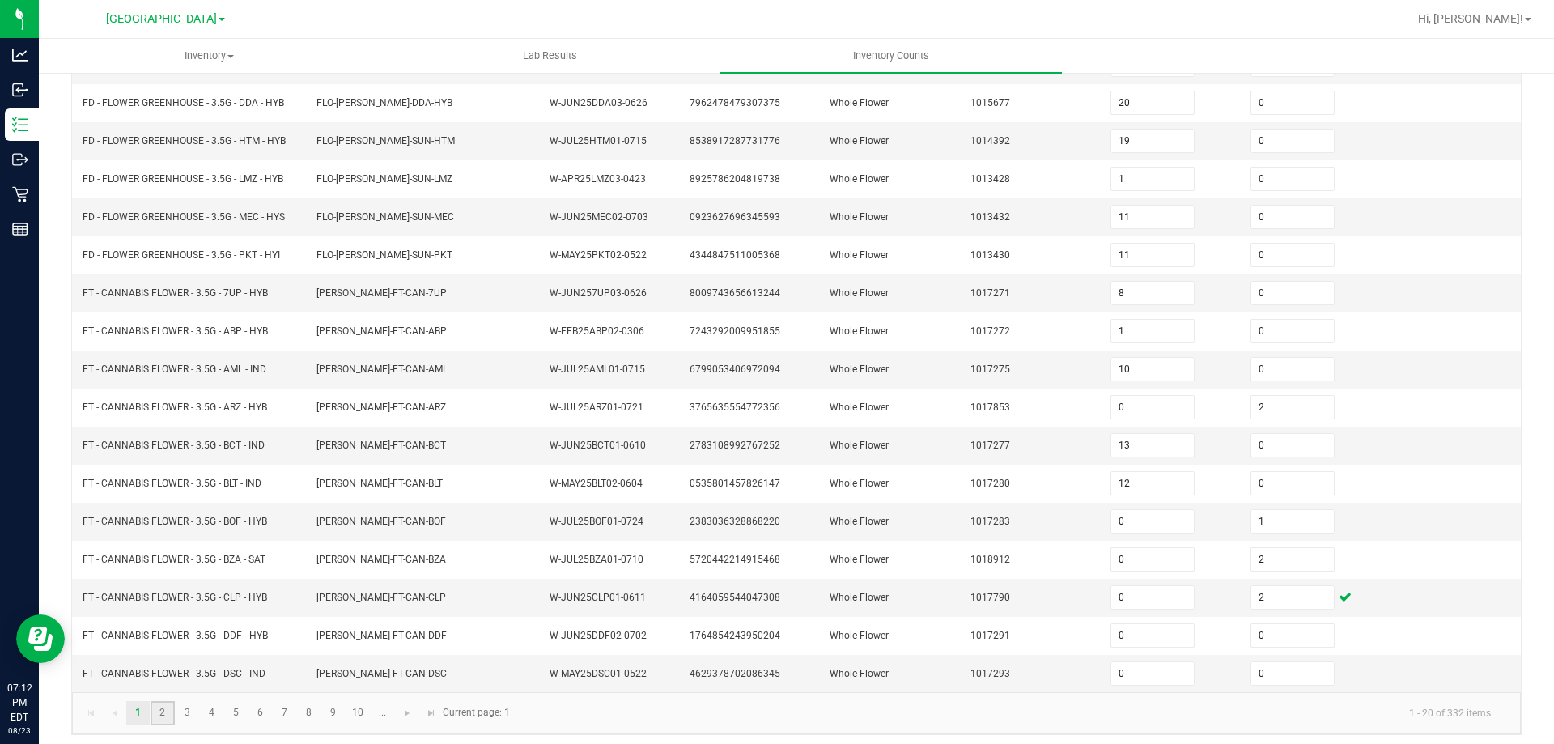
click at [162, 712] on link "2" at bounding box center [162, 713] width 23 height 24
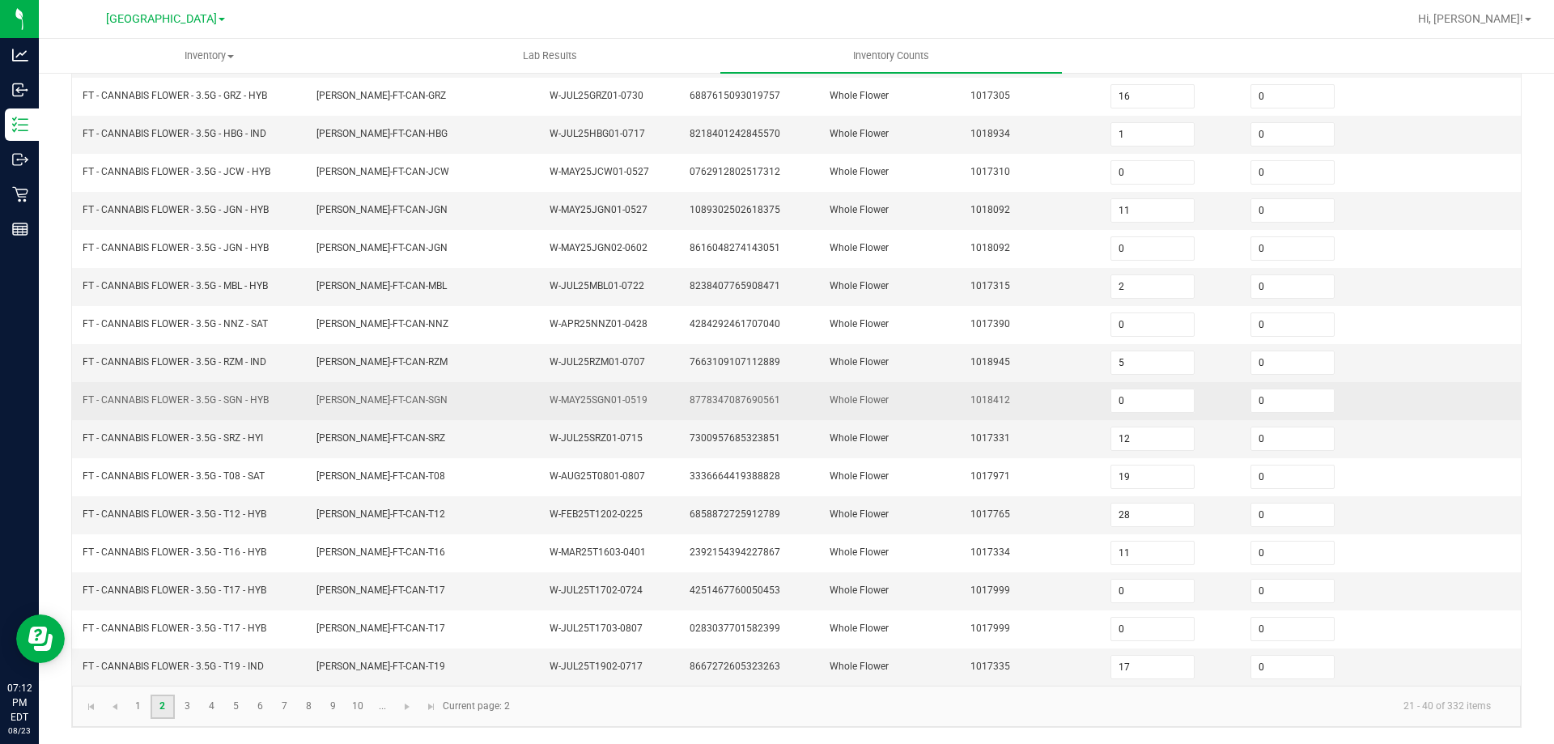
scroll to position [255, 0]
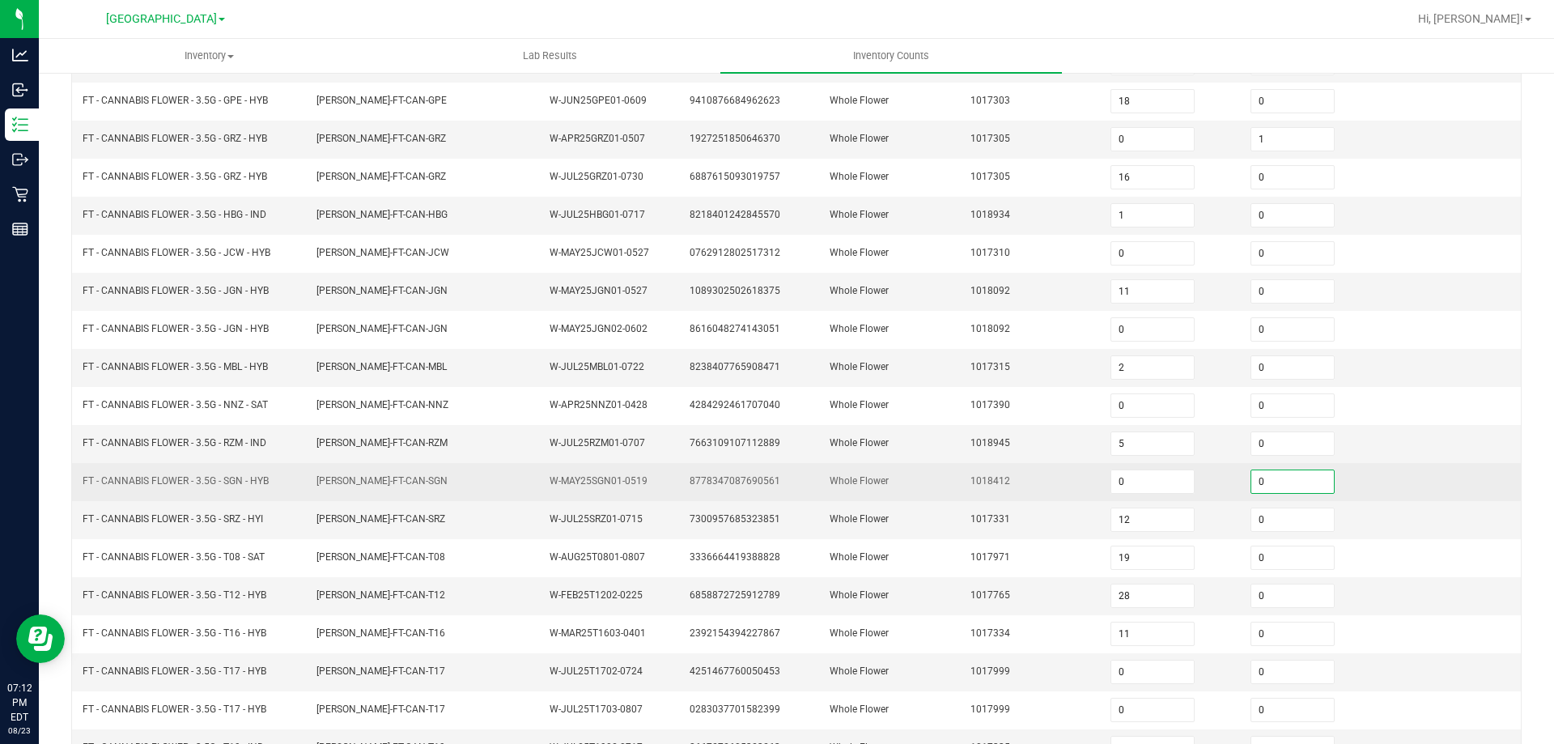
drag, startPoint x: 1260, startPoint y: 478, endPoint x: 992, endPoint y: 437, distance: 271.8
click at [1260, 478] on input "0" at bounding box center [1292, 481] width 83 height 23
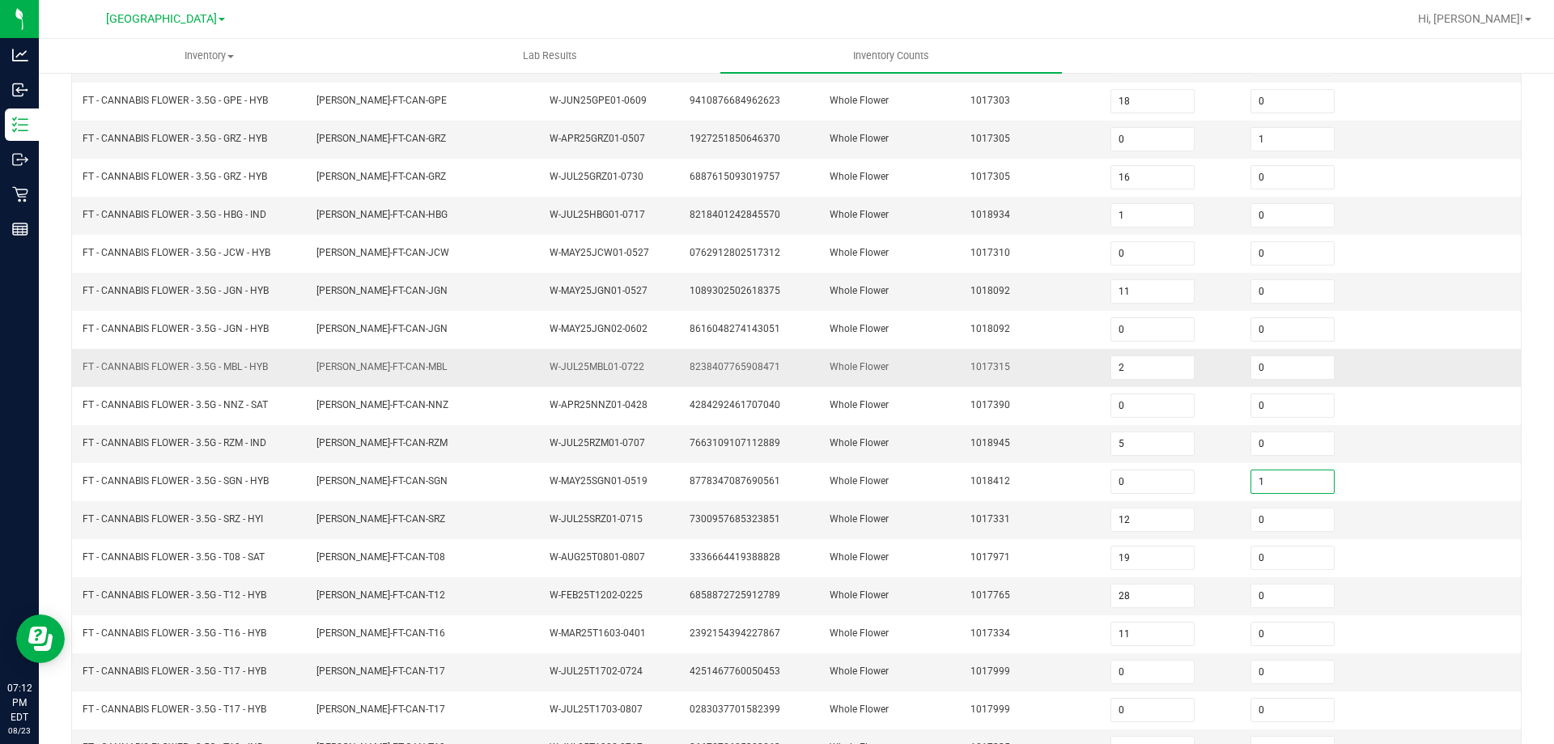
click at [820, 367] on td "Whole Flower" at bounding box center [890, 368] width 140 height 38
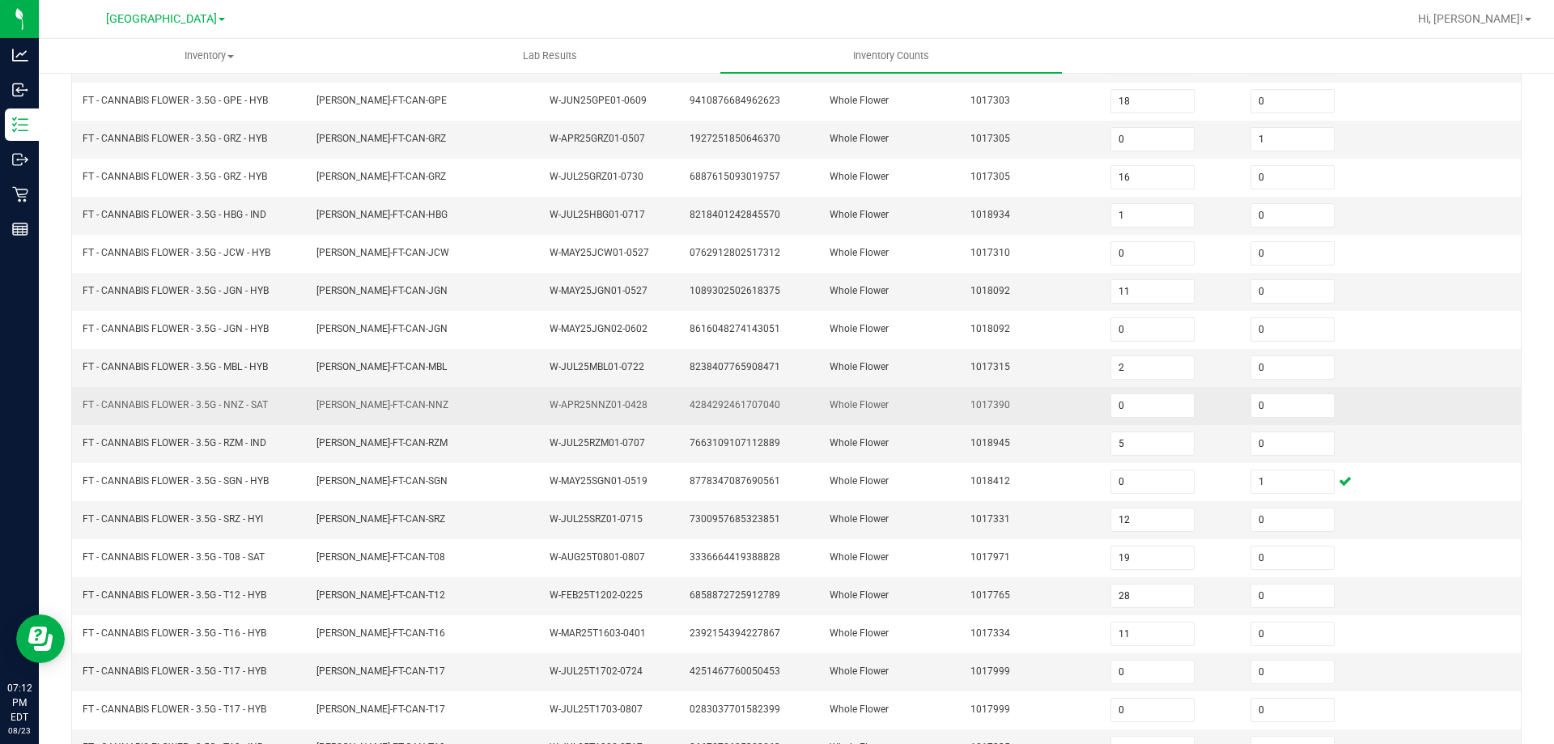
scroll to position [174, 0]
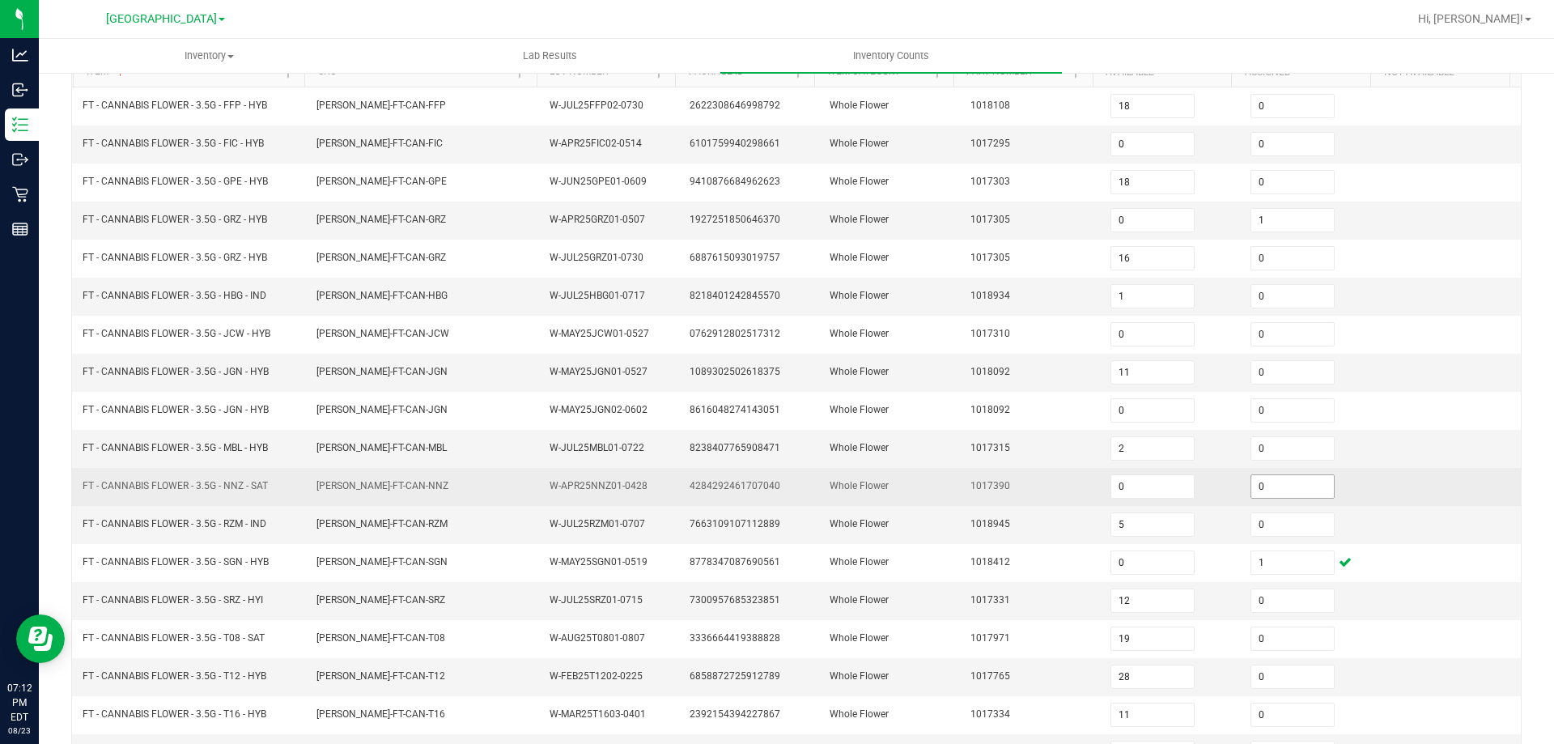
click at [1292, 486] on input "0" at bounding box center [1292, 486] width 83 height 23
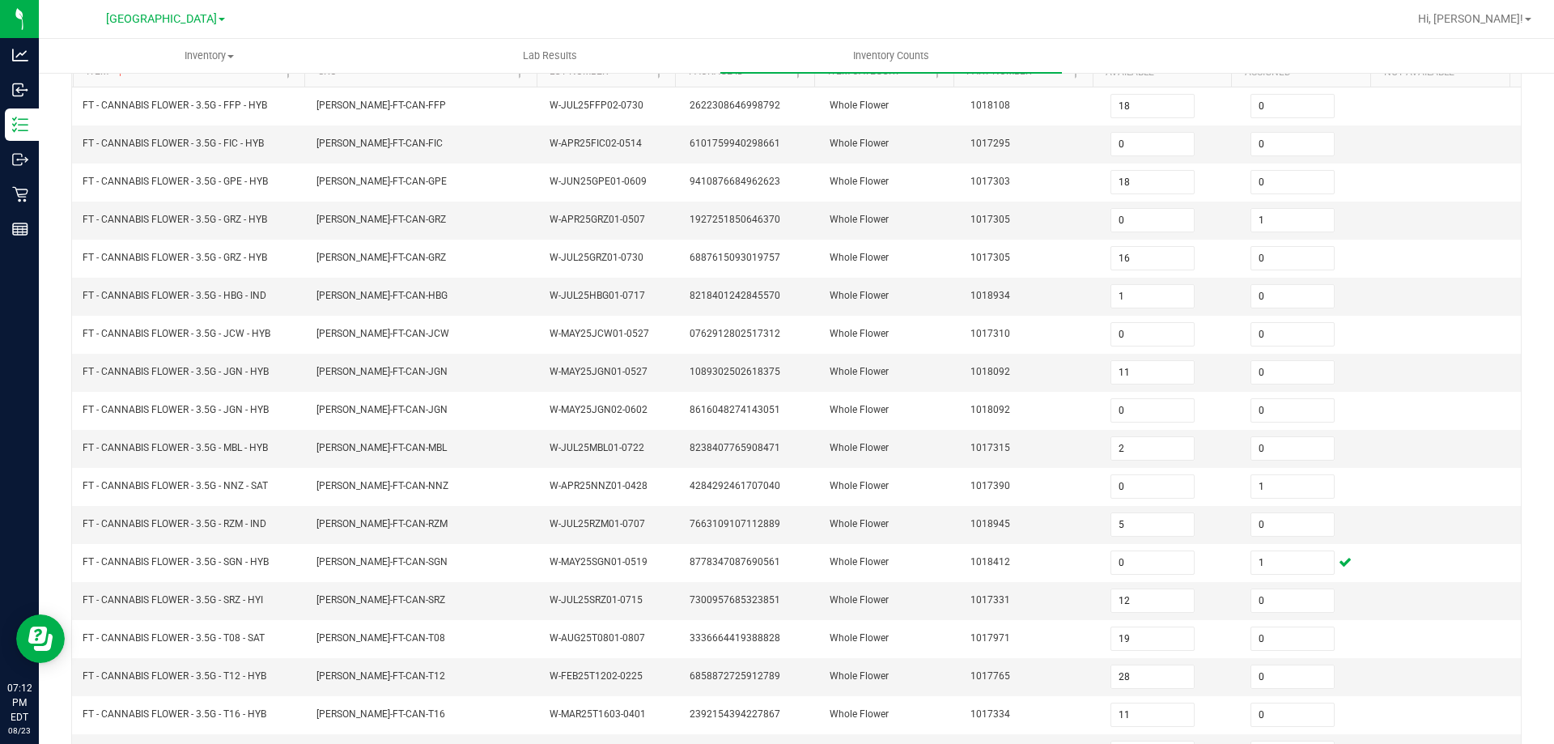
drag, startPoint x: 767, startPoint y: 356, endPoint x: 397, endPoint y: 6, distance: 509.6
click at [756, 346] on tbody "FT - CANNABIS FLOWER - 3.5G - FFP - HYB FLO-BUD-FT-CAN-FFP W-JUL25FFP02-0730 26…" at bounding box center [796, 467] width 1449 height 760
click at [400, 593] on span "FLO-BUD-FT-CAN-SRZ" at bounding box center [380, 600] width 129 height 15
click at [353, 367] on span "FLO-BUD-FT-CAN-JGN" at bounding box center [381, 371] width 131 height 11
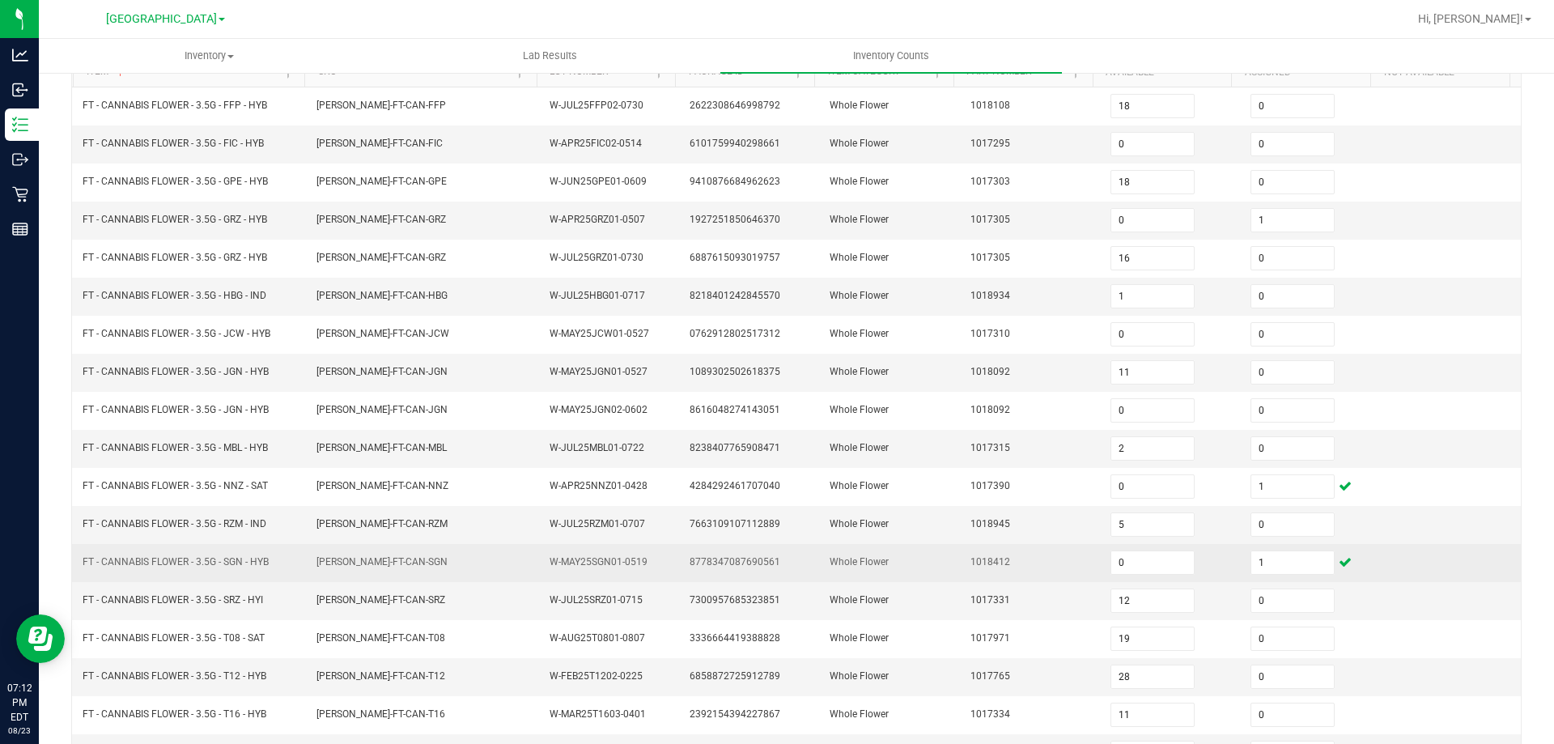
click at [285, 546] on td "FT - CANNABIS FLOWER - 3.5G - SGN - HYB" at bounding box center [190, 563] width 234 height 38
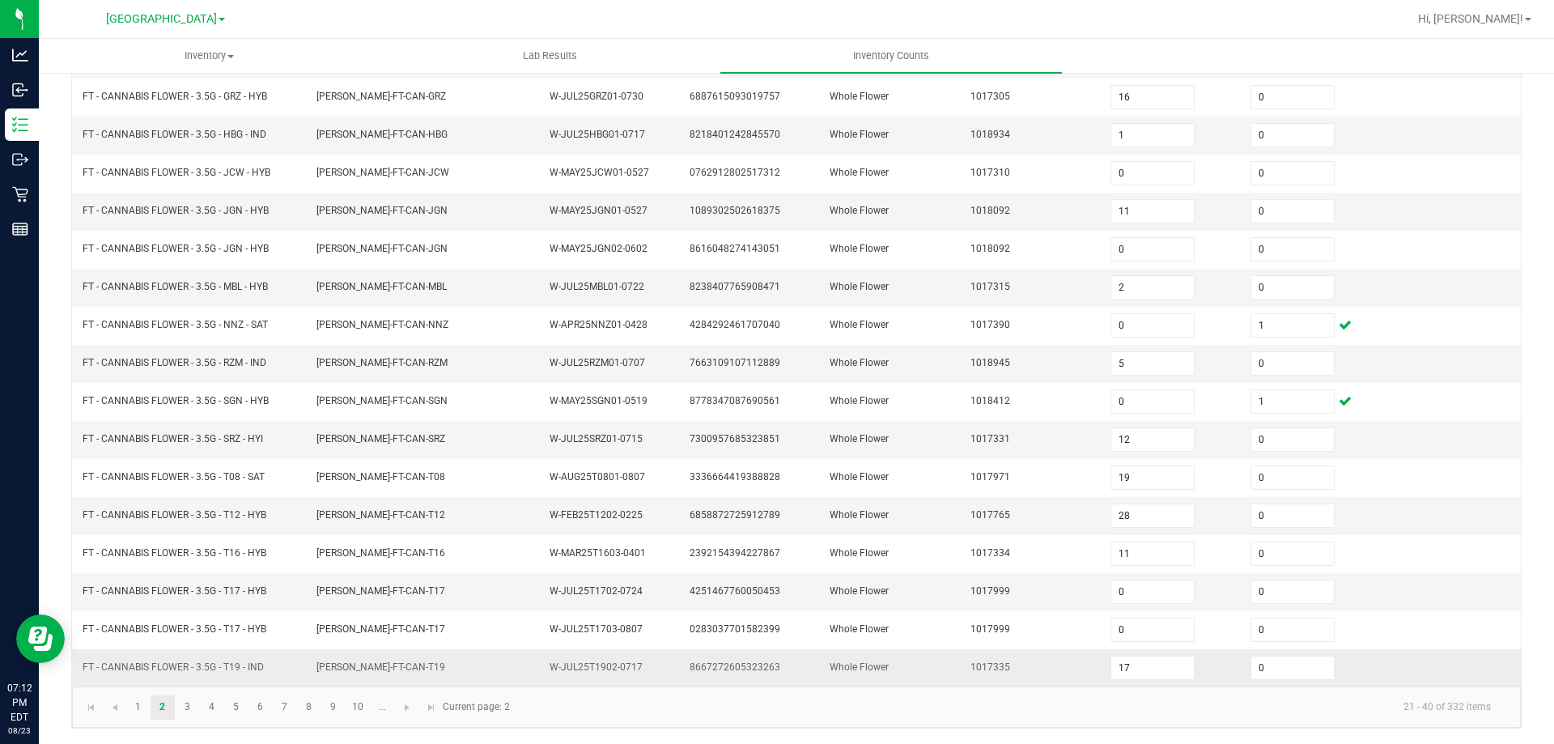
scroll to position [336, 0]
click at [318, 710] on link "8" at bounding box center [308, 707] width 23 height 24
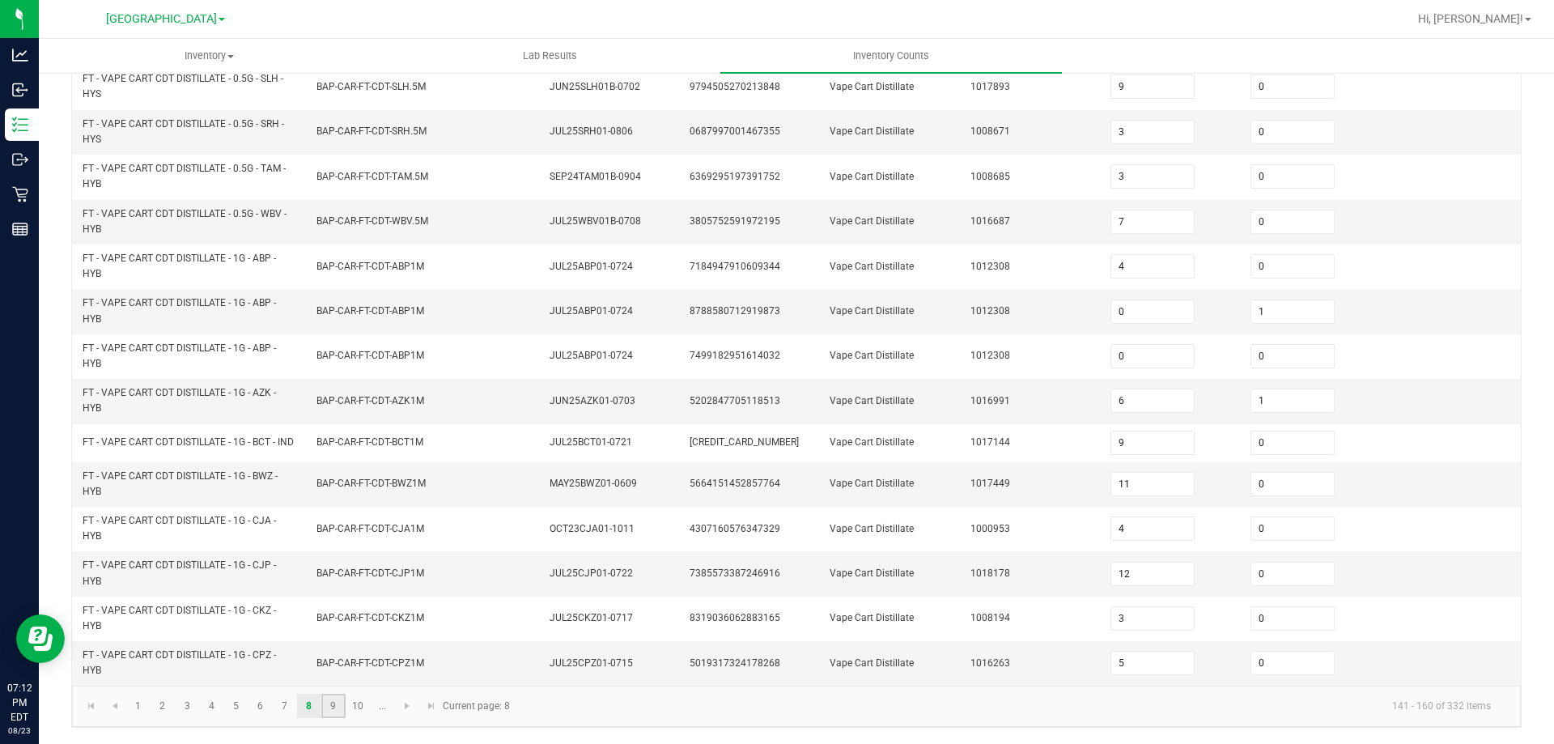
click at [341, 712] on link "9" at bounding box center [332, 706] width 23 height 24
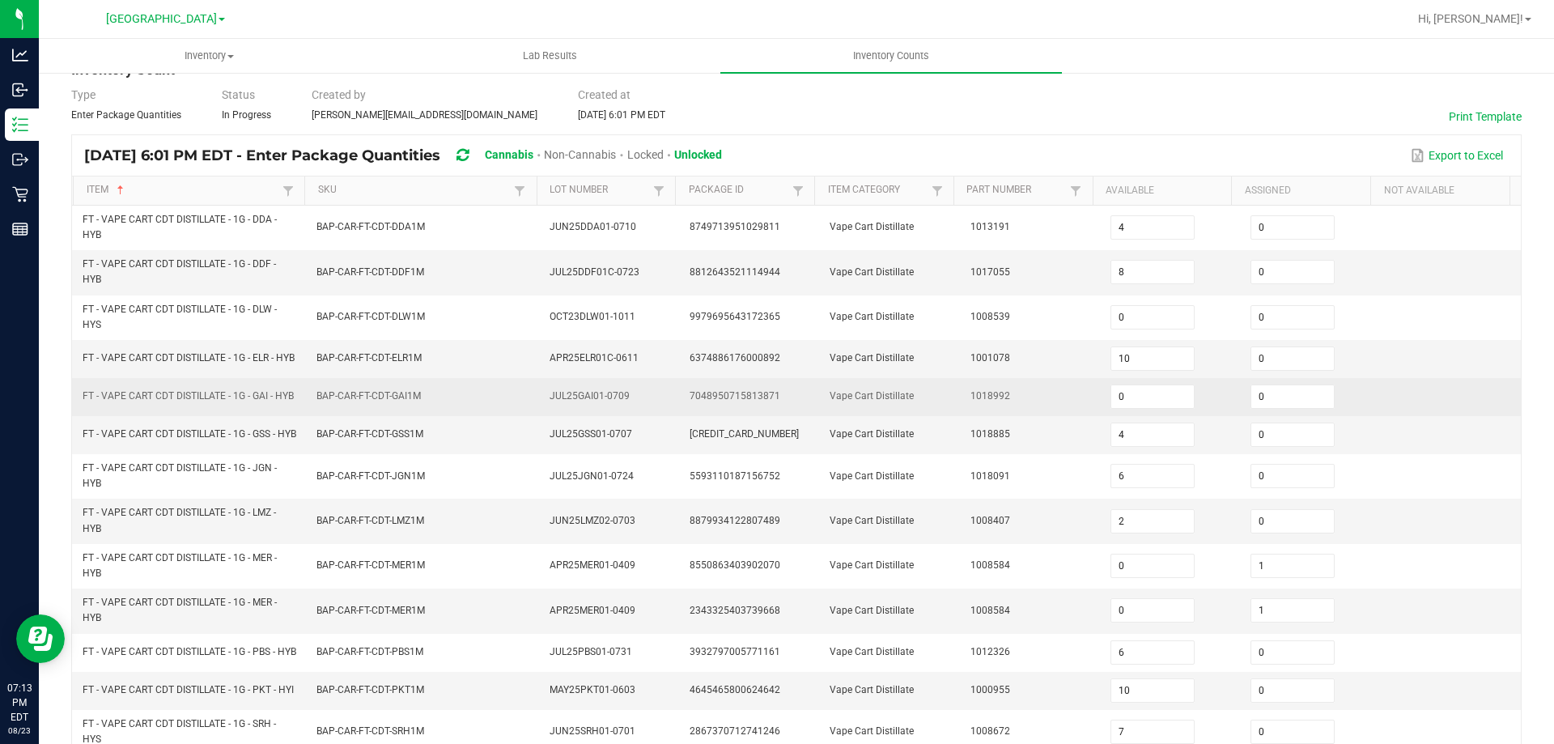
scroll to position [54, 0]
click at [1260, 410] on input "0" at bounding box center [1292, 398] width 83 height 23
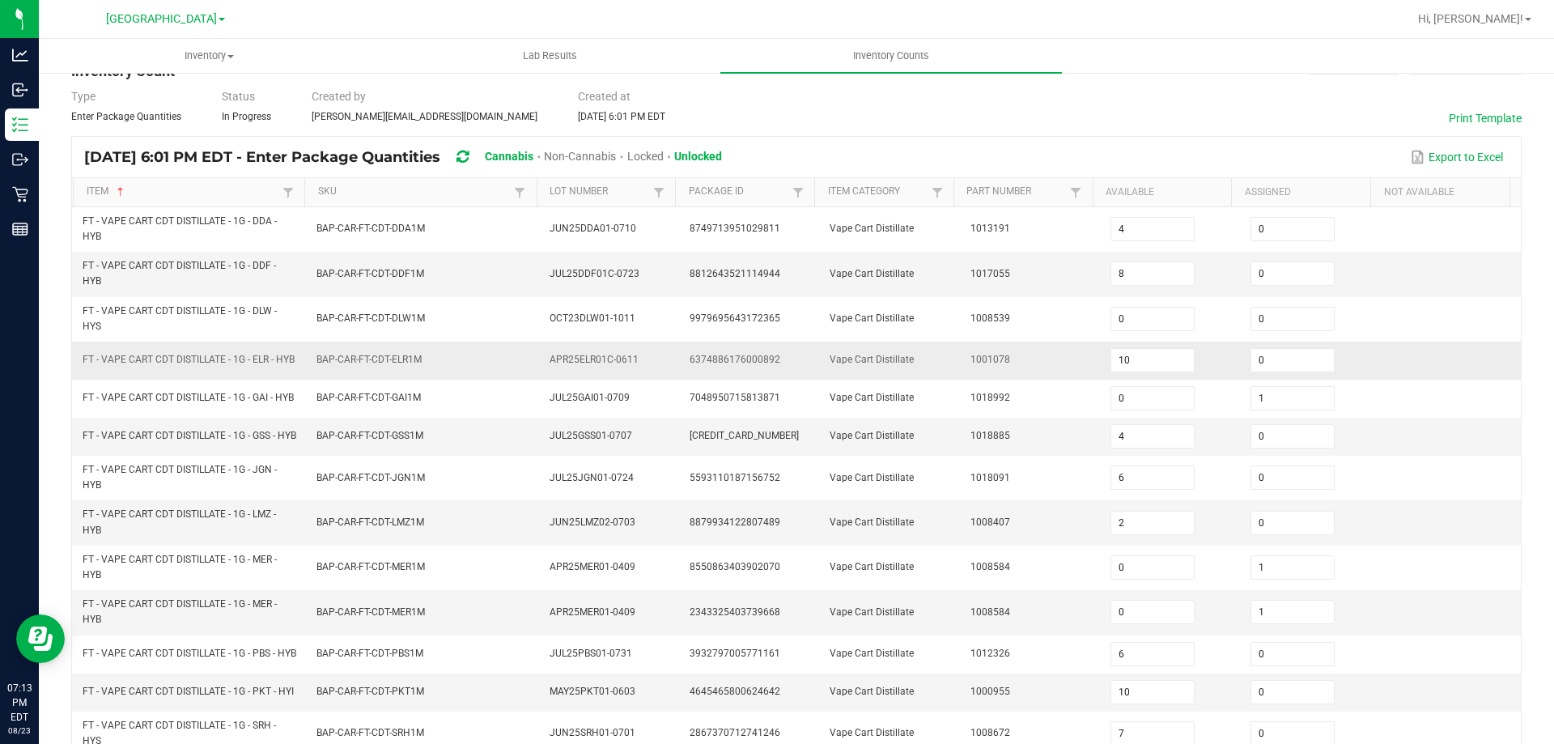
click at [961, 356] on td "1001078" at bounding box center [1031, 361] width 140 height 38
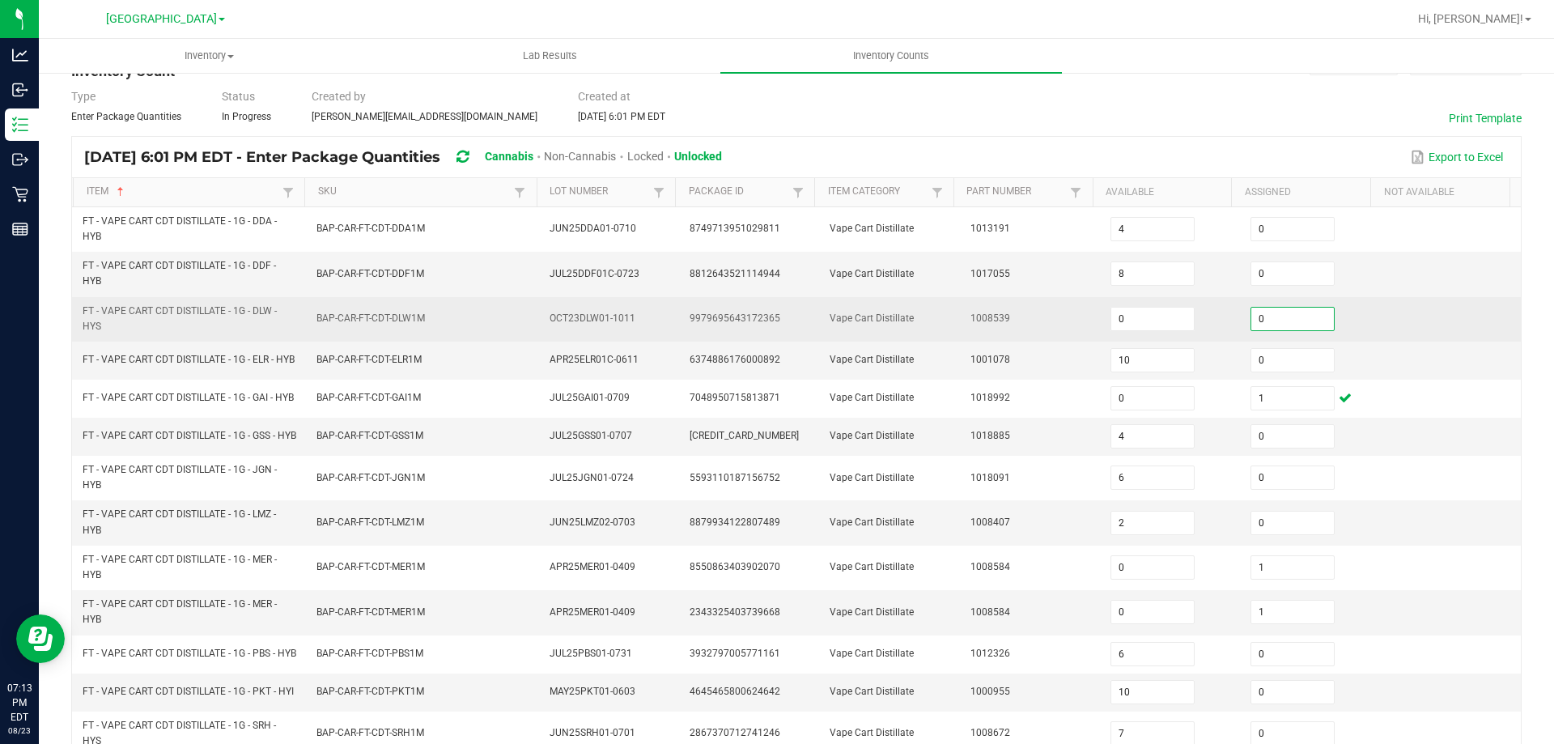
click at [1257, 319] on input "0" at bounding box center [1292, 319] width 83 height 23
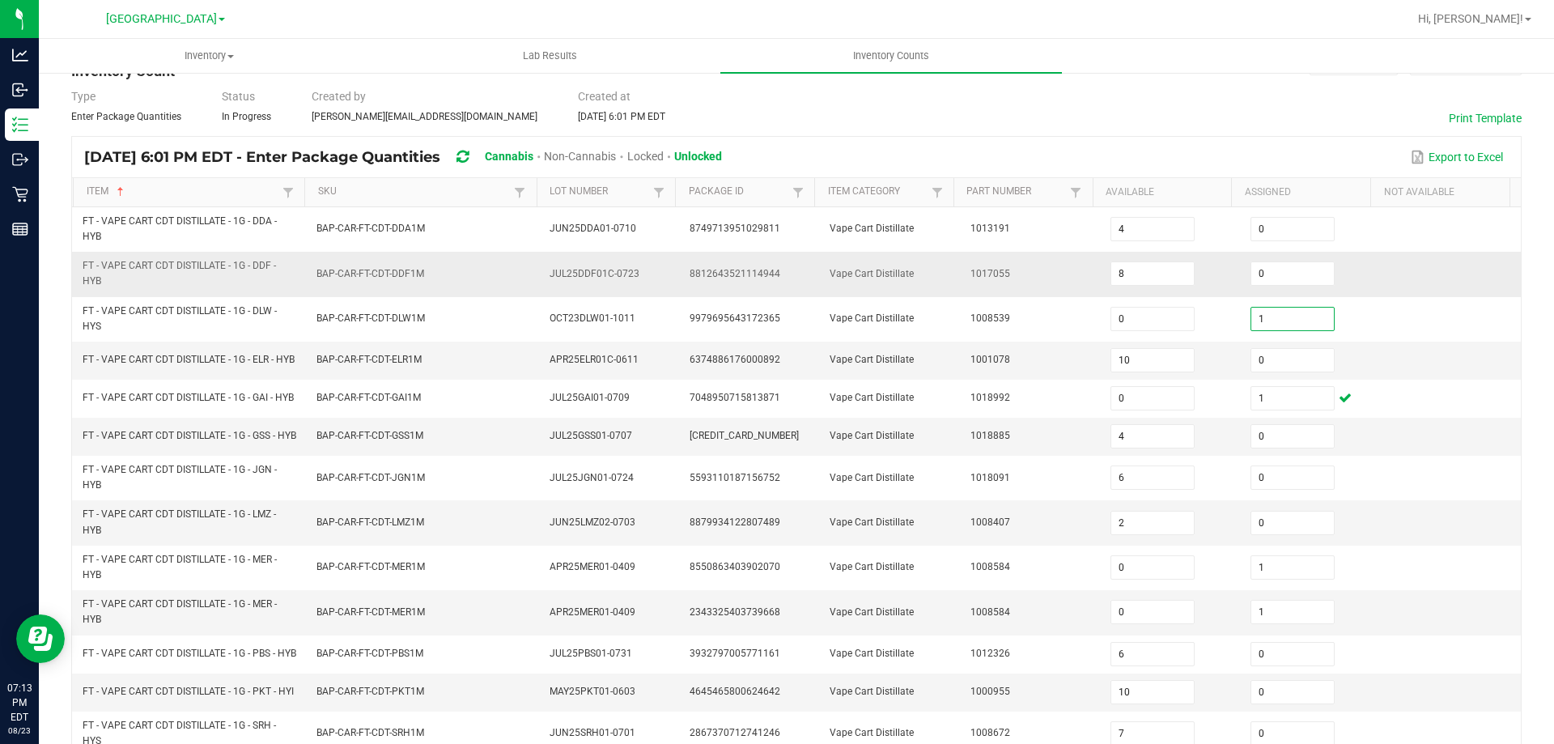
click at [856, 291] on td "Vape Cart Distillate" at bounding box center [890, 274] width 140 height 45
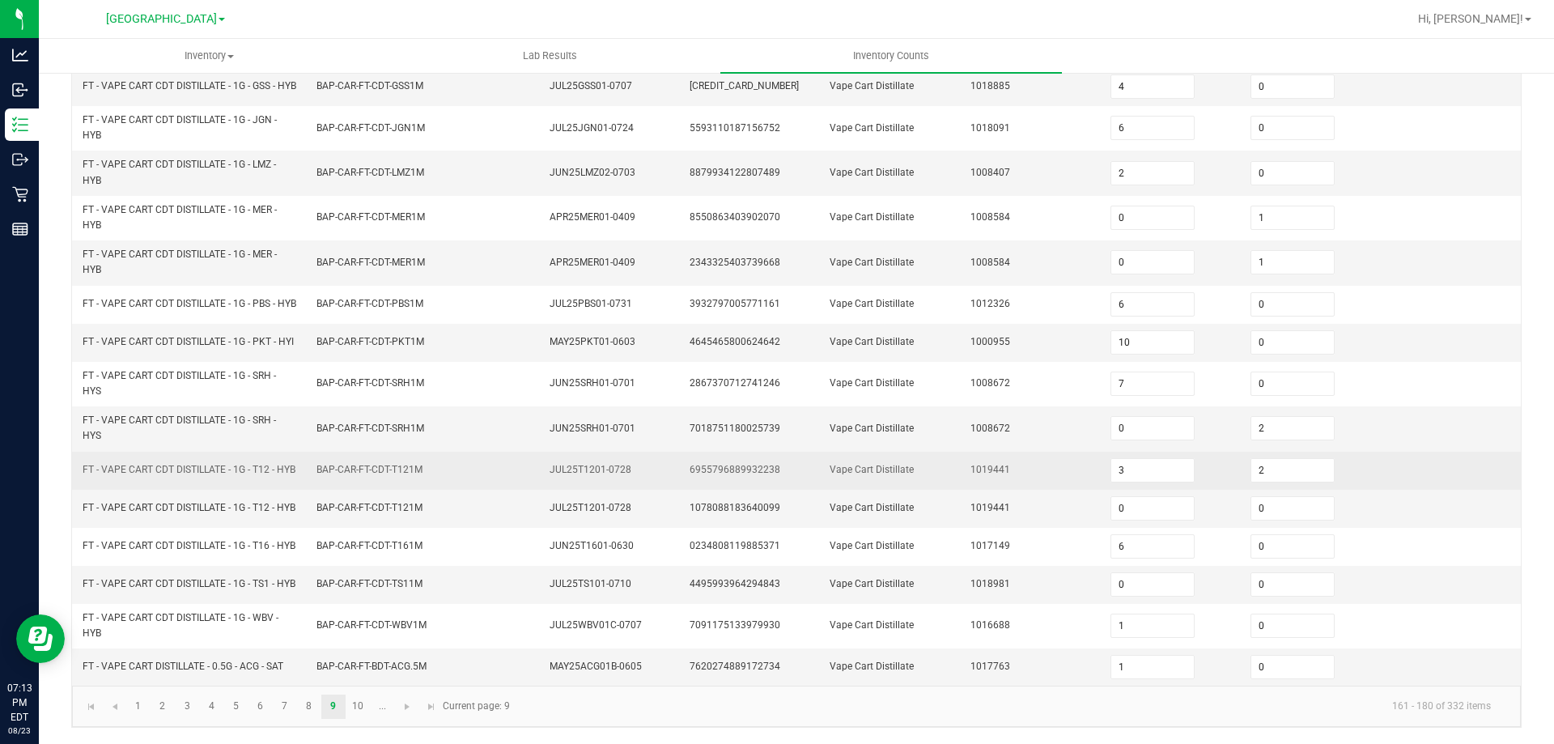
scroll to position [459, 0]
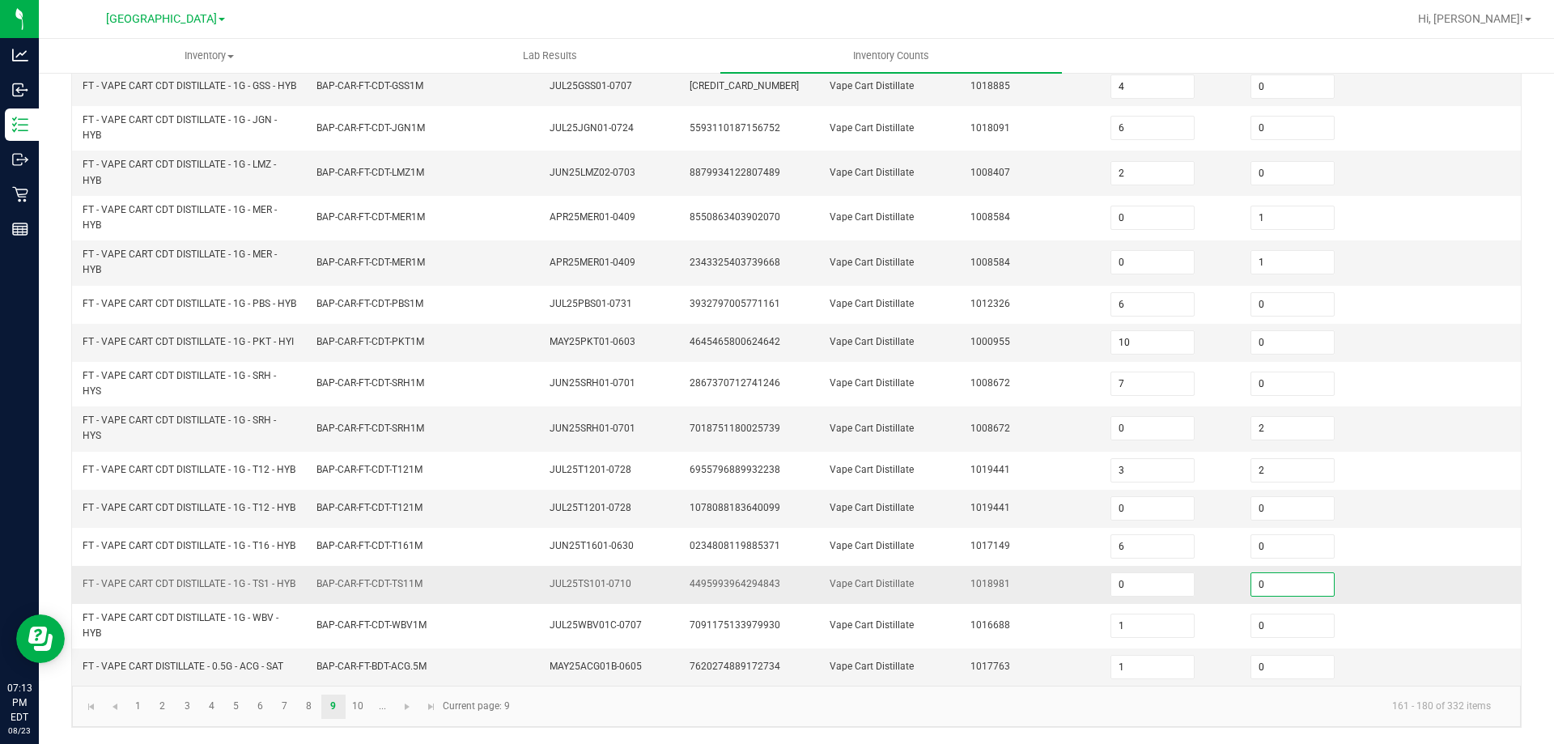
click at [1270, 583] on input "0" at bounding box center [1292, 584] width 83 height 23
click at [932, 490] on td "Vape Cart Distillate" at bounding box center [890, 509] width 140 height 38
click at [233, 414] on span "FT - VAPE CART CDT DISTILLATE - 1G - SRH - HYS" at bounding box center [179, 427] width 193 height 27
click at [138, 715] on link "1" at bounding box center [137, 707] width 23 height 24
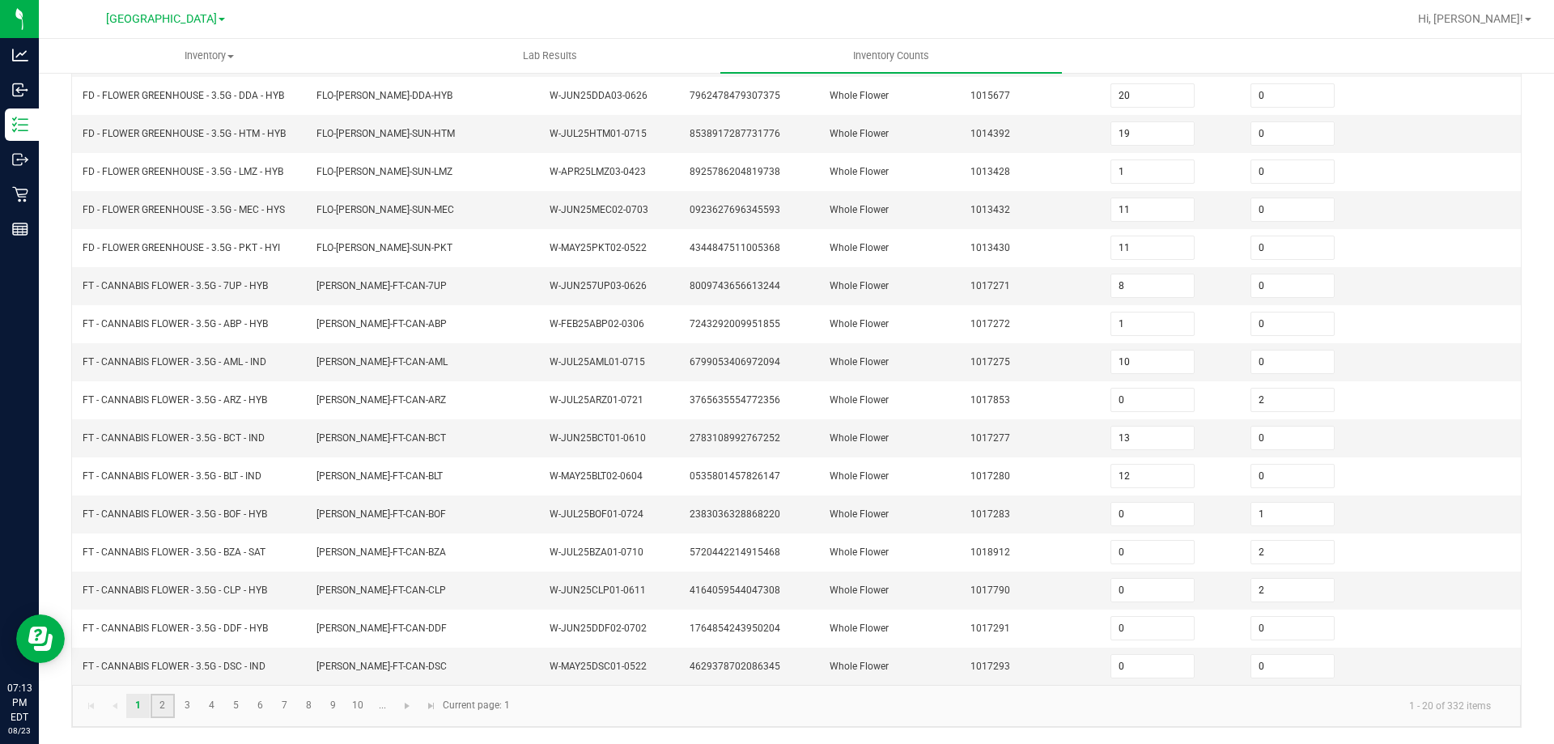
click at [162, 707] on link "2" at bounding box center [162, 706] width 23 height 24
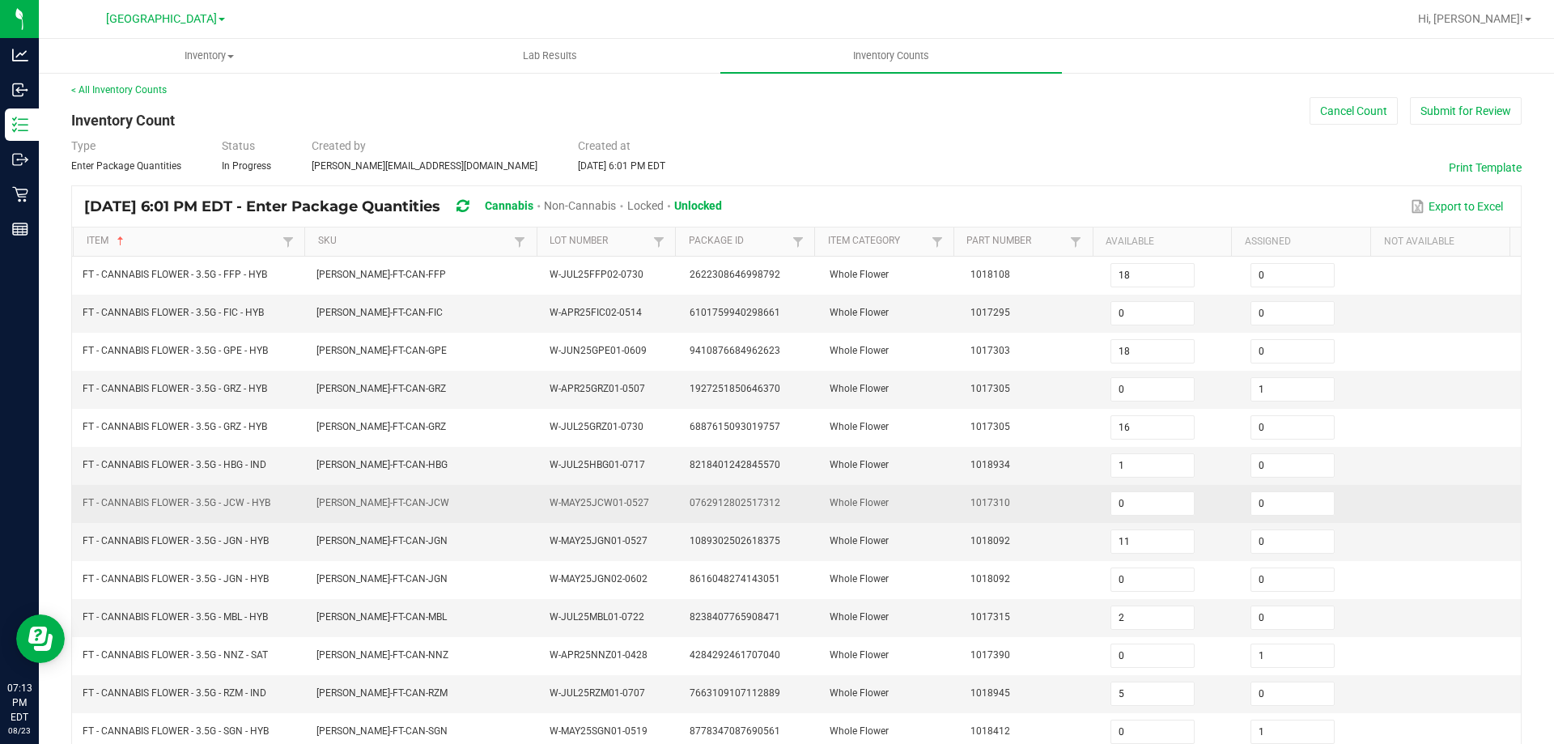
scroll to position [0, 0]
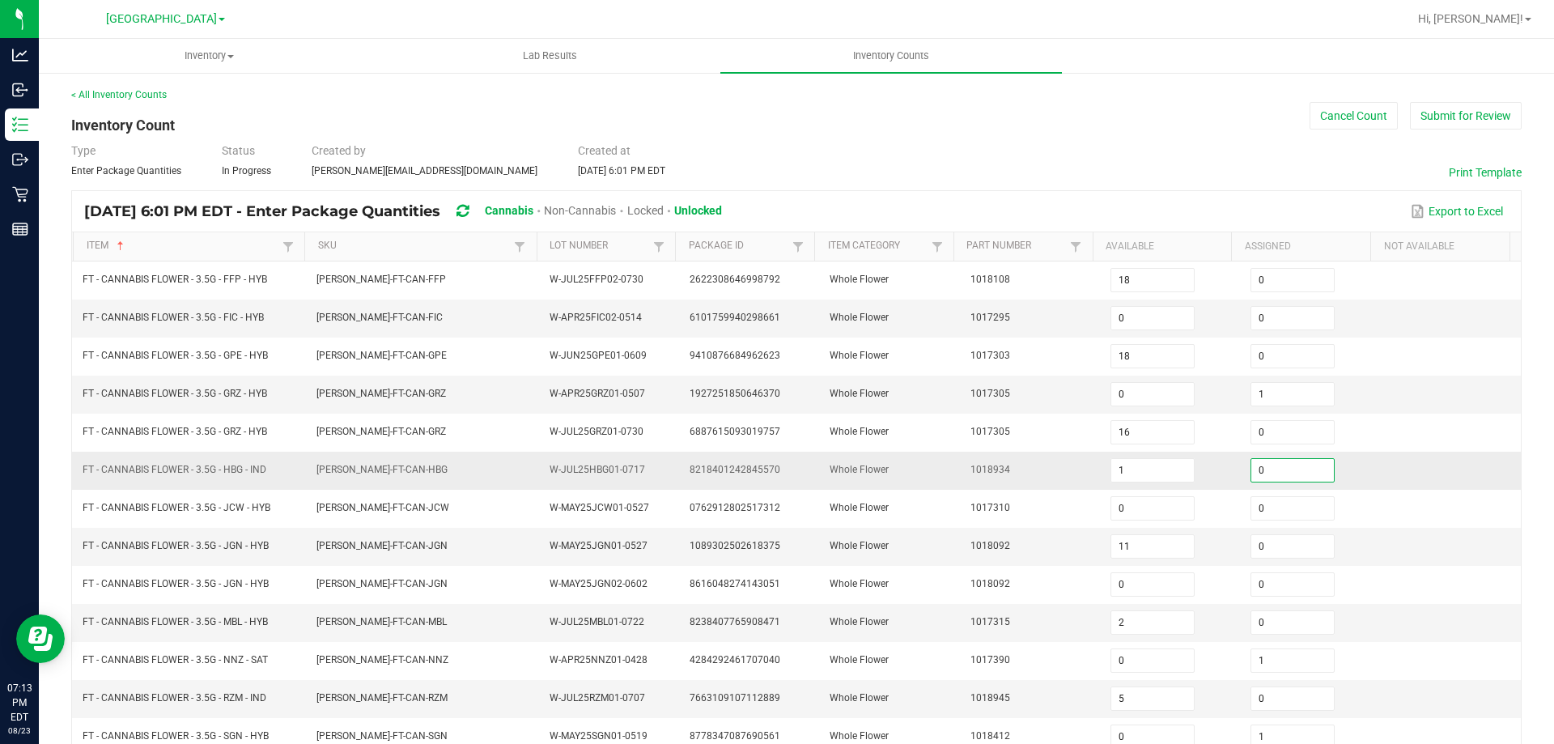
drag, startPoint x: 1272, startPoint y: 469, endPoint x: 958, endPoint y: 471, distance: 313.3
click at [1271, 469] on input "0" at bounding box center [1292, 470] width 83 height 23
drag, startPoint x: 949, startPoint y: 469, endPoint x: 935, endPoint y: 452, distance: 21.9
click at [961, 469] on td "1018934" at bounding box center [1031, 471] width 140 height 38
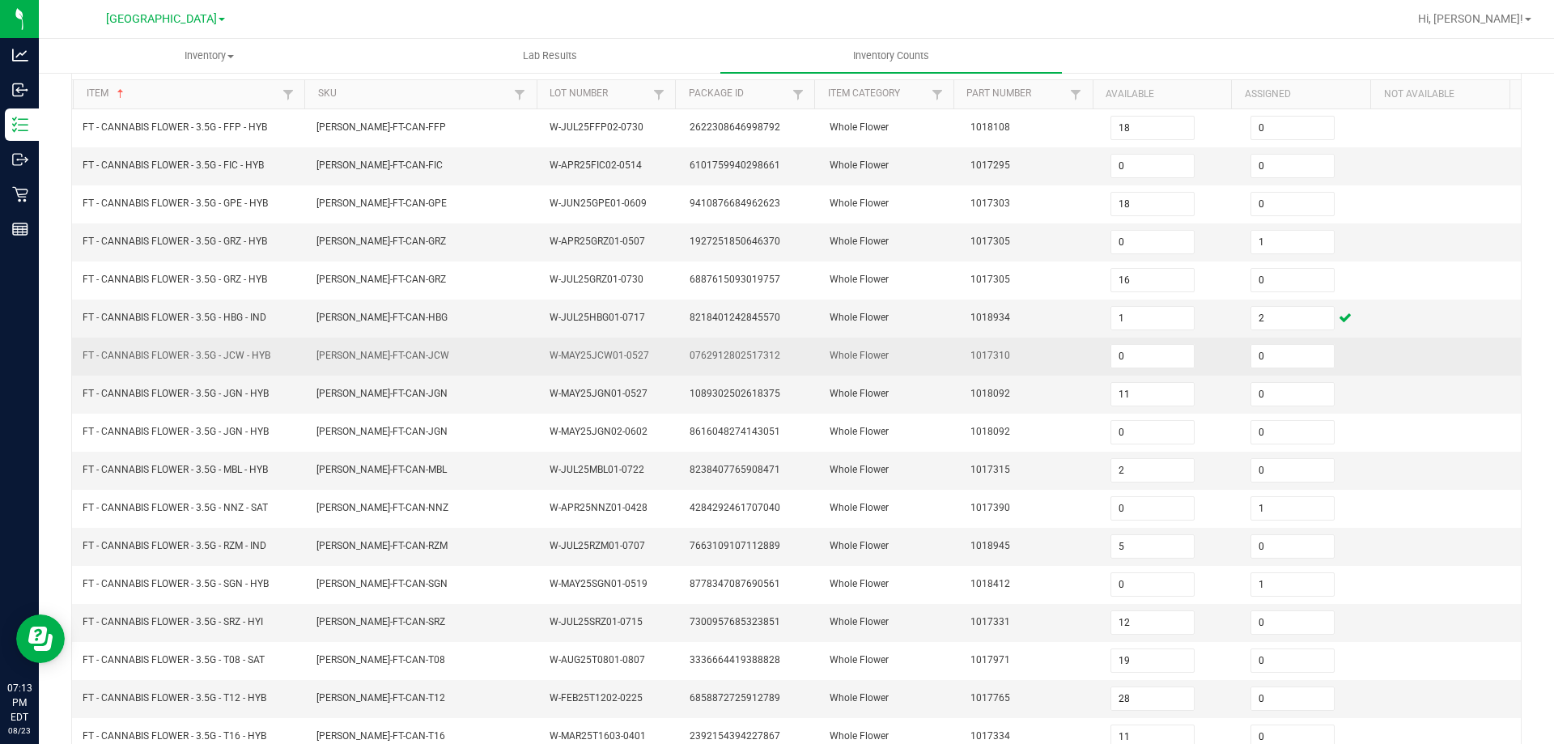
scroll to position [162, 0]
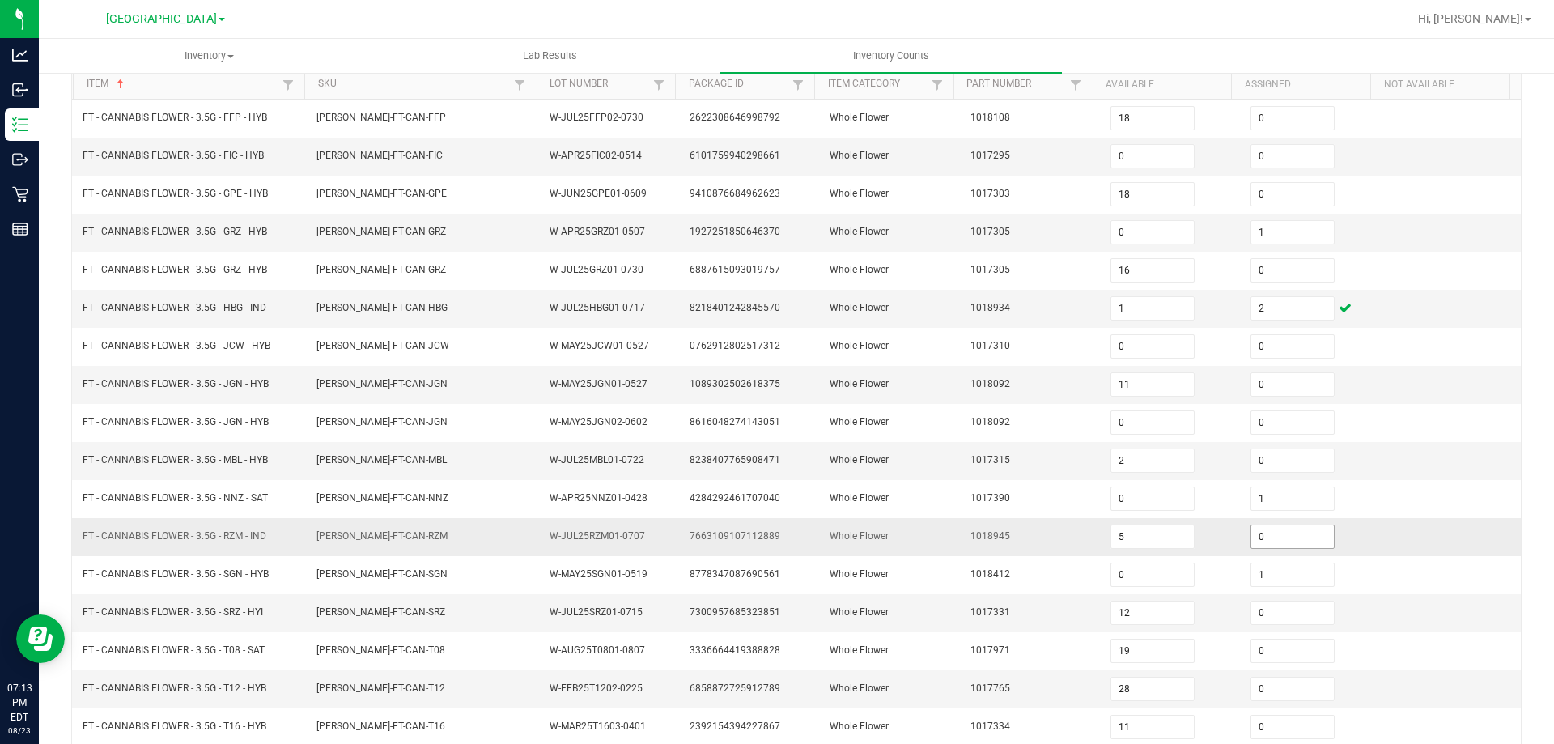
click at [1294, 529] on input "0" at bounding box center [1292, 536] width 83 height 23
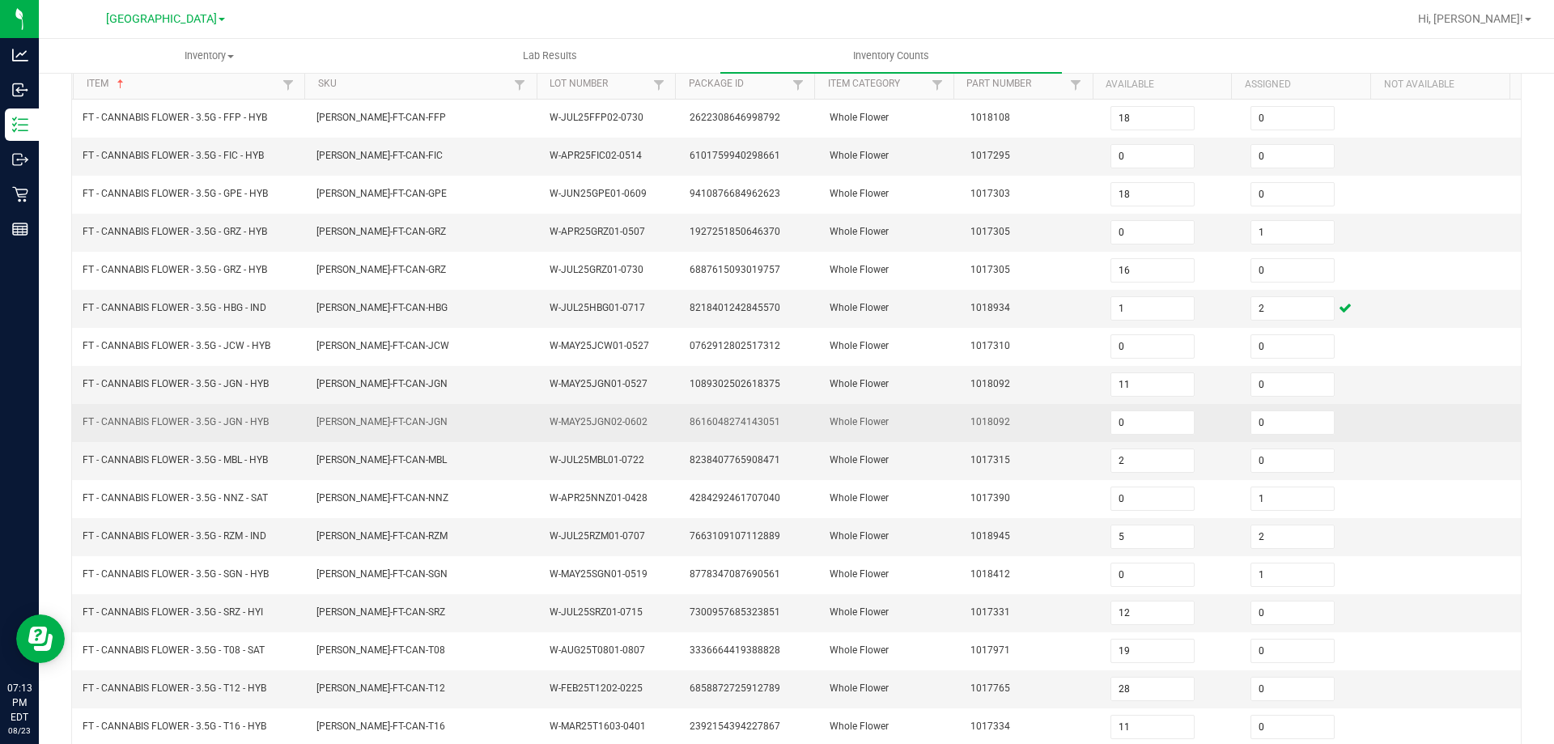
click at [828, 405] on td "Whole Flower" at bounding box center [890, 423] width 140 height 38
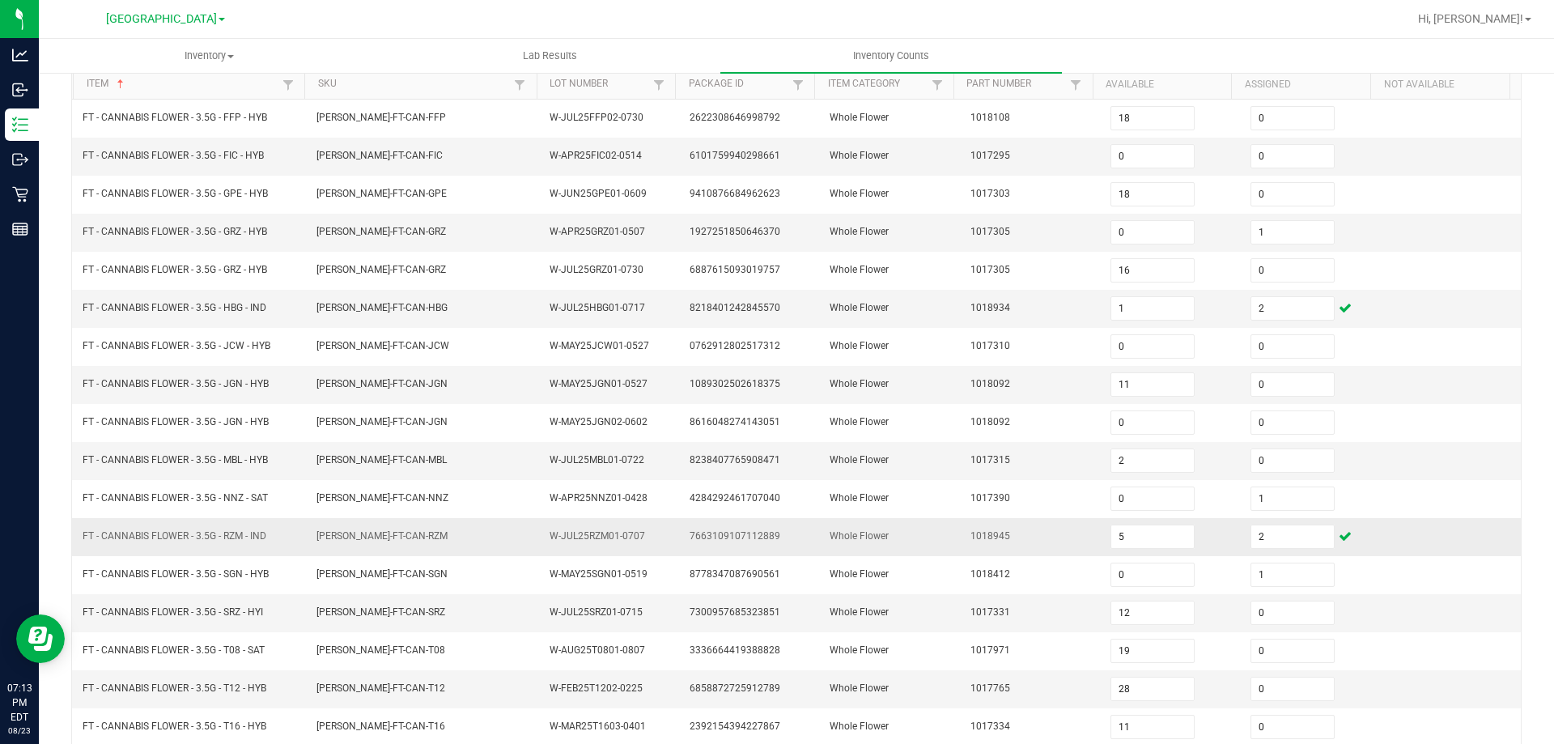
click at [239, 519] on td "FT - CANNABIS FLOWER - 3.5G - RZM - IND" at bounding box center [190, 537] width 234 height 38
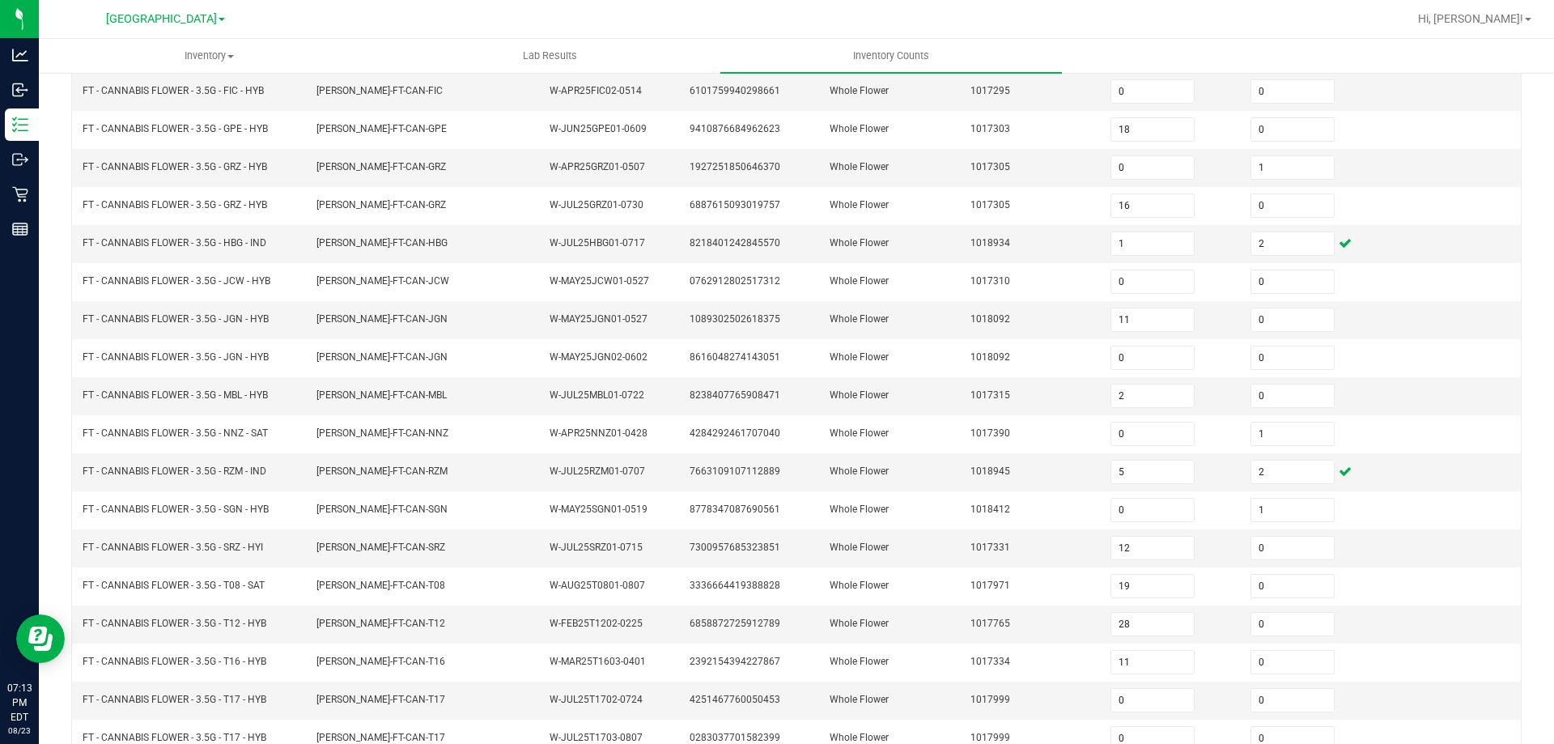
scroll to position [336, 0]
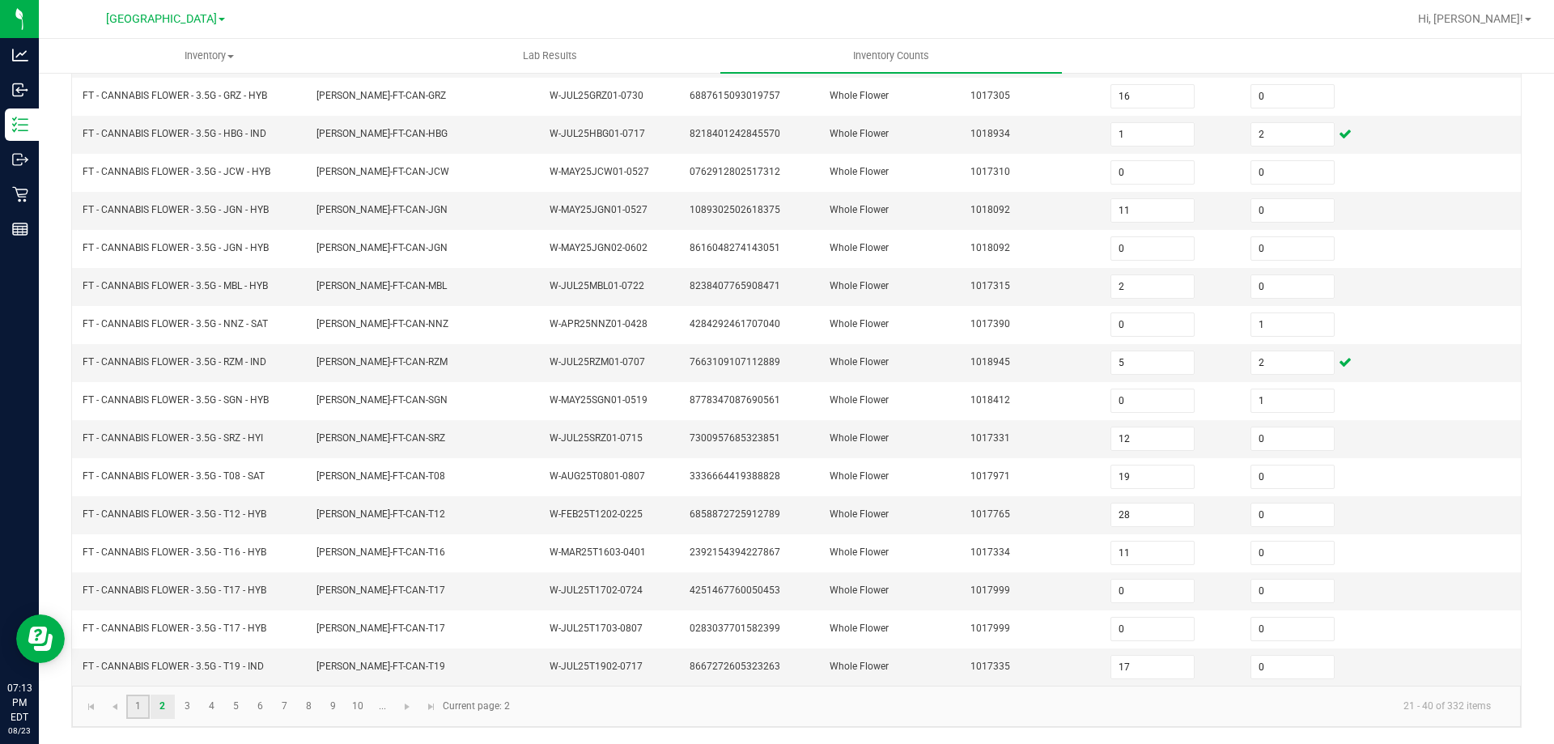
click at [140, 705] on link "1" at bounding box center [137, 707] width 23 height 24
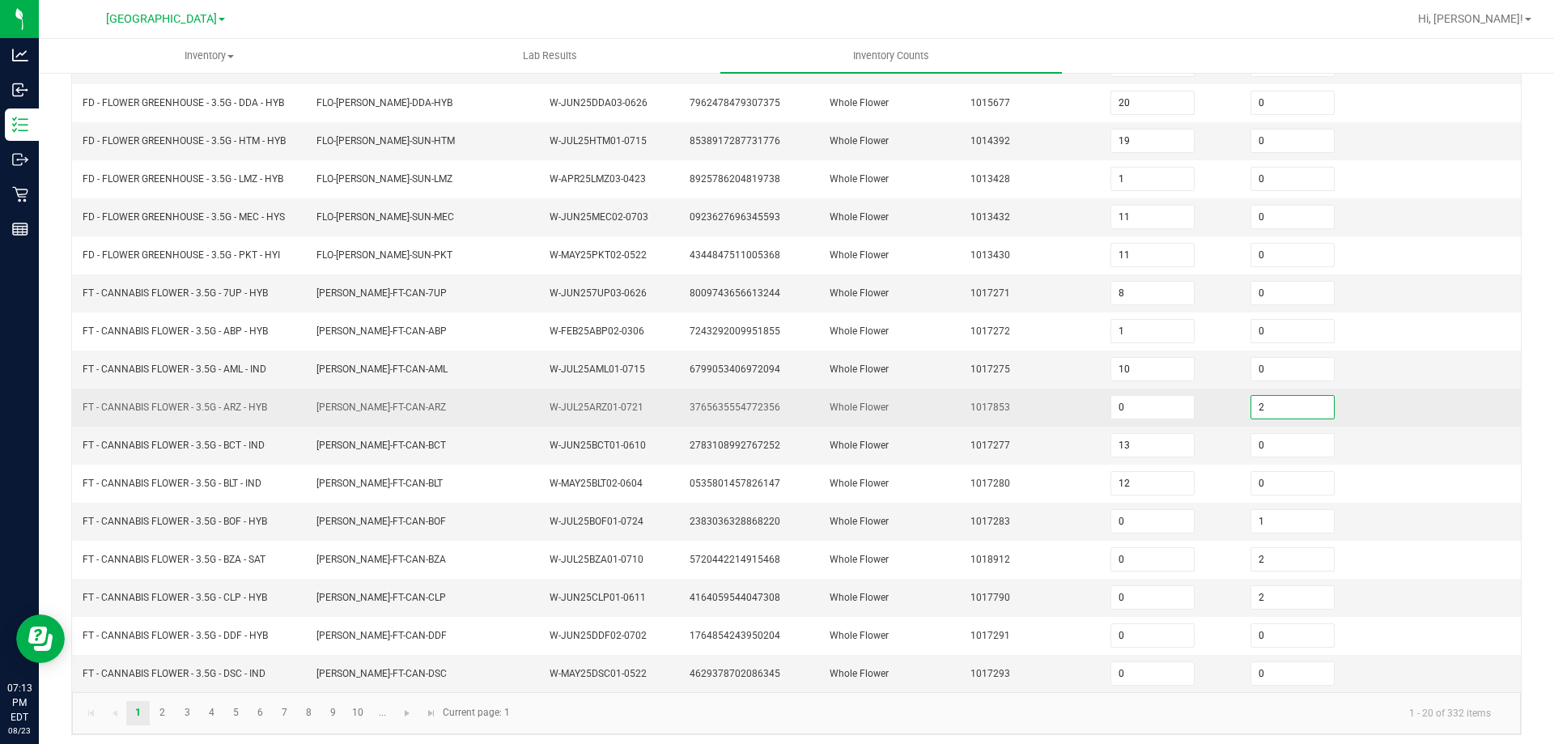
click at [1286, 405] on input "2" at bounding box center [1292, 407] width 83 height 23
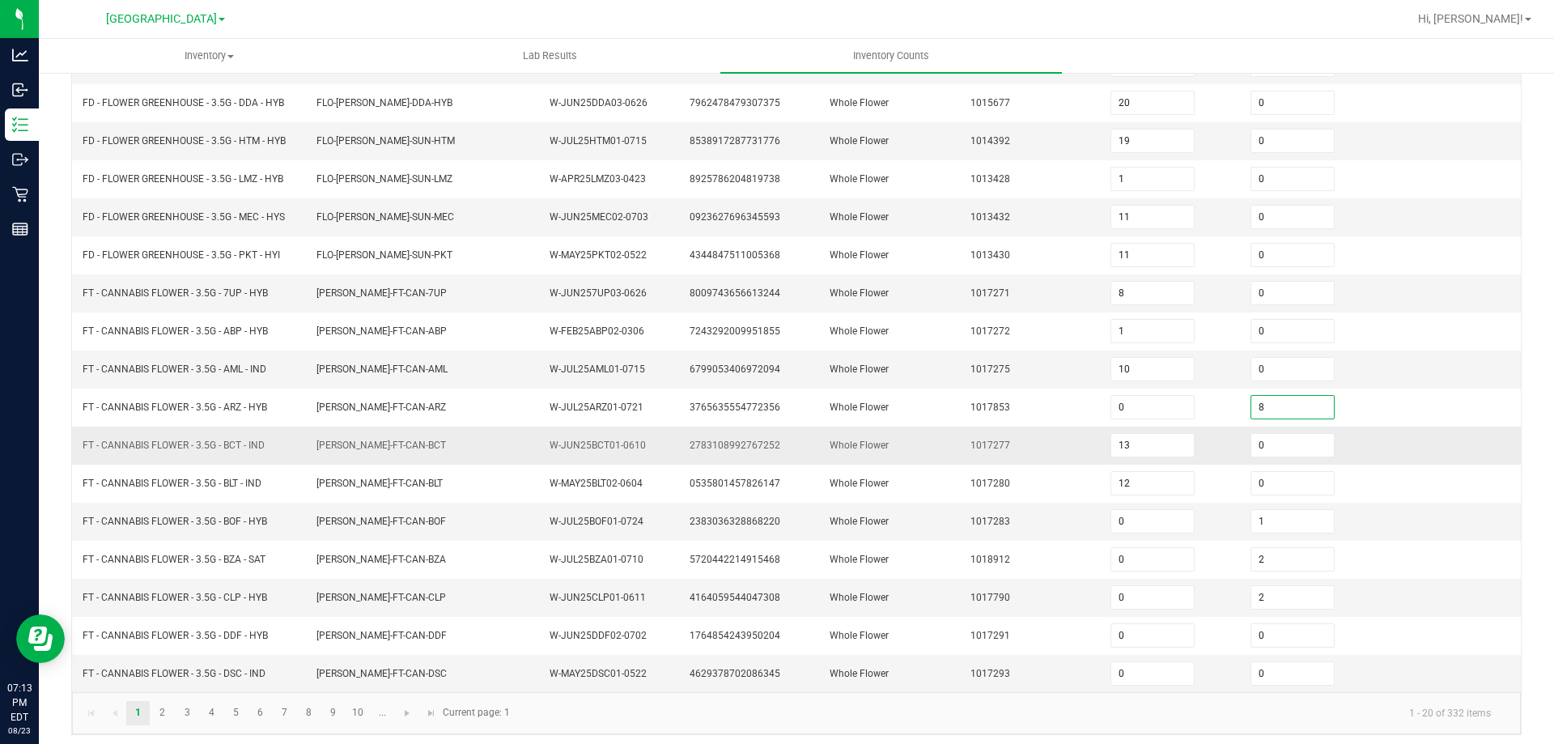
click at [922, 448] on td "Whole Flower" at bounding box center [890, 446] width 140 height 38
click at [166, 716] on link "2" at bounding box center [162, 713] width 23 height 24
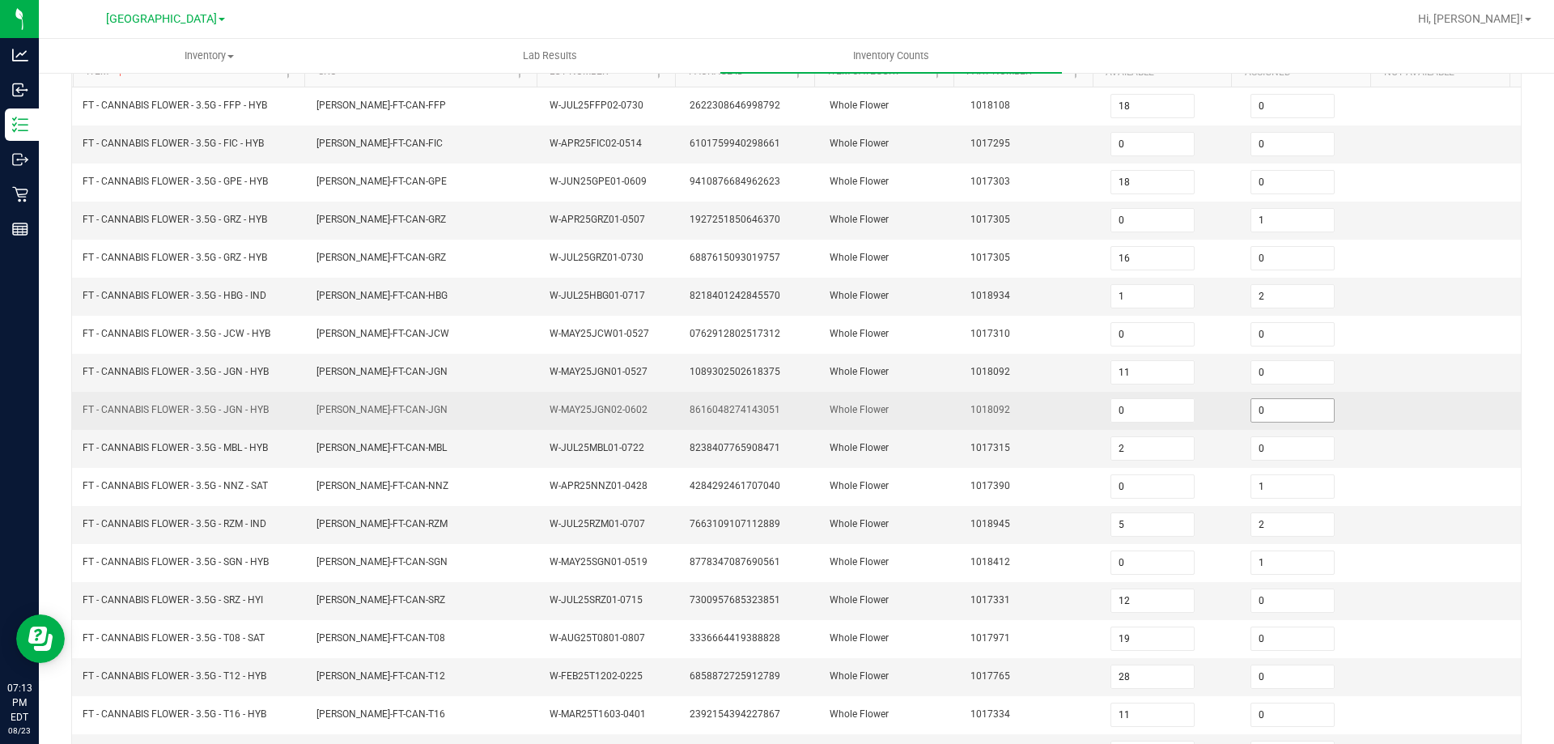
click at [1259, 416] on input "0" at bounding box center [1292, 410] width 83 height 23
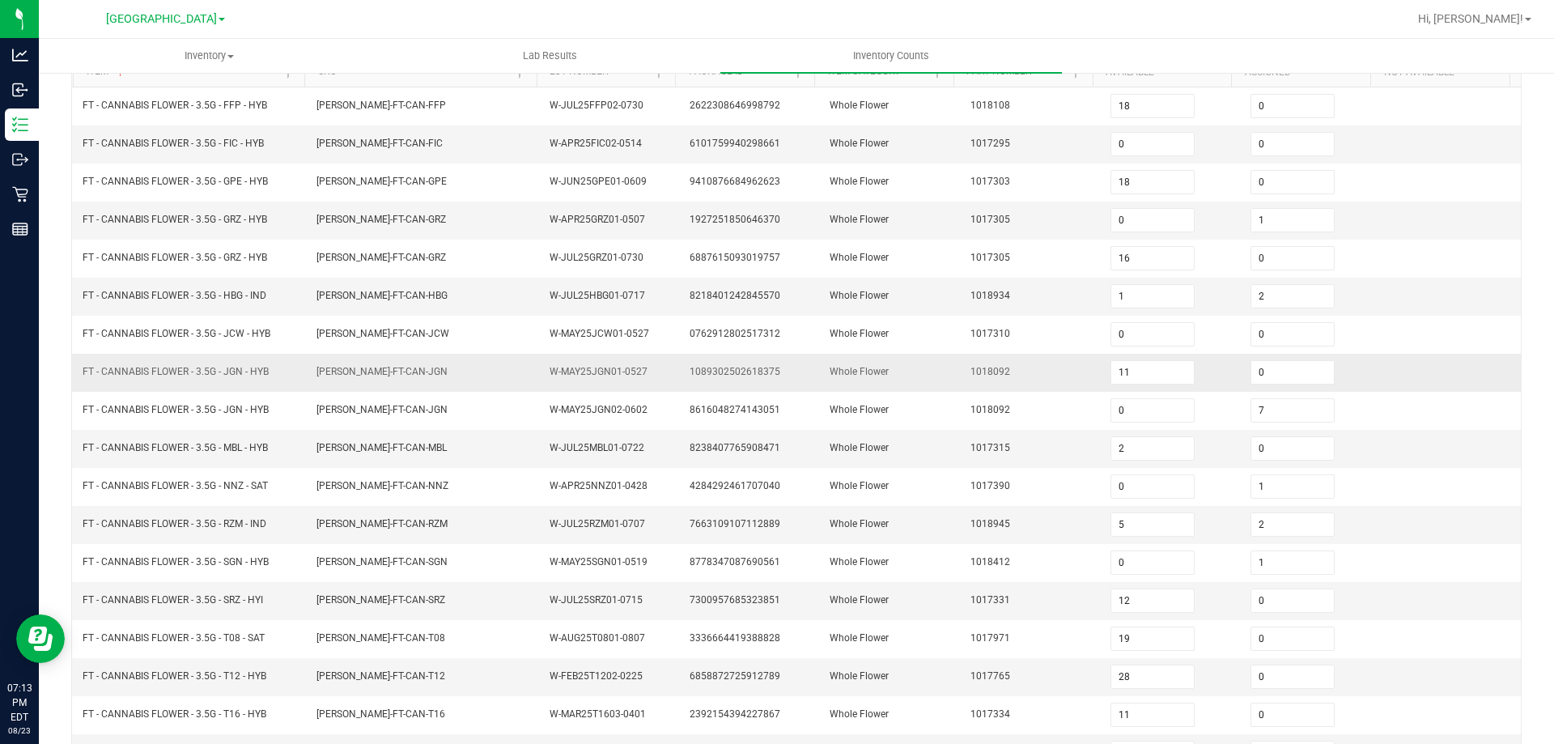
click at [988, 376] on span "1018092" at bounding box center [991, 371] width 40 height 11
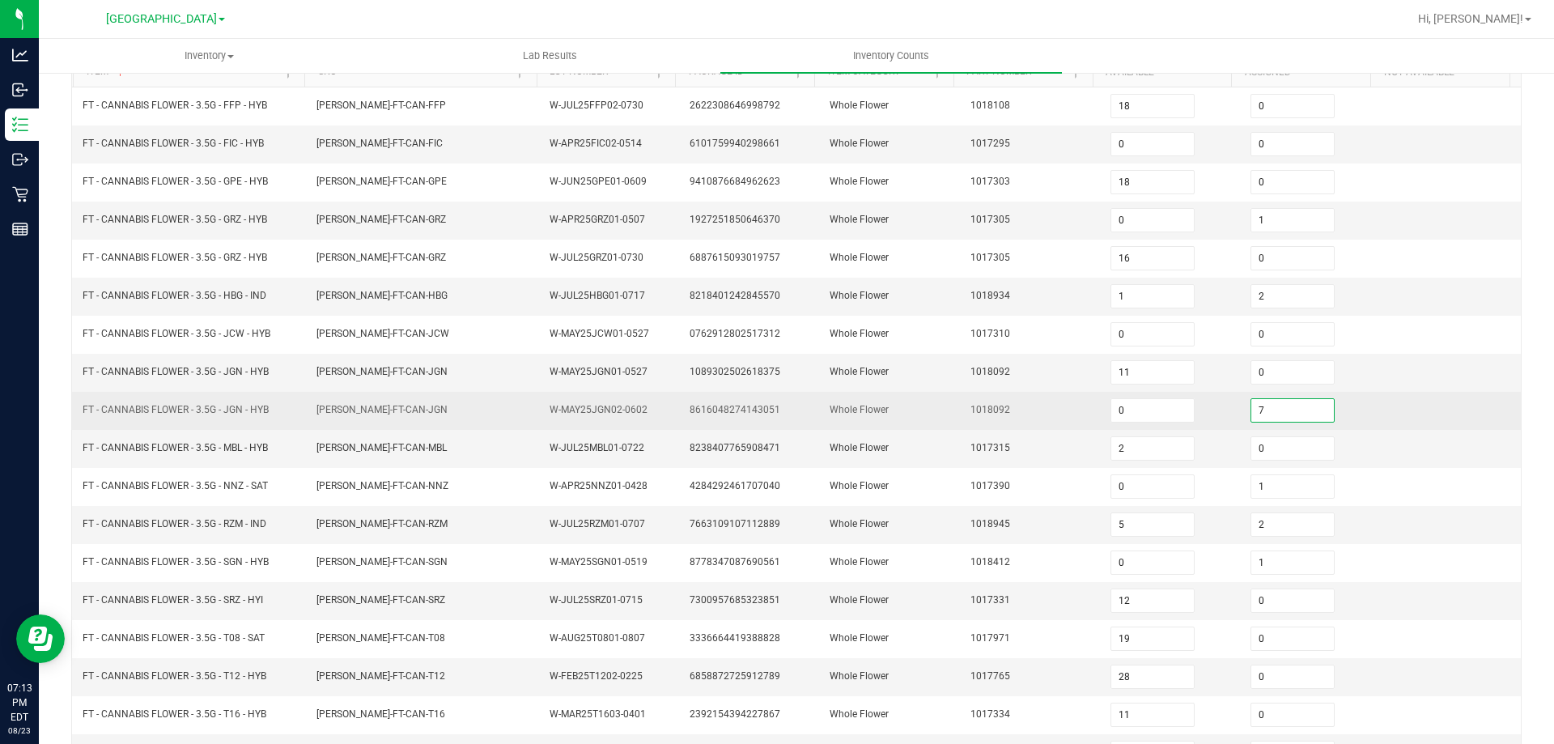
click at [1266, 415] on input "7" at bounding box center [1292, 410] width 83 height 23
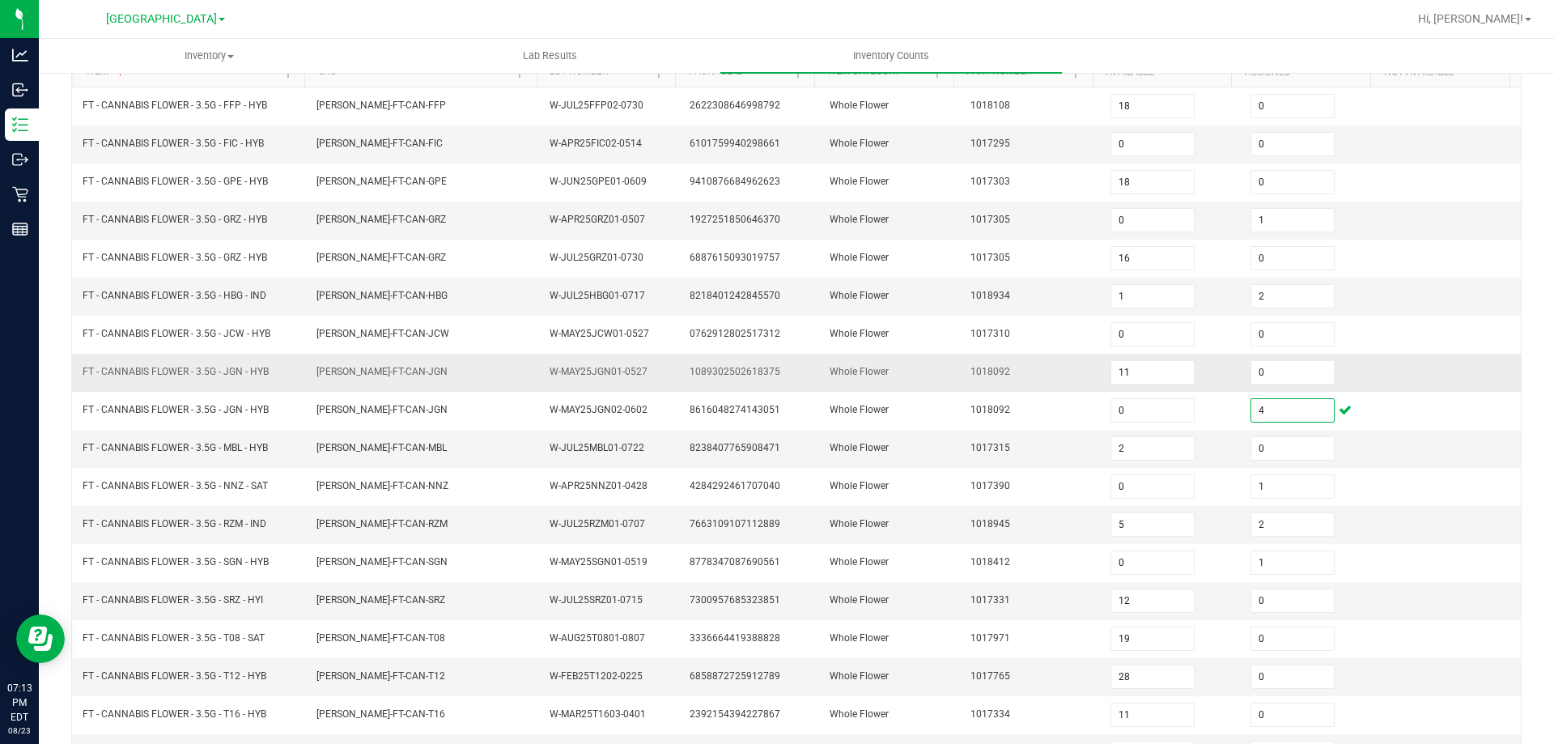
click at [920, 390] on td "Whole Flower" at bounding box center [890, 373] width 140 height 38
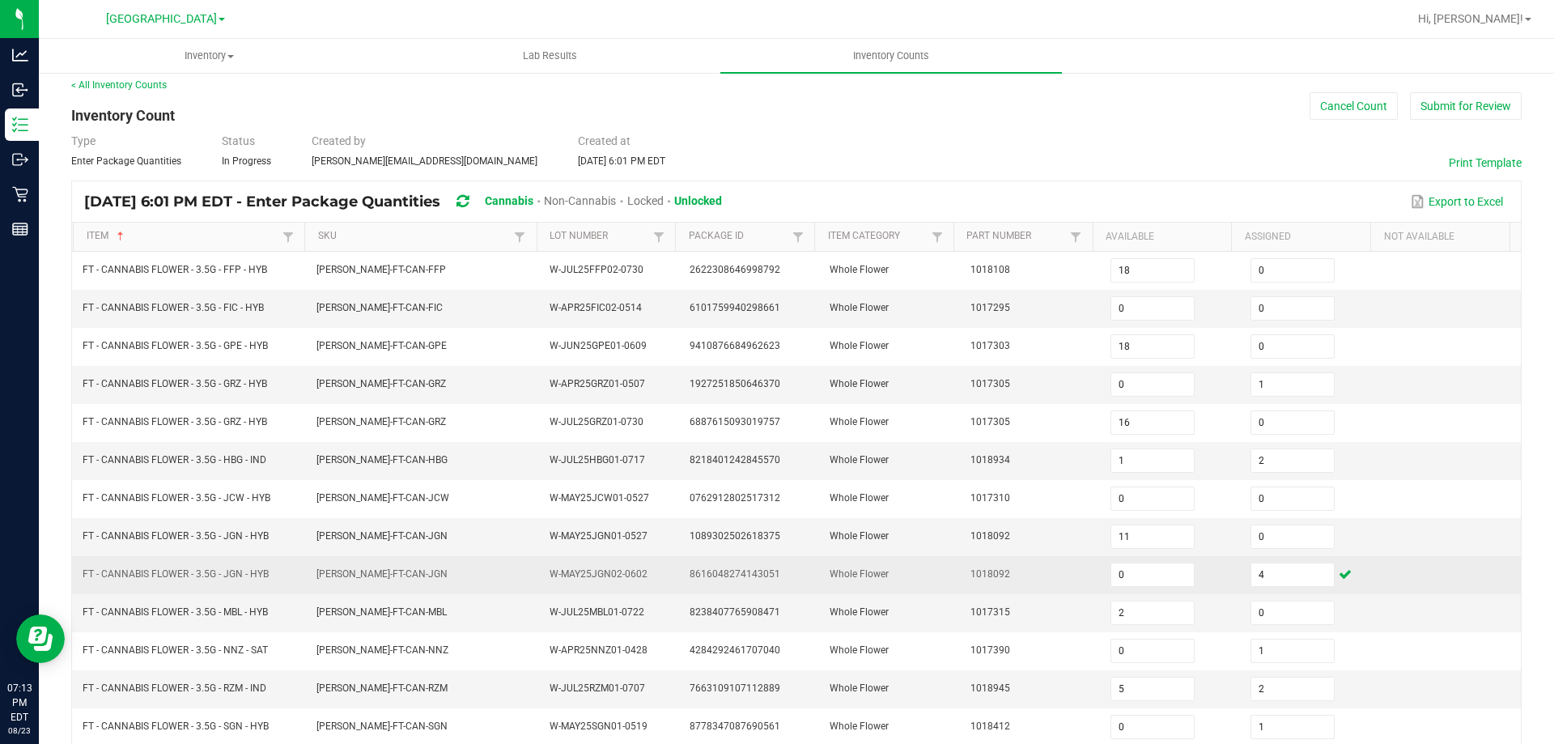
scroll to position [0, 0]
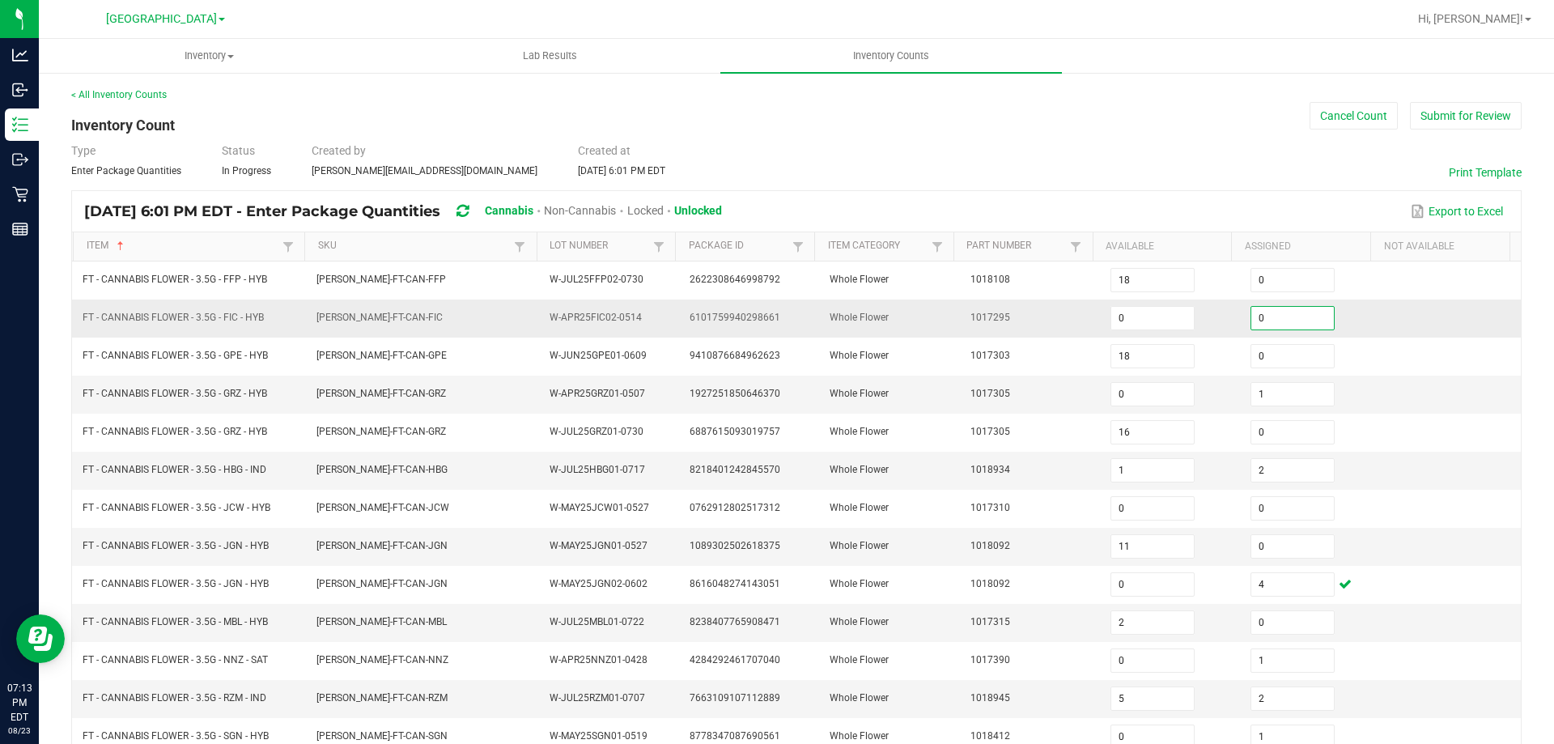
click at [1272, 329] on input "0" at bounding box center [1292, 318] width 83 height 23
click at [931, 401] on td "Whole Flower" at bounding box center [890, 395] width 140 height 38
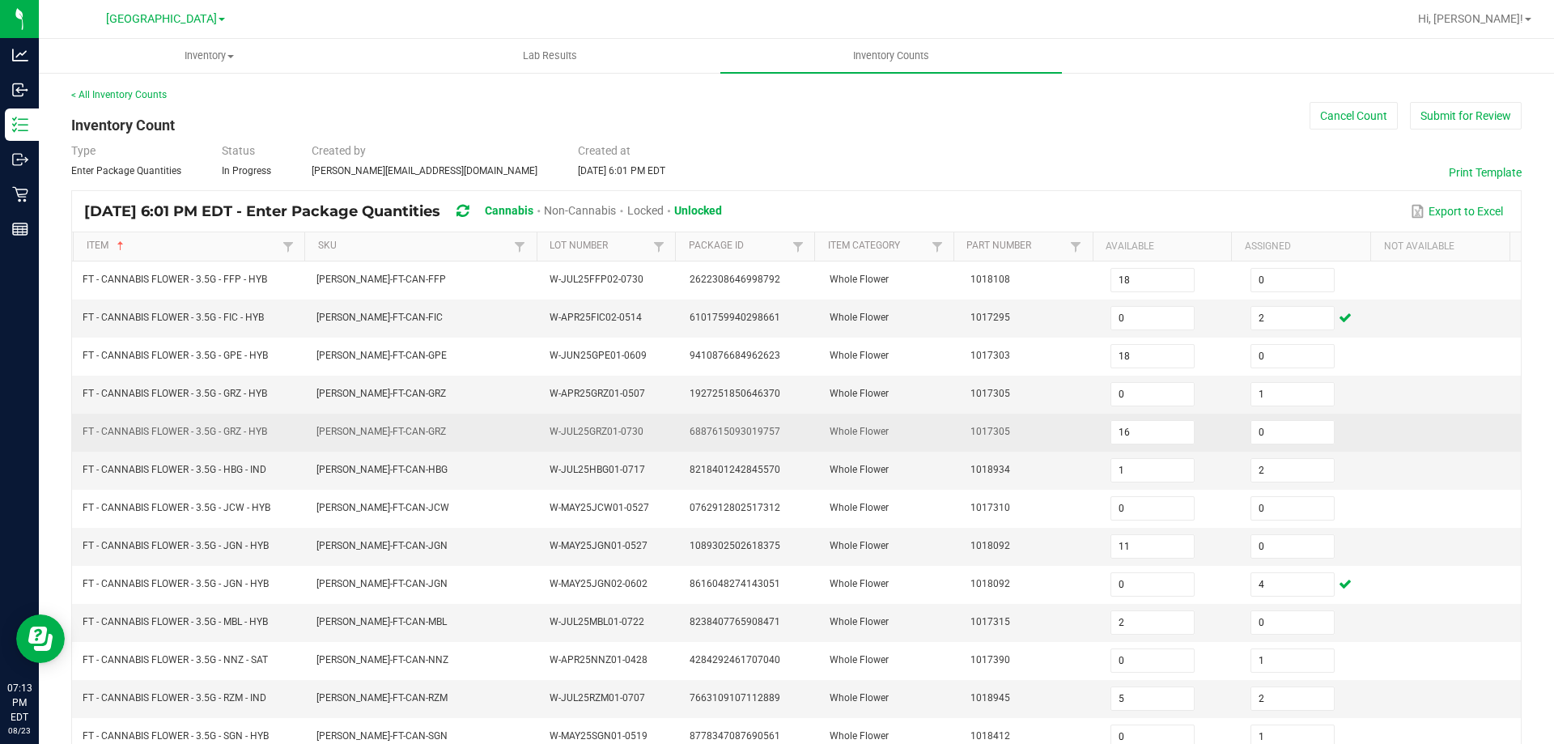
drag, startPoint x: 236, startPoint y: 440, endPoint x: 237, endPoint y: 448, distance: 8.1
click at [236, 440] on td "FT - CANNABIS FLOWER - 3.5G - GRZ - HYB" at bounding box center [190, 433] width 234 height 38
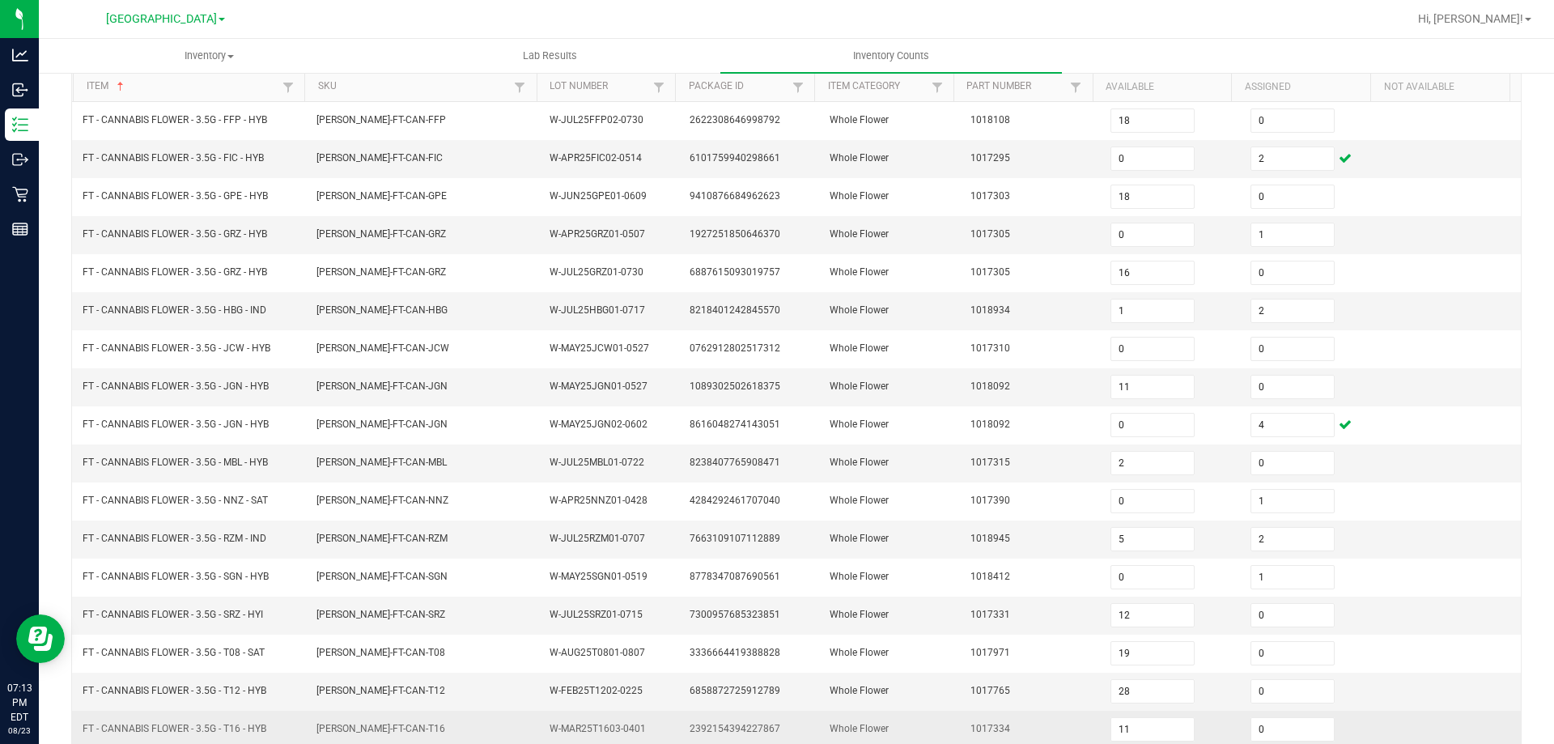
scroll to position [336, 0]
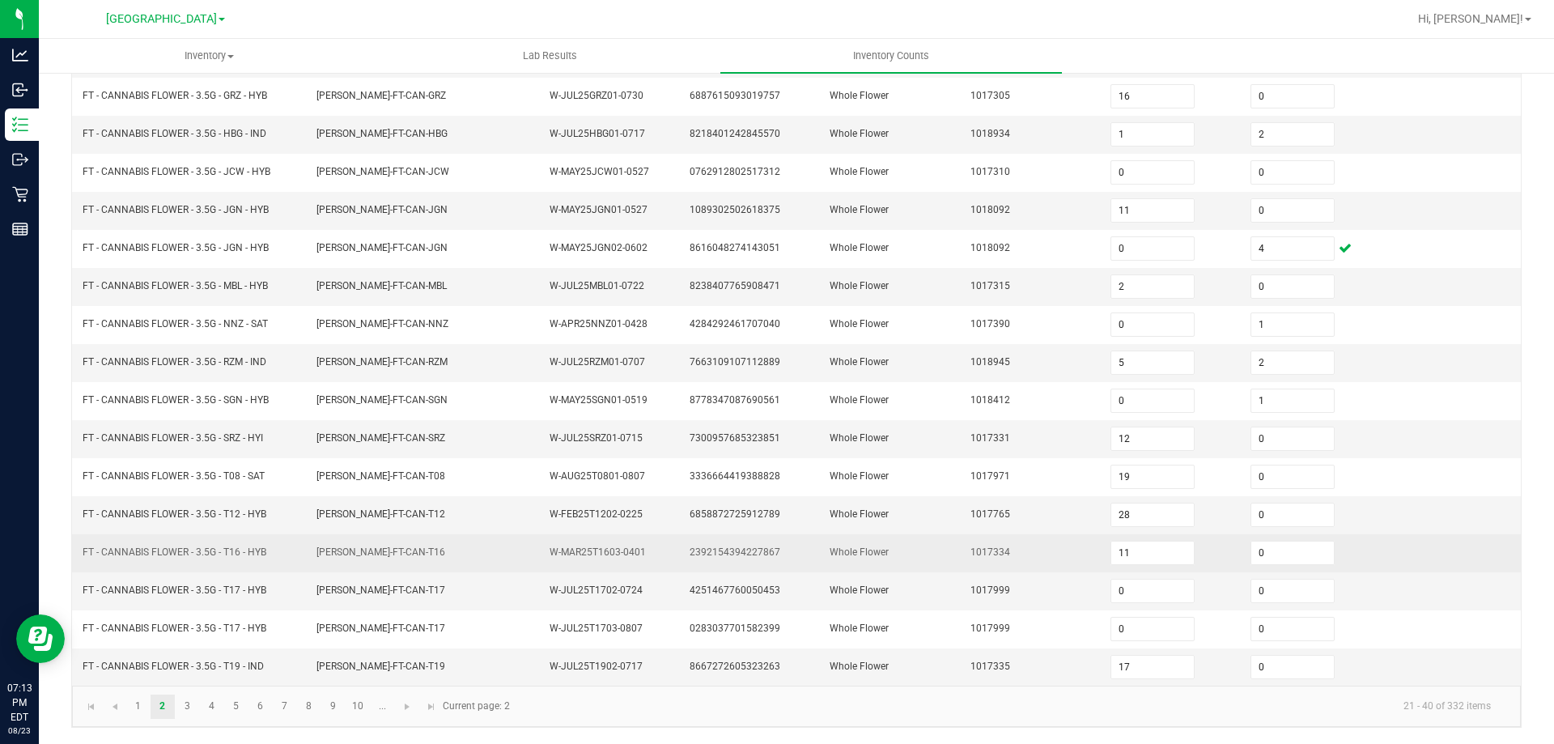
click at [218, 555] on span "FT - CANNABIS FLOWER - 3.5G - T16 - HYB" at bounding box center [175, 551] width 184 height 11
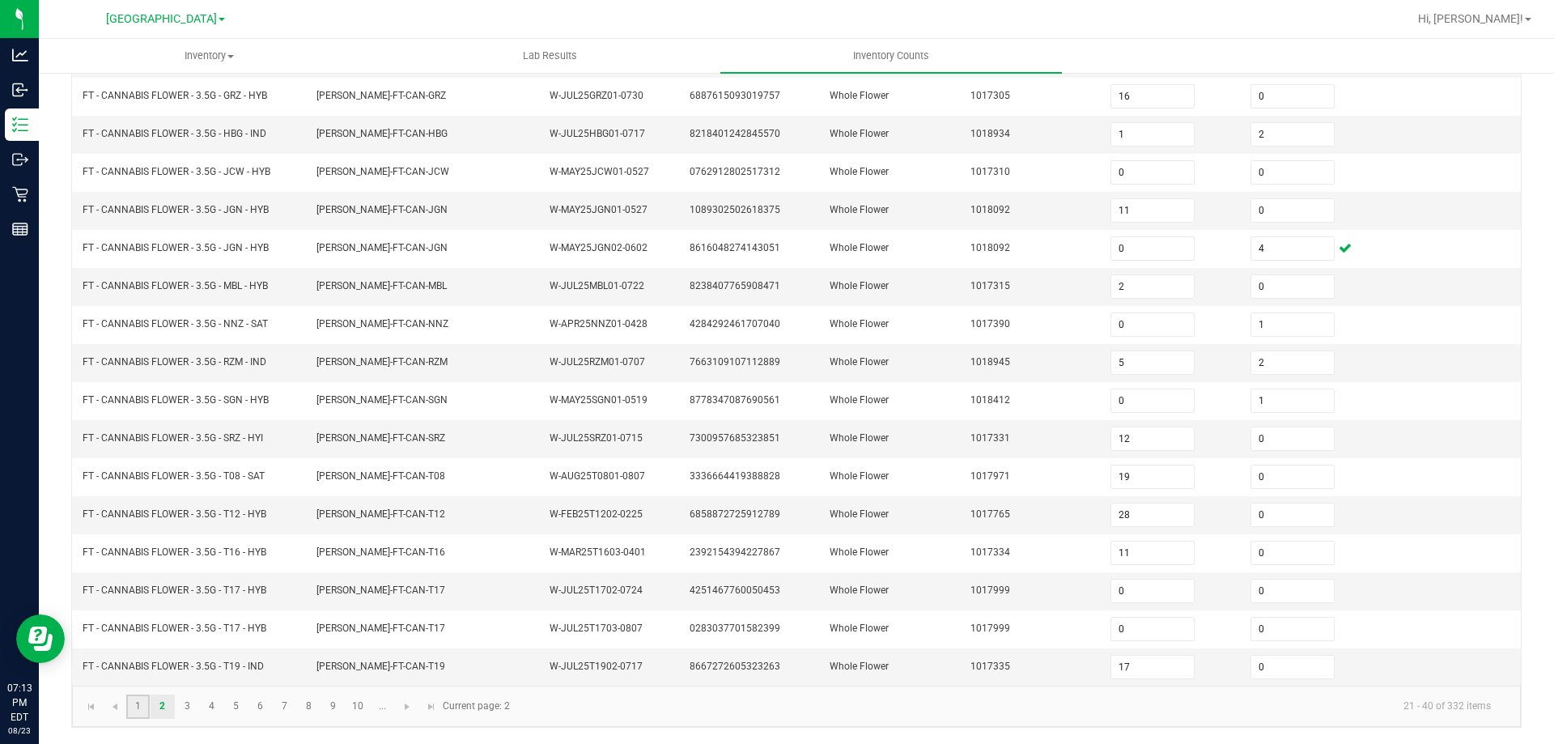
click at [142, 708] on link "1" at bounding box center [137, 707] width 23 height 24
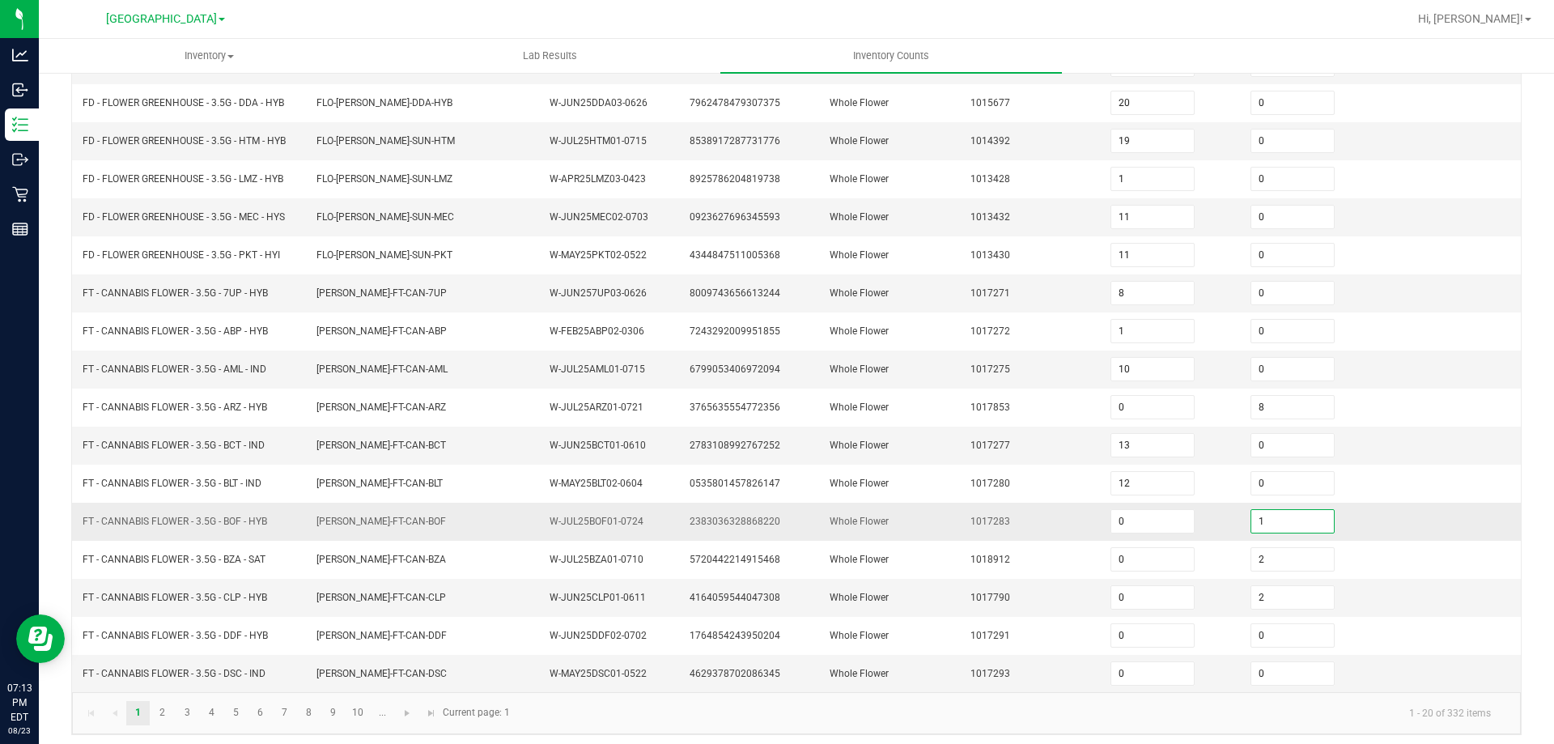
click at [1294, 529] on input "1" at bounding box center [1292, 521] width 83 height 23
click at [921, 457] on td "Whole Flower" at bounding box center [890, 446] width 140 height 38
click at [164, 716] on link "2" at bounding box center [162, 713] width 23 height 24
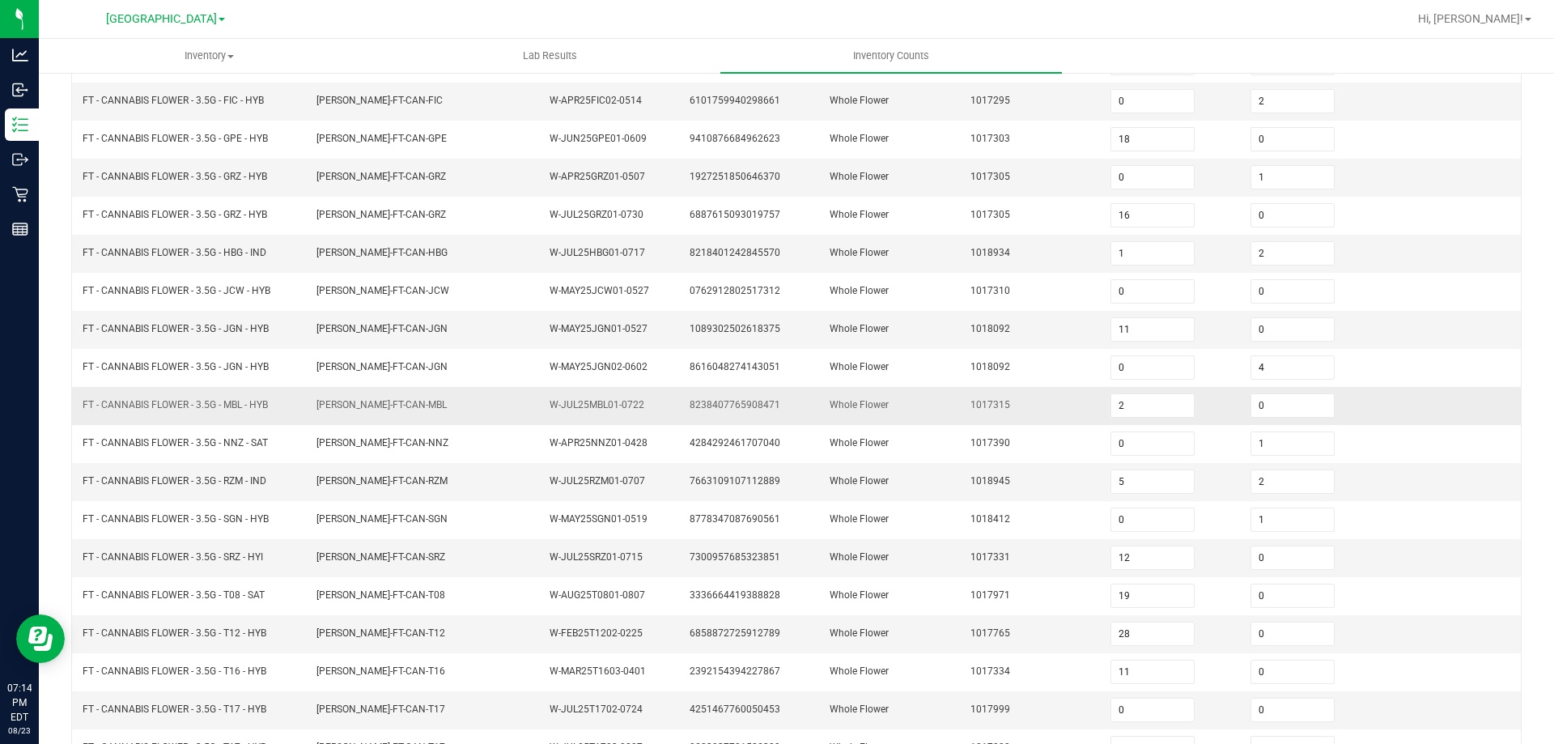
scroll to position [93, 0]
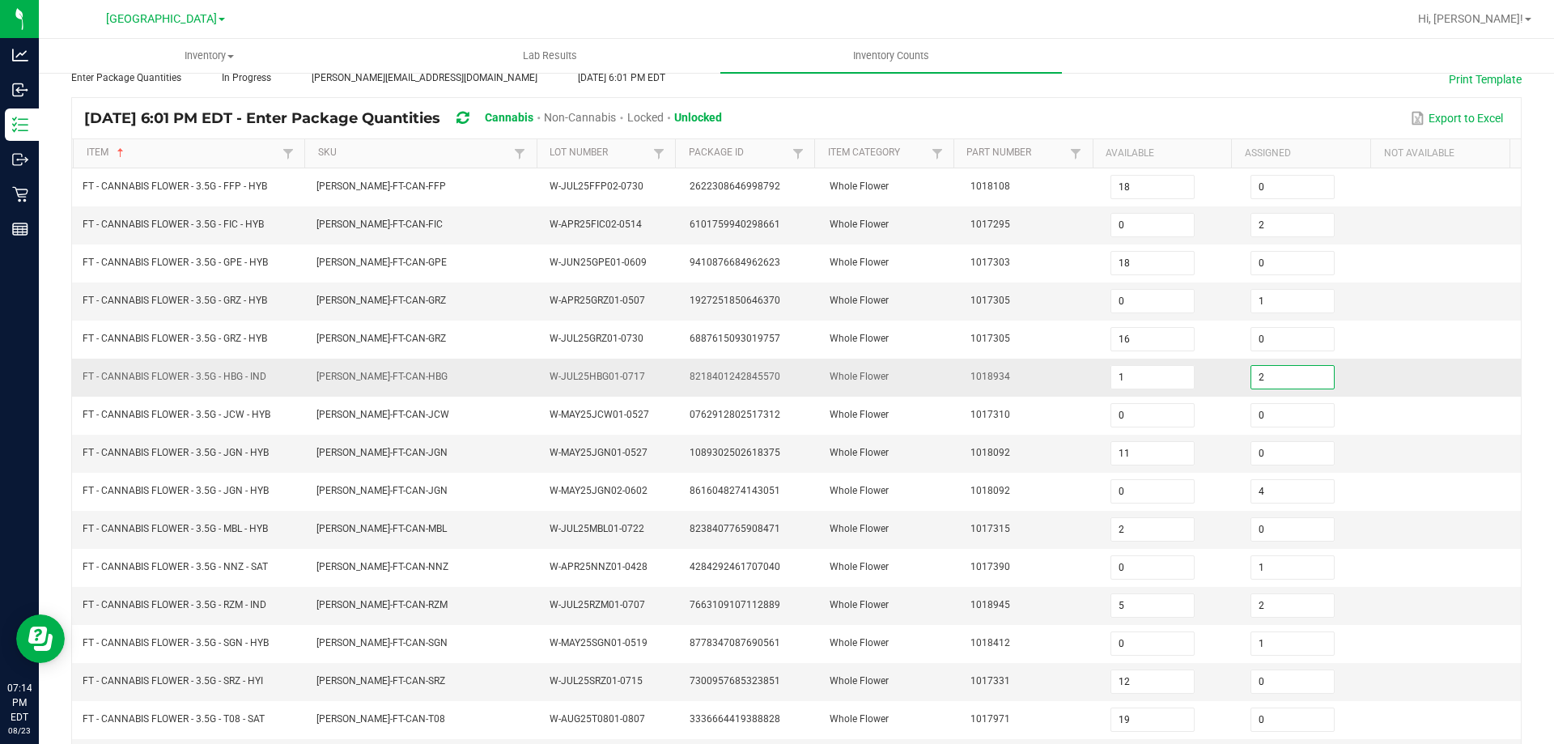
click at [1256, 371] on input "2" at bounding box center [1292, 377] width 83 height 23
click at [830, 305] on span "Whole Flower" at bounding box center [859, 300] width 59 height 11
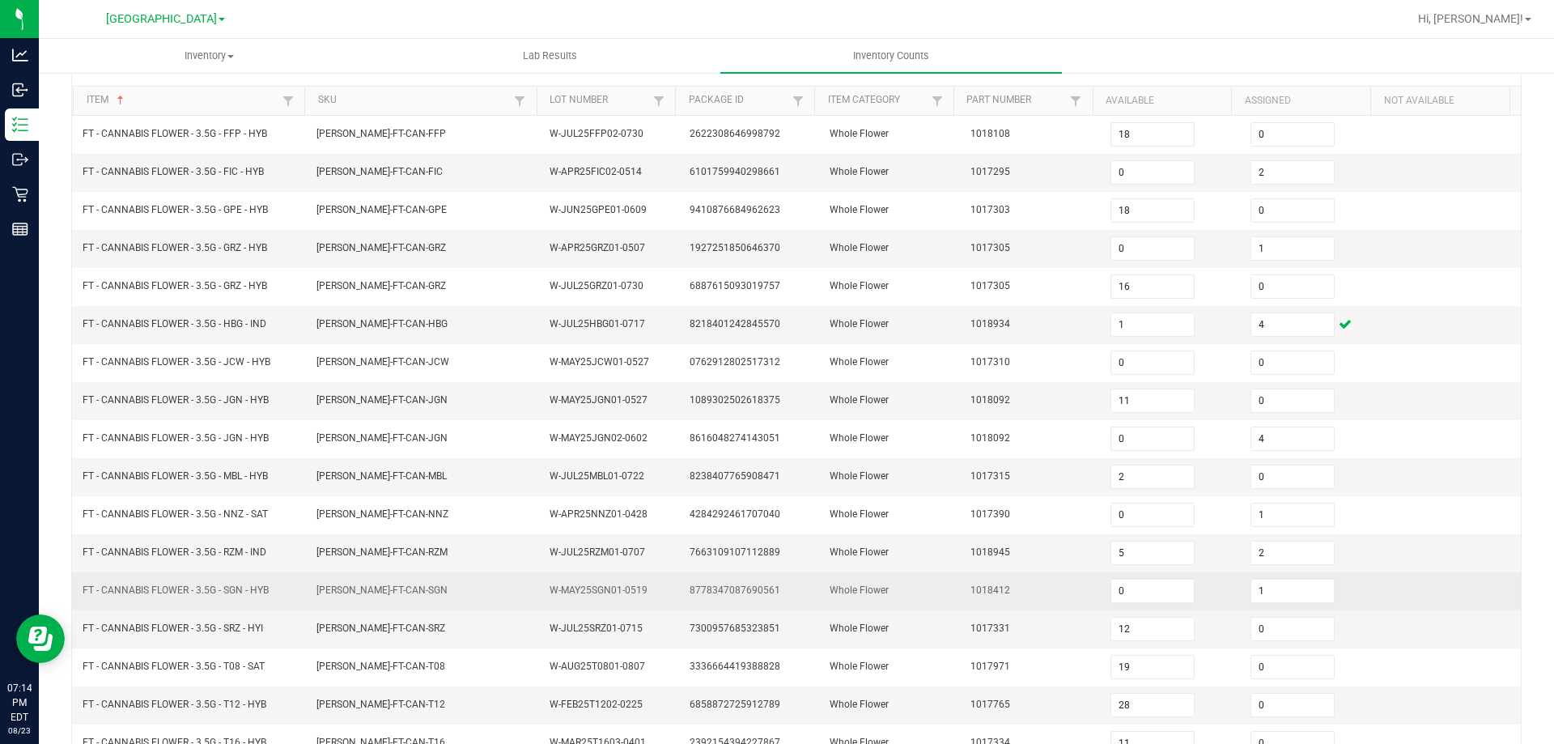
scroll to position [174, 0]
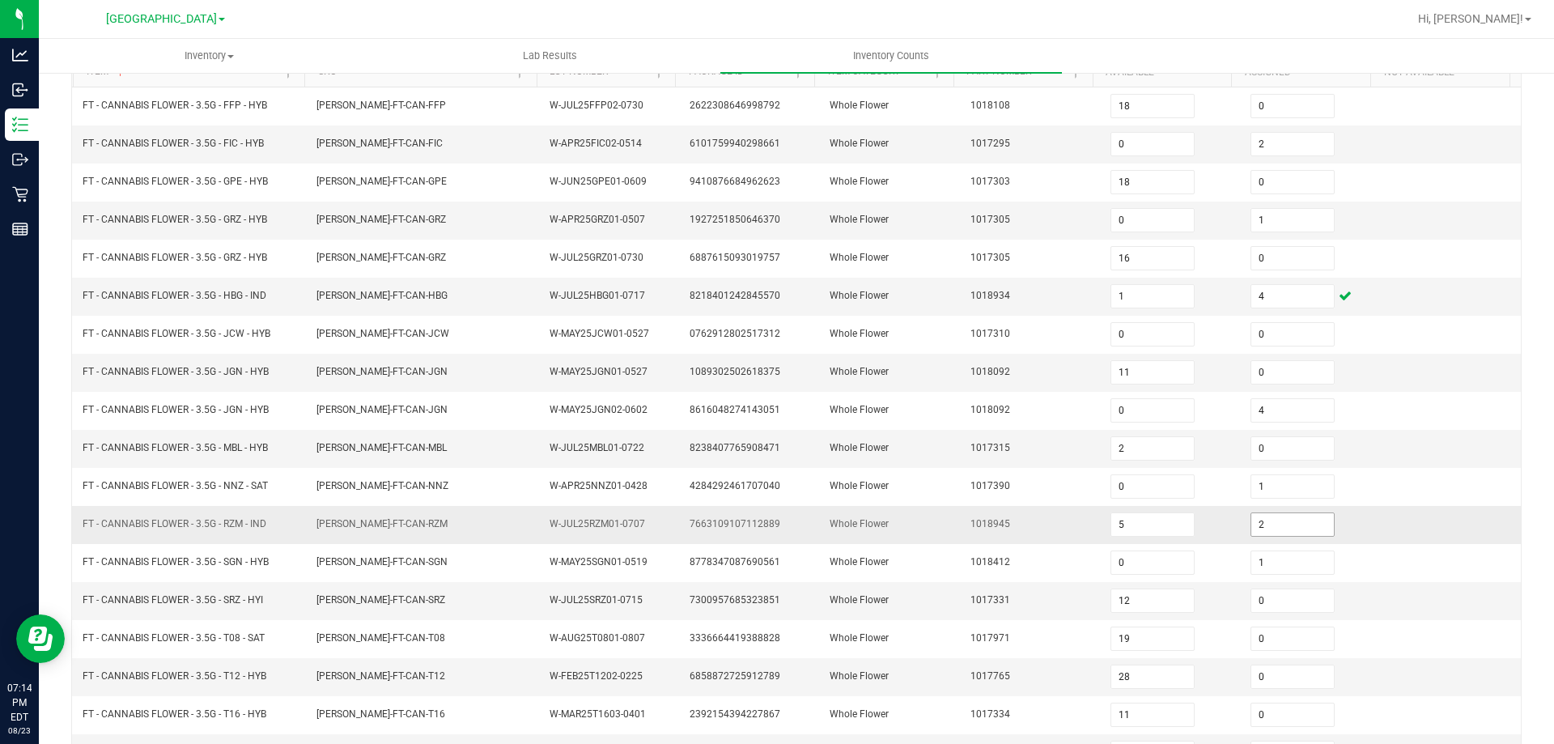
click at [1272, 520] on input "2" at bounding box center [1292, 524] width 83 height 23
click at [792, 538] on td "7663109107112889" at bounding box center [750, 525] width 140 height 38
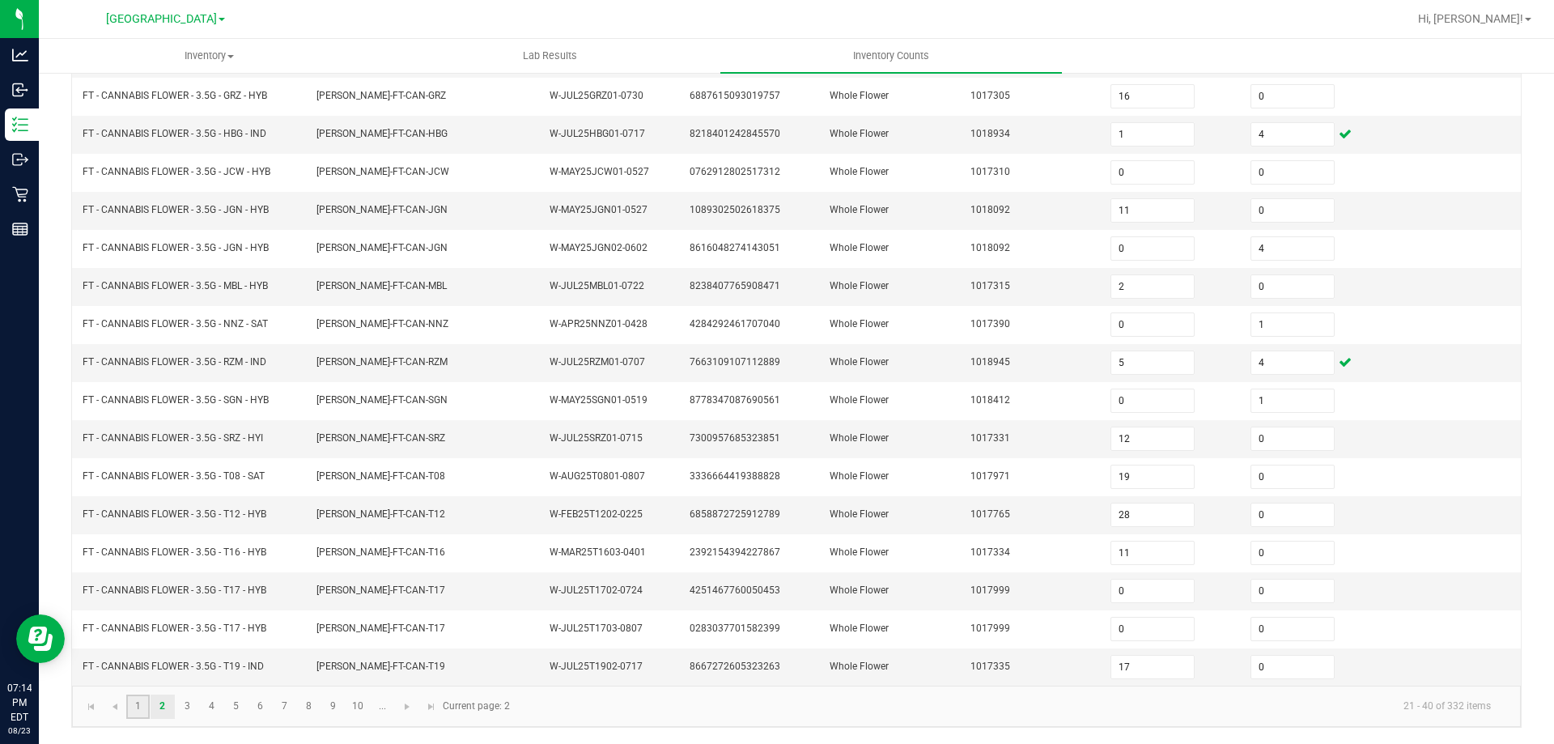
click at [144, 703] on link "1" at bounding box center [137, 707] width 23 height 24
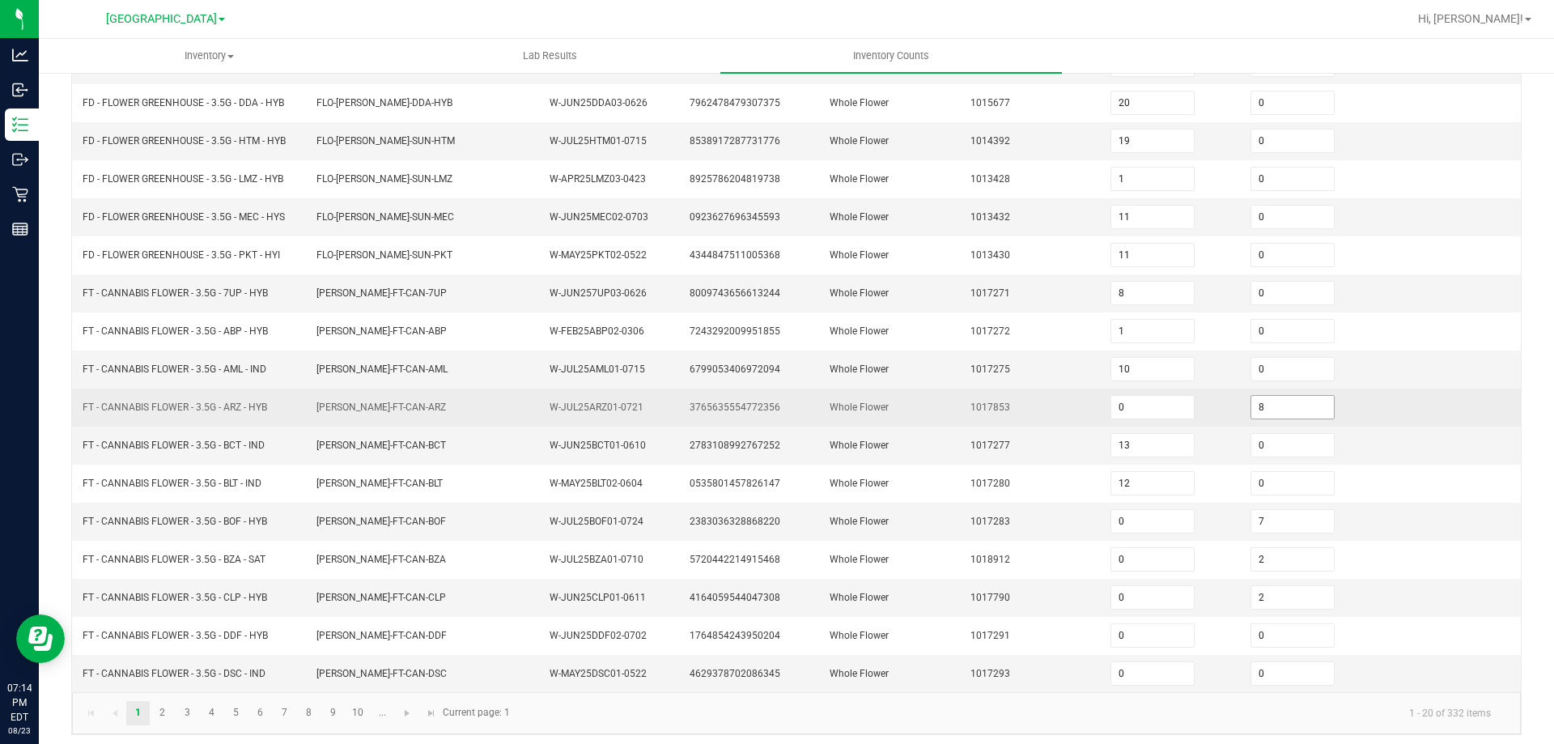
click at [1262, 406] on input "8" at bounding box center [1292, 407] width 83 height 23
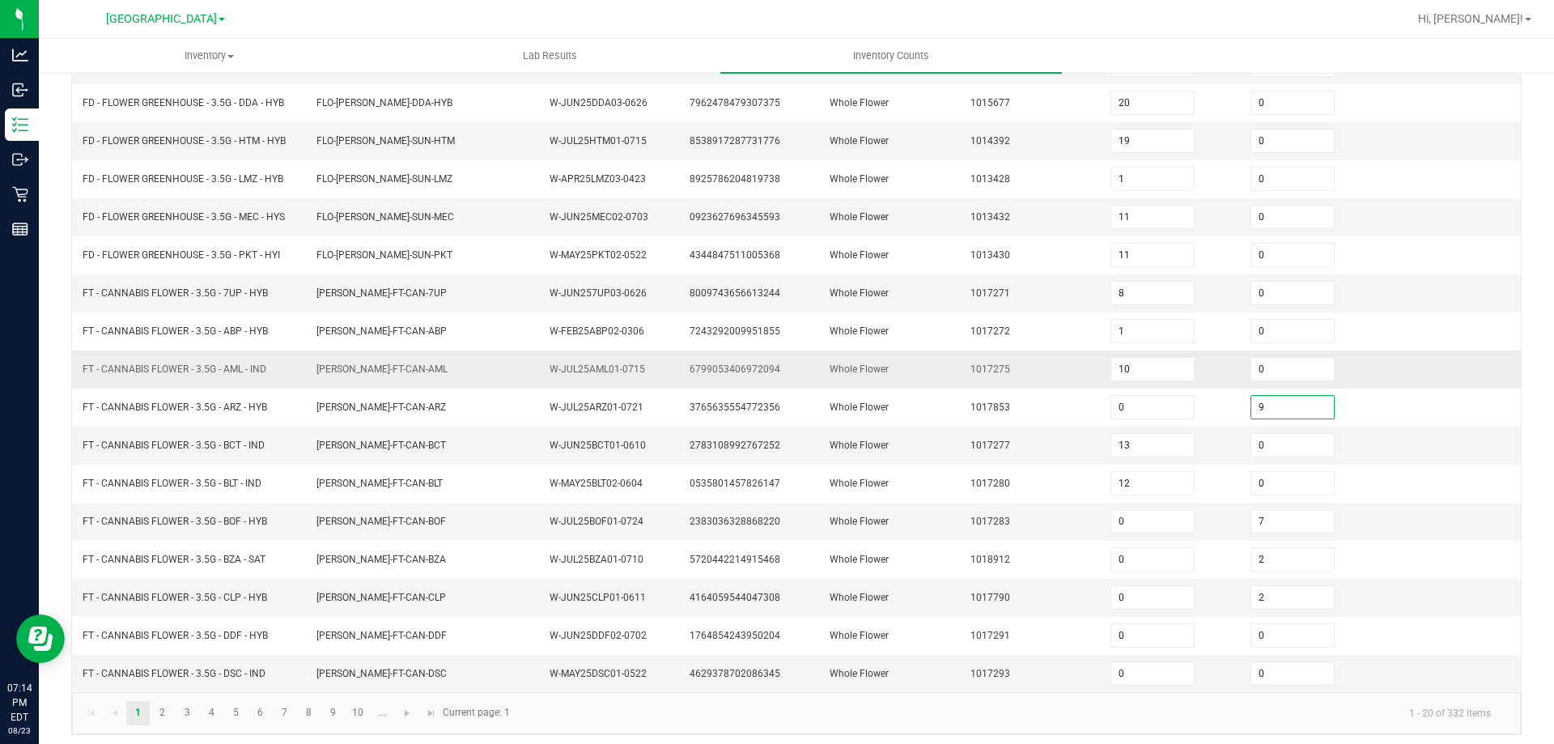
click at [871, 350] on td "Whole Flower" at bounding box center [890, 369] width 140 height 38
click at [1292, 670] on input "0" at bounding box center [1292, 673] width 83 height 23
click at [712, 583] on td "4164059544047308" at bounding box center [750, 598] width 140 height 38
click at [154, 722] on link "2" at bounding box center [162, 713] width 23 height 24
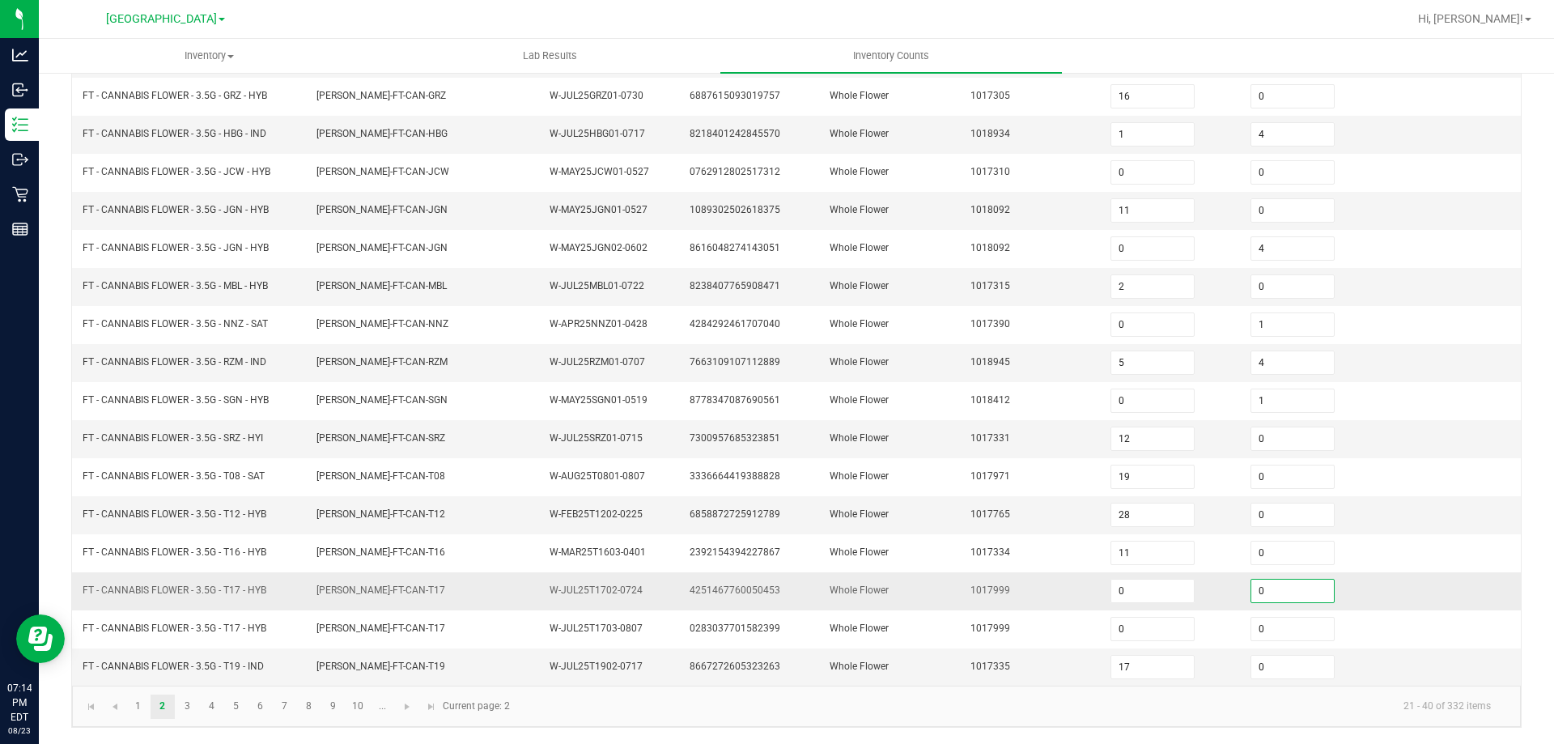
click at [1277, 598] on input "0" at bounding box center [1292, 591] width 83 height 23
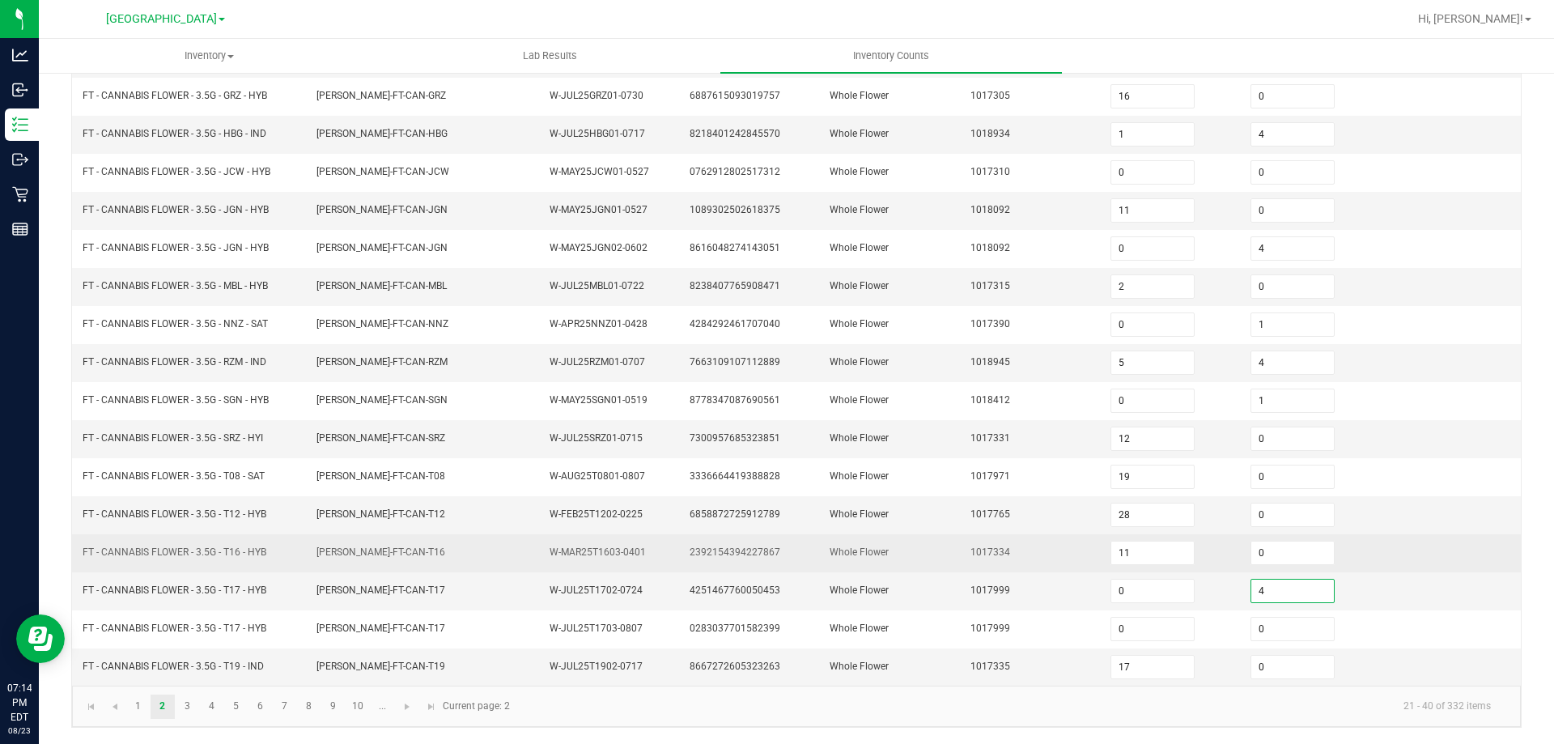
click at [1010, 552] on td "1017334" at bounding box center [1031, 553] width 140 height 38
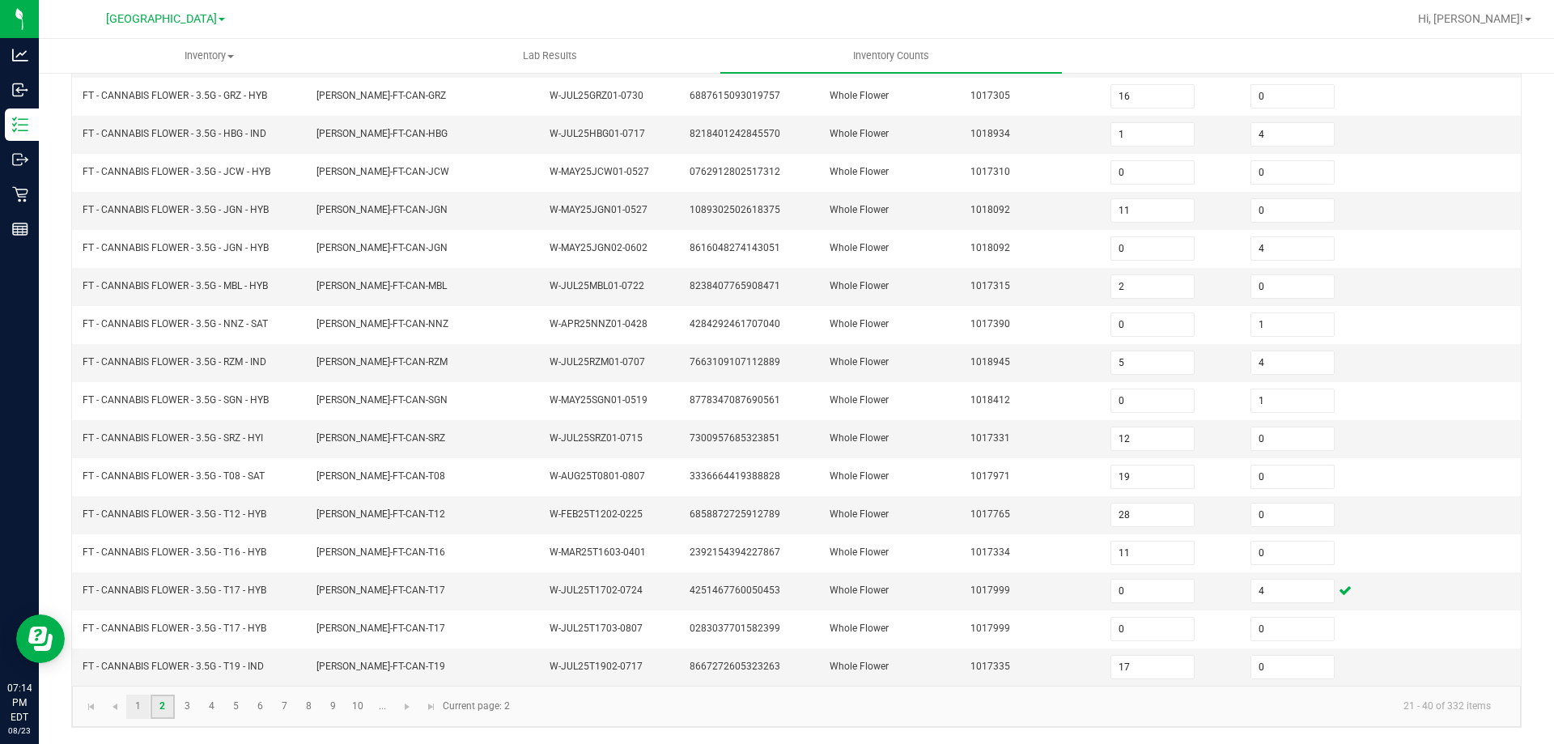
click at [150, 703] on ul "1 2 3 4 5 6 7 8 9 10 ..." at bounding box center [260, 707] width 269 height 24
click at [143, 706] on link "1" at bounding box center [137, 707] width 23 height 24
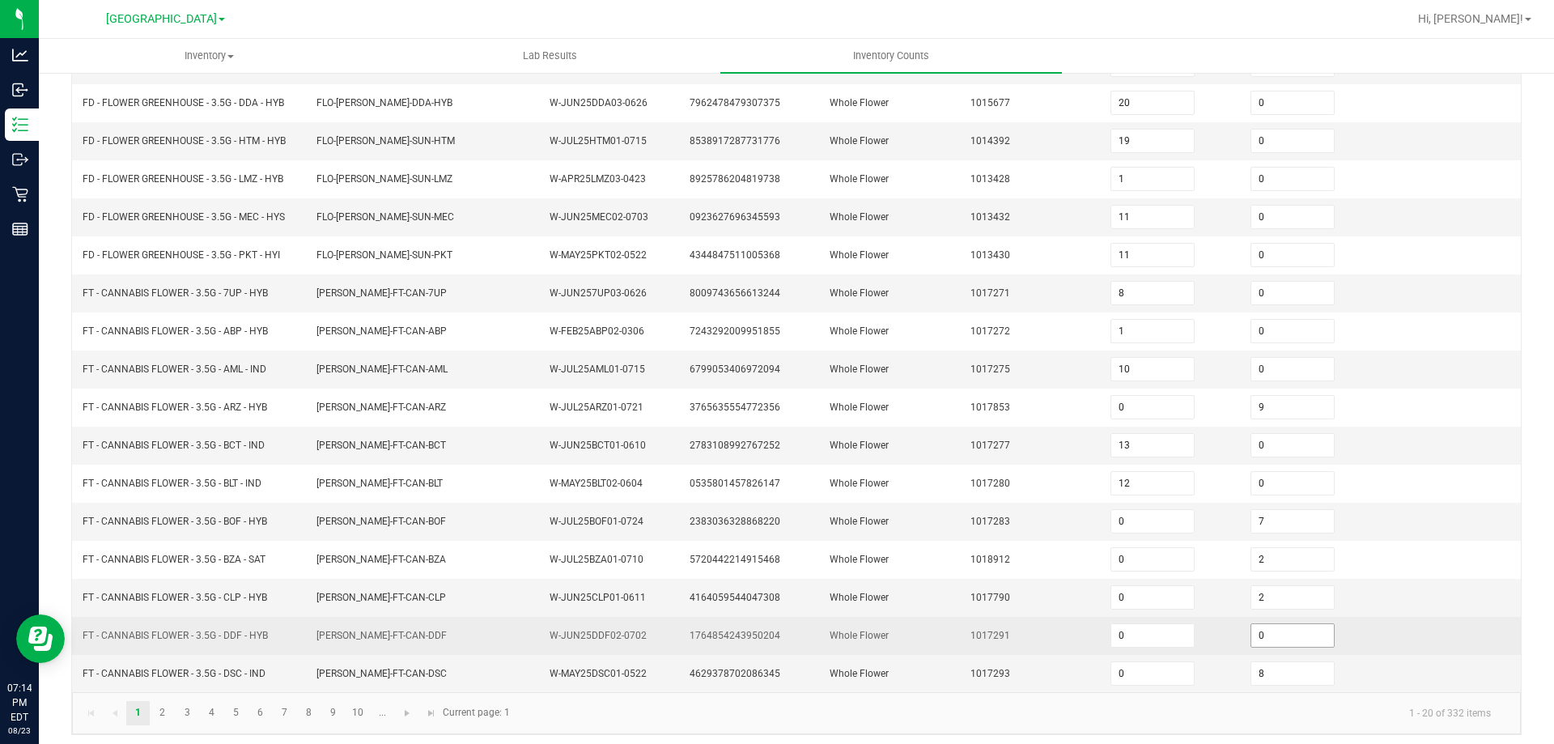
click at [1258, 643] on input "0" at bounding box center [1292, 635] width 83 height 23
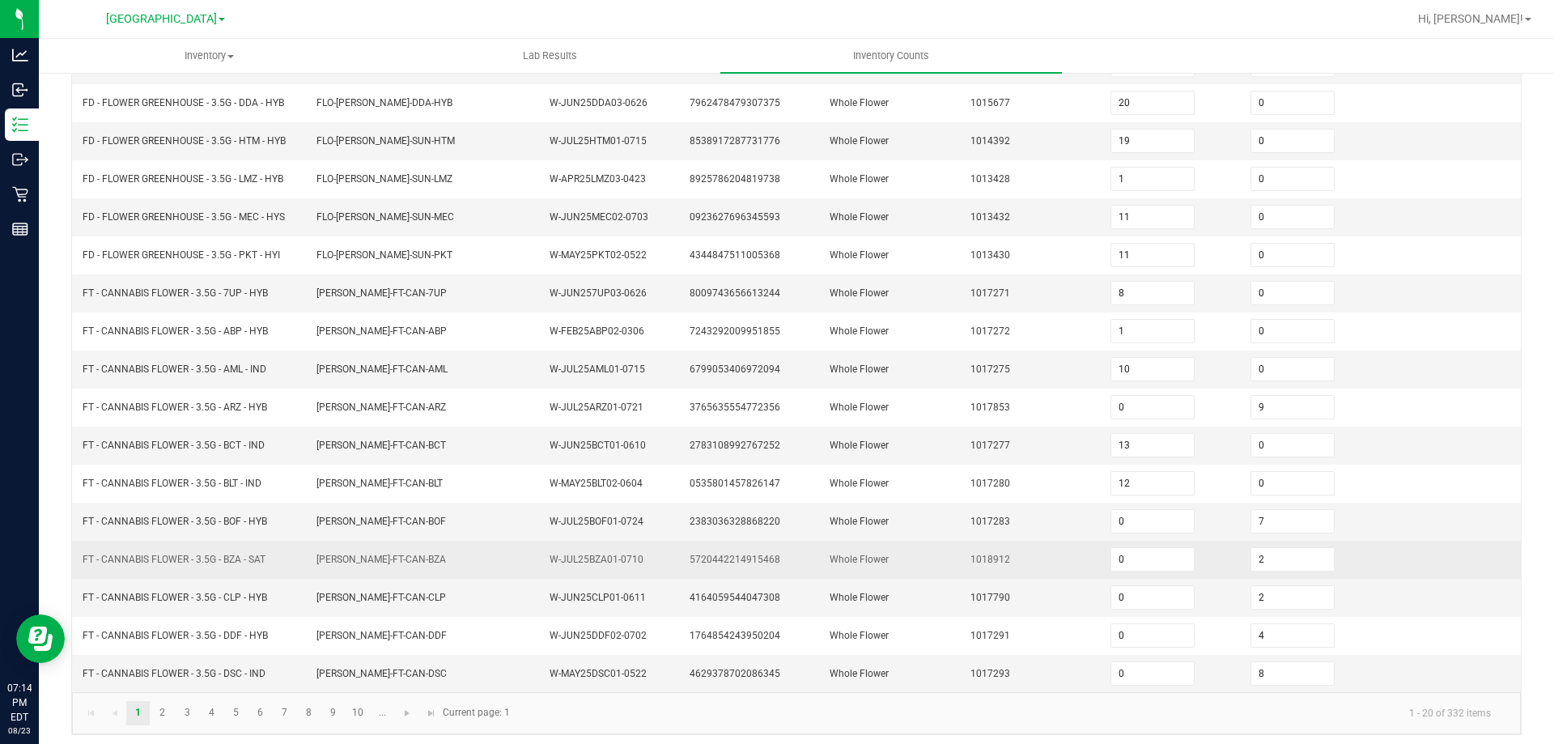
click at [905, 563] on td "Whole Flower" at bounding box center [890, 560] width 140 height 38
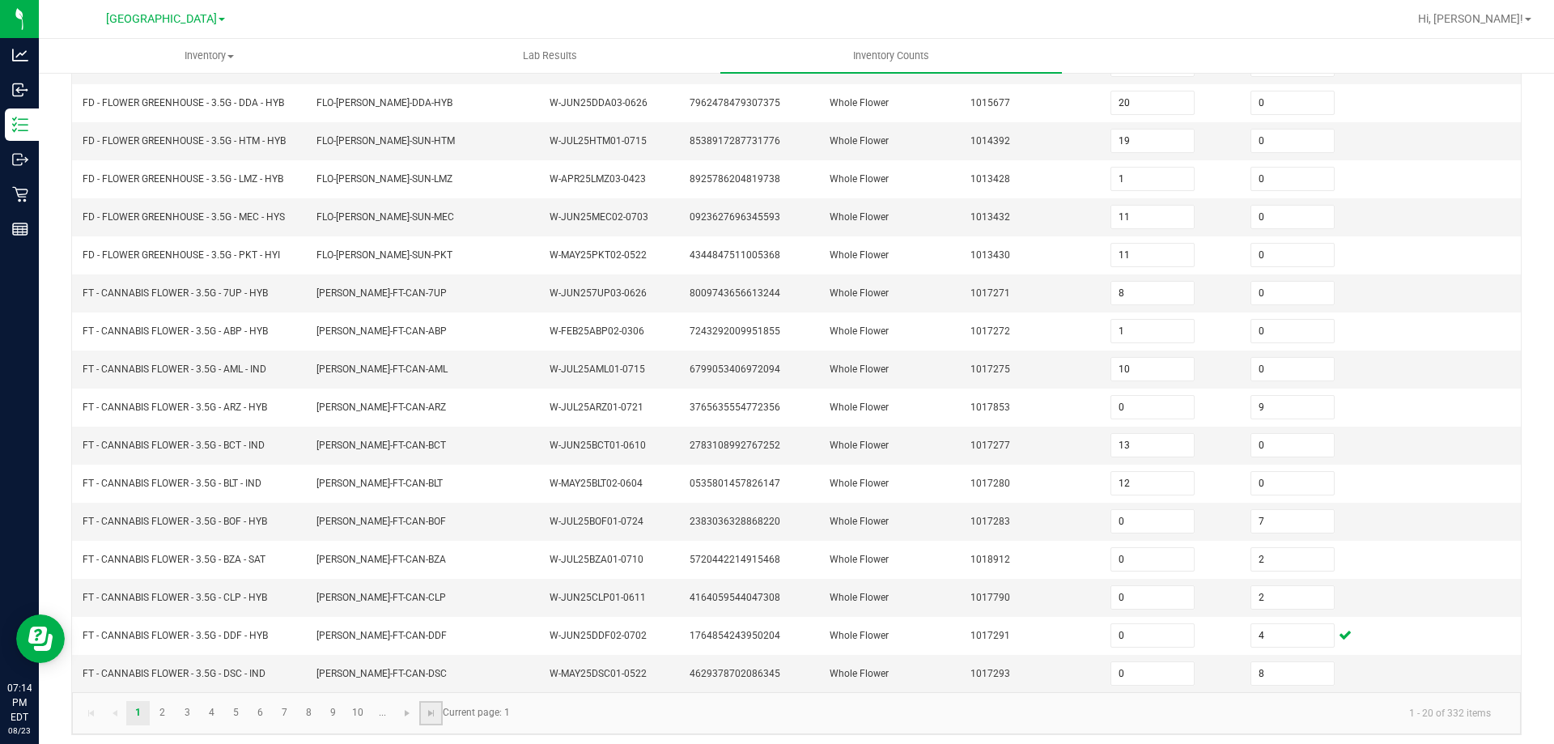
drag, startPoint x: 440, startPoint y: 707, endPoint x: 389, endPoint y: 724, distance: 54.8
click at [440, 707] on link at bounding box center [430, 713] width 23 height 24
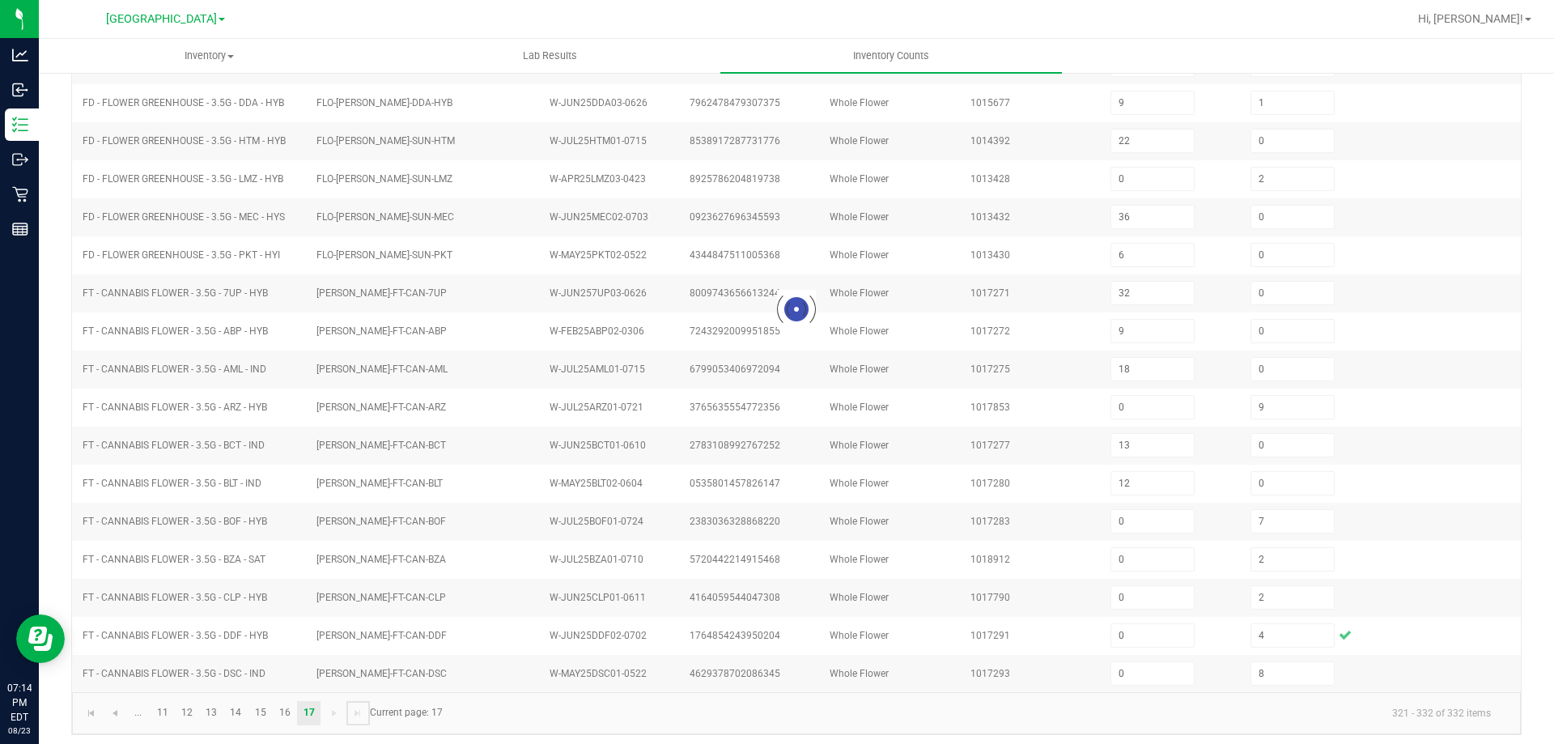
scroll to position [113, 0]
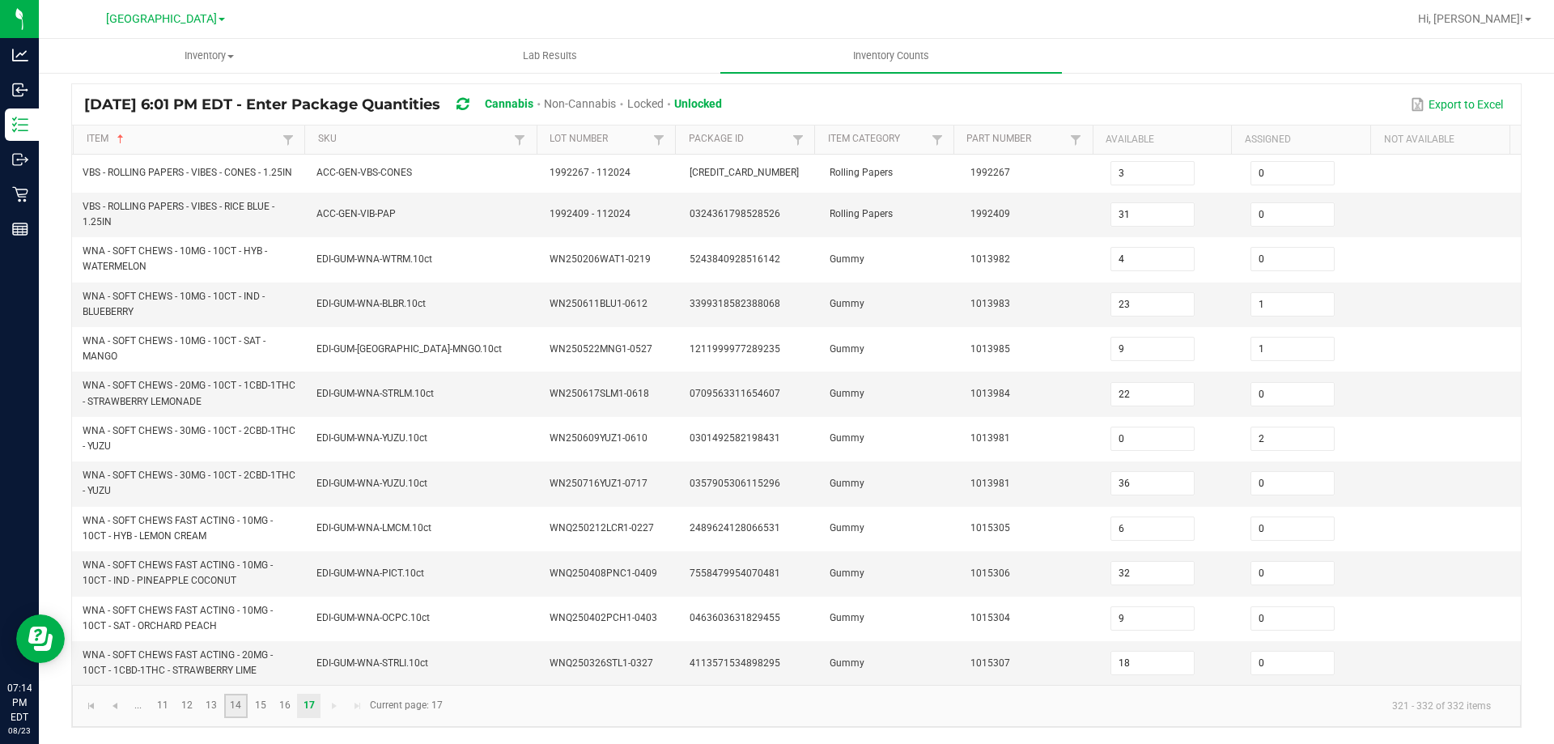
click at [247, 704] on link "14" at bounding box center [235, 706] width 23 height 24
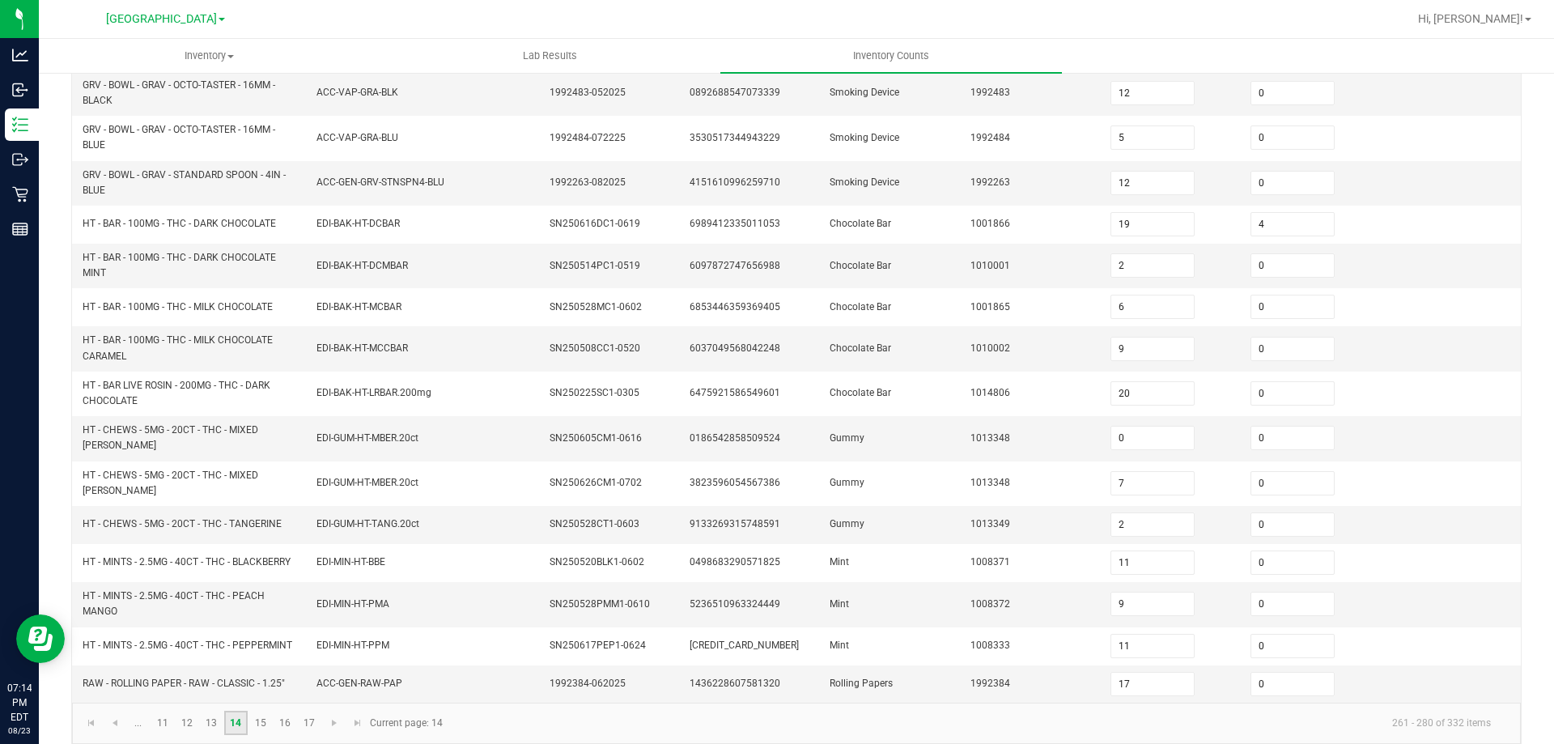
scroll to position [384, 0]
click at [255, 712] on link "15" at bounding box center [260, 719] width 23 height 24
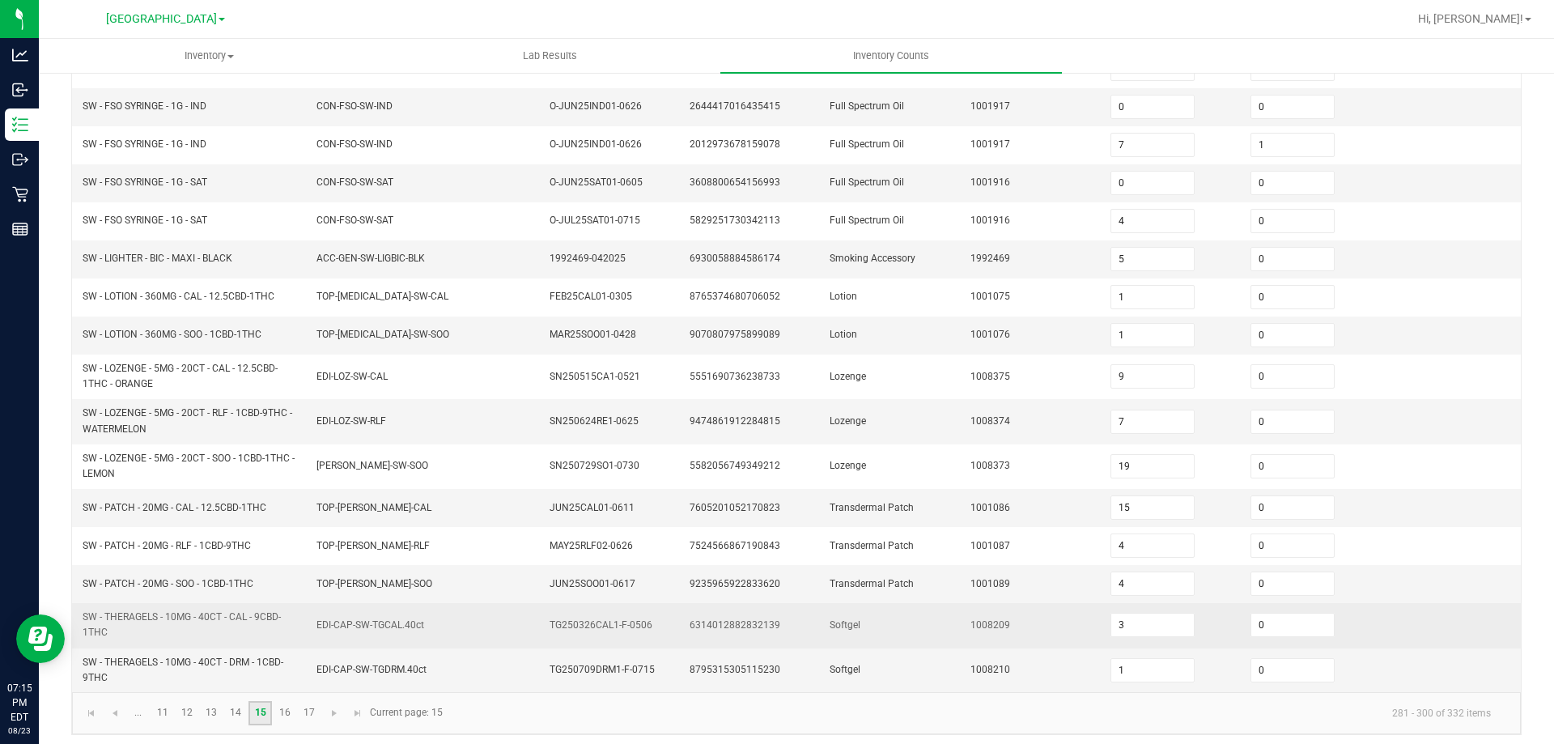
scroll to position [141, 0]
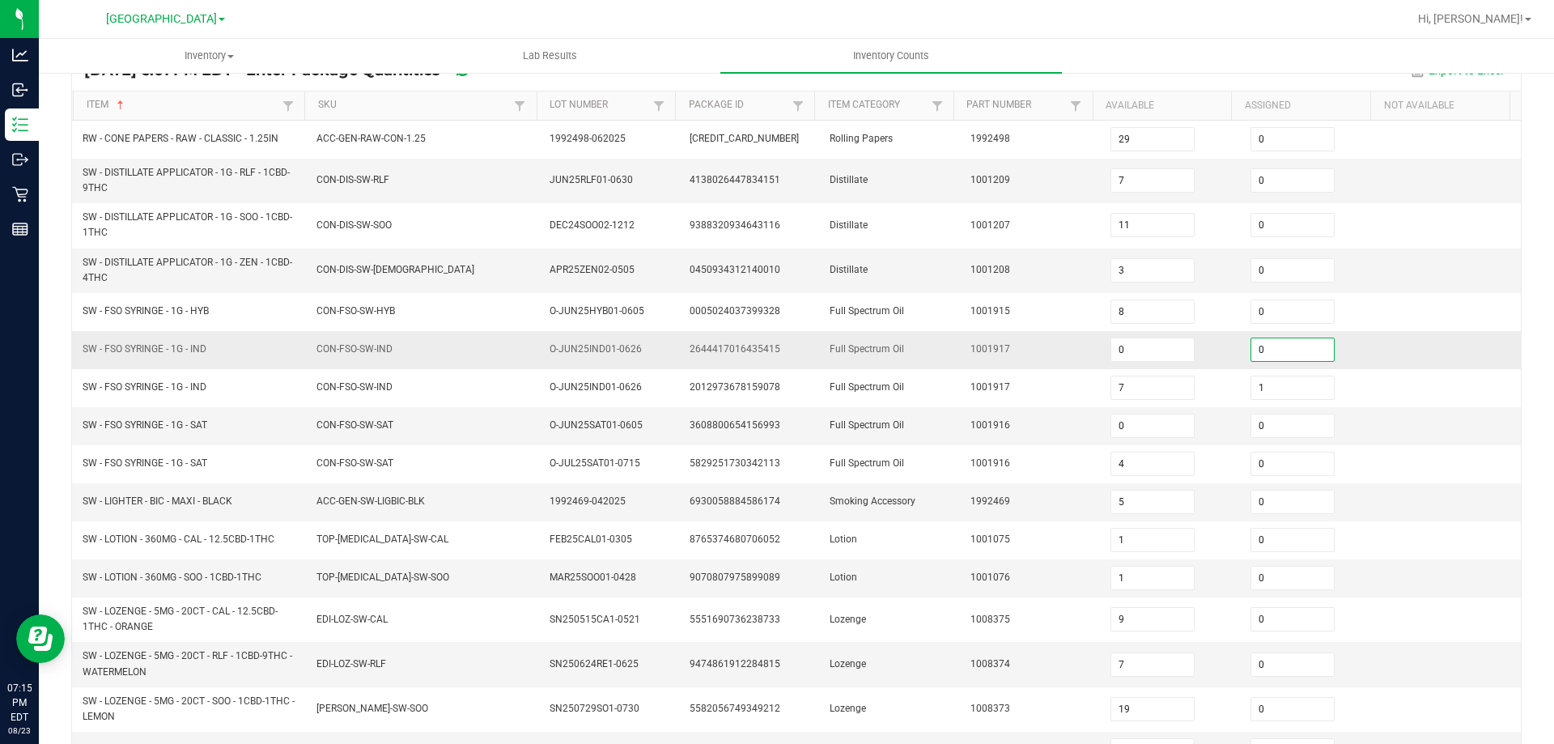
click at [1281, 347] on input "0" at bounding box center [1292, 349] width 83 height 23
drag, startPoint x: 805, startPoint y: 261, endPoint x: 829, endPoint y: 267, distance: 24.9
click at [805, 261] on td "0450934312140010" at bounding box center [750, 271] width 140 height 45
drag, startPoint x: 1274, startPoint y: 352, endPoint x: 1124, endPoint y: 341, distance: 150.2
click at [1274, 351] on input "4" at bounding box center [1292, 349] width 83 height 23
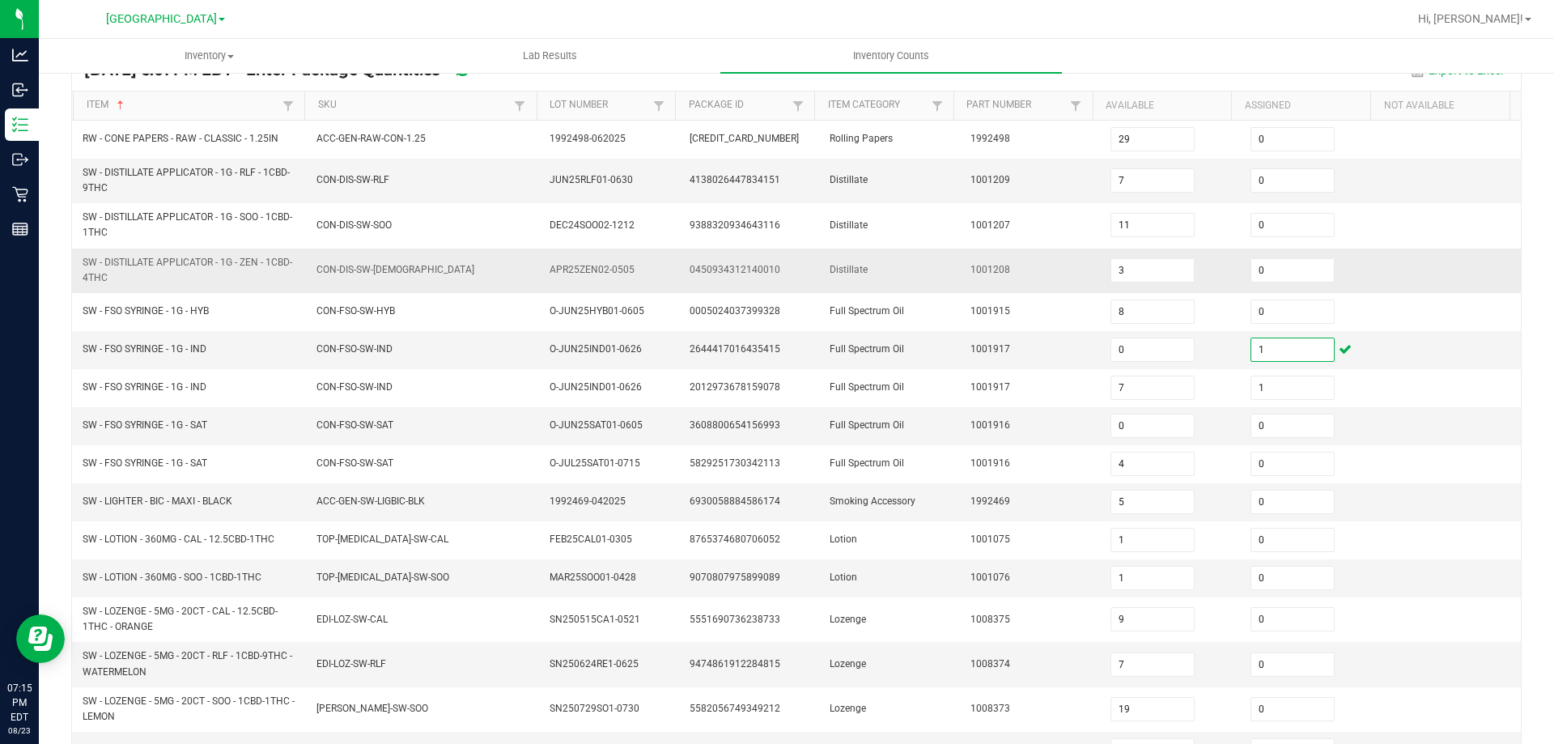
click at [913, 292] on td "Distillate" at bounding box center [890, 271] width 140 height 45
click at [239, 519] on td "SW - LIGHTER - BIC - MAXI - BLACK" at bounding box center [190, 502] width 234 height 38
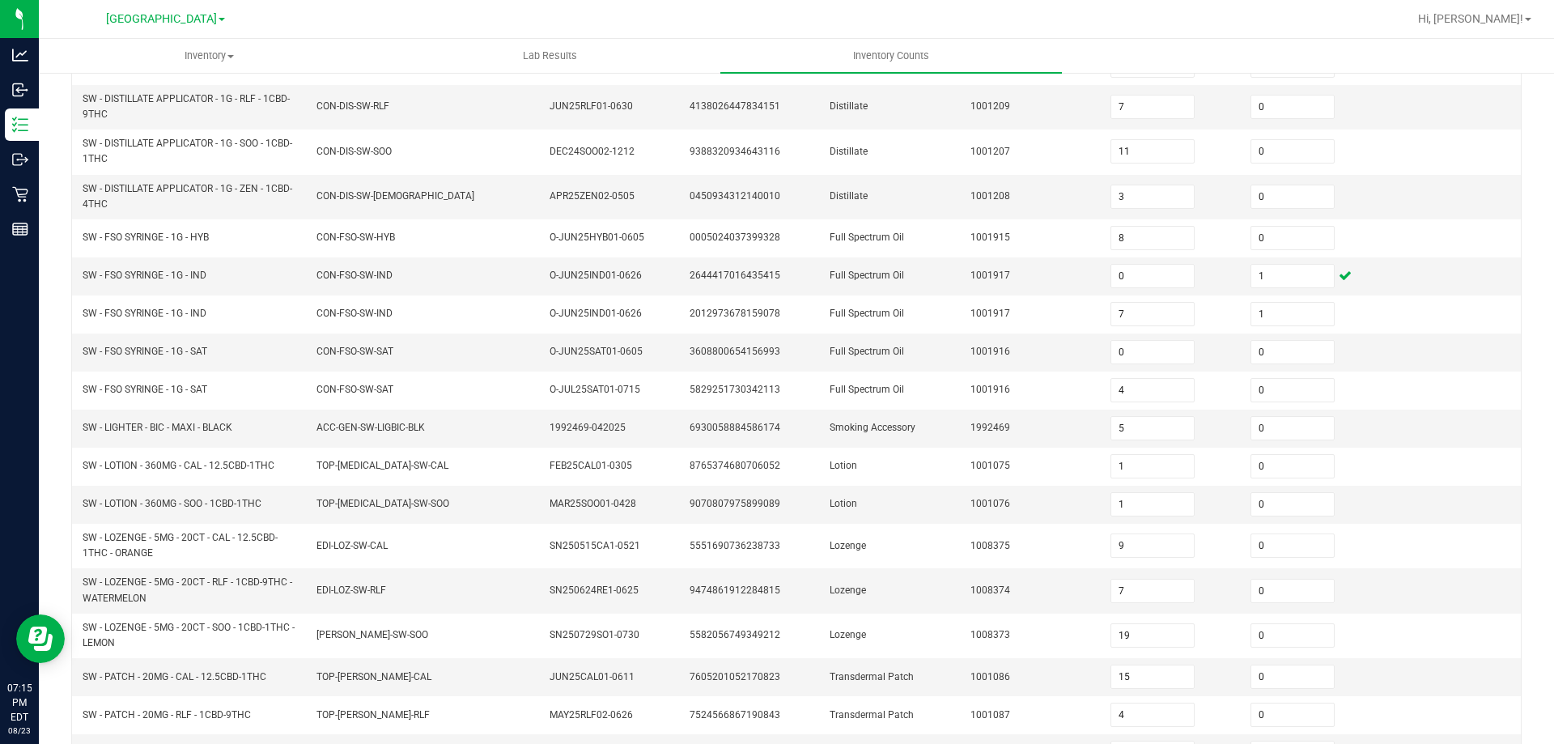
scroll to position [391, 0]
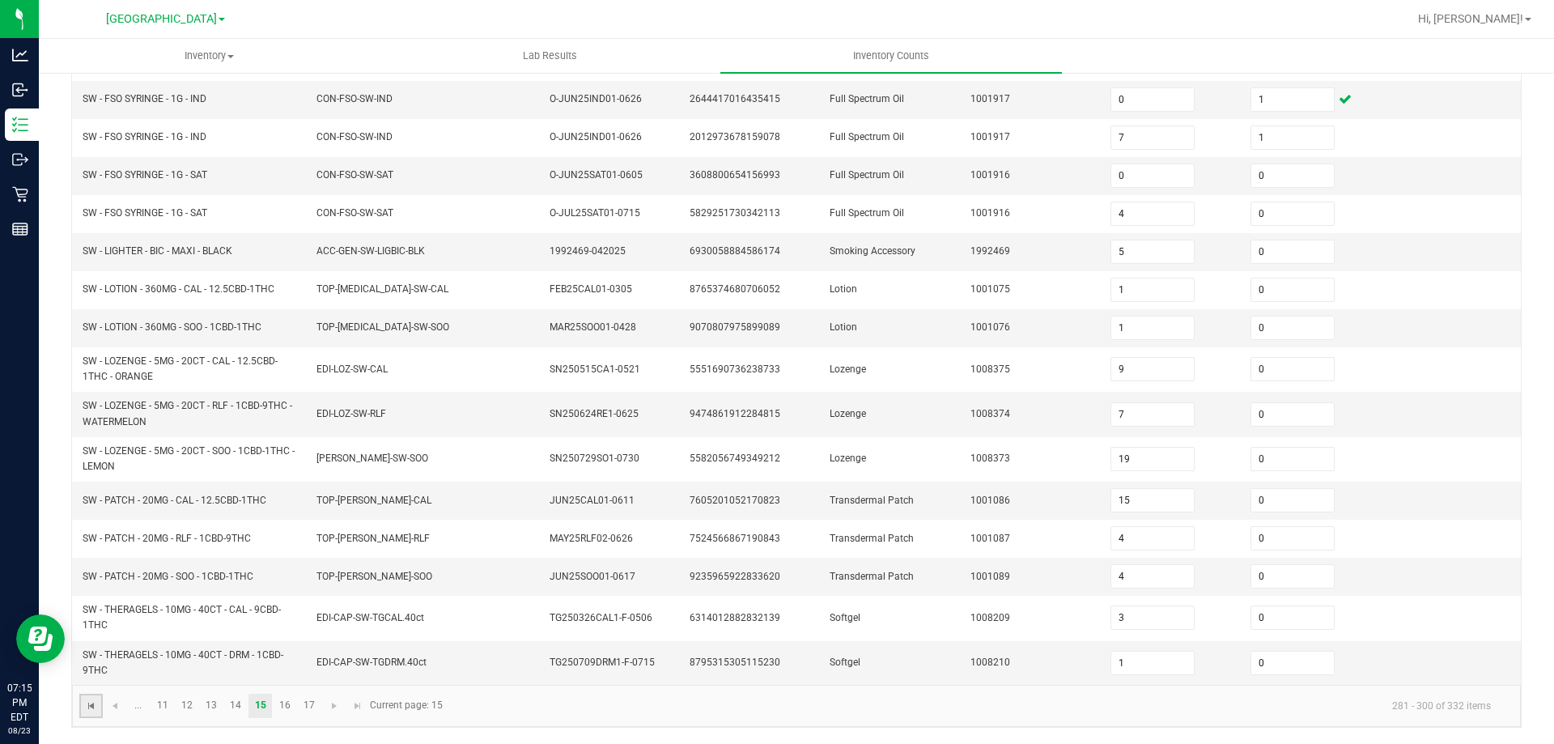
click at [90, 712] on span "Go to the first page" at bounding box center [91, 705] width 13 height 13
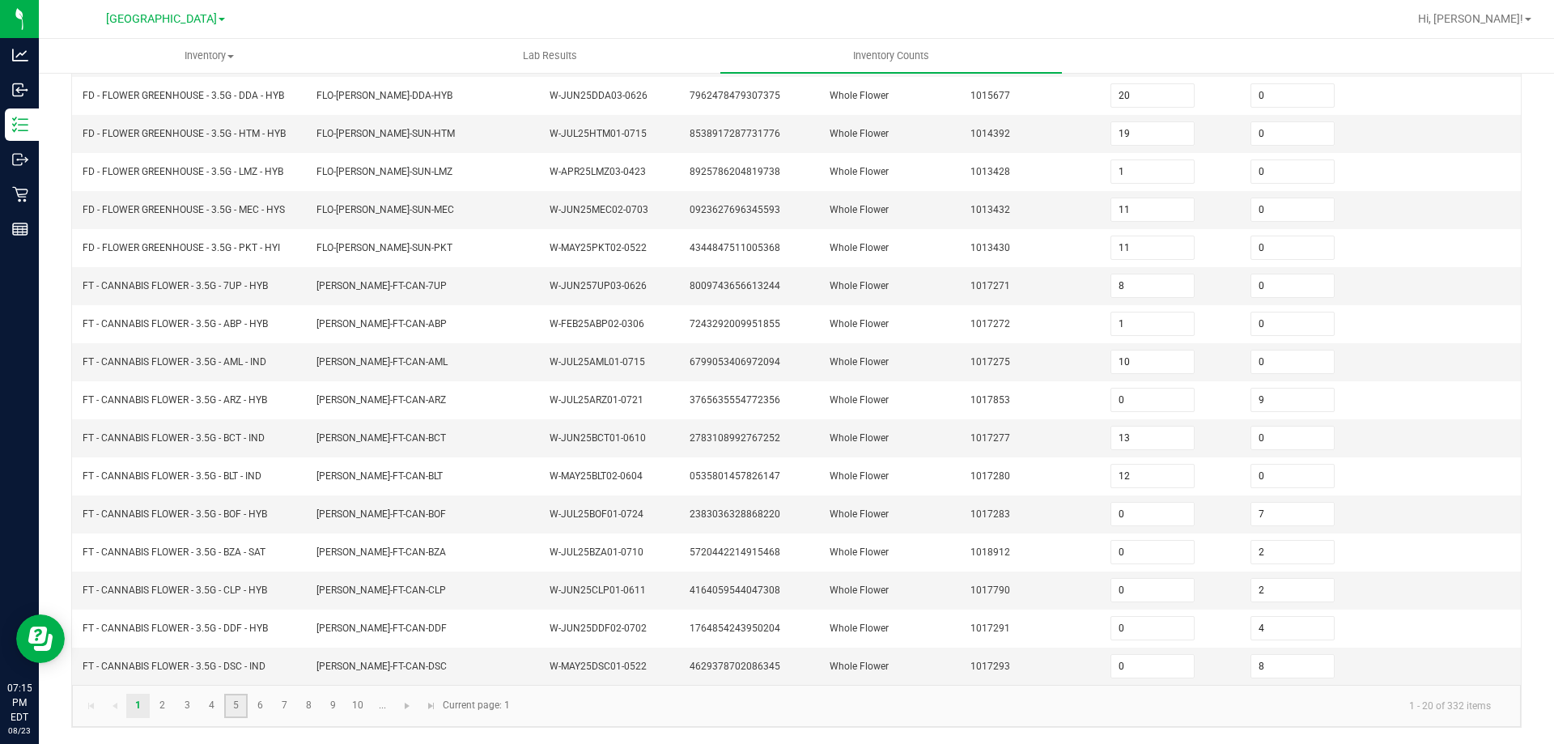
click at [237, 707] on link "5" at bounding box center [235, 706] width 23 height 24
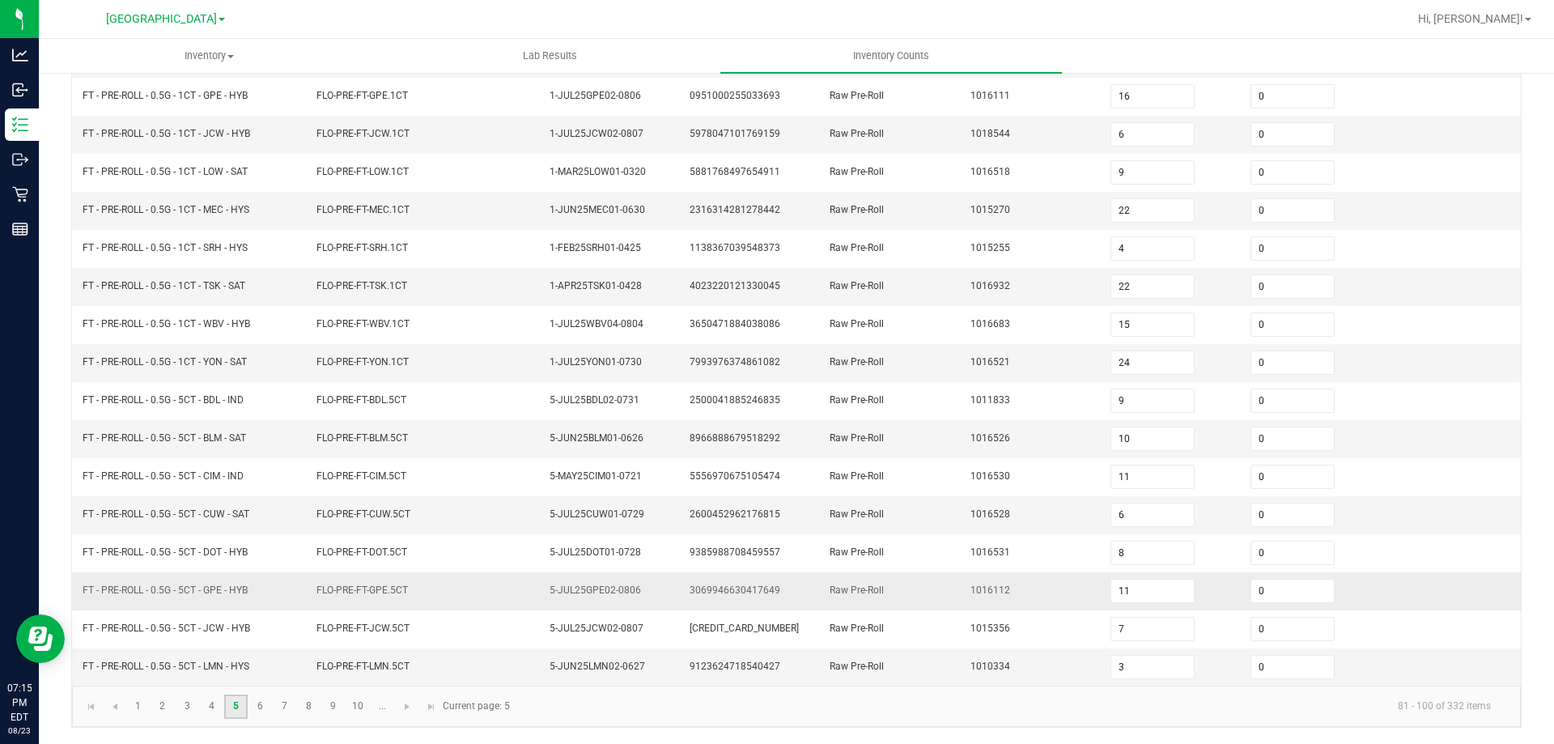
scroll to position [336, 0]
click at [210, 708] on link "4" at bounding box center [211, 707] width 23 height 24
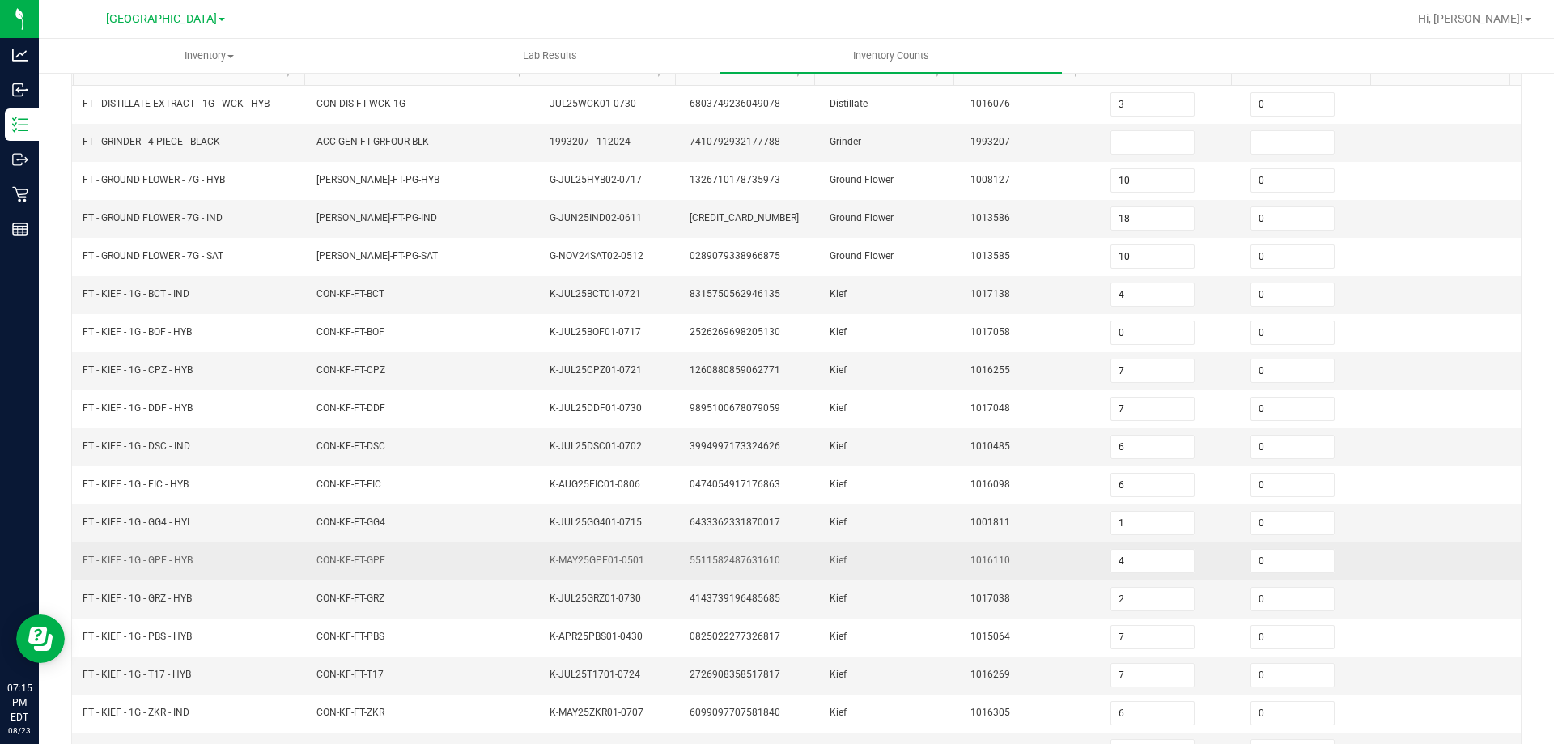
scroll to position [174, 0]
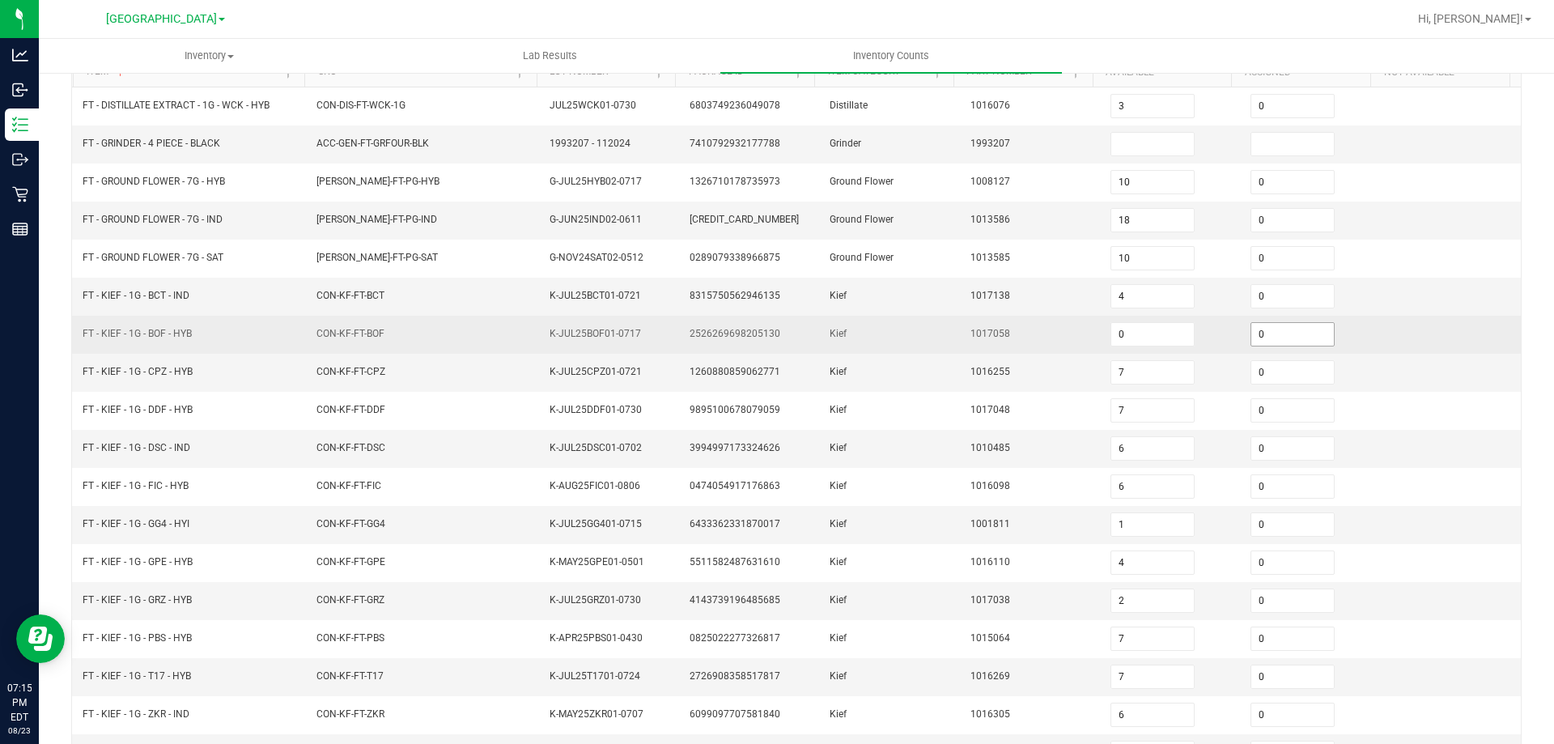
drag, startPoint x: 1285, startPoint y: 355, endPoint x: 1288, endPoint y: 329, distance: 25.2
click at [1284, 354] on td "0" at bounding box center [1311, 373] width 140 height 38
click at [1288, 329] on input "0" at bounding box center [1292, 334] width 83 height 23
click at [820, 316] on td "Kief" at bounding box center [890, 335] width 140 height 38
click at [1279, 342] on input "4" at bounding box center [1292, 334] width 83 height 23
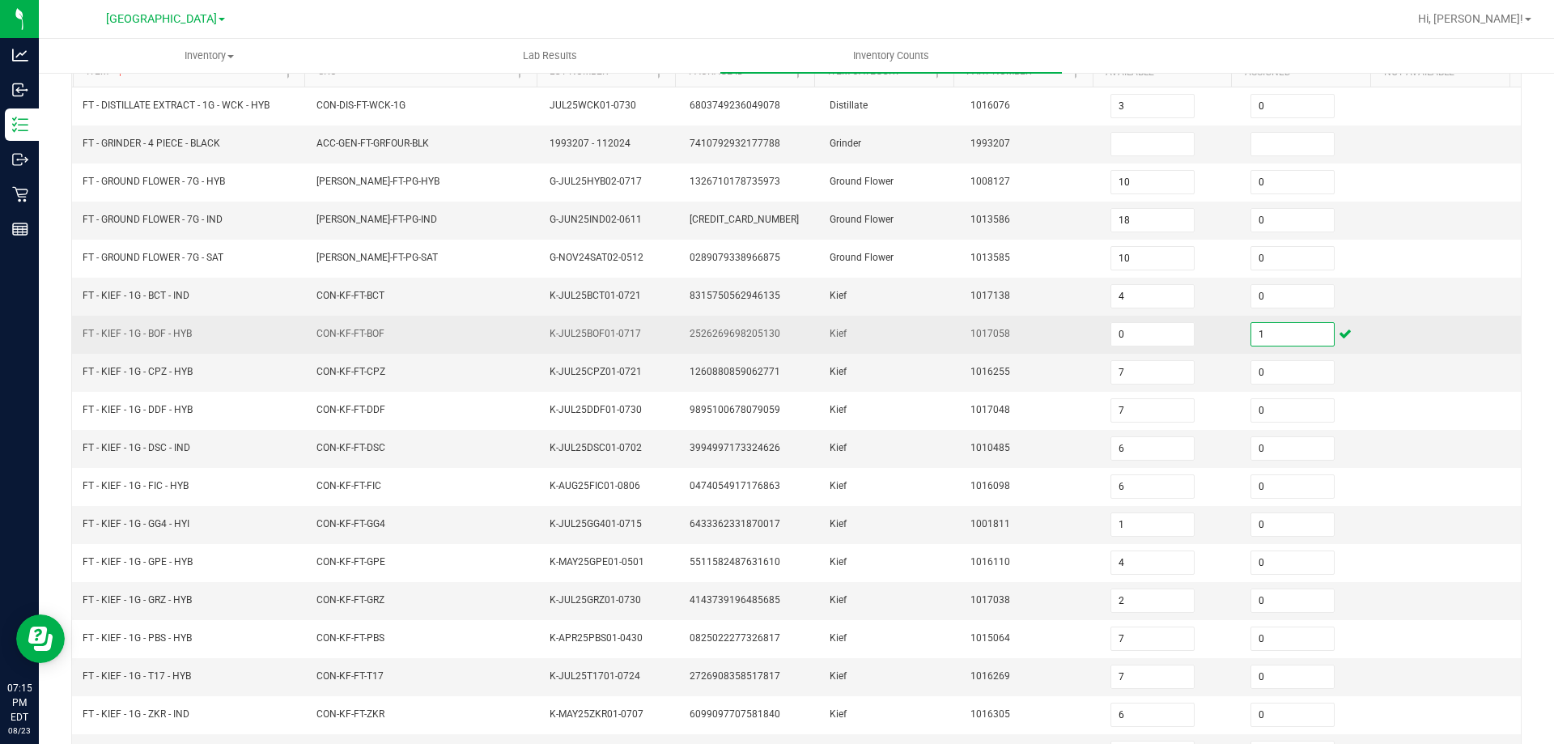
click at [903, 345] on td "Kief" at bounding box center [890, 335] width 140 height 38
click at [1262, 338] on input "2" at bounding box center [1292, 334] width 83 height 23
click at [926, 338] on td "Kief" at bounding box center [890, 335] width 140 height 38
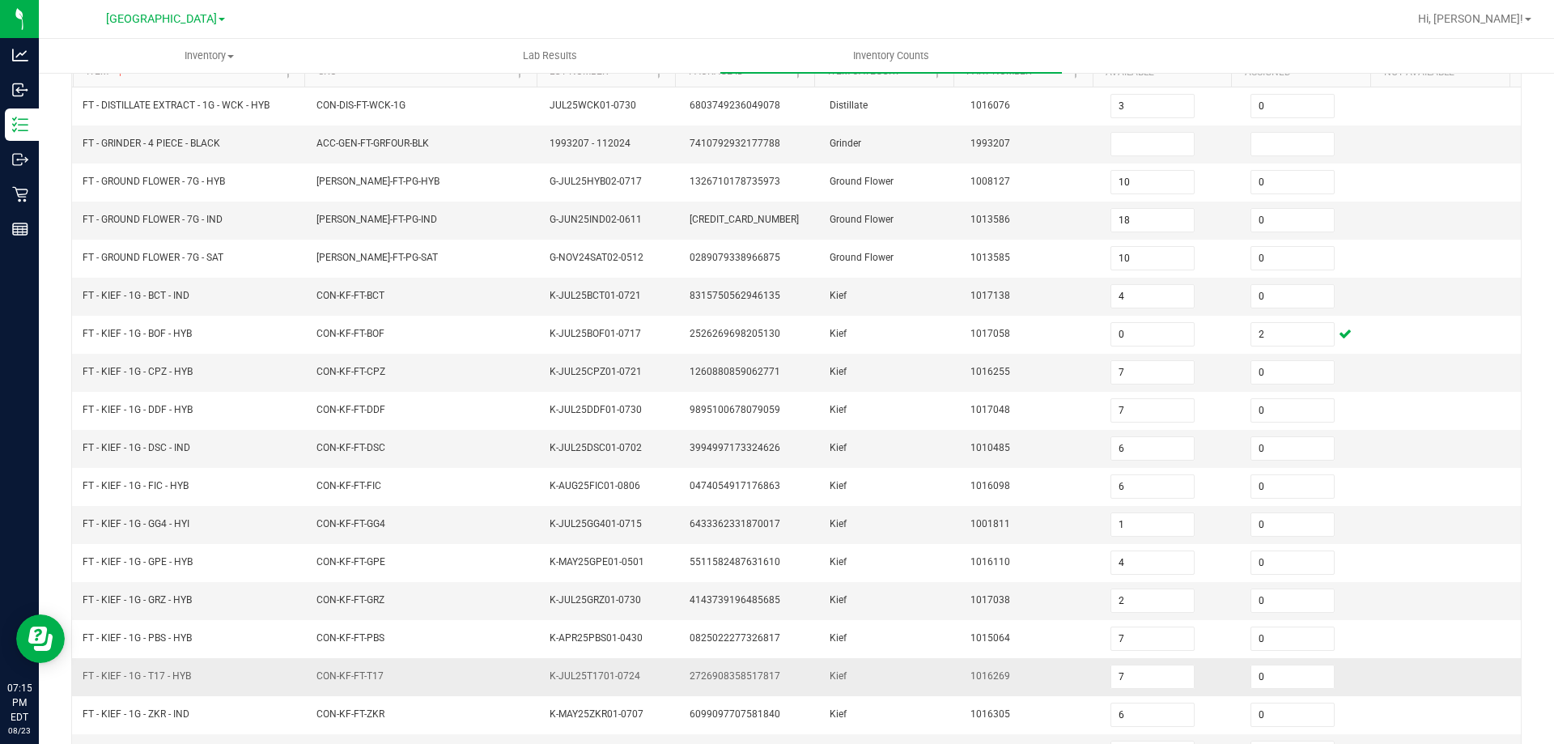
click at [550, 671] on span "K-JUL25T1701-0724" at bounding box center [595, 675] width 91 height 11
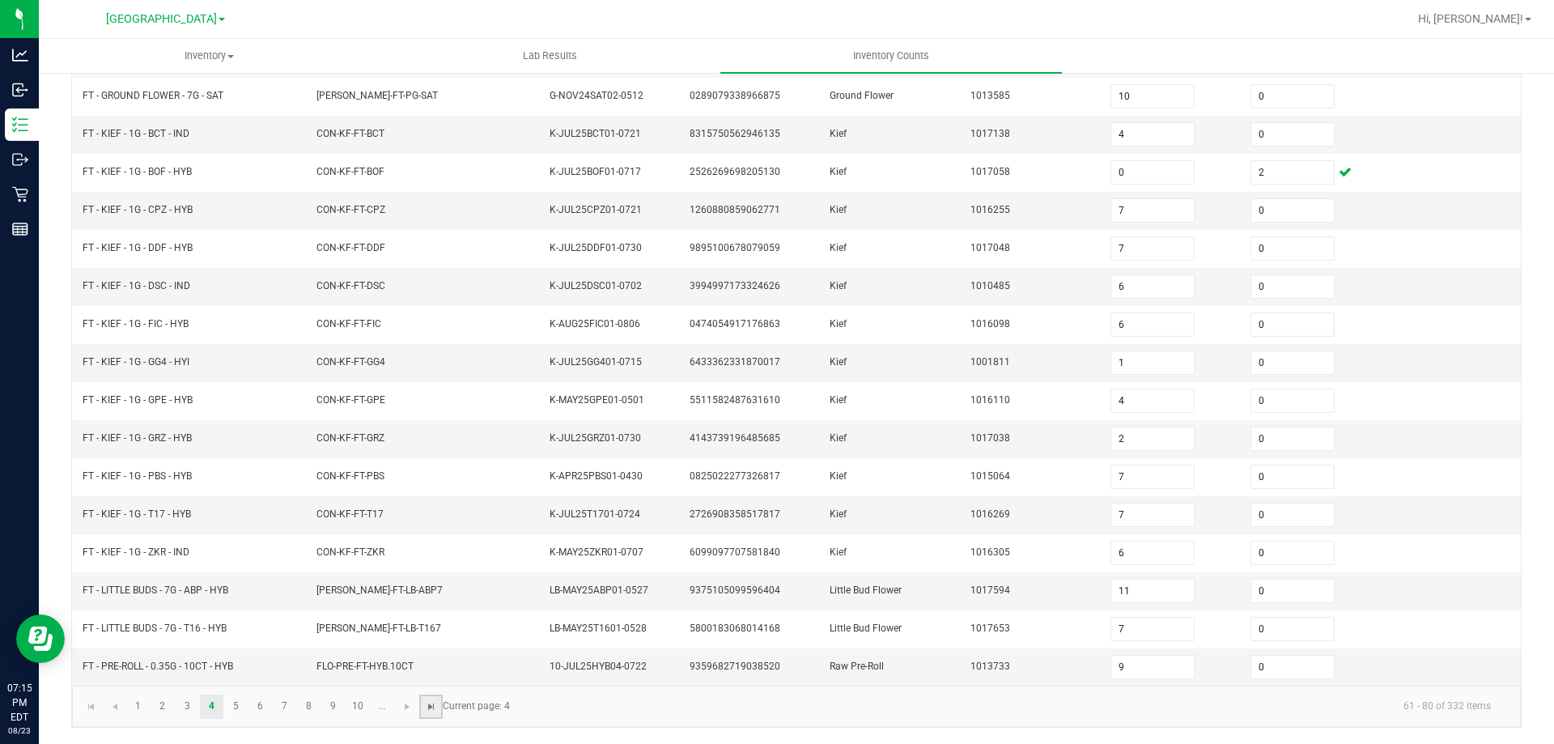
click at [430, 703] on span "Go to the last page" at bounding box center [431, 706] width 13 height 13
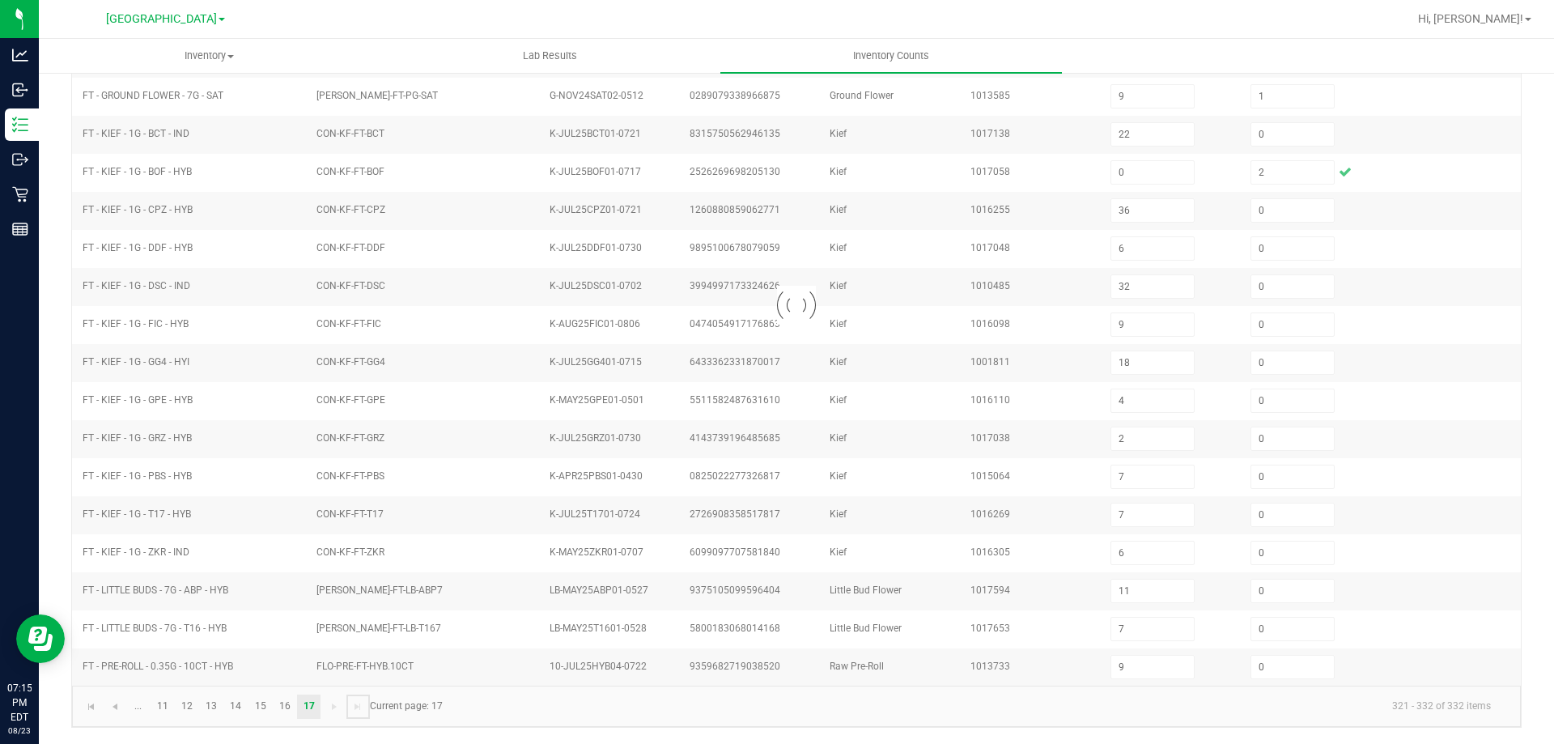
scroll to position [113, 0]
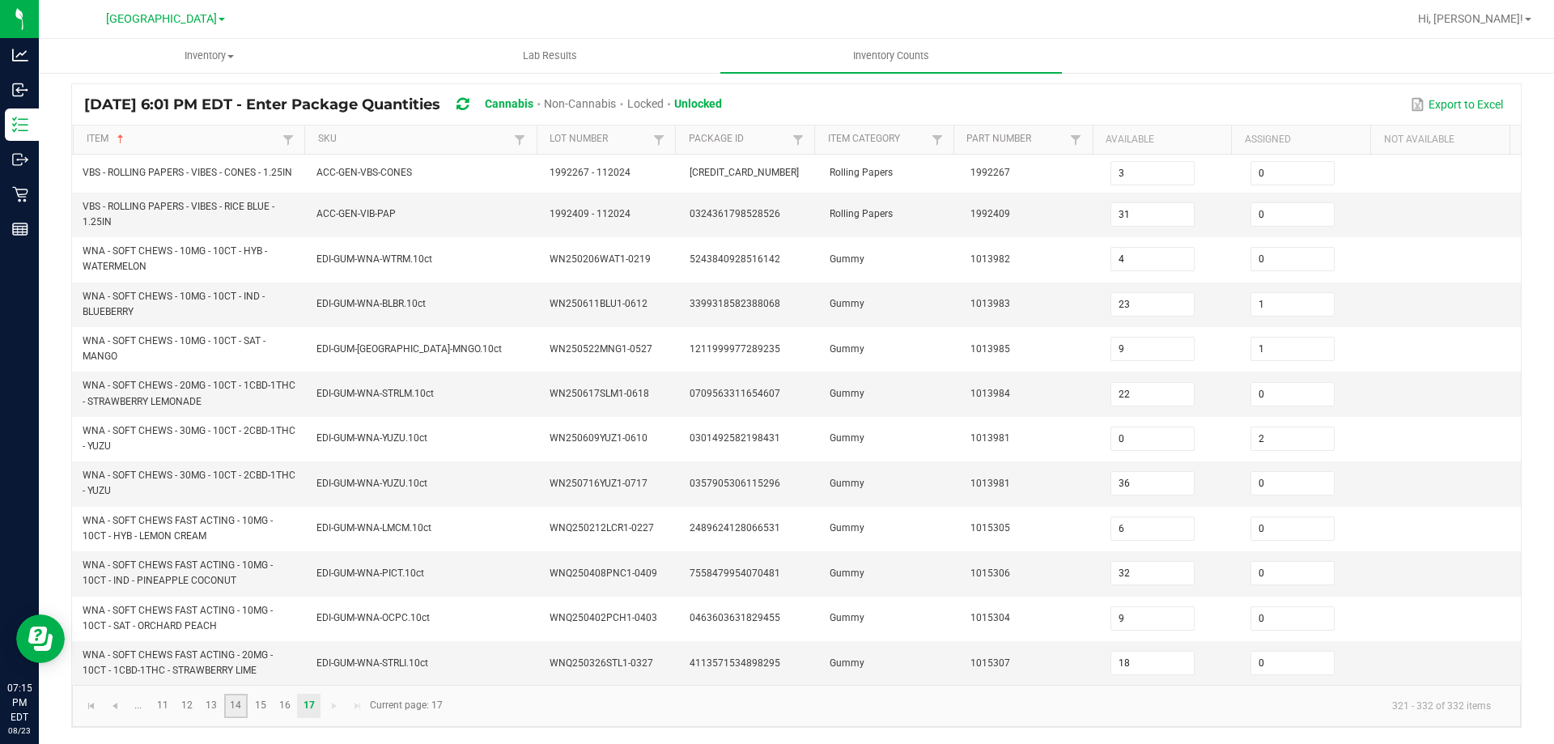
click at [235, 704] on link "14" at bounding box center [235, 706] width 23 height 24
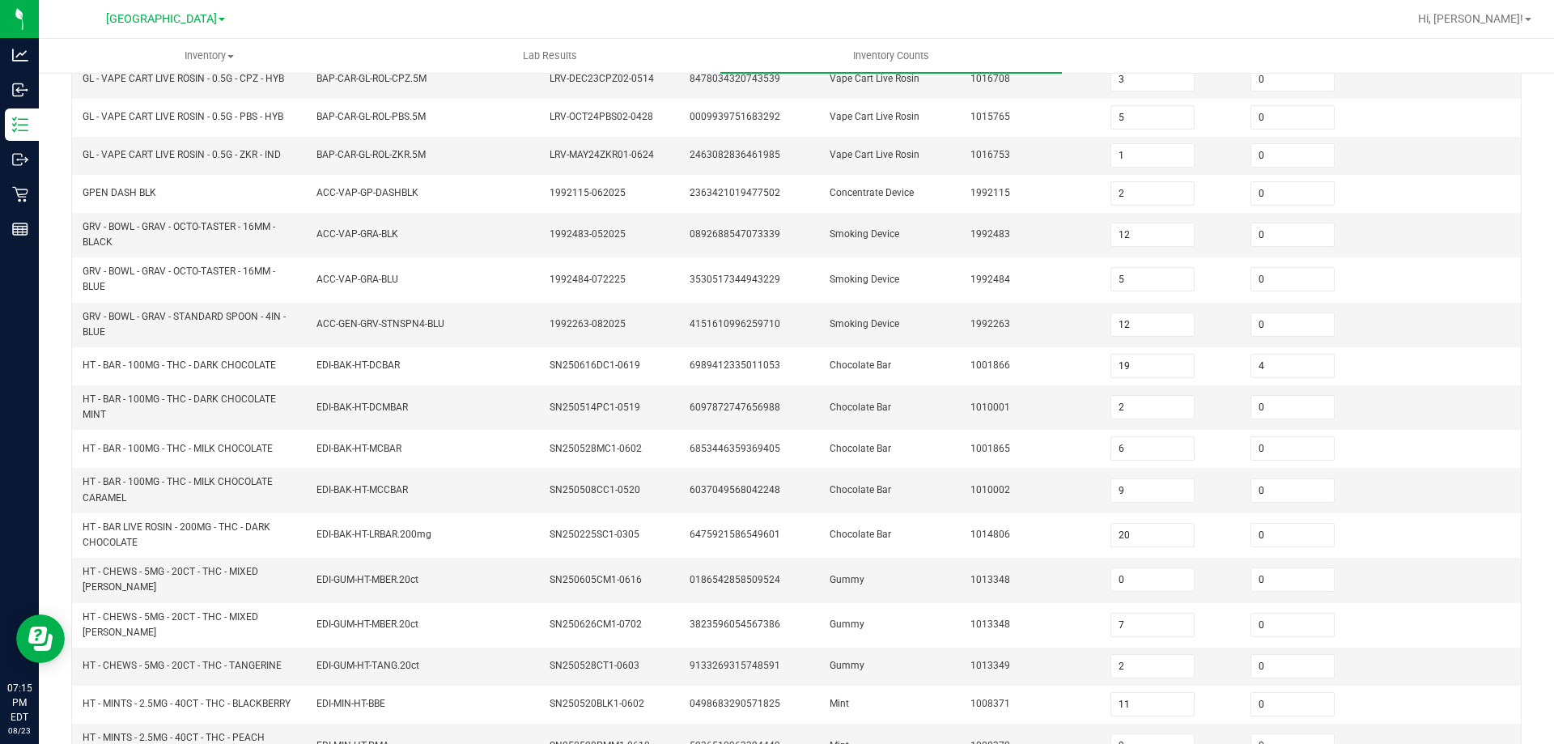
scroll to position [384, 0]
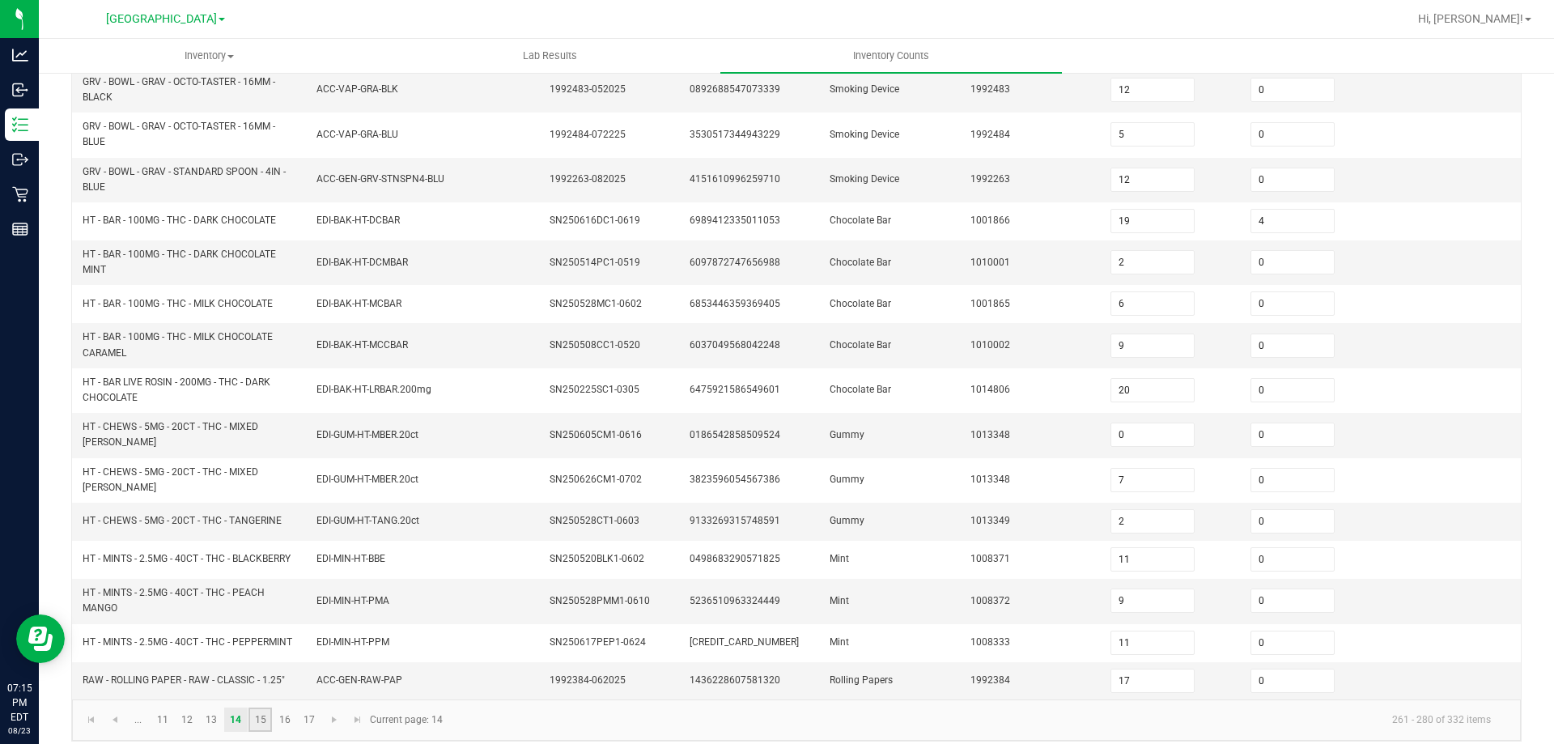
click at [268, 716] on link "15" at bounding box center [260, 719] width 23 height 24
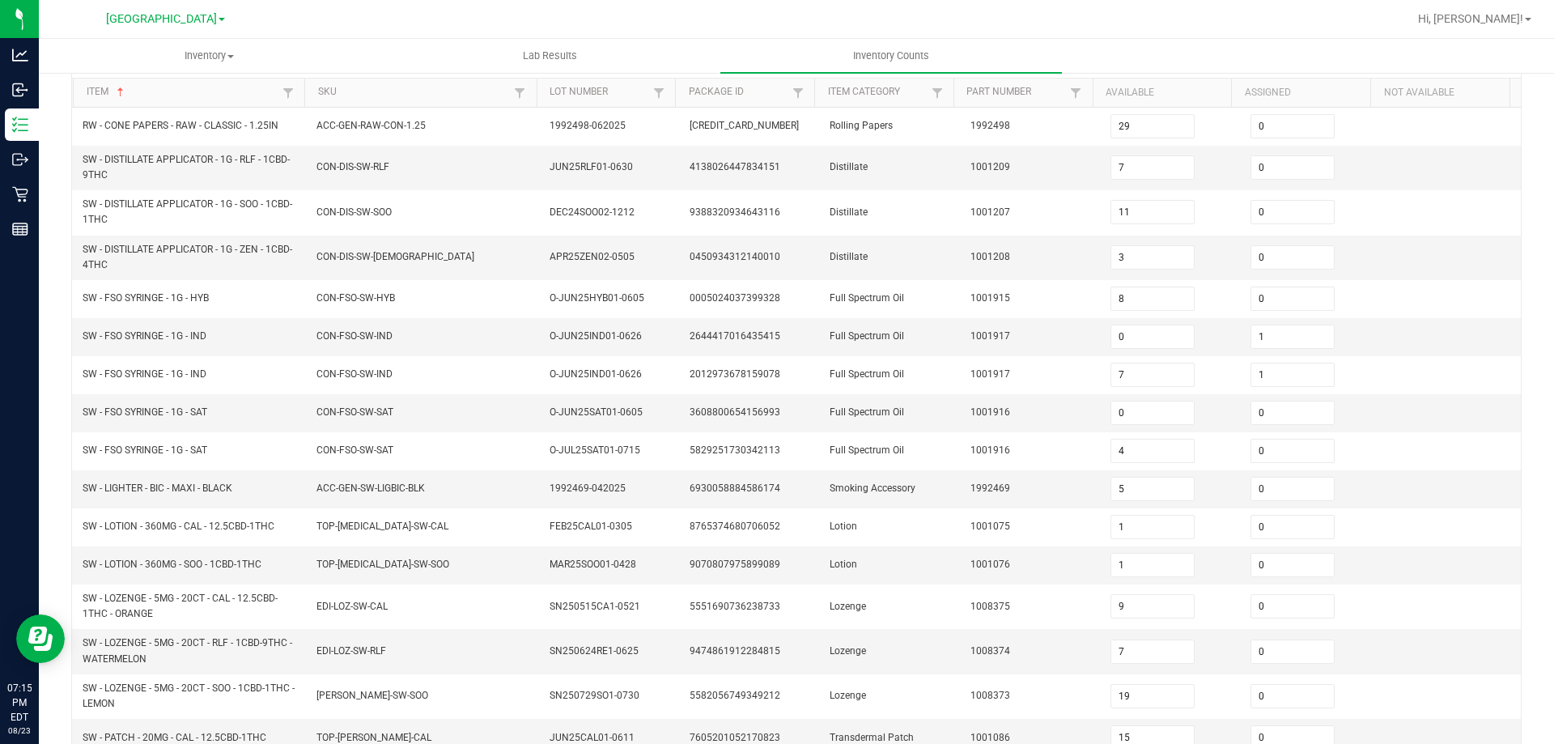
scroll to position [60, 0]
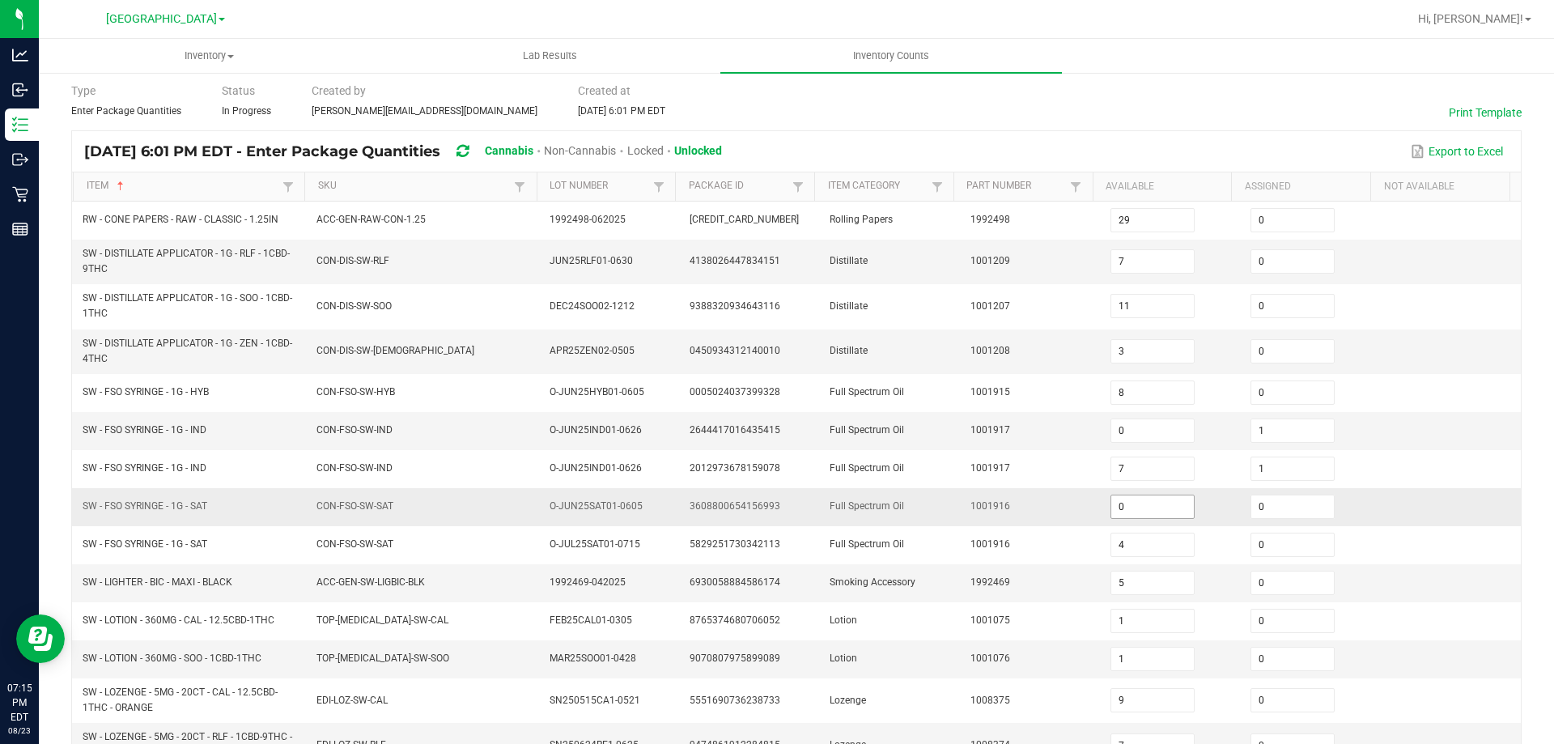
drag, startPoint x: 1276, startPoint y: 512, endPoint x: 1174, endPoint y: 506, distance: 102.1
click at [1276, 511] on input "0" at bounding box center [1292, 506] width 83 height 23
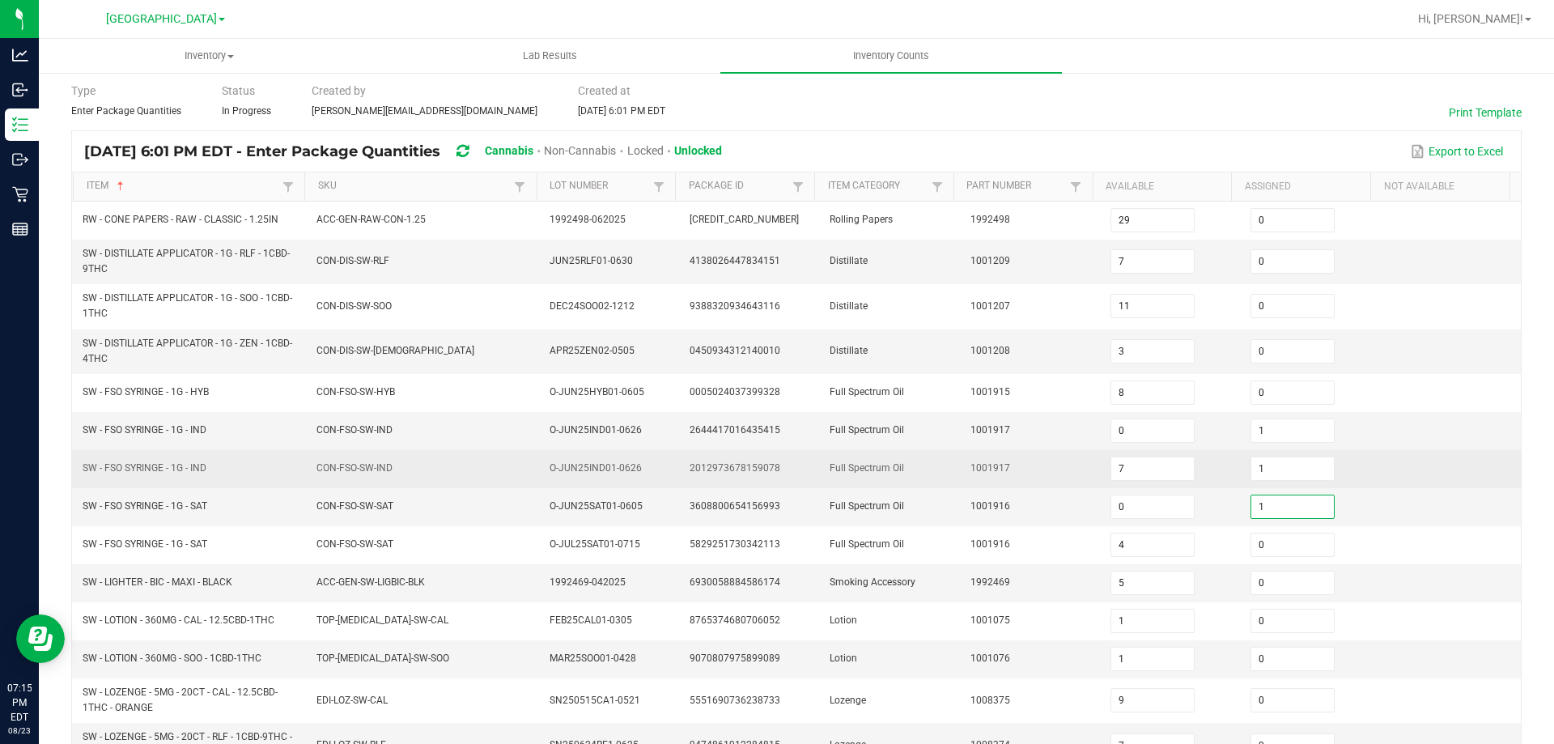
click at [1022, 464] on td "1001917" at bounding box center [1031, 469] width 140 height 38
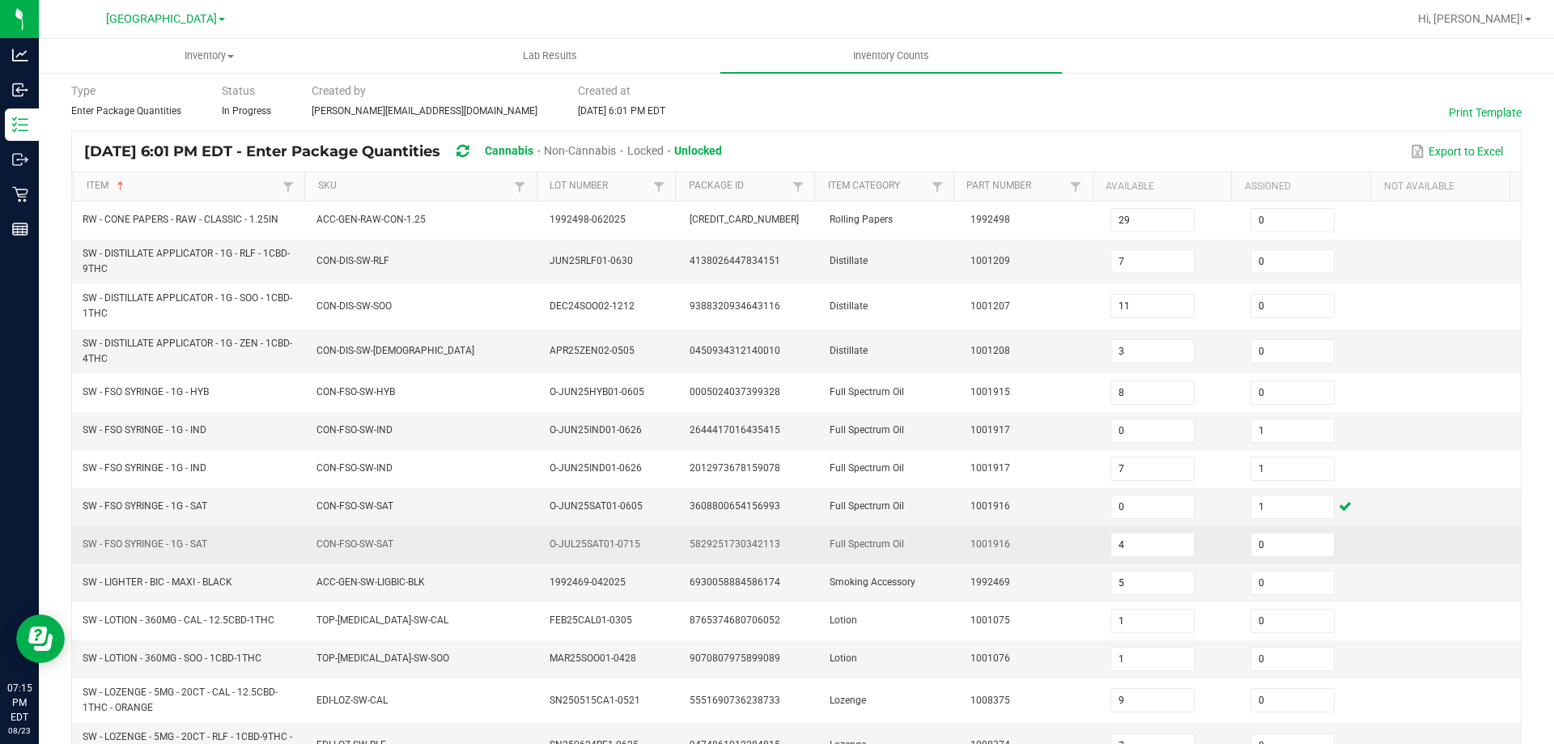
click at [384, 546] on span "CON-FSO-SW-SAT" at bounding box center [354, 543] width 77 height 11
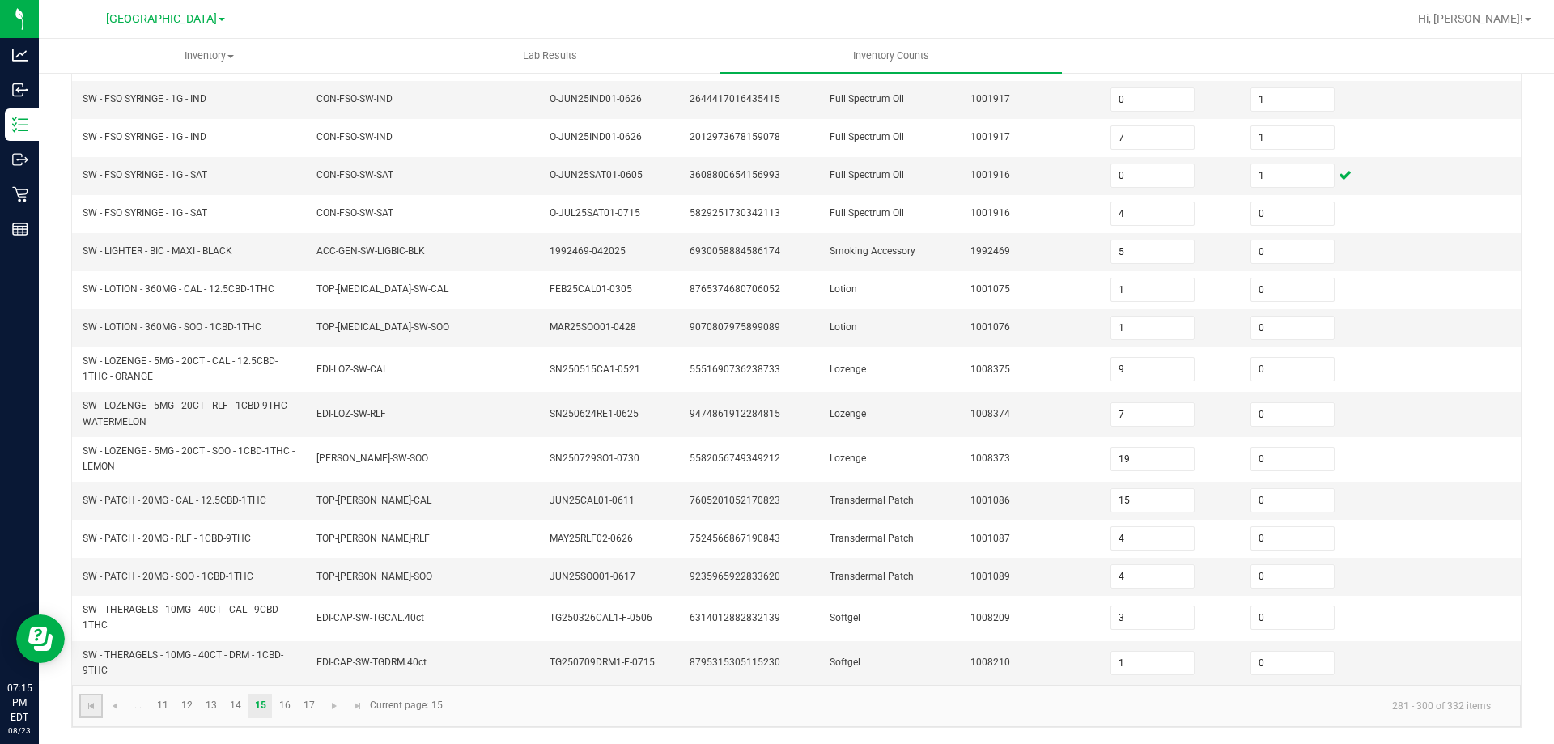
click at [80, 707] on link at bounding box center [90, 706] width 23 height 24
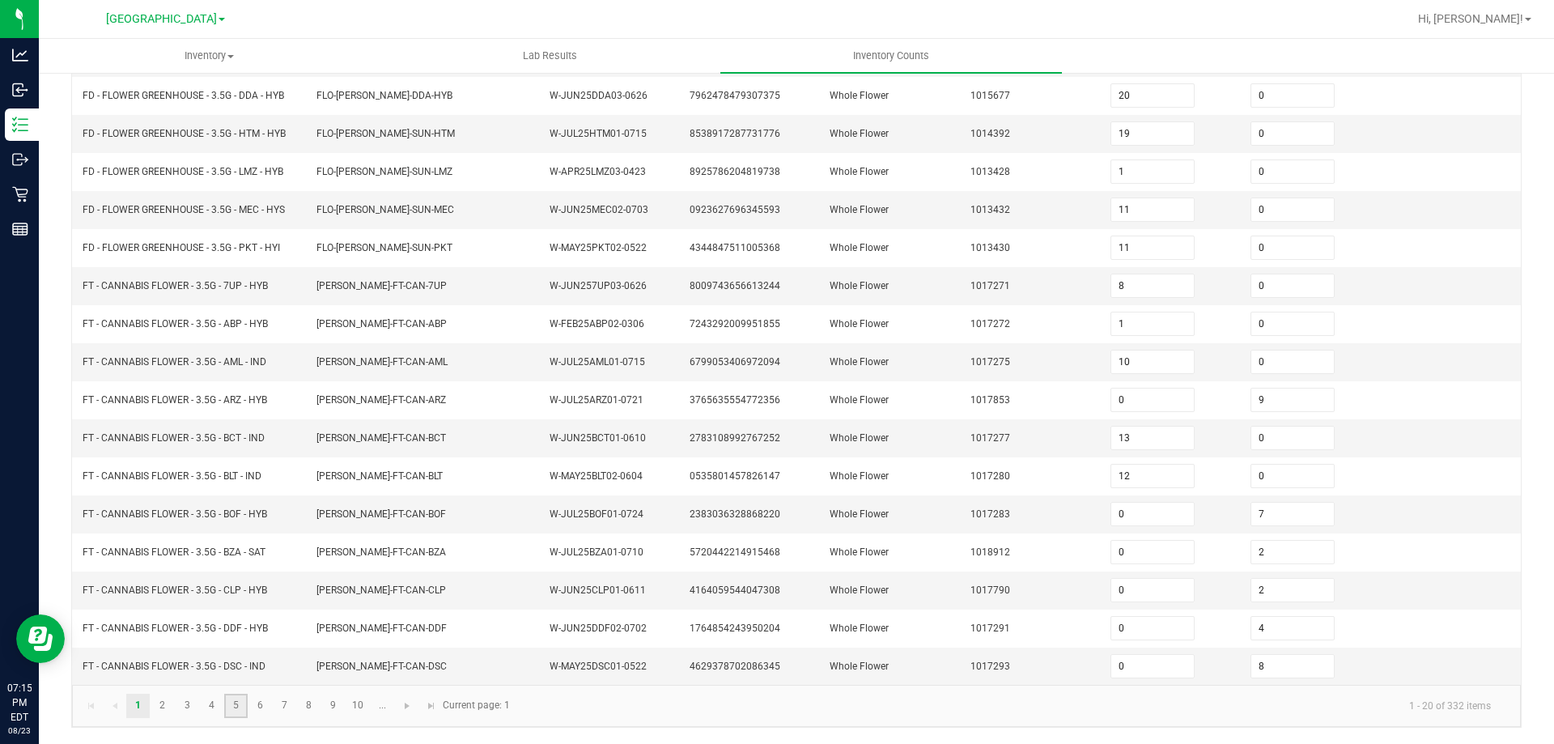
click at [232, 707] on link "5" at bounding box center [235, 706] width 23 height 24
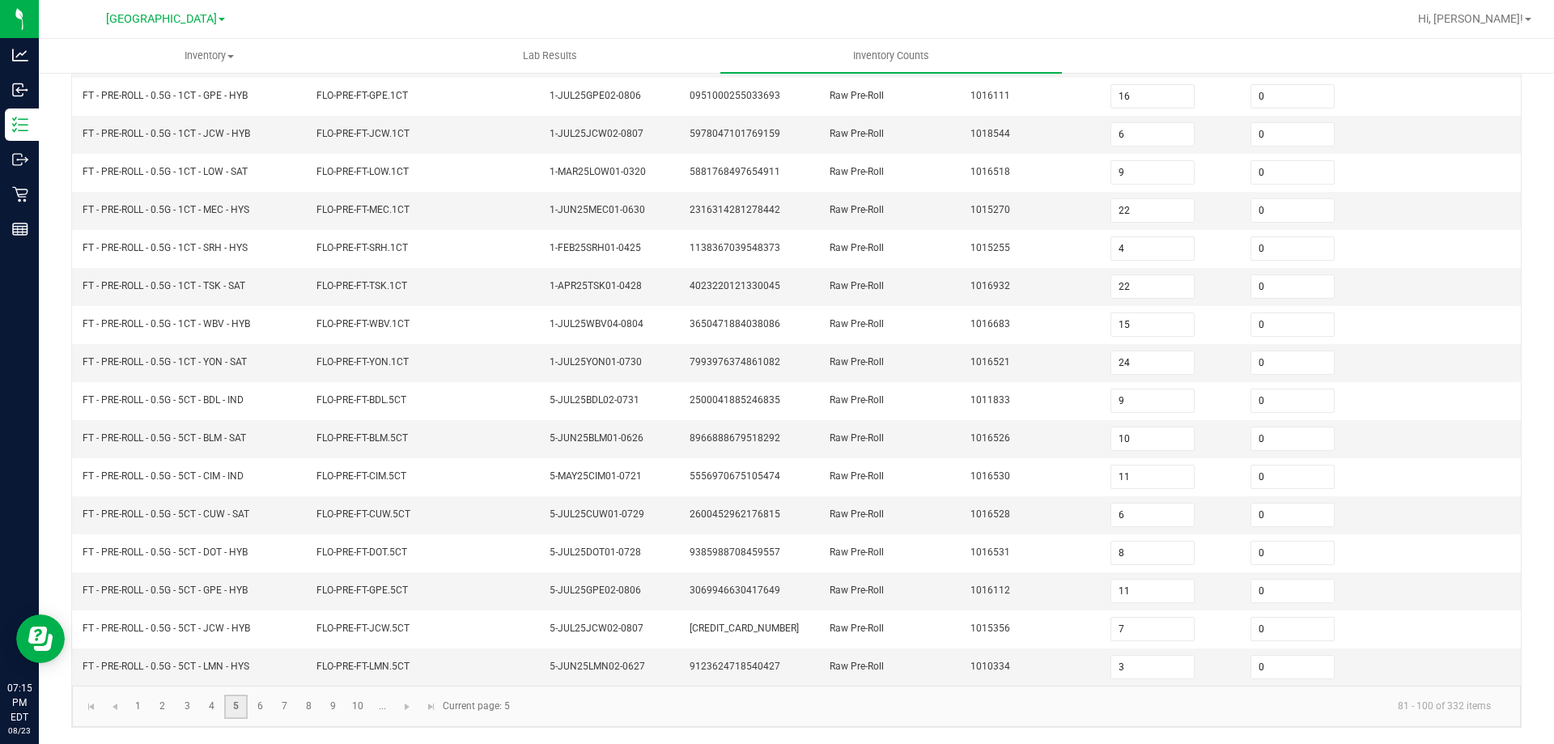
scroll to position [336, 0]
click at [266, 709] on link "6" at bounding box center [260, 707] width 23 height 24
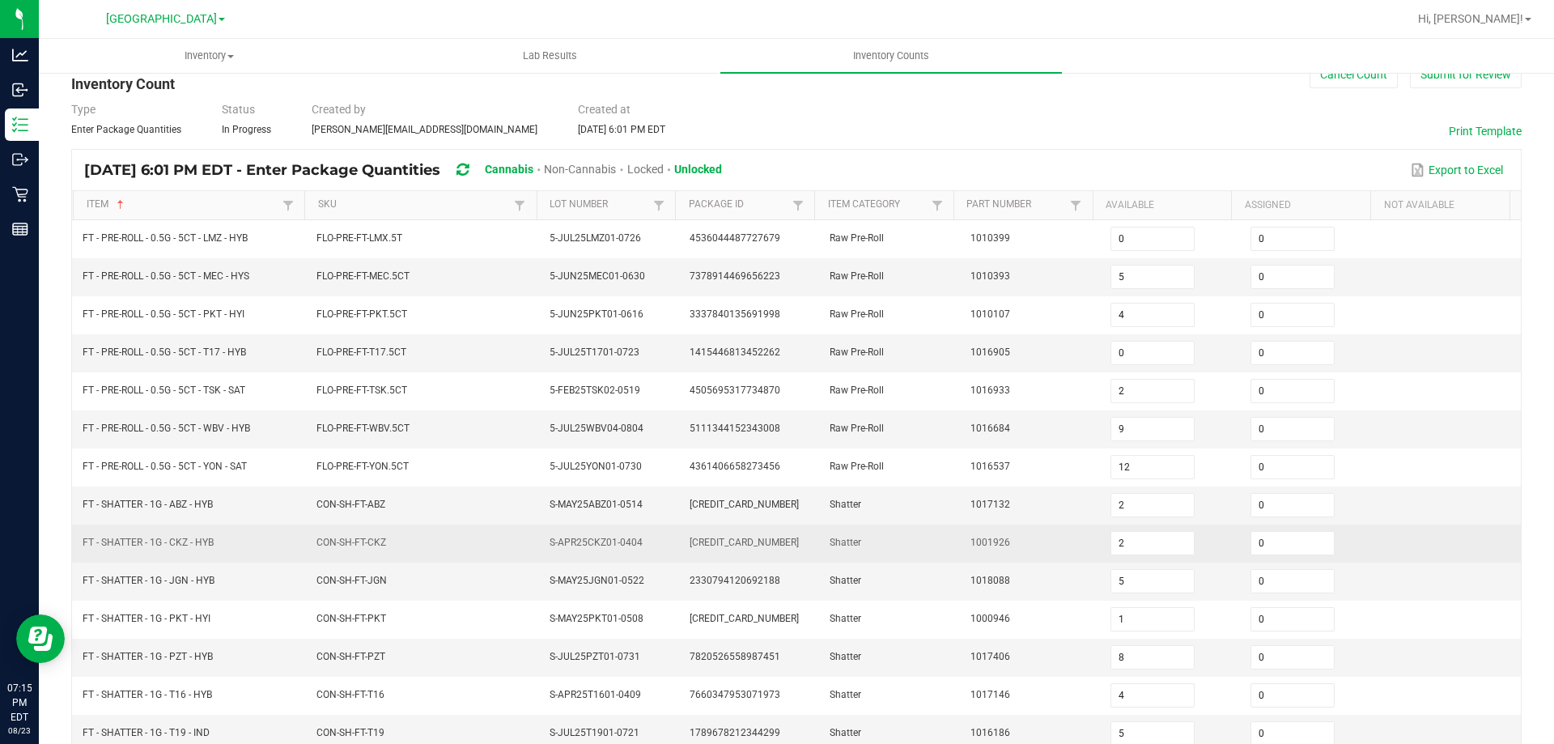
scroll to position [12, 0]
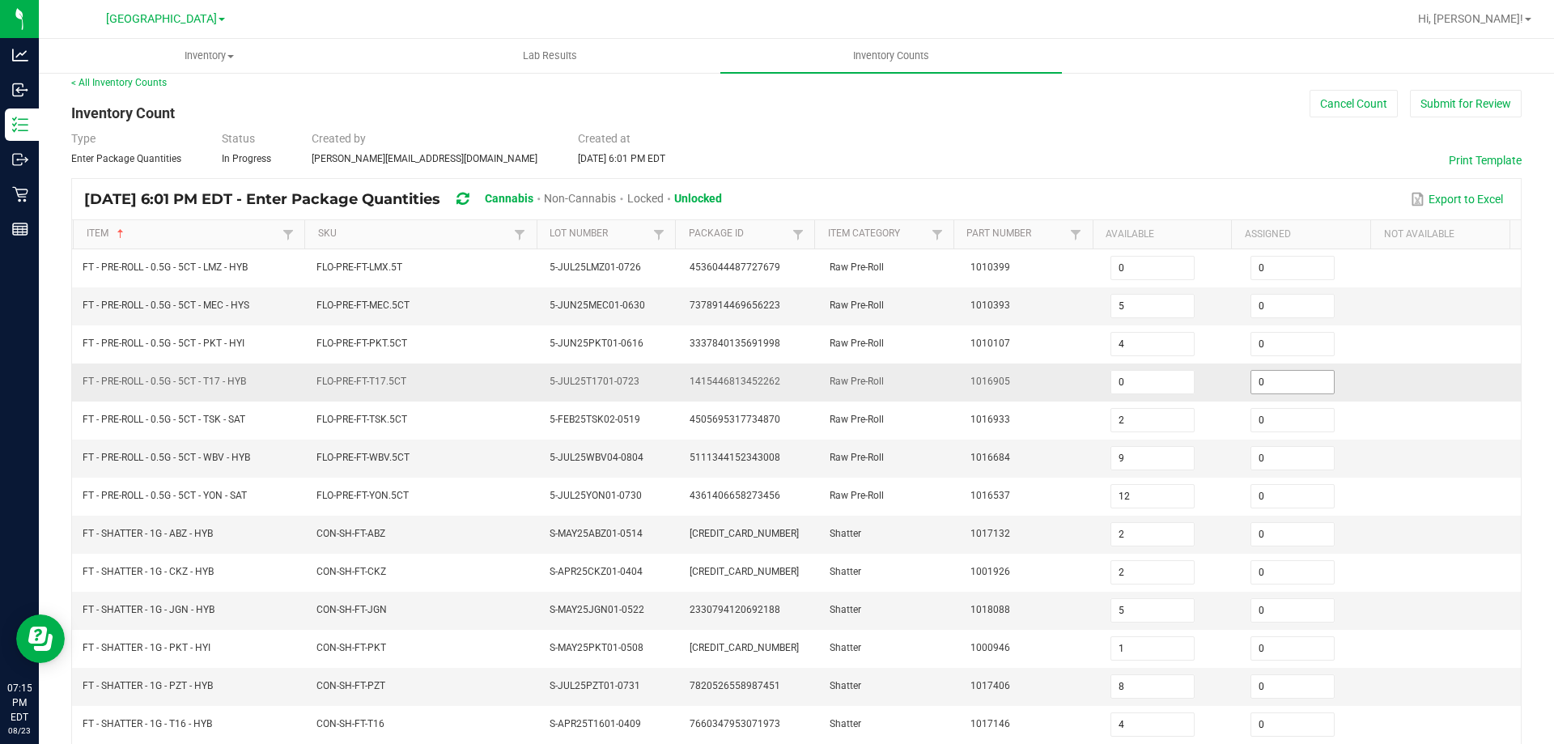
click at [1251, 382] on input "0" at bounding box center [1292, 382] width 83 height 23
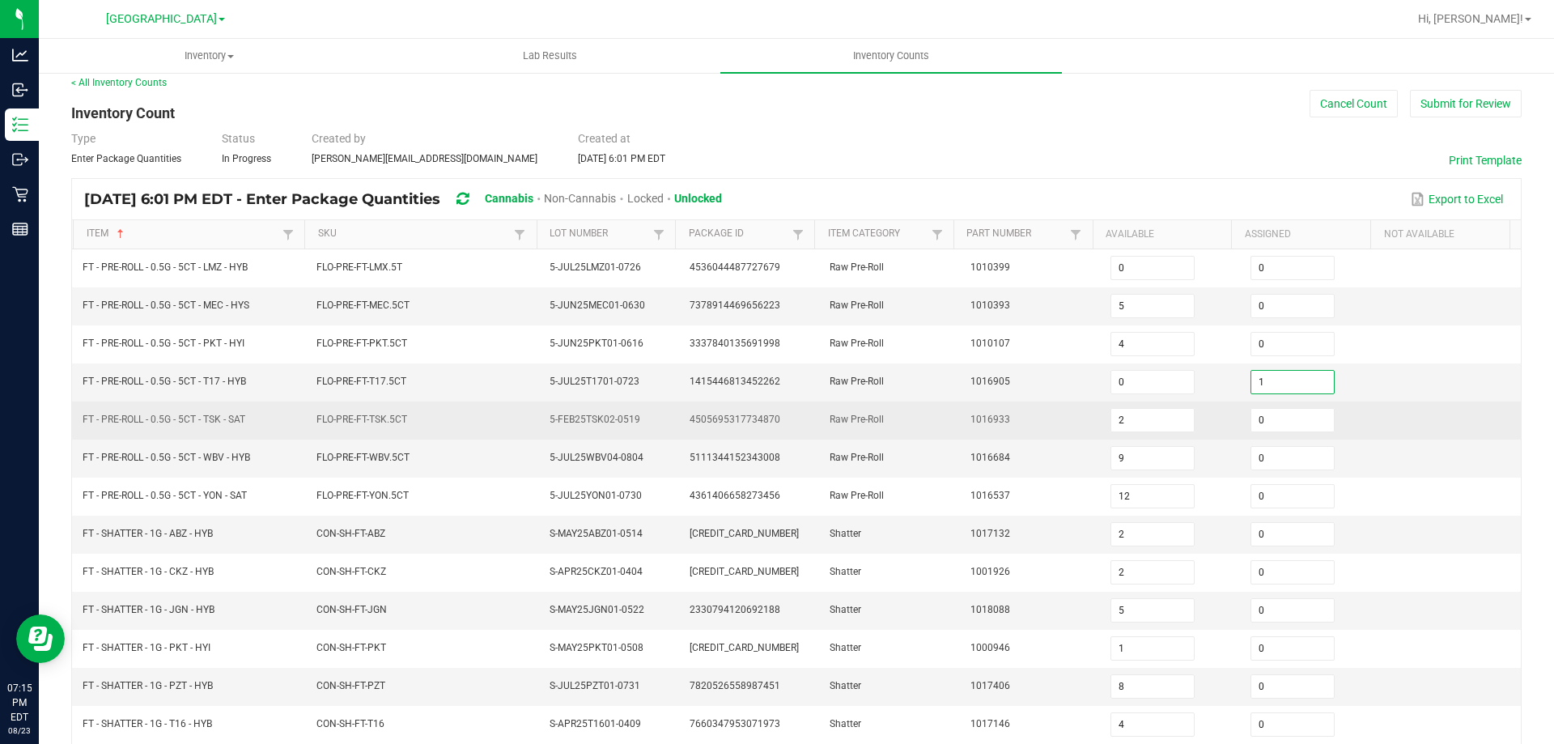
click at [921, 407] on td "Raw Pre-Roll" at bounding box center [890, 420] width 140 height 38
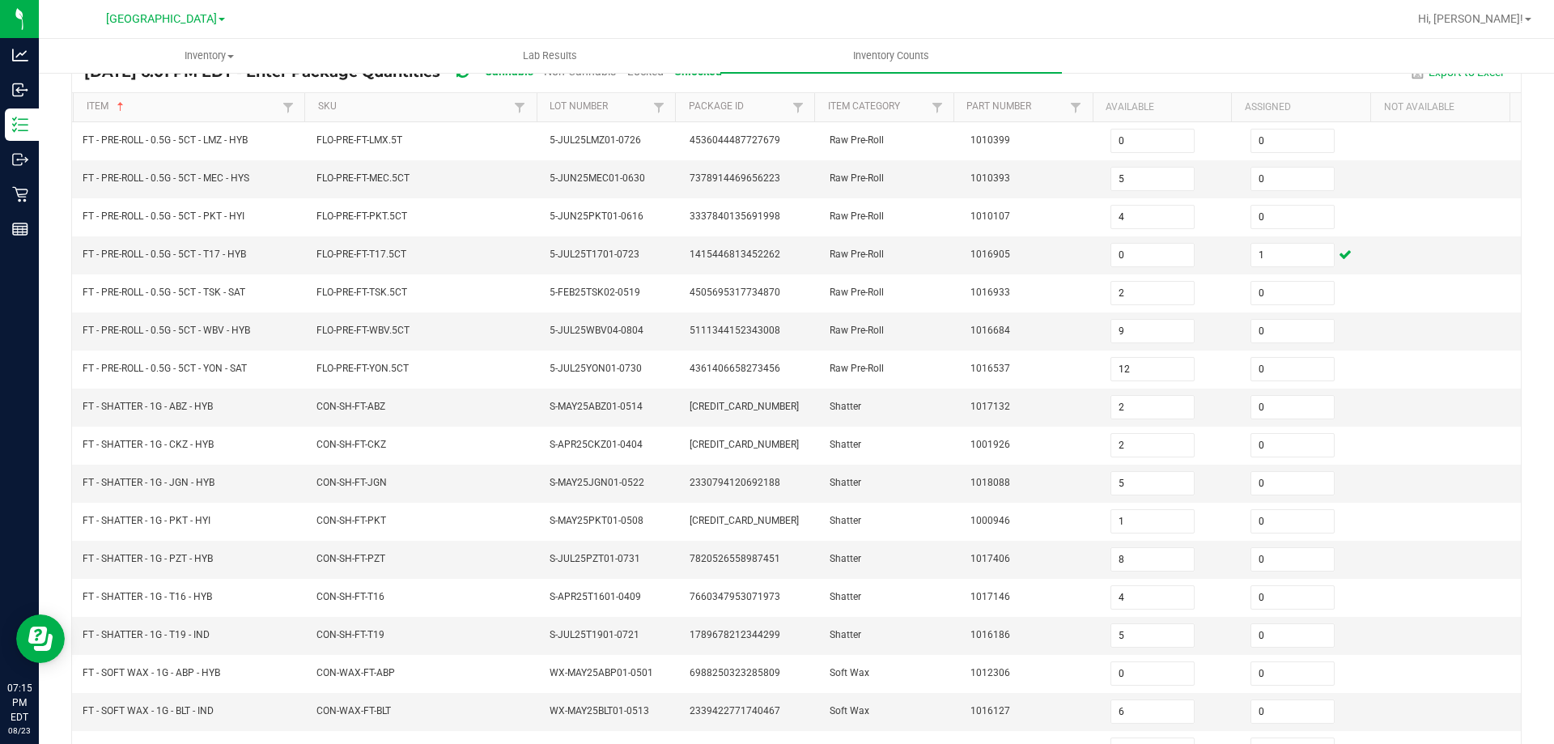
scroll to position [336, 0]
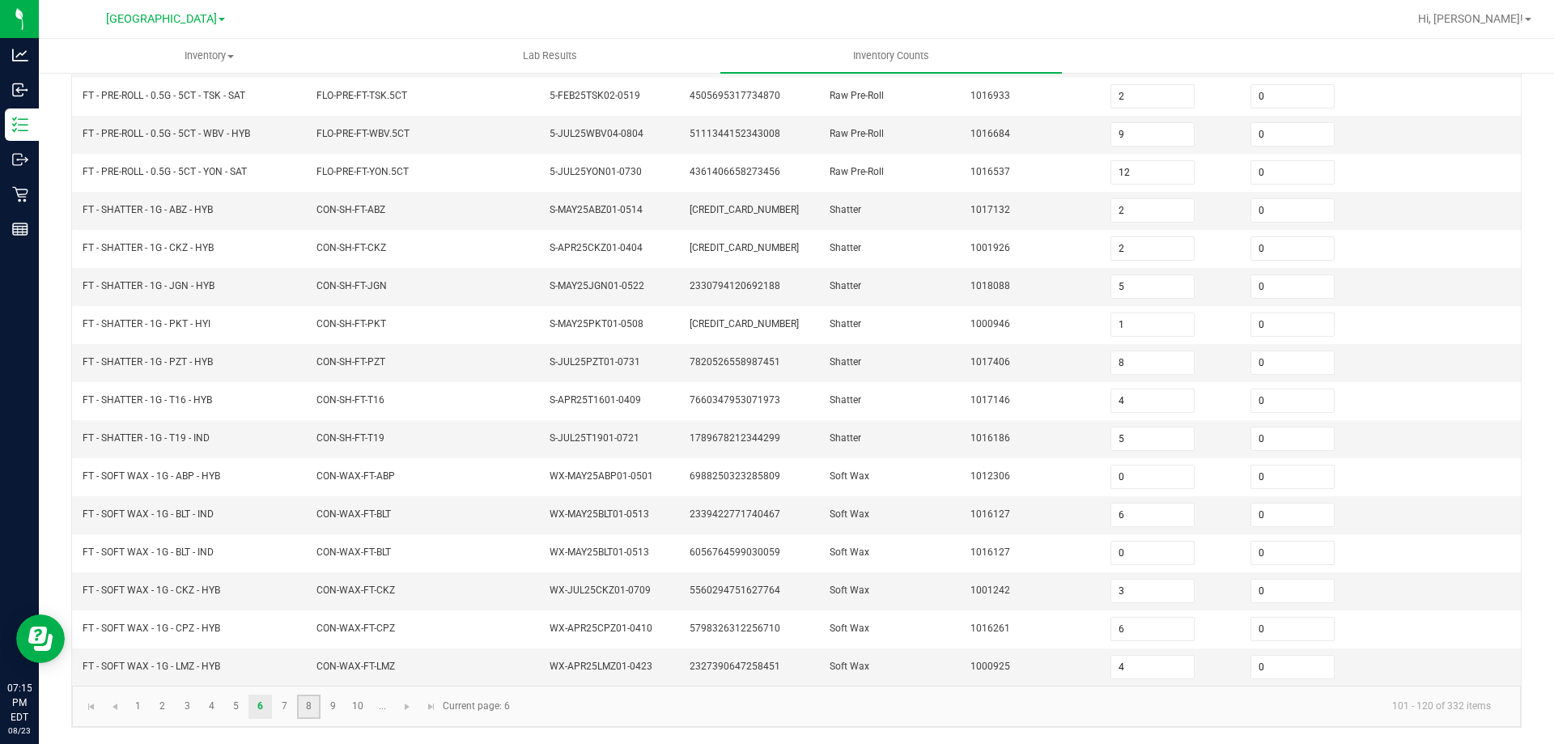
click at [311, 716] on link "8" at bounding box center [308, 707] width 23 height 24
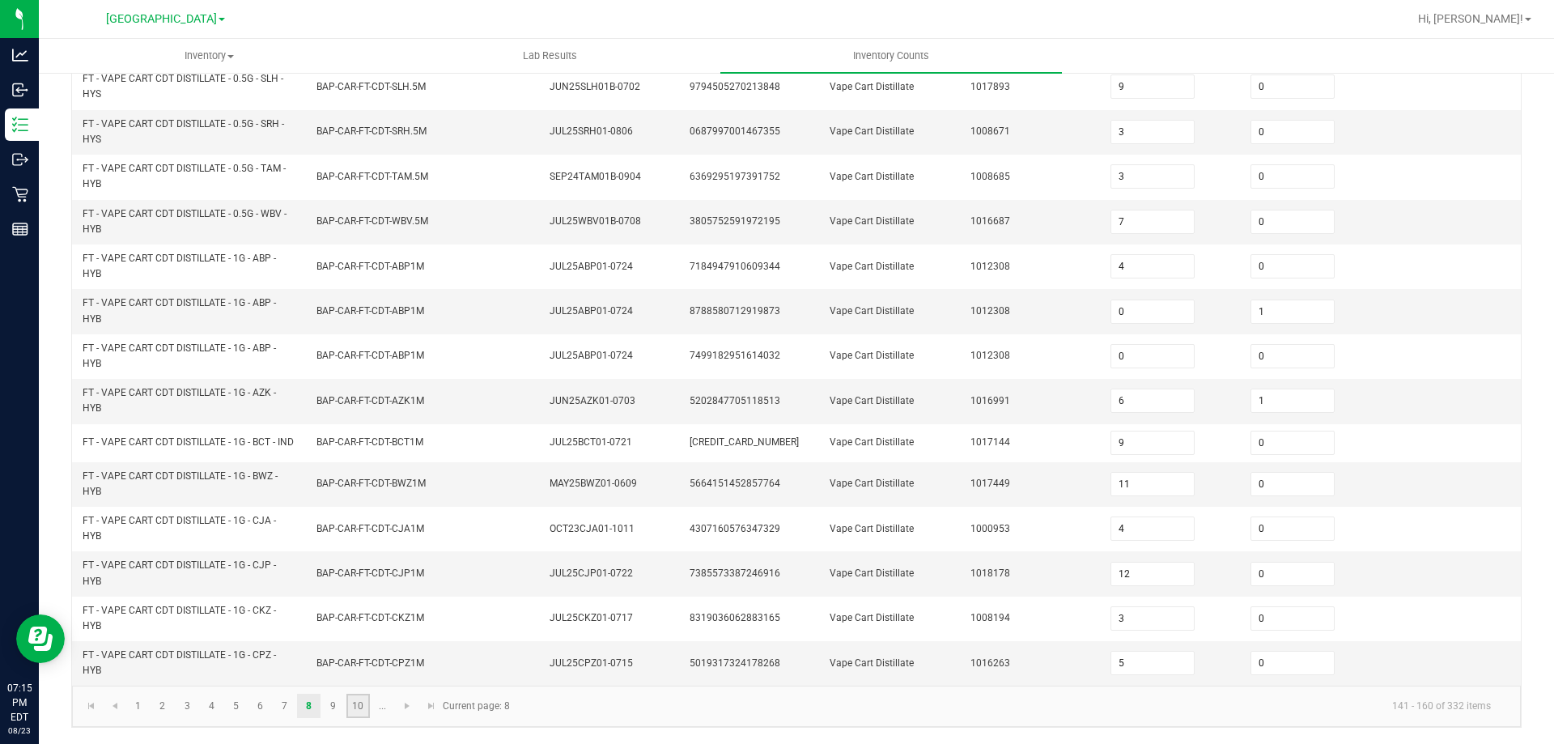
click at [356, 712] on link "10" at bounding box center [357, 706] width 23 height 24
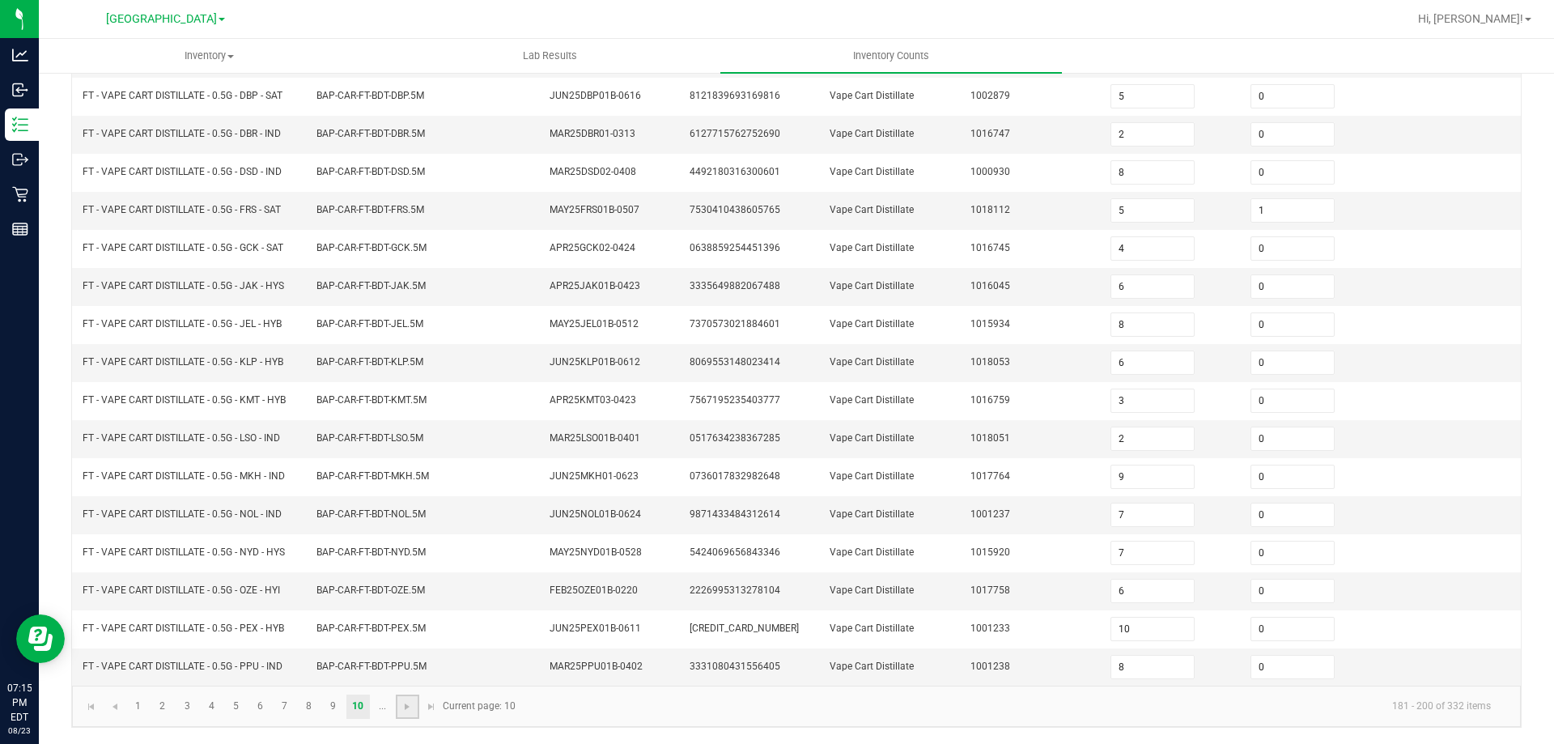
click at [400, 711] on link at bounding box center [407, 707] width 23 height 24
click at [176, 711] on link "12" at bounding box center [187, 707] width 23 height 24
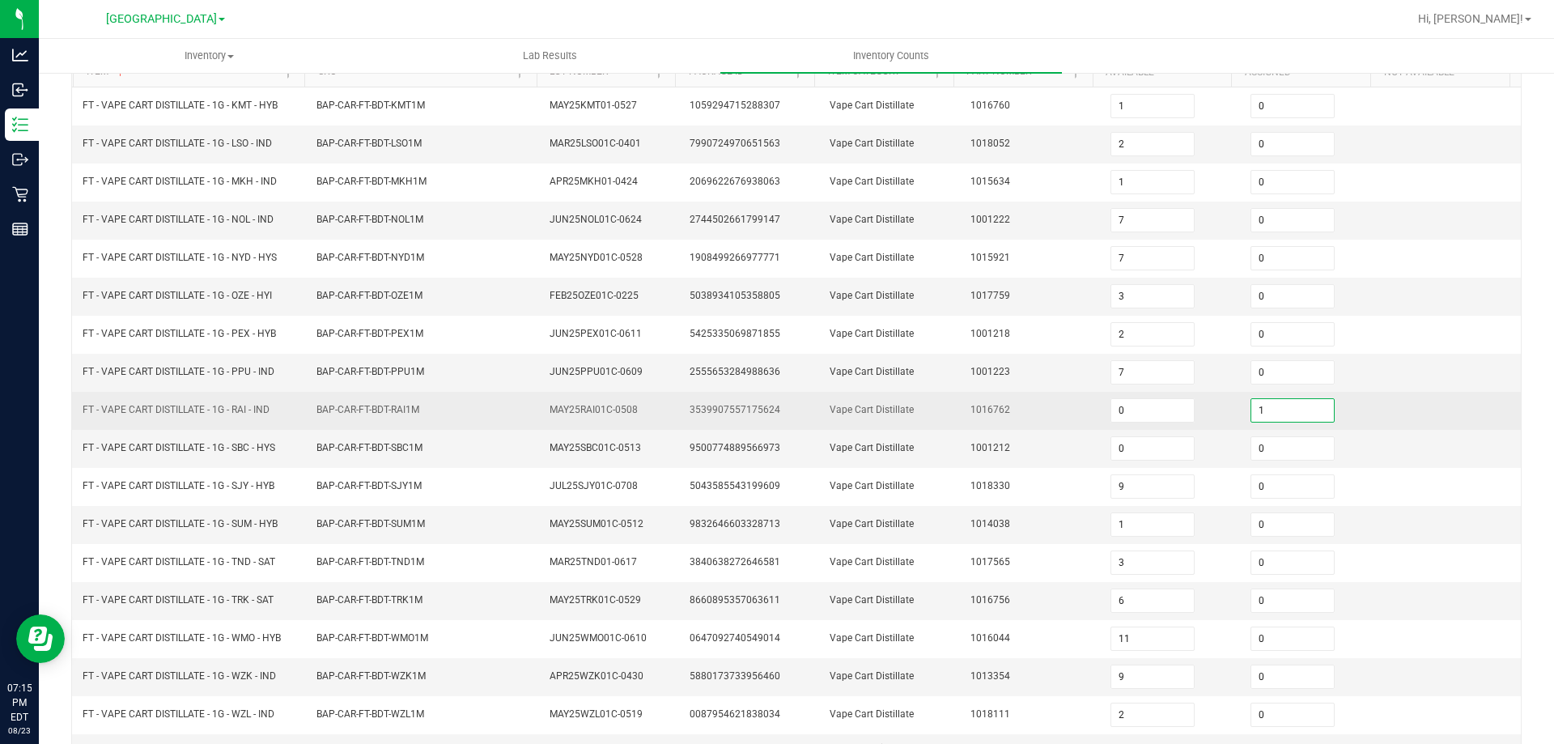
click at [1282, 409] on input "1" at bounding box center [1292, 410] width 83 height 23
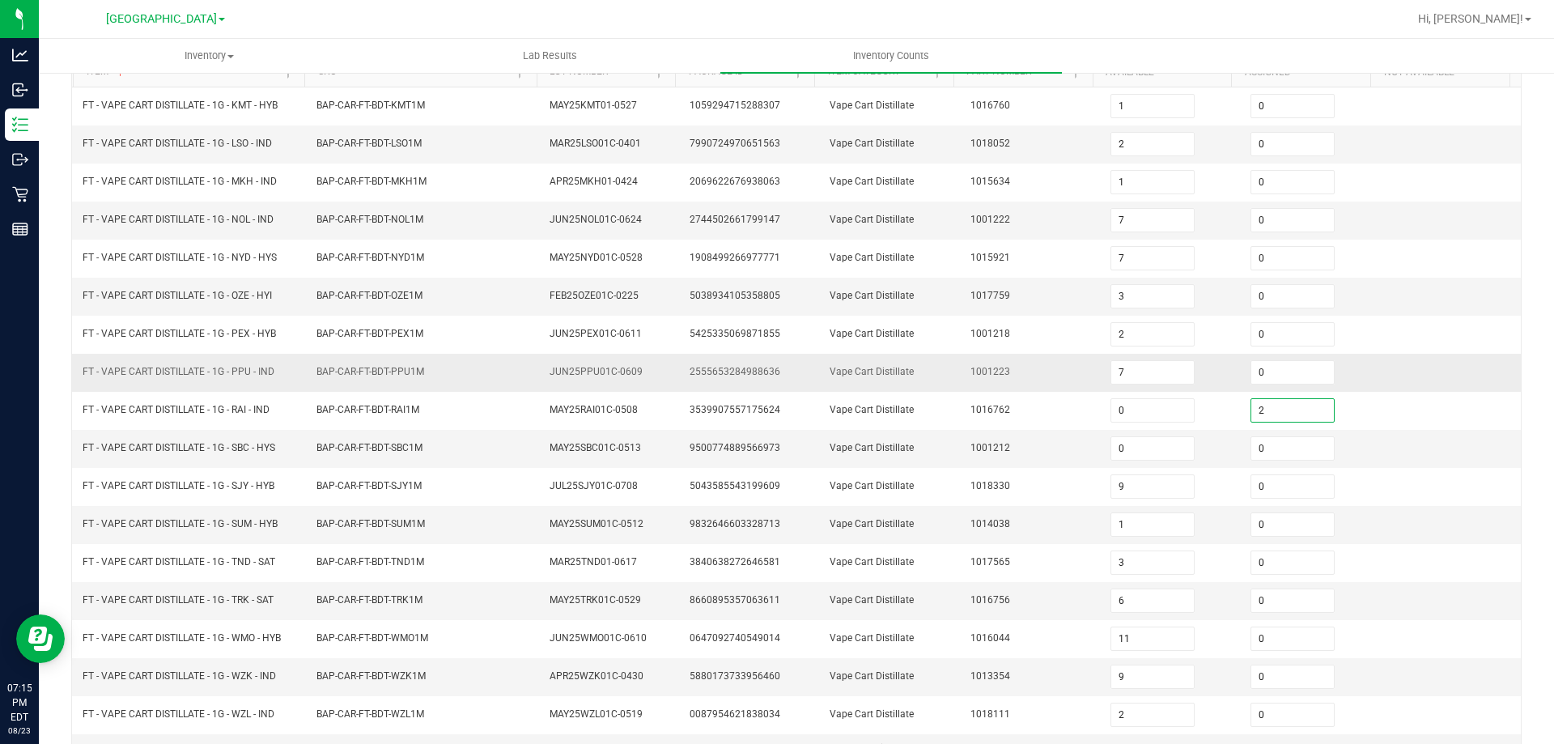
click at [1053, 384] on td "1001223" at bounding box center [1031, 373] width 140 height 38
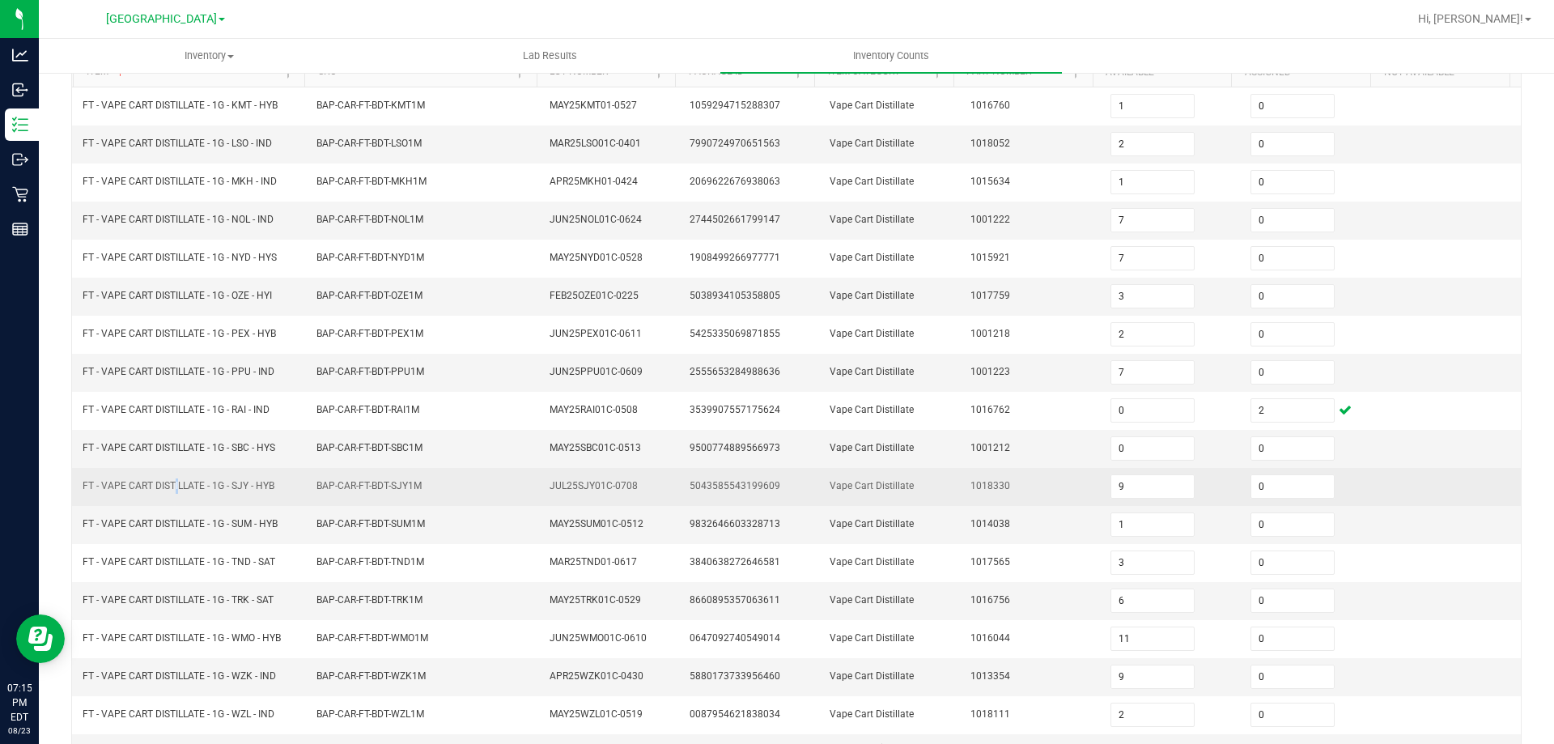
click at [172, 492] on span "FT - VAPE CART DISTILLATE - 1G - SJY - HYB" at bounding box center [179, 485] width 192 height 15
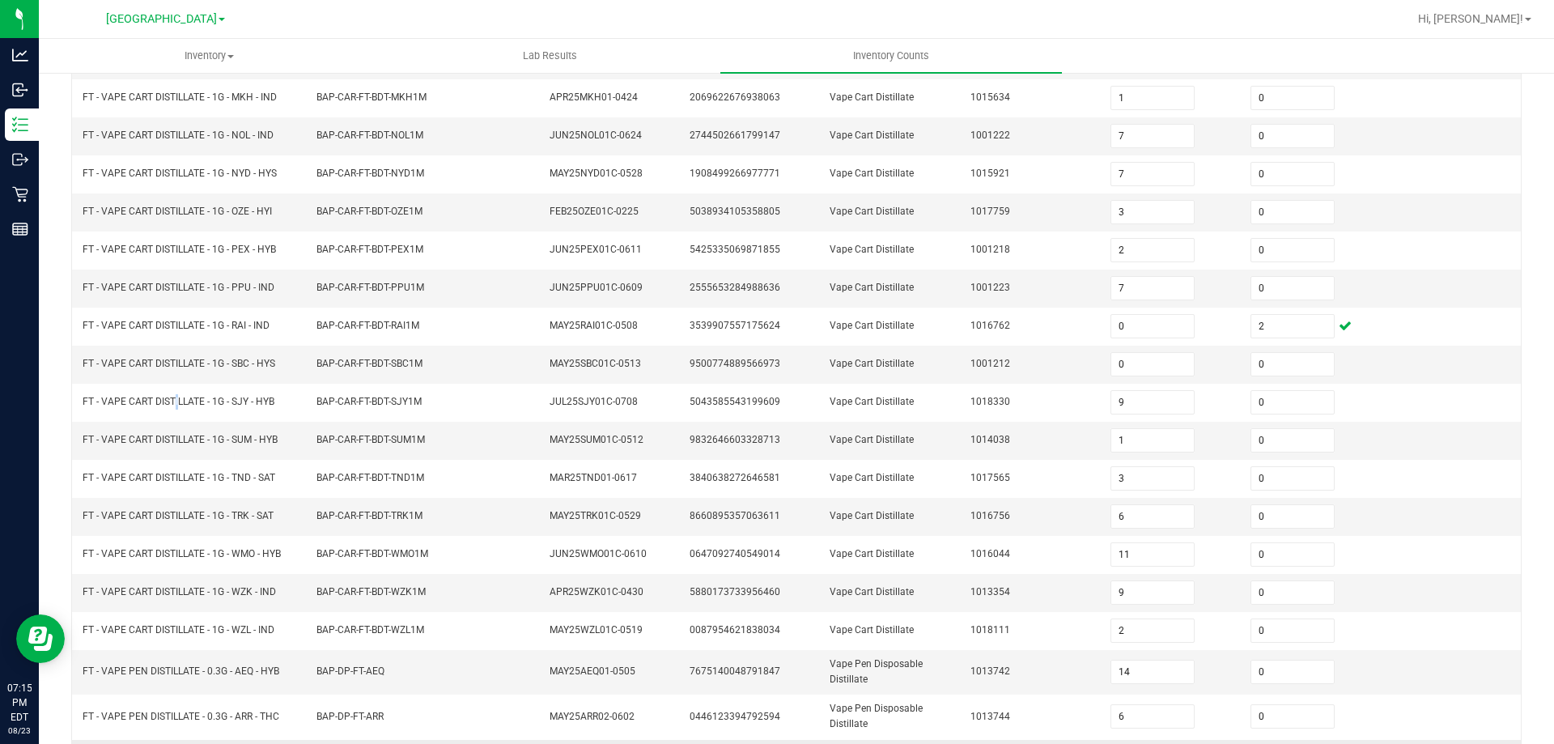
scroll to position [356, 0]
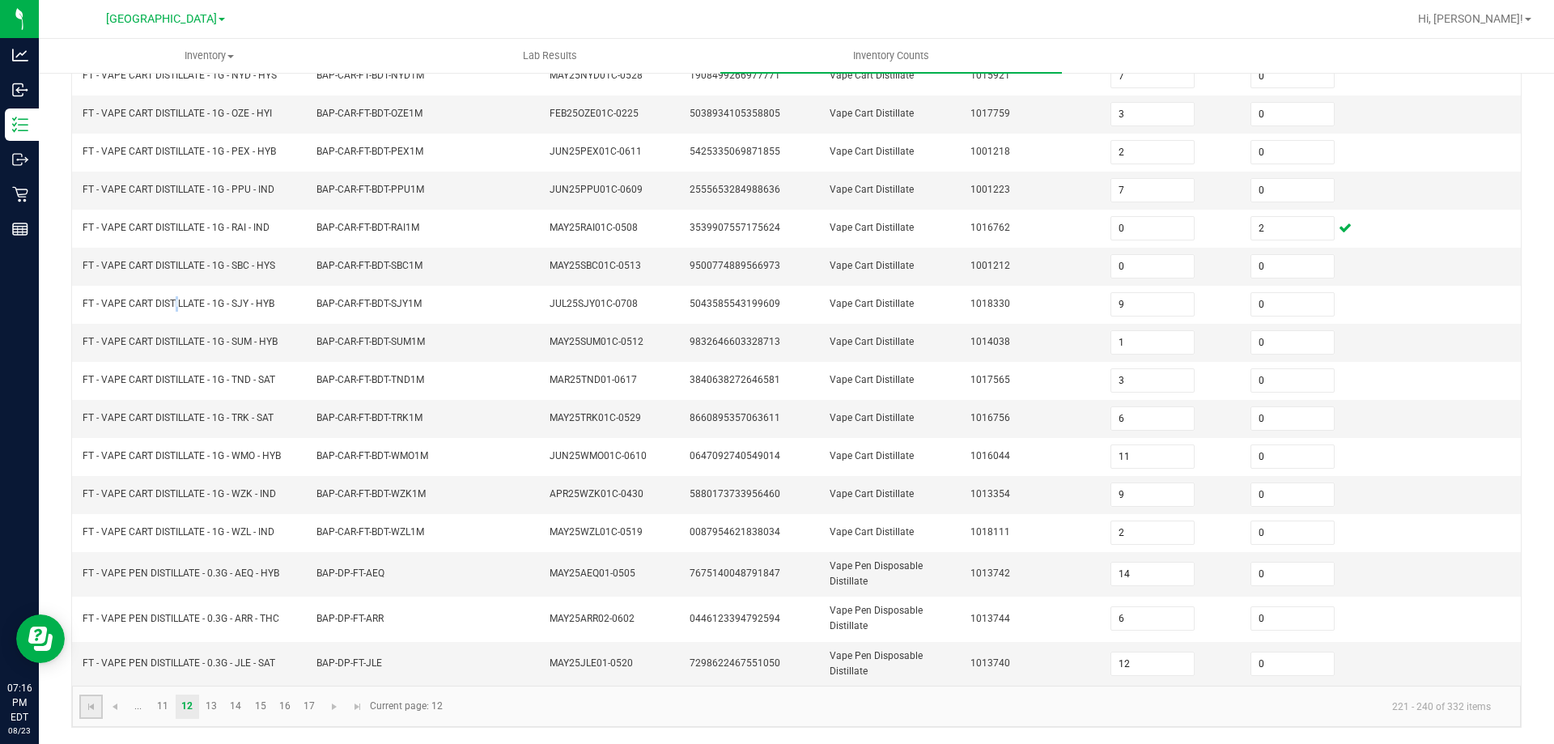
click at [81, 708] on link at bounding box center [90, 707] width 23 height 24
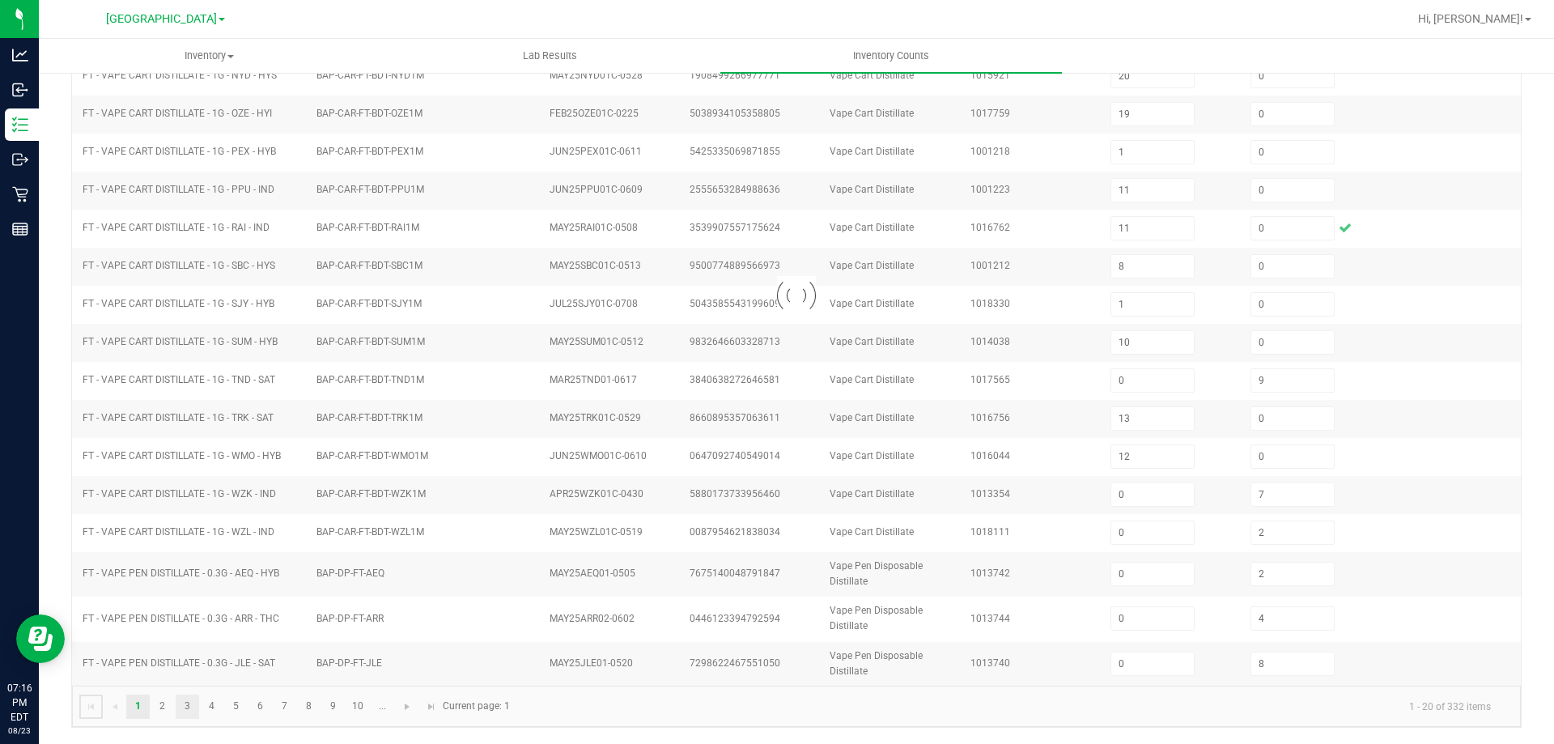
scroll to position [343, 0]
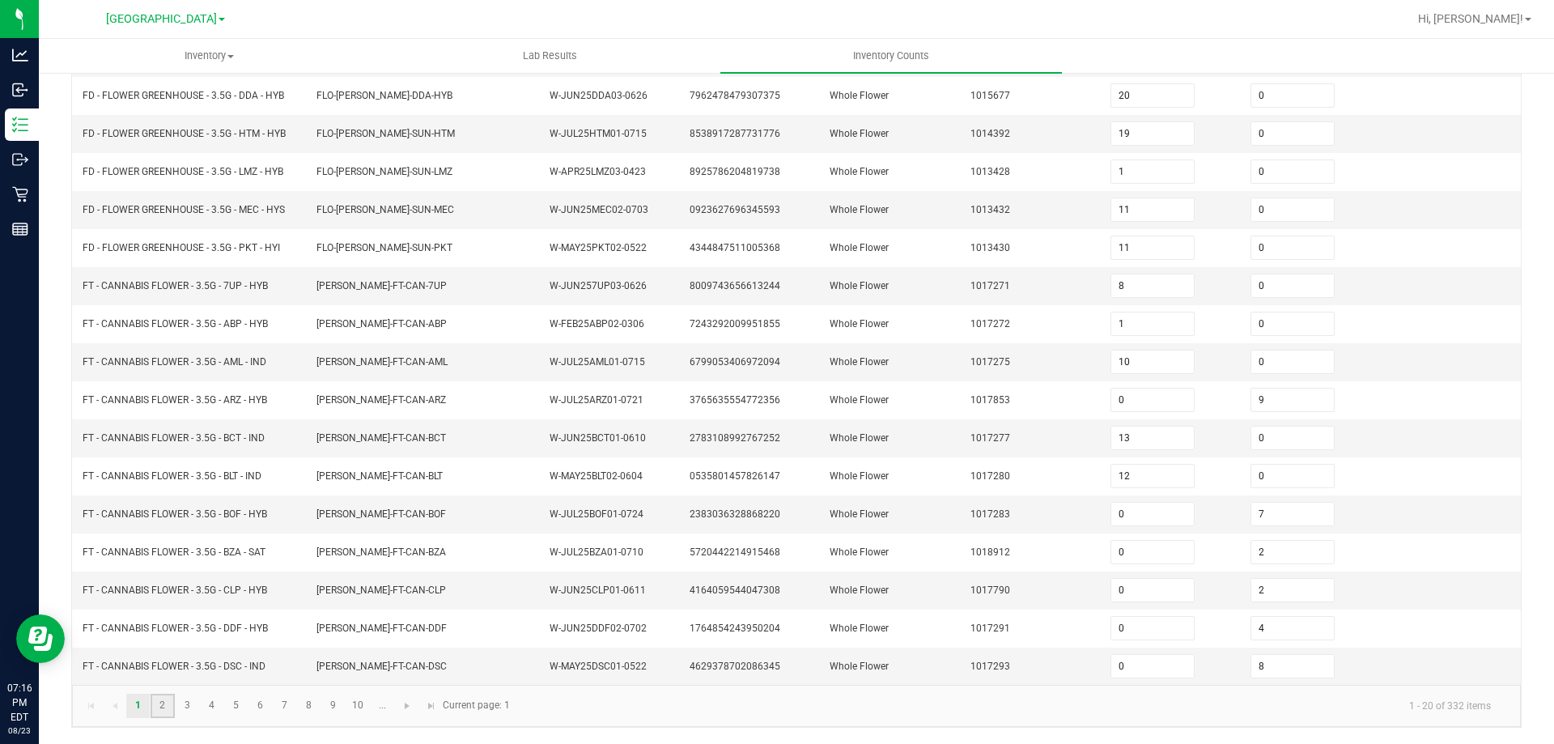
click at [160, 699] on link "2" at bounding box center [162, 706] width 23 height 24
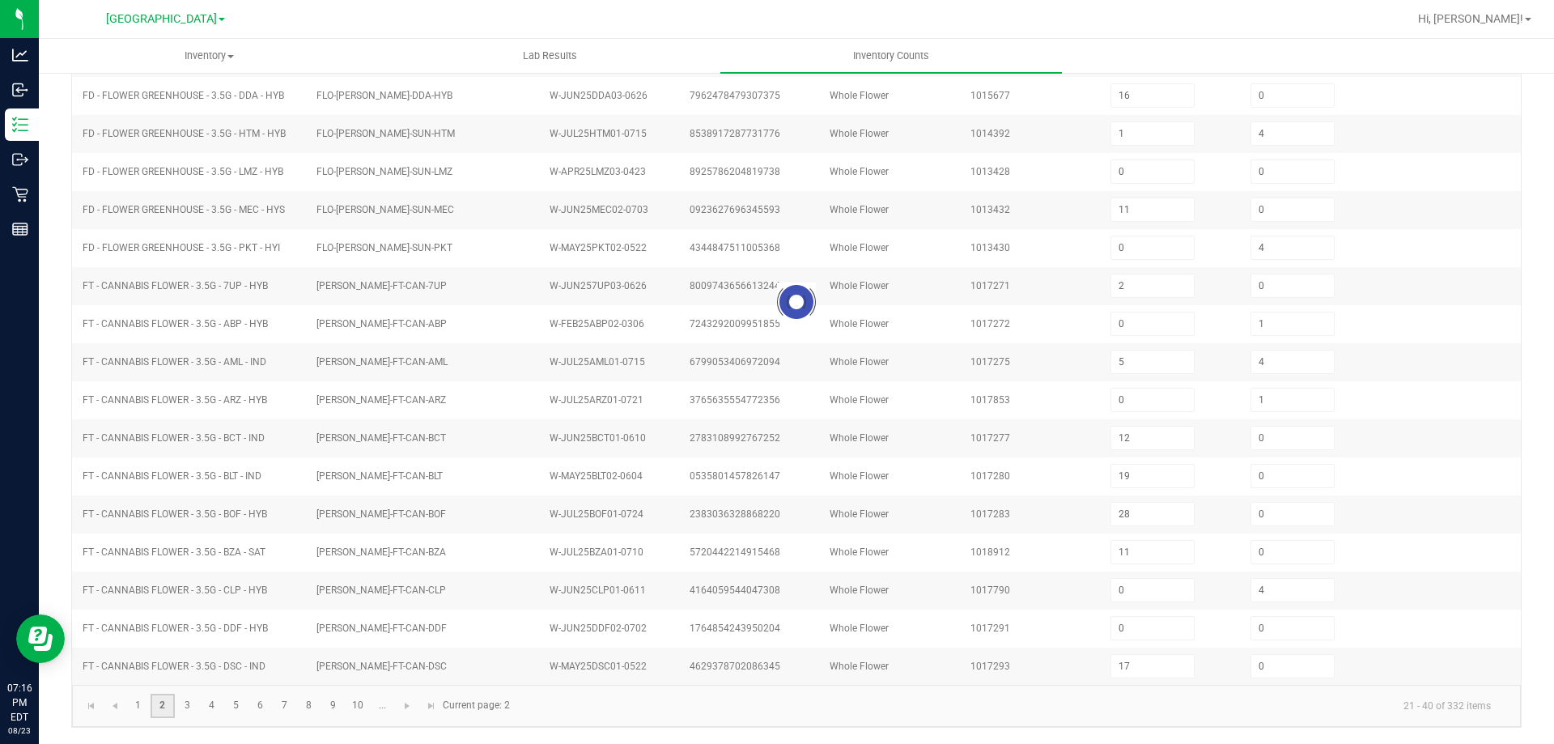
scroll to position [336, 0]
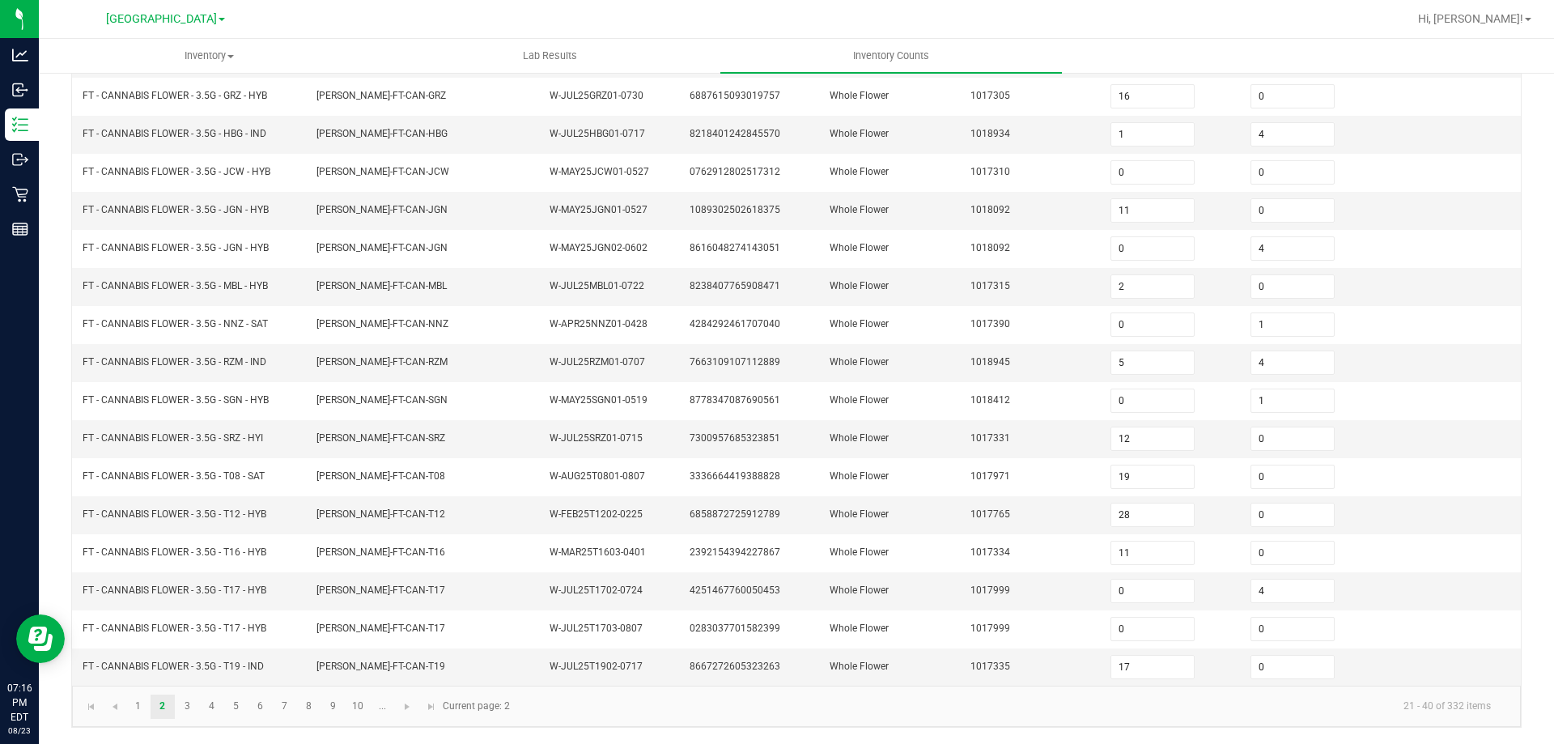
click at [203, 721] on kendo-pager "1 2 3 4 5 6 7 8 9 10 ... 21 - 40 of 332 items Current page: 2" at bounding box center [796, 706] width 1449 height 41
click at [191, 711] on link "3" at bounding box center [187, 707] width 23 height 24
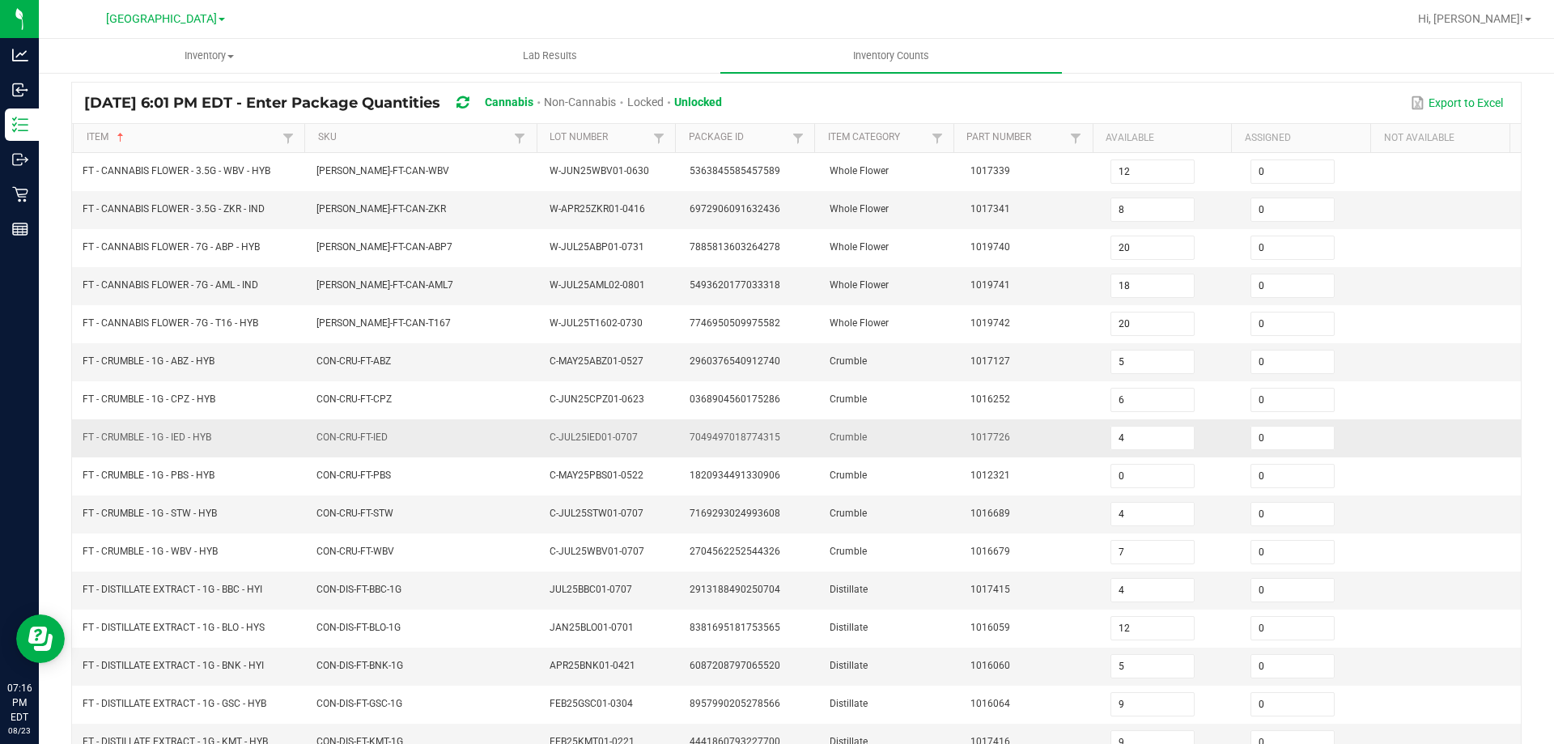
scroll to position [93, 0]
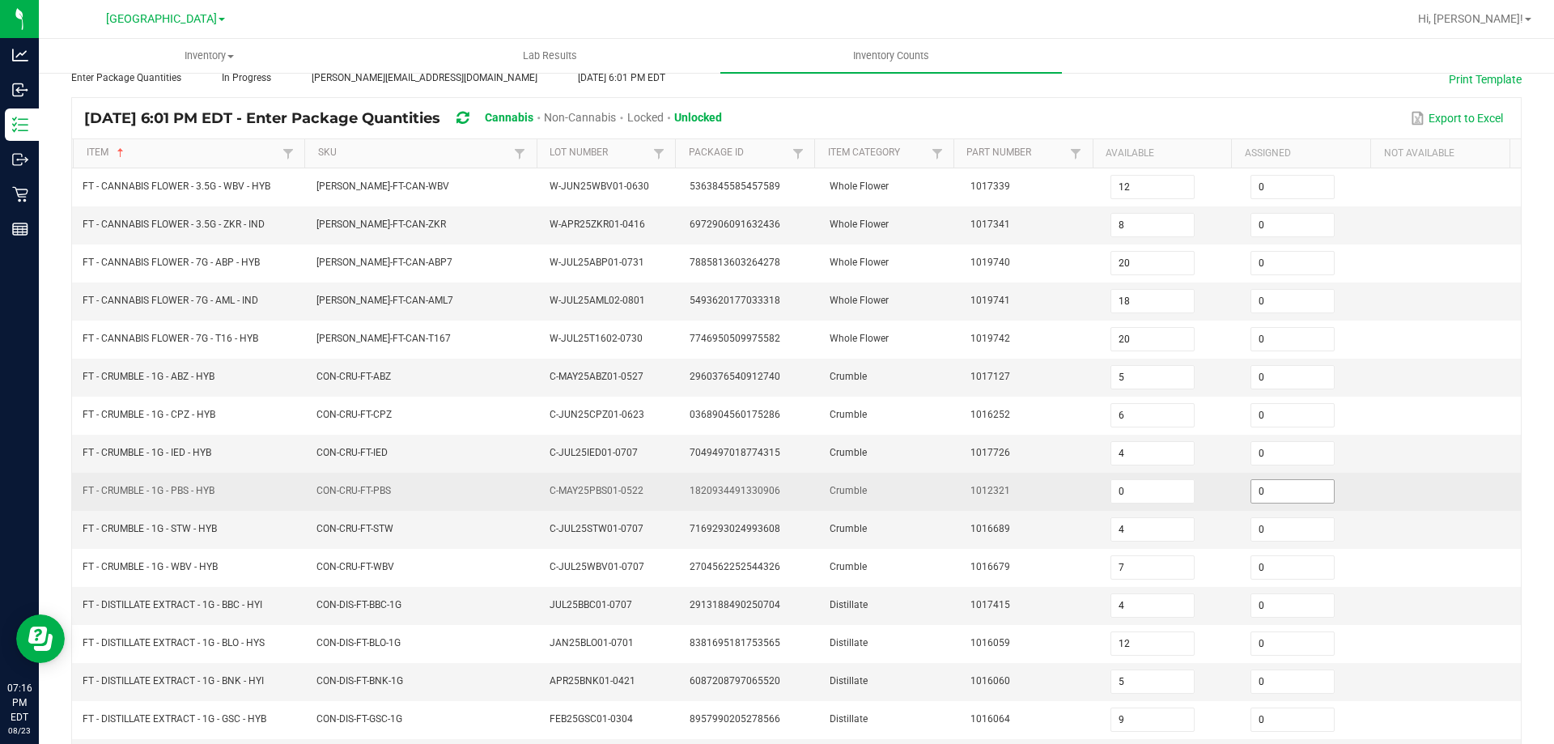
drag, startPoint x: 1265, startPoint y: 491, endPoint x: 1248, endPoint y: 494, distance: 17.2
click at [1264, 491] on input "0" at bounding box center [1292, 491] width 83 height 23
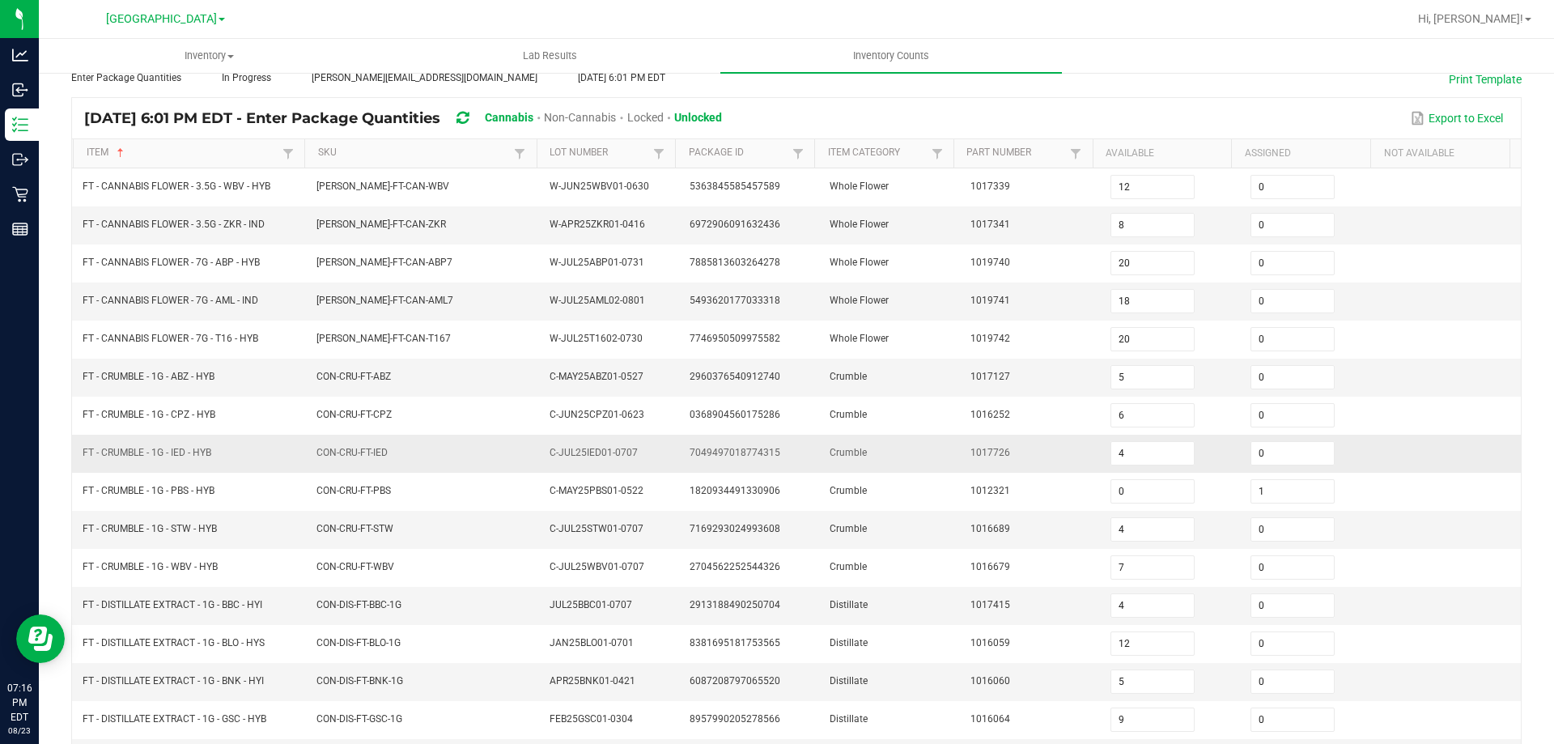
click at [938, 469] on td "Crumble" at bounding box center [890, 454] width 140 height 38
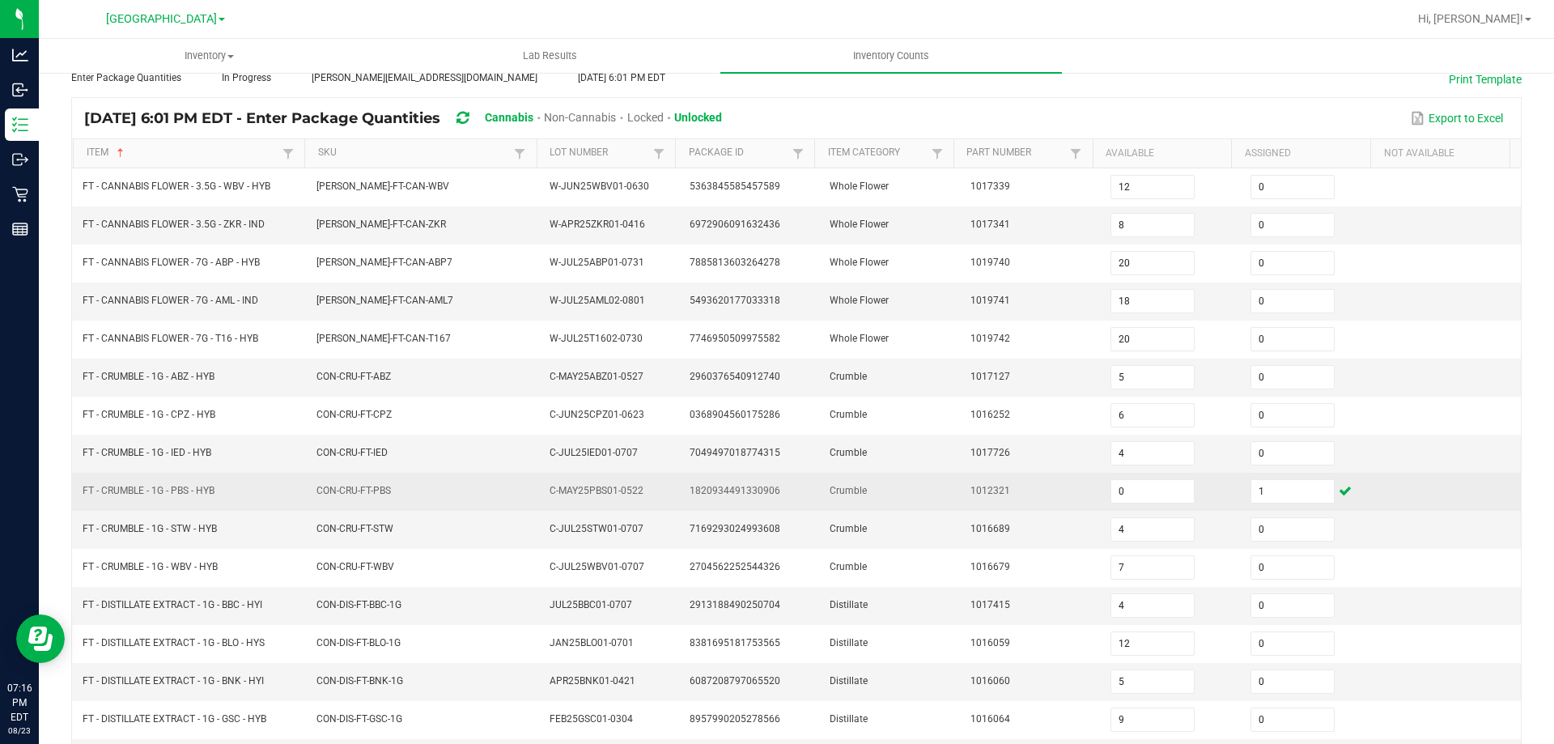
click at [257, 489] on td "FT - CRUMBLE - 1G - PBS - HYB" at bounding box center [190, 492] width 234 height 38
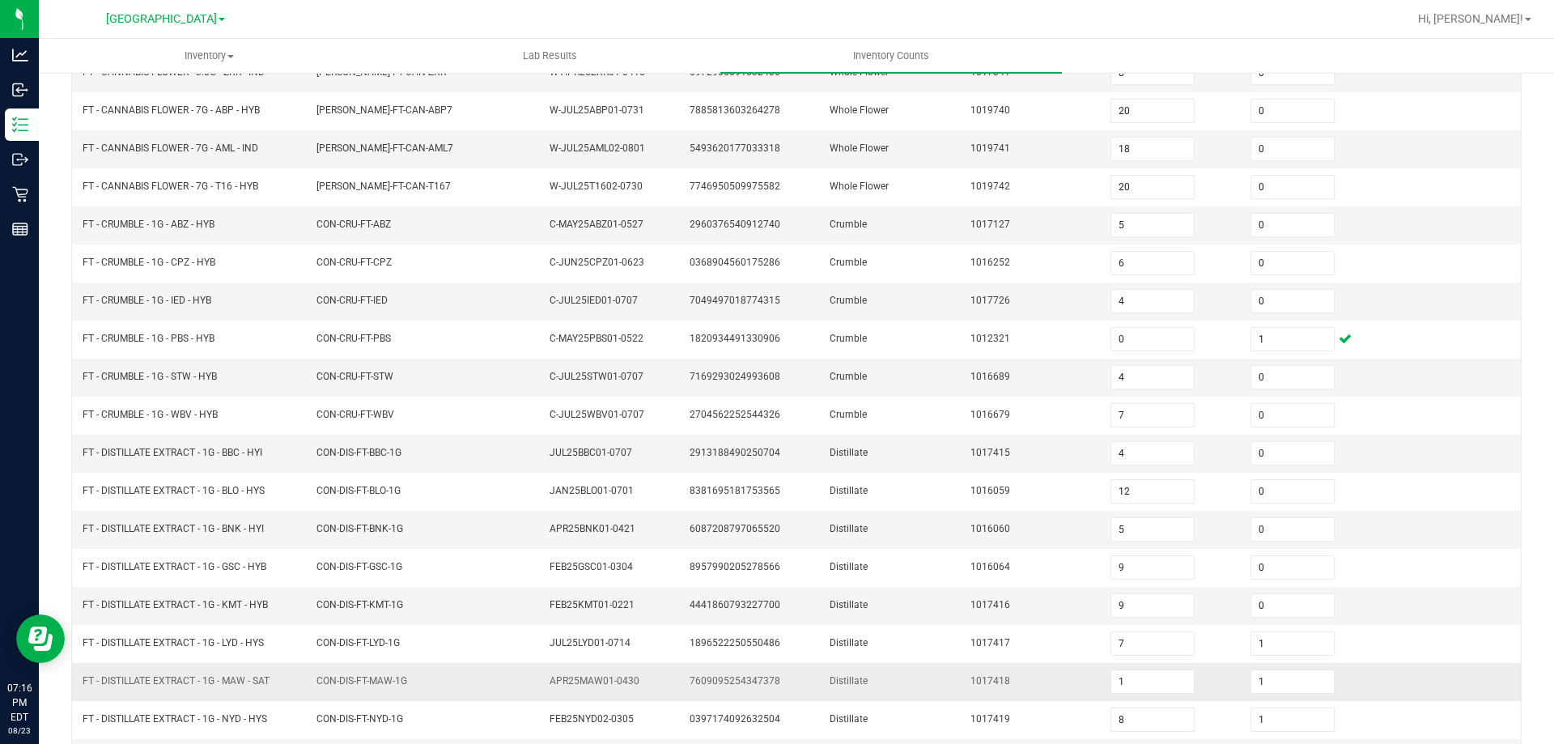
scroll to position [336, 0]
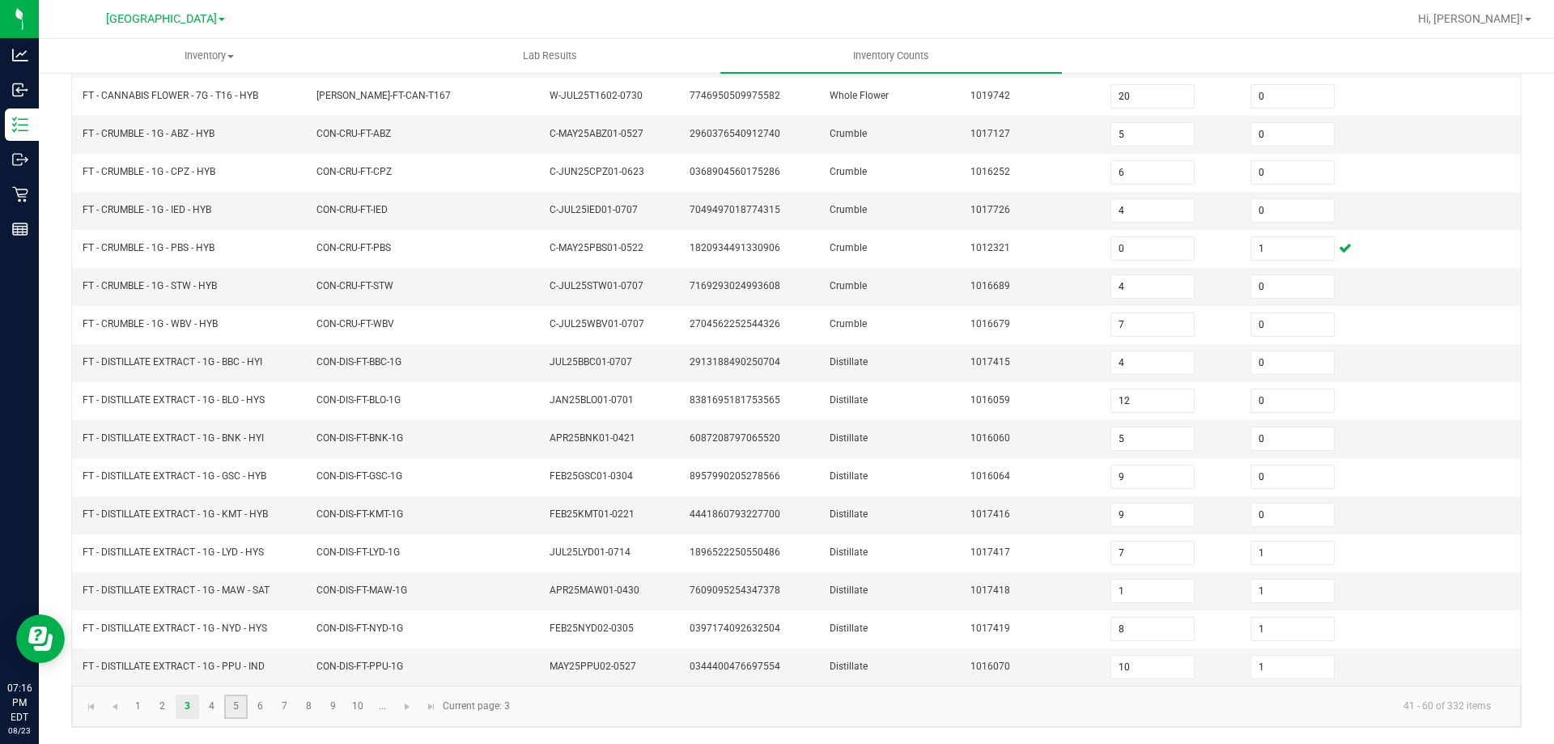
click at [232, 708] on link "5" at bounding box center [235, 707] width 23 height 24
click at [261, 700] on link "6" at bounding box center [260, 707] width 23 height 24
click at [1261, 516] on input "0" at bounding box center [1292, 514] width 83 height 23
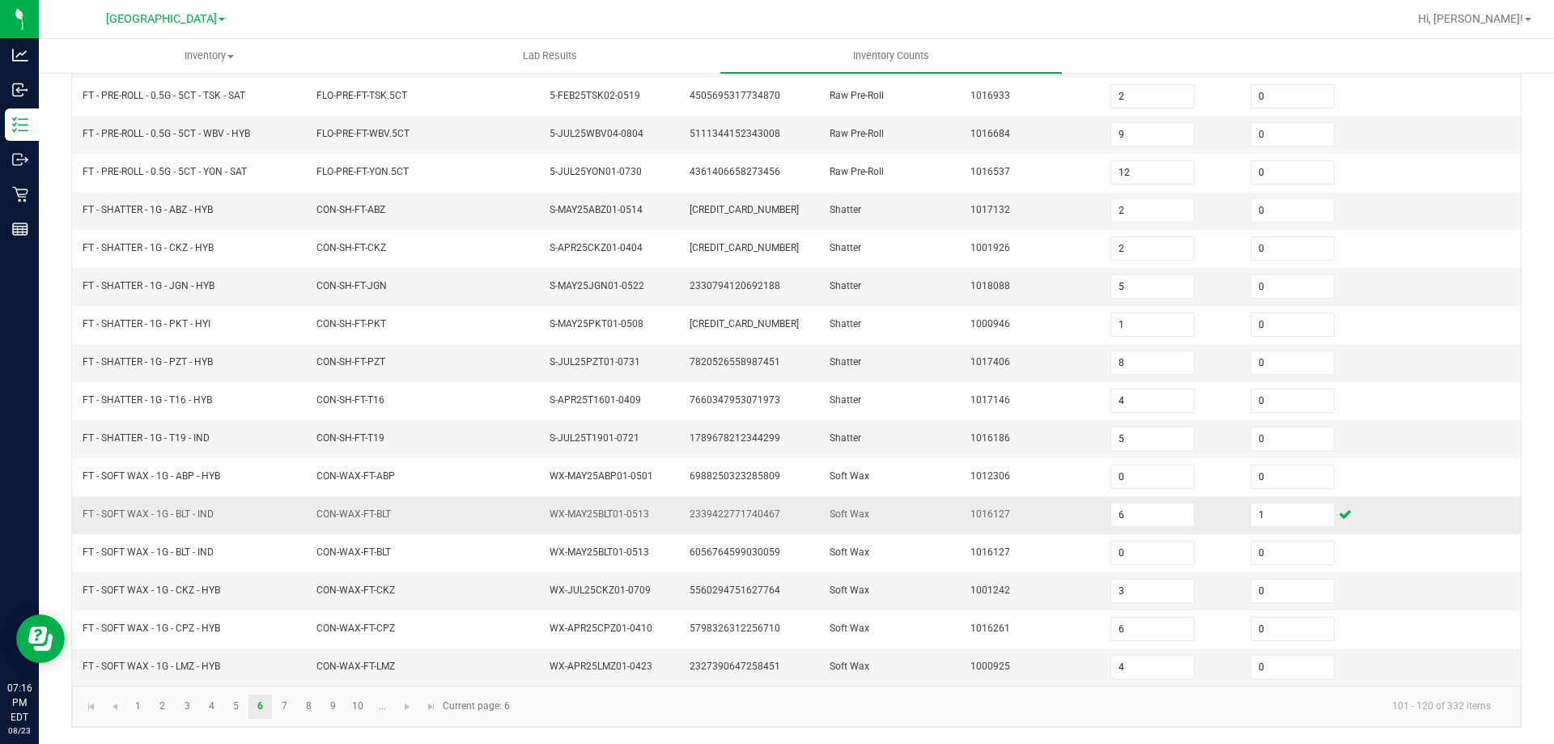
click at [737, 509] on span "2339422771740467" at bounding box center [735, 513] width 91 height 11
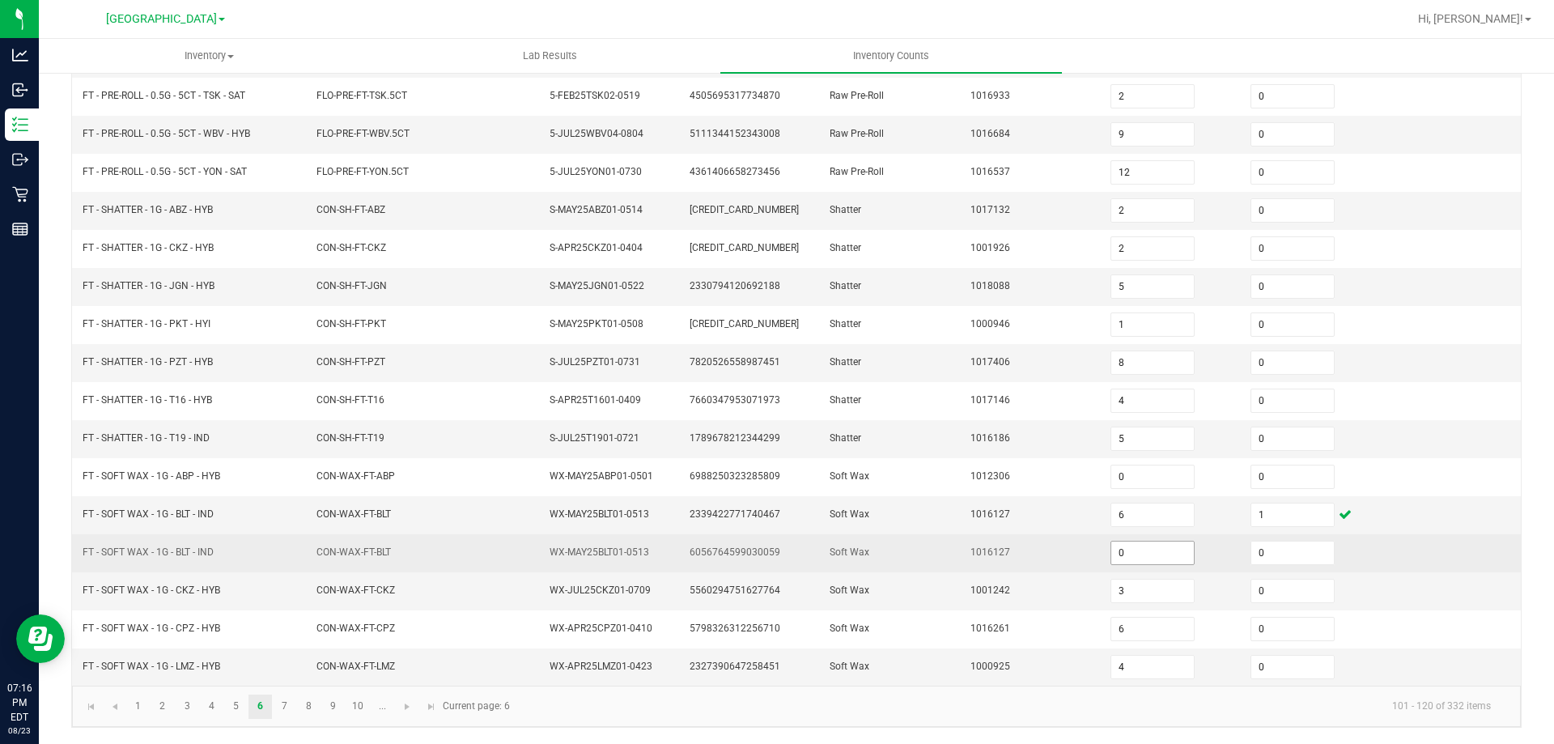
click at [1157, 559] on input "0" at bounding box center [1152, 553] width 83 height 23
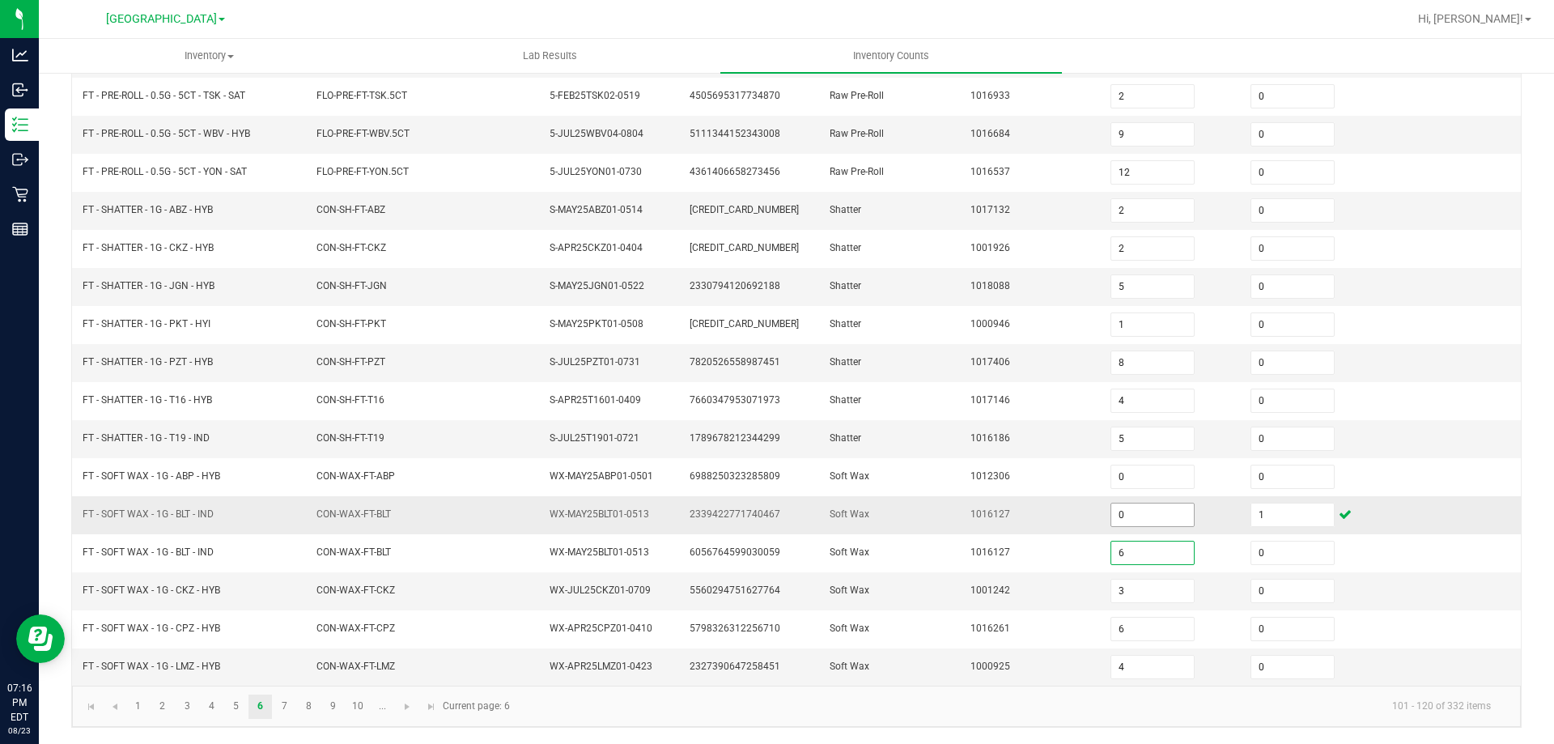
click at [1157, 508] on input "0" at bounding box center [1152, 514] width 83 height 23
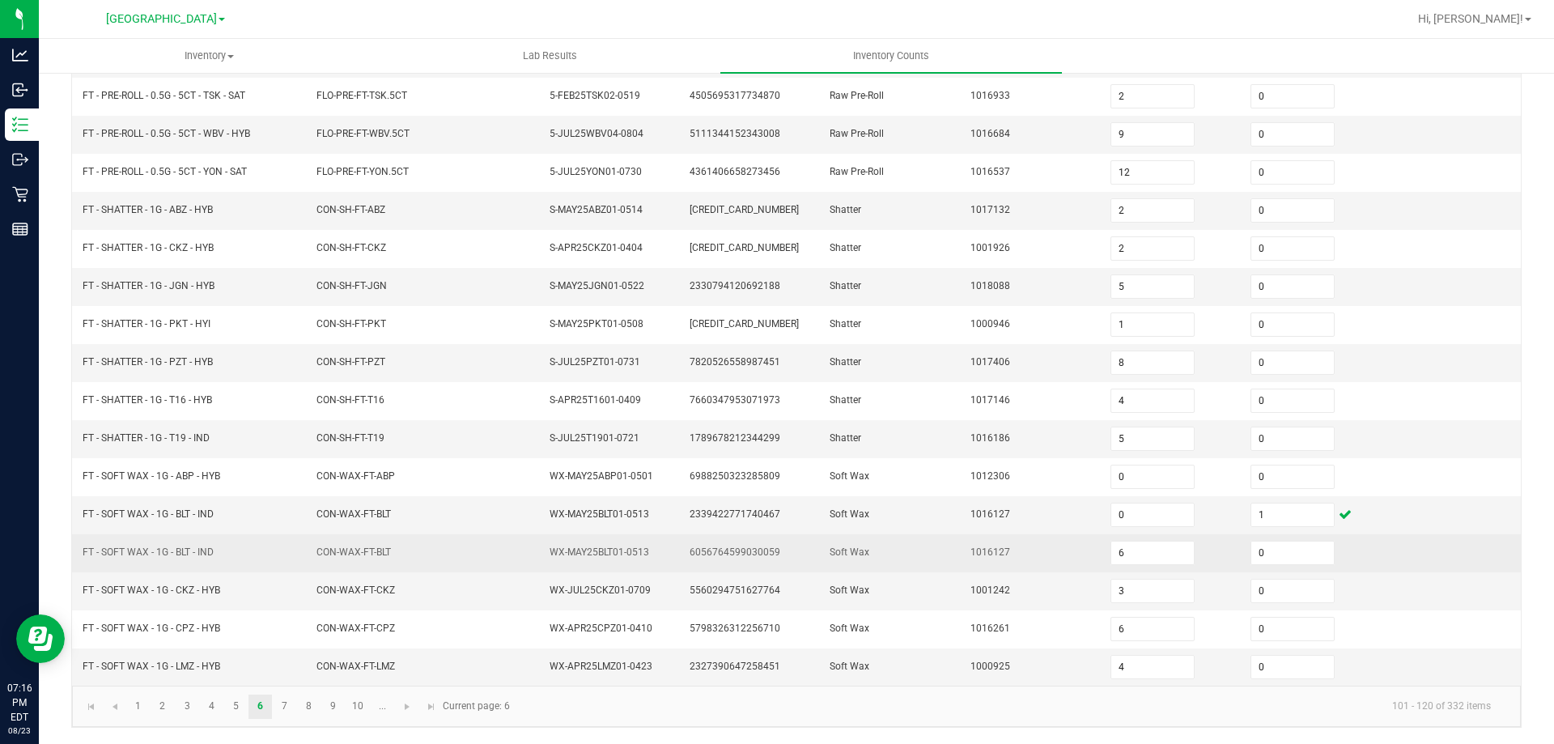
click at [1044, 542] on td "1016127" at bounding box center [1031, 553] width 140 height 38
click at [737, 542] on td "6056764599030059" at bounding box center [750, 553] width 140 height 38
click at [726, 554] on span "6056764599030059" at bounding box center [735, 551] width 91 height 11
click at [249, 537] on td "FT - SOFT WAX - 1G - BLT - IND" at bounding box center [190, 553] width 234 height 38
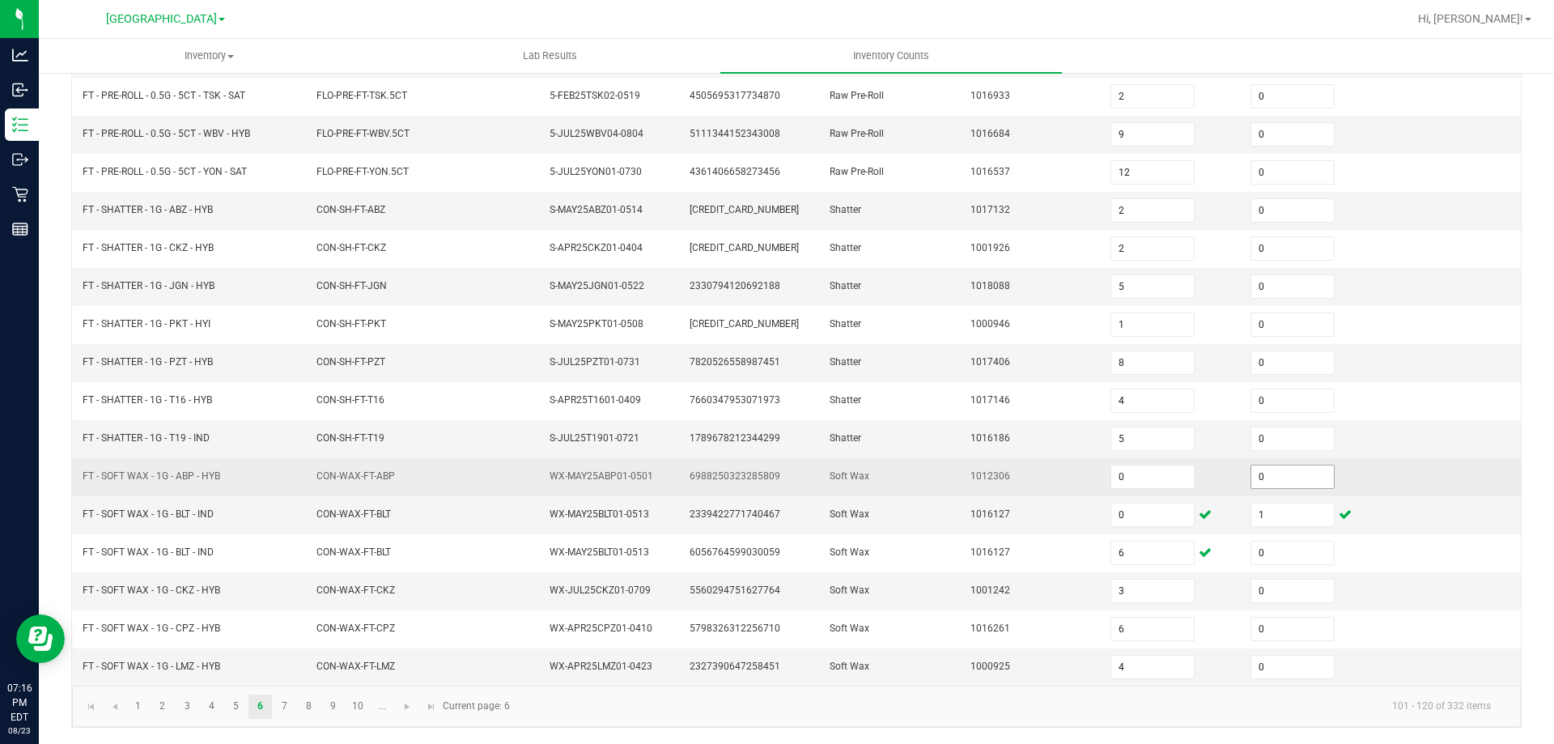
click at [1265, 473] on input "0" at bounding box center [1292, 476] width 83 height 23
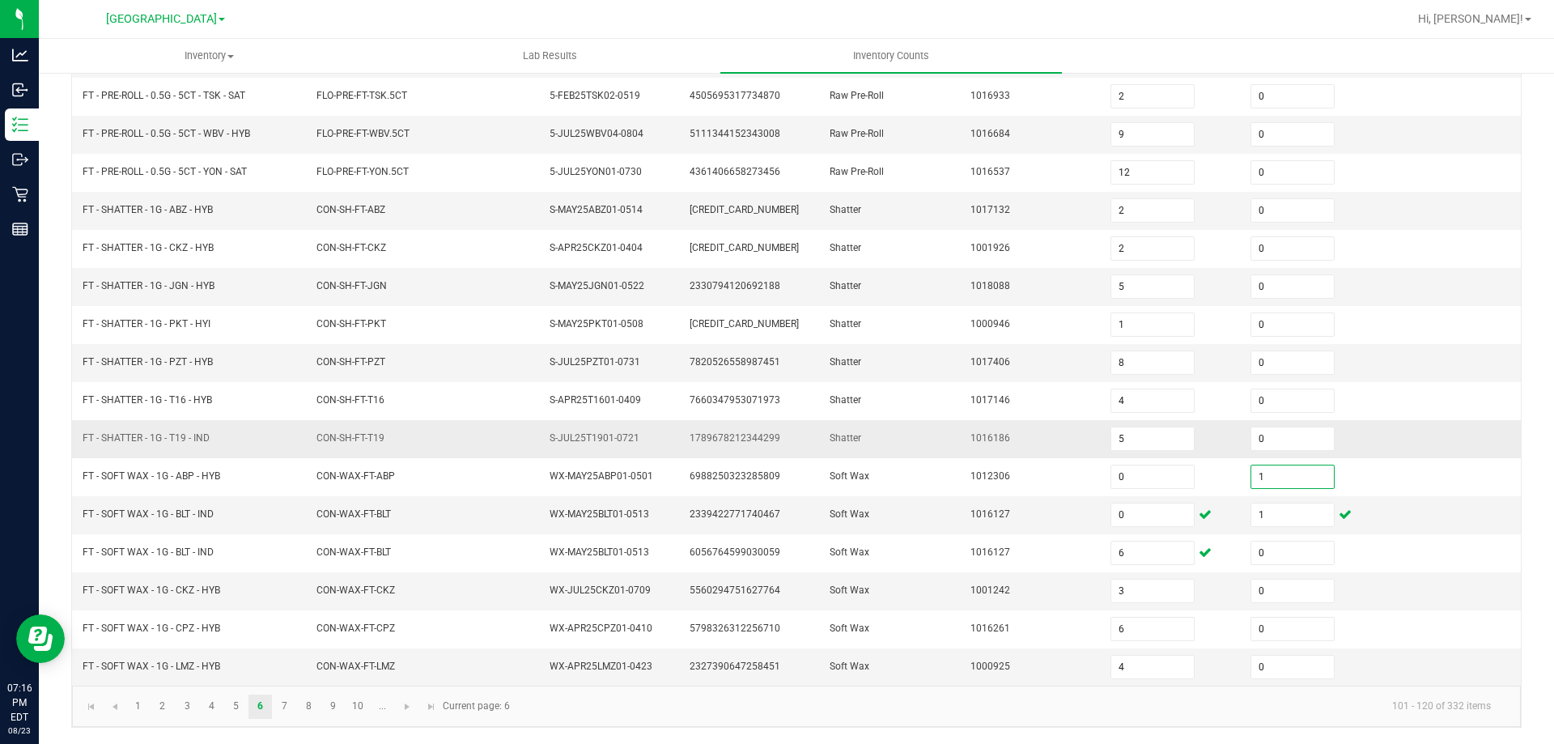
click at [939, 445] on td "Shatter" at bounding box center [890, 439] width 140 height 38
click at [431, 706] on span "Go to the last page" at bounding box center [431, 706] width 13 height 13
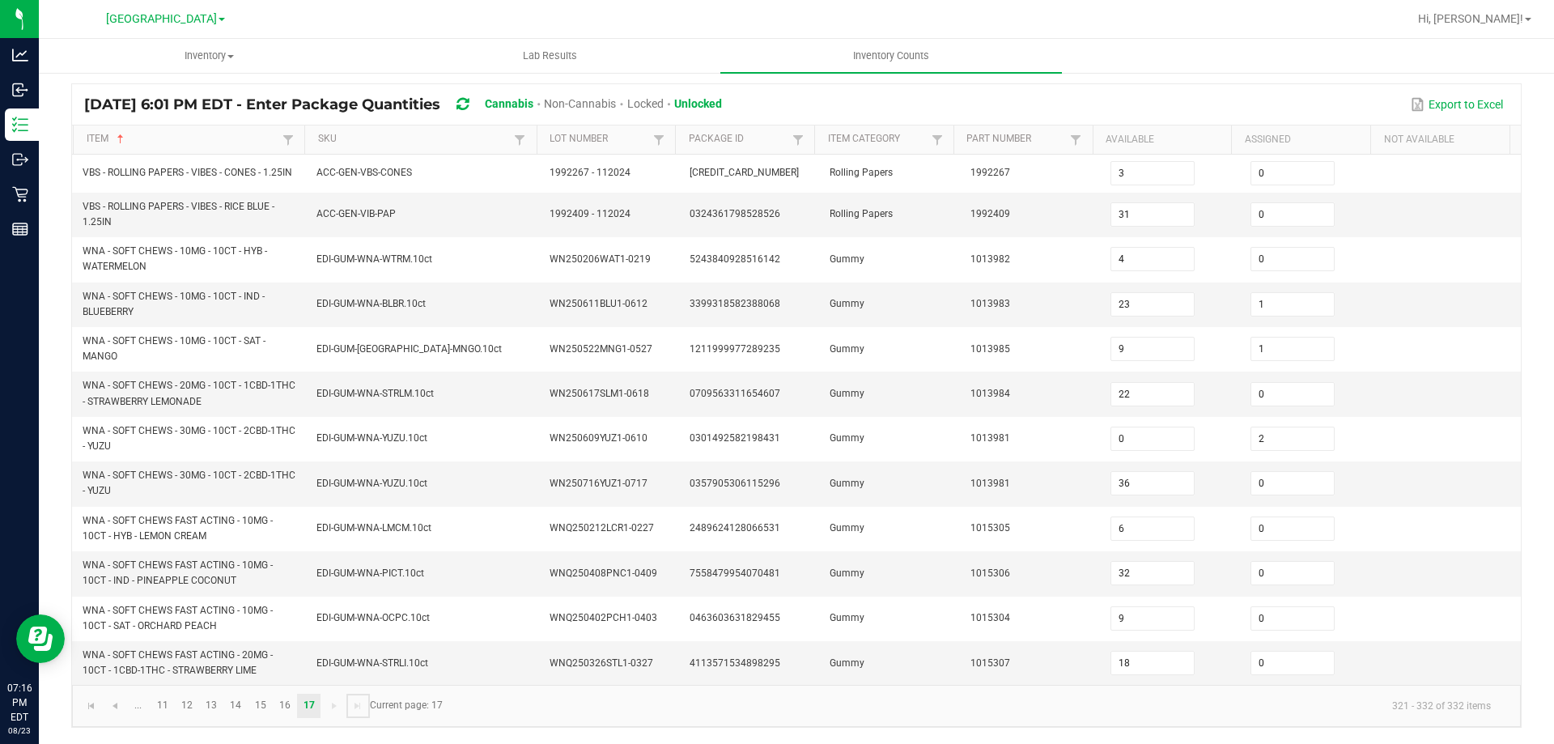
scroll to position [113, 0]
click at [213, 716] on link "13" at bounding box center [211, 706] width 23 height 24
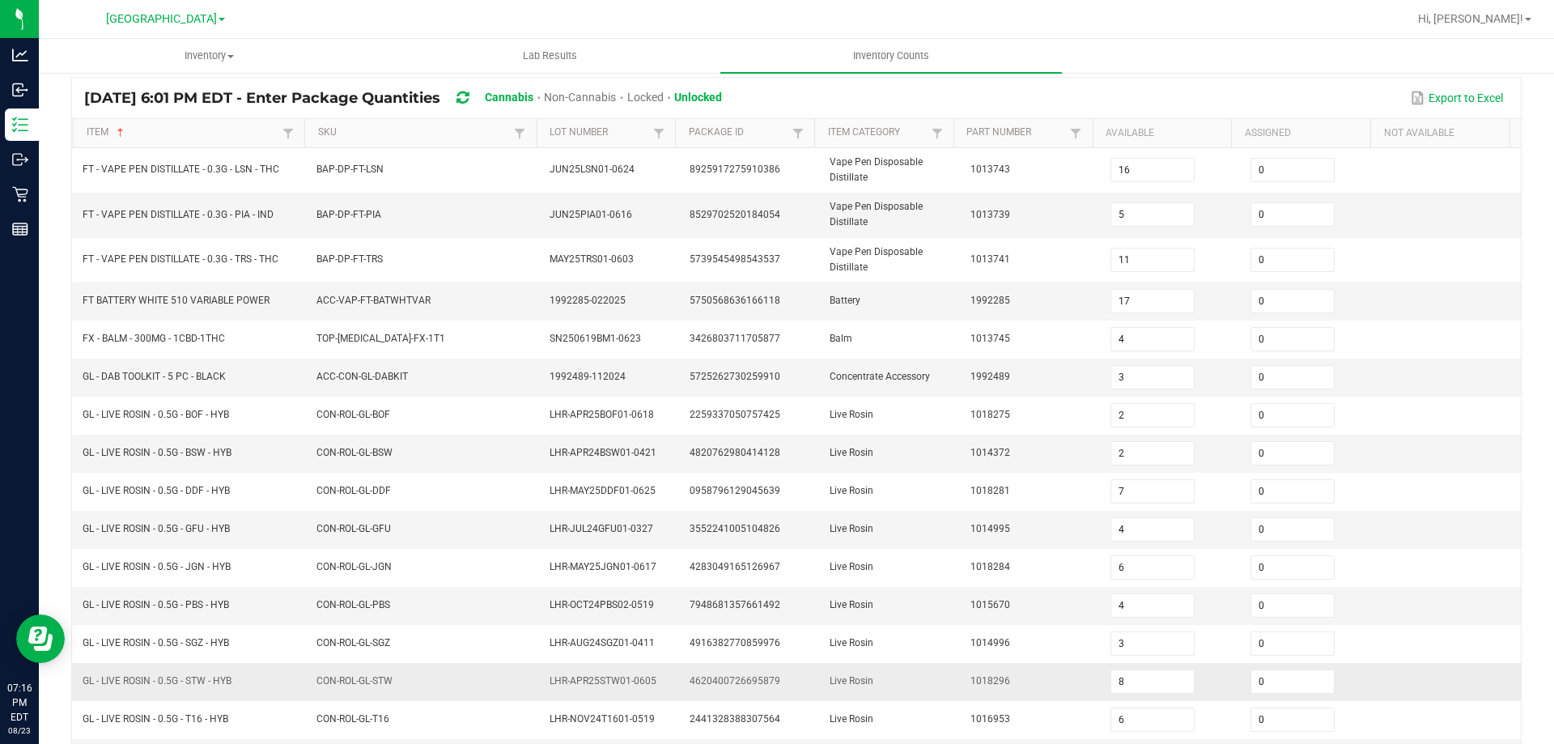
scroll to position [356, 0]
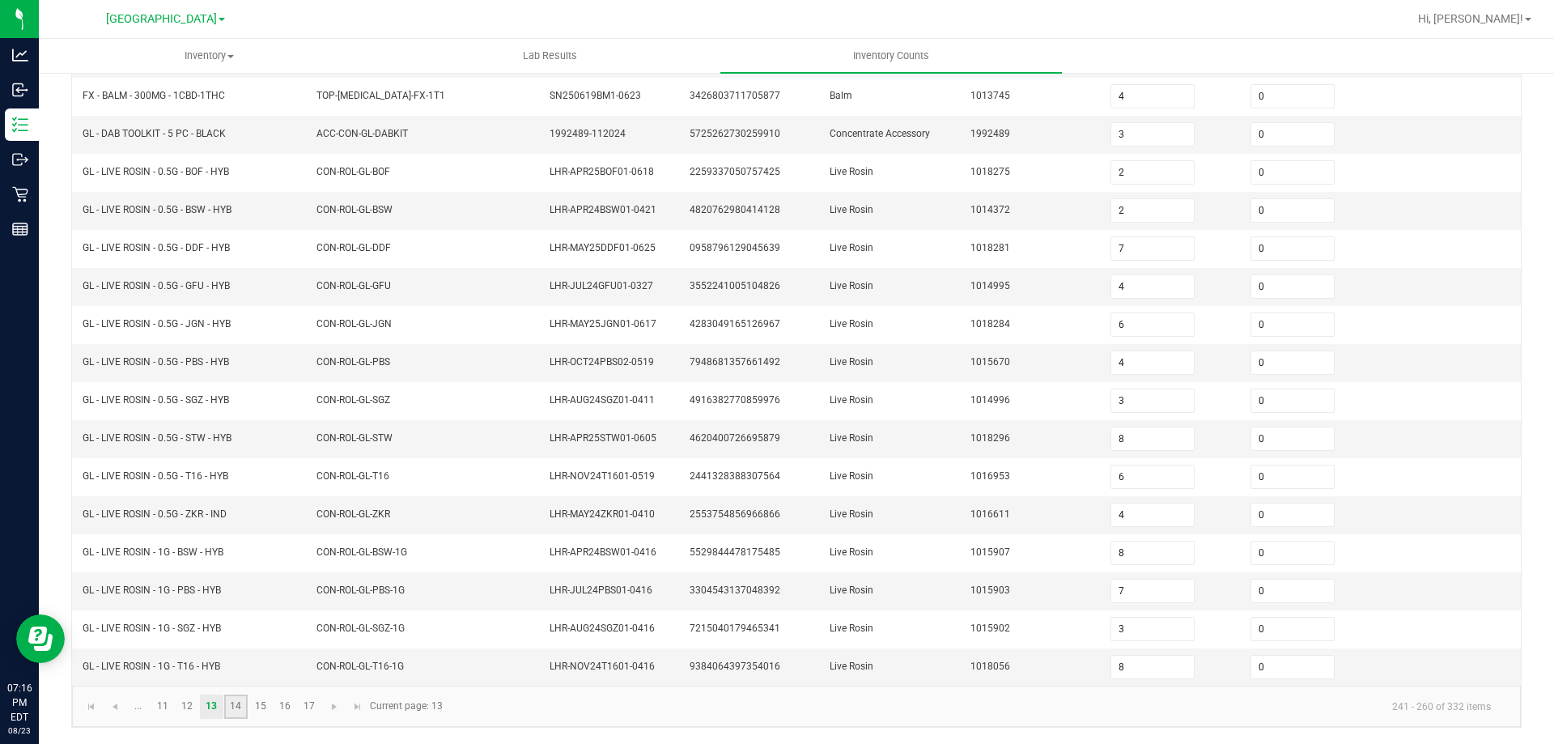
click at [227, 700] on link "14" at bounding box center [235, 707] width 23 height 24
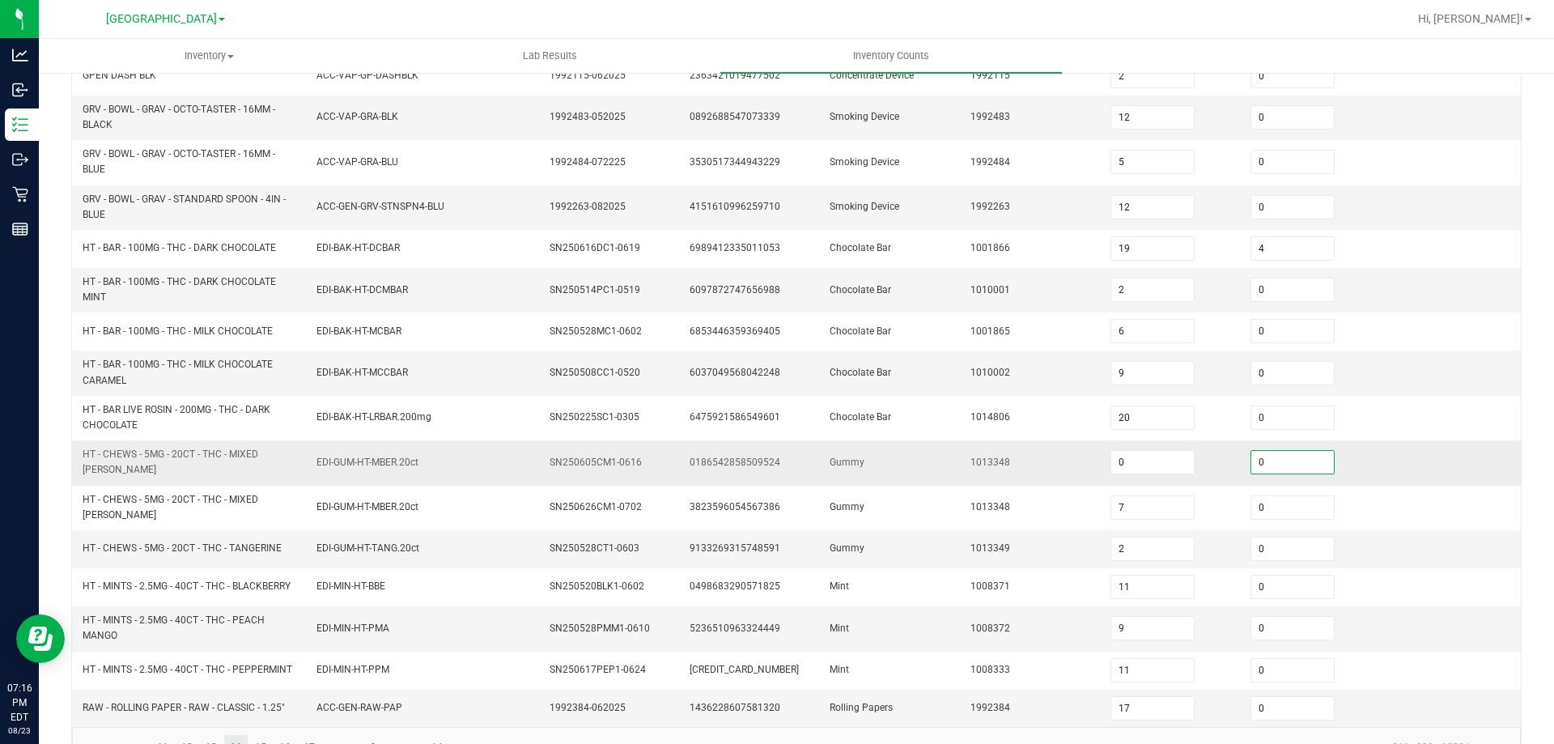
click at [1283, 465] on input "0" at bounding box center [1292, 462] width 83 height 23
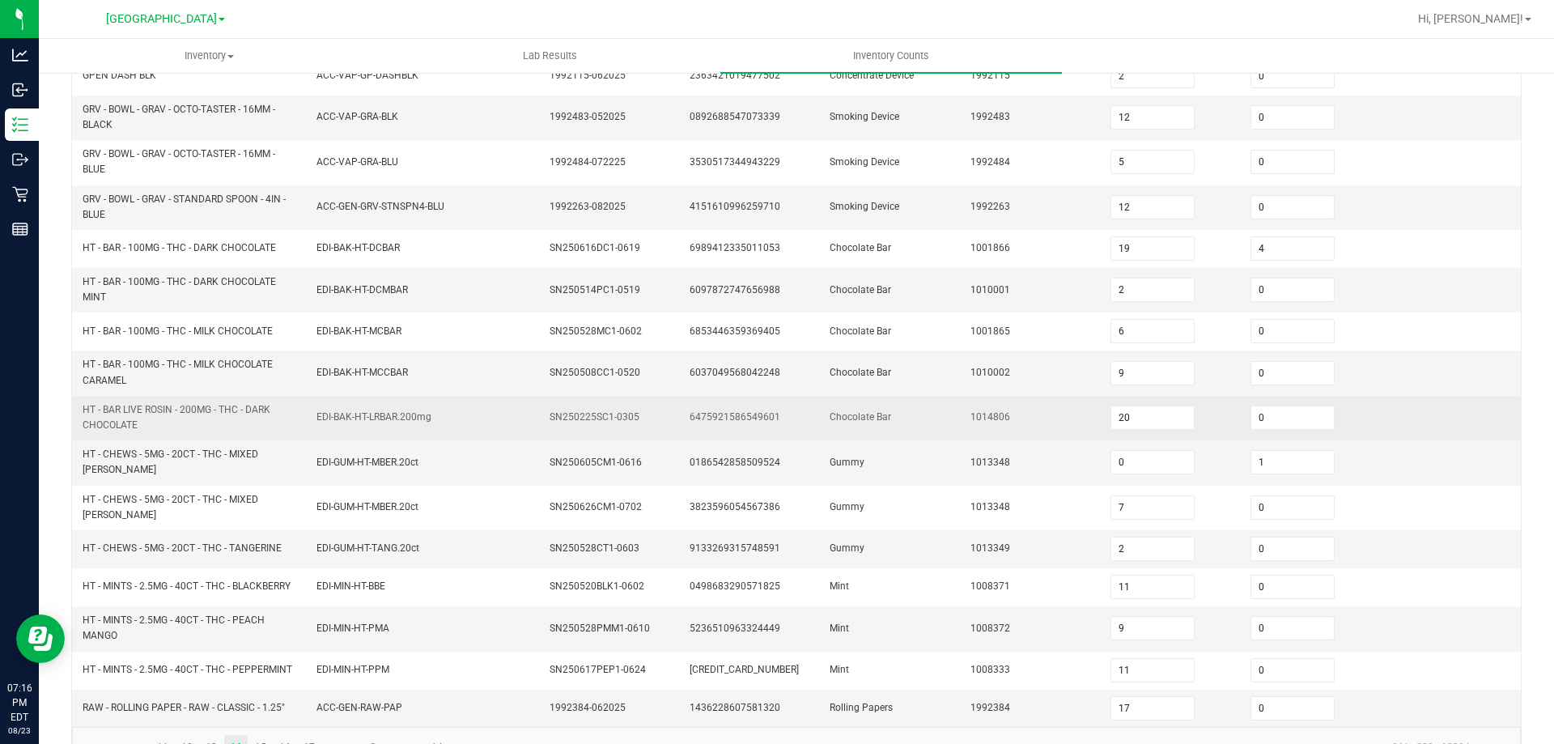
click at [784, 413] on td "6475921586549601" at bounding box center [750, 418] width 140 height 45
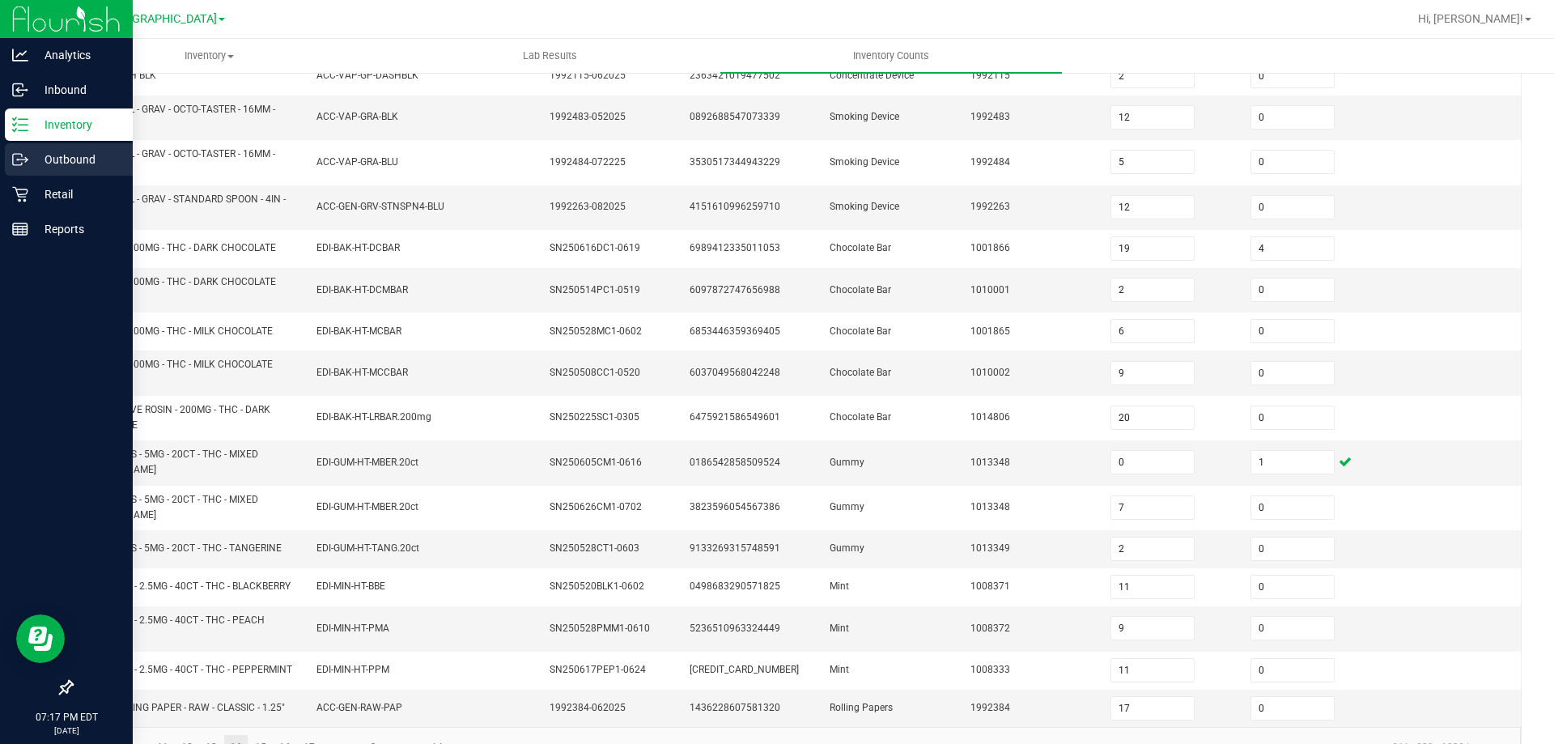
click at [27, 143] on div "Outbound" at bounding box center [69, 159] width 128 height 32
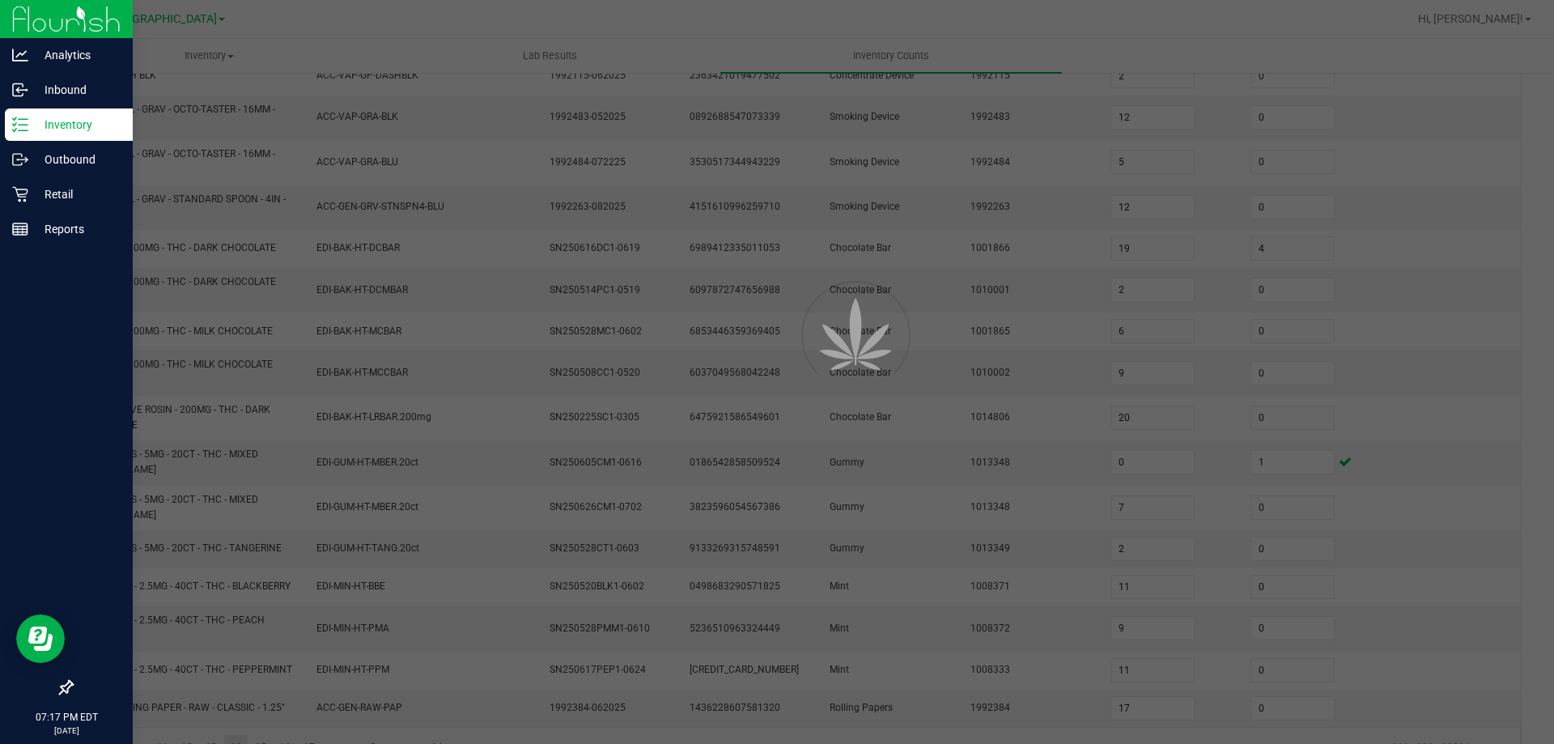
click at [36, 131] on p "Inventory" at bounding box center [76, 124] width 97 height 19
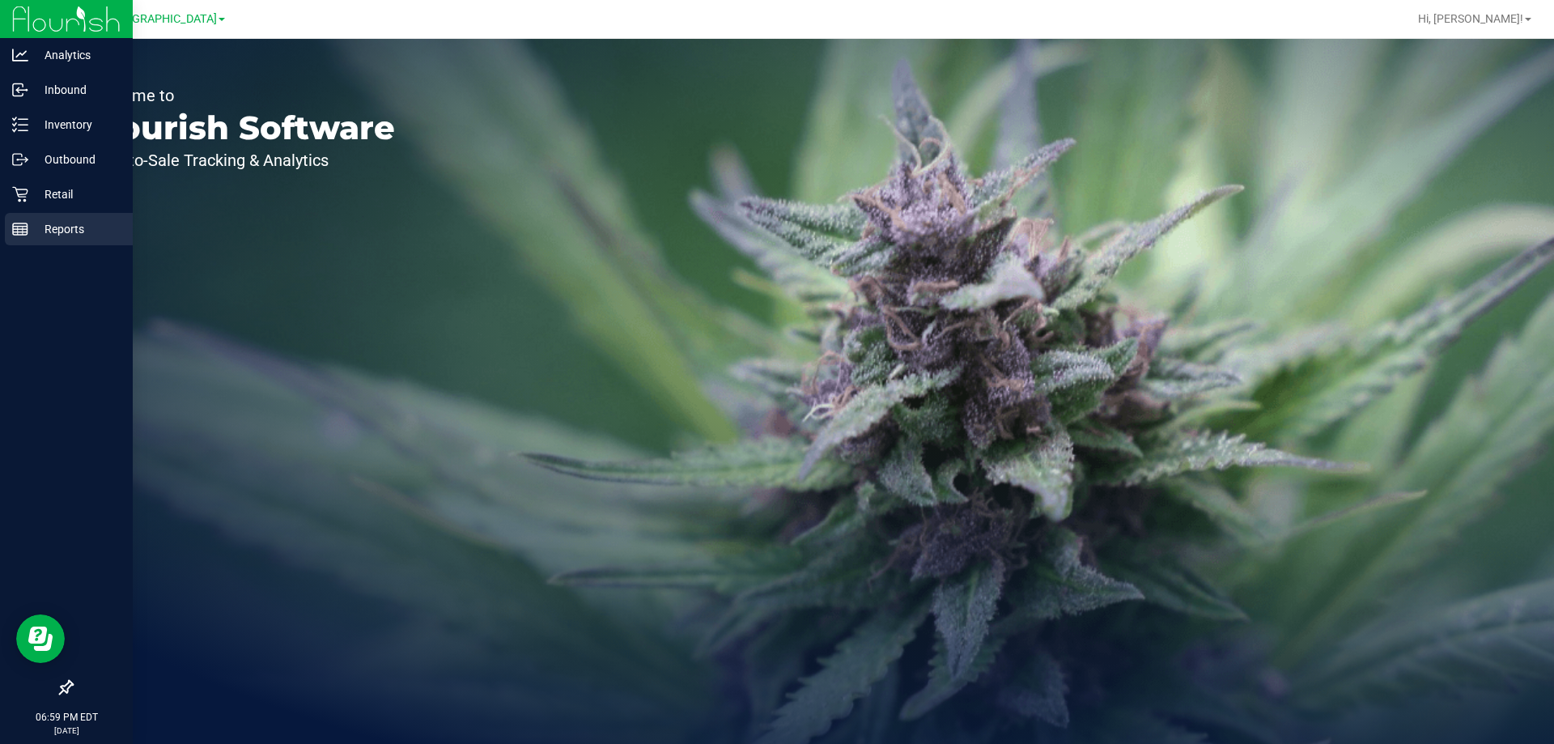
click at [18, 229] on line at bounding box center [20, 229] width 15 height 0
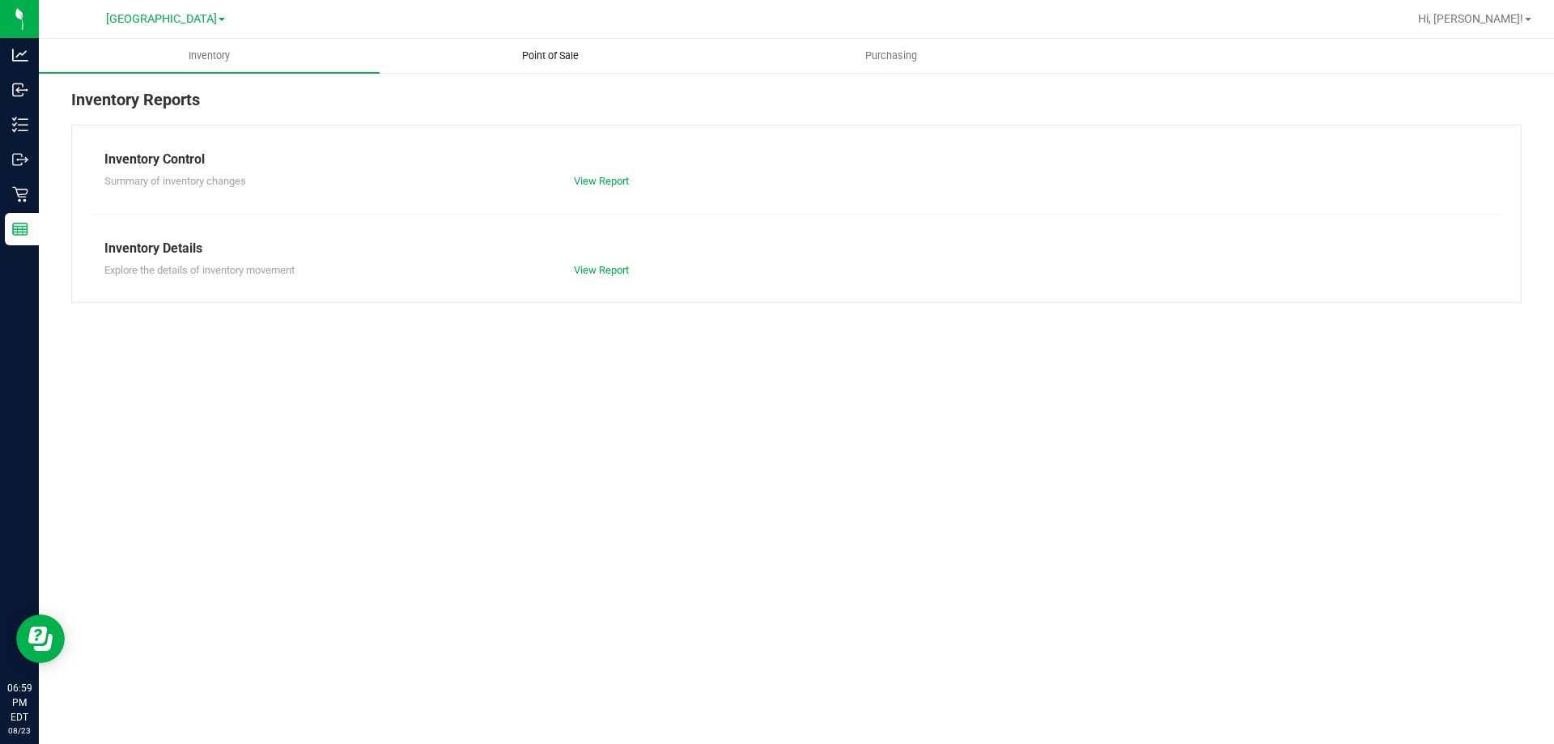
click at [520, 49] on span "Point of Sale" at bounding box center [550, 56] width 100 height 15
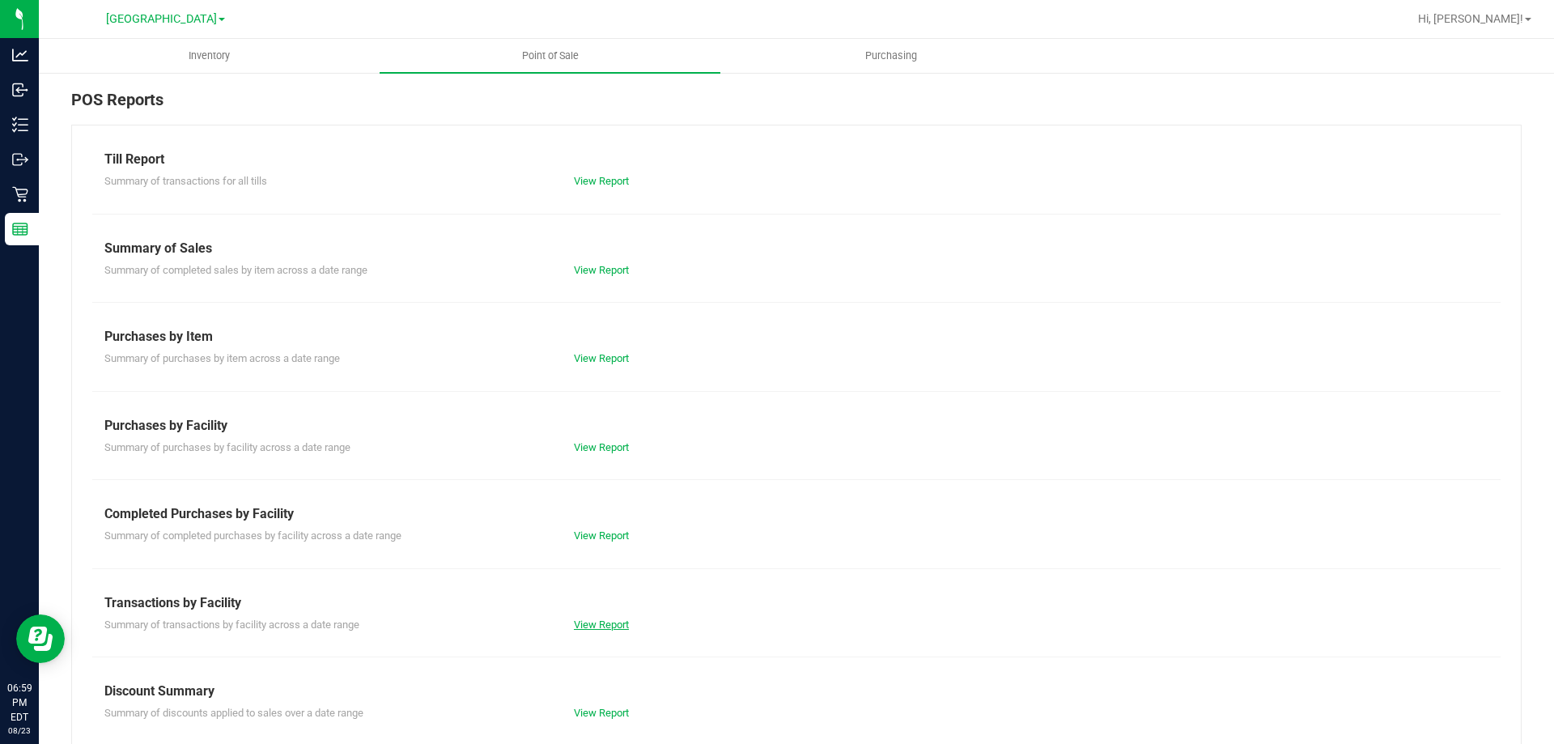
click at [607, 622] on link "View Report" at bounding box center [601, 624] width 55 height 12
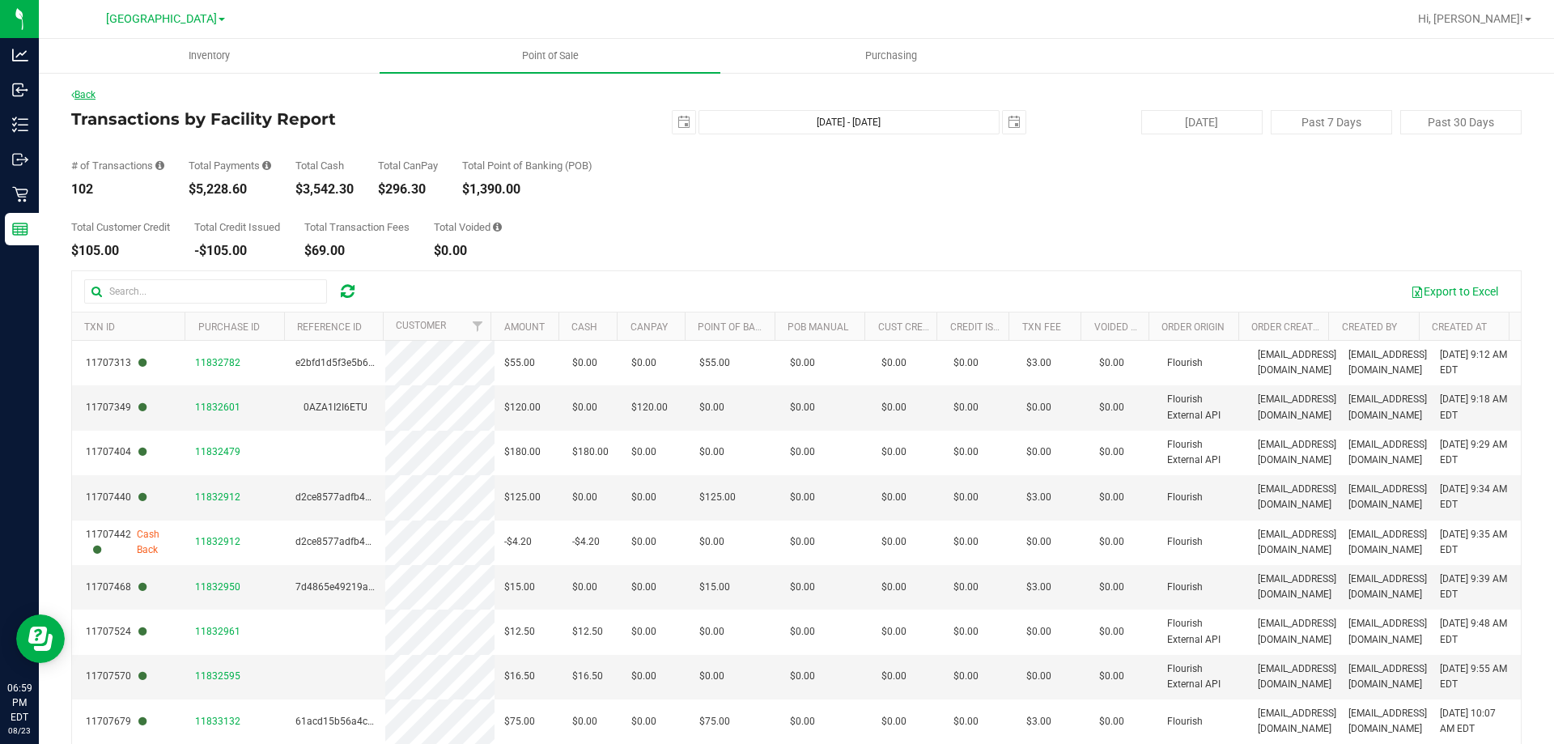
click at [90, 94] on link "Back" at bounding box center [83, 94] width 24 height 11
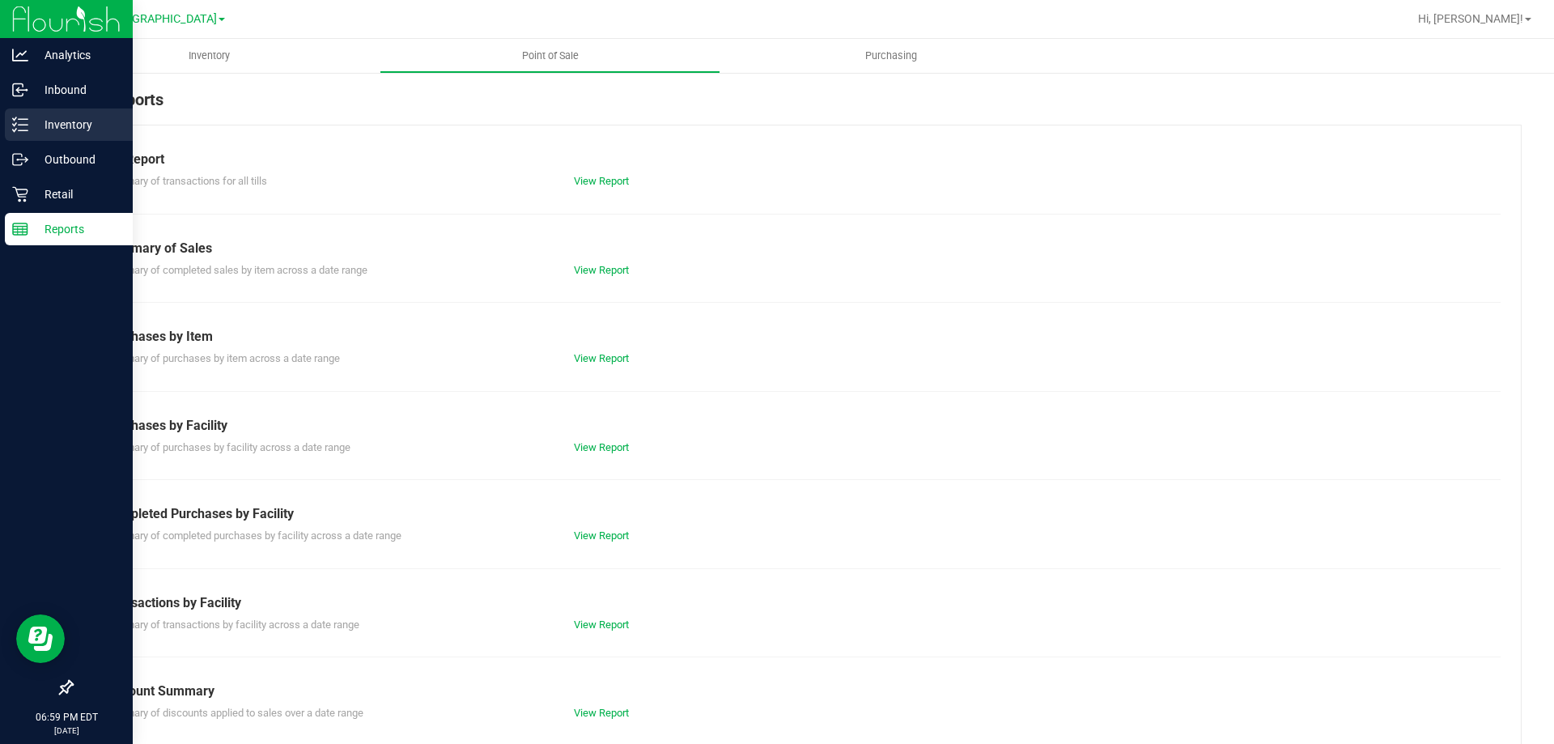
click at [36, 130] on p "Inventory" at bounding box center [76, 124] width 97 height 19
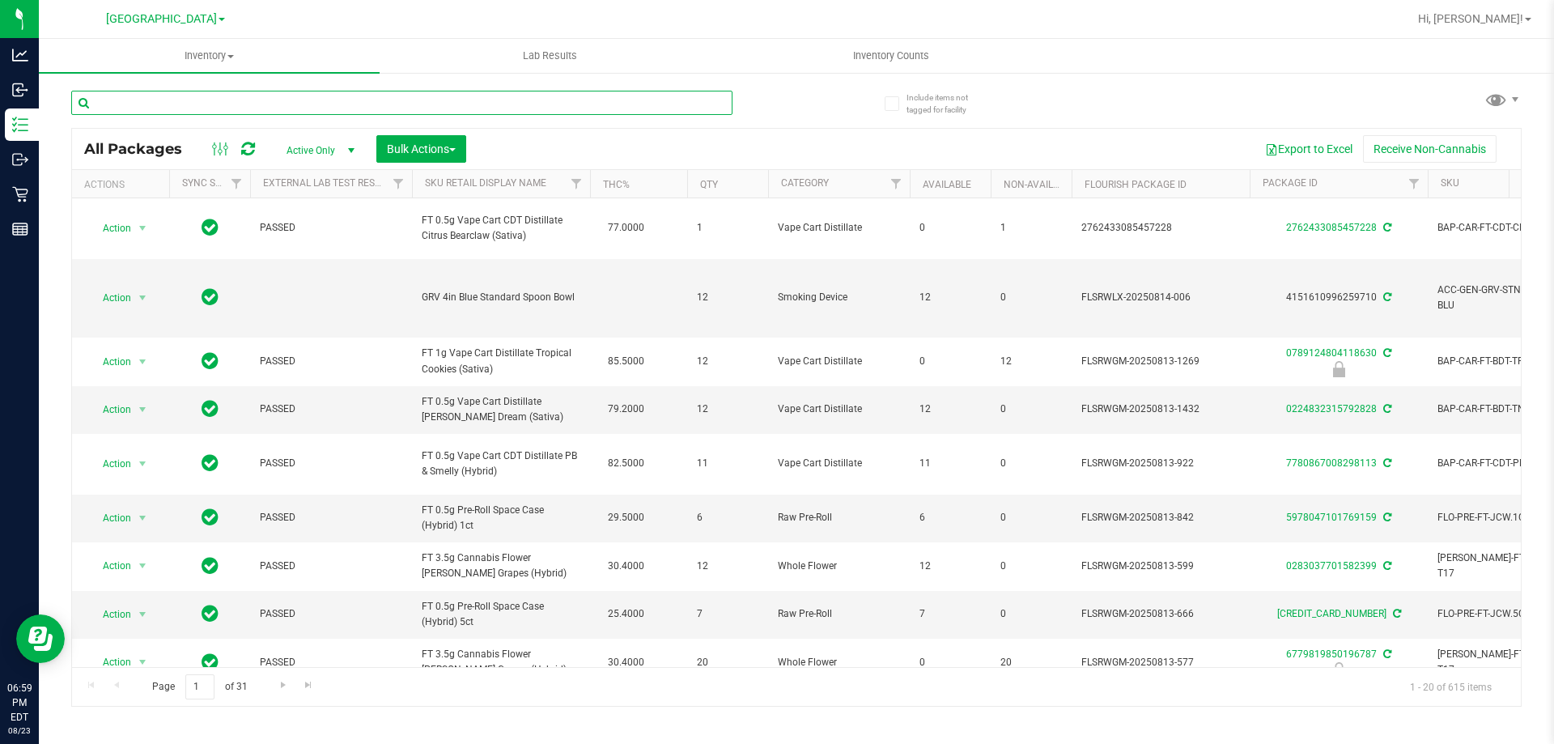
click at [130, 104] on input "text" at bounding box center [401, 103] width 661 height 24
paste input "BDS - VAPORIZER - BOUNDLESS - TERP PEN - BLACK"
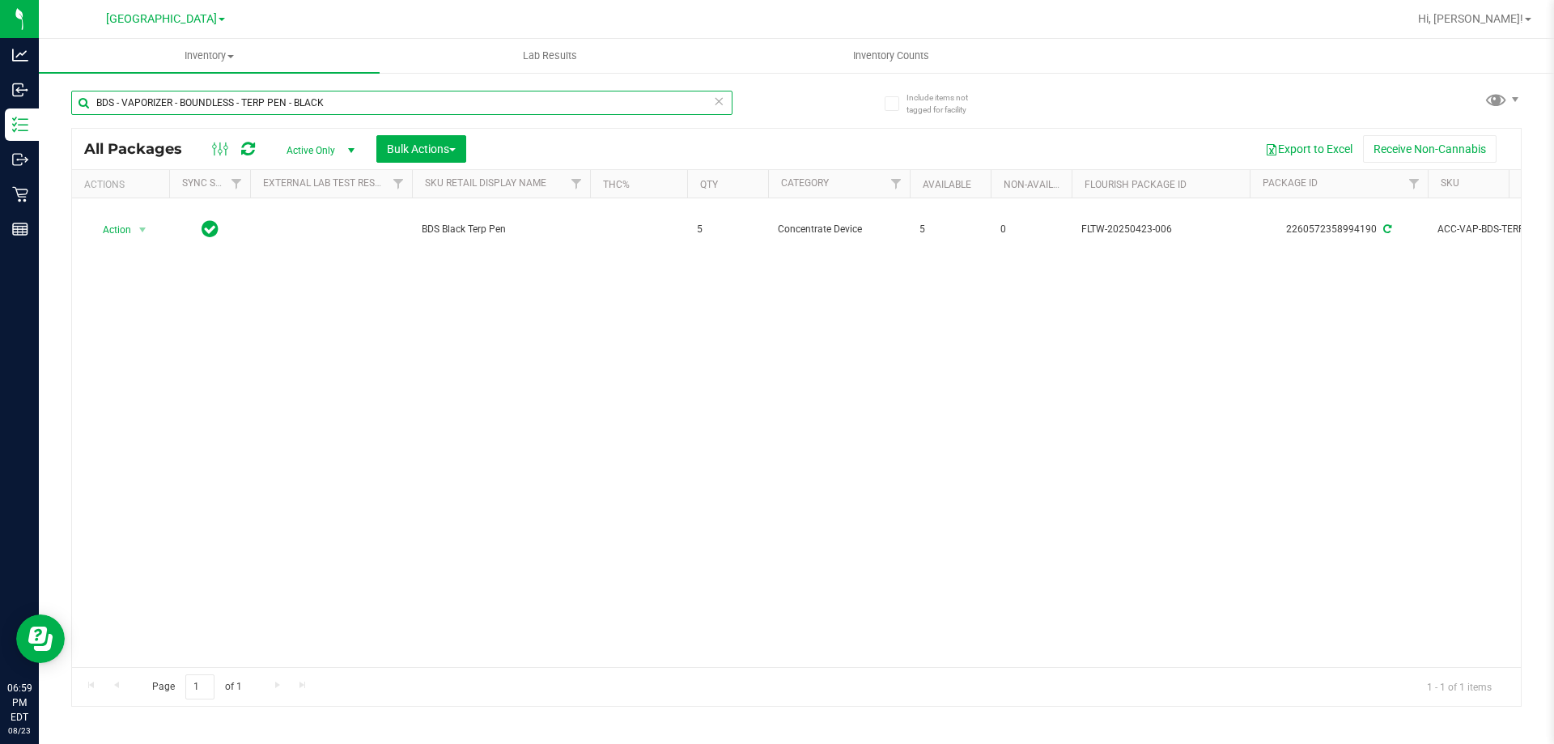
click at [180, 102] on input "BDS - VAPORIZER - BOUNDLESS - TERP PEN - BLACK" at bounding box center [401, 103] width 661 height 24
paste input "CCELL SILO BATTERY BL"
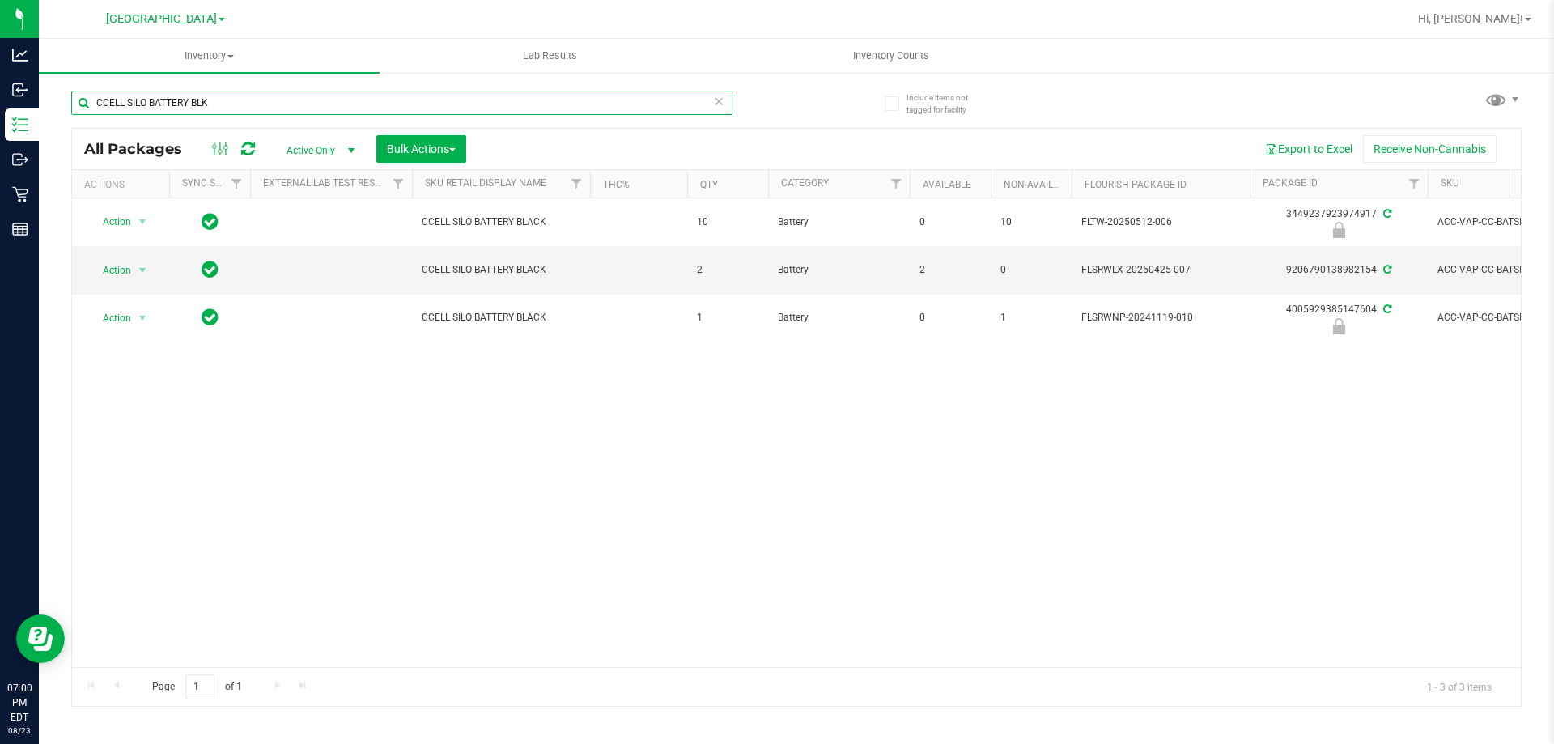
click at [168, 101] on input "CCELL SILO BATTERY BLK" at bounding box center [401, 103] width 661 height 24
paste input "GL - LIVE ROSIN - 0.5G - BOF - HYB"
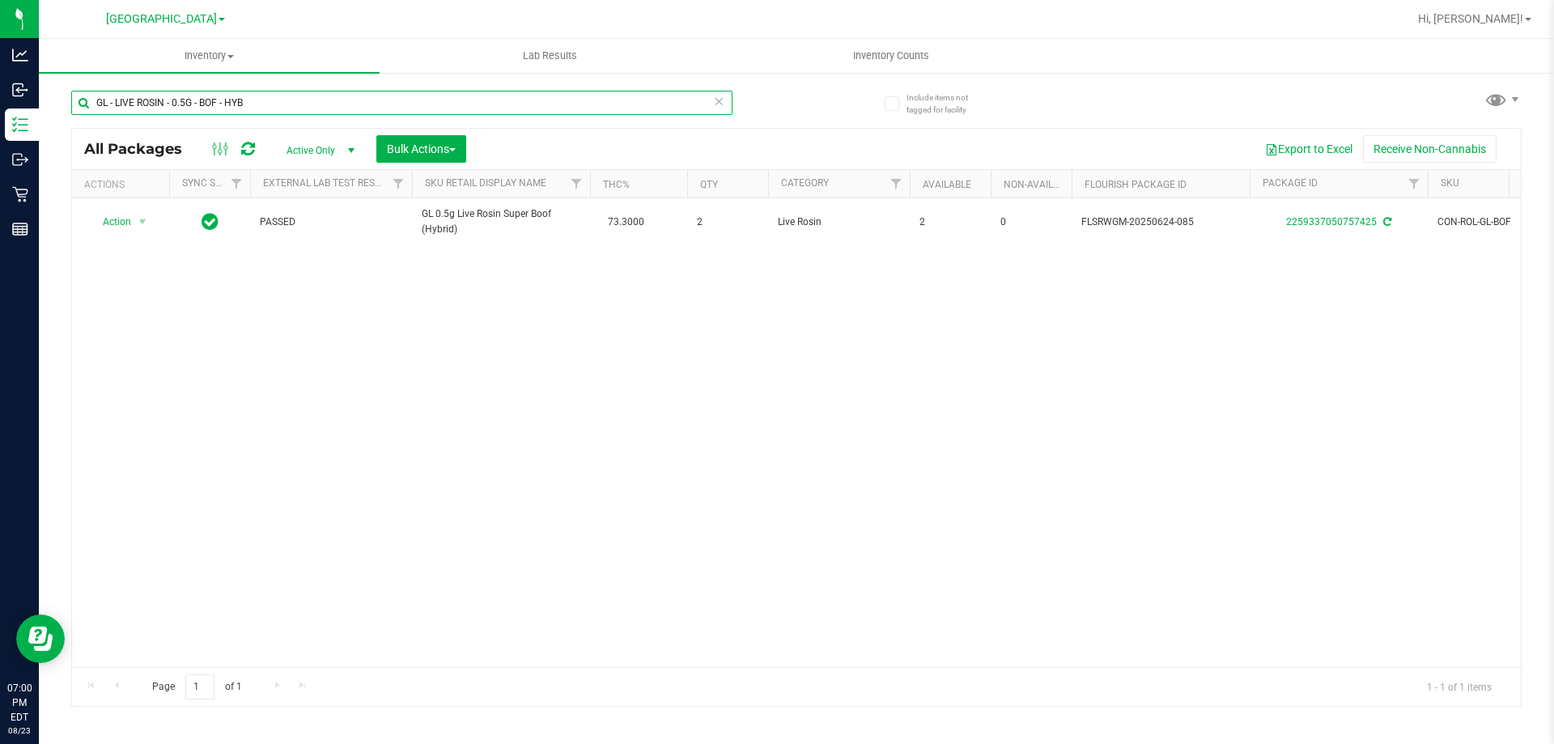
click at [204, 104] on input "GL - LIVE ROSIN - 0.5G - BOF - HYB" at bounding box center [401, 103] width 661 height 24
paste input "DD"
click at [200, 91] on input "GL - LIVE ROSIN - 0.5G - DDF - HYB" at bounding box center [401, 103] width 661 height 24
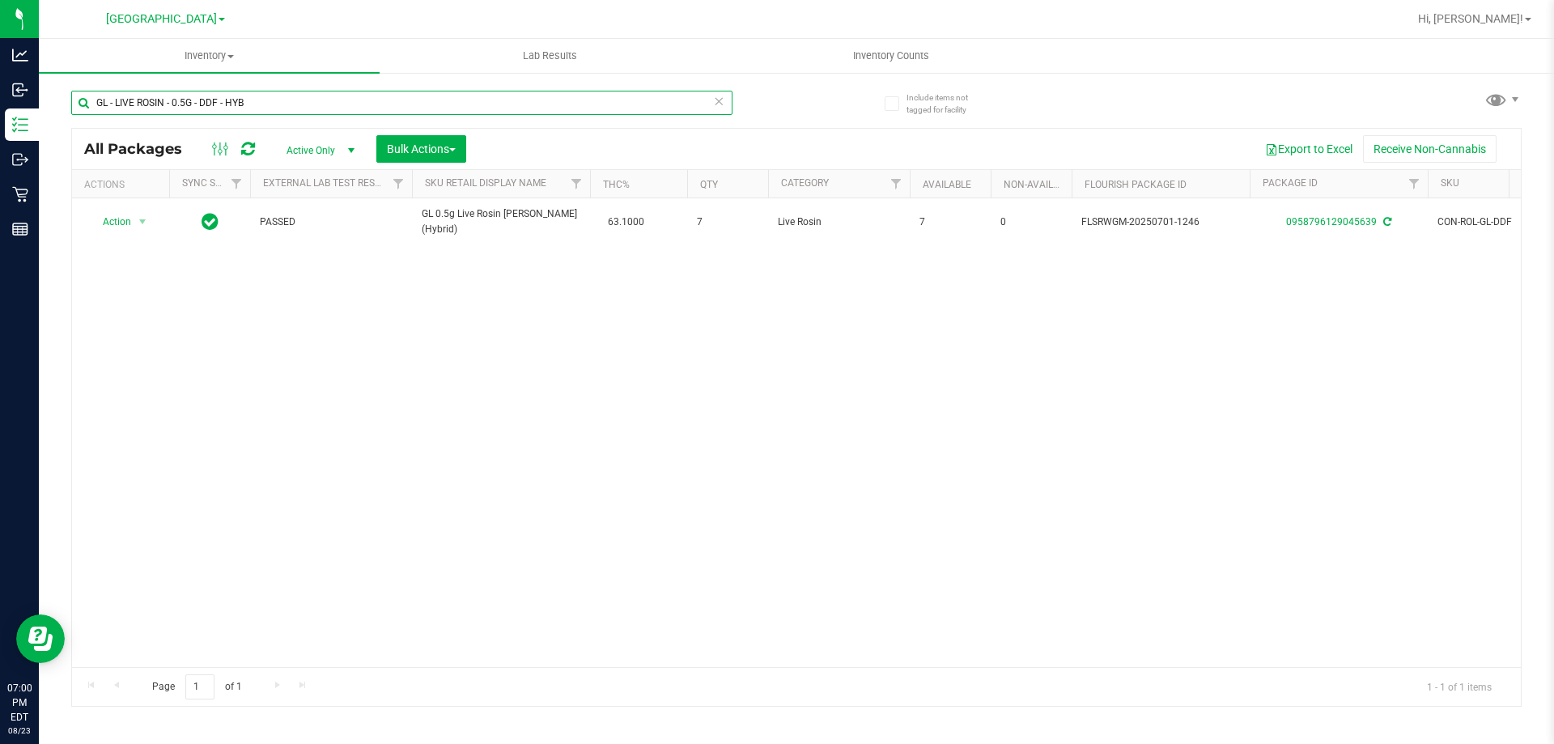
click at [197, 101] on input "GL - LIVE ROSIN - 0.5G - DDF - HYB" at bounding box center [401, 103] width 661 height 24
paste input "JGN"
click at [203, 111] on div "Inventory All packages All inventory Waste log Create inventory Lab Results Inv…" at bounding box center [796, 391] width 1515 height 705
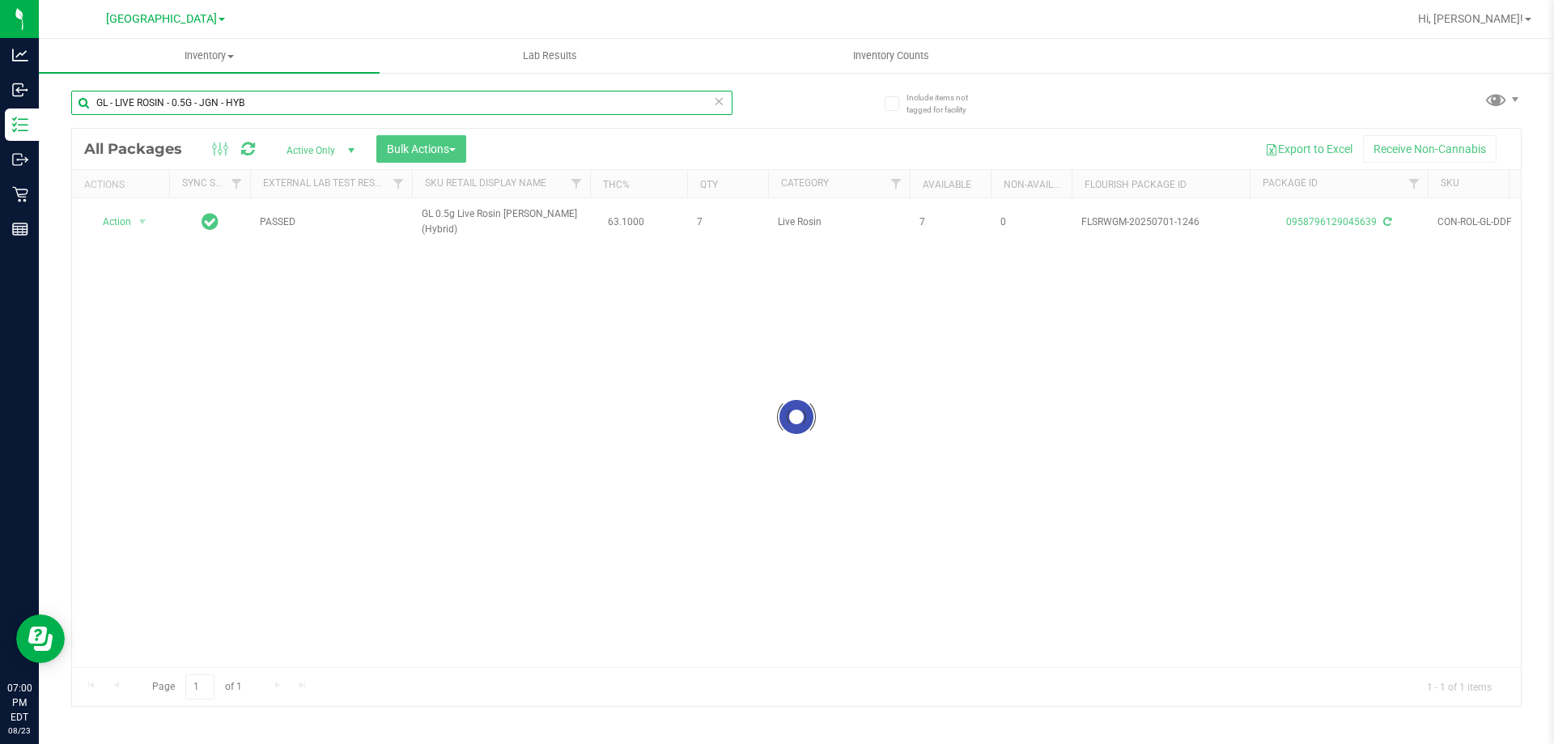
click at [203, 96] on input "GL - LIVE ROSIN - 0.5G - JGN - HYB" at bounding box center [401, 103] width 661 height 24
click at [187, 96] on input "GL - LIVE ROSIN - 0.5G - JGN - HYB" at bounding box center [401, 103] width 661 height 24
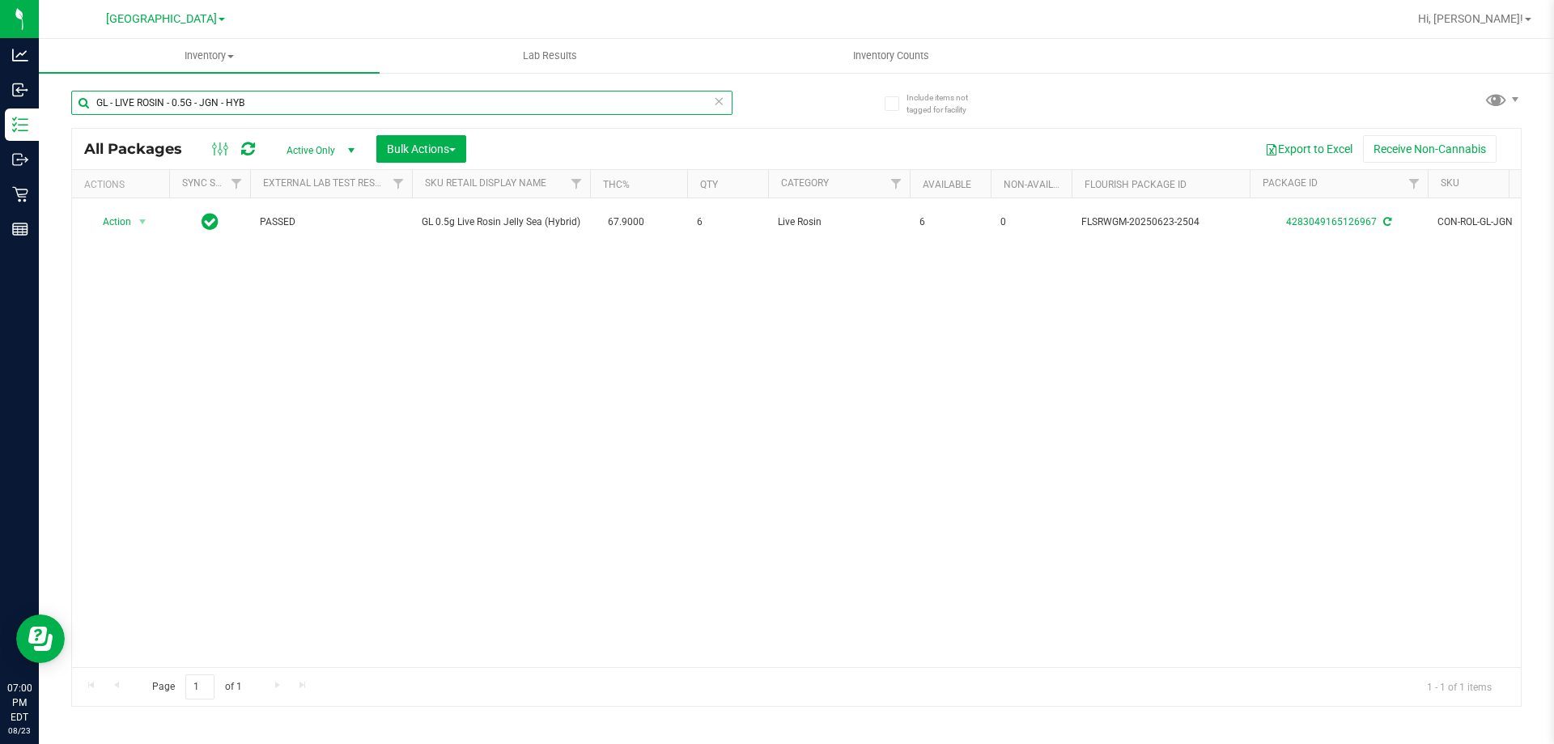
click at [187, 96] on input "GL - LIVE ROSIN - 0.5G - JGN - HYB" at bounding box center [401, 103] width 661 height 24
paste input "STW"
click at [215, 104] on input "GL - LIVE ROSIN - 0.5G - STW - HYB" at bounding box center [401, 103] width 661 height 24
click at [213, 105] on input "GL - LIVE ROSIN - 0.5G - STW - HYB" at bounding box center [401, 103] width 661 height 24
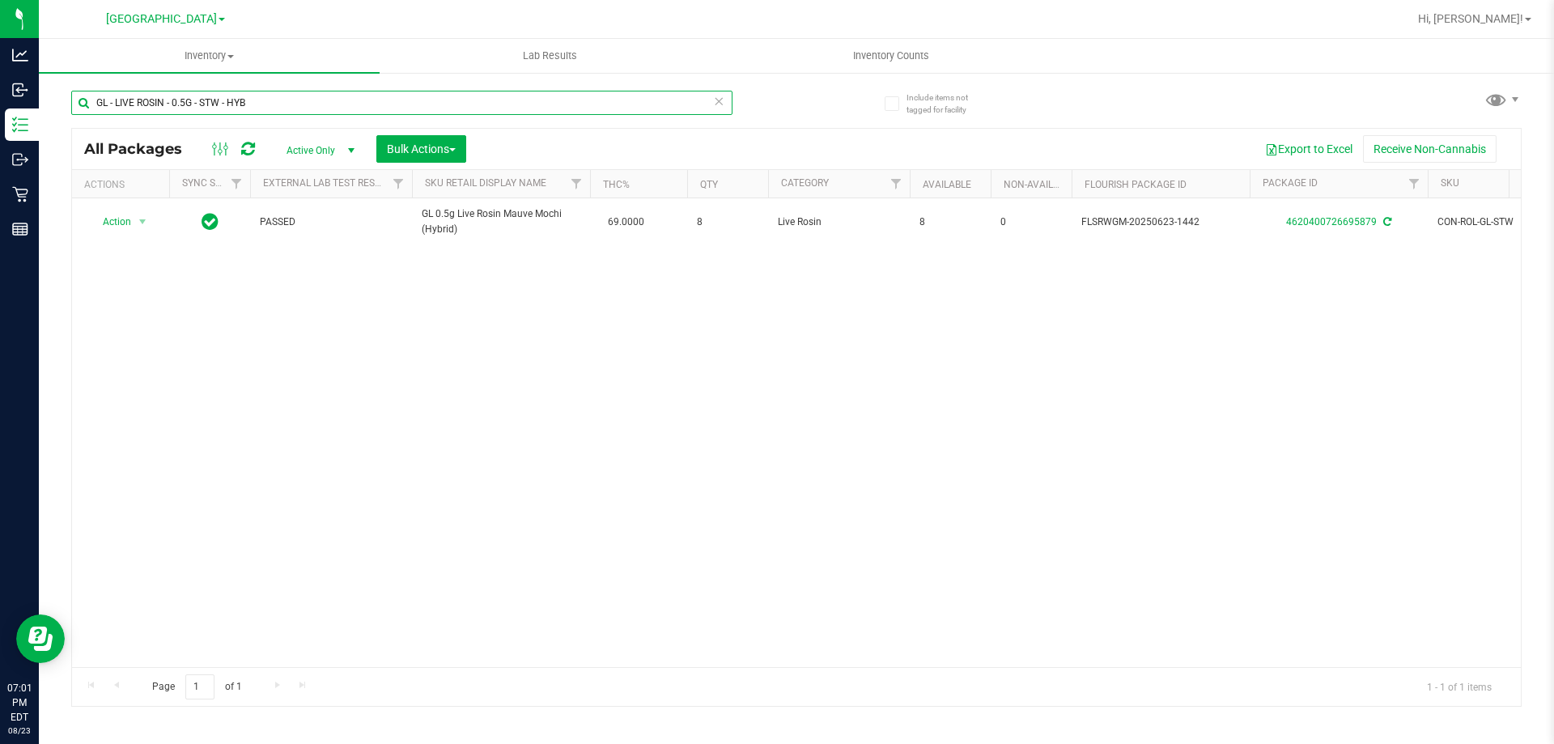
click at [213, 105] on input "GL - LIVE ROSIN - 0.5G - STW - HYB" at bounding box center [401, 103] width 661 height 24
paste input "ZKR - IND"
click at [225, 103] on input "GL - LIVE ROSIN - 0.5G - ZKR - IND" at bounding box center [401, 103] width 661 height 24
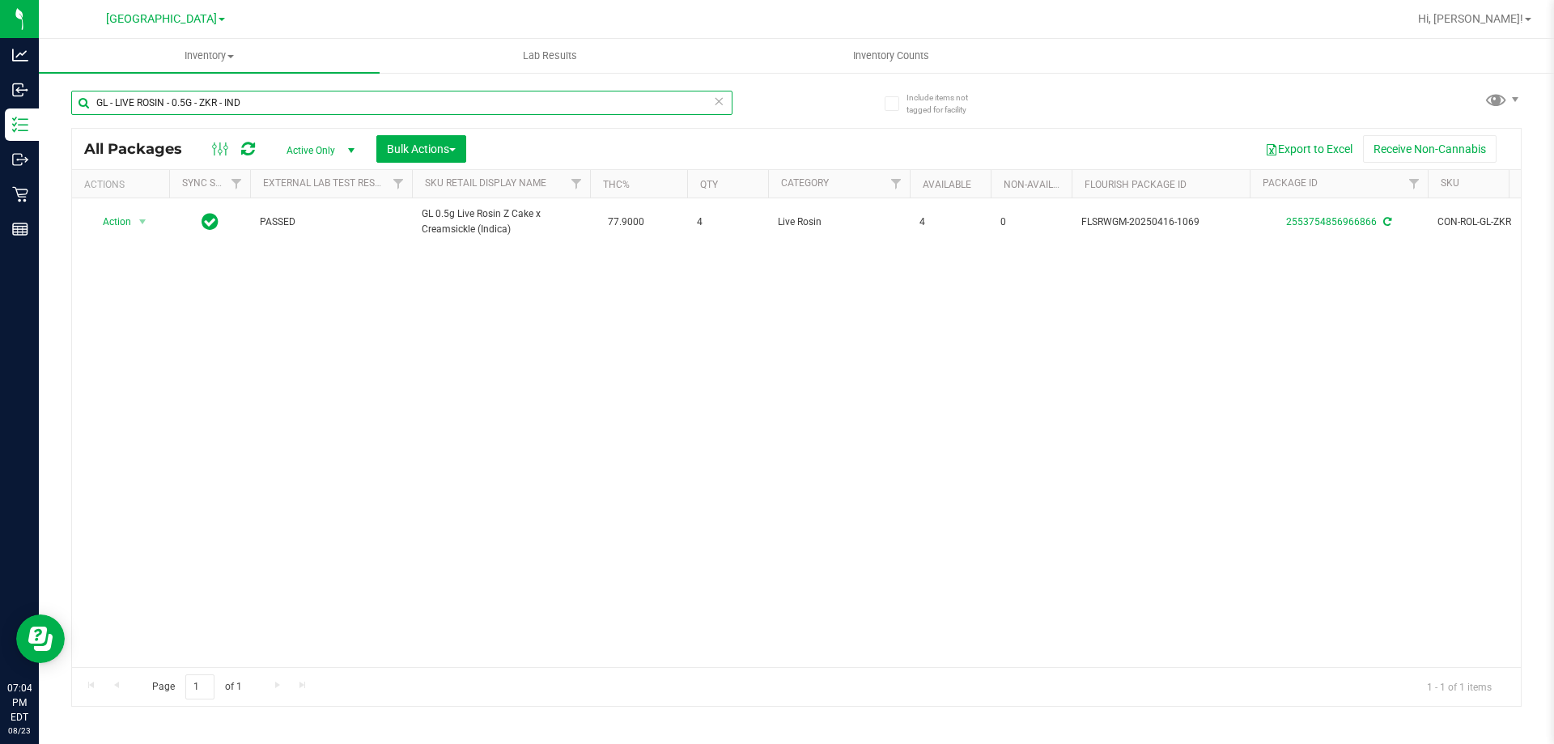
click at [225, 103] on input "GL - LIVE ROSIN - 0.5G - ZKR - IND" at bounding box center [401, 103] width 661 height 24
paste input "5675556490735454"
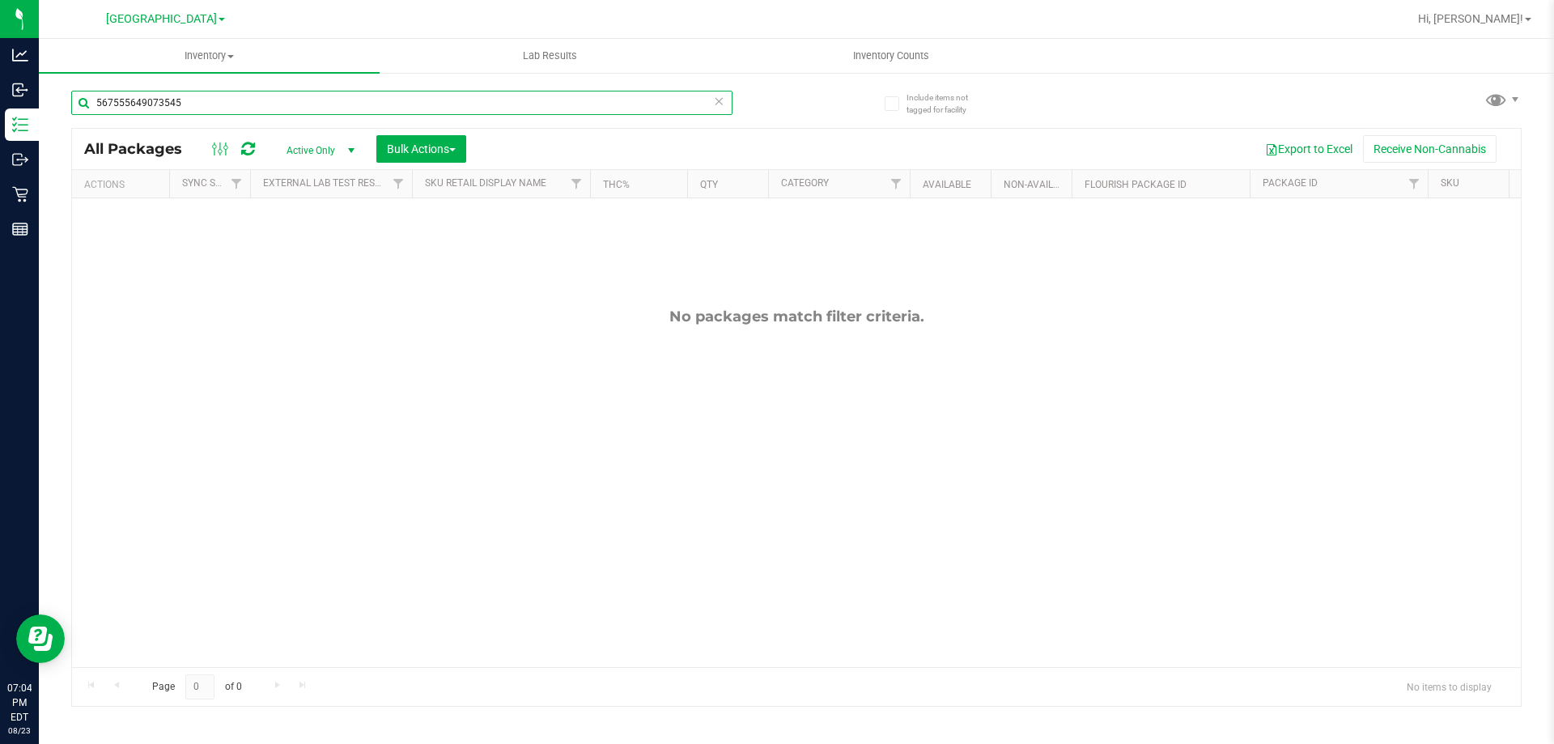
click at [186, 103] on input "567555649073545" at bounding box center [401, 103] width 661 height 24
click at [173, 101] on input "567555649073545" at bounding box center [401, 103] width 661 height 24
paste input "2510754713253999"
click at [251, 109] on input "2510754713253999" at bounding box center [401, 103] width 661 height 24
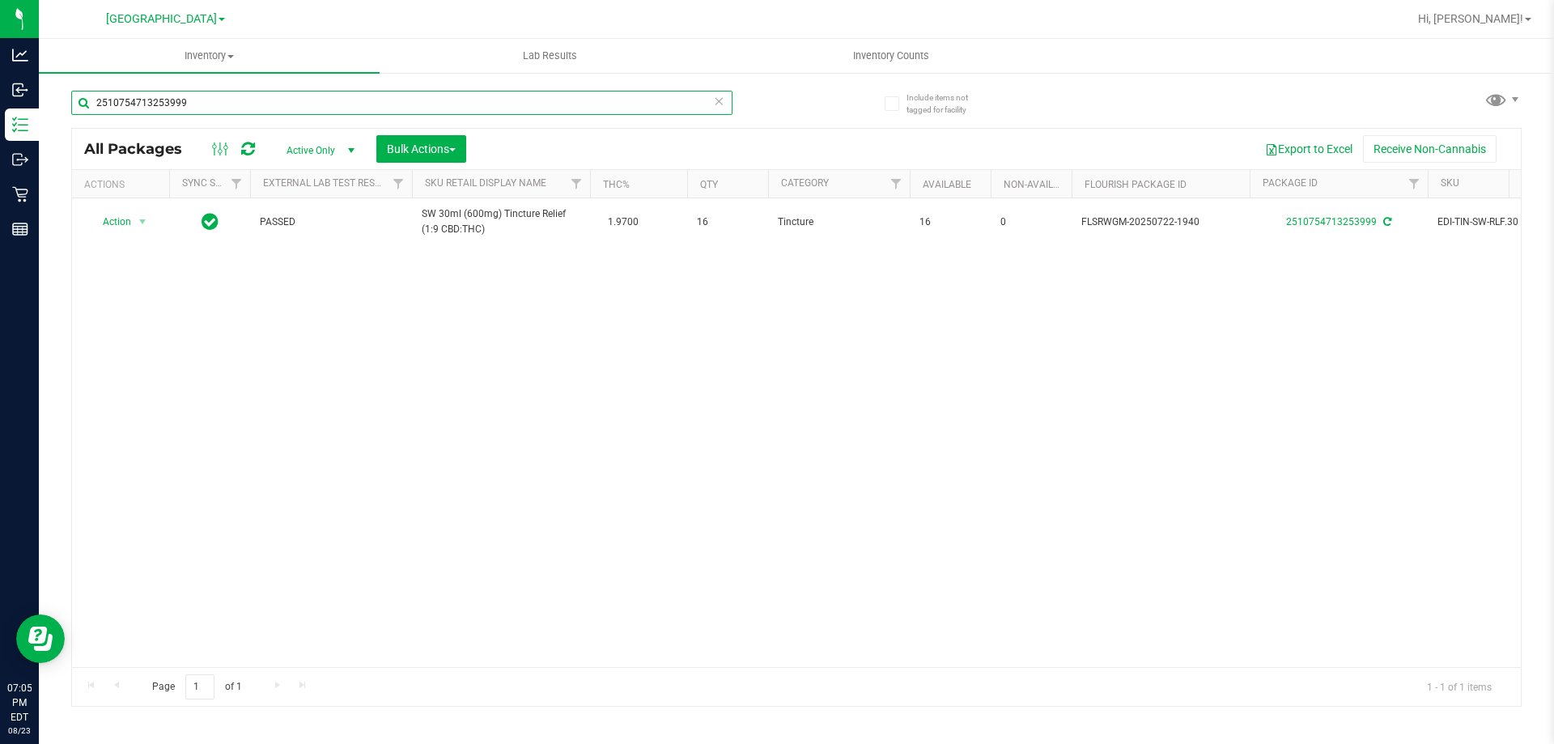
click at [251, 109] on input "2510754713253999" at bounding box center [401, 103] width 661 height 24
paste input "SW - TINCTURE - 30ML - 600MG - ZEN - 1CBD-4THC"
click at [214, 96] on input "SW - TINCTURE - 30ML - 600MG - ZEN - 1CBD-4THC" at bounding box center [401, 103] width 661 height 24
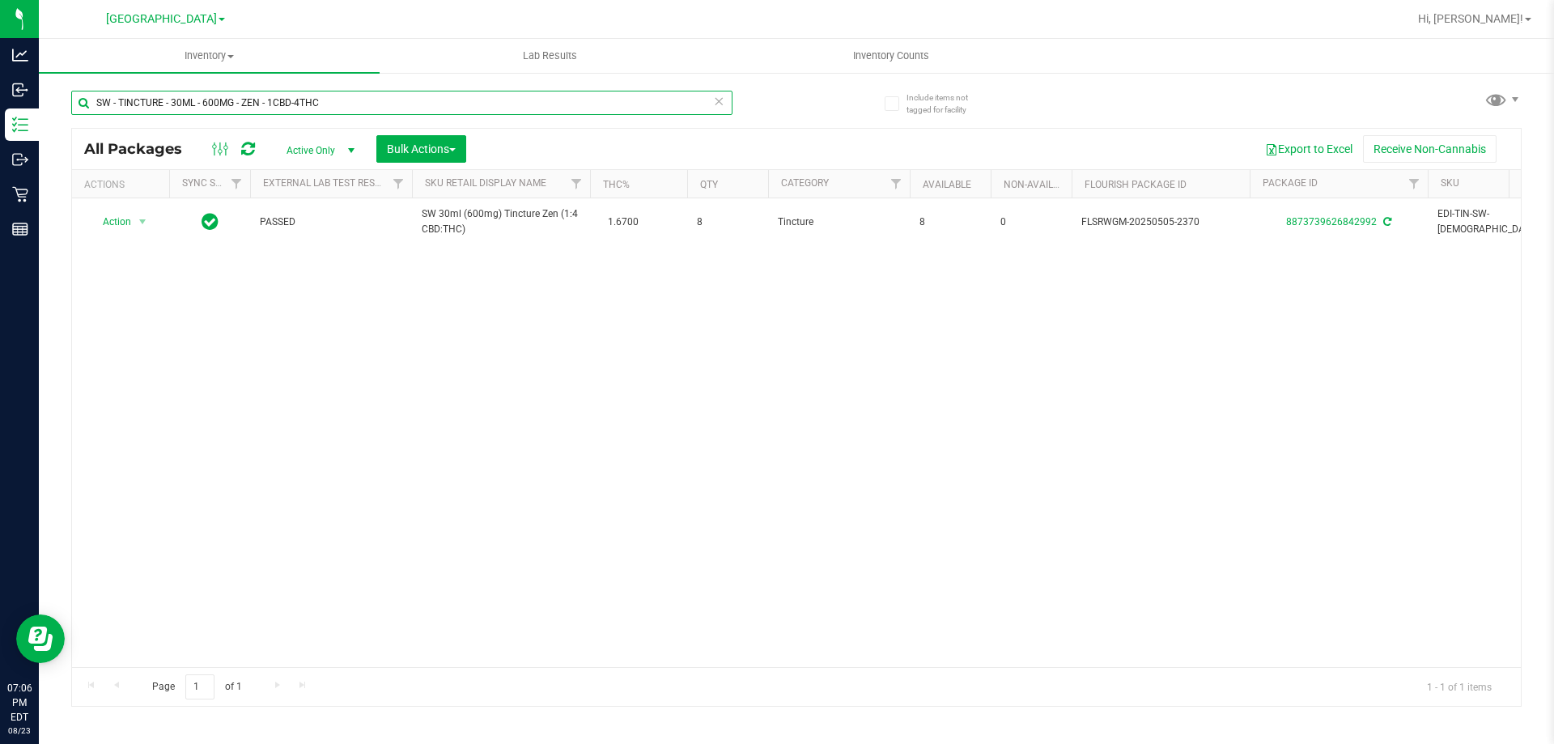
paste input "0301492582198431"
click at [221, 100] on input "0301492582198431" at bounding box center [401, 103] width 661 height 24
paste input "57905306115296"
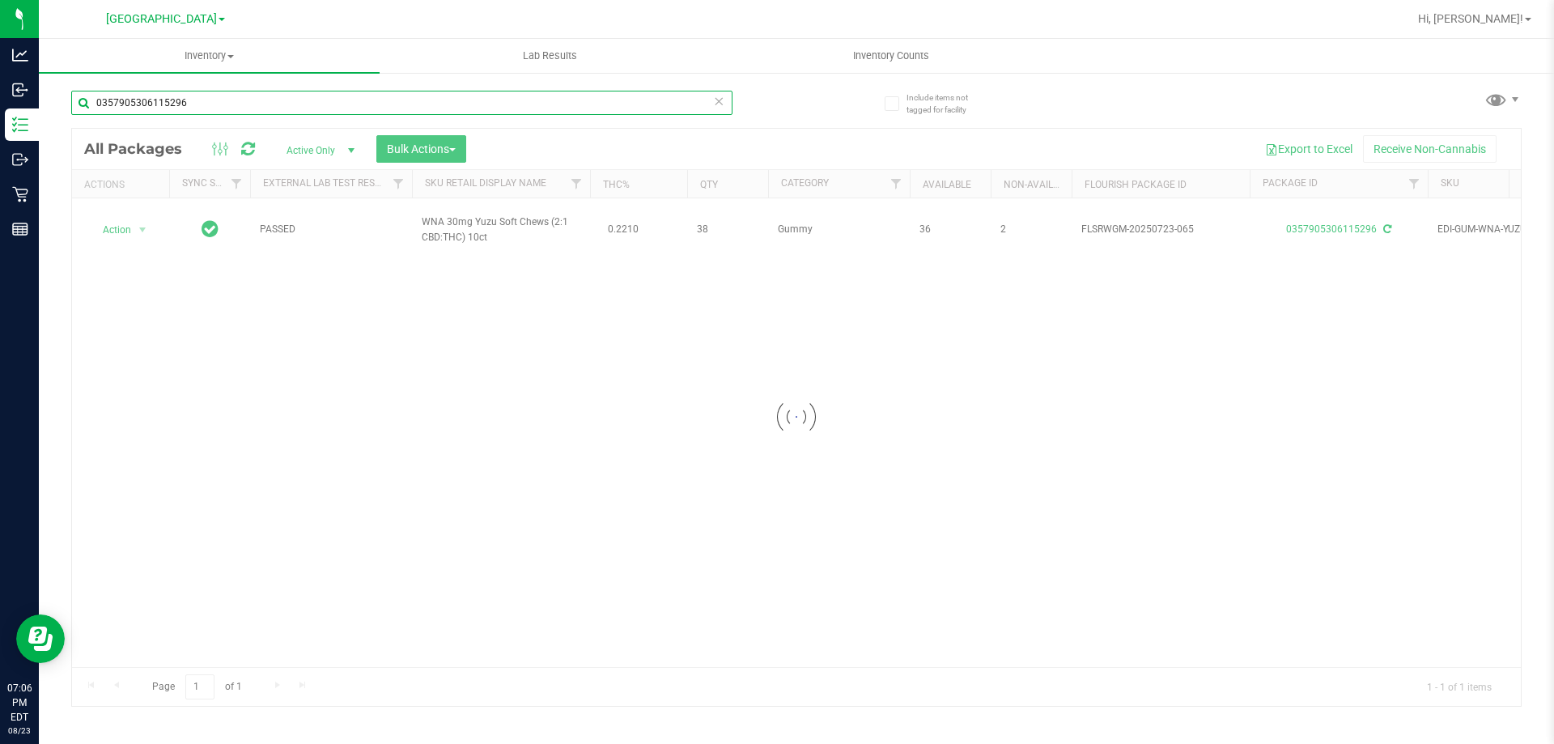
type input "0357905306115296"
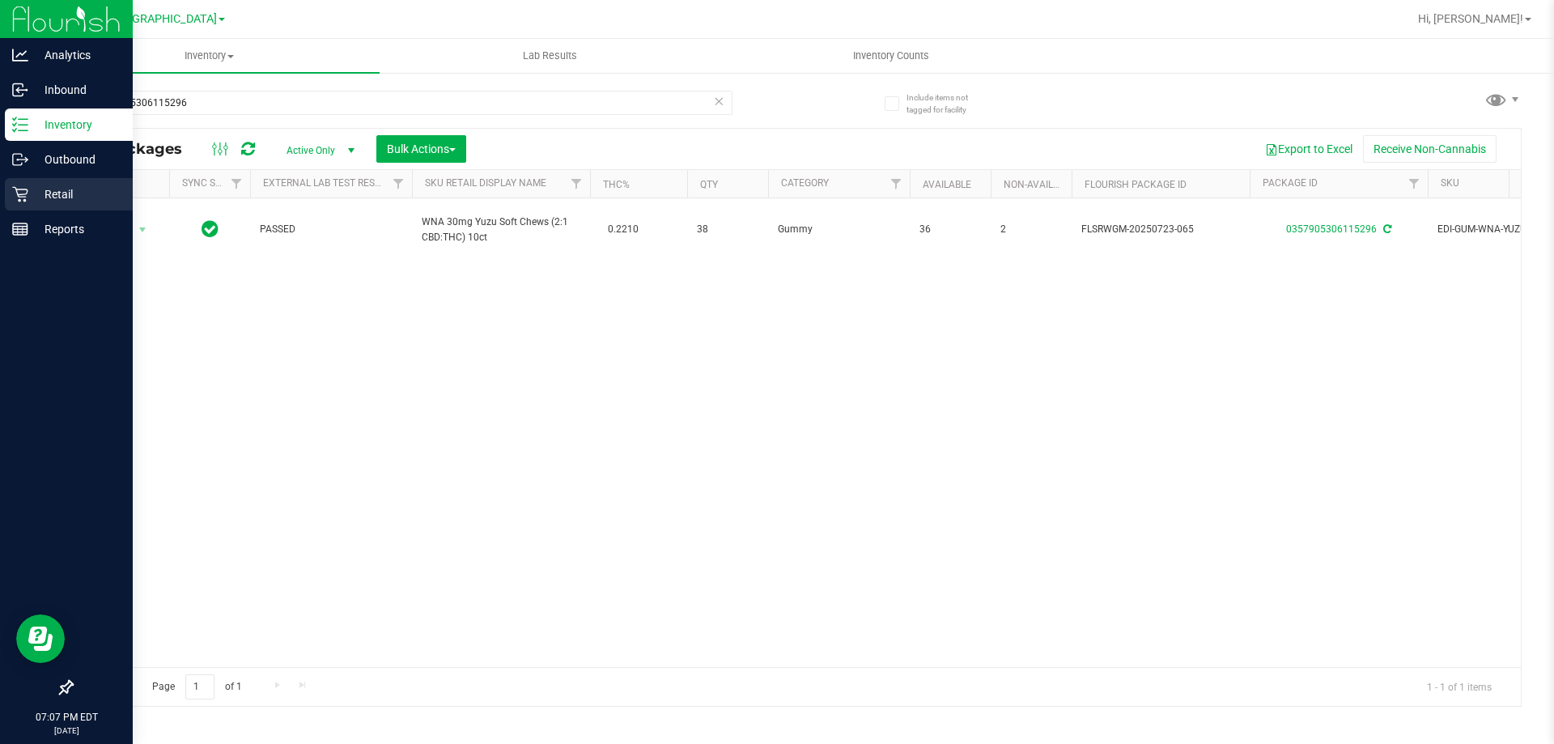
click at [32, 193] on p "Retail" at bounding box center [76, 194] width 97 height 19
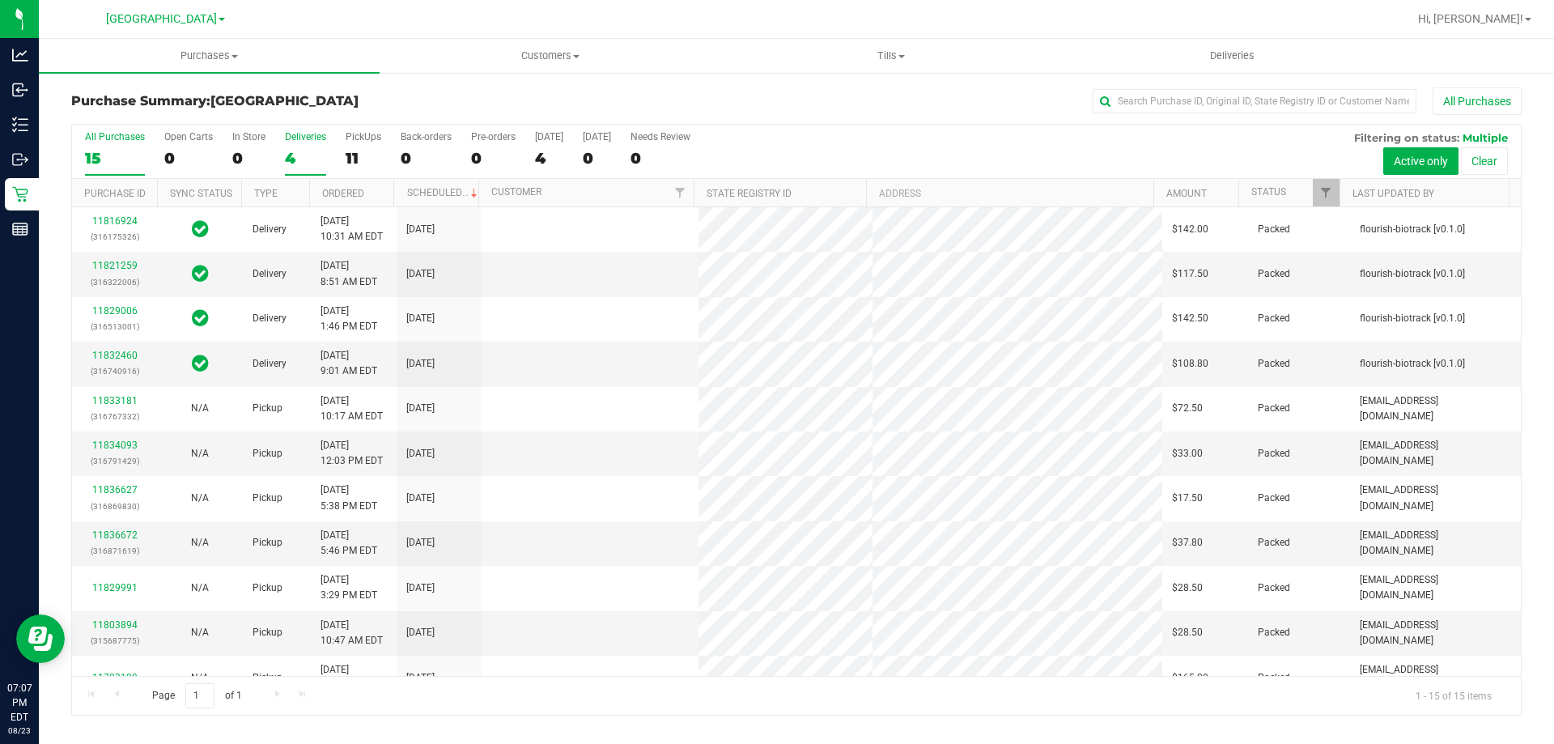
click at [289, 155] on div "4" at bounding box center [305, 158] width 41 height 19
click at [0, 0] on input "Deliveries 4" at bounding box center [0, 0] width 0 height 0
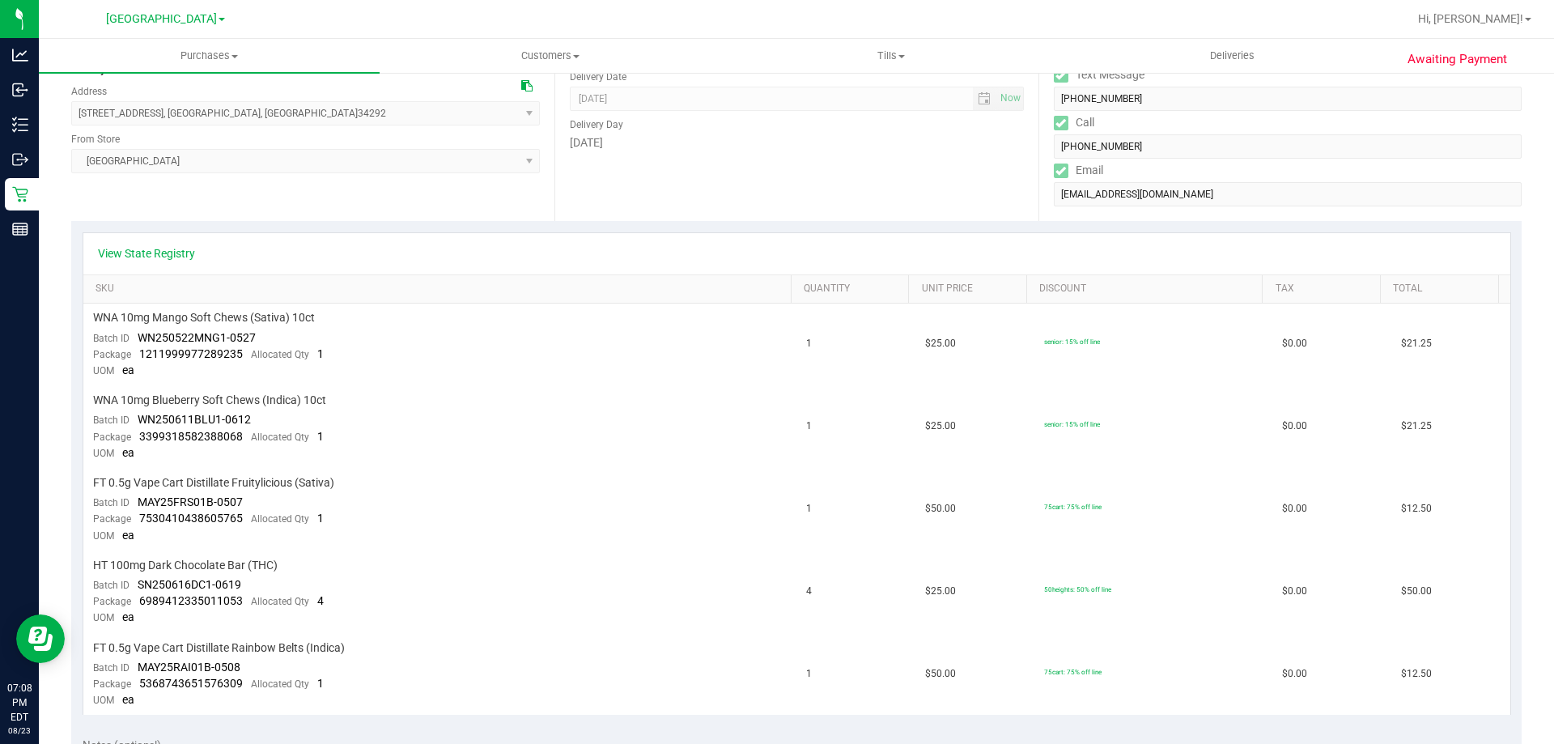
scroll to position [243, 0]
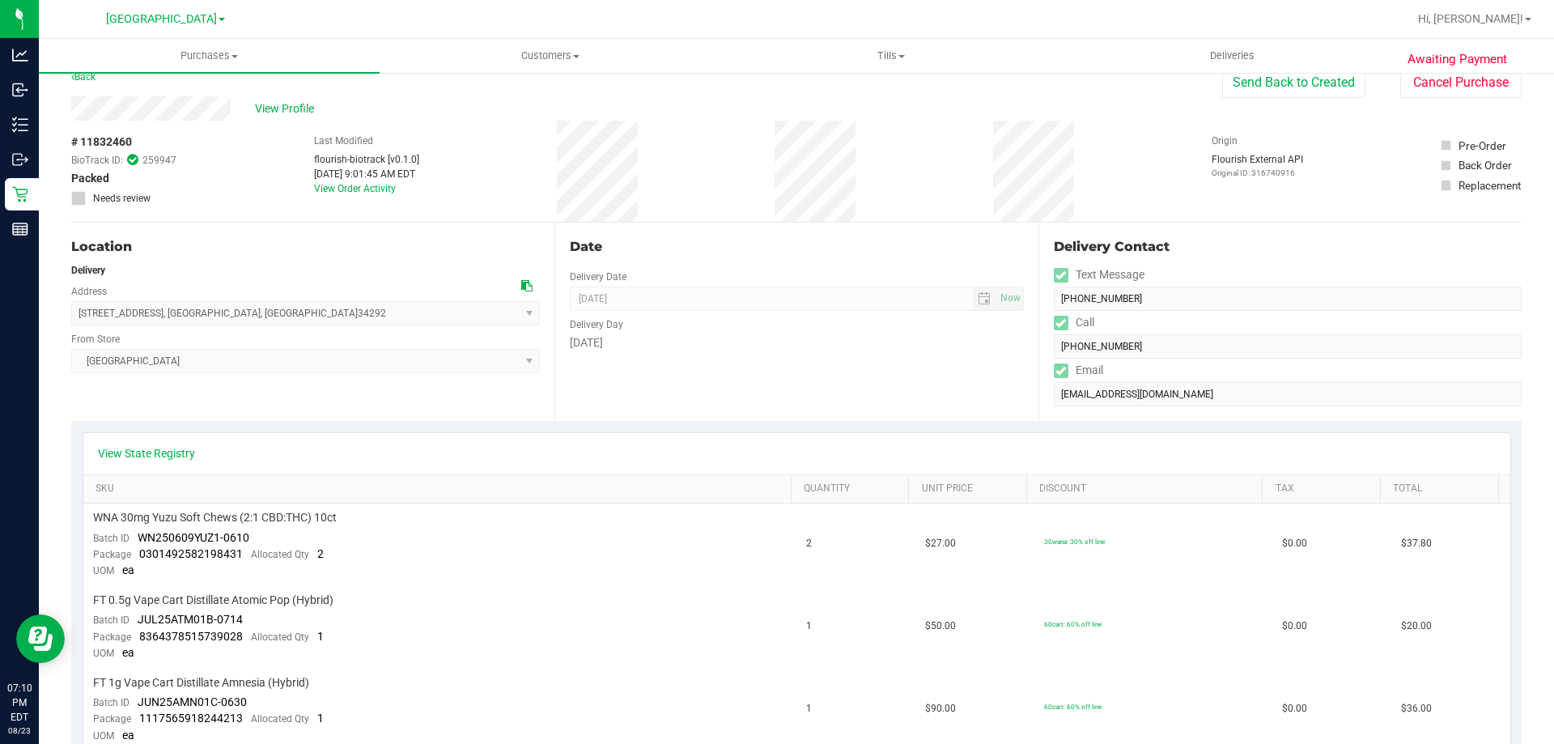
scroll to position [81, 0]
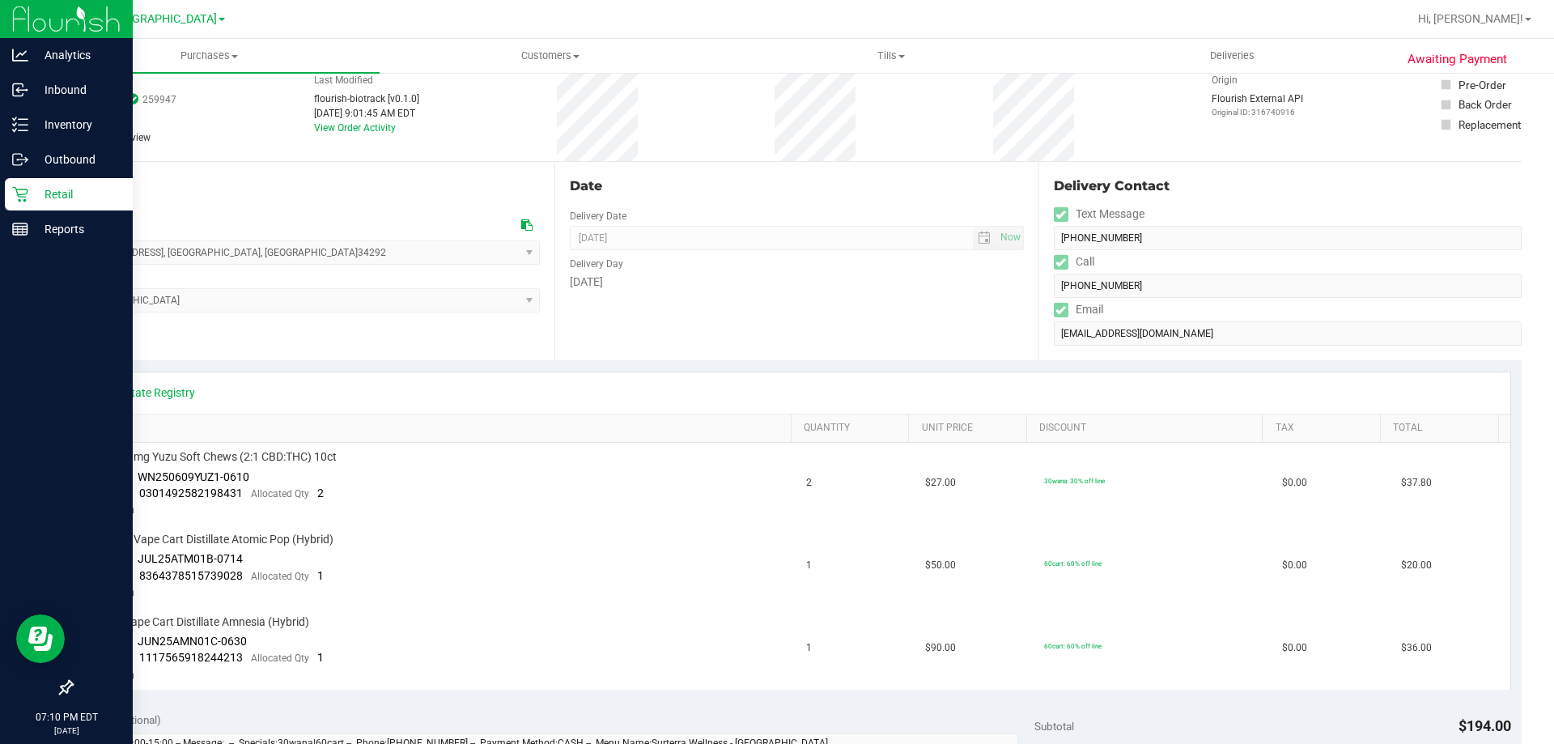
click at [98, 199] on p "Retail" at bounding box center [76, 194] width 97 height 19
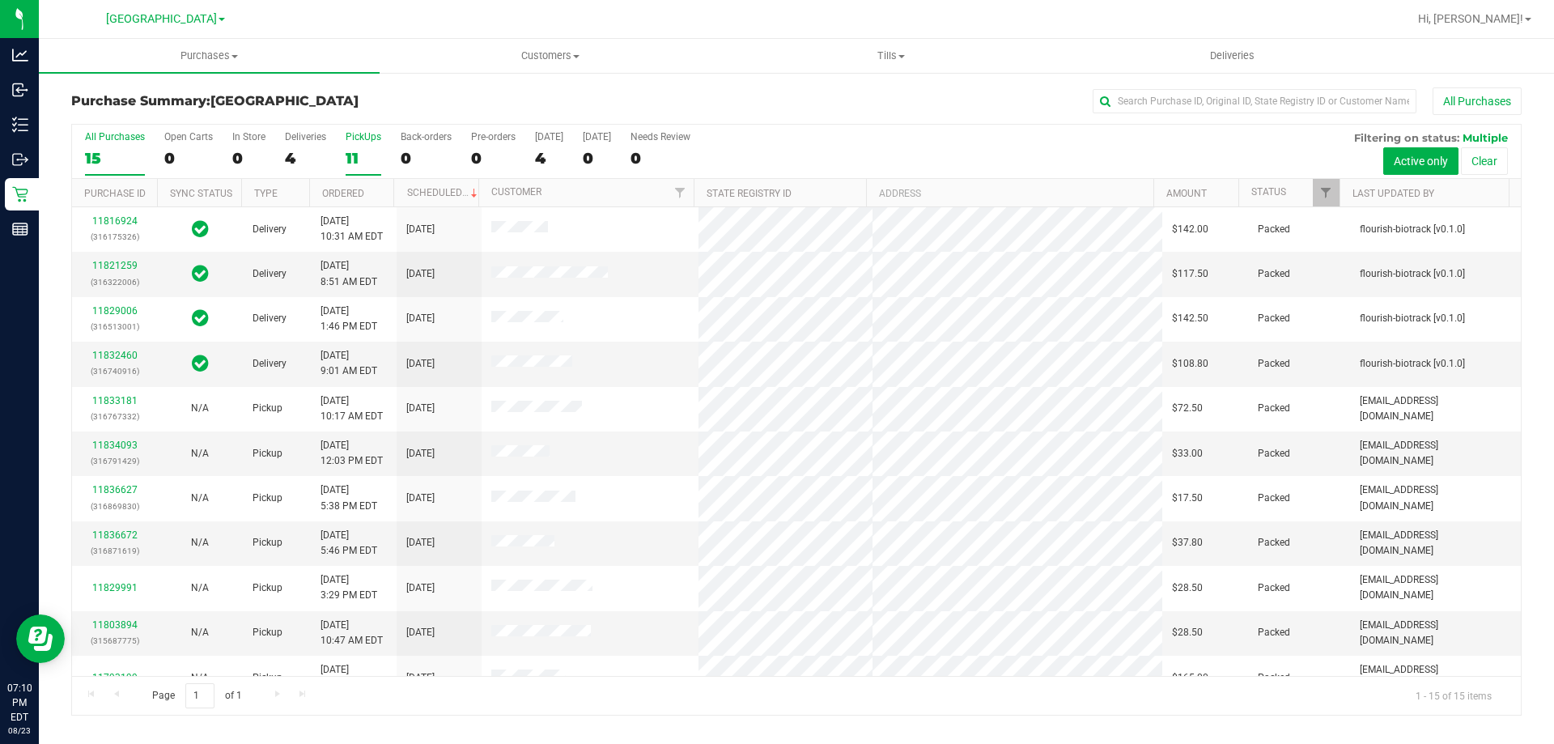
click at [359, 159] on div "11" at bounding box center [364, 158] width 36 height 19
click at [0, 0] on input "PickUps 11" at bounding box center [0, 0] width 0 height 0
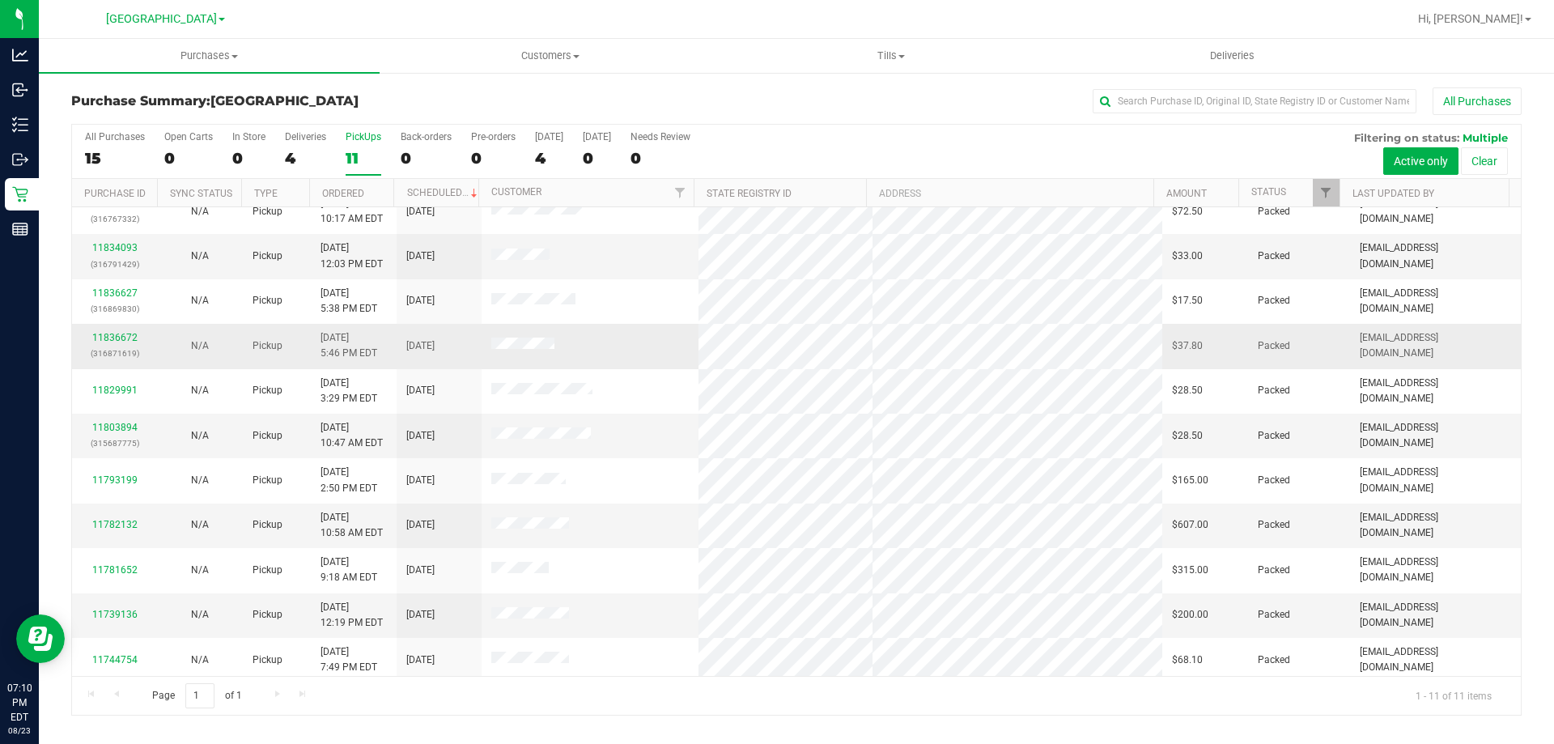
scroll to position [23, 0]
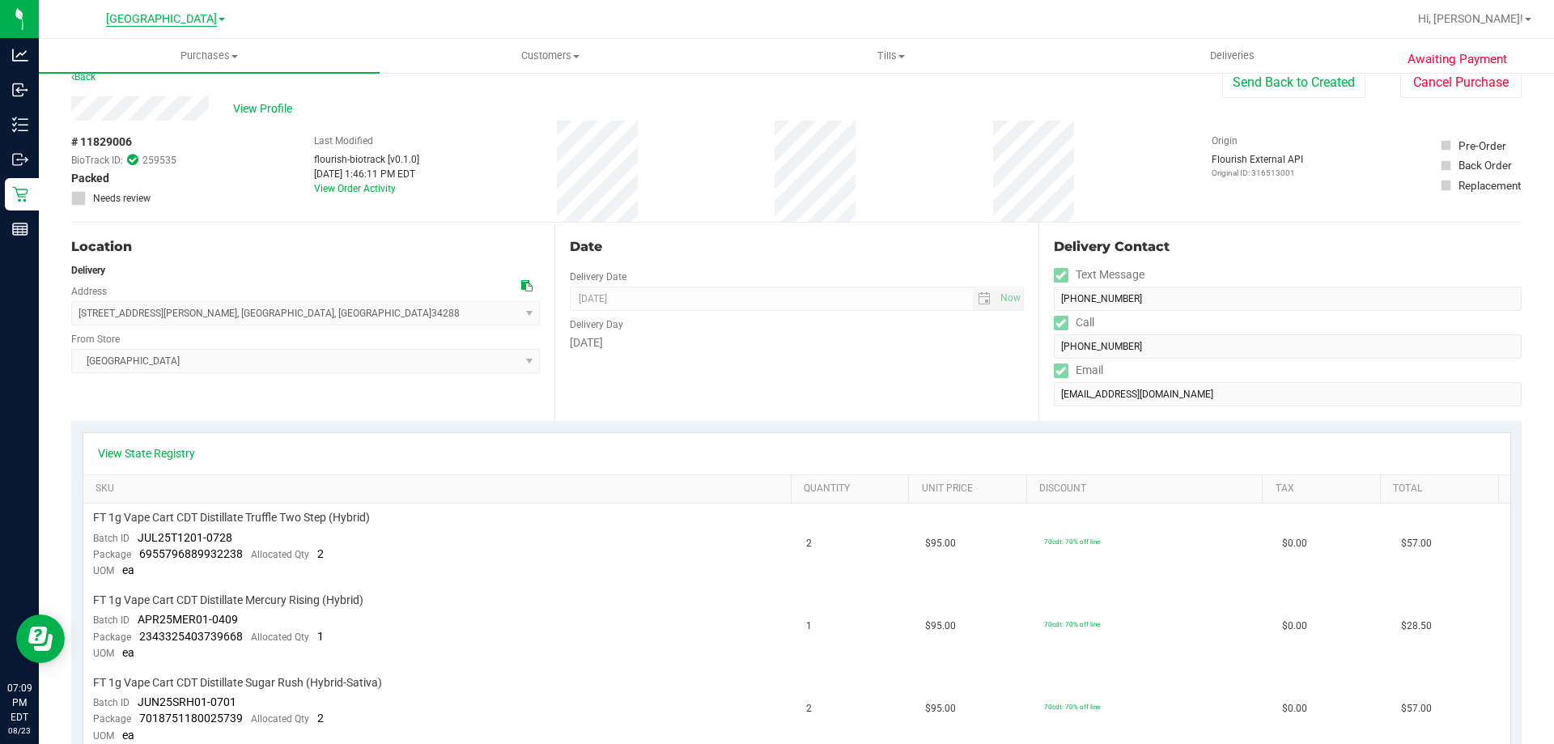
scroll to position [81, 0]
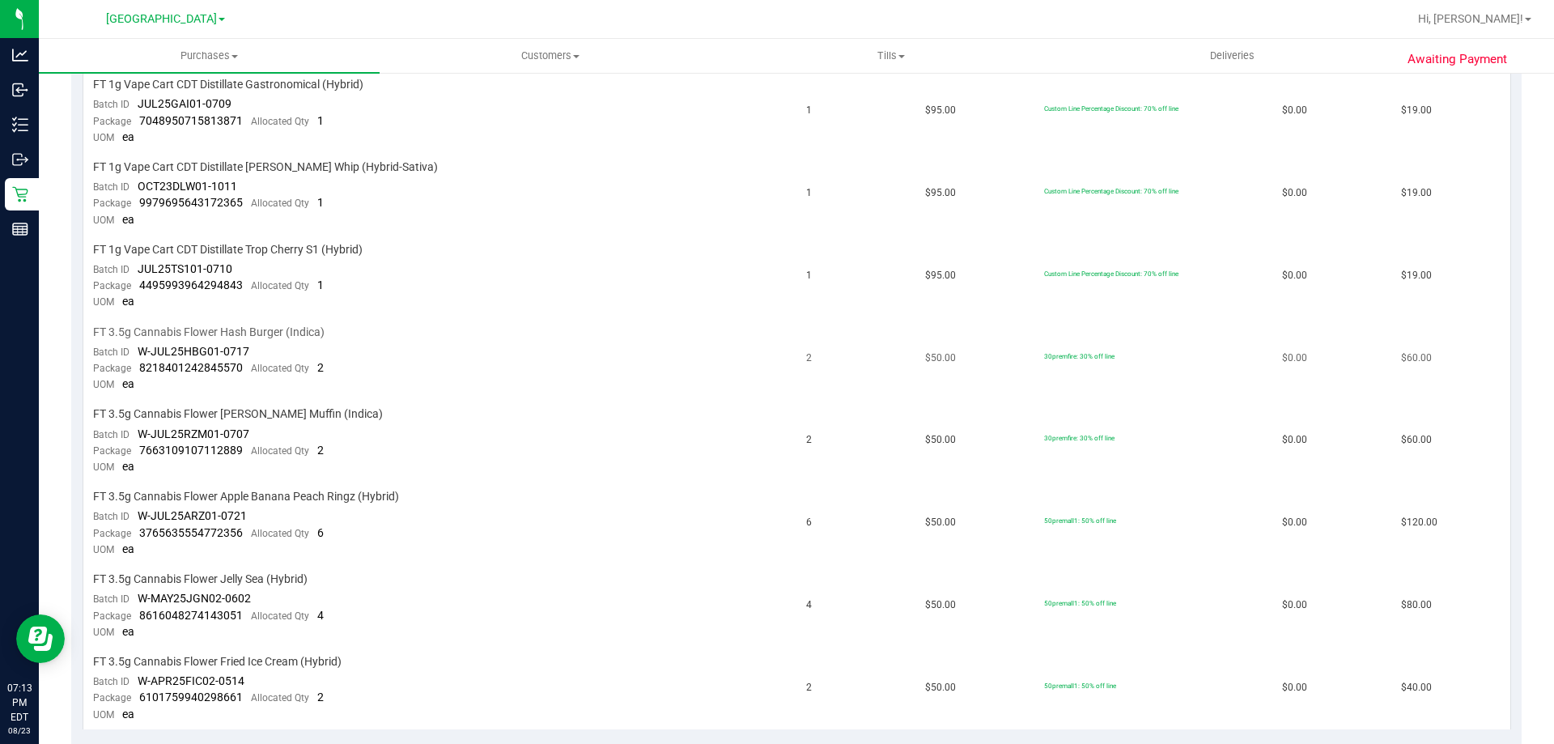
scroll to position [971, 0]
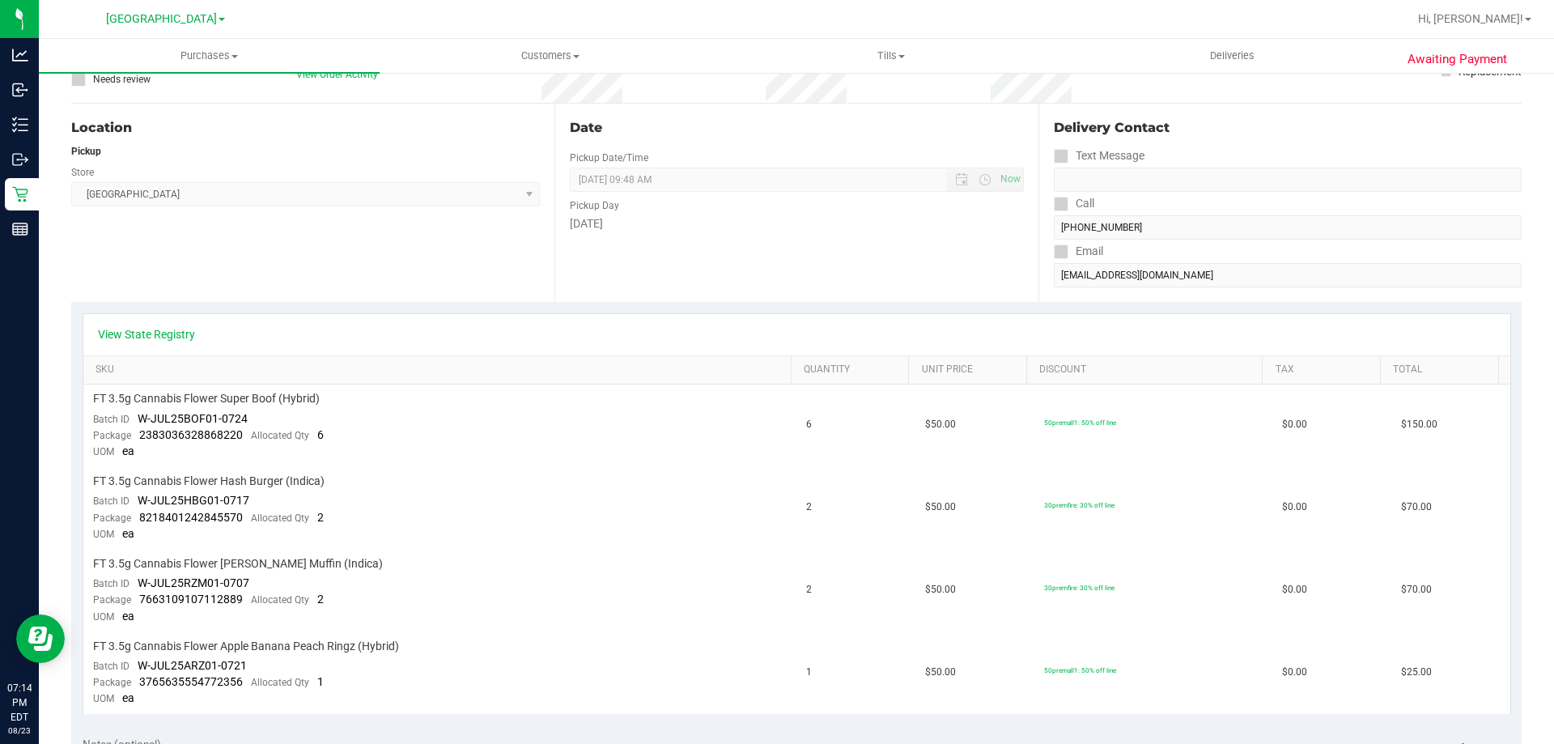
scroll to position [162, 0]
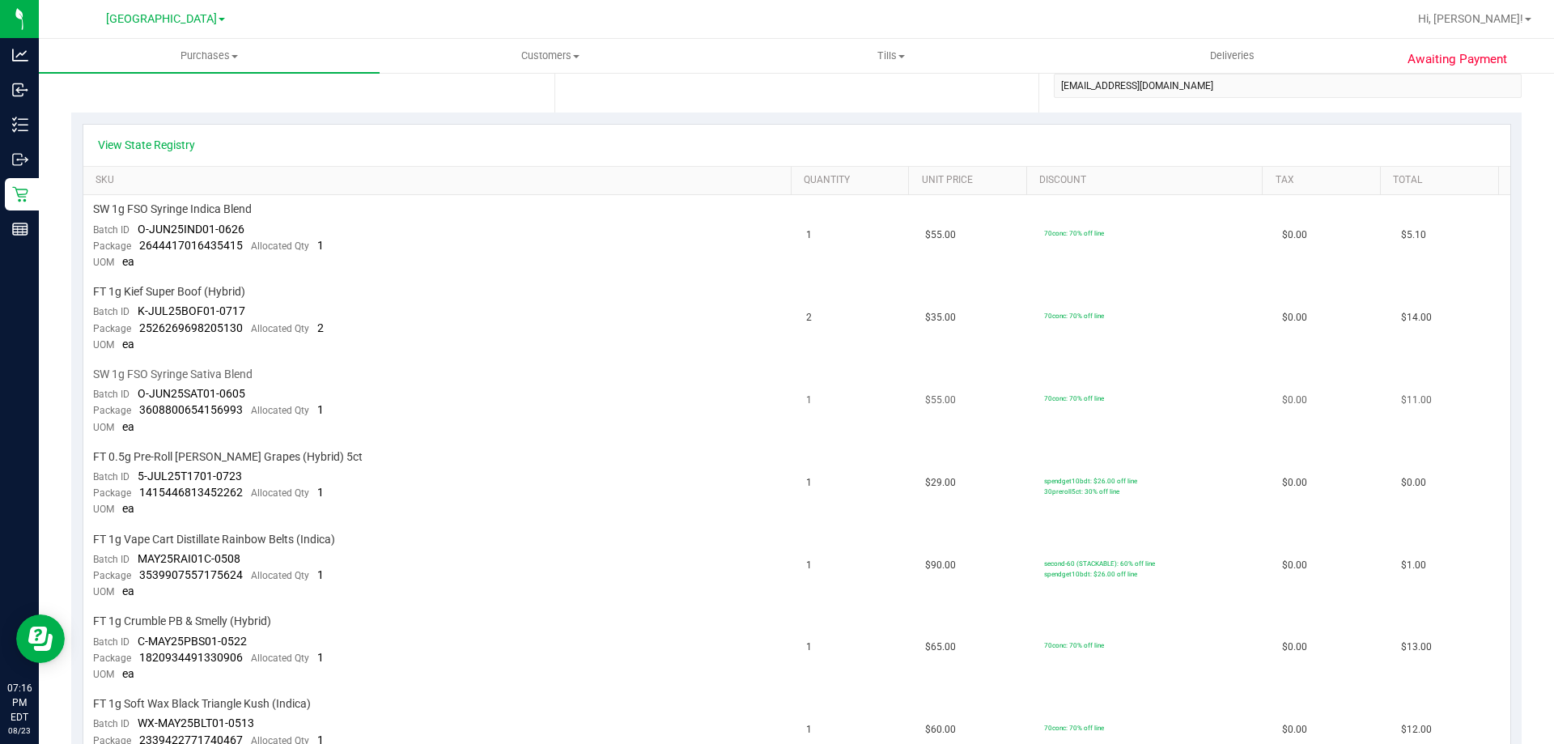
scroll to position [405, 0]
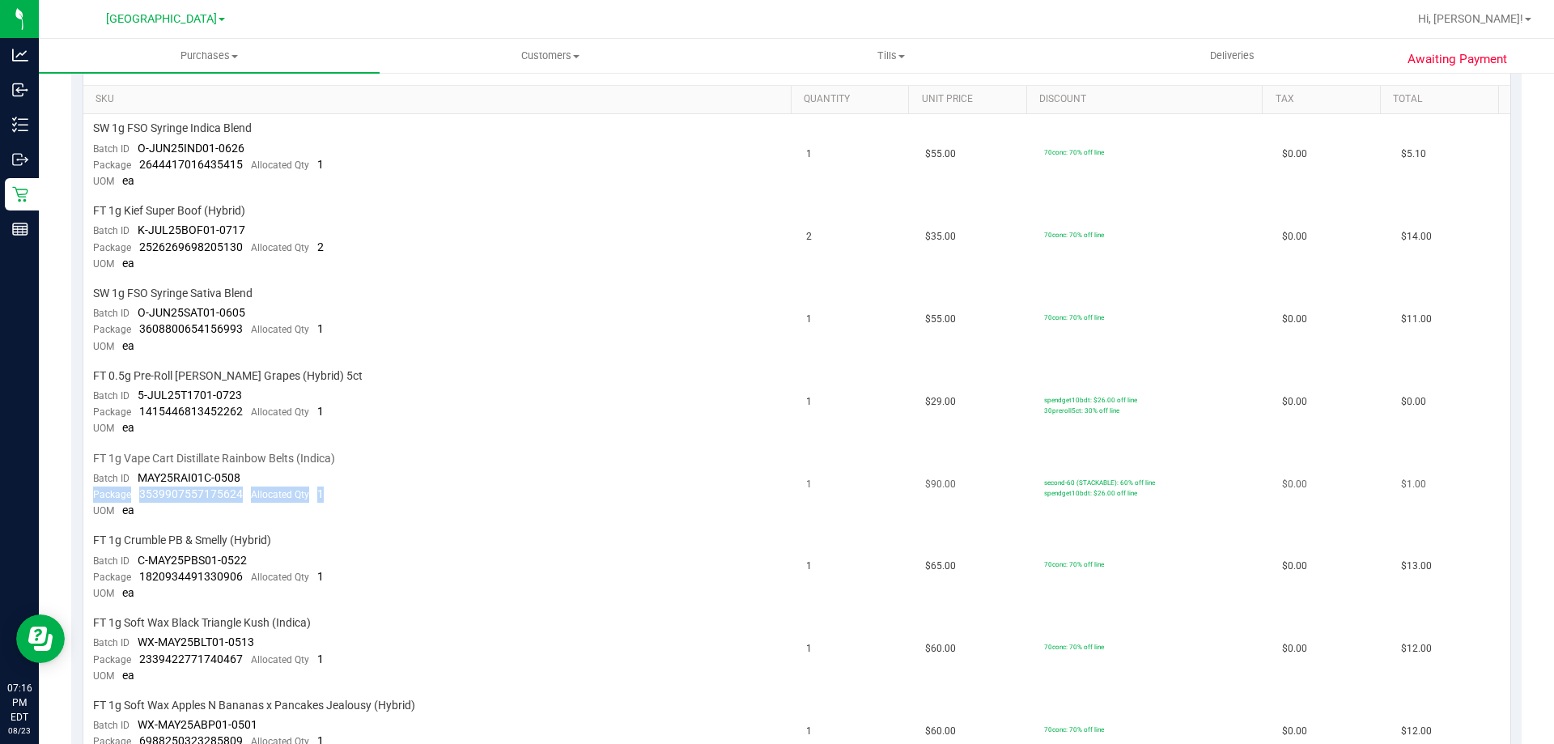
click at [461, 487] on td "FT 1g Vape Cart Distillate Rainbow Belts (Indica) Batch ID MAY25RAI01C-0508 Pac…" at bounding box center [440, 485] width 714 height 83
click at [464, 459] on div "FT 1g Vape Cart Distillate Rainbow Belts (Indica)" at bounding box center [440, 458] width 695 height 15
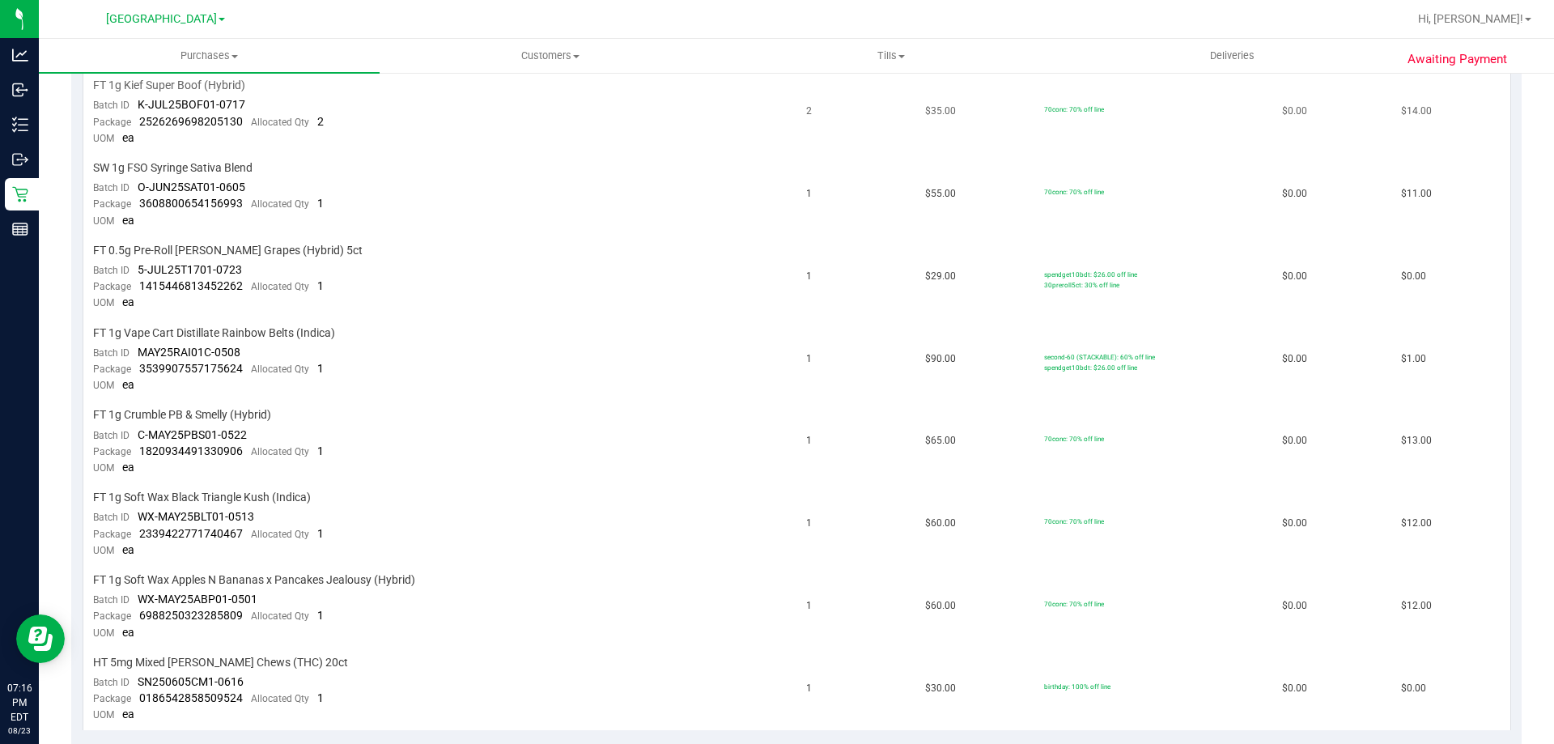
scroll to position [567, 0]
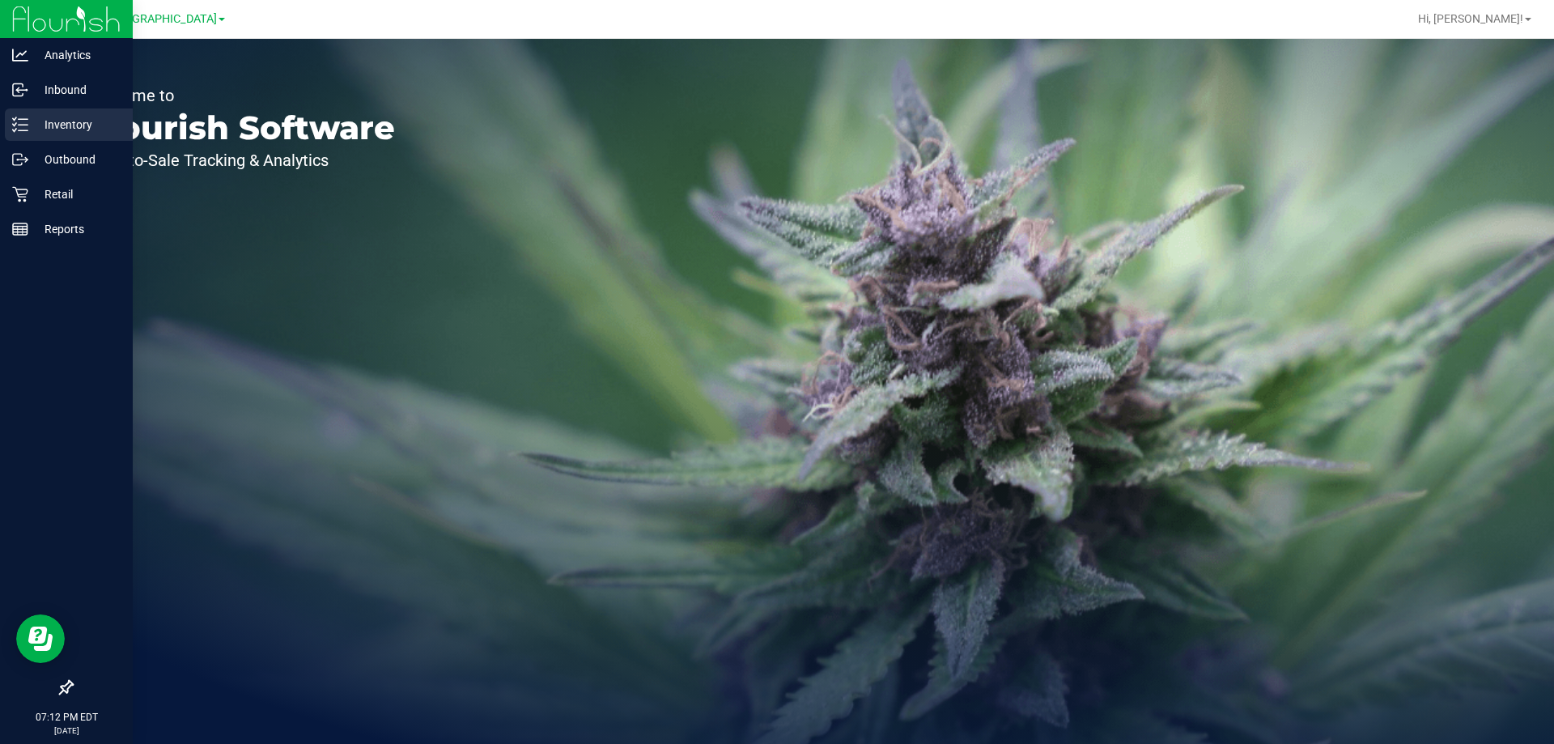
click at [36, 114] on div "Inventory" at bounding box center [69, 124] width 128 height 32
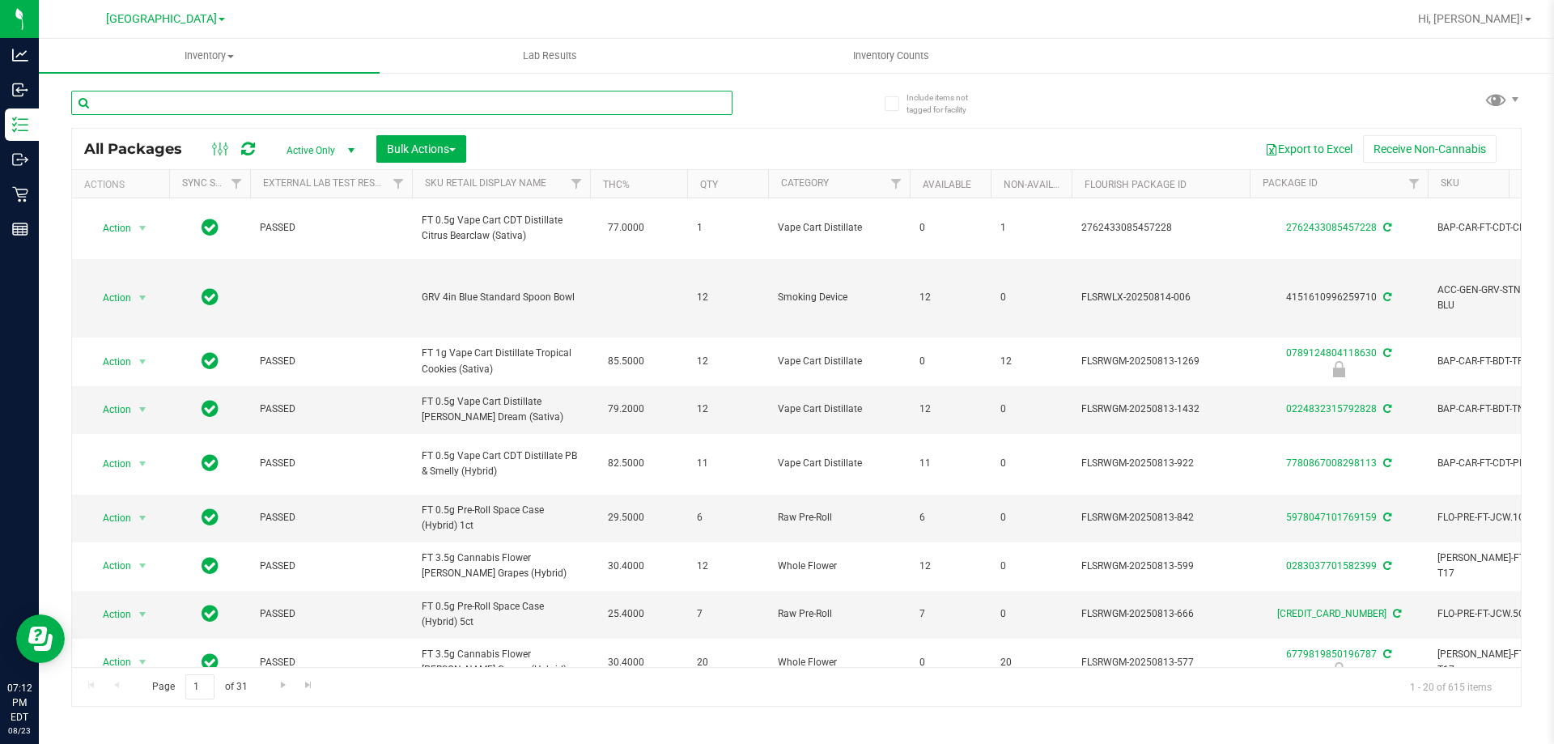
drag, startPoint x: 210, startPoint y: 96, endPoint x: 182, endPoint y: 104, distance: 28.7
click at [182, 104] on input "text" at bounding box center [401, 103] width 661 height 24
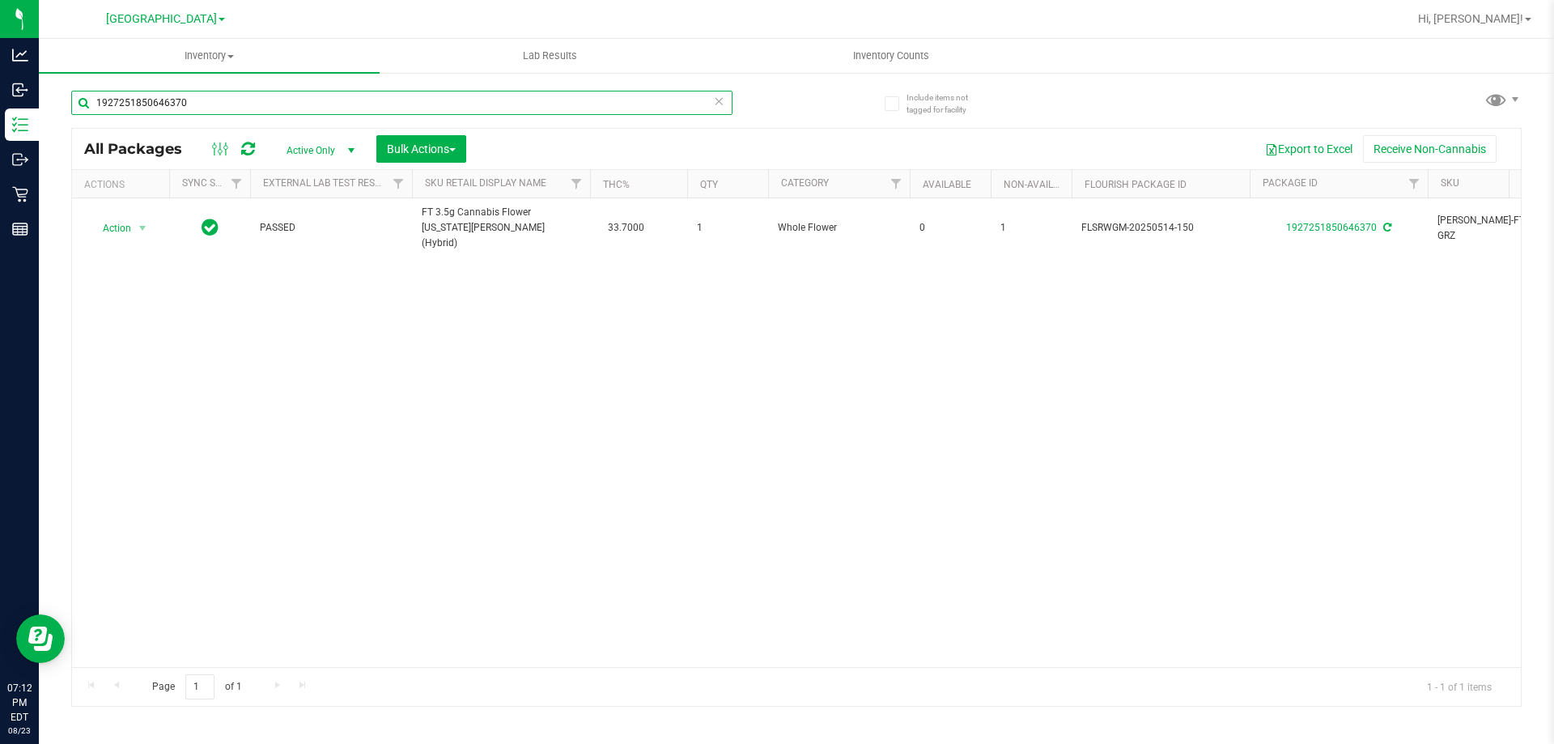
click at [431, 105] on input "1927251850646370" at bounding box center [401, 103] width 661 height 24
paste input "6887615093019757"
click at [236, 99] on input "6887615093019757" at bounding box center [401, 103] width 661 height 24
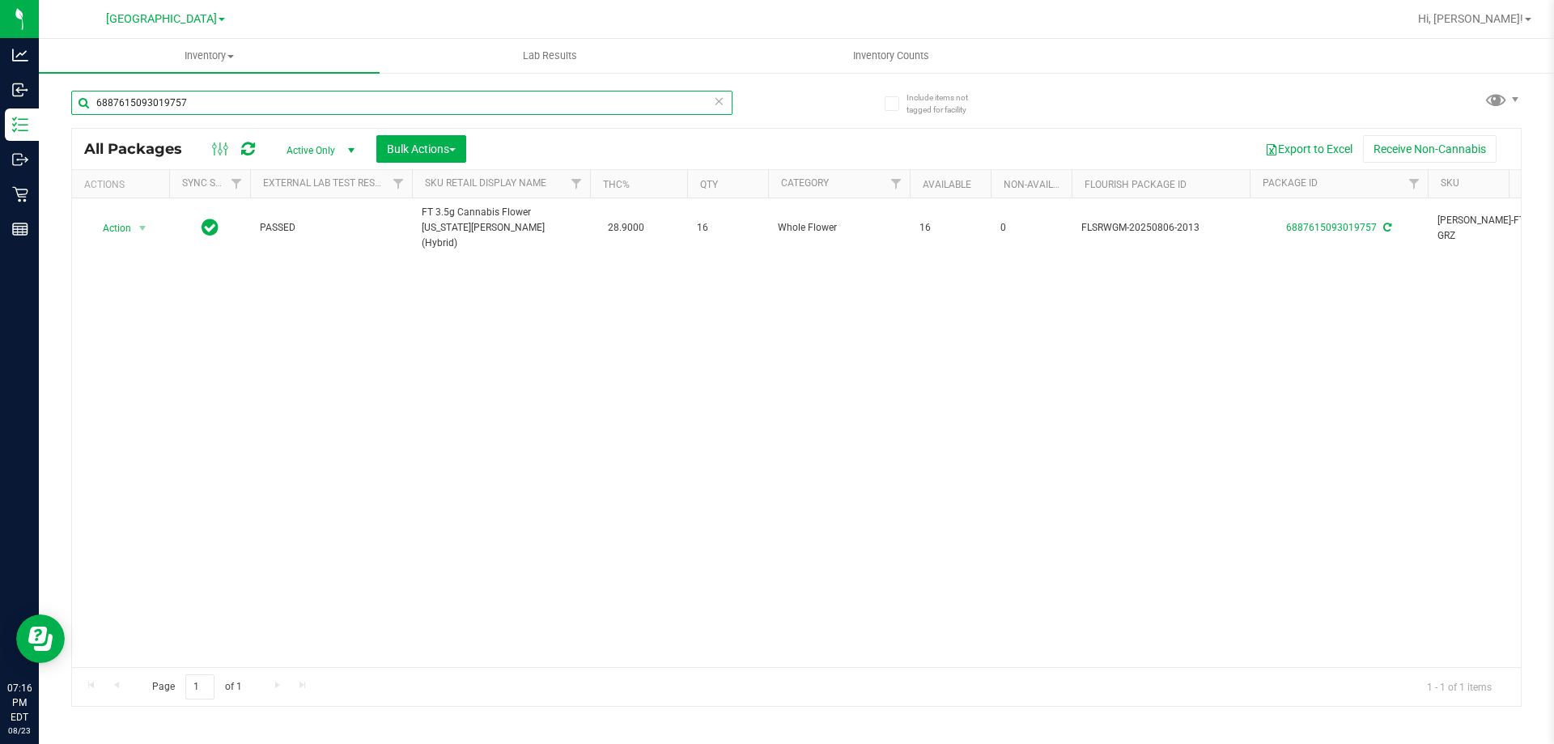
paste input "233942277174046"
click at [147, 99] on input "2339422771740467" at bounding box center [401, 103] width 661 height 24
click at [147, 100] on input "2339422771740467" at bounding box center [401, 103] width 661 height 24
paste input "6056764599030059"
type input "6056764599030059"
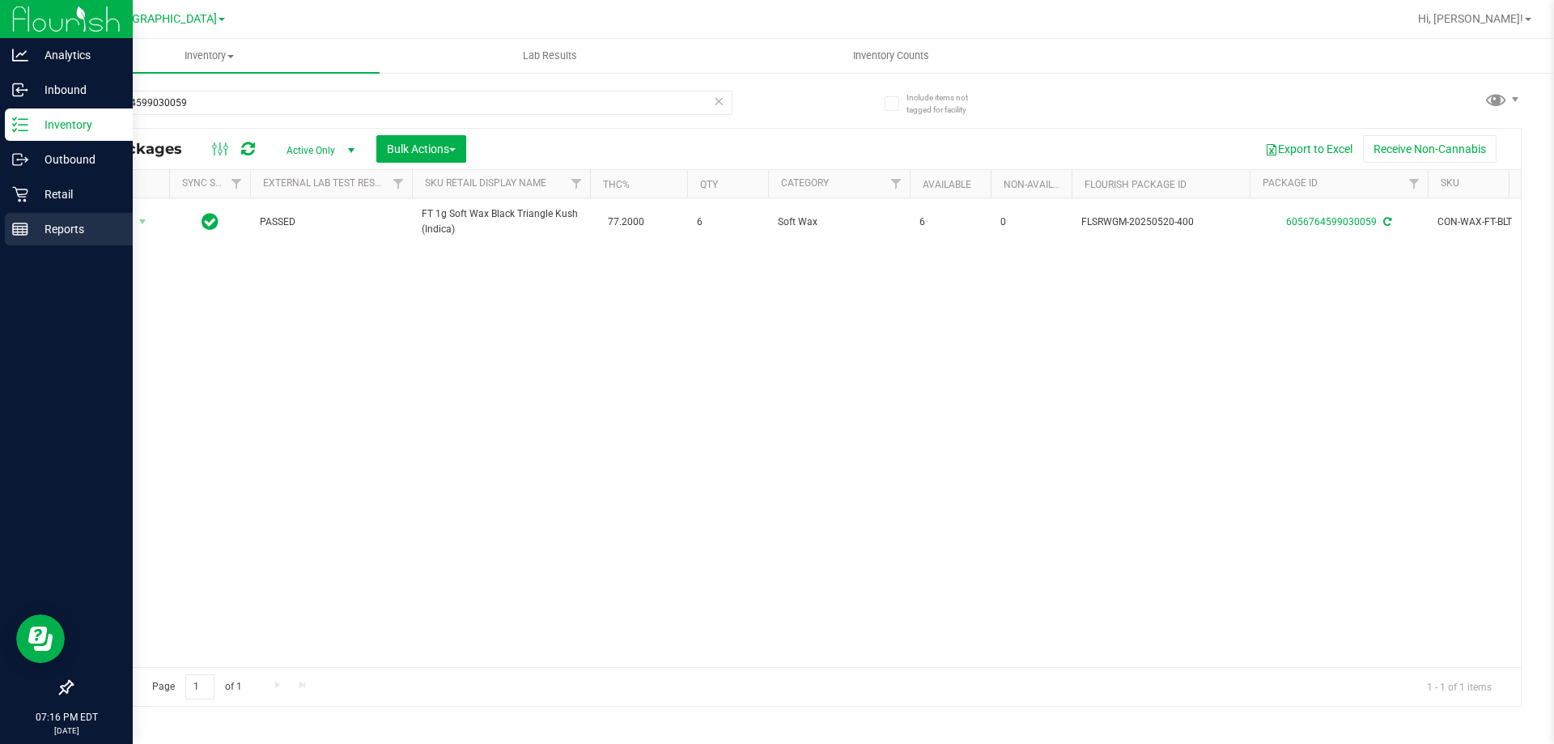
click at [32, 224] on p "Reports" at bounding box center [76, 228] width 97 height 19
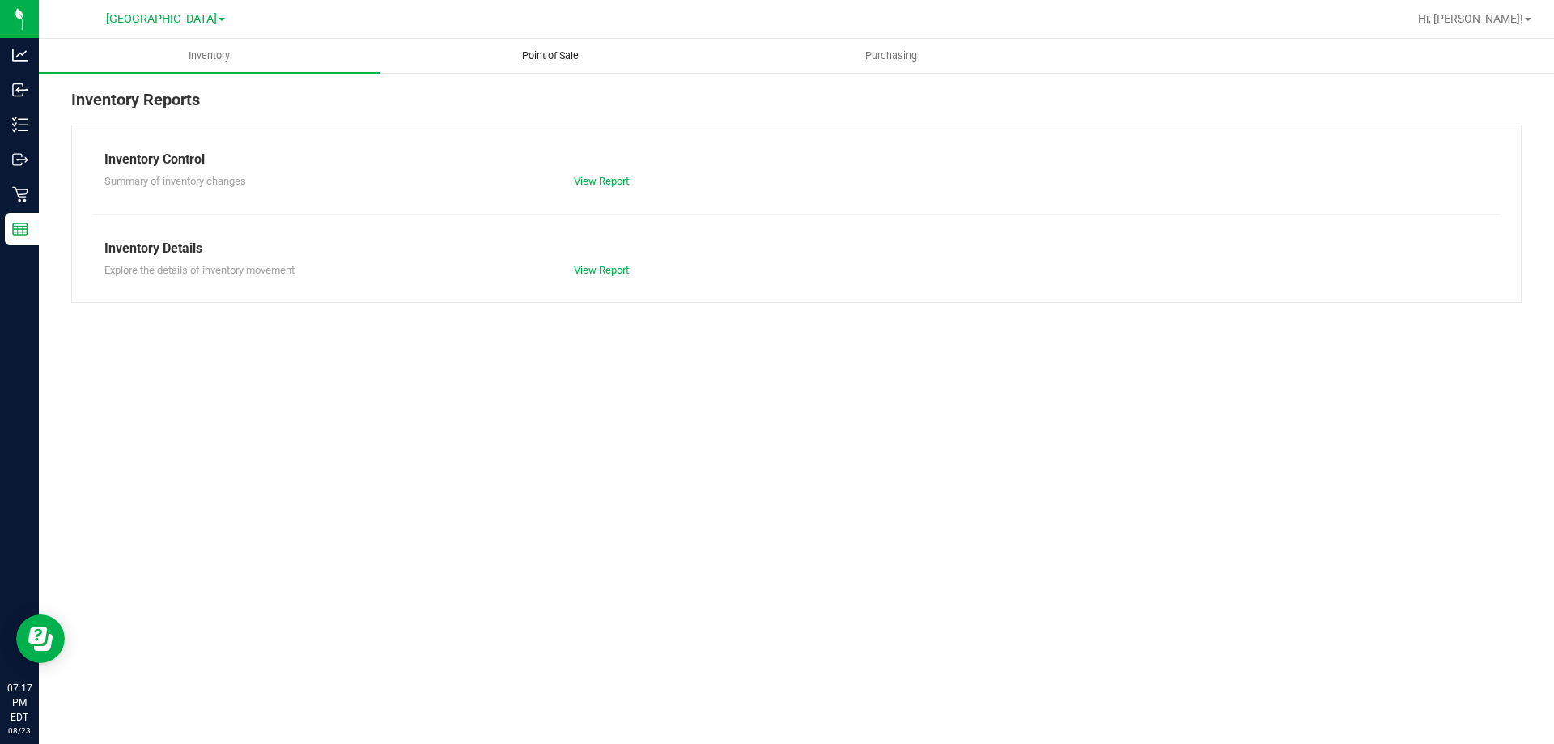
click at [557, 59] on span "Point of Sale" at bounding box center [550, 56] width 100 height 15
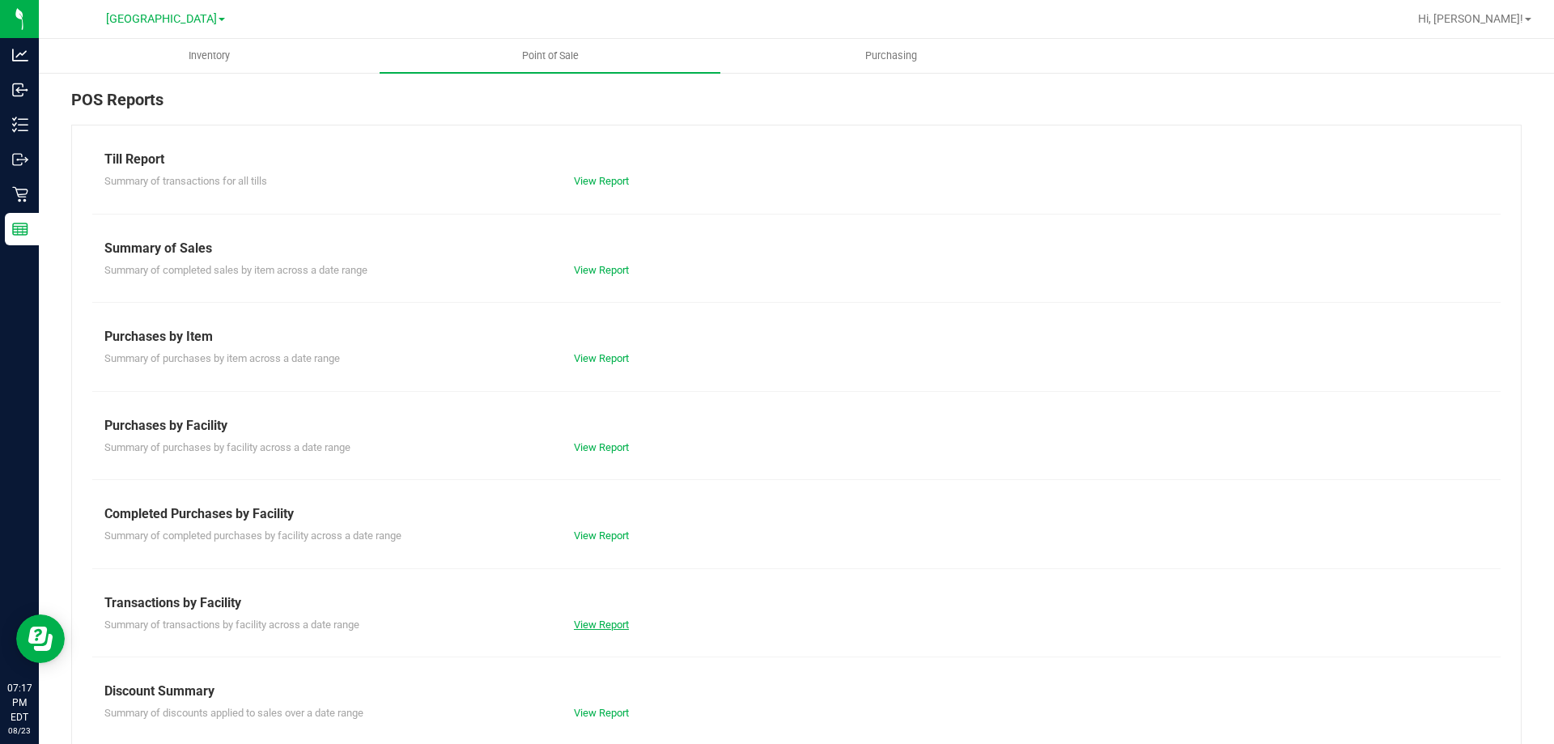
click at [606, 623] on link "View Report" at bounding box center [601, 624] width 55 height 12
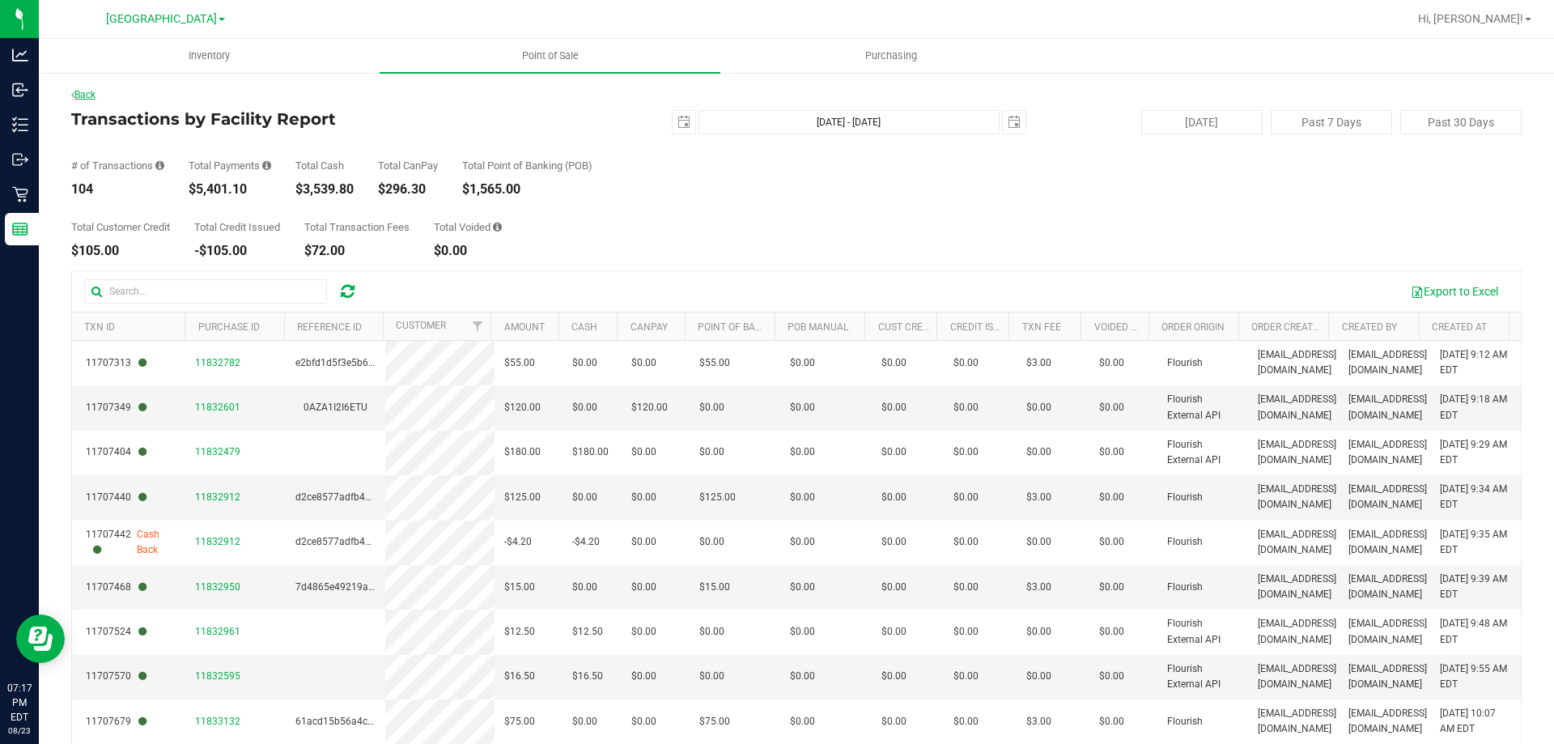
click at [86, 96] on link "Back" at bounding box center [83, 94] width 24 height 11
